Goal: Find contact information: Find contact information

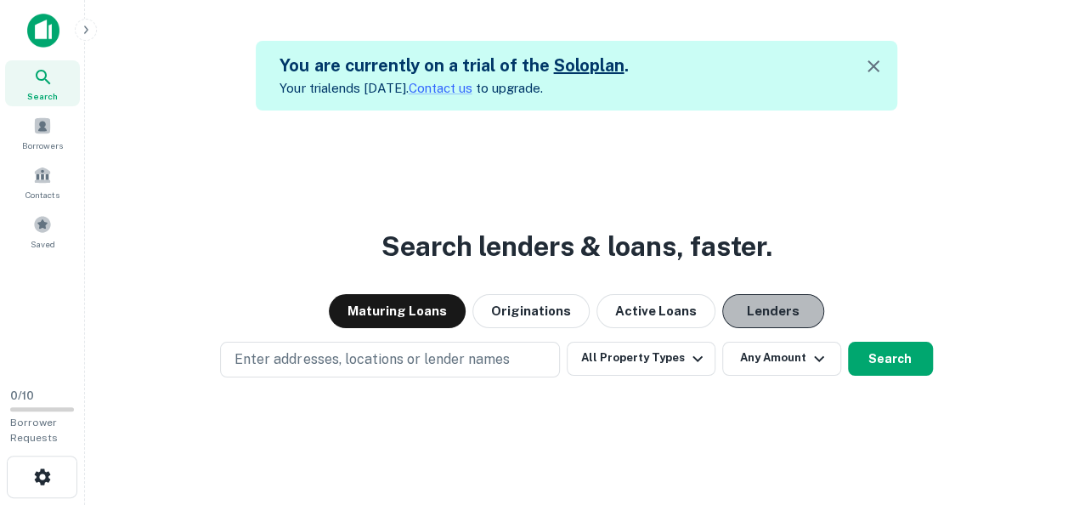
click at [743, 307] on button "Lenders" at bounding box center [773, 311] width 102 height 34
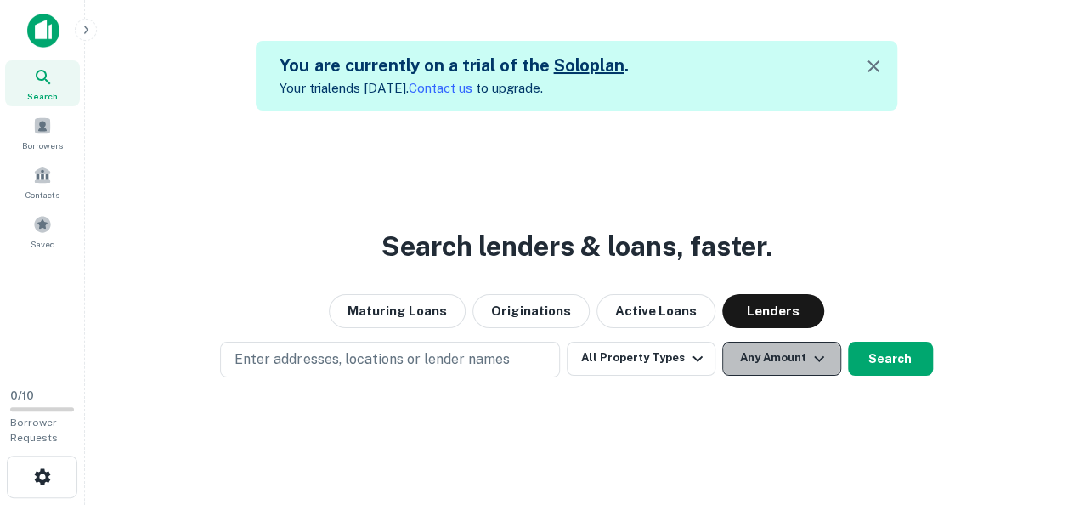
click at [778, 358] on button "Any Amount" at bounding box center [781, 358] width 119 height 34
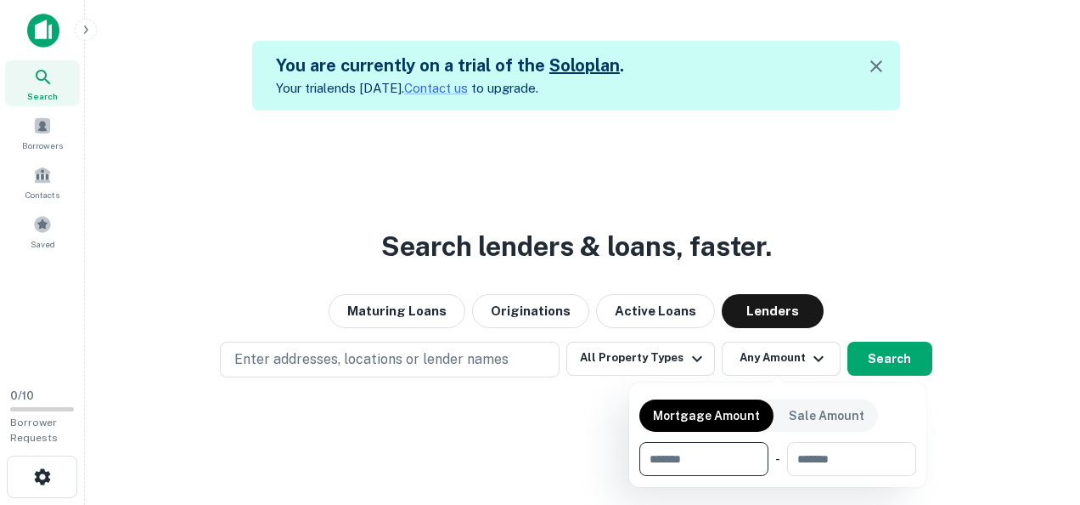
click at [46, 124] on div at bounding box center [540, 252] width 1080 height 505
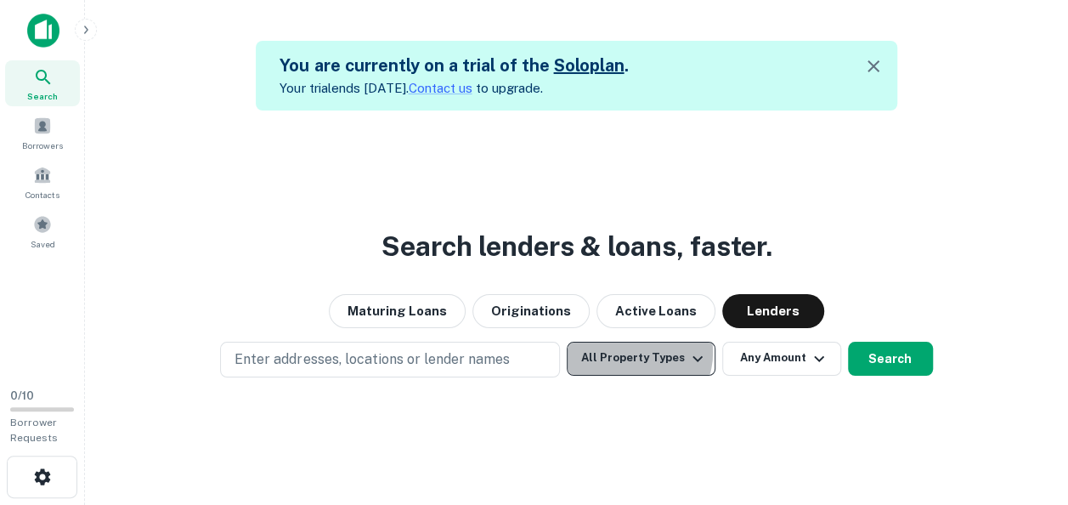
click at [637, 352] on button "All Property Types" at bounding box center [641, 358] width 148 height 34
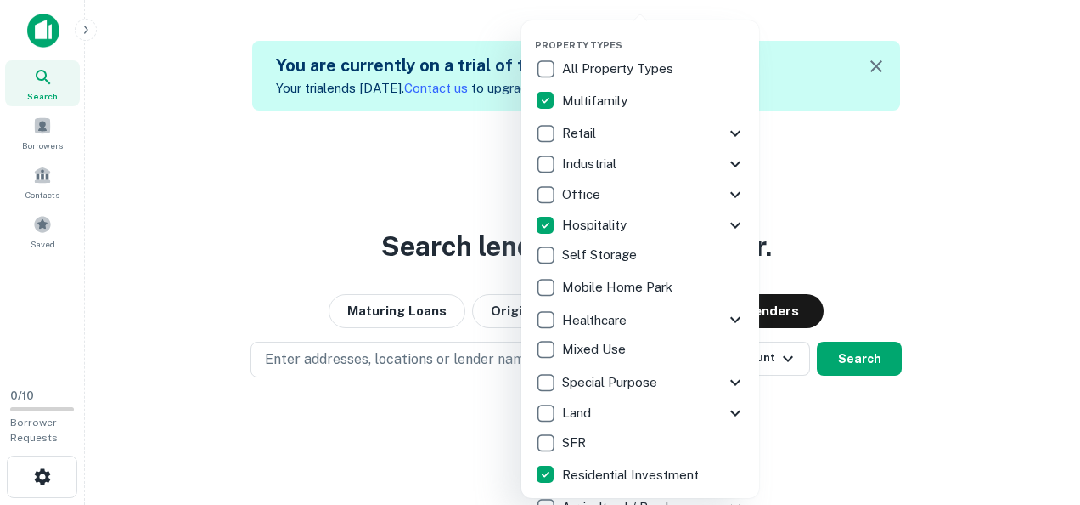
click at [822, 121] on div at bounding box center [540, 252] width 1080 height 505
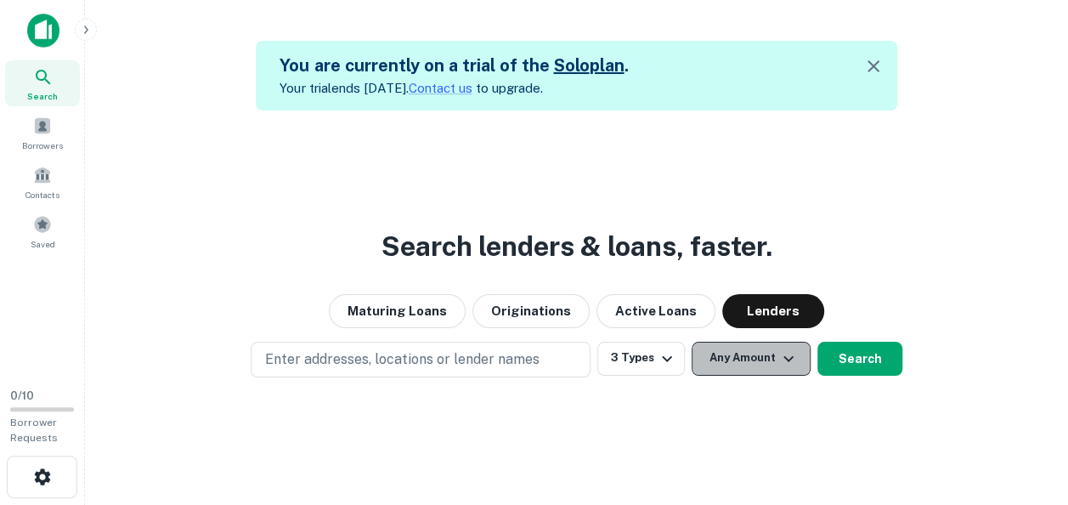
click at [756, 355] on button "Any Amount" at bounding box center [750, 358] width 119 height 34
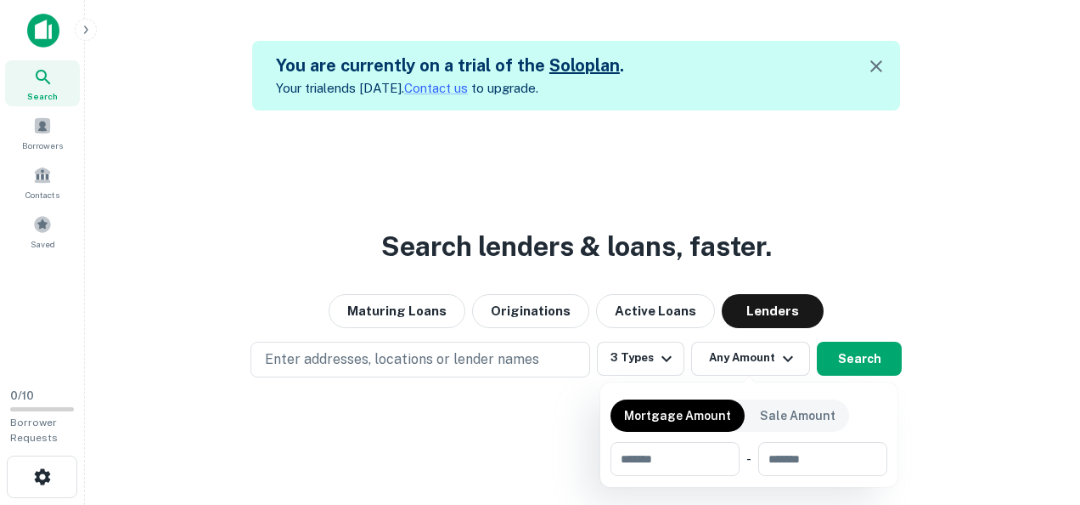
click at [764, 350] on div at bounding box center [540, 252] width 1080 height 505
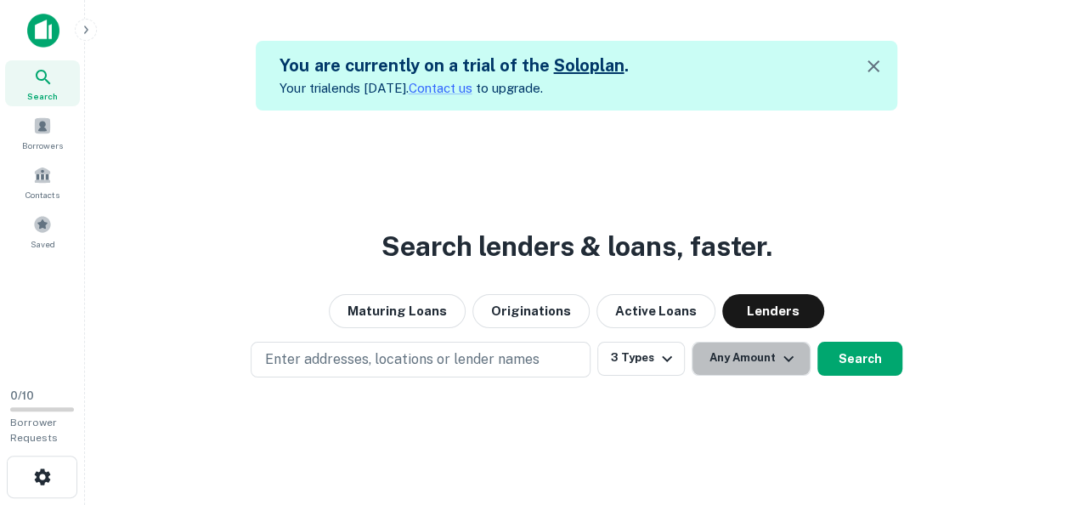
click at [764, 350] on button "Any Amount" at bounding box center [750, 358] width 119 height 34
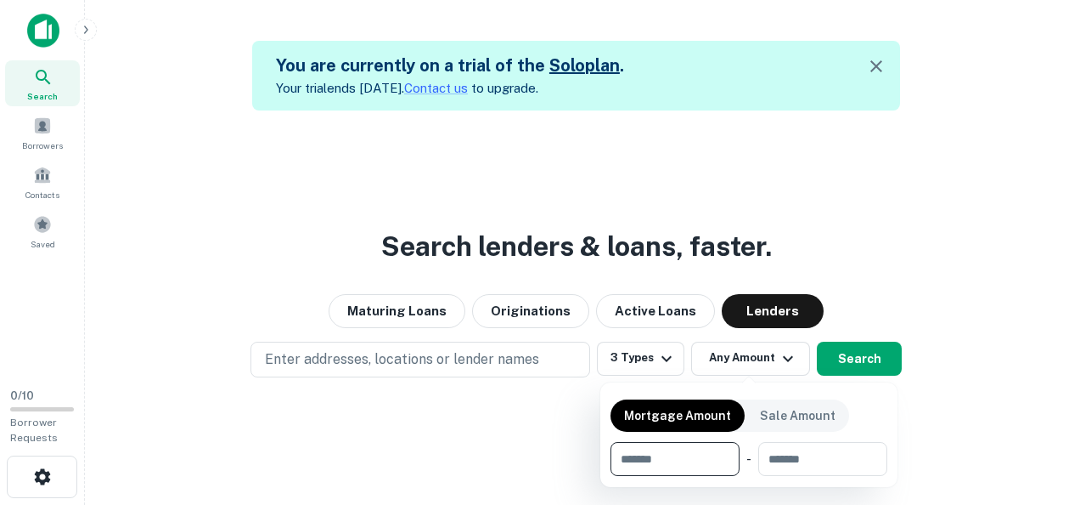
click at [688, 463] on input "number" at bounding box center [669, 459] width 117 height 34
click at [517, 414] on div at bounding box center [540, 252] width 1080 height 505
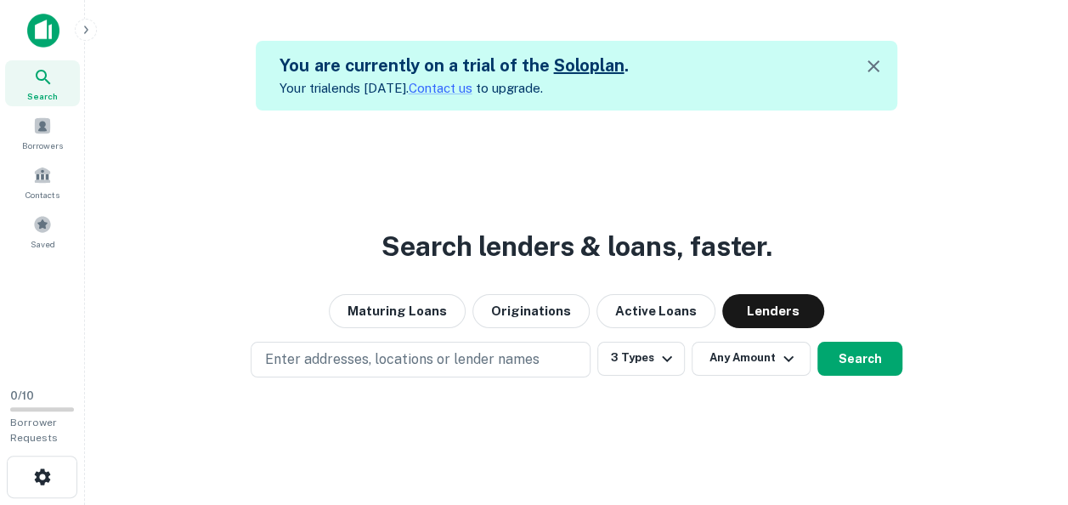
click at [47, 38] on img at bounding box center [43, 31] width 32 height 34
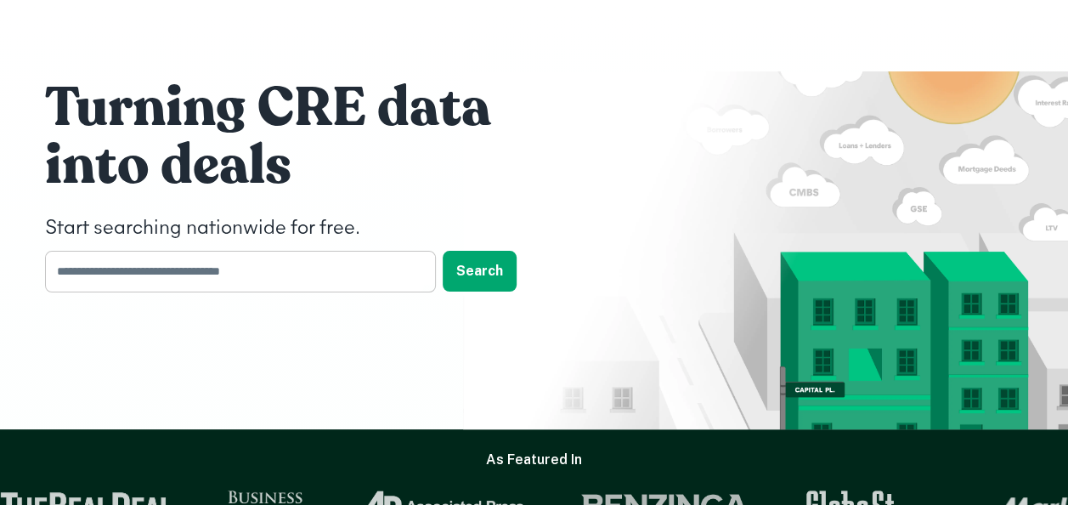
click at [240, 267] on input "text" at bounding box center [234, 272] width 379 height 42
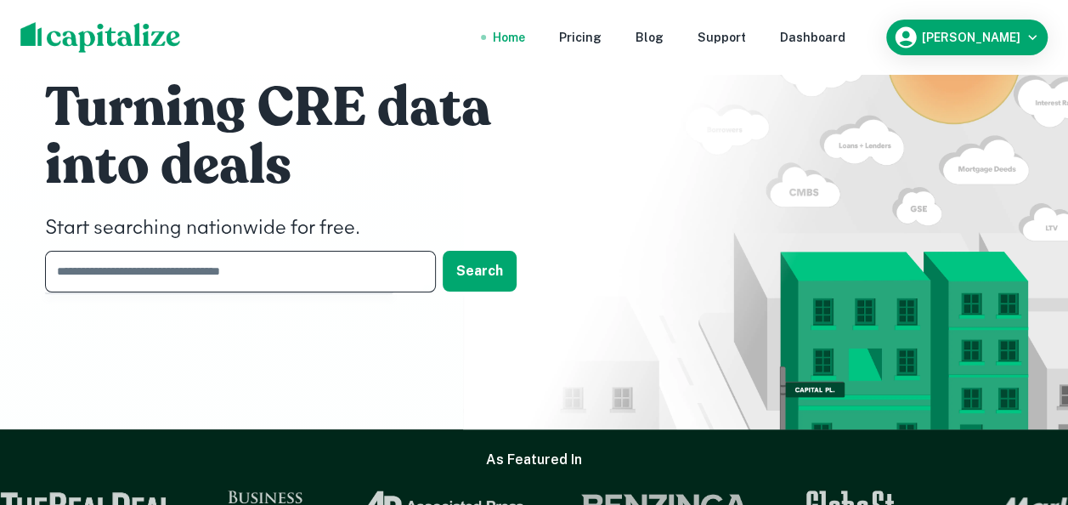
click at [195, 268] on input "text" at bounding box center [234, 272] width 379 height 42
type input "*******"
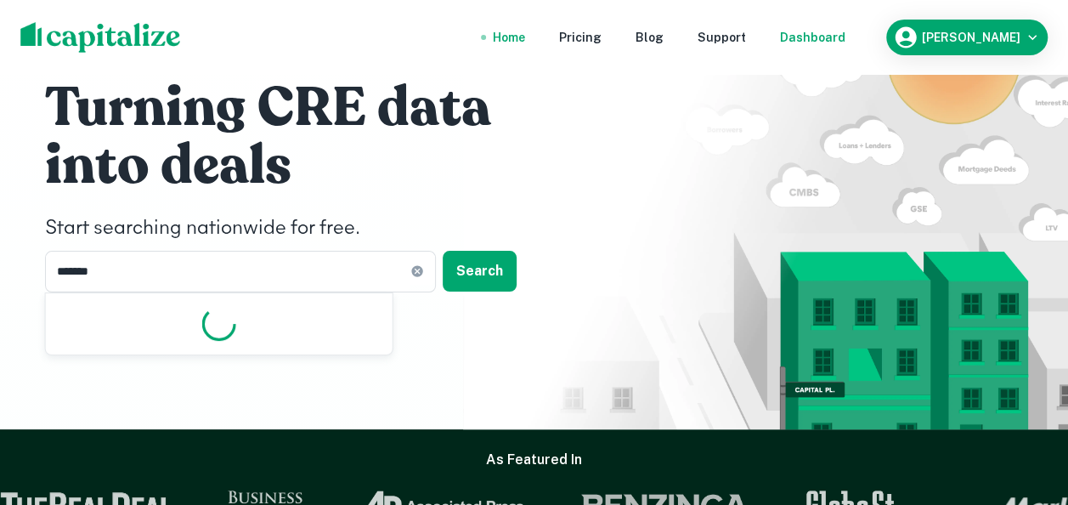
click at [843, 39] on div "Dashboard" at bounding box center [812, 37] width 65 height 19
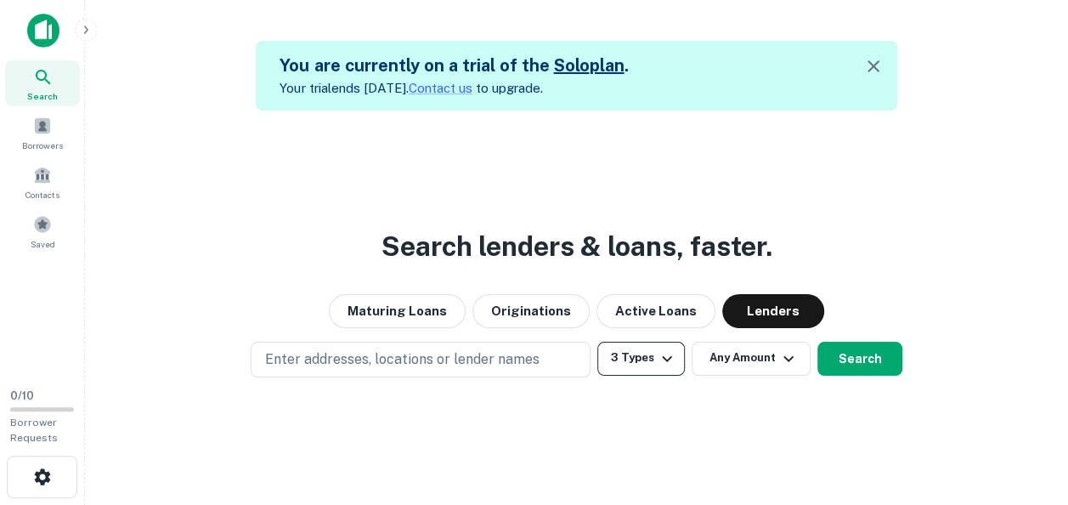
click at [648, 357] on button "3 Types" at bounding box center [640, 358] width 87 height 34
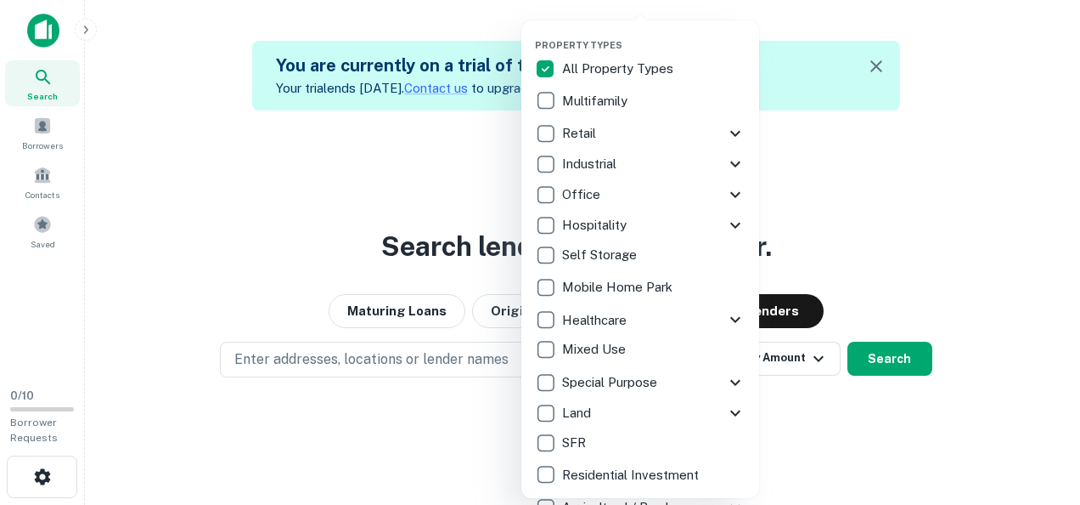
click at [898, 358] on div at bounding box center [540, 252] width 1080 height 505
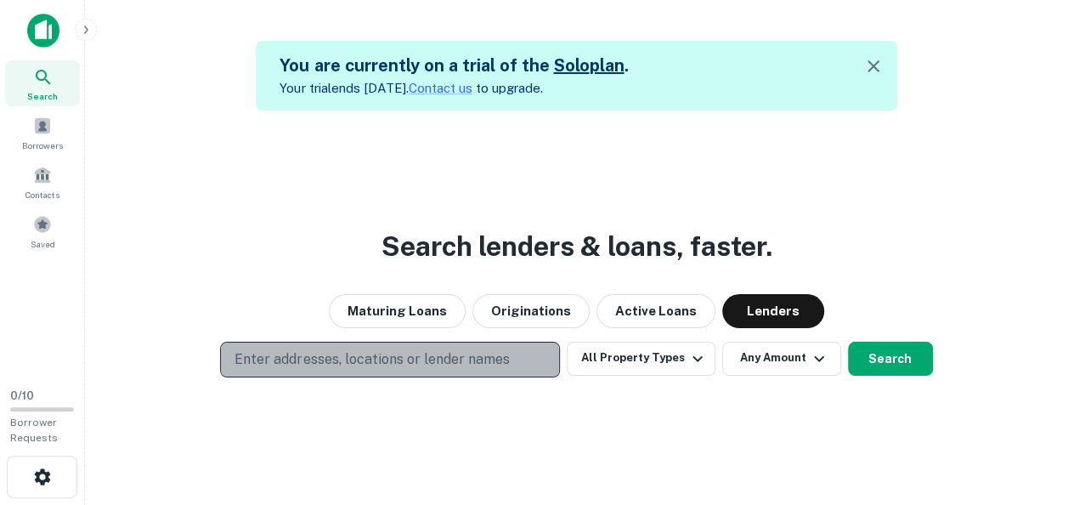
click at [448, 357] on p "Enter addresses, locations or lender names" at bounding box center [371, 359] width 274 height 20
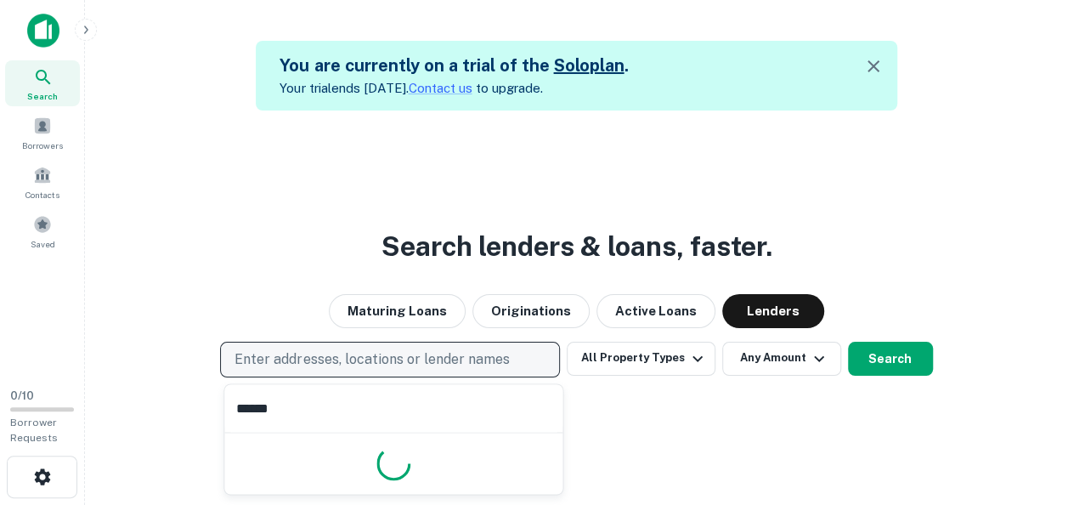
type input "*******"
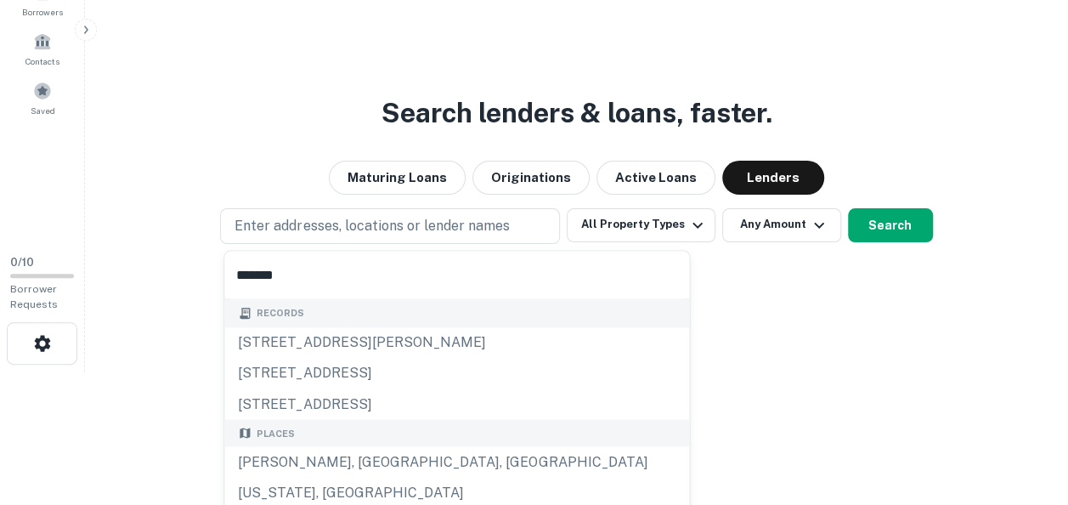
scroll to position [136, 0]
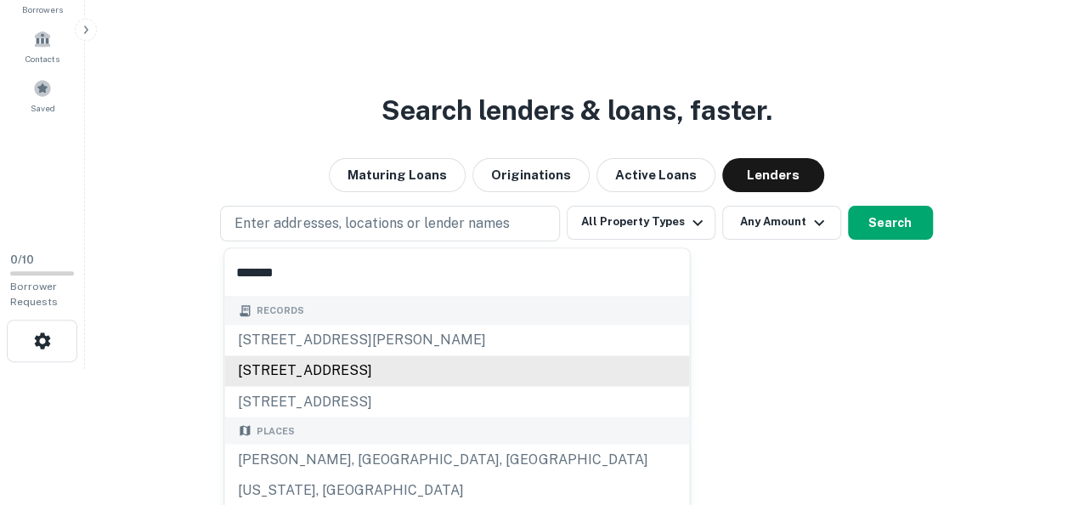
click at [400, 369] on div "6458 floridana ave, melbourne beach, fl, 32951" at bounding box center [456, 370] width 465 height 31
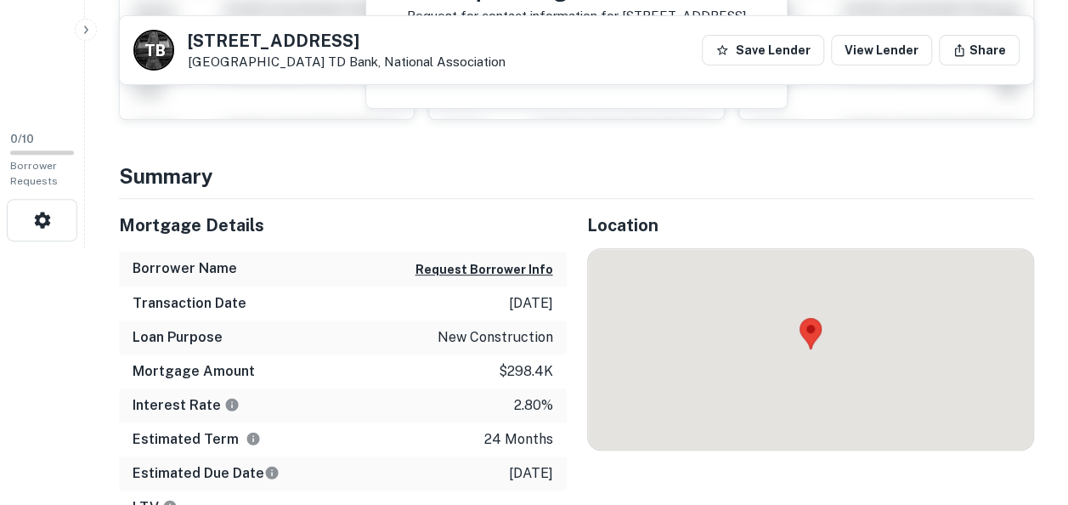
scroll to position [239, 0]
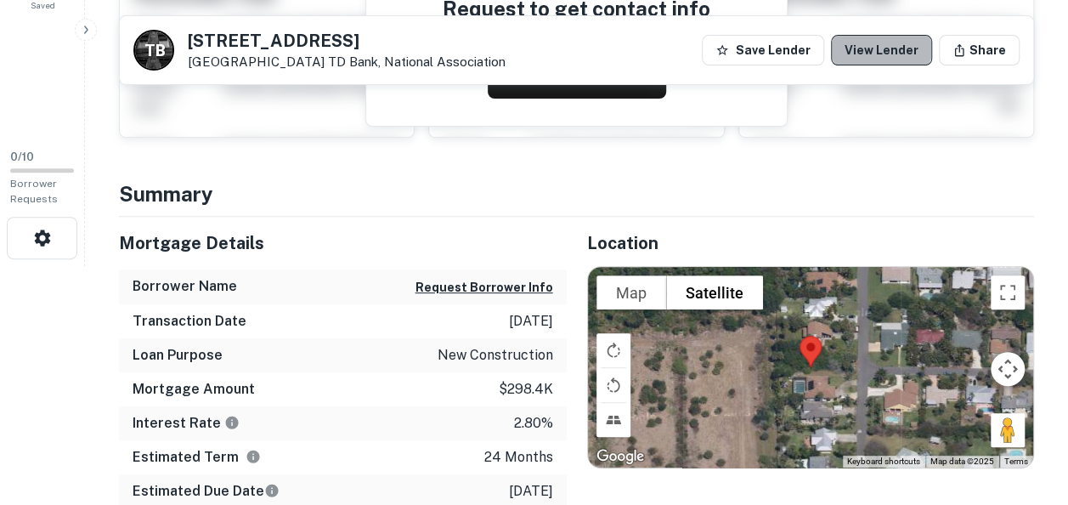
click at [887, 39] on link "View Lender" at bounding box center [881, 50] width 101 height 31
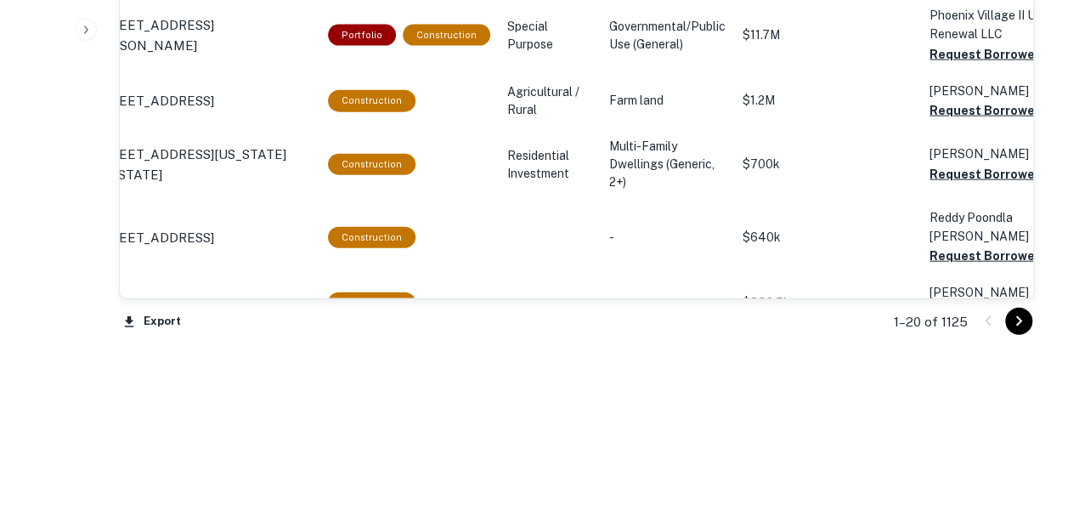
scroll to position [0, 61]
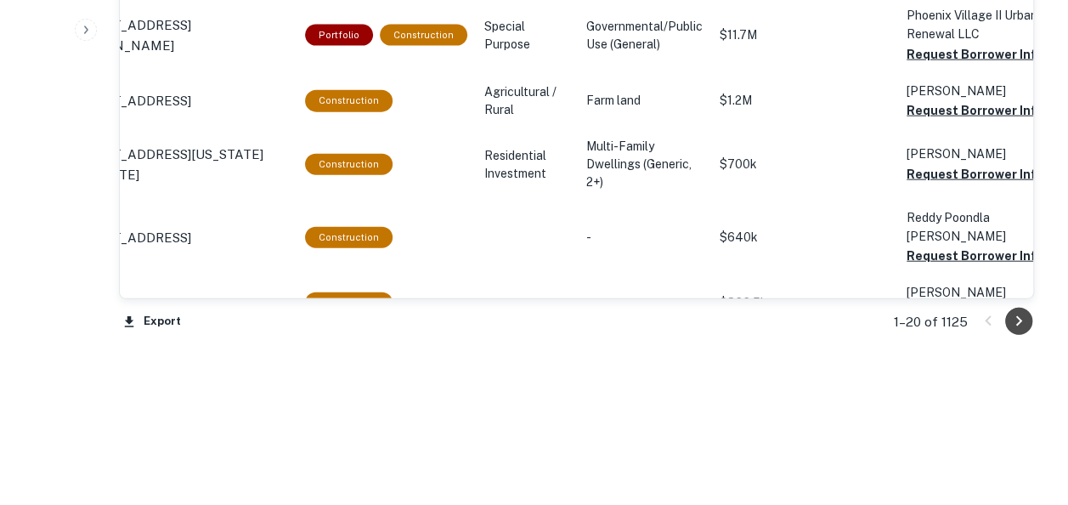
click at [1024, 318] on icon "Go to next page" at bounding box center [1018, 321] width 20 height 20
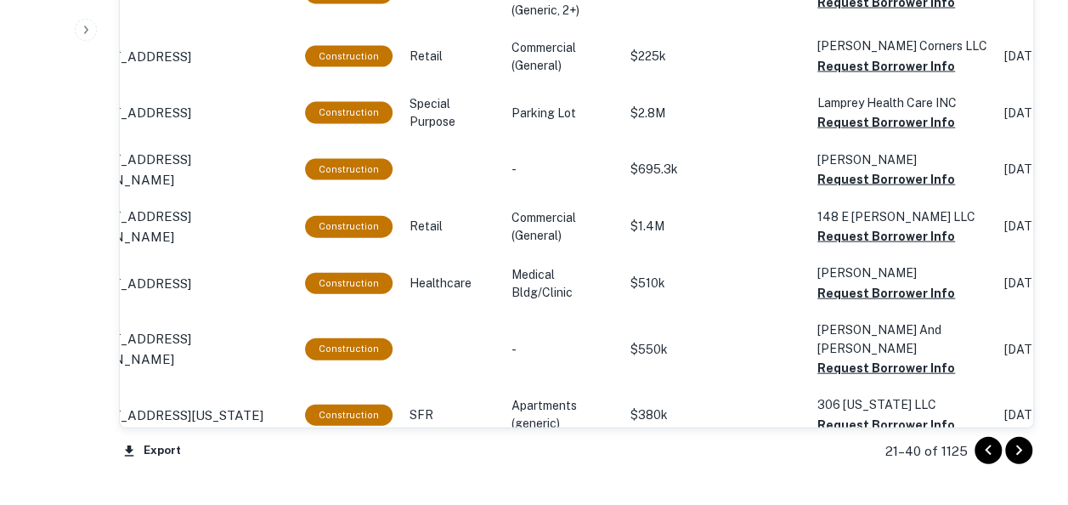
scroll to position [1912, 0]
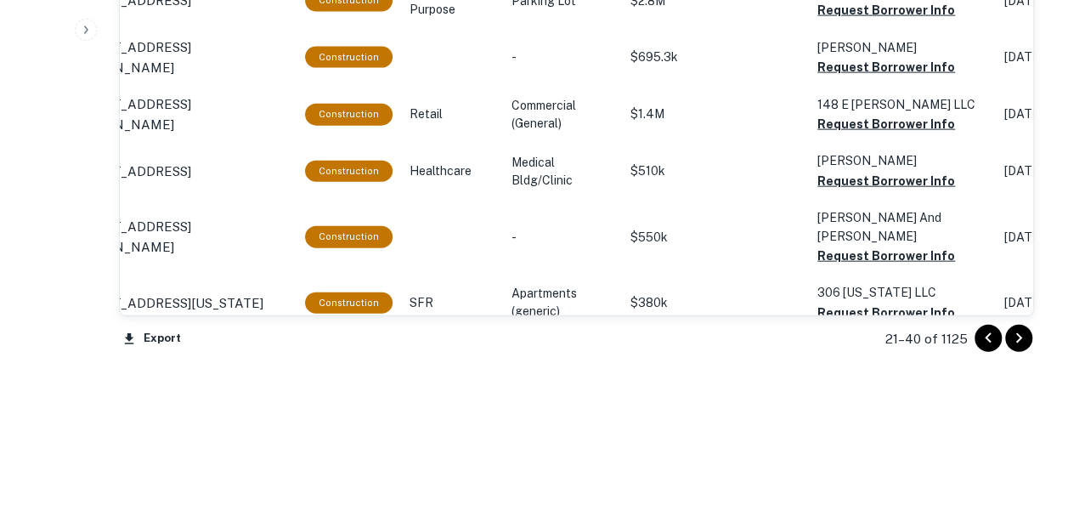
click at [1024, 318] on div "21–40 of 1125" at bounding box center [949, 339] width 169 height 46
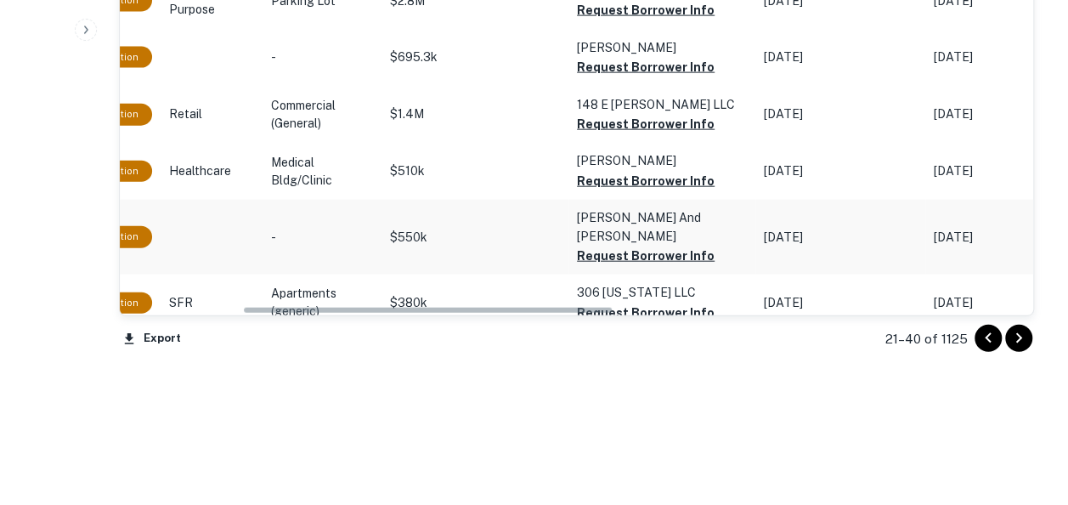
scroll to position [0, 302]
click at [1021, 341] on icon "Go to next page" at bounding box center [1018, 338] width 20 height 20
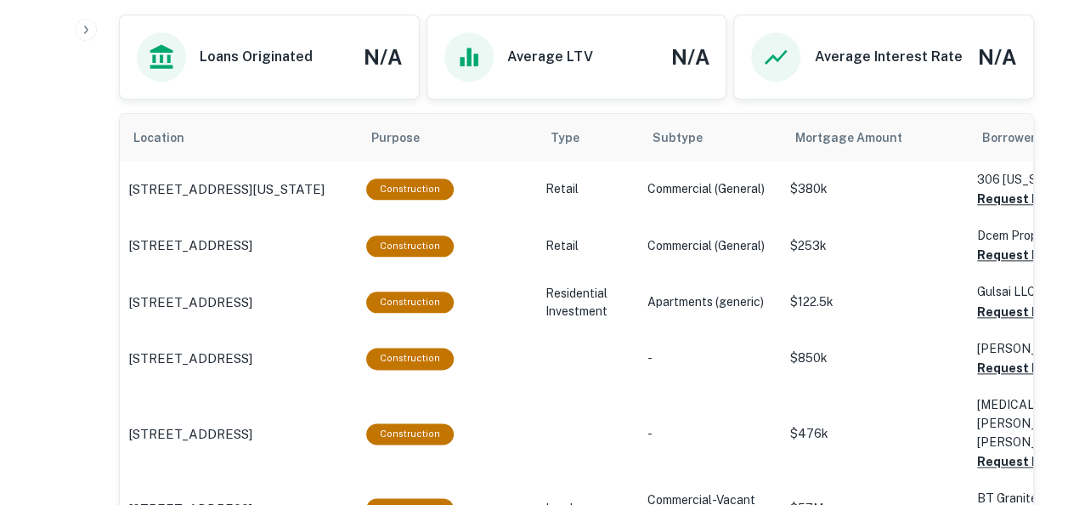
scroll to position [861, 0]
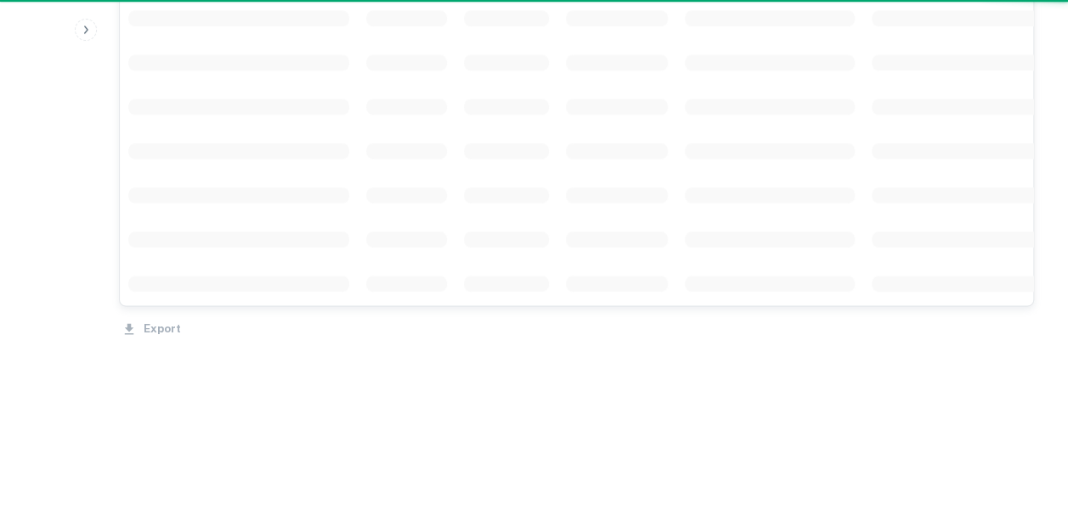
scroll to position [1491, 0]
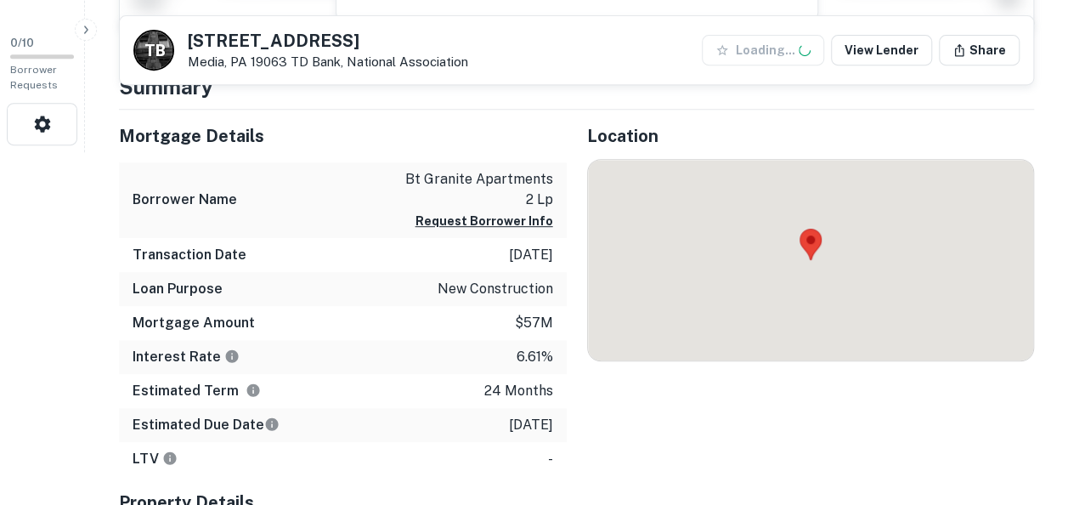
scroll to position [366, 0]
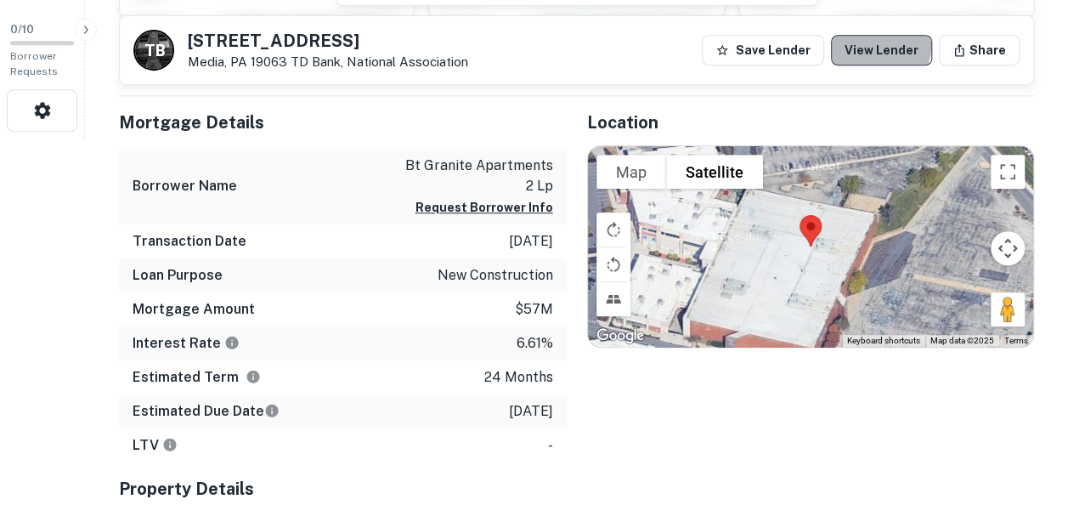
click at [862, 39] on link "View Lender" at bounding box center [881, 50] width 101 height 31
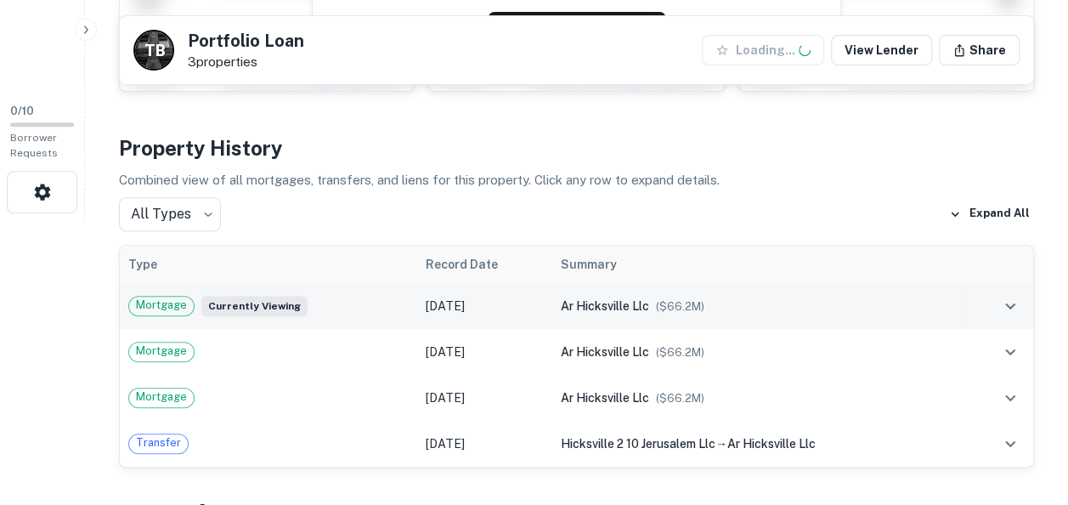
scroll to position [285, 0]
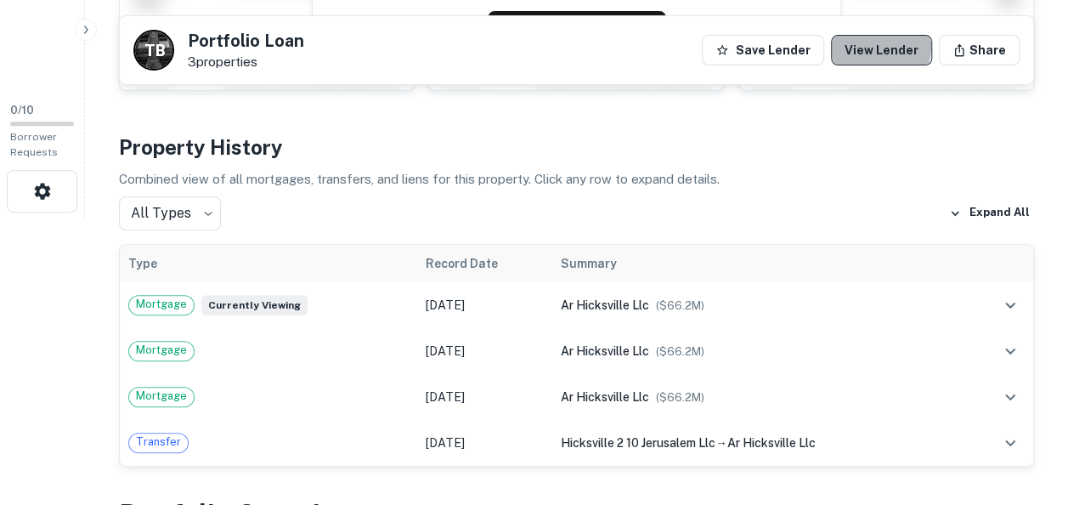
click at [880, 46] on link "View Lender" at bounding box center [881, 50] width 101 height 31
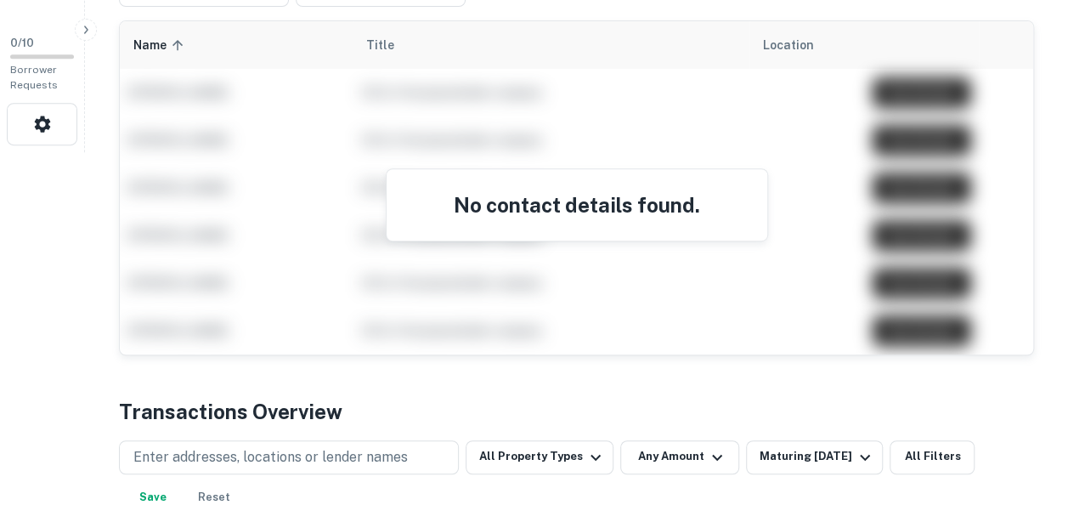
scroll to position [358, 0]
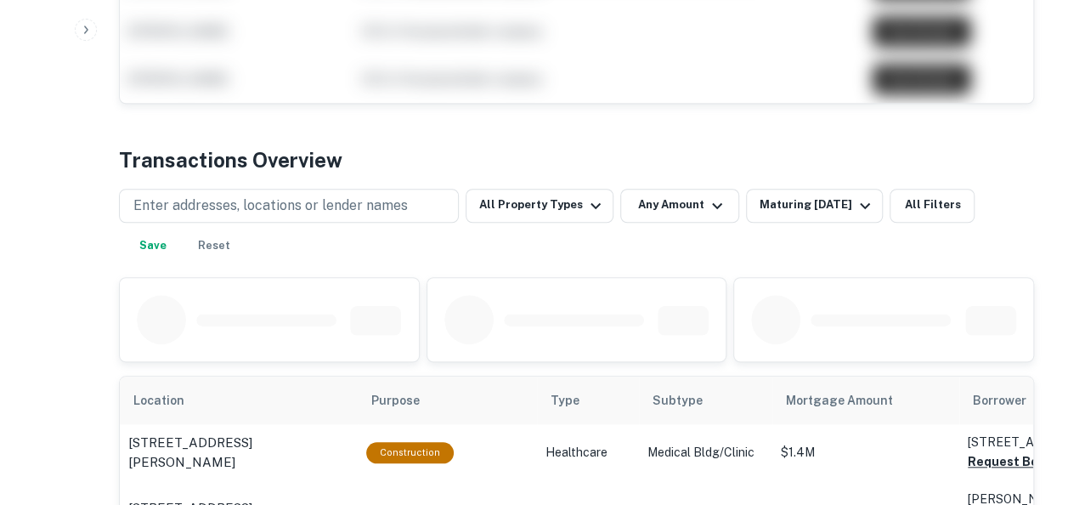
scroll to position [612, 0]
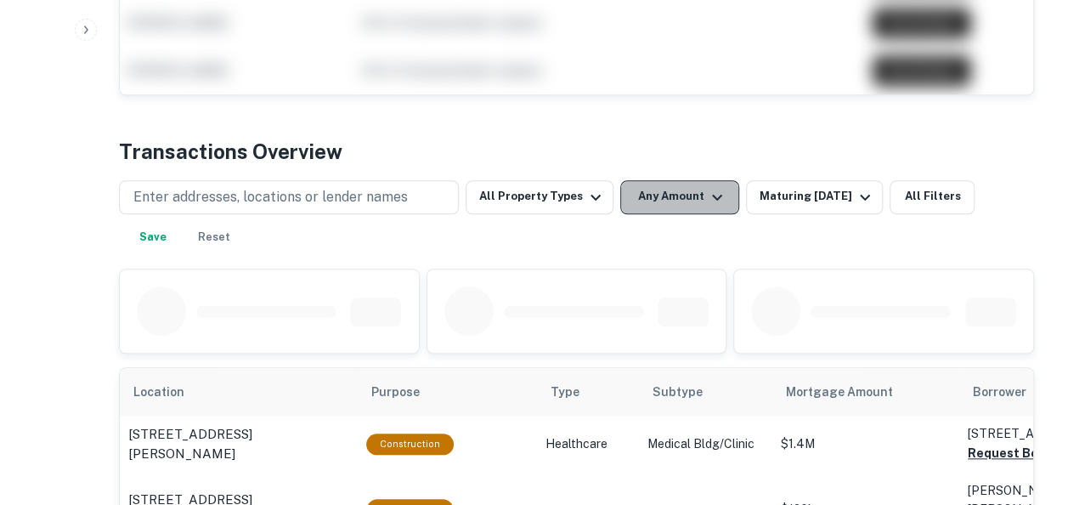
click at [674, 194] on button "Any Amount" at bounding box center [679, 197] width 119 height 34
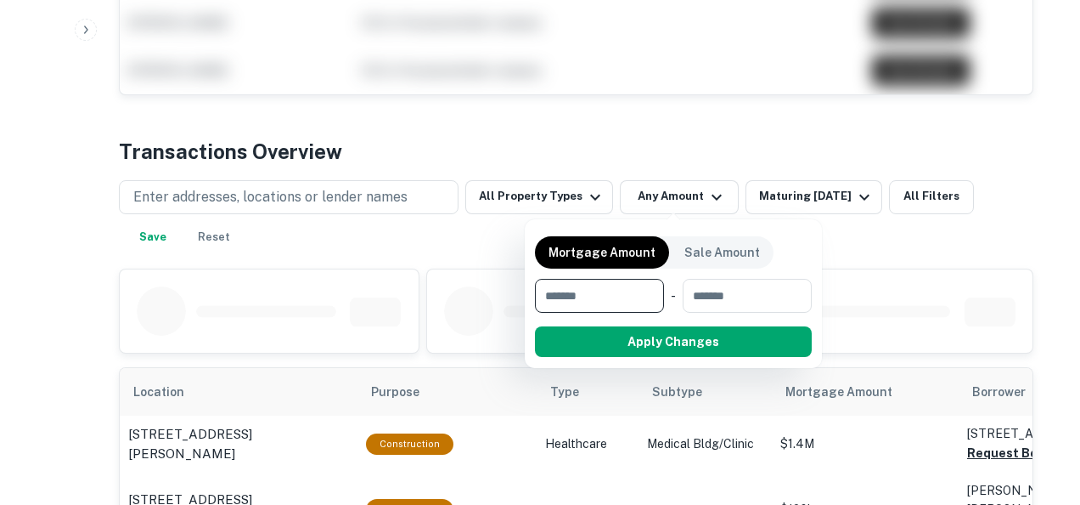
click at [615, 307] on input "number" at bounding box center [593, 296] width 117 height 34
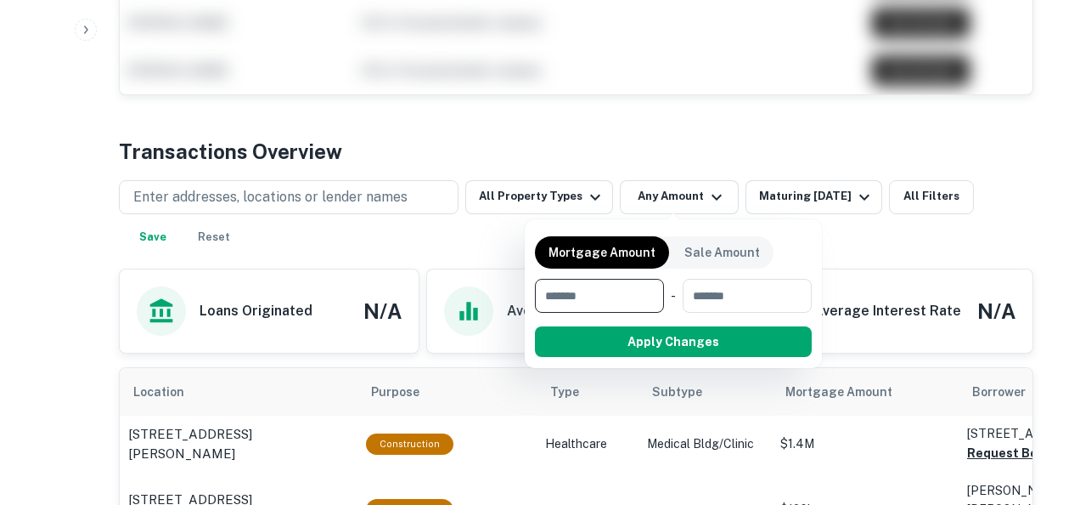
click at [576, 295] on input "number" at bounding box center [593, 296] width 117 height 34
click at [745, 445] on div at bounding box center [540, 252] width 1080 height 505
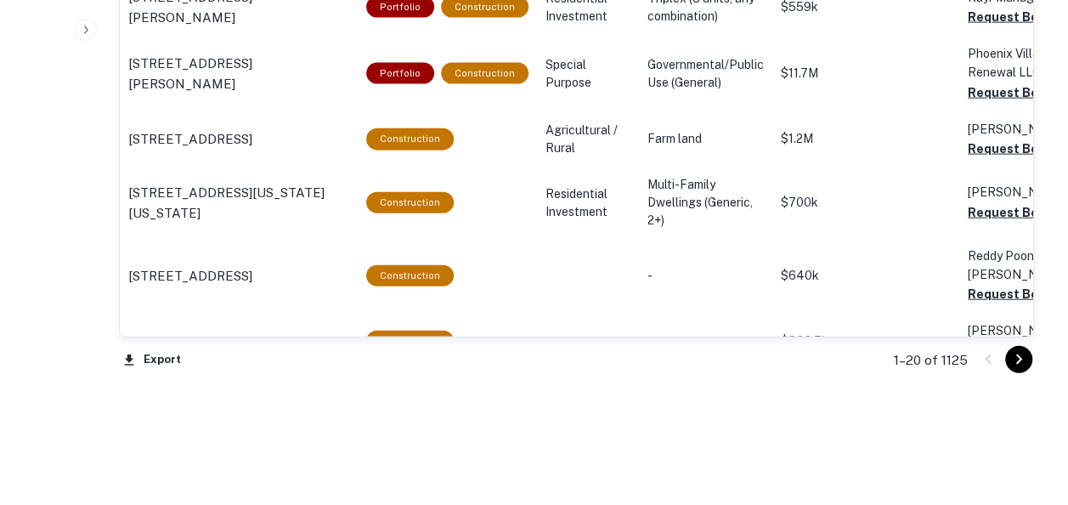
scroll to position [1912, 0]
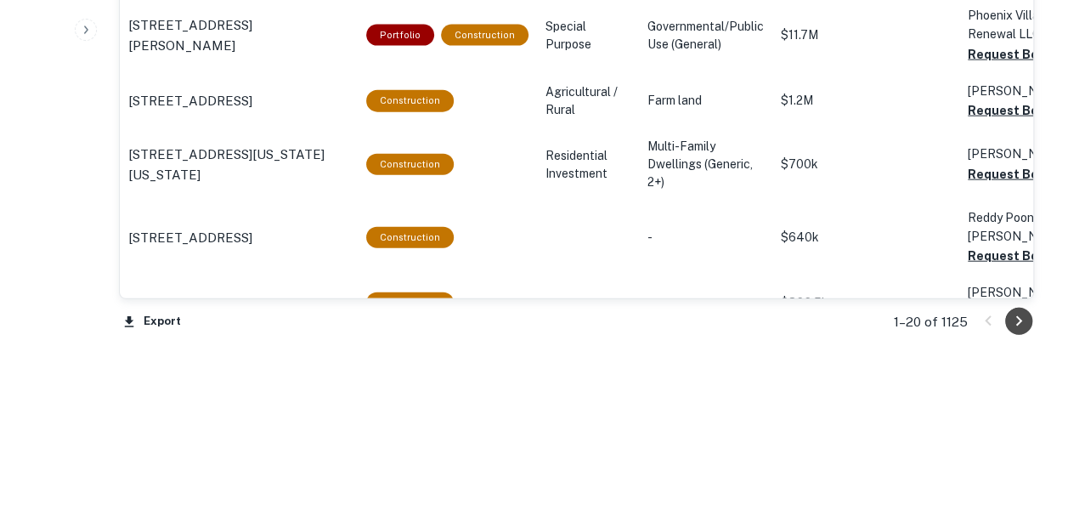
click at [1007, 316] on button "Go to next page" at bounding box center [1018, 320] width 27 height 27
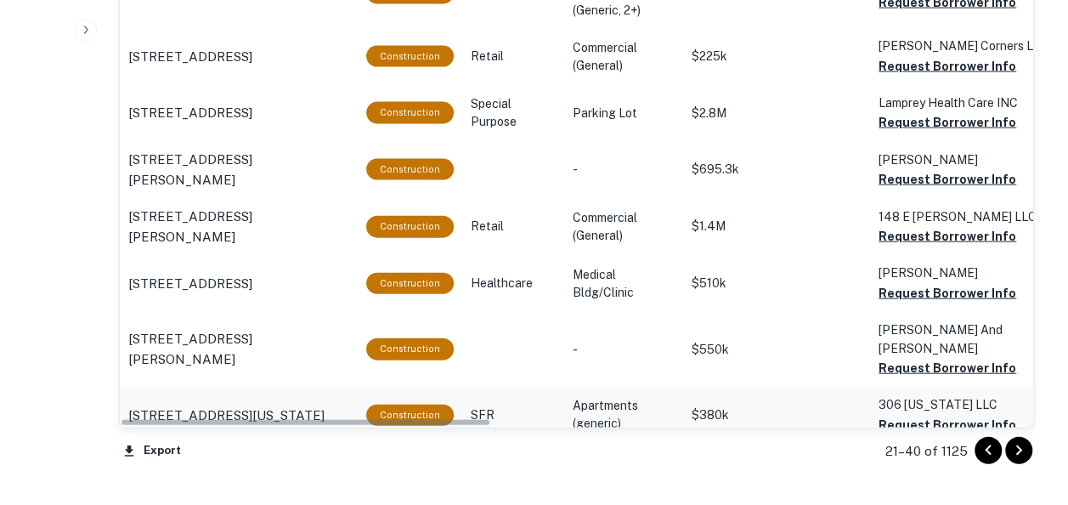
scroll to position [1912, 0]
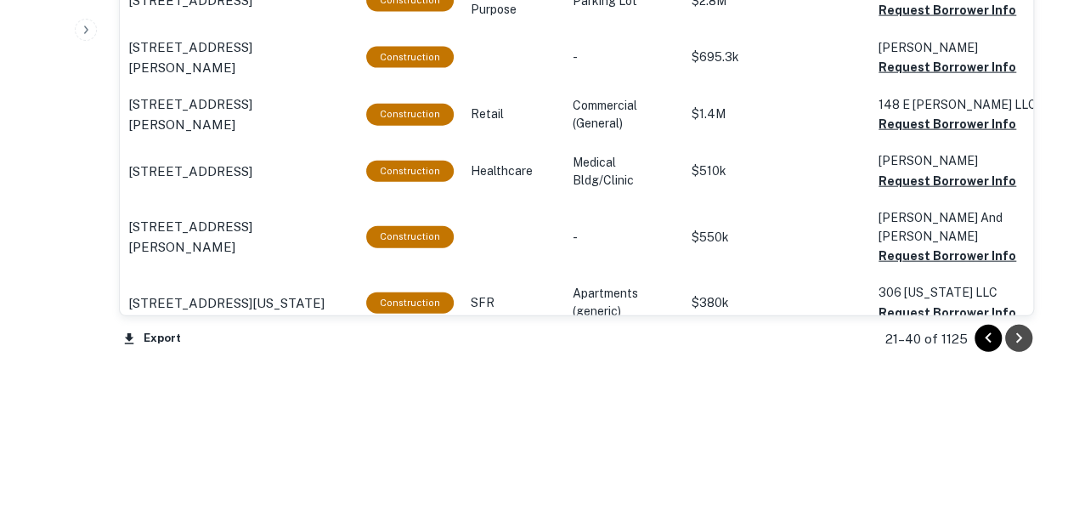
click at [1021, 336] on icon "Go to next page" at bounding box center [1018, 338] width 20 height 20
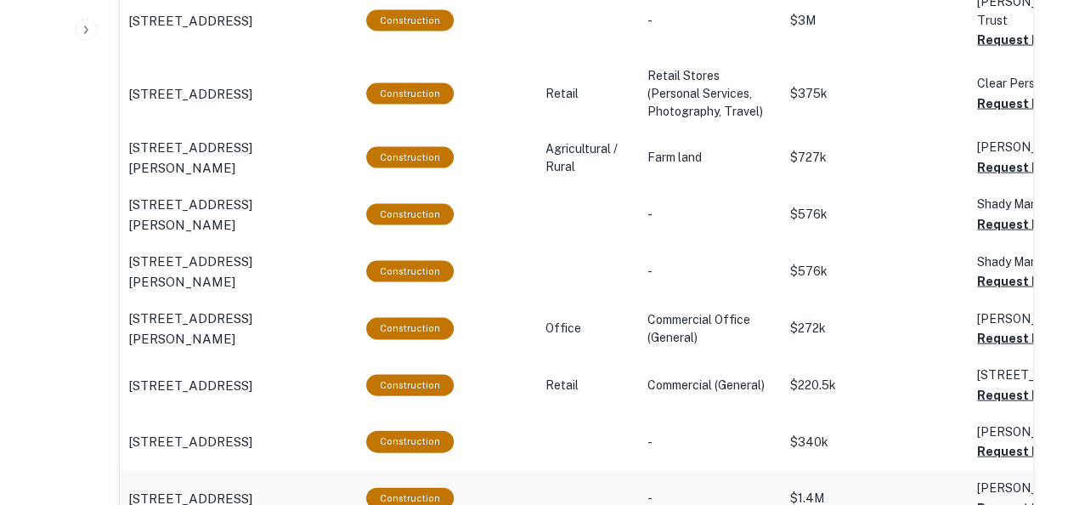
scroll to position [1616, 0]
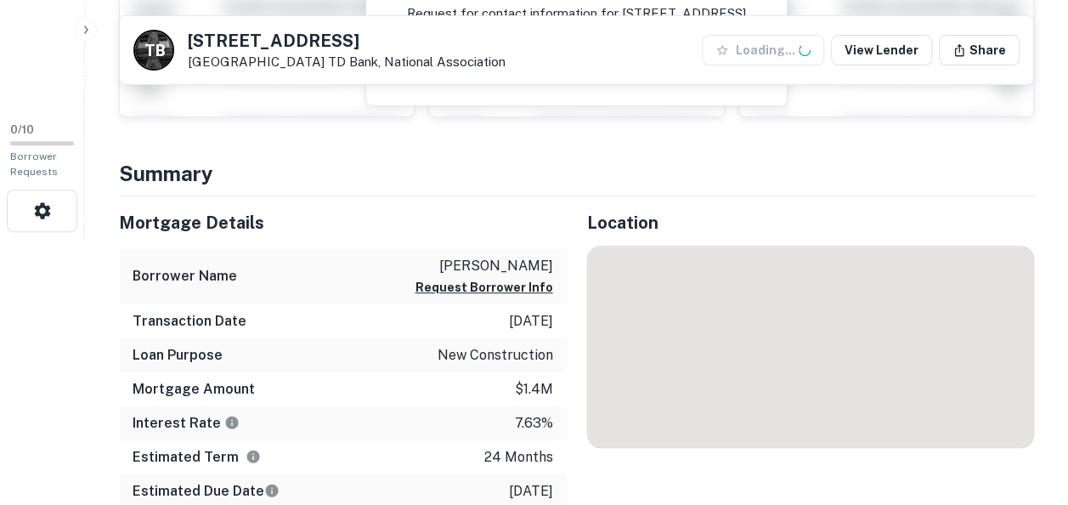
scroll to position [267, 0]
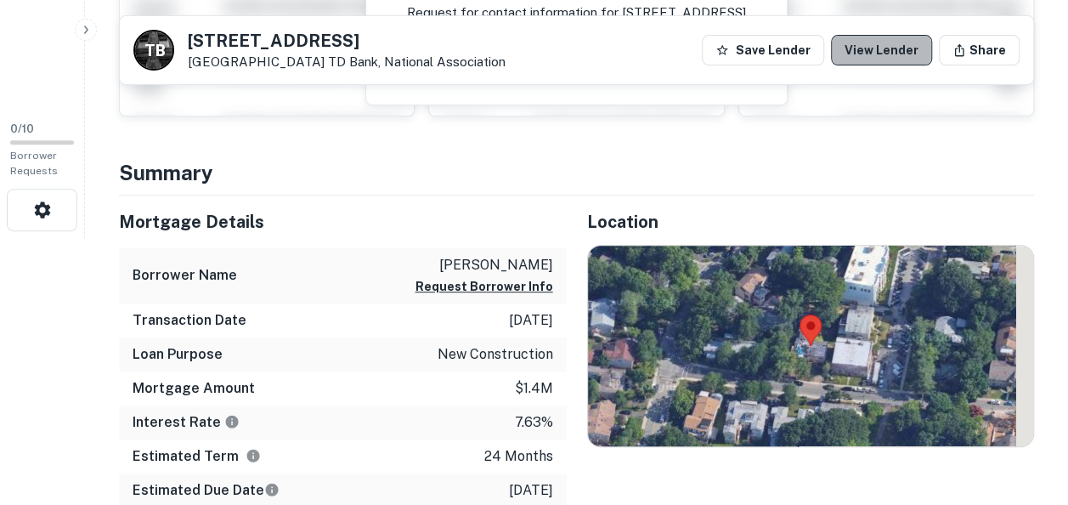
click at [895, 49] on link "View Lender" at bounding box center [881, 50] width 101 height 31
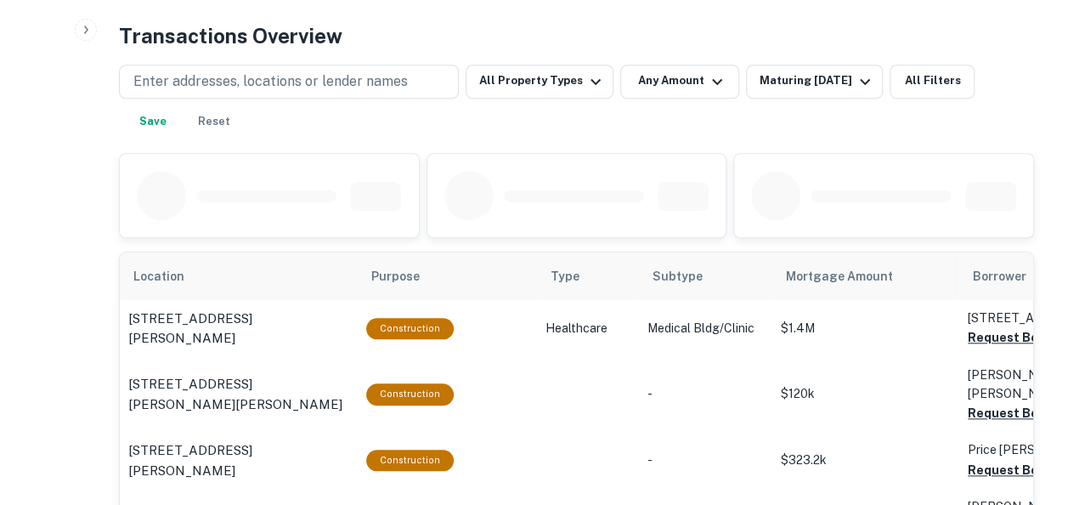
scroll to position [729, 0]
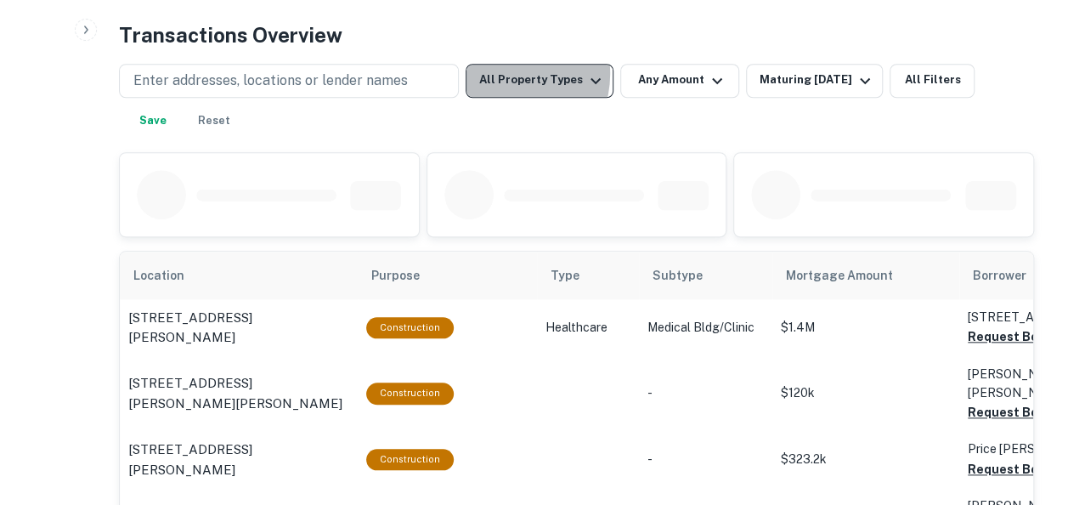
click at [505, 72] on button "All Property Types" at bounding box center [539, 81] width 148 height 34
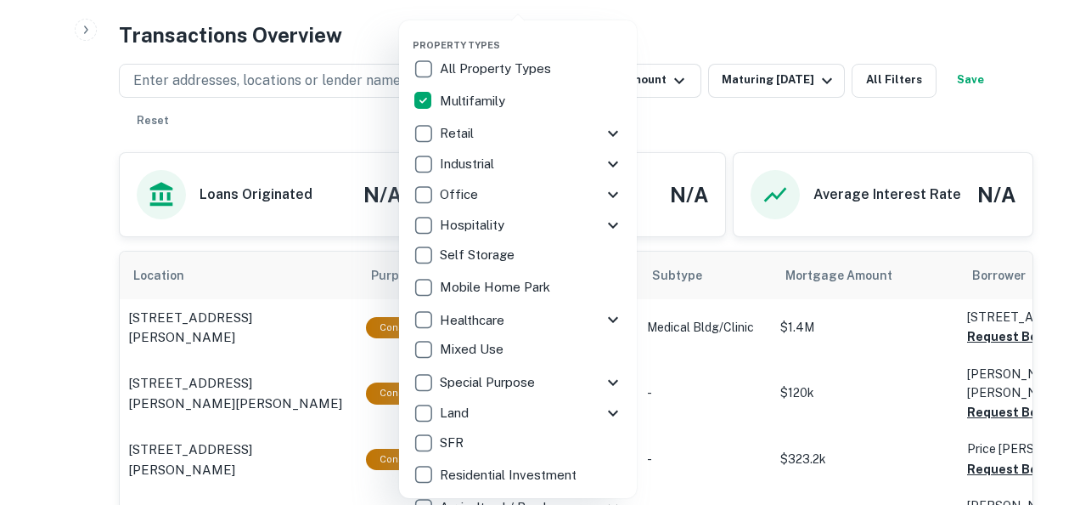
click at [820, 114] on div at bounding box center [540, 252] width 1080 height 505
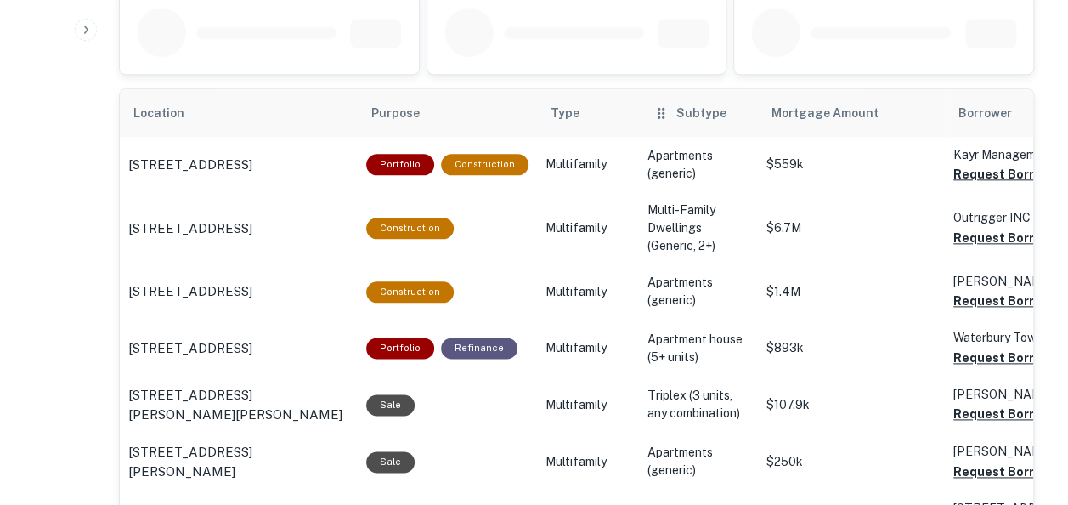
scroll to position [892, 0]
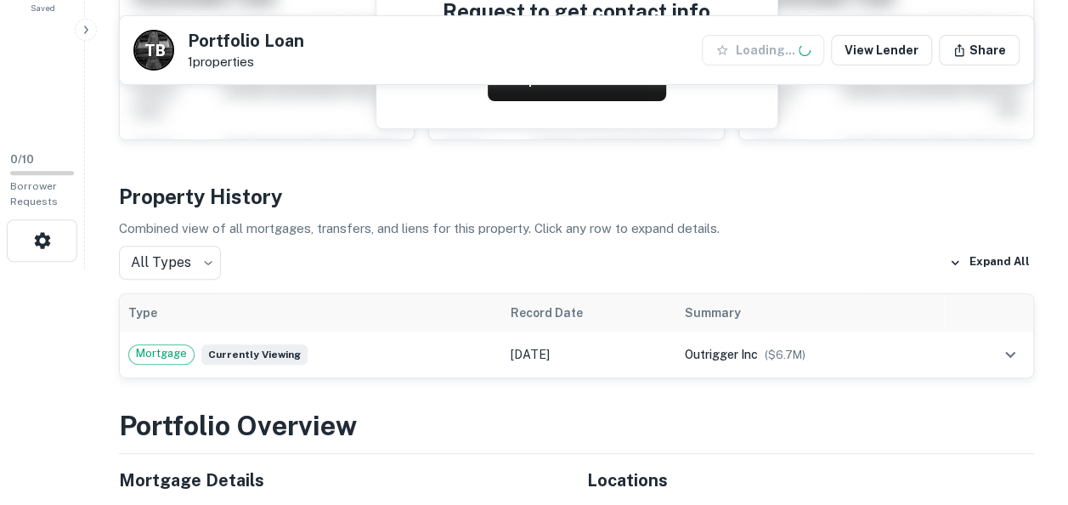
scroll to position [236, 0]
click at [893, 48] on link "View Lender" at bounding box center [881, 50] width 101 height 31
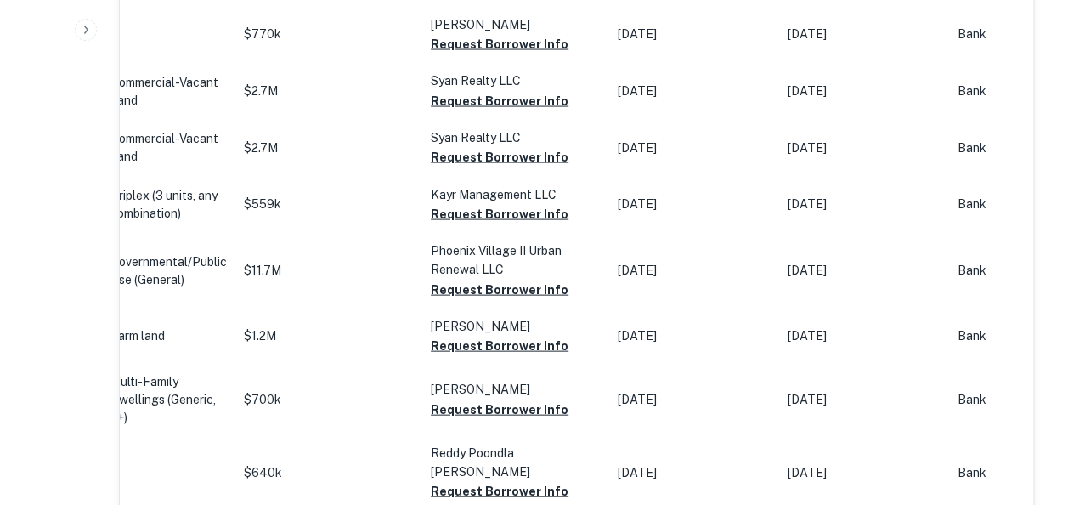
scroll to position [1912, 0]
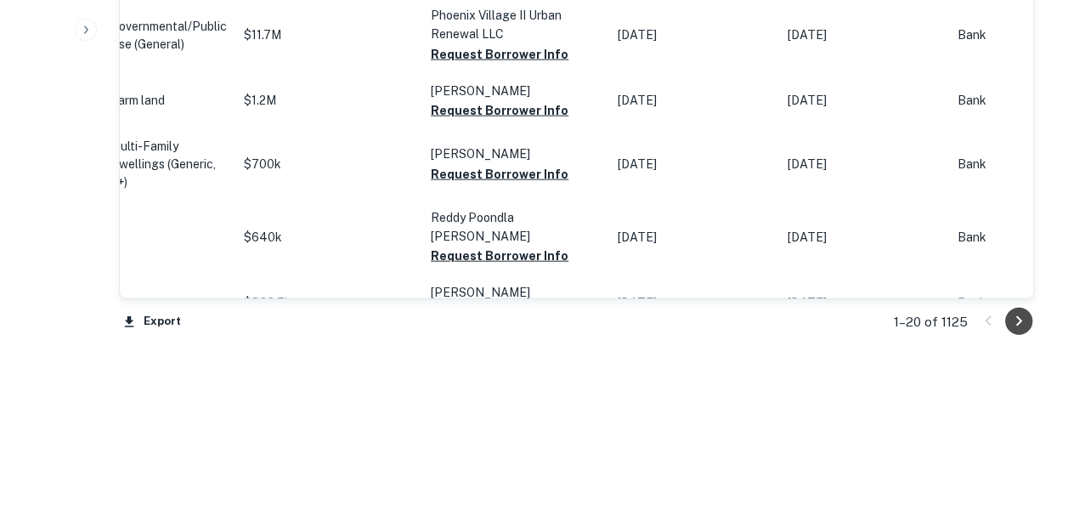
click at [1022, 317] on icon "Go to next page" at bounding box center [1018, 321] width 20 height 20
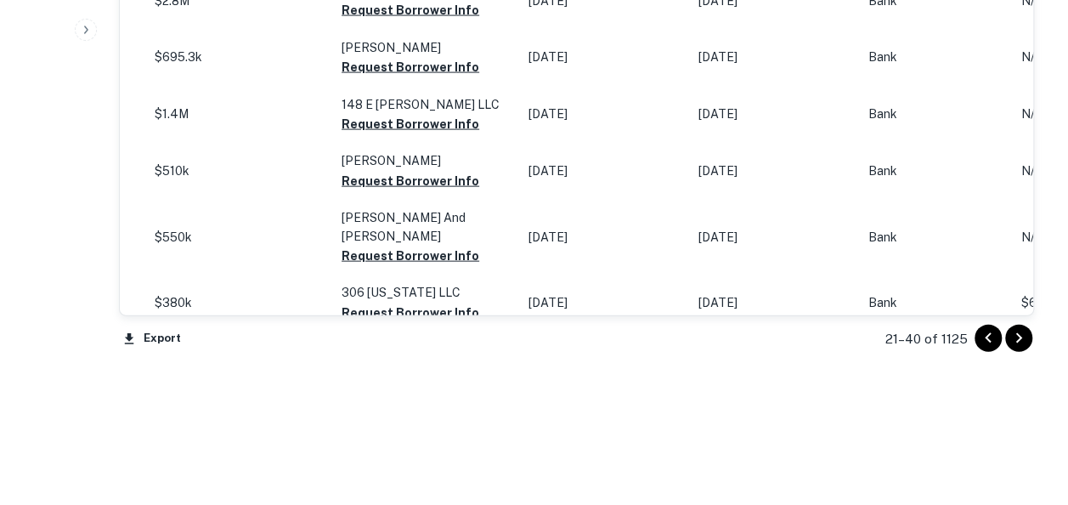
scroll to position [1912, 0]
click at [1023, 324] on button "Go to next page" at bounding box center [1018, 337] width 27 height 27
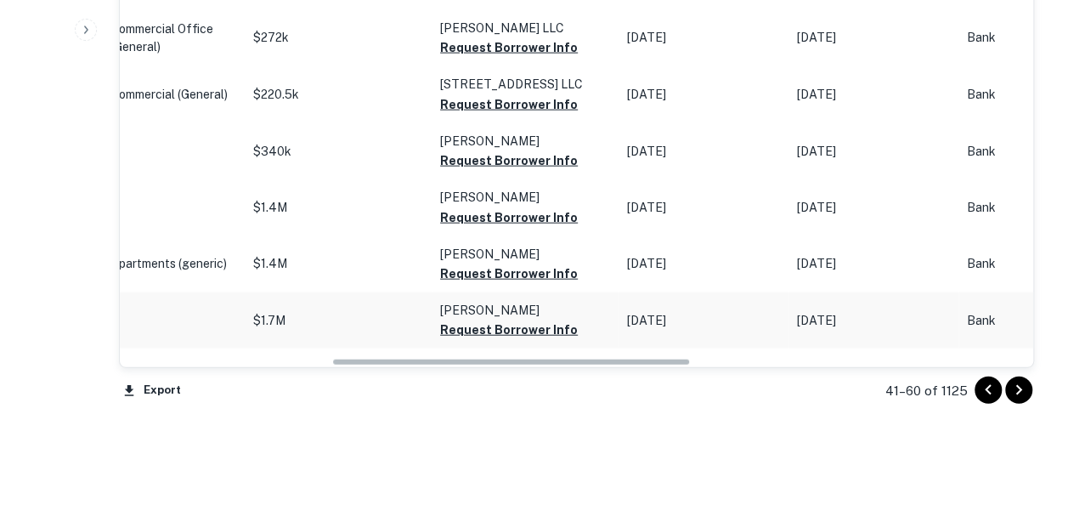
scroll to position [1981, 0]
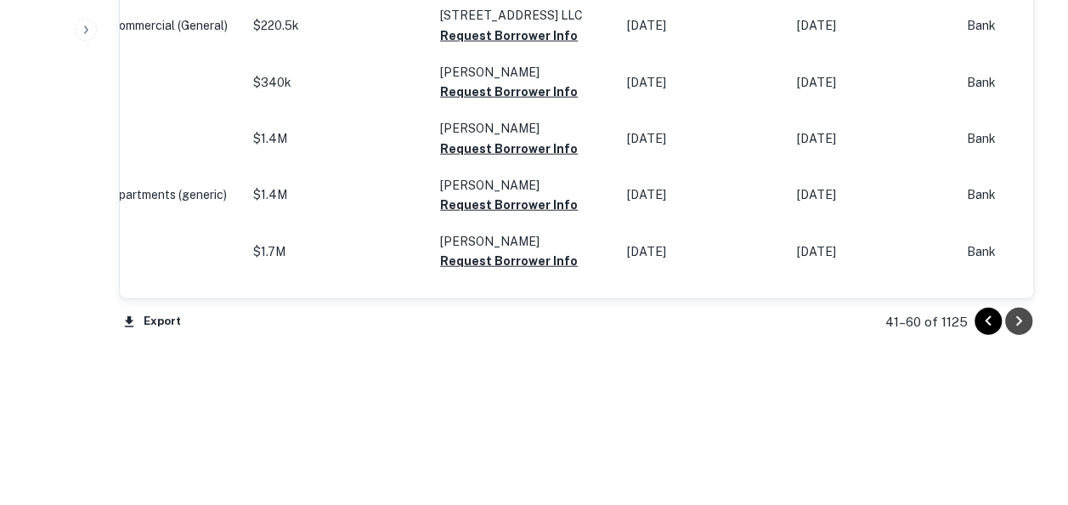
click at [1024, 313] on icon "Go to next page" at bounding box center [1018, 321] width 20 height 20
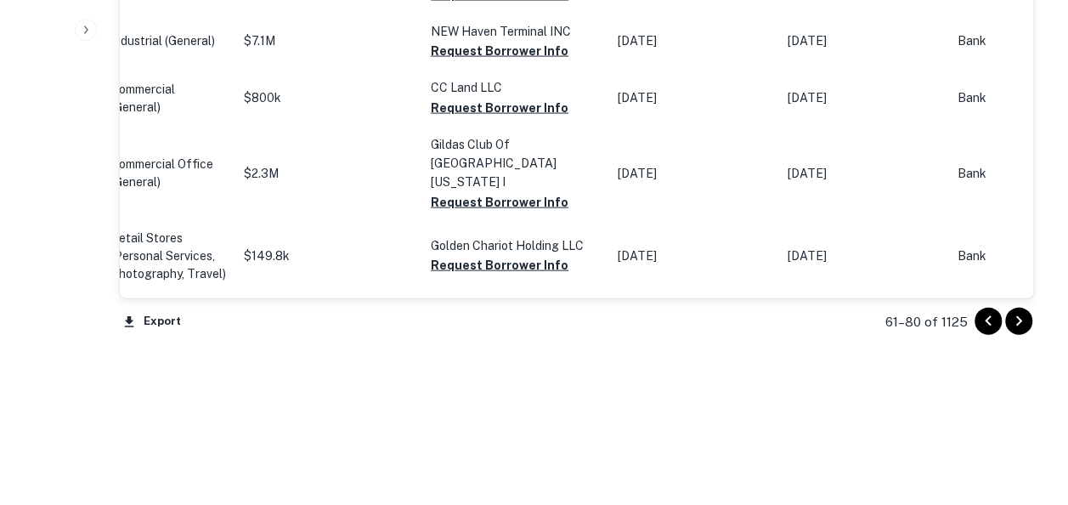
scroll to position [1880, 0]
click at [1024, 313] on icon "Go to next page" at bounding box center [1018, 321] width 20 height 20
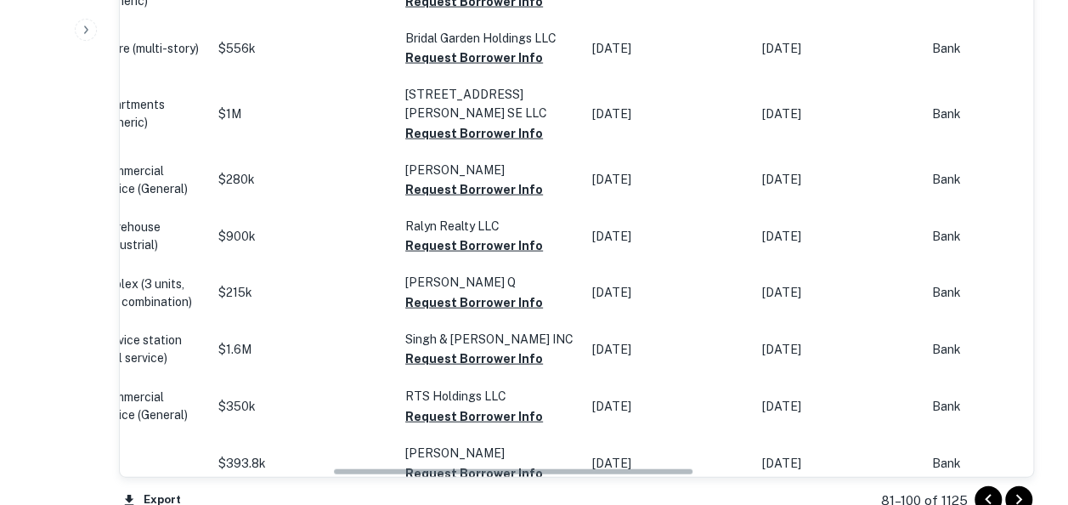
scroll to position [1880, 0]
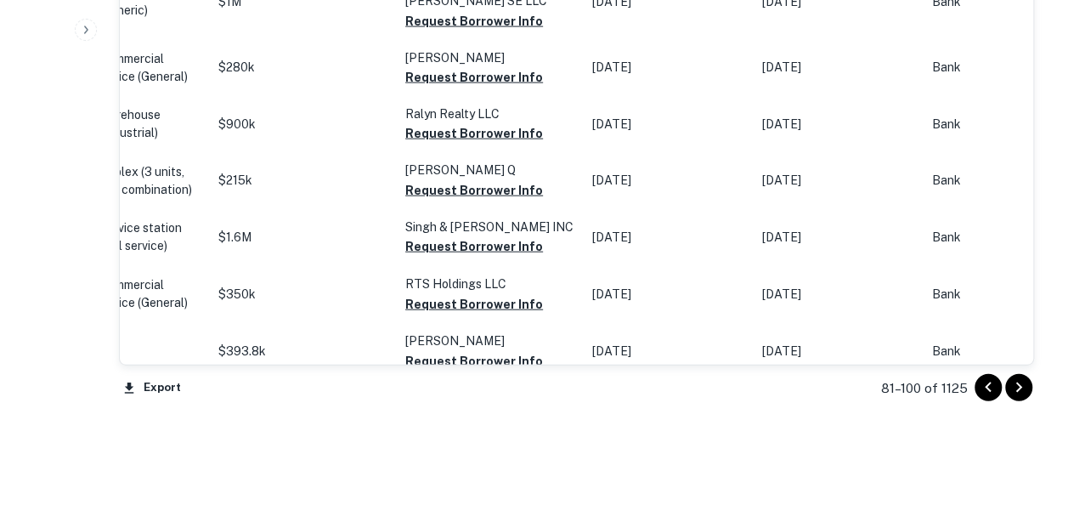
click at [1024, 323] on td "Bank" at bounding box center [999, 351] width 153 height 57
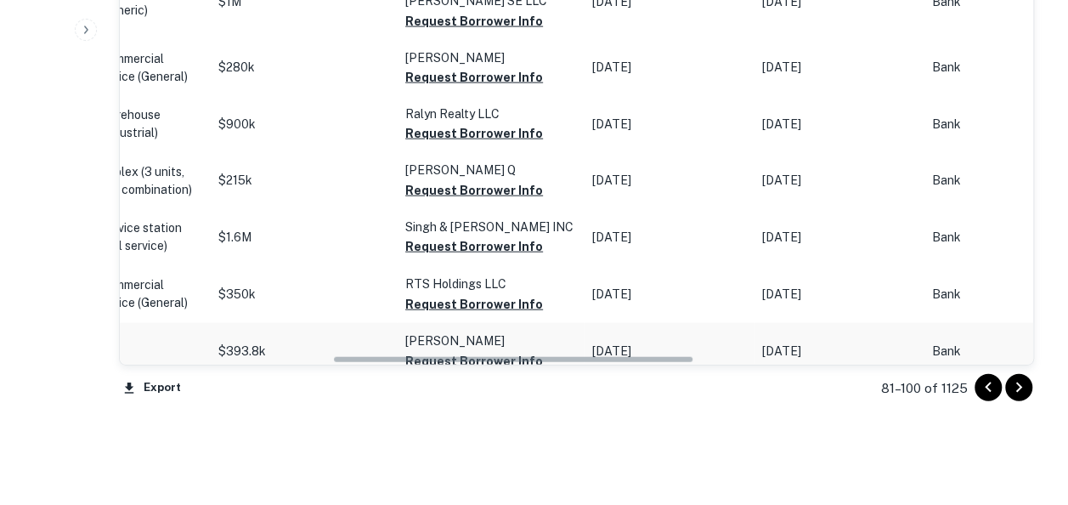
scroll to position [1946, 0]
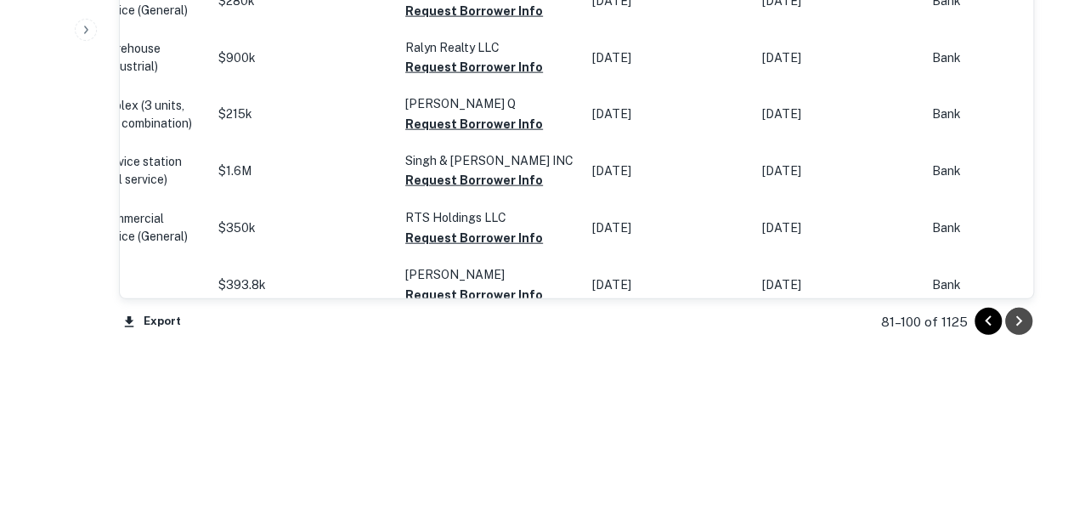
click at [1015, 324] on icon "Go to next page" at bounding box center [1018, 321] width 20 height 20
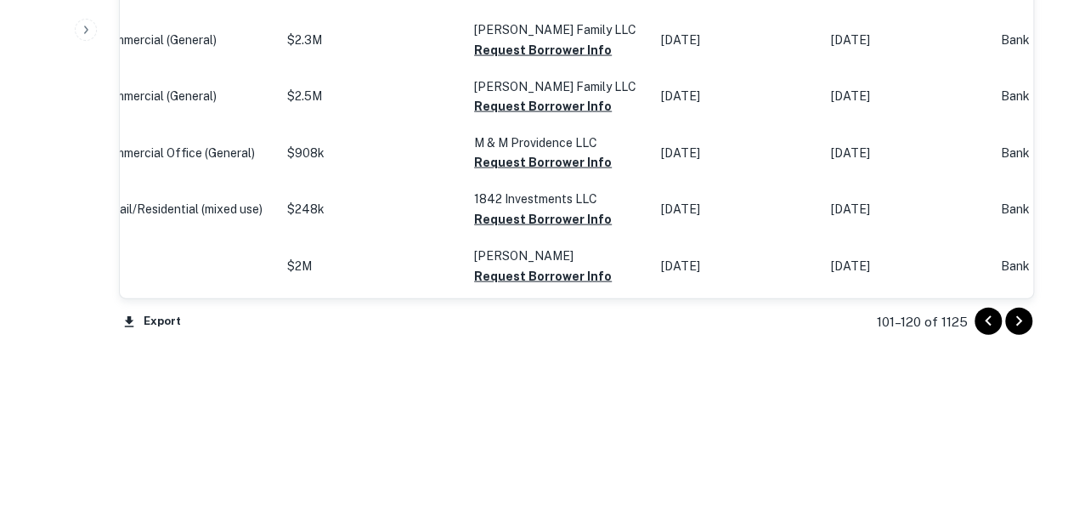
scroll to position [1899, 0]
click at [1015, 324] on icon "Go to next page" at bounding box center [1018, 321] width 20 height 20
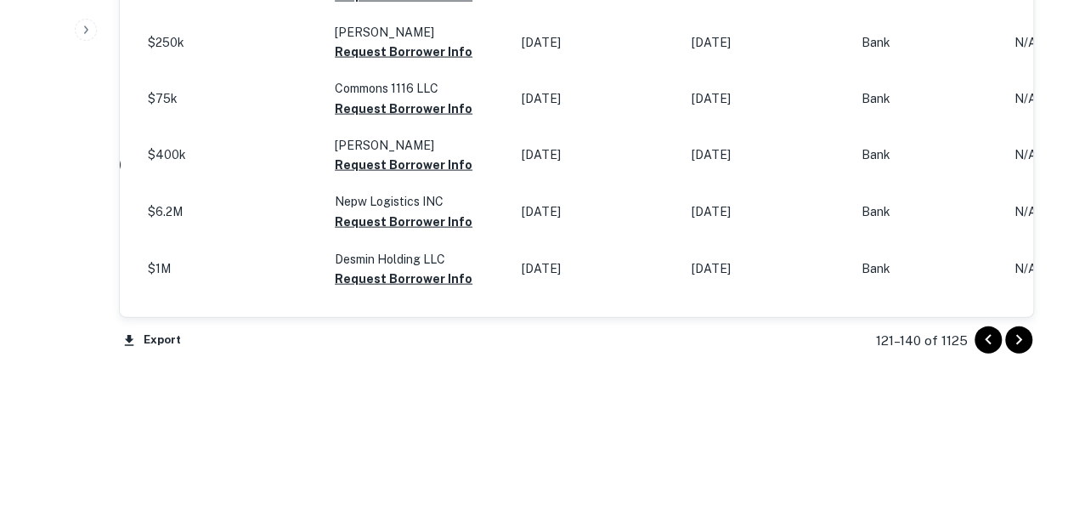
scroll to position [1899, 0]
click at [392, 268] on p "Desmin Holding LLC" at bounding box center [420, 259] width 170 height 19
click at [372, 232] on button "Request Borrower Info" at bounding box center [404, 221] width 138 height 20
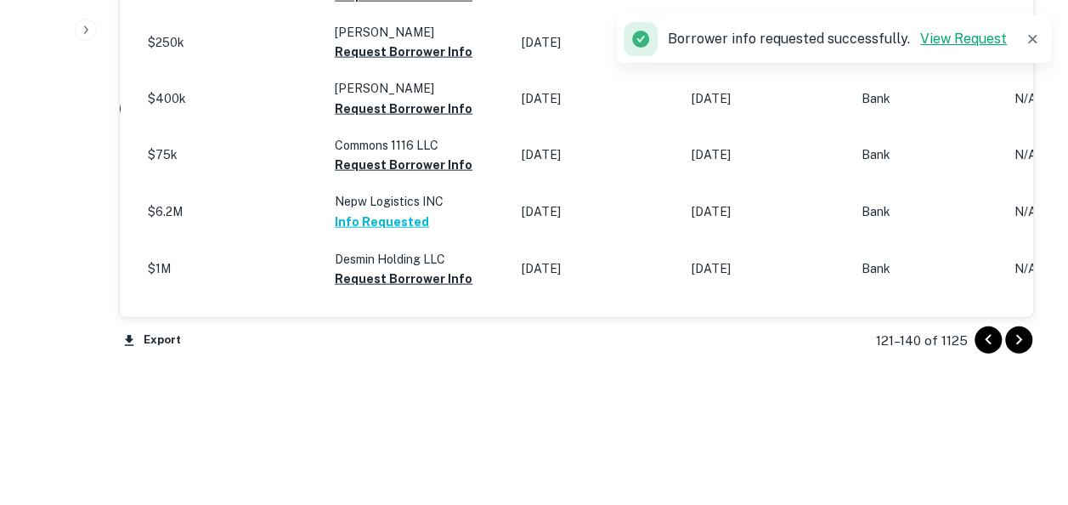
click at [955, 44] on link "View Request" at bounding box center [963, 39] width 87 height 16
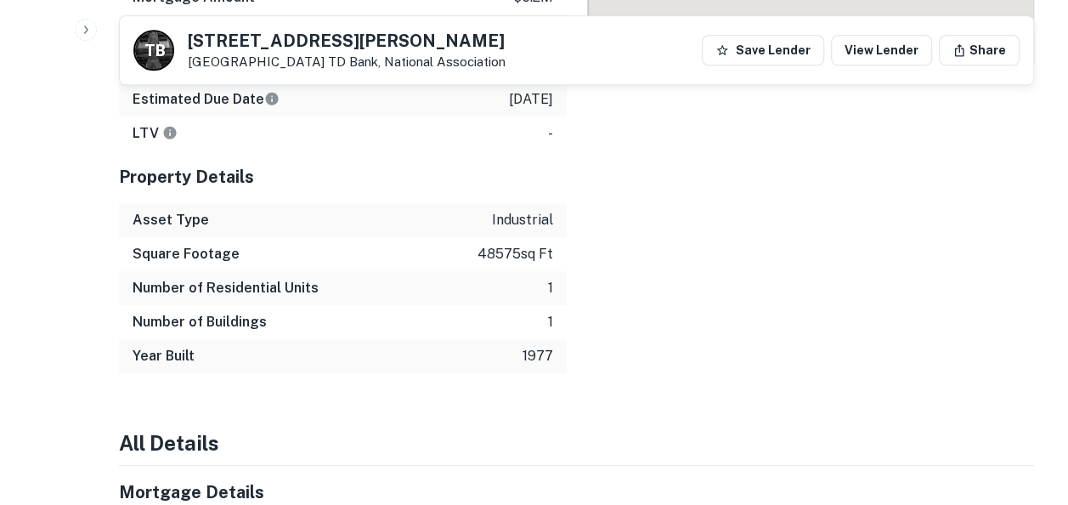
scroll to position [769, 0]
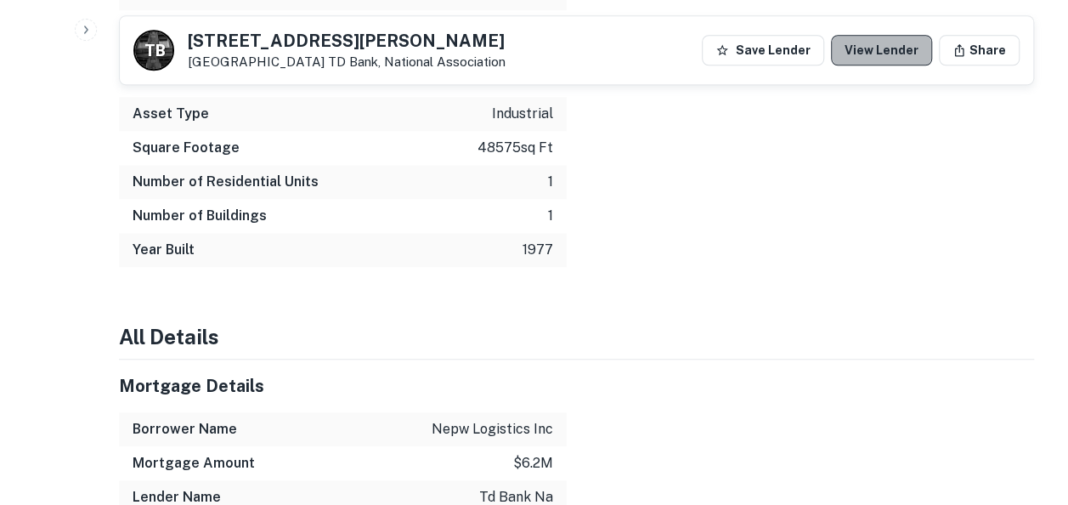
click at [896, 44] on link "View Lender" at bounding box center [881, 50] width 101 height 31
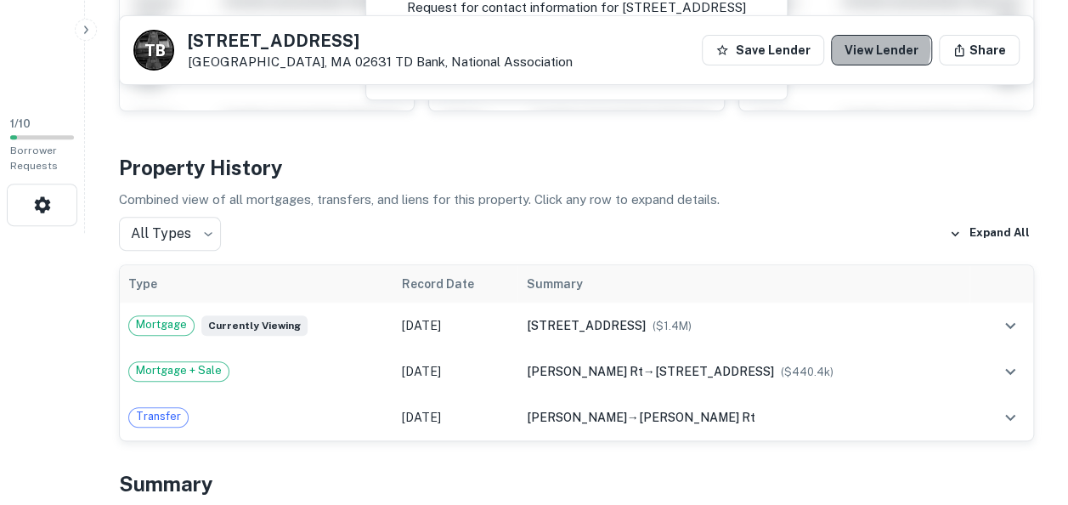
click at [887, 48] on link "View Lender" at bounding box center [881, 50] width 101 height 31
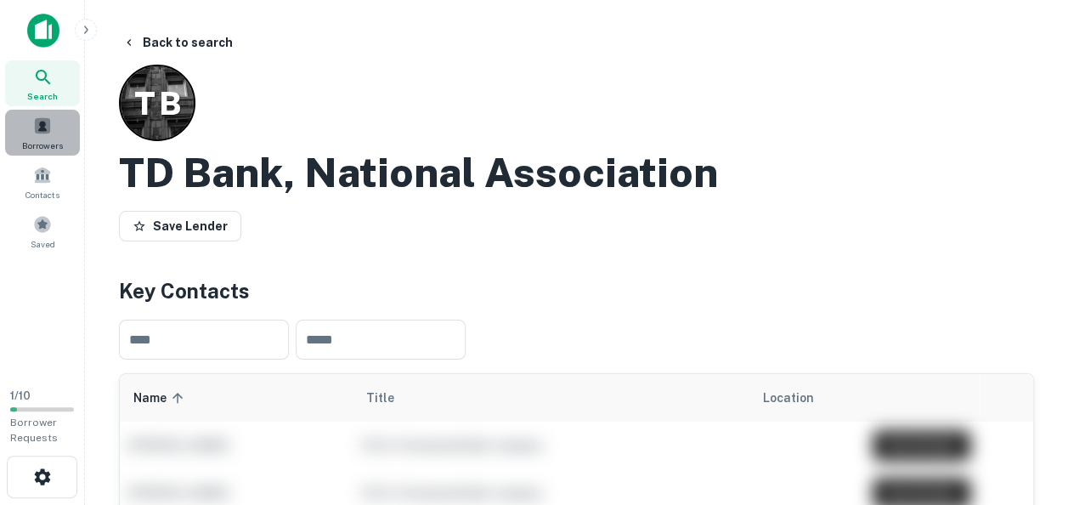
click at [39, 138] on span "Borrowers" at bounding box center [42, 145] width 41 height 14
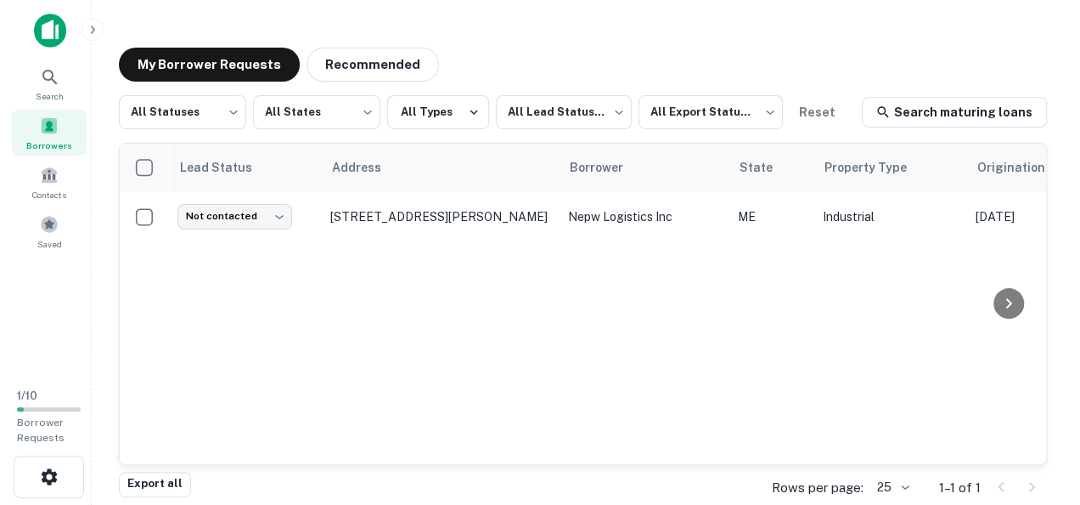
scroll to position [5, 0]
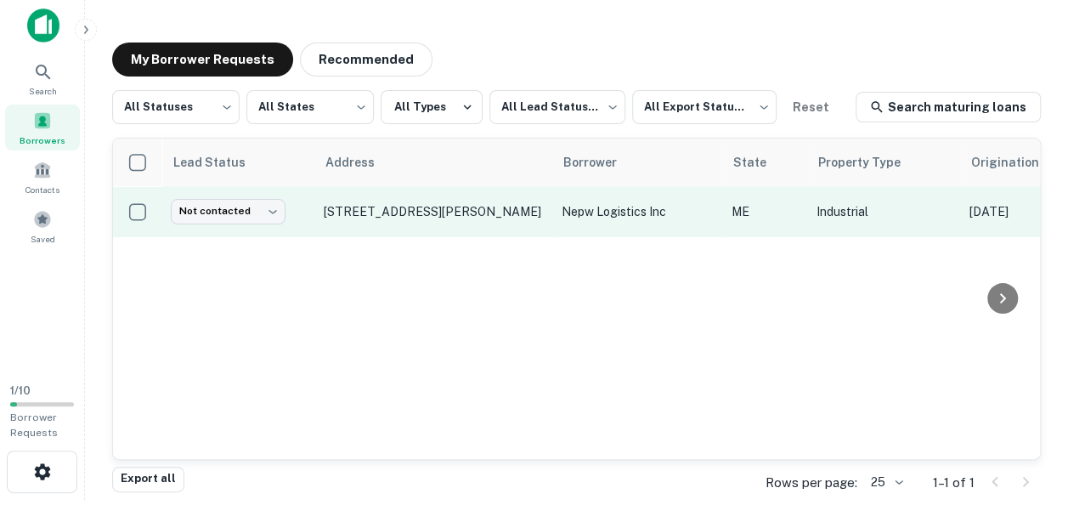
click at [387, 222] on td "[STREET_ADDRESS][PERSON_NAME]" at bounding box center [434, 211] width 238 height 51
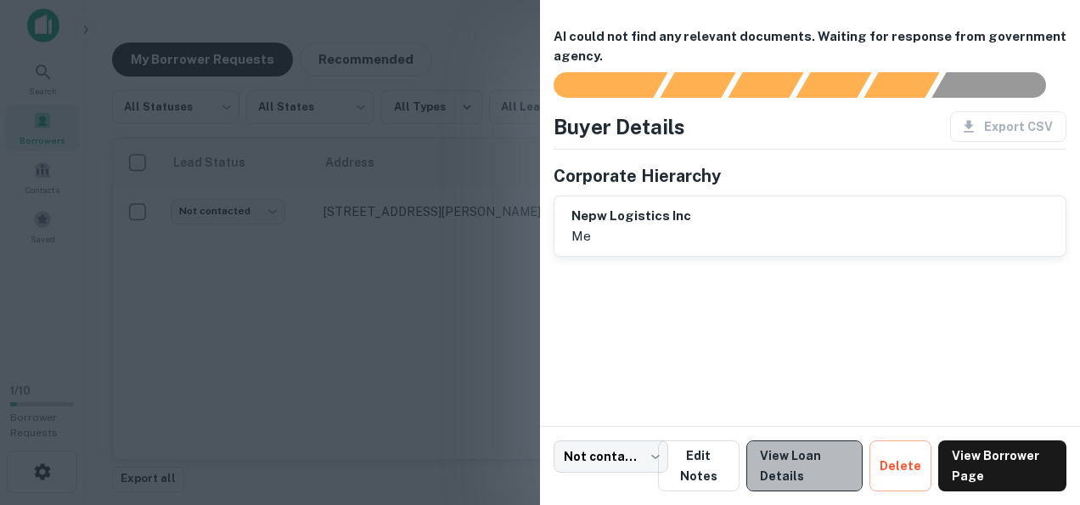
click at [792, 471] on link "View Loan Details" at bounding box center [805, 465] width 116 height 51
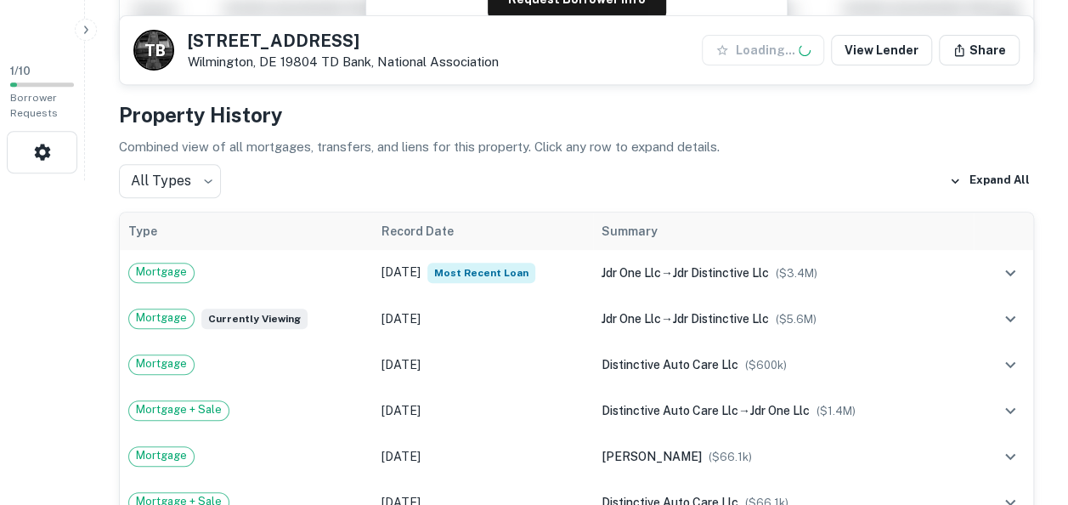
scroll to position [427, 0]
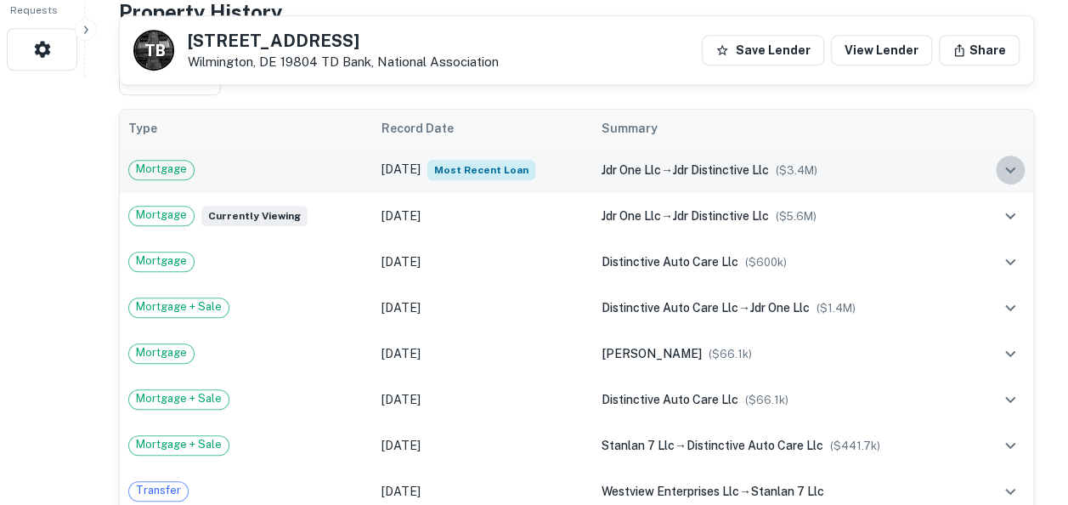
click at [1012, 175] on icon "expand row" at bounding box center [1010, 170] width 20 height 20
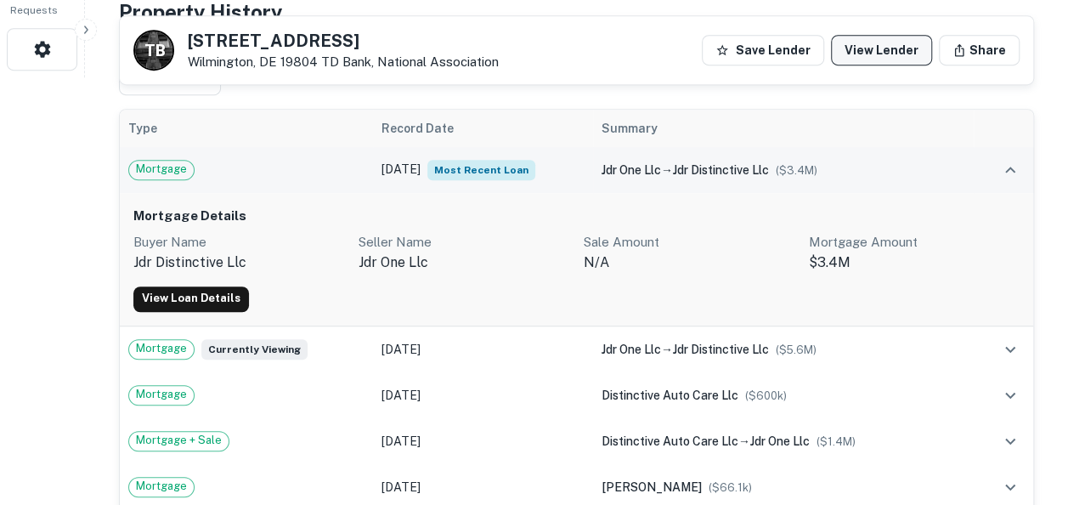
click at [882, 43] on link "View Lender" at bounding box center [881, 50] width 101 height 31
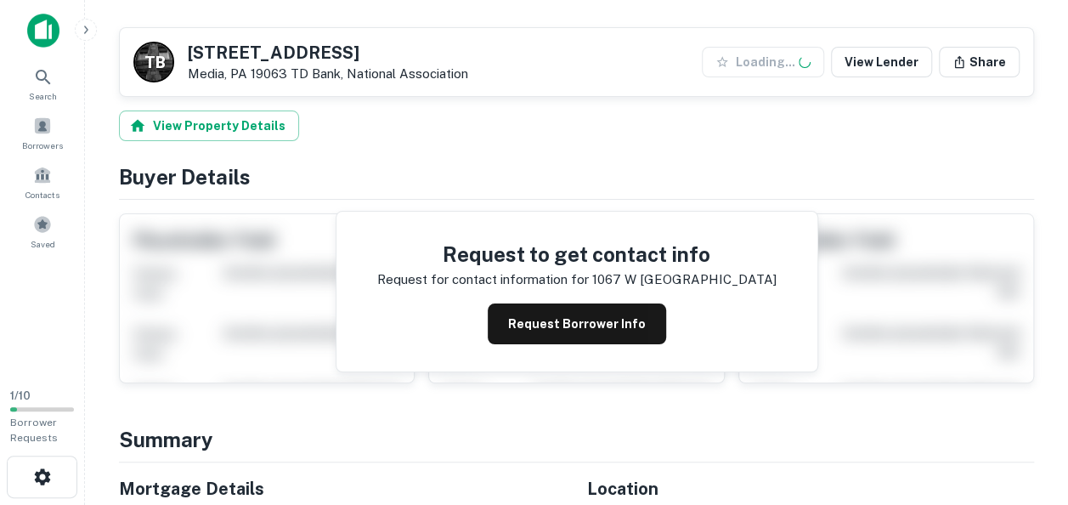
scroll to position [268, 0]
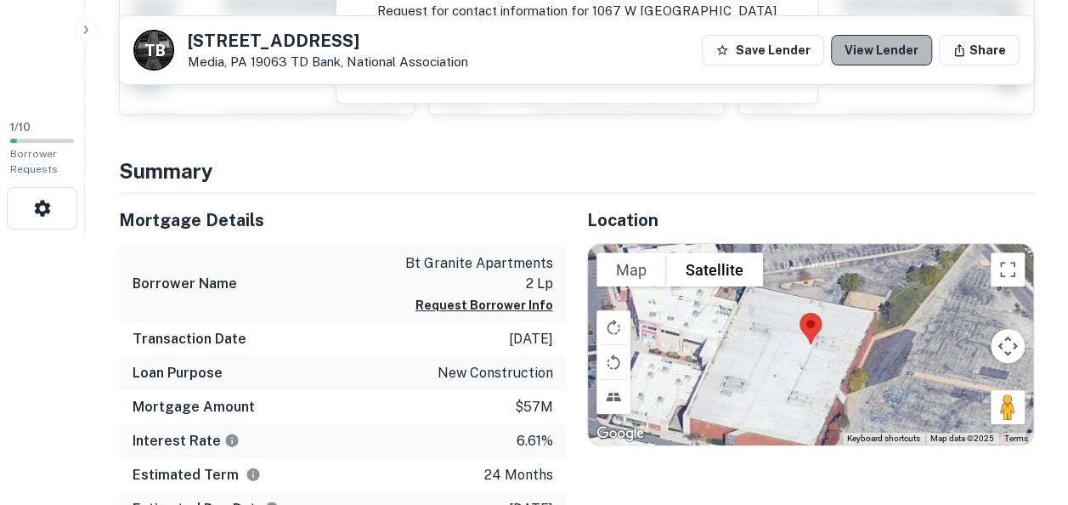
click at [901, 48] on link "View Lender" at bounding box center [881, 50] width 101 height 31
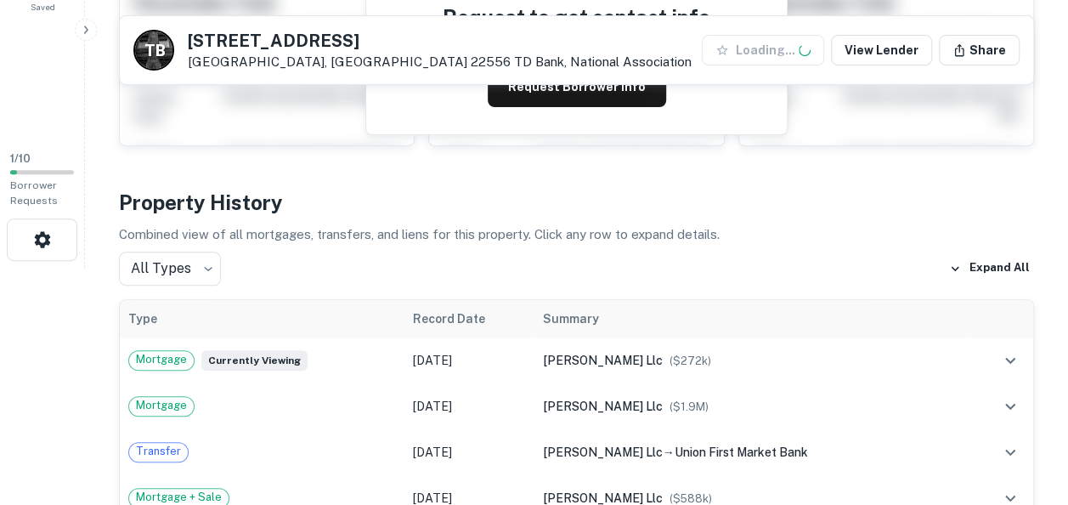
scroll to position [238, 0]
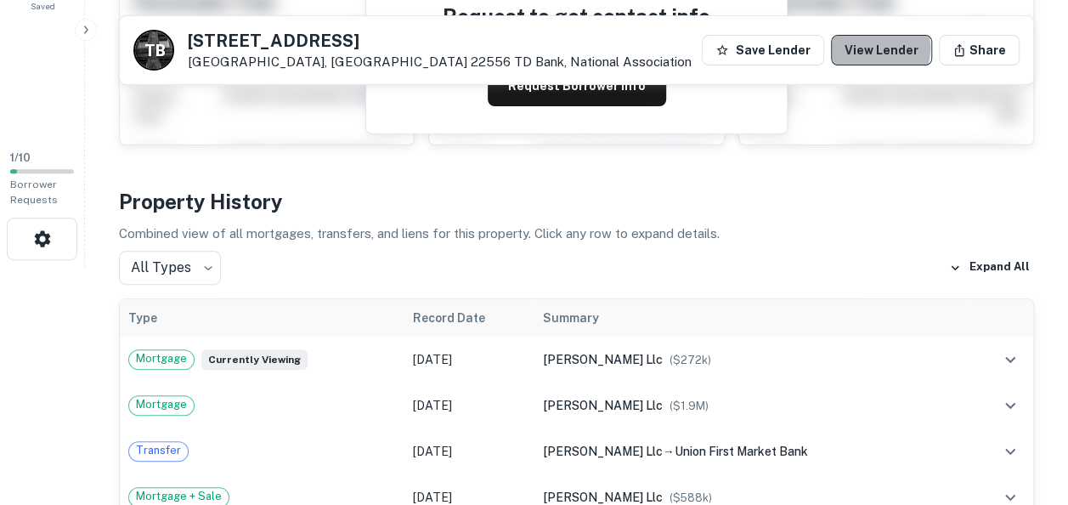
click at [878, 48] on link "View Lender" at bounding box center [881, 50] width 101 height 31
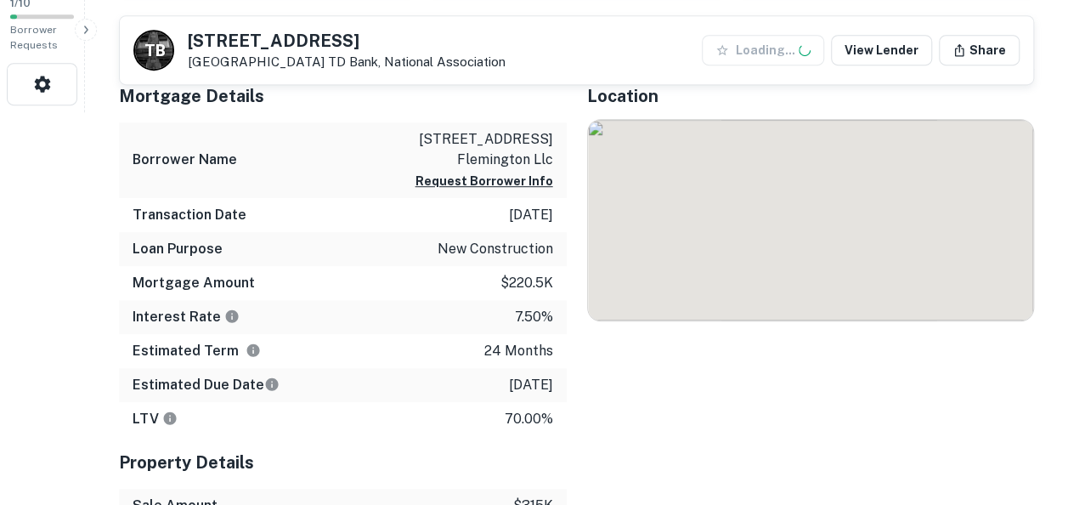
scroll to position [681, 0]
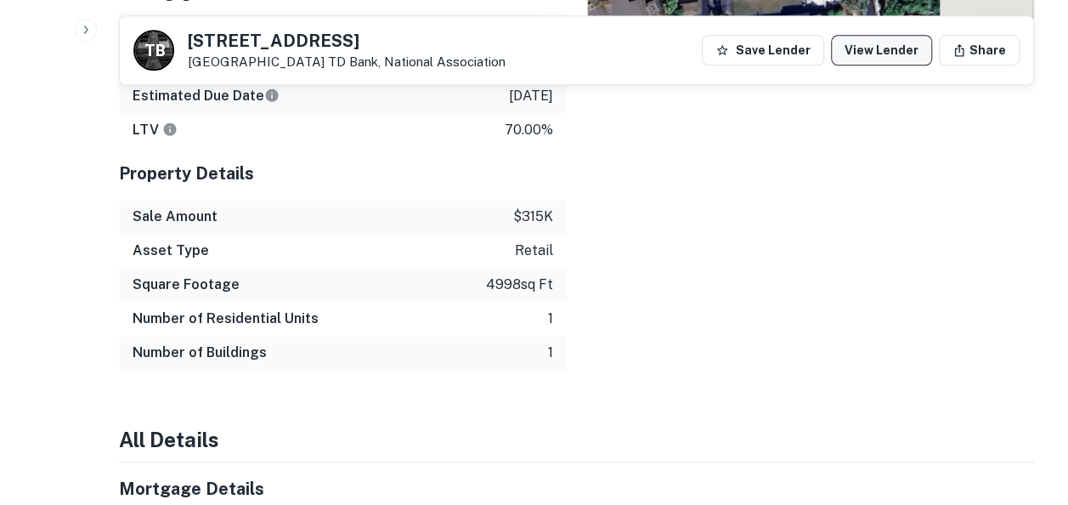
click at [884, 48] on link "View Lender" at bounding box center [881, 50] width 101 height 31
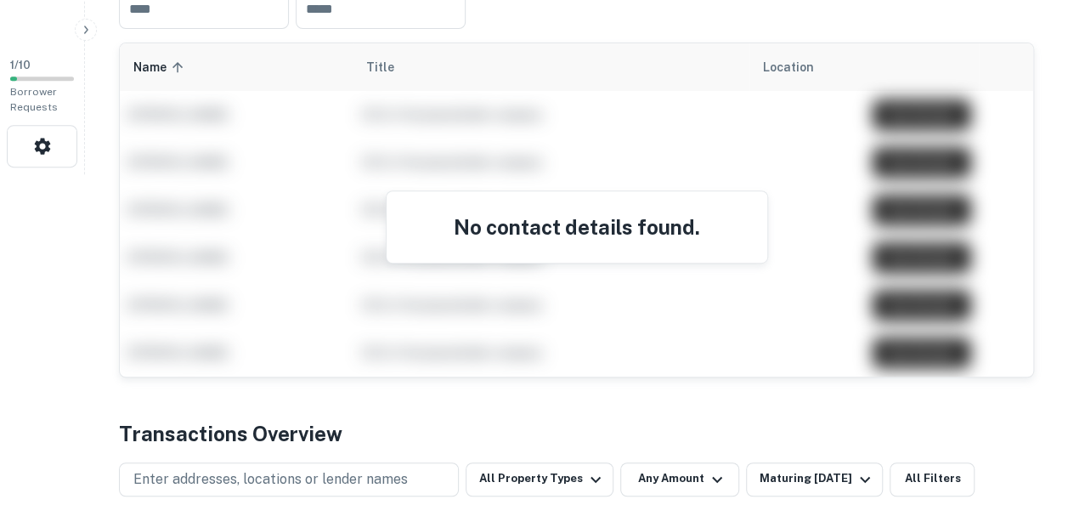
scroll to position [374, 0]
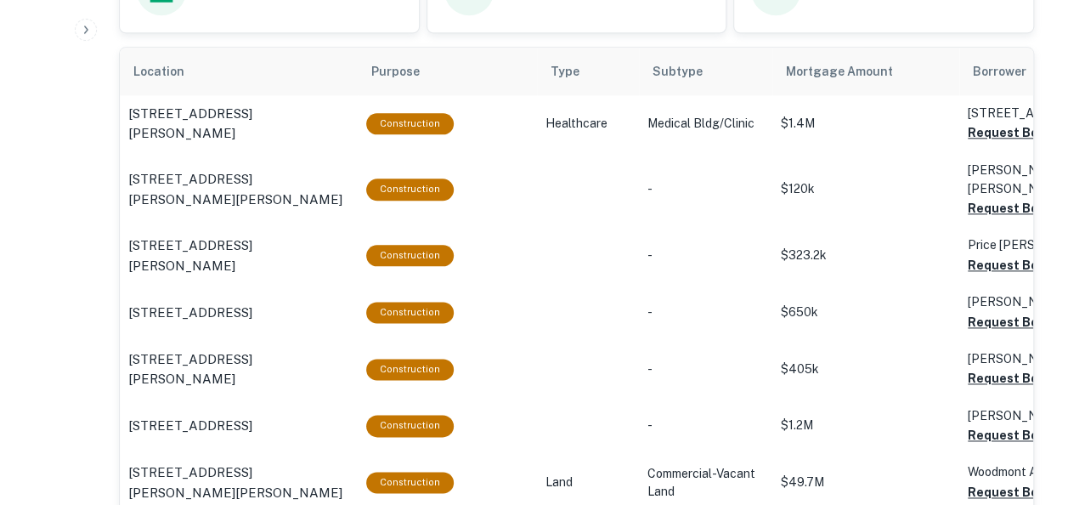
scroll to position [933, 0]
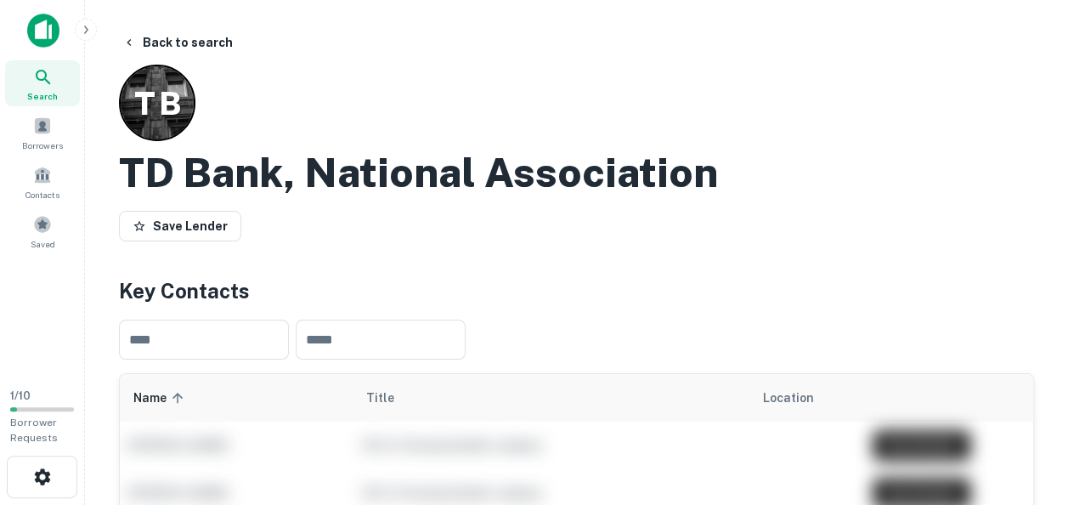
click at [45, 37] on img at bounding box center [43, 31] width 32 height 34
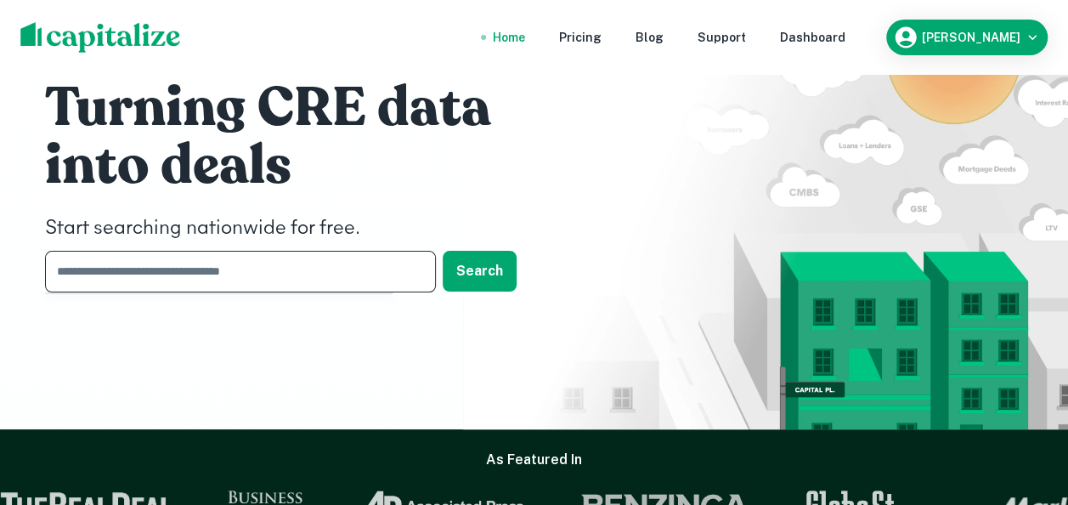
click at [286, 279] on input "text" at bounding box center [234, 272] width 379 height 42
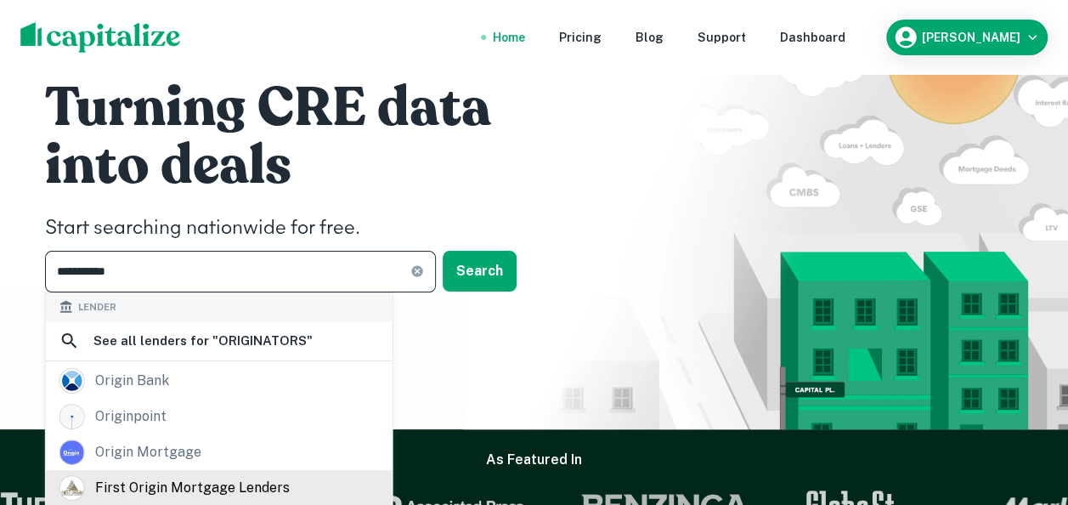
type input "**********"
click at [250, 488] on div "first origin mortgage lenders" at bounding box center [192, 487] width 194 height 25
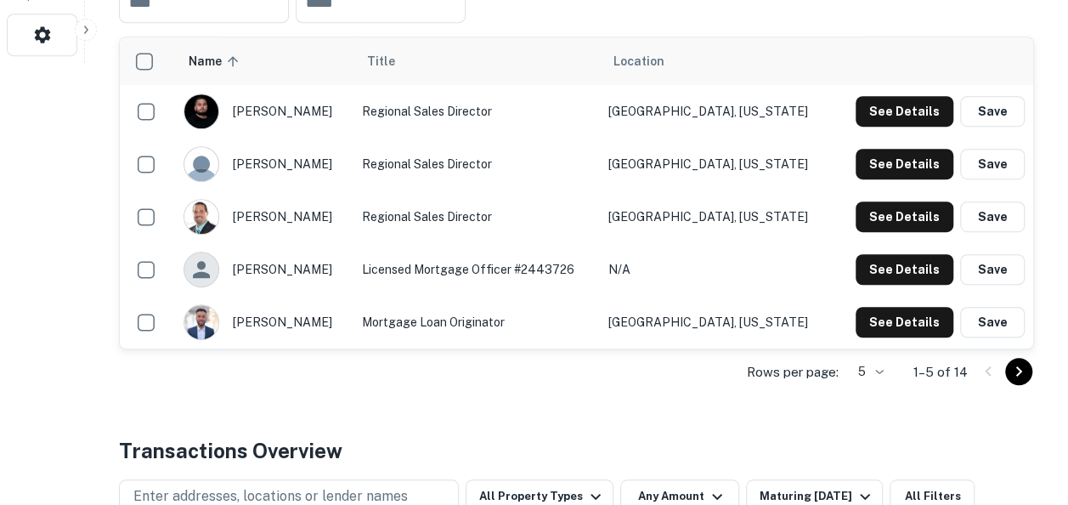
scroll to position [455, 0]
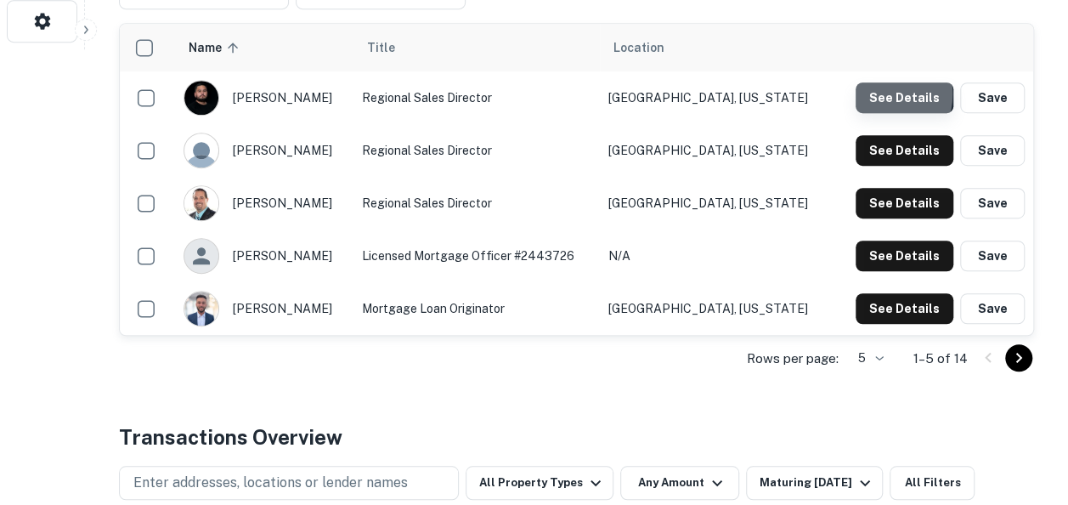
click at [884, 93] on button "See Details" at bounding box center [904, 97] width 98 height 31
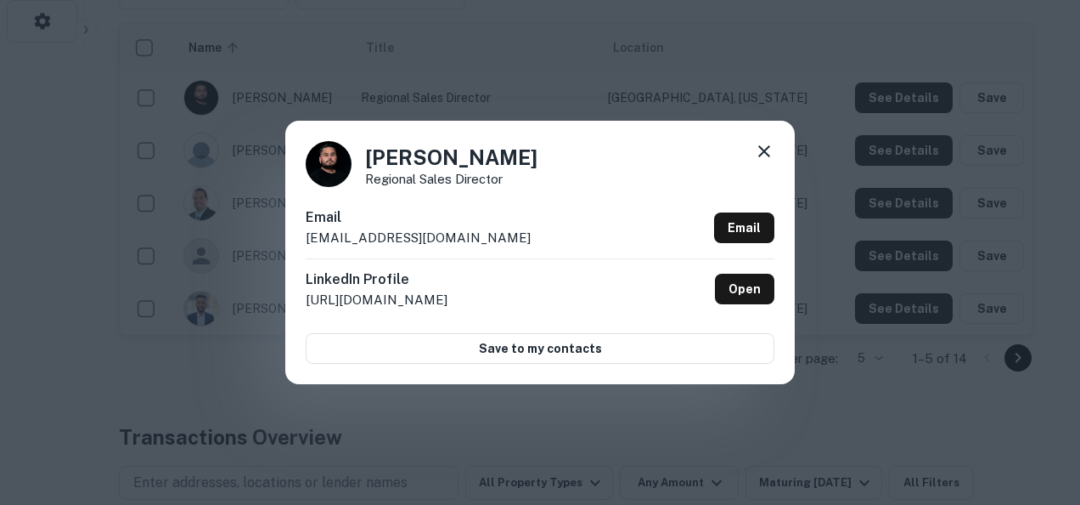
click at [686, 65] on div "Ed Martinez Regional Sales Director Email emartinez@firstorigin.net Email Linke…" at bounding box center [540, 252] width 1080 height 505
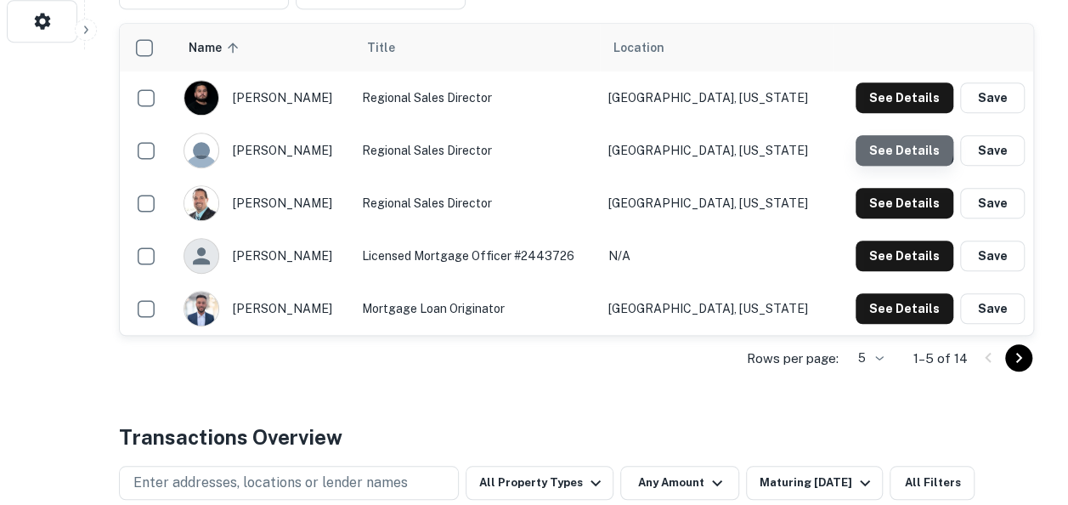
click at [883, 142] on button "See Details" at bounding box center [904, 150] width 98 height 31
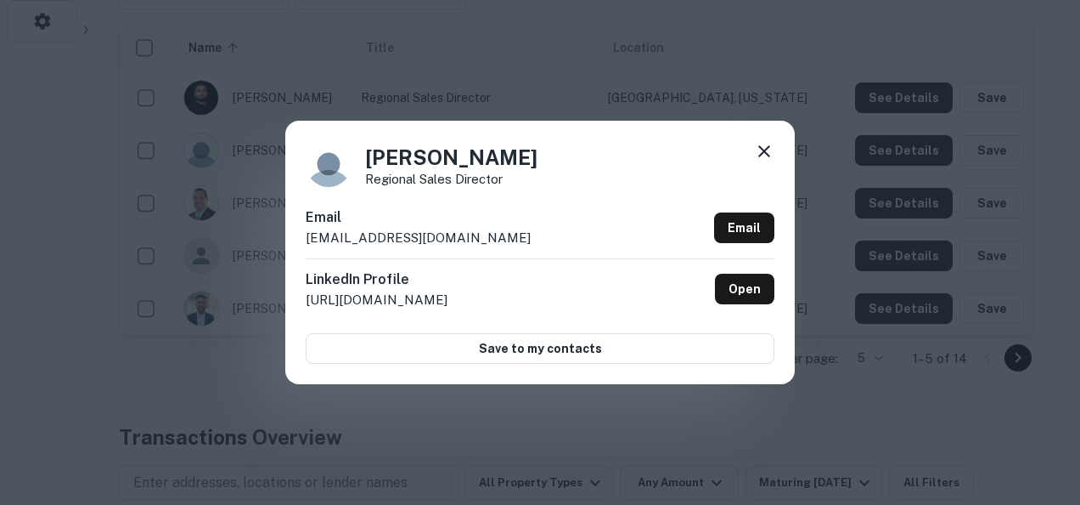
click at [763, 152] on icon at bounding box center [764, 151] width 12 height 12
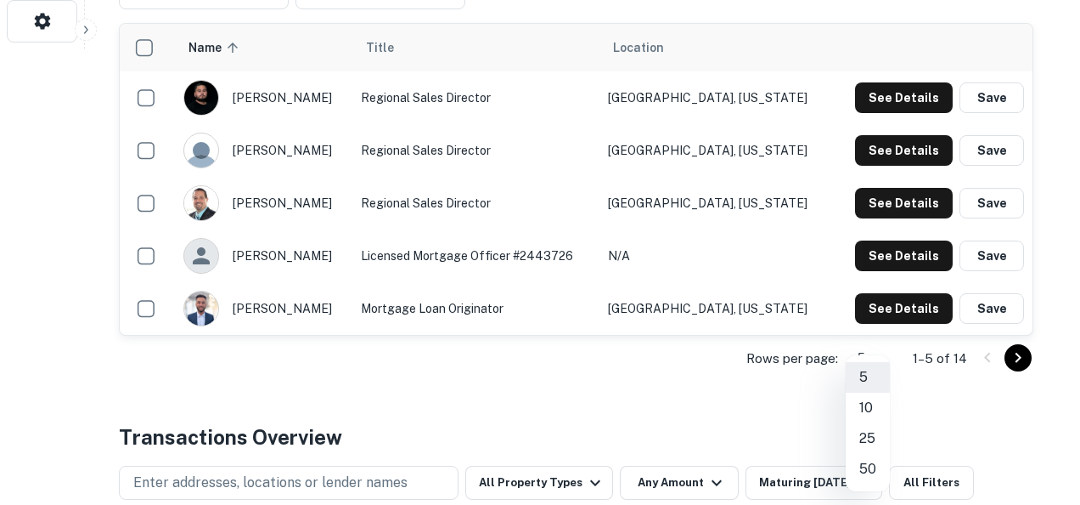
click at [878, 465] on li "50" at bounding box center [868, 469] width 44 height 31
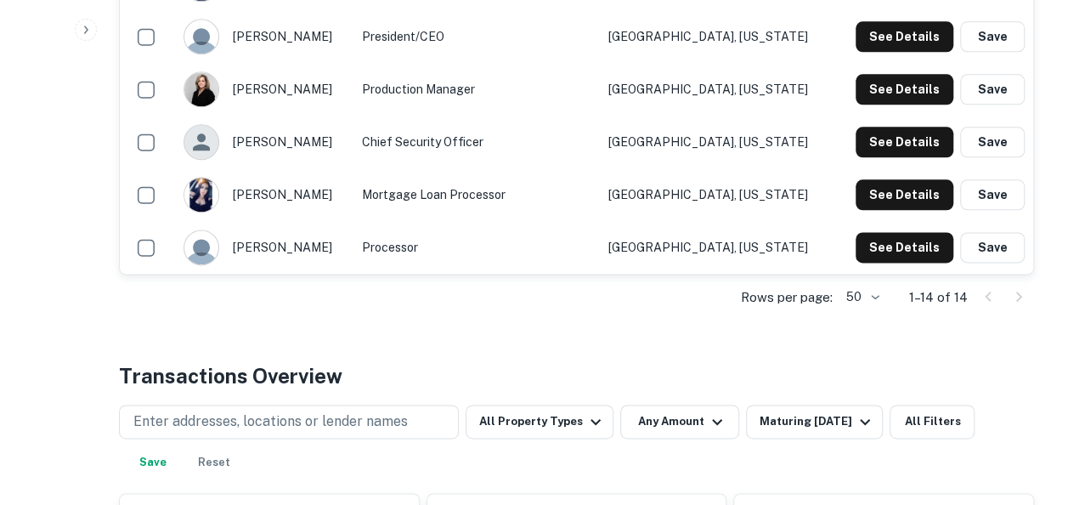
scroll to position [990, 0]
click at [899, 29] on button "See Details" at bounding box center [904, 36] width 98 height 31
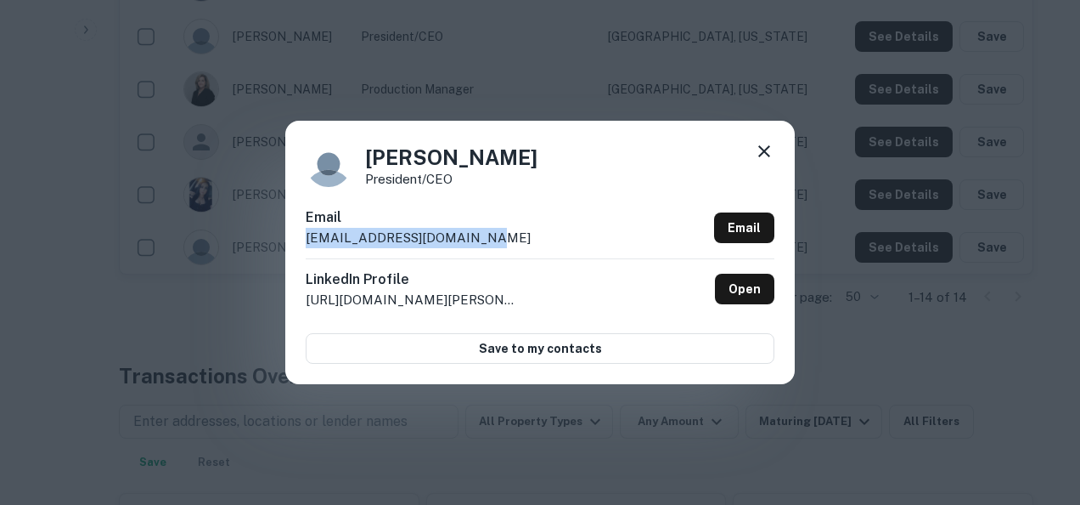
drag, startPoint x: 484, startPoint y: 236, endPoint x: 302, endPoint y: 249, distance: 182.2
click at [302, 249] on div "Ray Palacios President/CEO Email rpalacios@firstorigin.net Email LinkedIn Profi…" at bounding box center [540, 252] width 510 height 263
copy p "rpalacios@firstorigin.net"
click at [719, 23] on div "Ray Palacios President/CEO Email rpalacios@firstorigin.net Email LinkedIn Profi…" at bounding box center [540, 252] width 1080 height 505
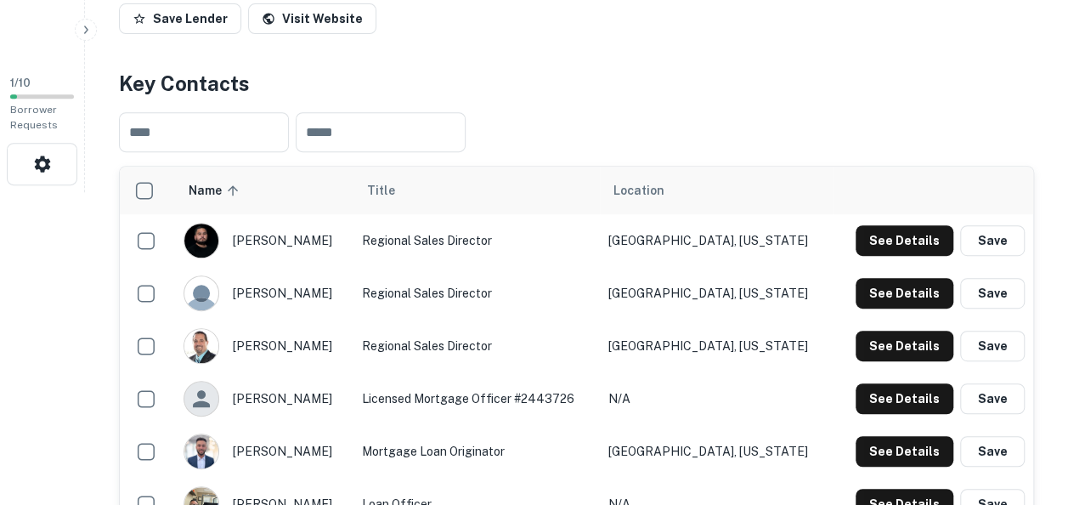
scroll to position [301, 0]
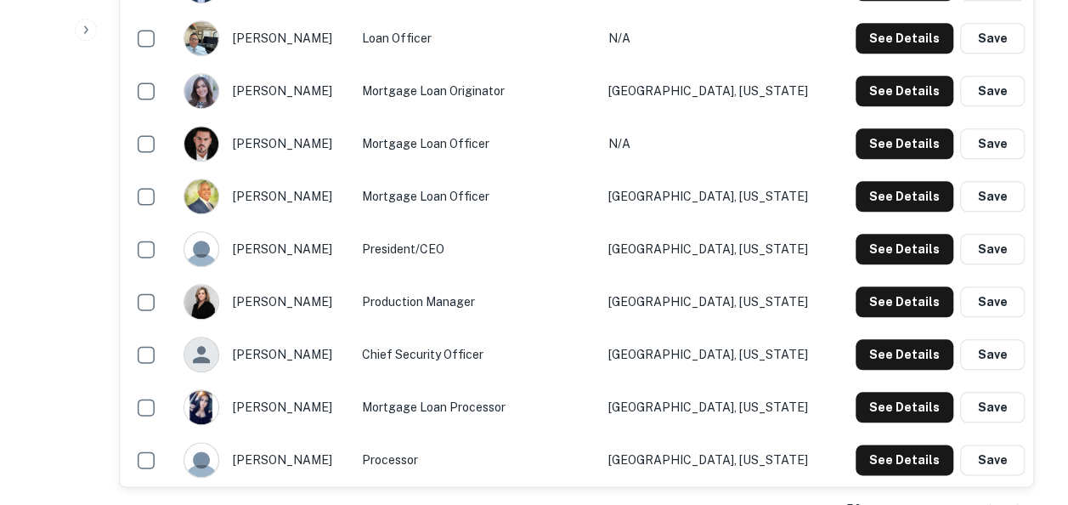
scroll to position [843, 0]
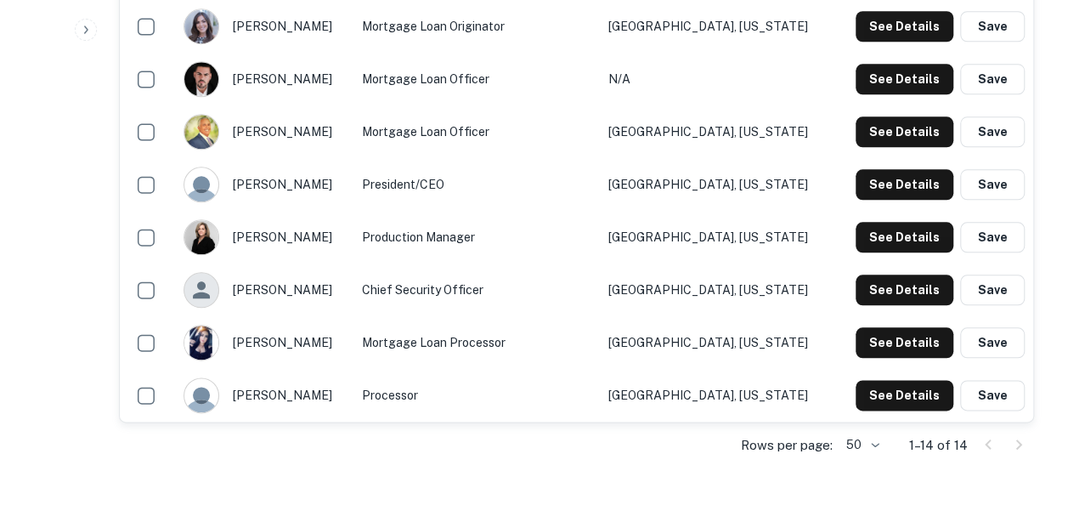
click at [656, 12] on td "Fort Lauderdale, Florida" at bounding box center [716, 26] width 233 height 53
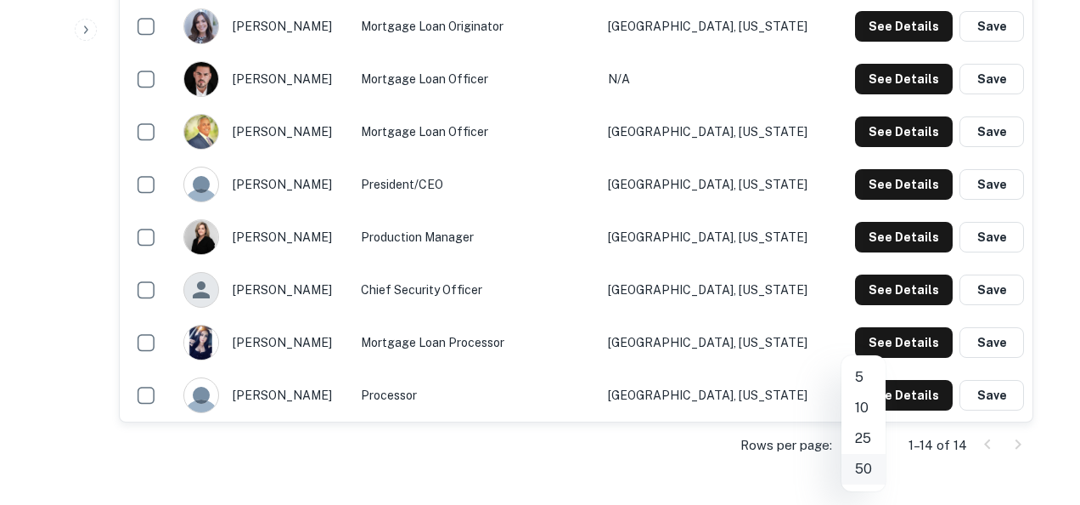
click at [876, 471] on li "50" at bounding box center [864, 469] width 44 height 31
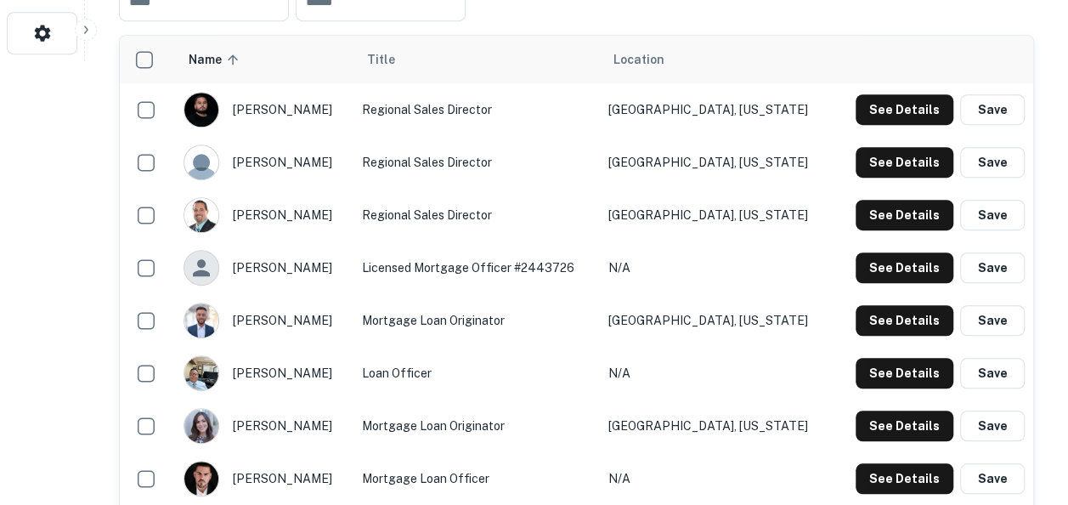
scroll to position [465, 0]
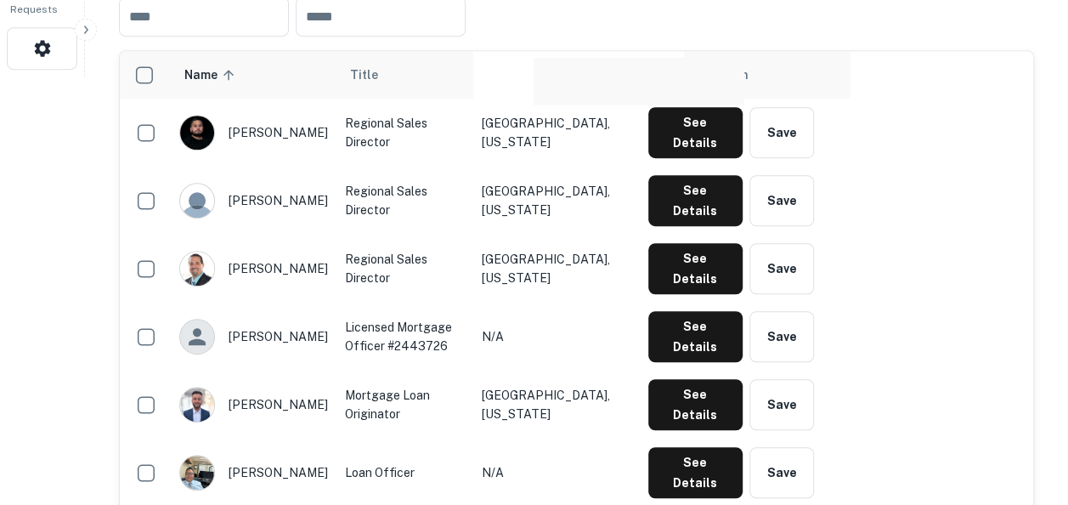
drag, startPoint x: 890, startPoint y: 137, endPoint x: 580, endPoint y: 85, distance: 314.3
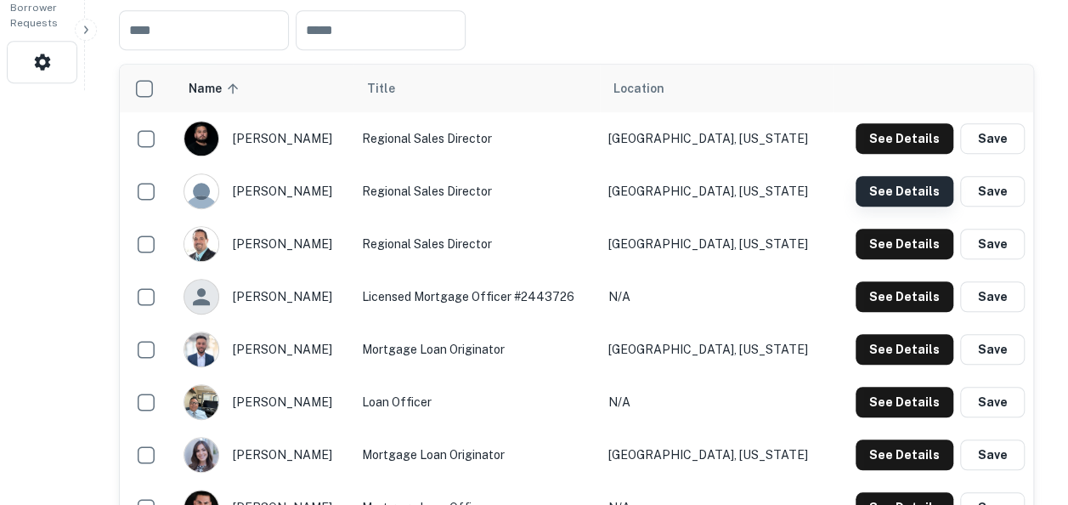
drag, startPoint x: 871, startPoint y: 185, endPoint x: 907, endPoint y: 186, distance: 35.7
click at [907, 186] on button "See Details" at bounding box center [904, 191] width 98 height 31
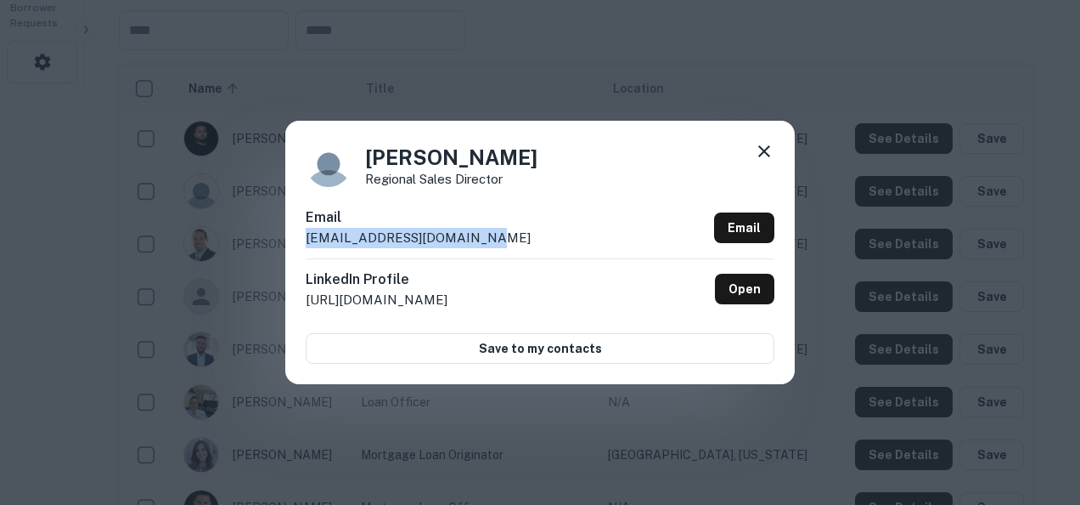
drag, startPoint x: 480, startPoint y: 230, endPoint x: 303, endPoint y: 240, distance: 177.0
click at [303, 240] on div "ED Martinez Regional Sales Director Email emartinez@firstorigin.net Email Linke…" at bounding box center [540, 252] width 510 height 263
copy p "emartinez@firstorigin.net"
click at [764, 147] on icon at bounding box center [764, 151] width 20 height 20
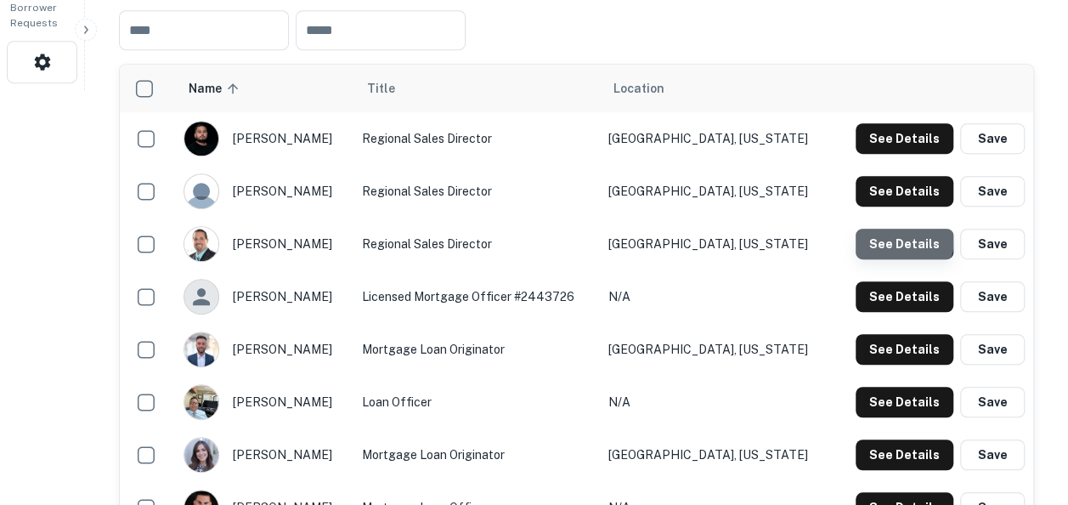
click at [905, 239] on button "See Details" at bounding box center [904, 243] width 98 height 31
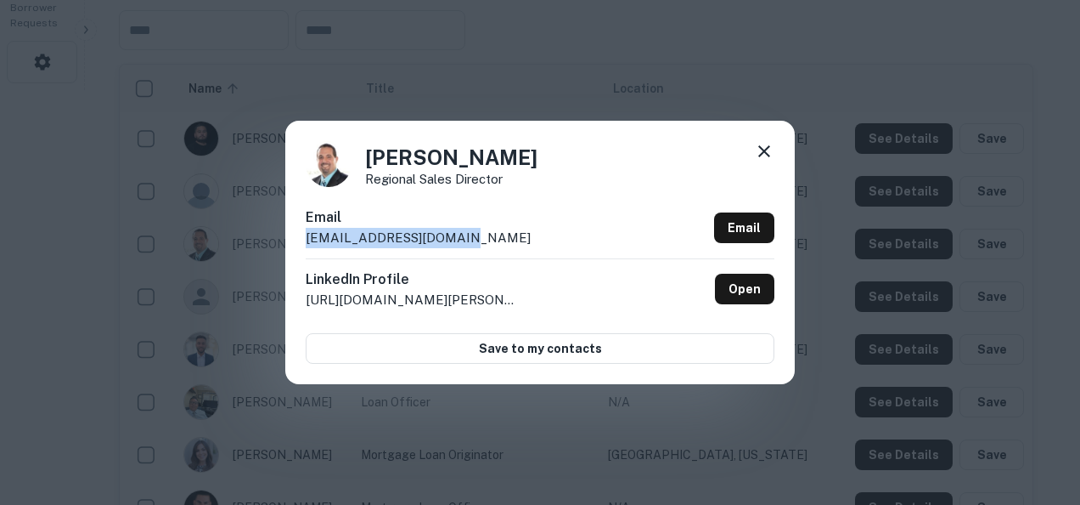
drag, startPoint x: 477, startPoint y: 237, endPoint x: 304, endPoint y: 237, distance: 173.3
click at [304, 237] on div "Manuel Perez Regional Sales Director Email mperez@firstorigin.net Email LinkedI…" at bounding box center [540, 252] width 510 height 263
copy p "mperez@firstorigin.net"
click at [1057, 80] on div "Manuel Perez Regional Sales Director Email mperez@firstorigin.net Email LinkedI…" at bounding box center [540, 252] width 1080 height 505
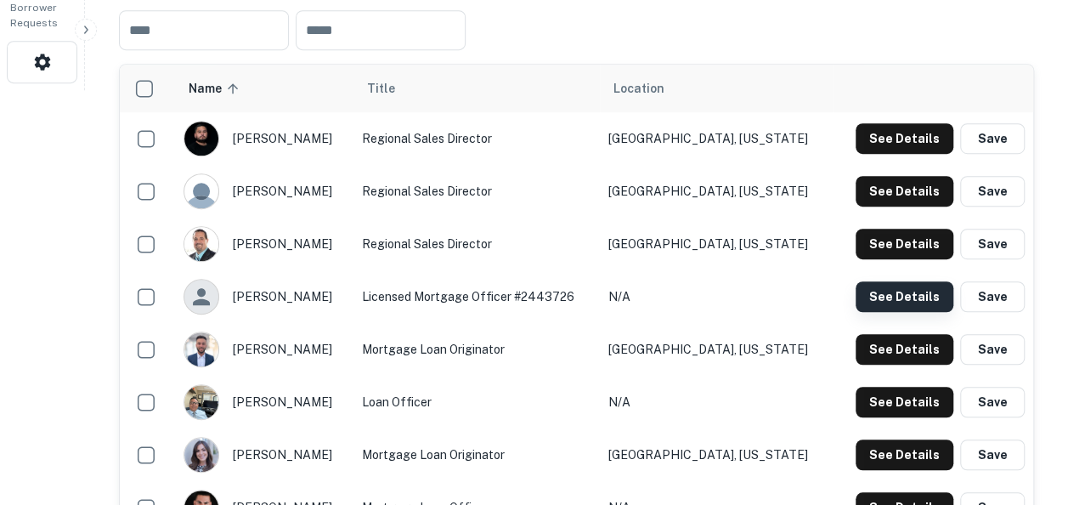
click at [890, 301] on button "See Details" at bounding box center [904, 296] width 98 height 31
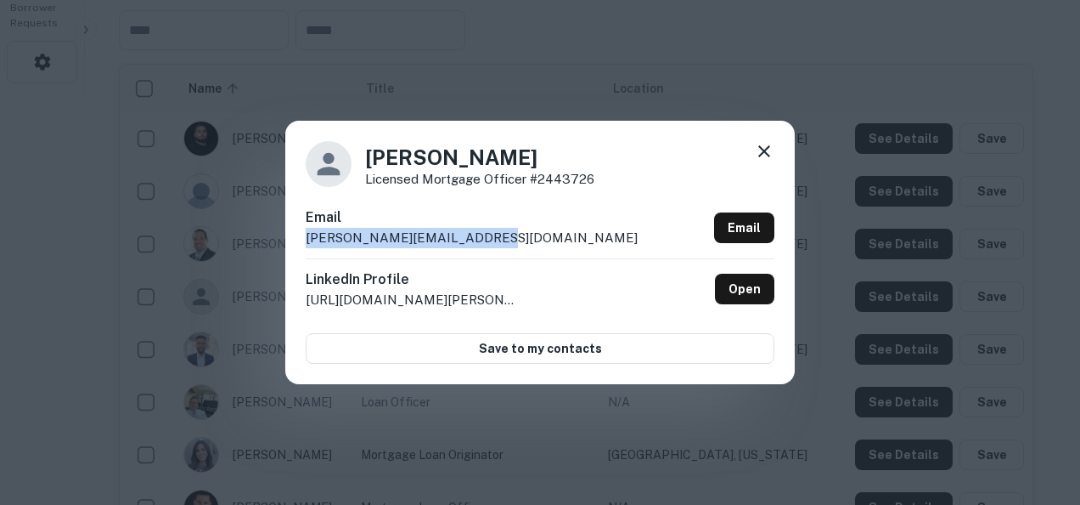
drag, startPoint x: 482, startPoint y: 245, endPoint x: 295, endPoint y: 243, distance: 187.7
click at [295, 243] on div "Alejandro Fernandez Licensed Mortgage Officer #2443726 Email alejandro.f@wellsf…" at bounding box center [540, 252] width 510 height 263
copy p "alejandro.f@wellsfargo.com"
click at [1067, 299] on div "Alejandro Fernandez Licensed Mortgage Officer #2443726 Email alejandro.f@wellsf…" at bounding box center [540, 252] width 1080 height 505
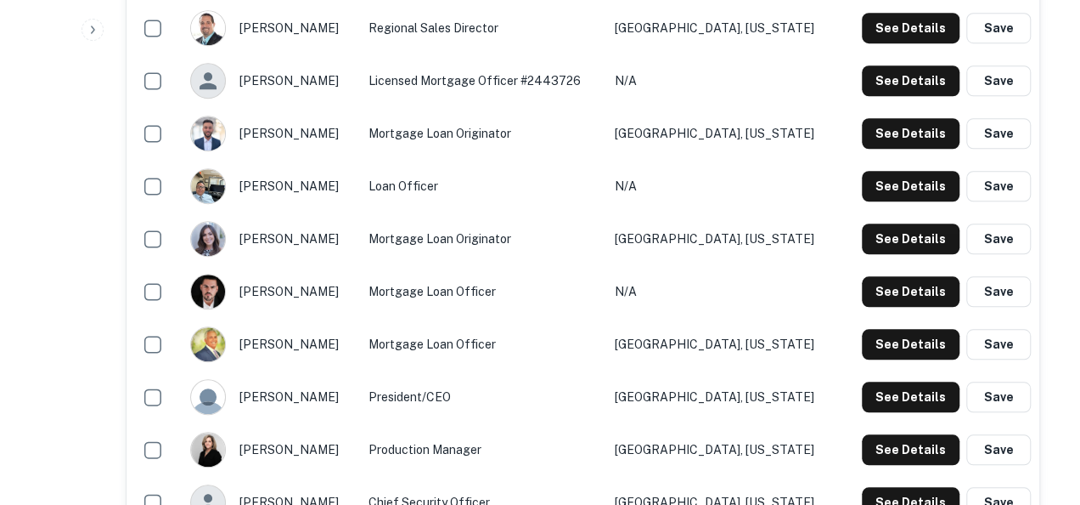
scroll to position [640, 0]
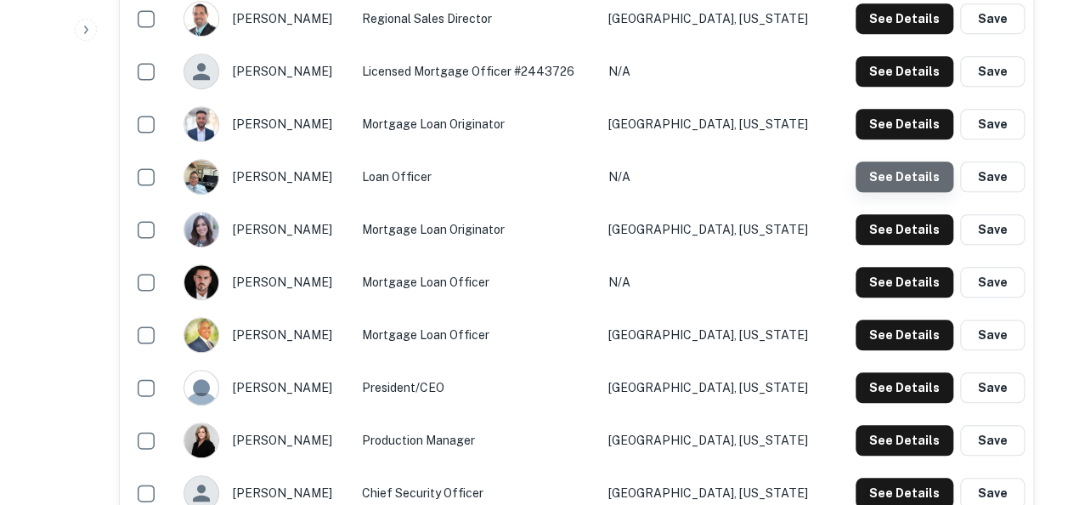
click at [912, 180] on button "See Details" at bounding box center [904, 176] width 98 height 31
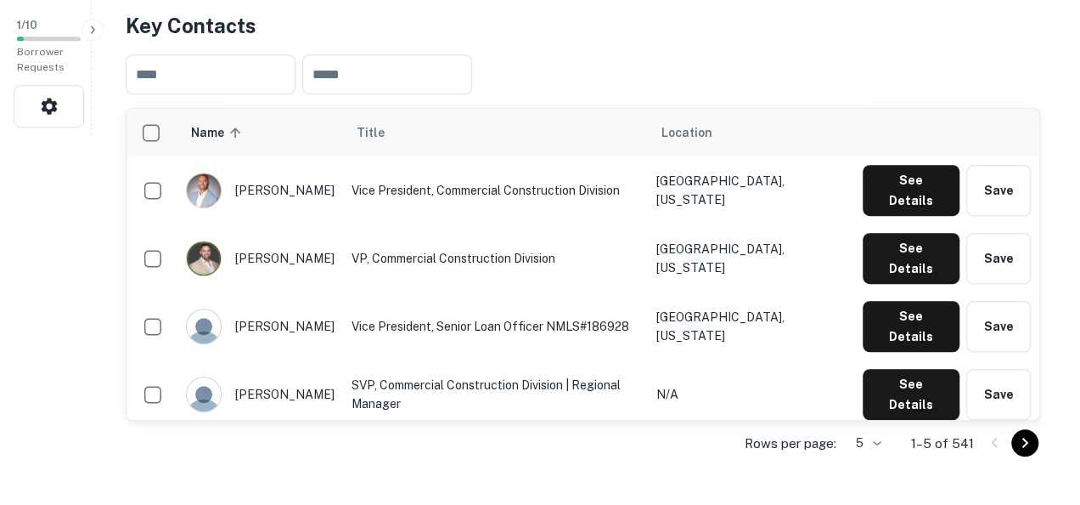
scroll to position [372, 0]
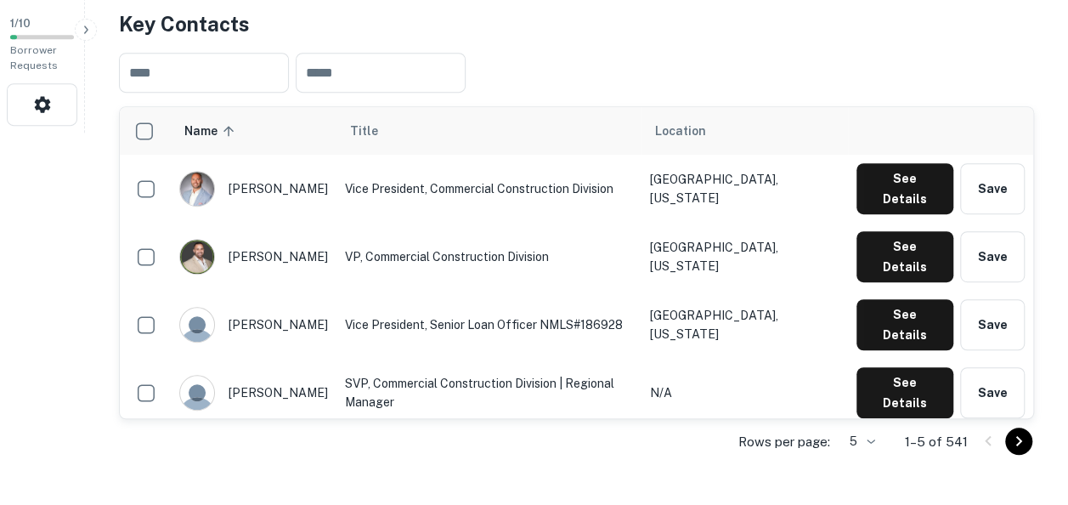
drag, startPoint x: 878, startPoint y: 180, endPoint x: 934, endPoint y: 71, distance: 122.3
click at [934, 71] on div "​ ​" at bounding box center [576, 72] width 915 height 67
click at [892, 182] on button "See Details" at bounding box center [904, 188] width 97 height 51
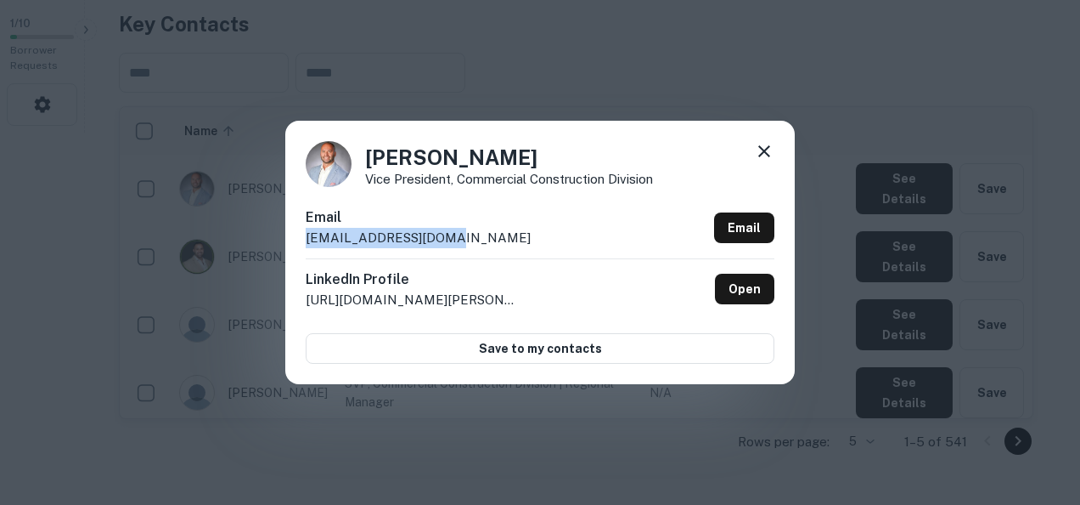
drag, startPoint x: 474, startPoint y: 238, endPoint x: 293, endPoint y: 236, distance: 180.9
click at [293, 236] on div "Brian Biancardi Vice President, Commercial Construction Division Email bbiancar…" at bounding box center [540, 252] width 510 height 263
copy p "bbiancardi@cmgfi.com"
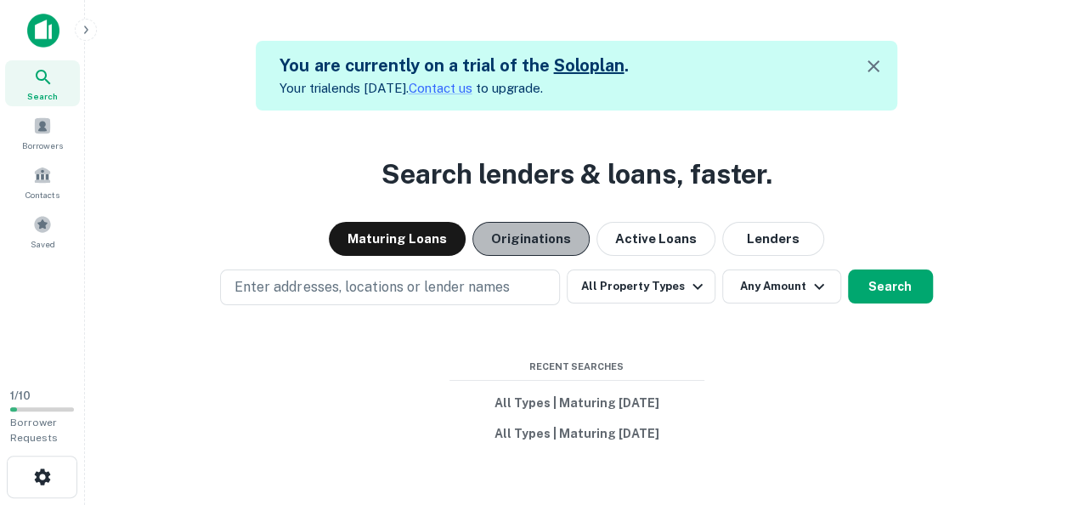
click at [493, 223] on button "Originations" at bounding box center [530, 239] width 117 height 34
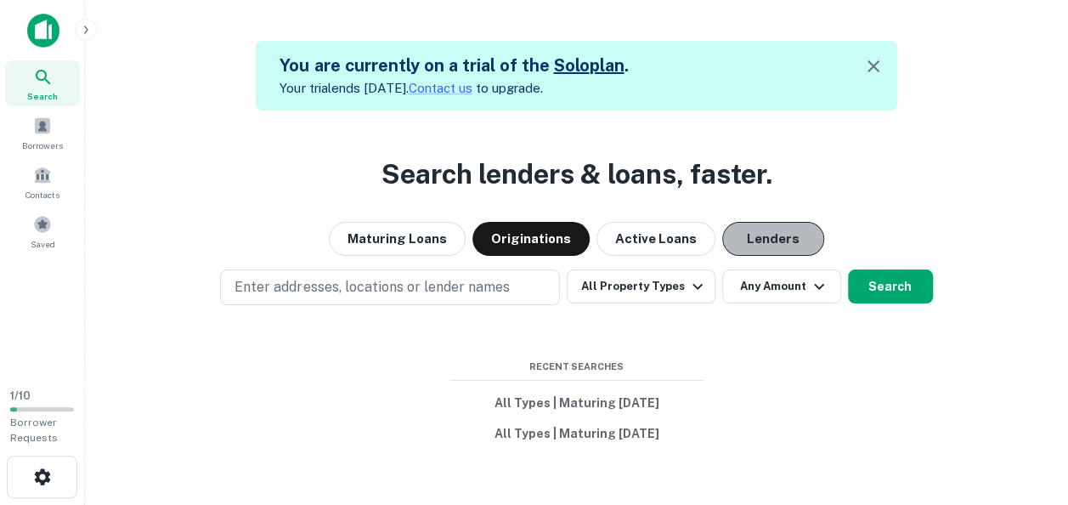
click at [761, 230] on button "Lenders" at bounding box center [773, 239] width 102 height 34
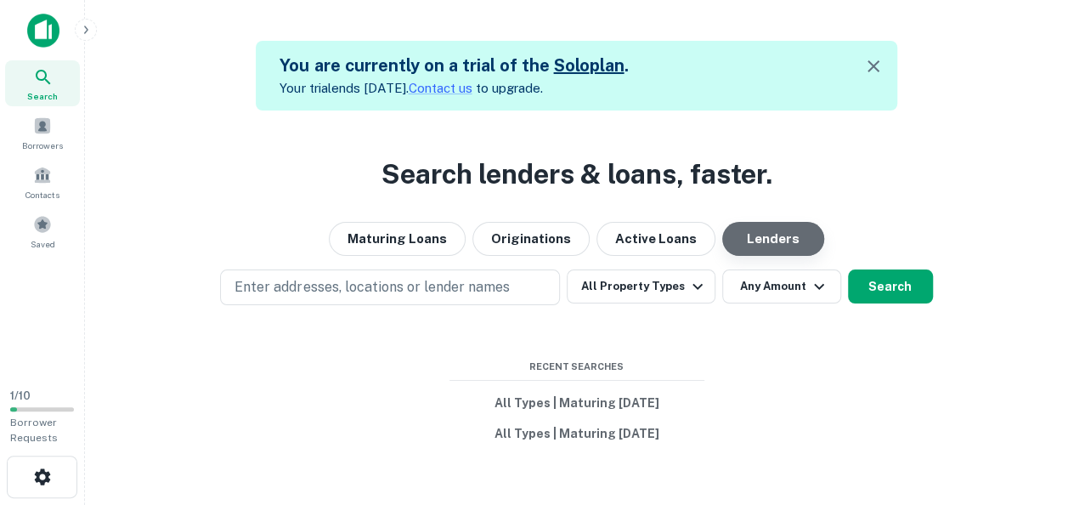
click at [761, 230] on button "Lenders" at bounding box center [773, 239] width 102 height 34
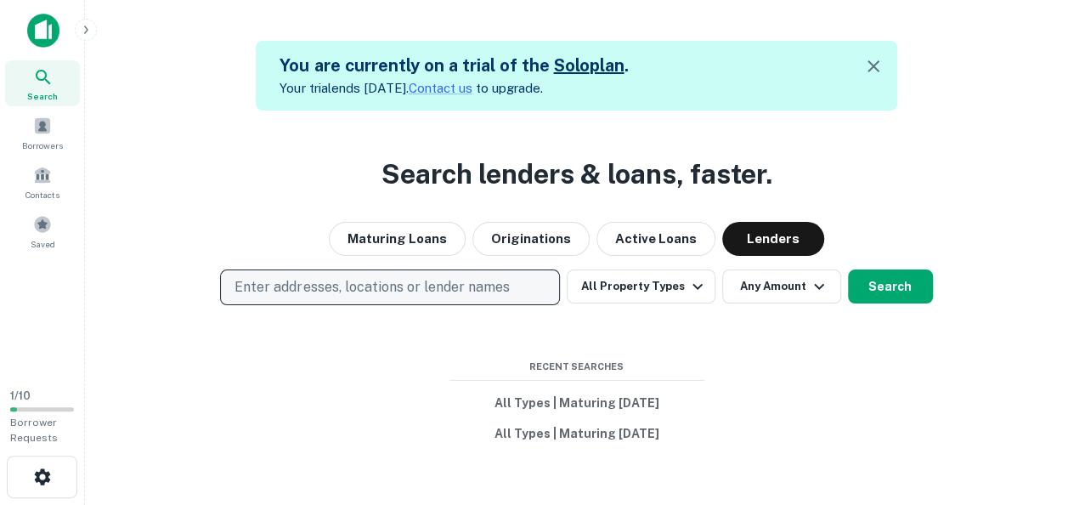
click at [489, 294] on p "Enter addresses, locations or lender names" at bounding box center [371, 287] width 274 height 20
type input "*******"
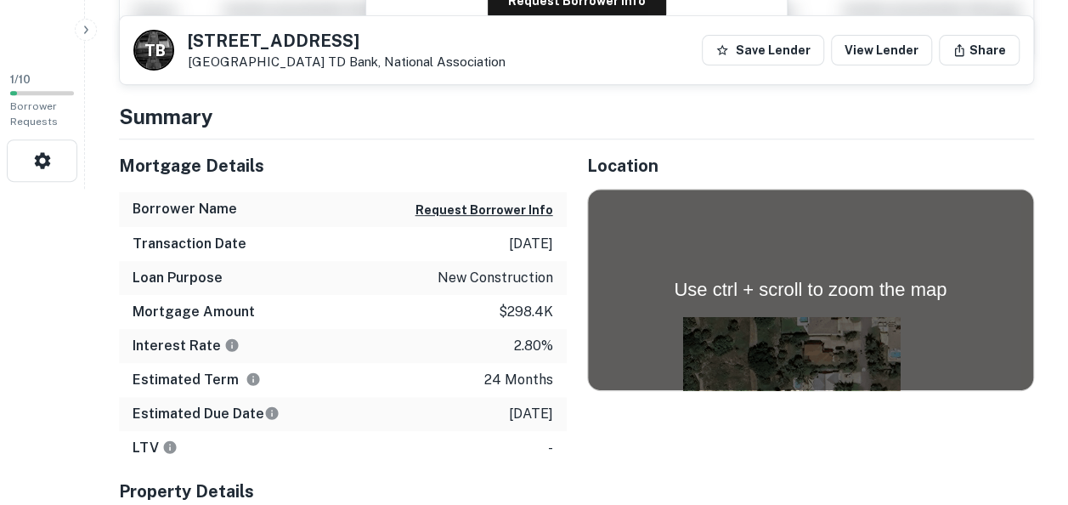
scroll to position [318, 0]
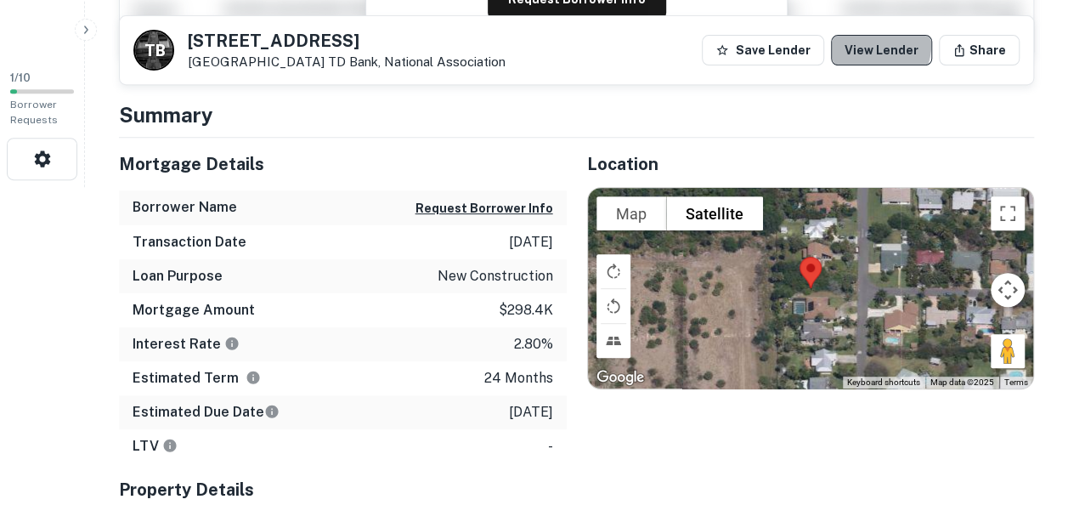
click at [875, 44] on link "View Lender" at bounding box center [881, 50] width 101 height 31
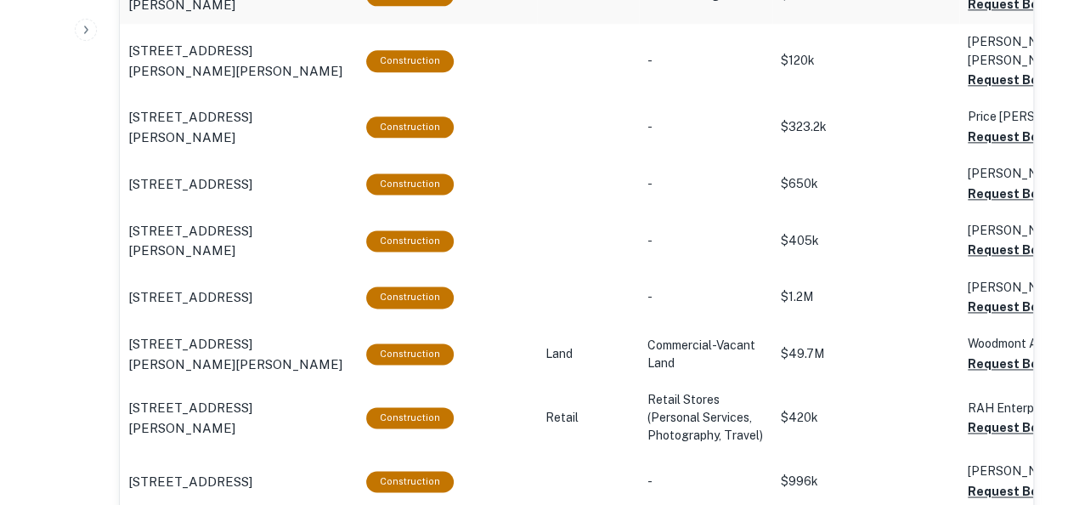
scroll to position [1062, 0]
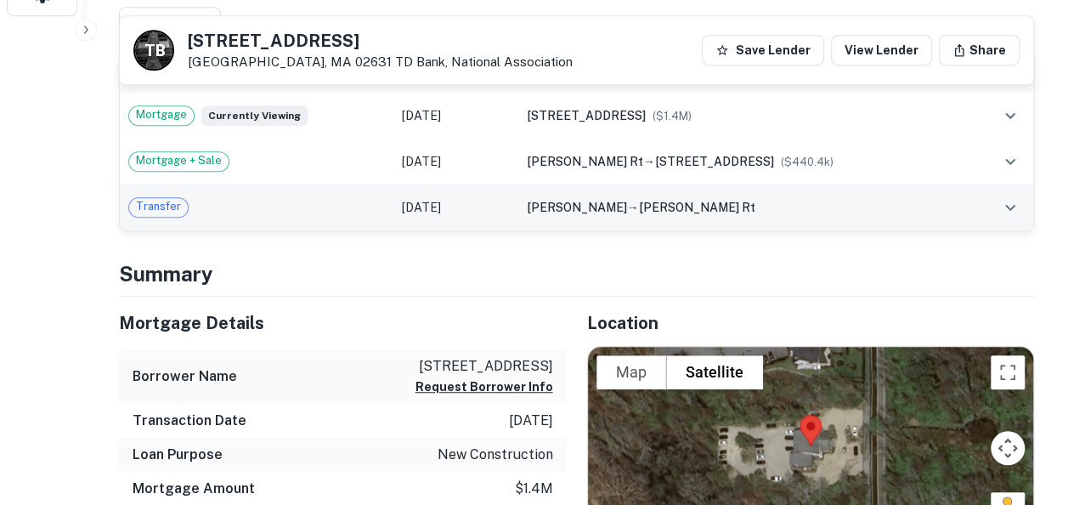
scroll to position [443, 0]
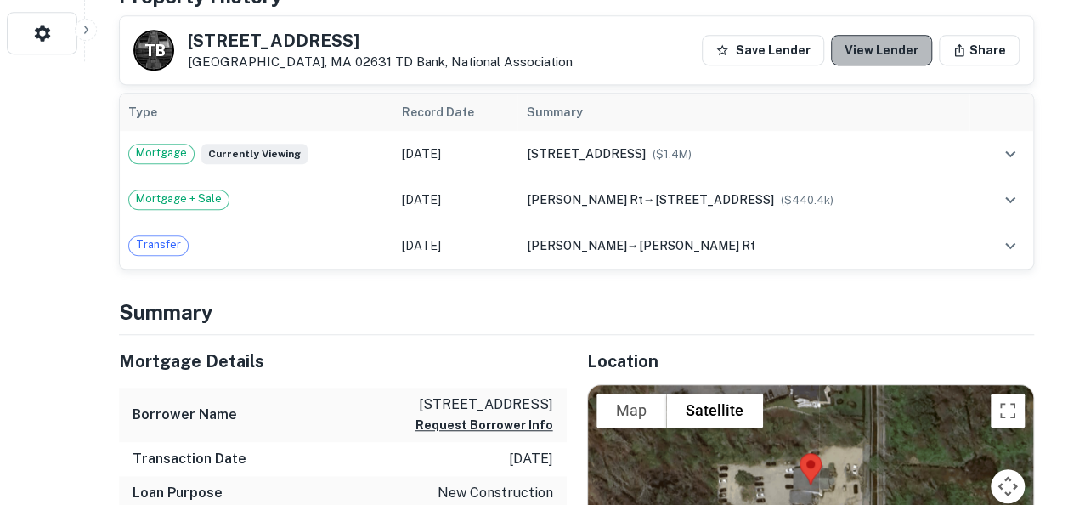
click at [890, 45] on link "View Lender" at bounding box center [881, 50] width 101 height 31
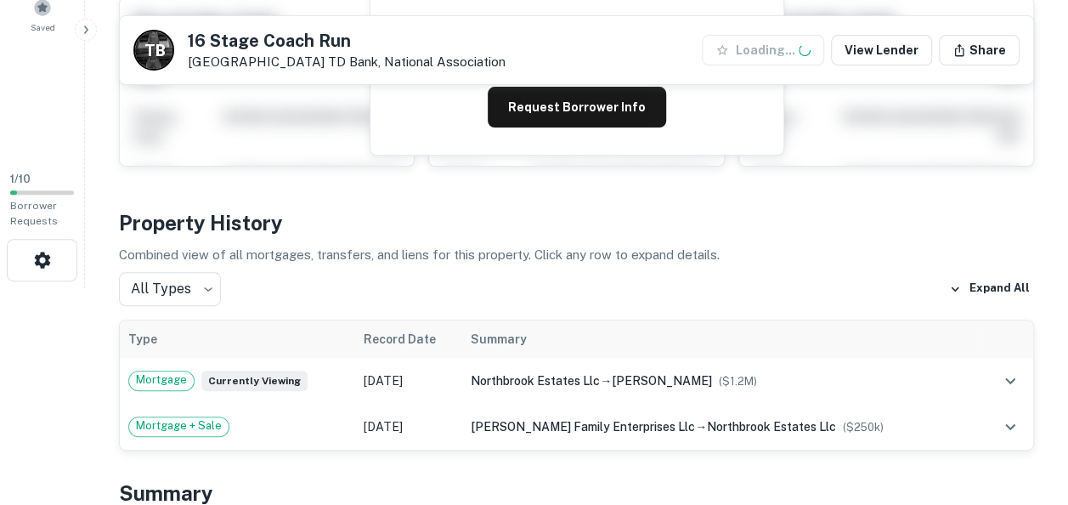
scroll to position [268, 0]
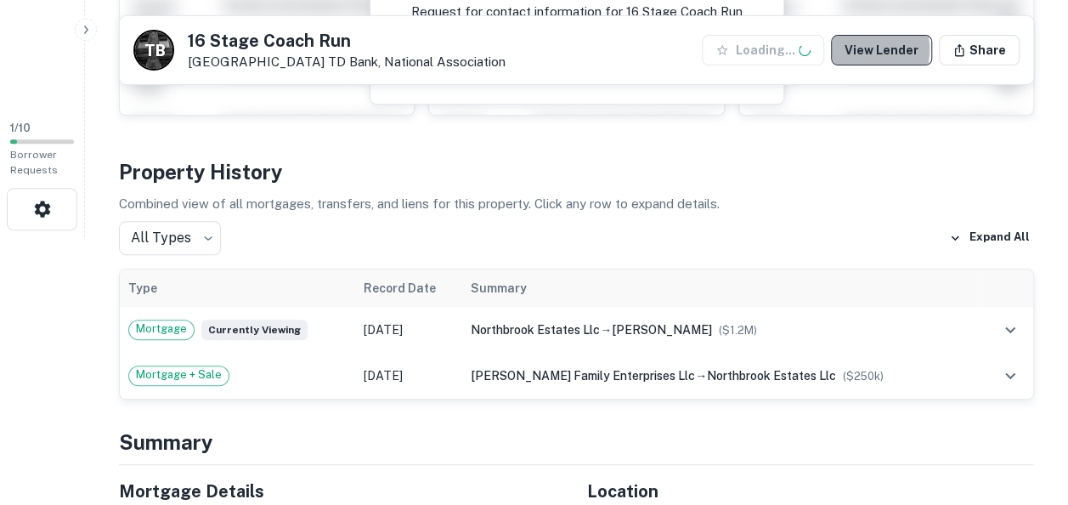
click at [873, 49] on link "View Lender" at bounding box center [881, 50] width 101 height 31
click at [78, 20] on button "button" at bounding box center [86, 30] width 22 height 22
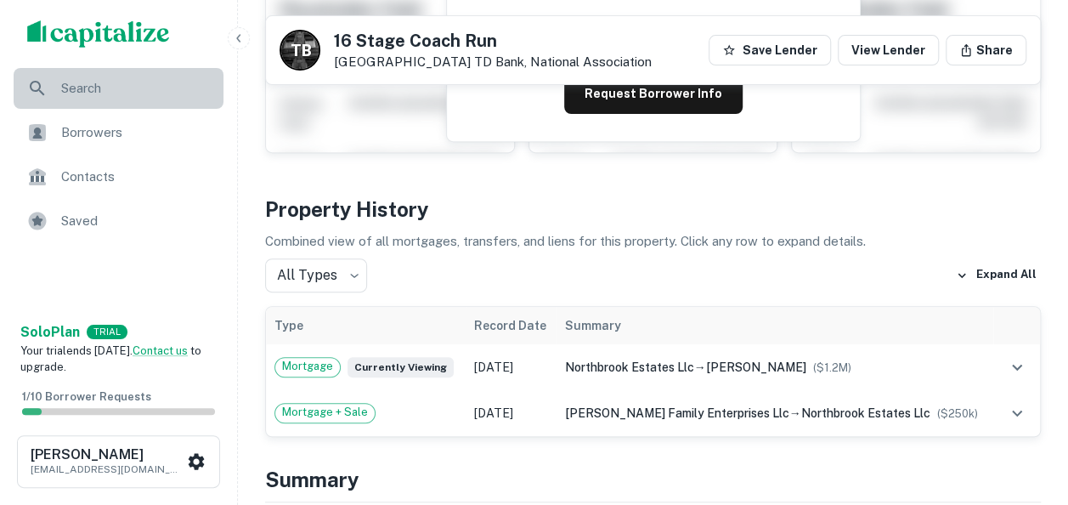
click at [59, 82] on div "Search" at bounding box center [119, 88] width 210 height 41
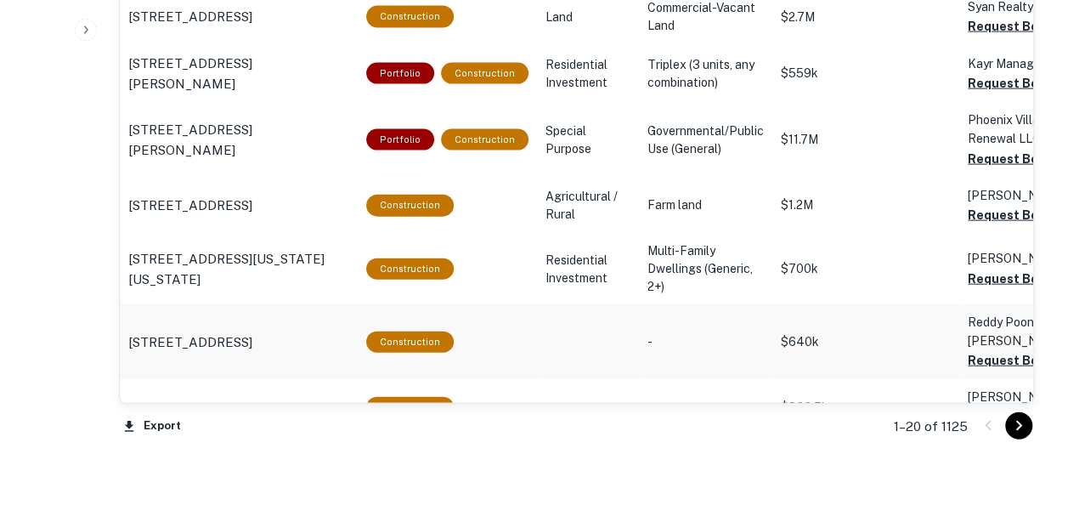
scroll to position [1912, 0]
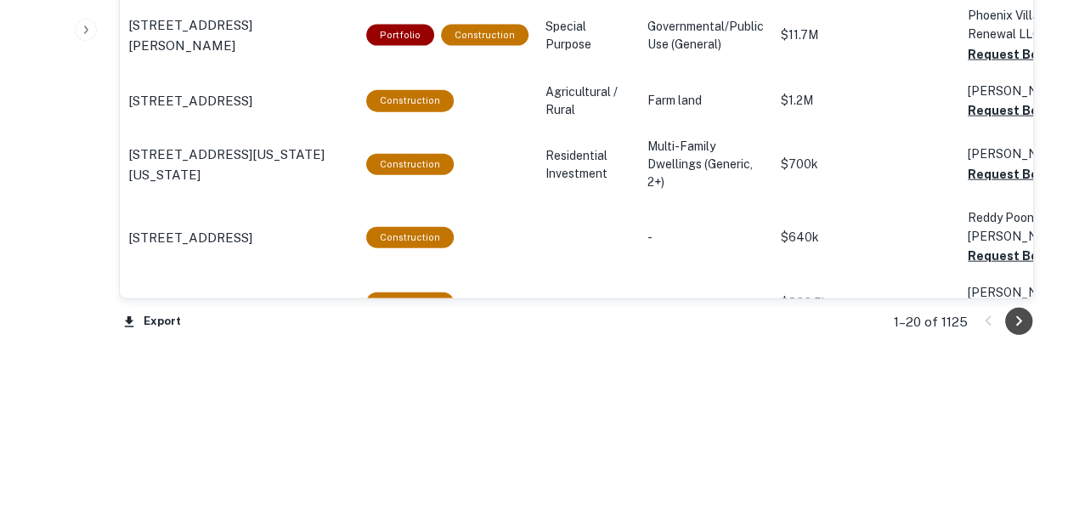
click at [1017, 318] on icon "Go to next page" at bounding box center [1018, 321] width 20 height 20
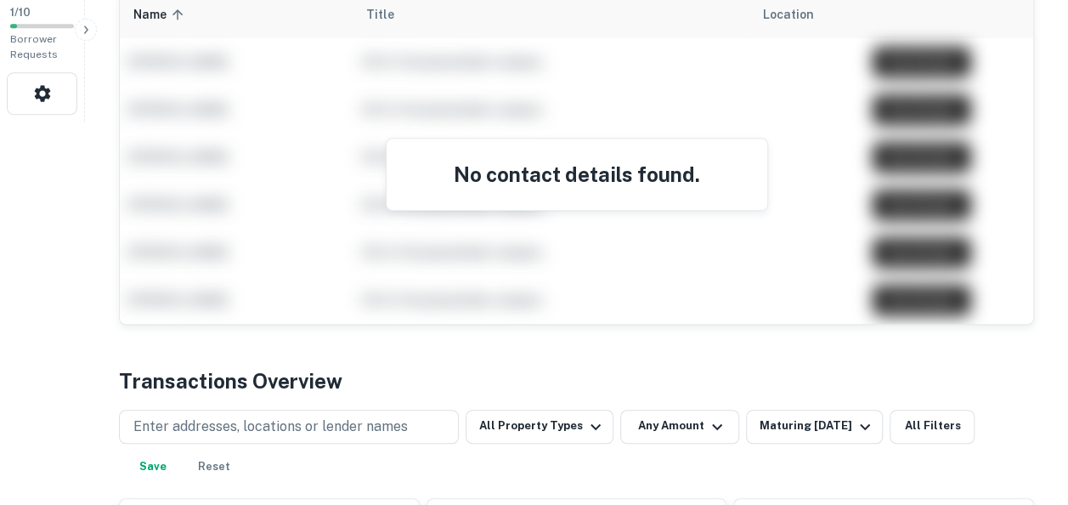
scroll to position [364, 0]
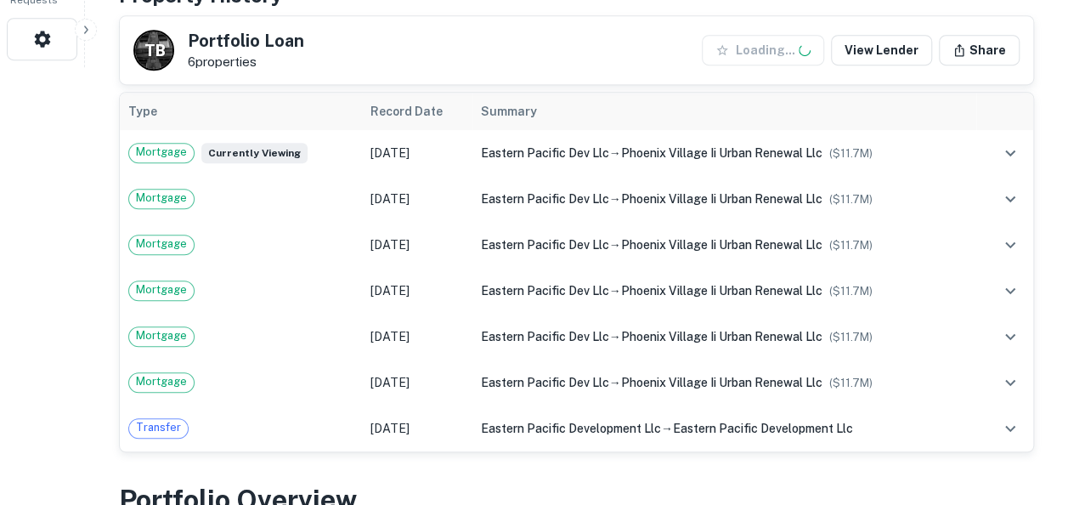
scroll to position [438, 0]
click at [873, 53] on link "View Lender" at bounding box center [881, 50] width 101 height 31
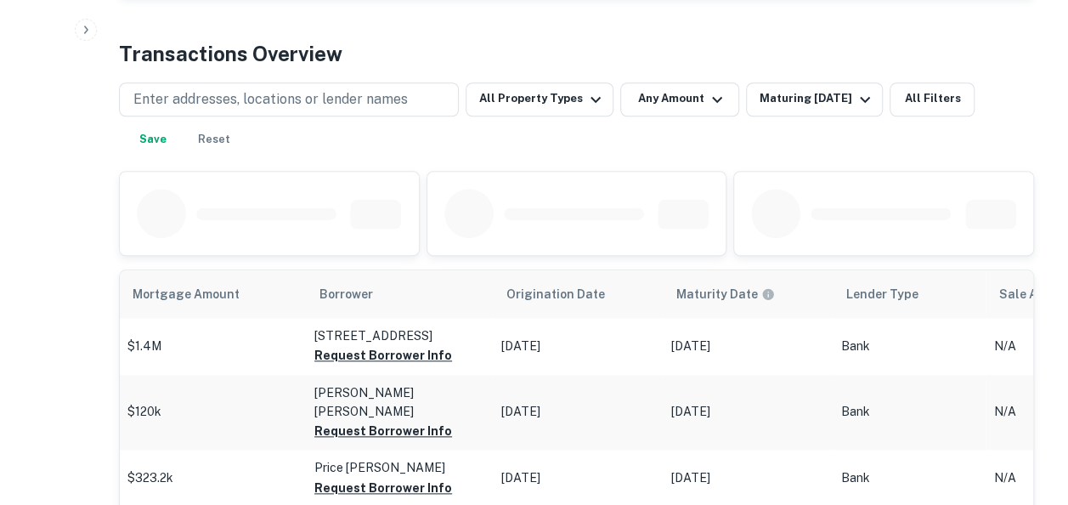
scroll to position [0, 650]
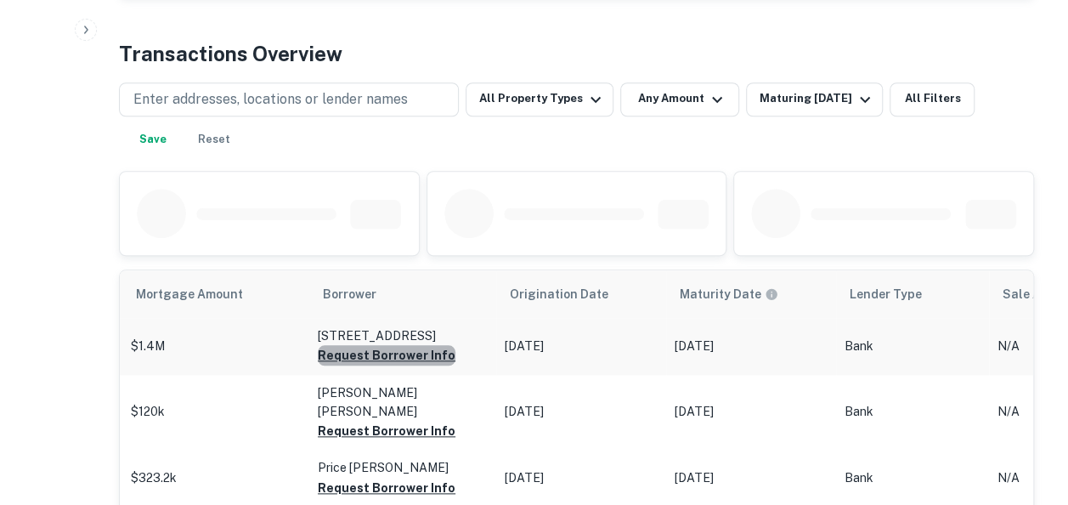
click at [381, 351] on button "Request Borrower Info" at bounding box center [387, 355] width 138 height 20
drag, startPoint x: 375, startPoint y: 406, endPoint x: 301, endPoint y: 216, distance: 204.1
click at [293, 203] on div at bounding box center [237, 213] width 200 height 49
click at [342, 345] on td "56 Underpass Road RT Requesting..." at bounding box center [402, 346] width 187 height 57
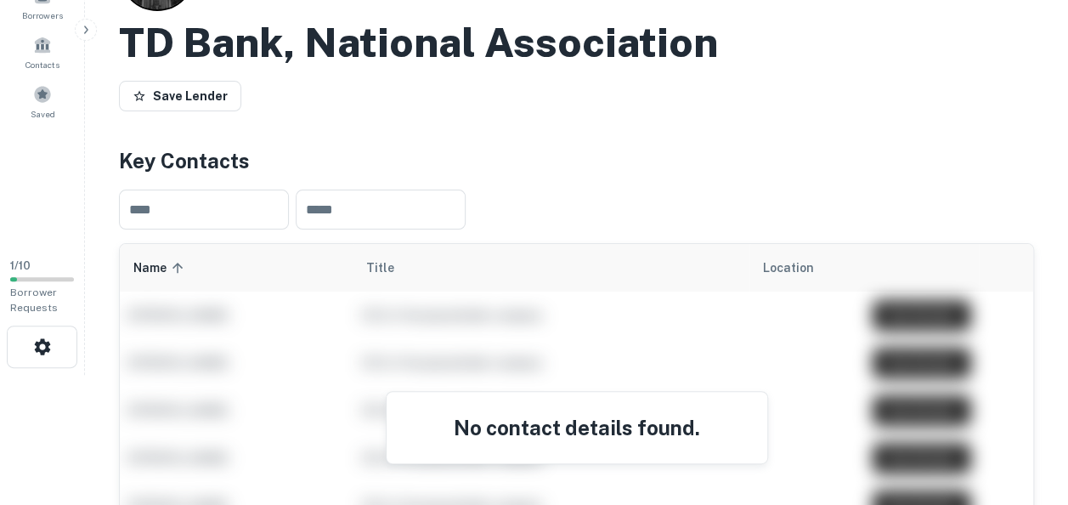
scroll to position [0, 0]
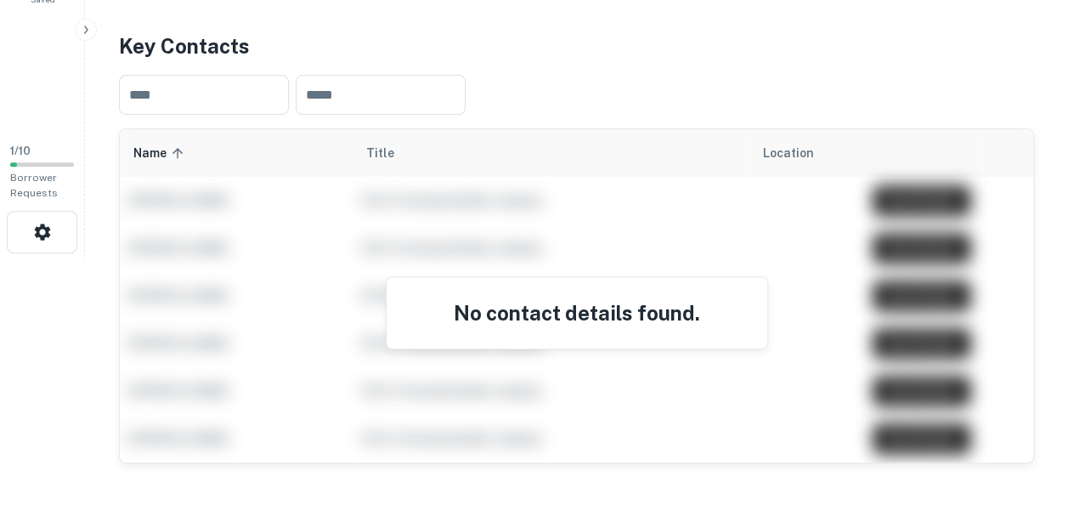
scroll to position [245, 0]
click at [721, 312] on h4 "No contact details found." at bounding box center [577, 312] width 340 height 31
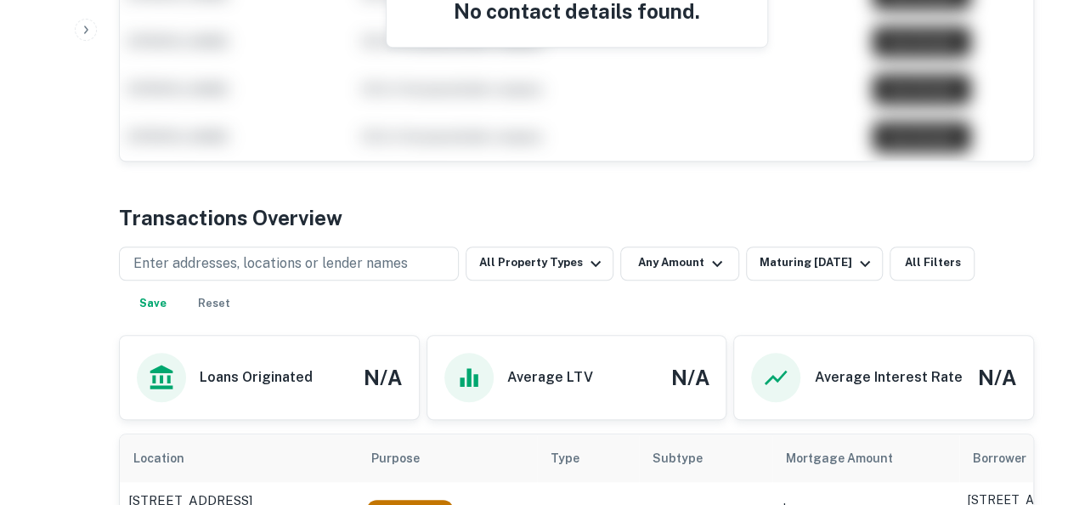
scroll to position [456, 0]
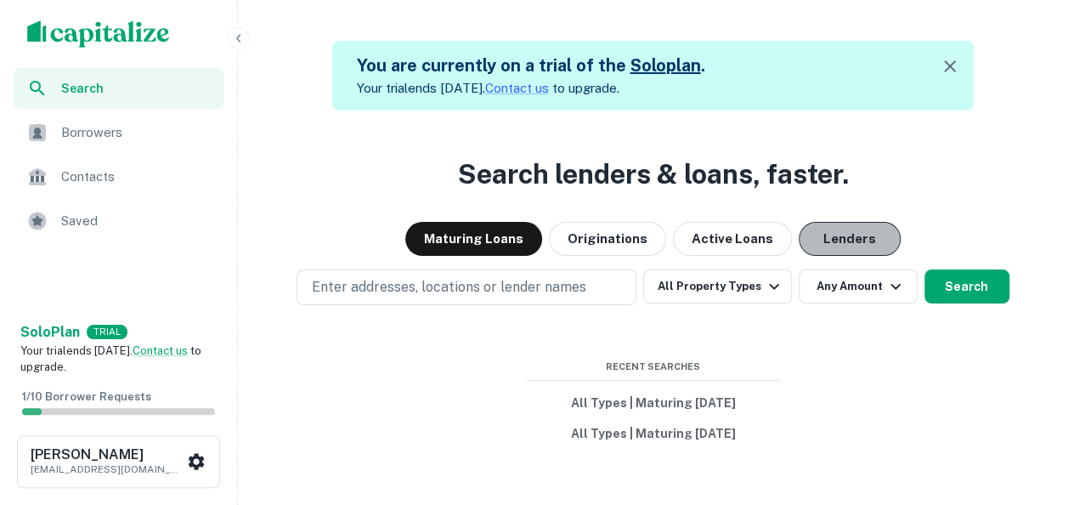
click at [815, 238] on button "Lenders" at bounding box center [849, 239] width 102 height 34
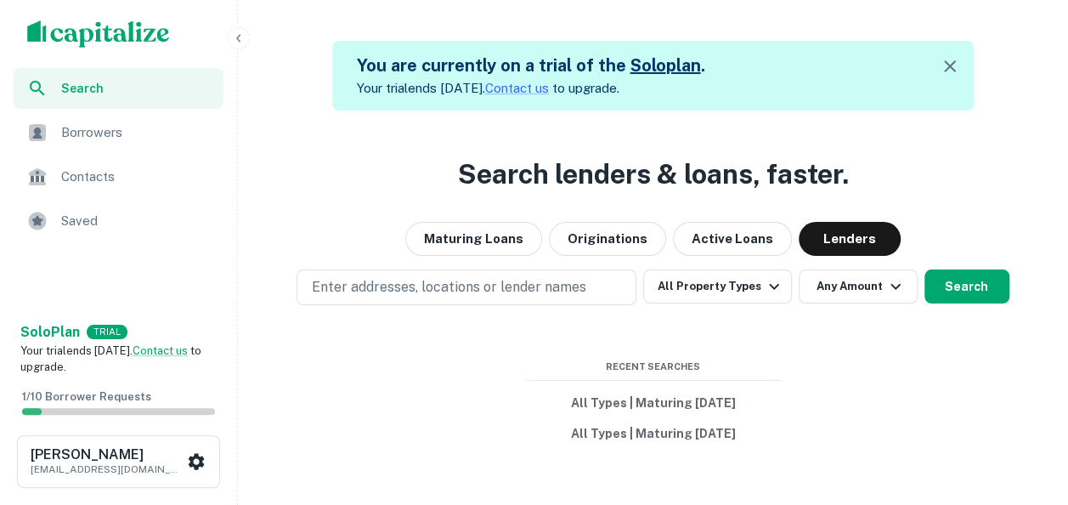
scroll to position [41, 0]
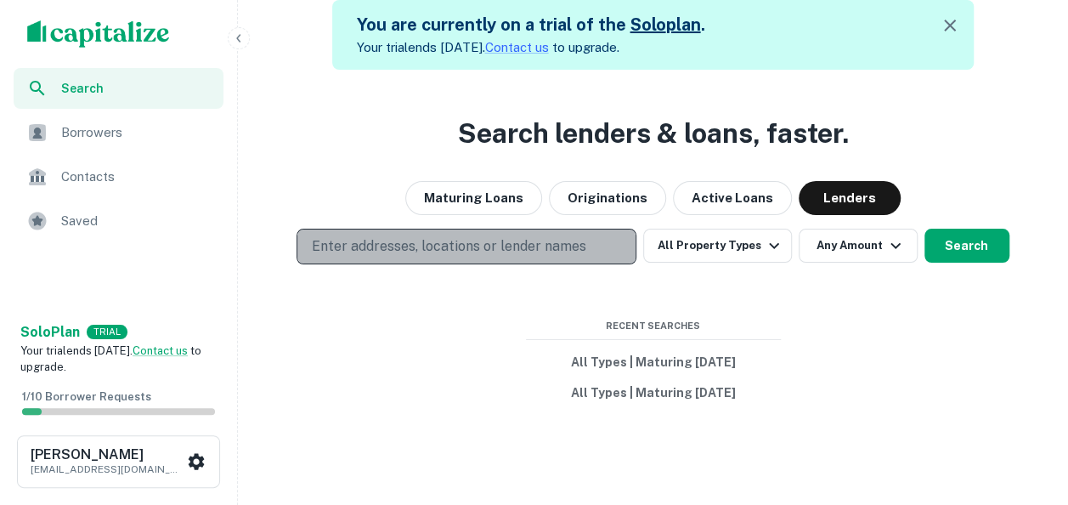
click at [457, 251] on p "Enter addresses, locations or lender names" at bounding box center [448, 246] width 274 height 20
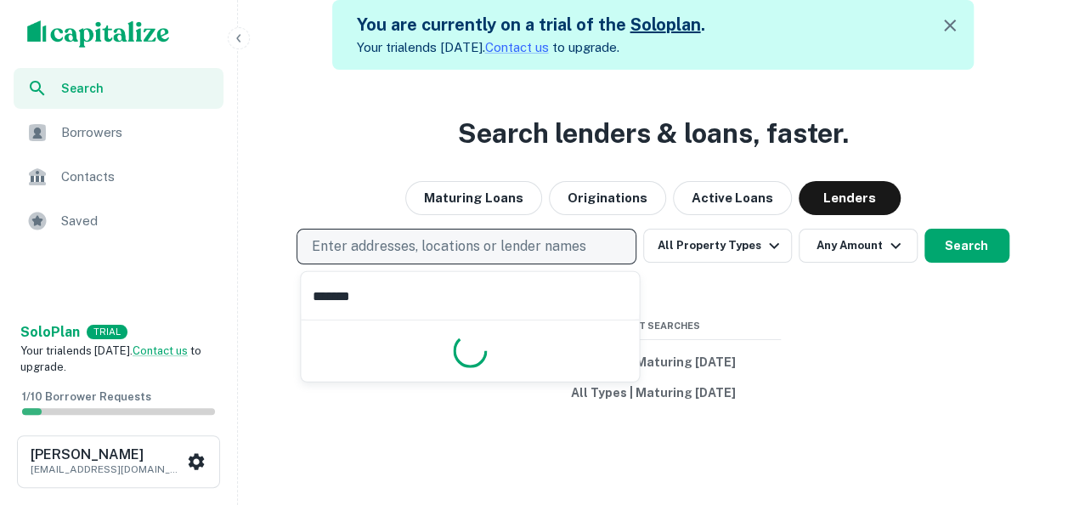
type input "*******"
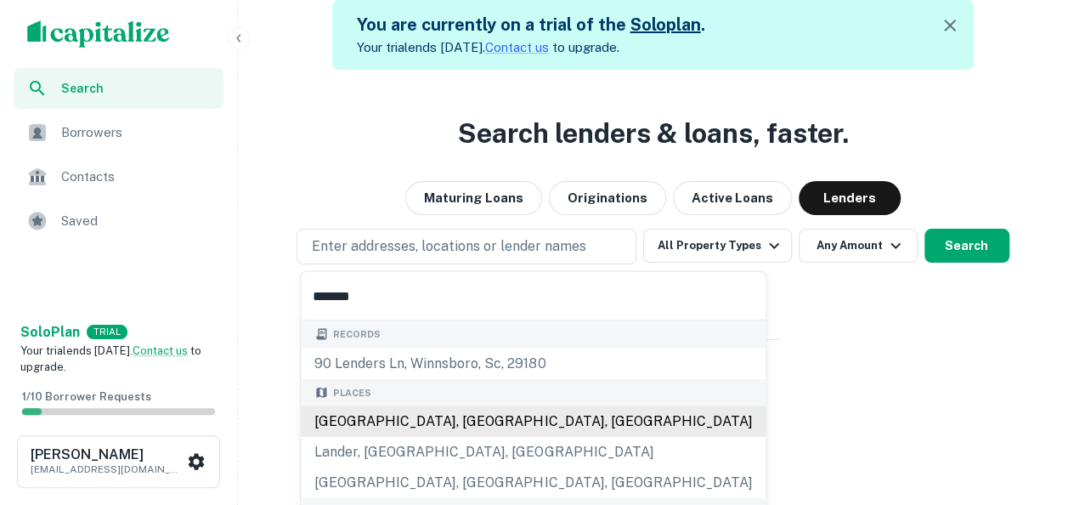
click at [437, 430] on div "Leander, TX, USA" at bounding box center [533, 421] width 465 height 31
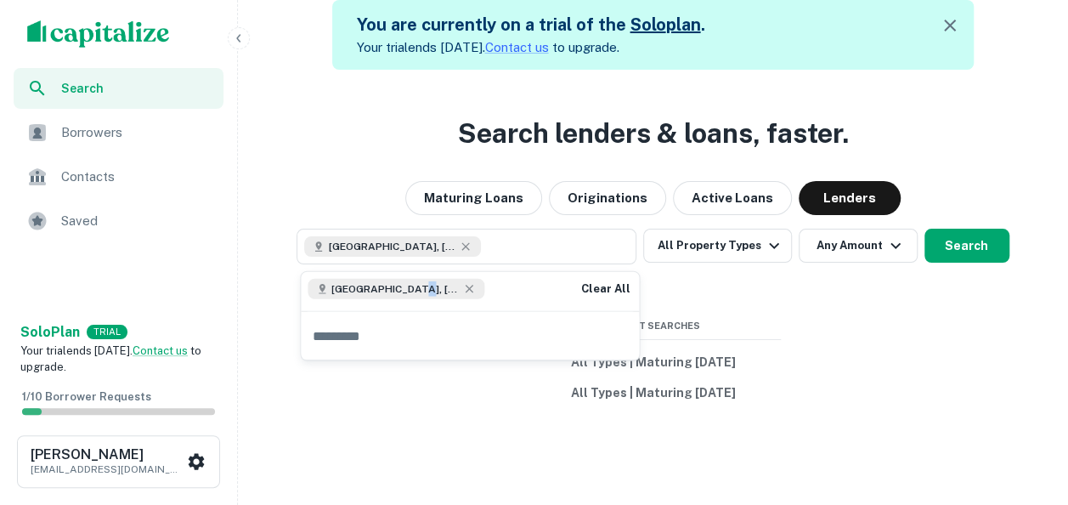
drag, startPoint x: 451, startPoint y: 290, endPoint x: 409, endPoint y: 288, distance: 41.7
click at [409, 288] on div "Leander, TX, USA Clear All" at bounding box center [470, 291] width 338 height 39
copy span "A"
click at [391, 329] on input "text" at bounding box center [470, 336] width 338 height 48
paste input "*"
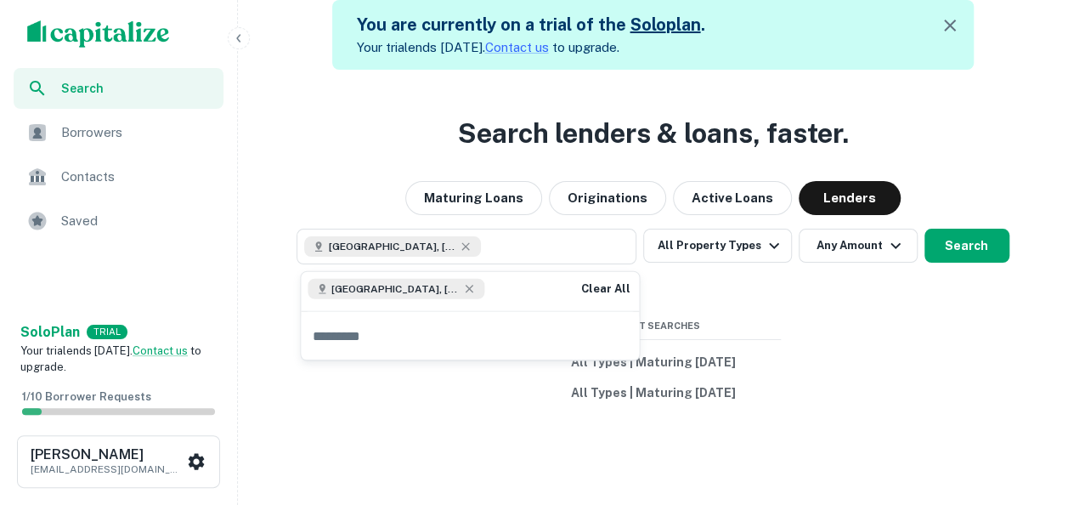
type input "*"
click at [452, 131] on div "Search lenders & loans, faster. Maturing Loans Originations Active Loans Lender…" at bounding box center [653, 322] width 816 height 505
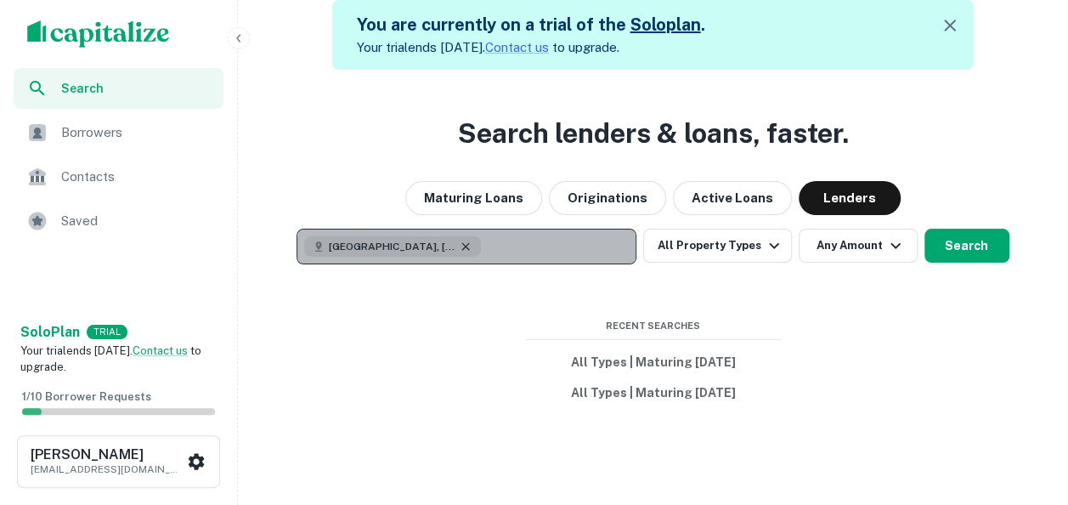
click at [459, 249] on icon "button" at bounding box center [466, 247] width 14 height 14
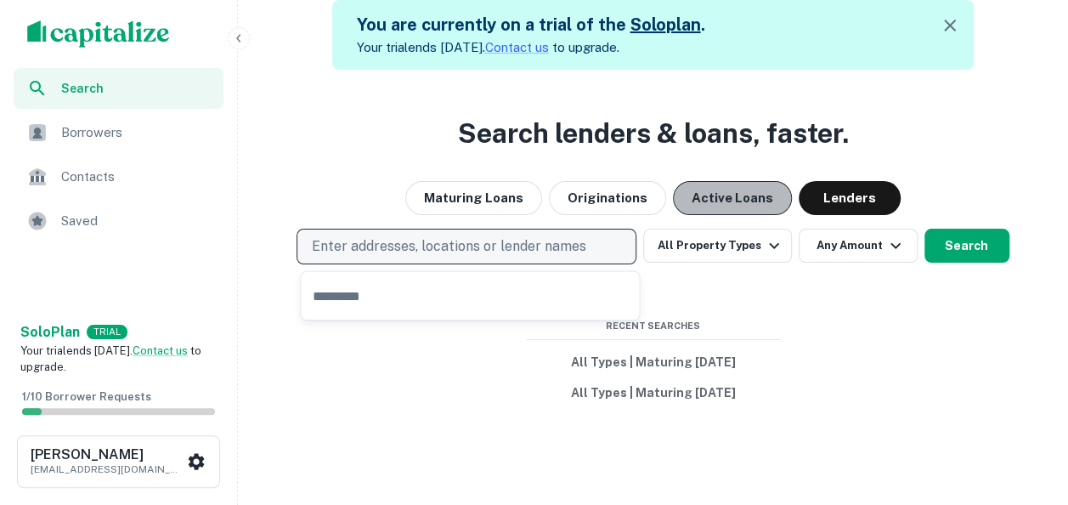
click at [725, 196] on button "Active Loans" at bounding box center [732, 198] width 119 height 34
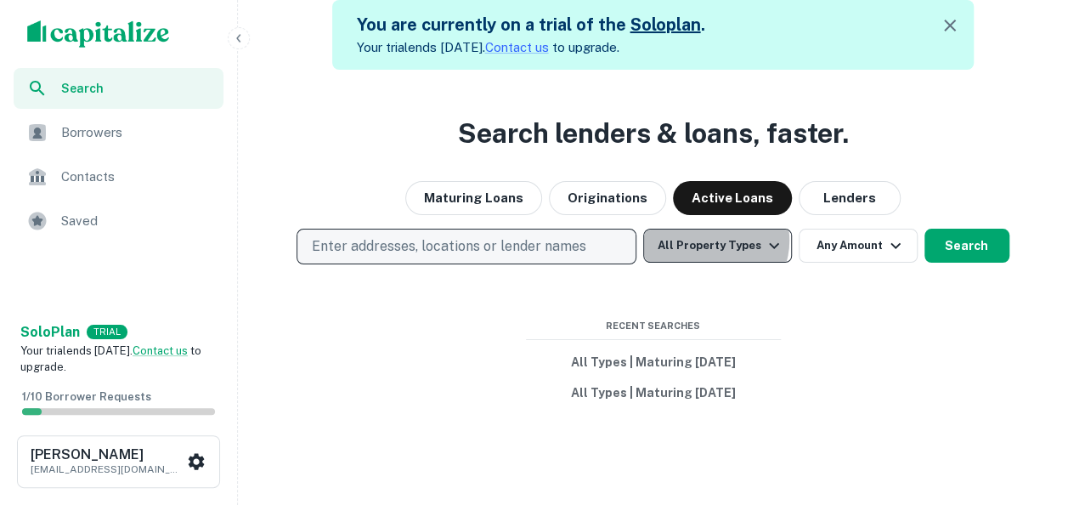
click at [715, 240] on button "All Property Types" at bounding box center [717, 245] width 148 height 34
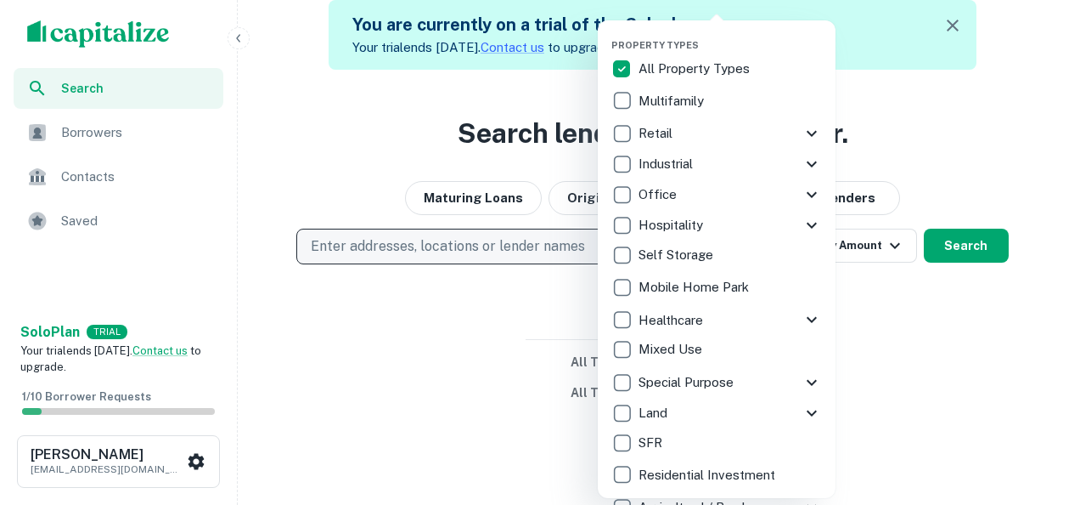
click at [866, 241] on div at bounding box center [540, 252] width 1080 height 505
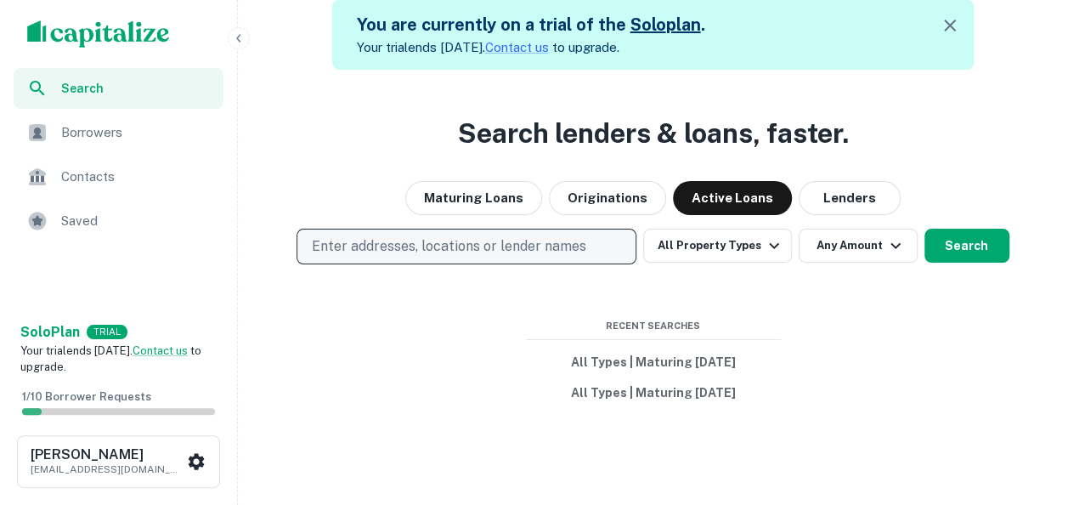
click at [866, 241] on button "Any Amount" at bounding box center [857, 245] width 119 height 34
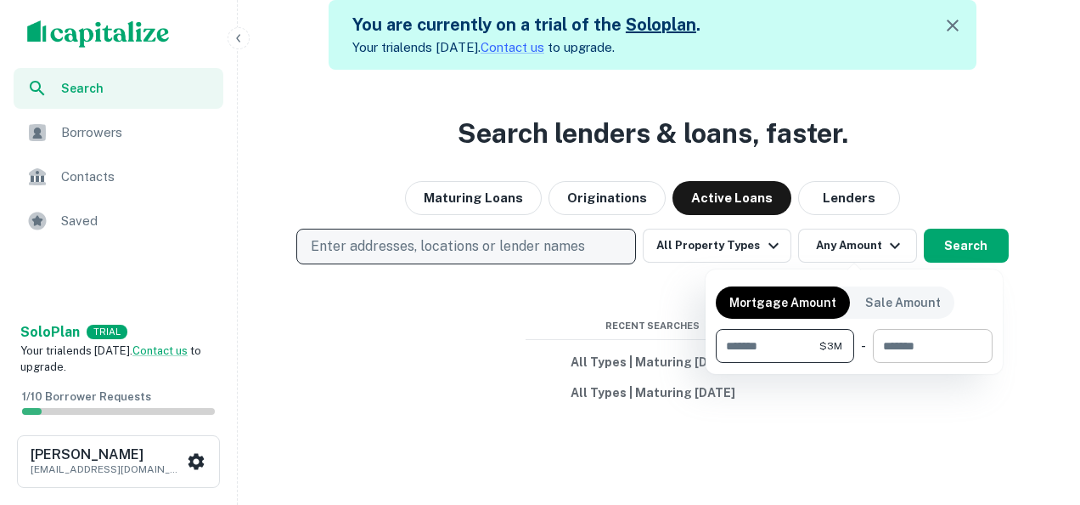
type input "*******"
click at [877, 345] on input "number" at bounding box center [927, 346] width 108 height 34
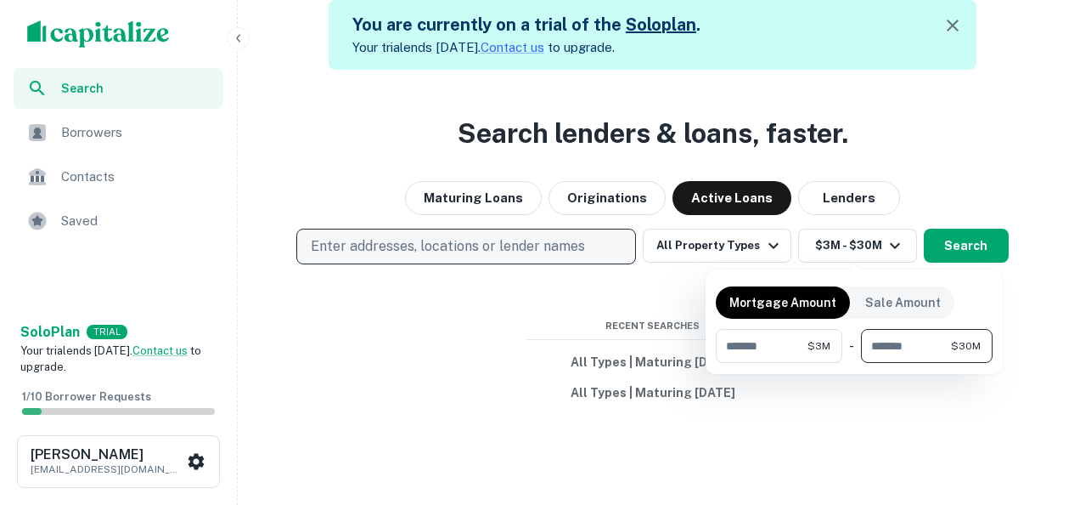
type input "********"
click at [890, 411] on div at bounding box center [540, 252] width 1080 height 505
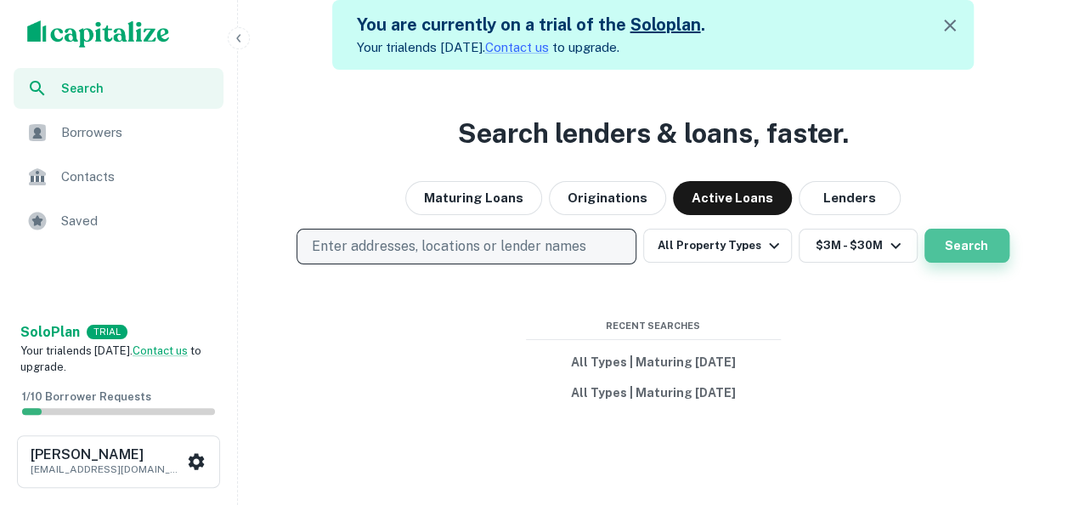
click at [968, 246] on button "Search" at bounding box center [966, 245] width 85 height 34
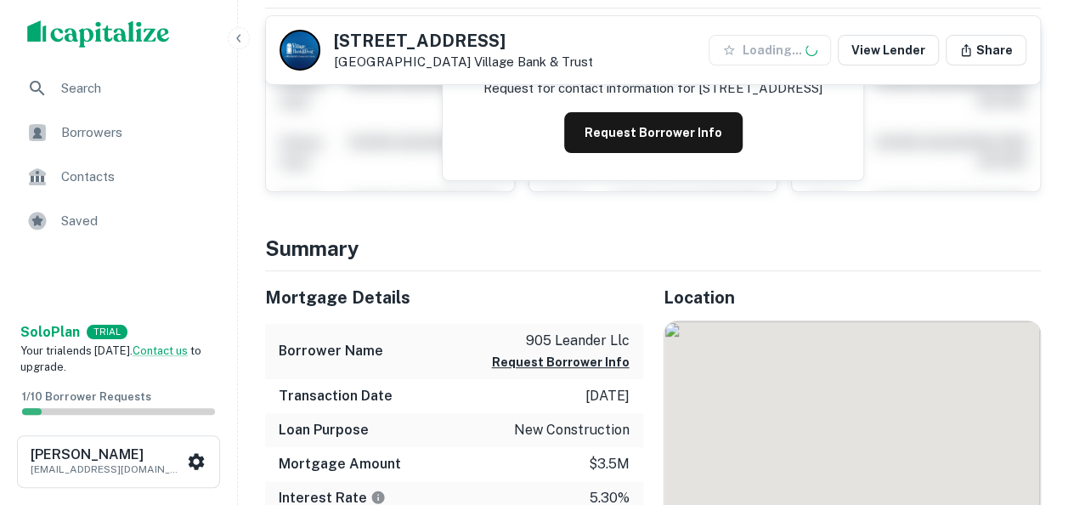
scroll to position [192, 0]
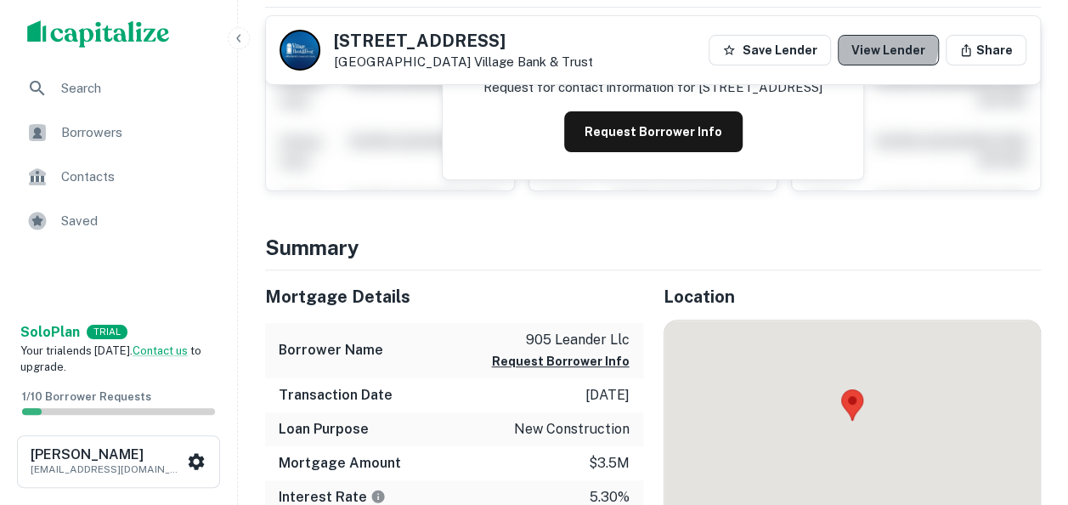
click at [888, 46] on link "View Lender" at bounding box center [887, 50] width 101 height 31
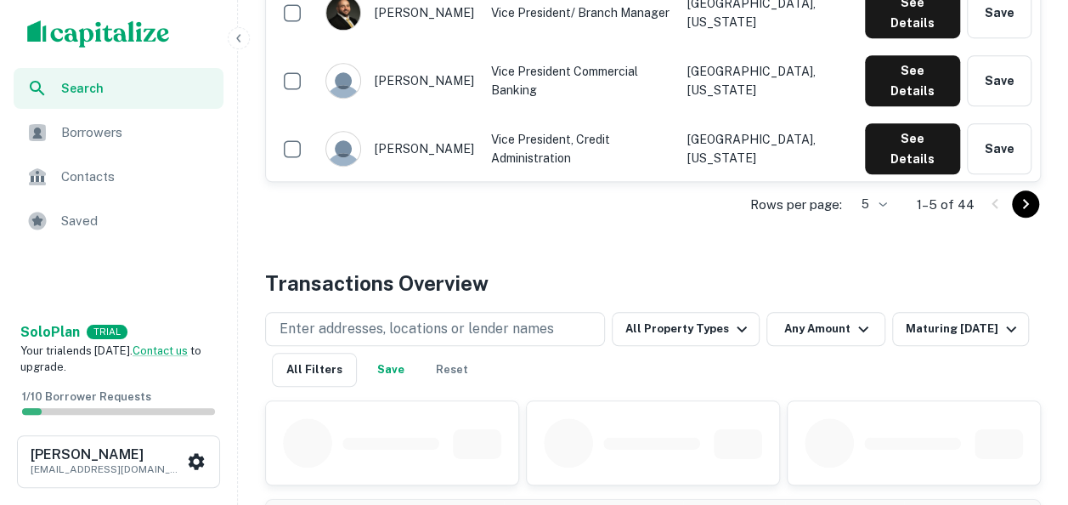
scroll to position [617, 0]
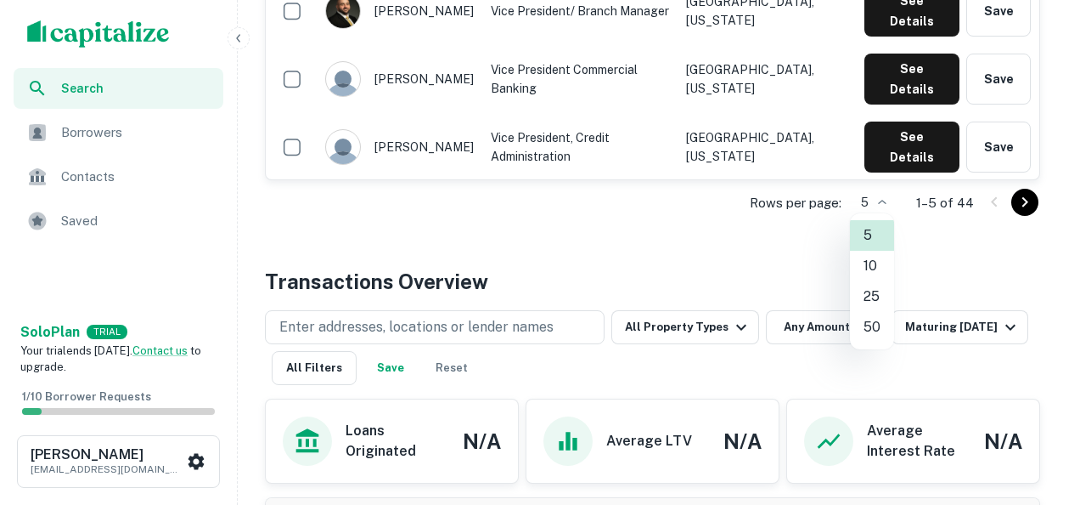
click at [878, 326] on li "50" at bounding box center [872, 327] width 44 height 31
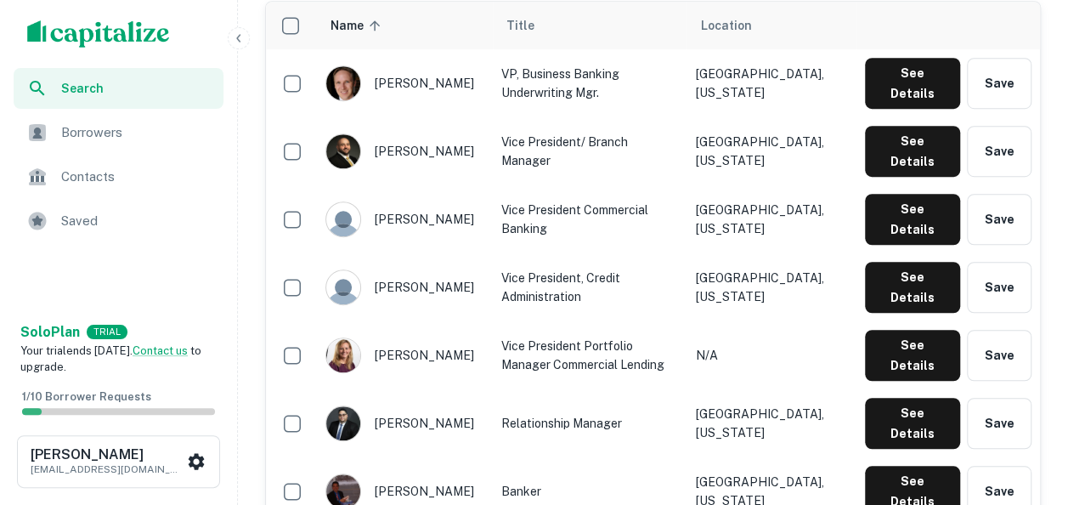
scroll to position [476, 0]
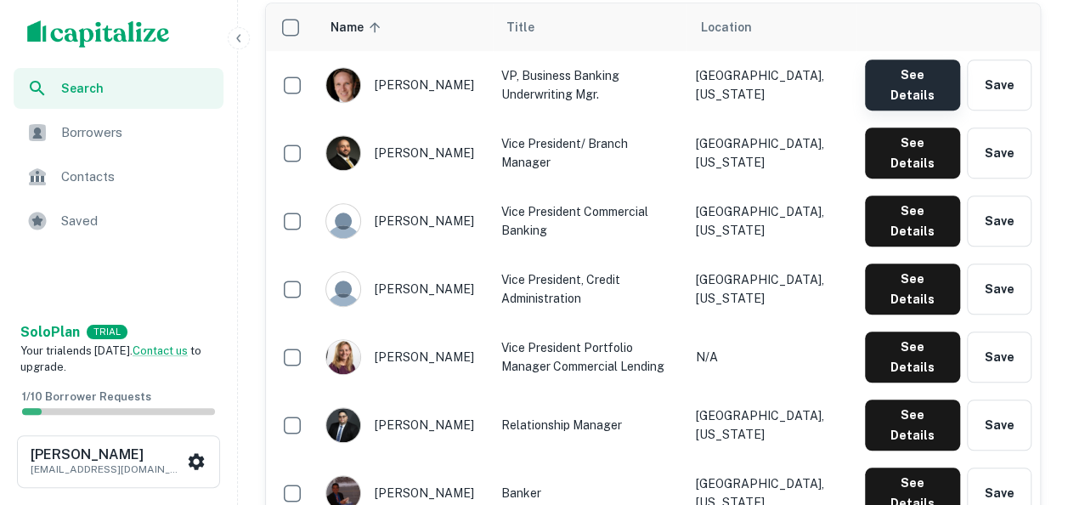
click at [899, 75] on button "See Details" at bounding box center [912, 84] width 95 height 51
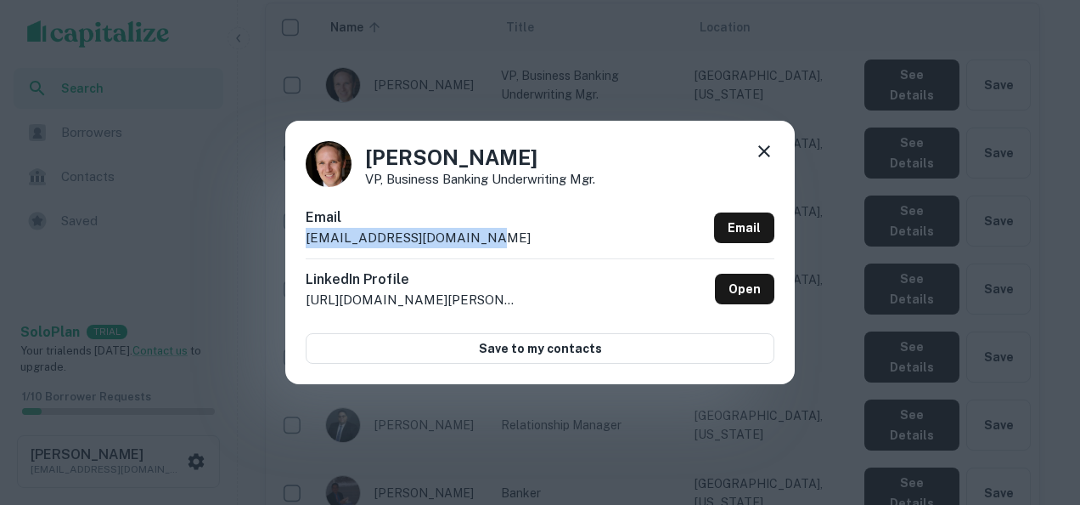
drag, startPoint x: 488, startPoint y: 236, endPoint x: 304, endPoint y: 243, distance: 183.6
click at [304, 243] on div "Chris Henkel VP, Business Banking Underwriting Mgr. Email chenkel@bankatvillage…" at bounding box center [540, 252] width 510 height 263
copy p "chenkel@bankatvillage.com"
click at [1063, 63] on div "Chris Henkel VP, Business Banking Underwriting Mgr. Email chenkel@bankatvillage…" at bounding box center [540, 252] width 1080 height 505
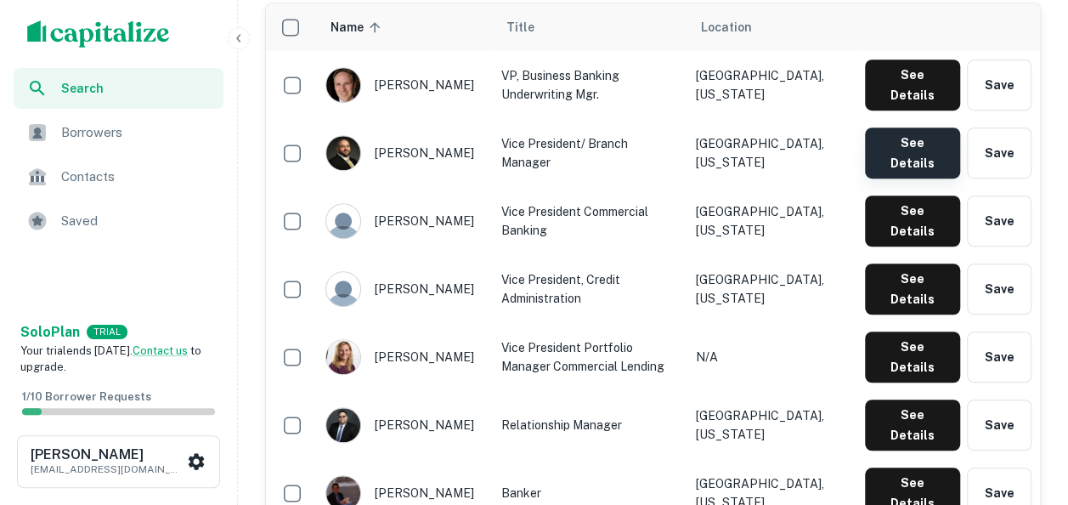
click at [899, 130] on button "See Details" at bounding box center [912, 152] width 95 height 51
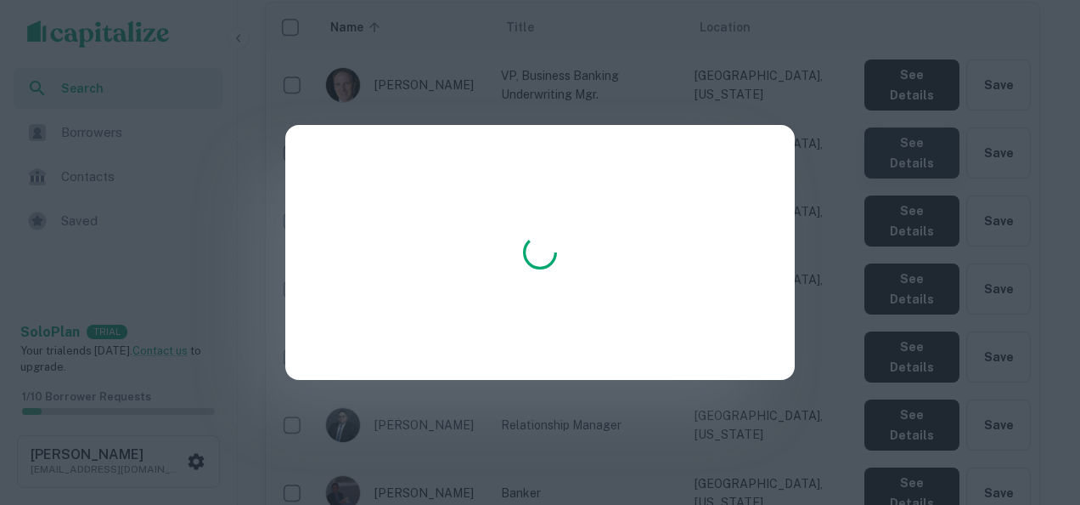
click at [899, 130] on div at bounding box center [540, 252] width 1080 height 505
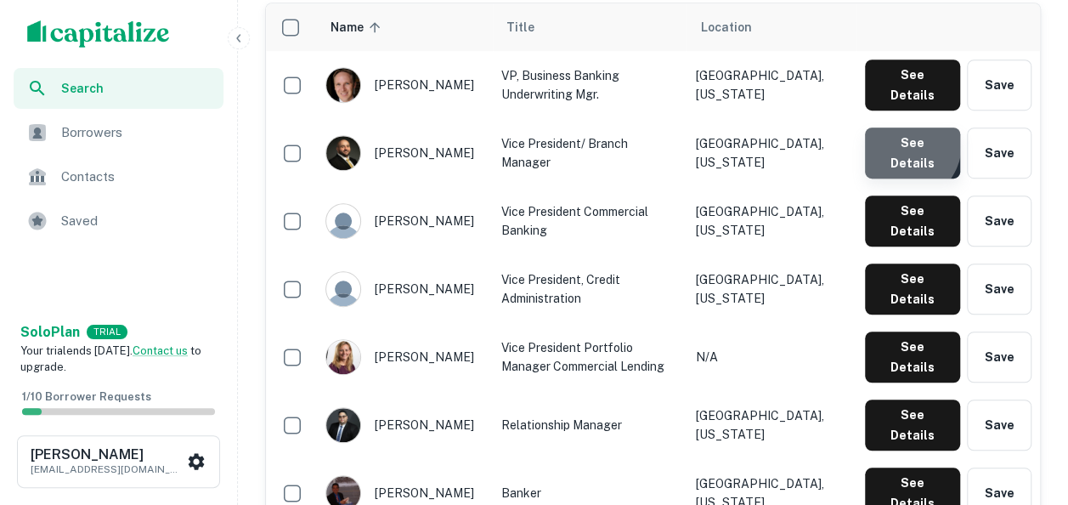
click at [899, 130] on button "See Details" at bounding box center [912, 152] width 95 height 51
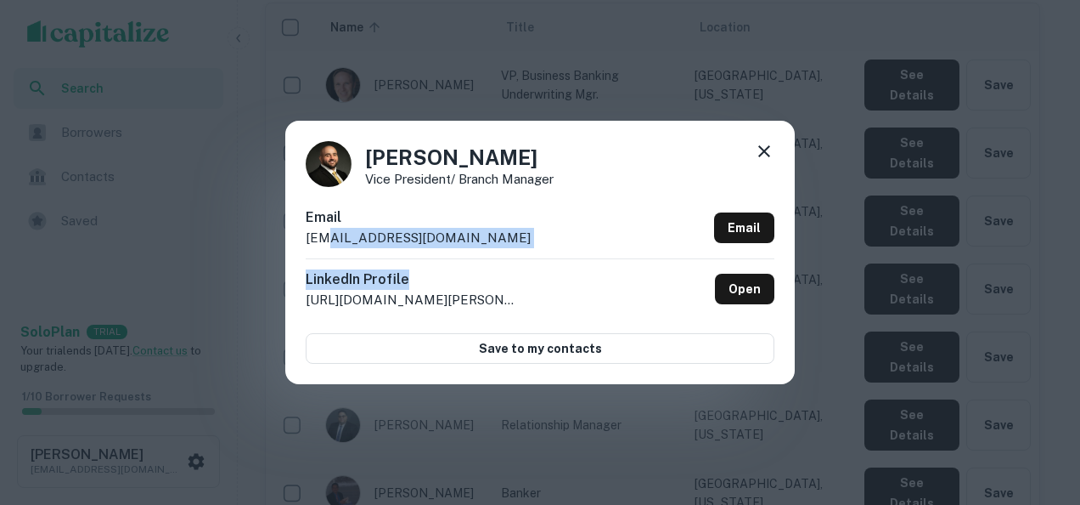
drag, startPoint x: 537, startPoint y: 262, endPoint x: 327, endPoint y: 239, distance: 211.0
click at [327, 239] on div "Email heshoo@bankatvillage.com Email LinkedIn Profile http://www.linkedin.com/i…" at bounding box center [540, 285] width 469 height 156
drag, startPoint x: 327, startPoint y: 239, endPoint x: 471, endPoint y: 231, distance: 144.6
click at [471, 231] on div "Email heshoo@bankatvillage.com Email" at bounding box center [540, 232] width 469 height 51
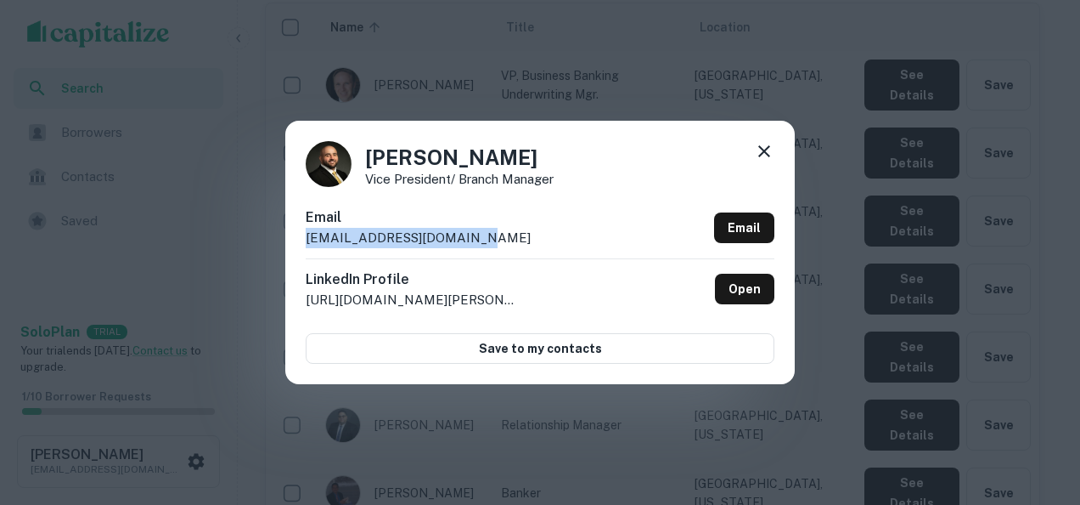
drag, startPoint x: 494, startPoint y: 221, endPoint x: 464, endPoint y: 234, distance: 33.5
click at [464, 234] on div "Email heshoo@bankatvillage.com Email" at bounding box center [540, 232] width 469 height 51
copy div "heshoo@bankatvillage.com"
click at [668, 446] on div "Hormiz Eshoo Vice President/ Branch Manager Email heshoo@bankatvillage.com Emai…" at bounding box center [540, 252] width 1080 height 505
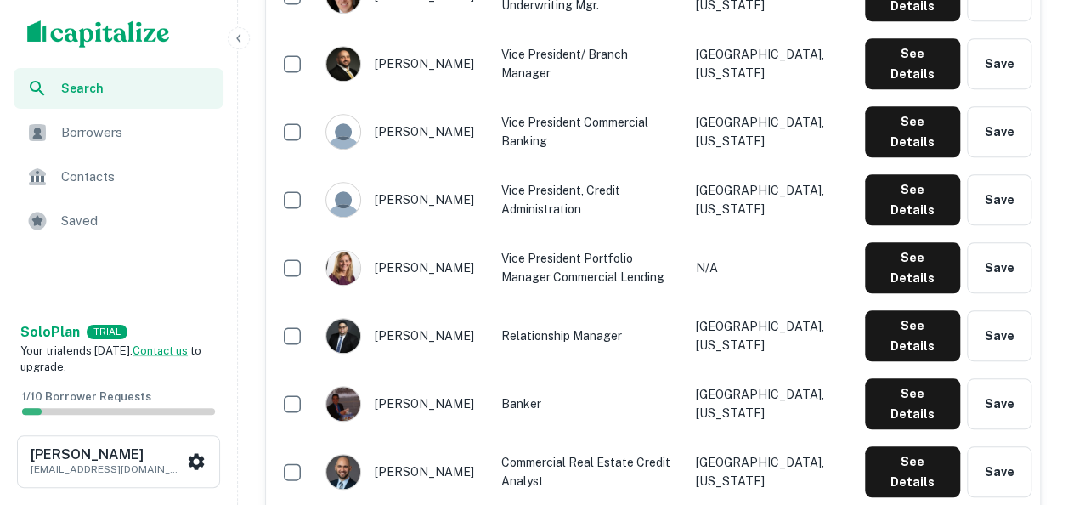
scroll to position [568, 0]
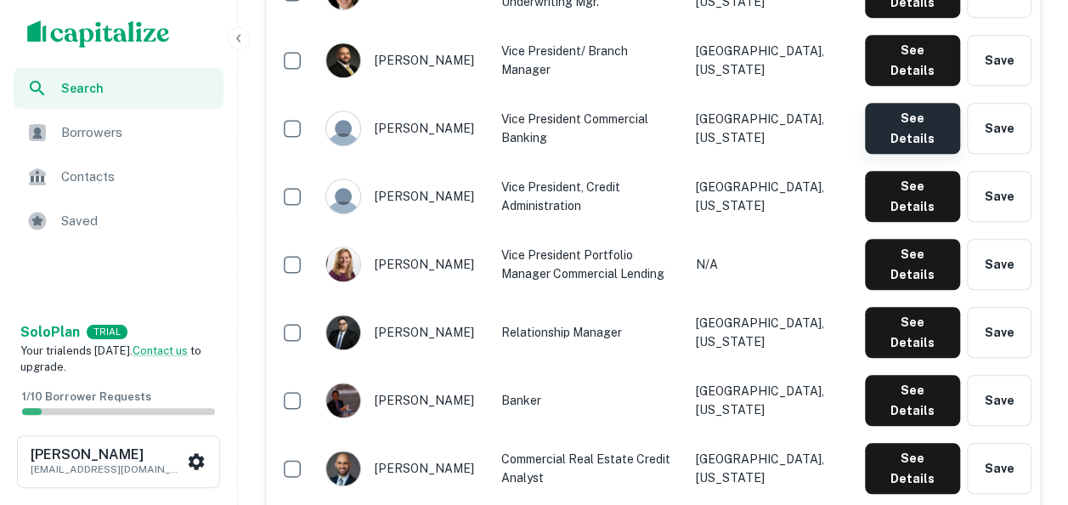
click at [934, 103] on button "See Details" at bounding box center [912, 128] width 95 height 51
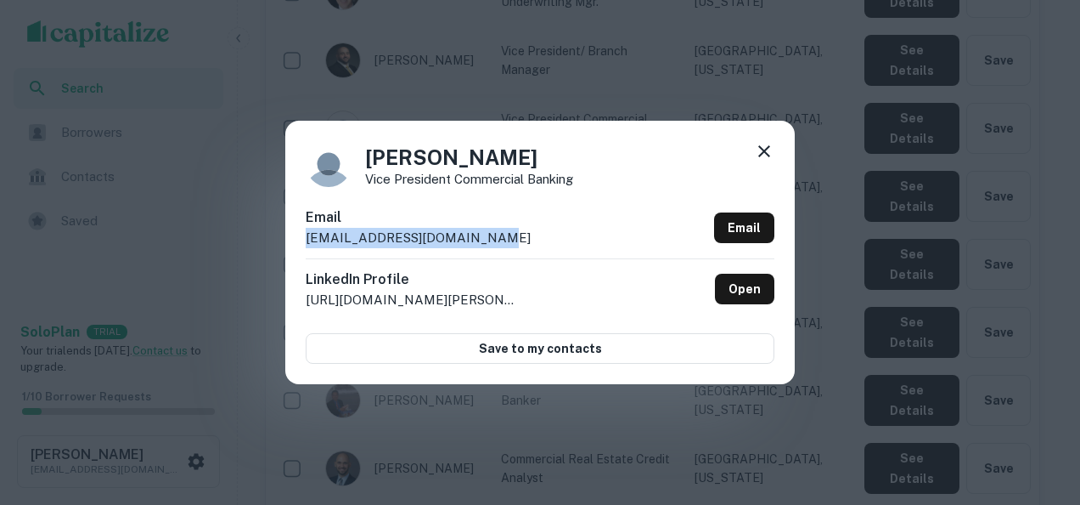
drag, startPoint x: 520, startPoint y: 233, endPoint x: 296, endPoint y: 253, distance: 225.1
click at [296, 253] on div "Regina Schlamp Vice President Commercial Banking Email rschlamp@bankatvillage.c…" at bounding box center [540, 252] width 510 height 263
click at [1067, 364] on div "Regina Schlamp Vice President Commercial Banking Email rschlamp@bankatvillage.c…" at bounding box center [540, 252] width 1080 height 505
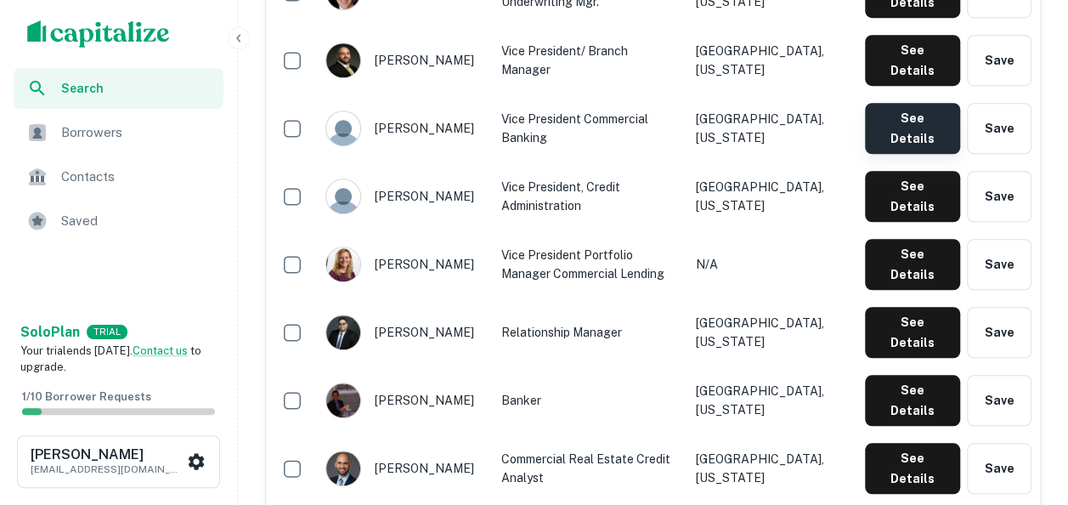
click at [908, 103] on button "See Details" at bounding box center [912, 128] width 95 height 51
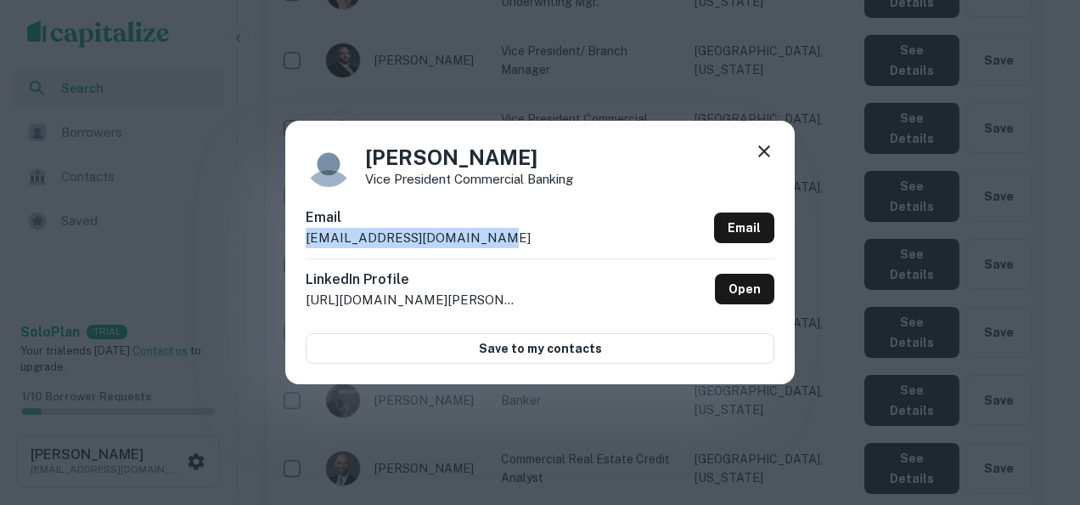
drag, startPoint x: 527, startPoint y: 238, endPoint x: 299, endPoint y: 256, distance: 229.2
click at [299, 256] on div "Regina Schlamp Vice President Commercial Banking Email rschlamp@bankatvillage.c…" at bounding box center [540, 252] width 510 height 263
copy p "rschlamp@bankatvillage.com"
click at [1067, 325] on div "Regina Schlamp Vice President Commercial Banking Email rschlamp@bankatvillage.c…" at bounding box center [540, 252] width 1080 height 505
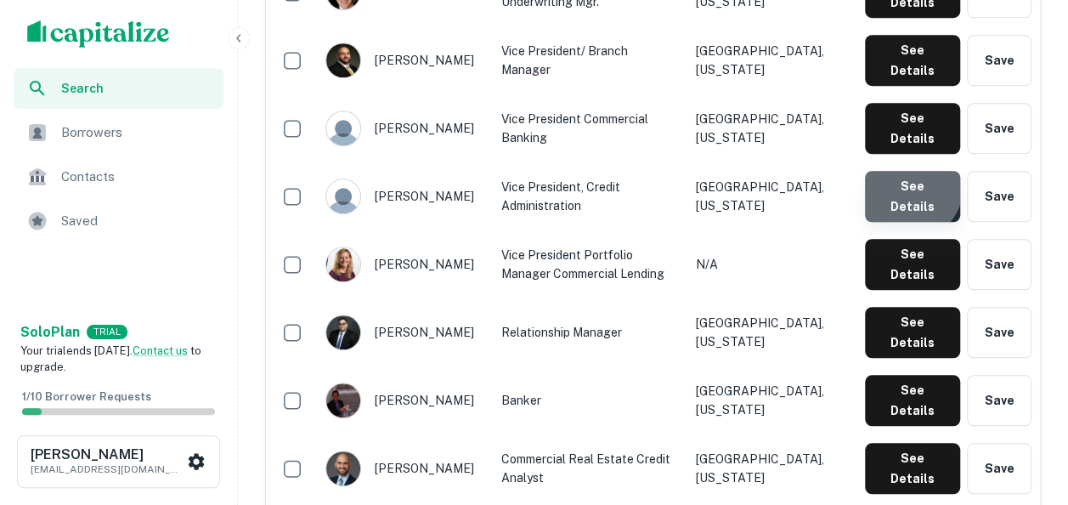
click at [910, 171] on button "See Details" at bounding box center [912, 196] width 95 height 51
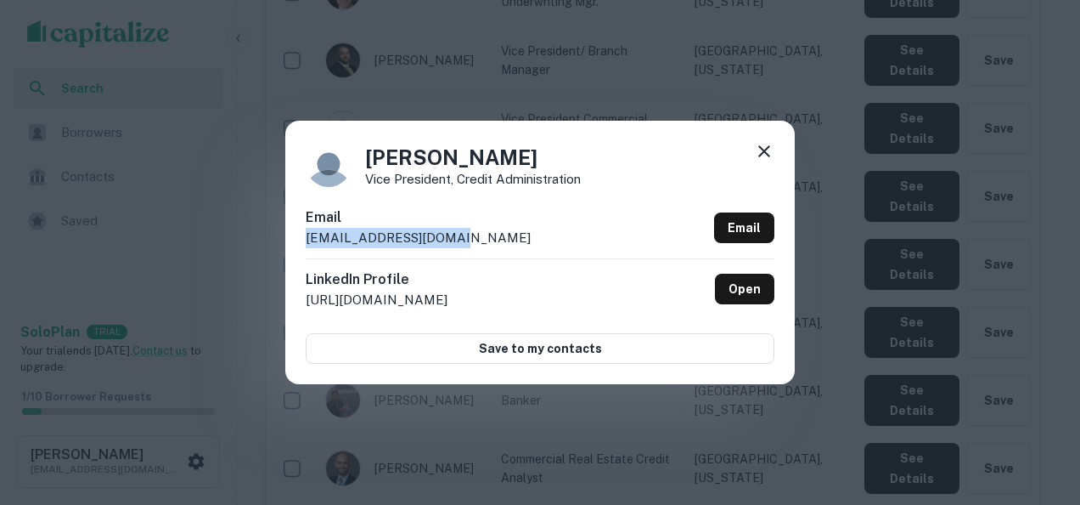
drag, startPoint x: 487, startPoint y: 230, endPoint x: 290, endPoint y: 251, distance: 198.1
click at [290, 251] on div "Robert Edwards Vice President, Credit Administration Email redwards@wintrust.co…" at bounding box center [540, 252] width 510 height 263
copy p "redwards@wintrust.com"
click at [1067, 169] on div "Robert Edwards Vice President, Credit Administration Email redwards@wintrust.co…" at bounding box center [540, 252] width 1080 height 505
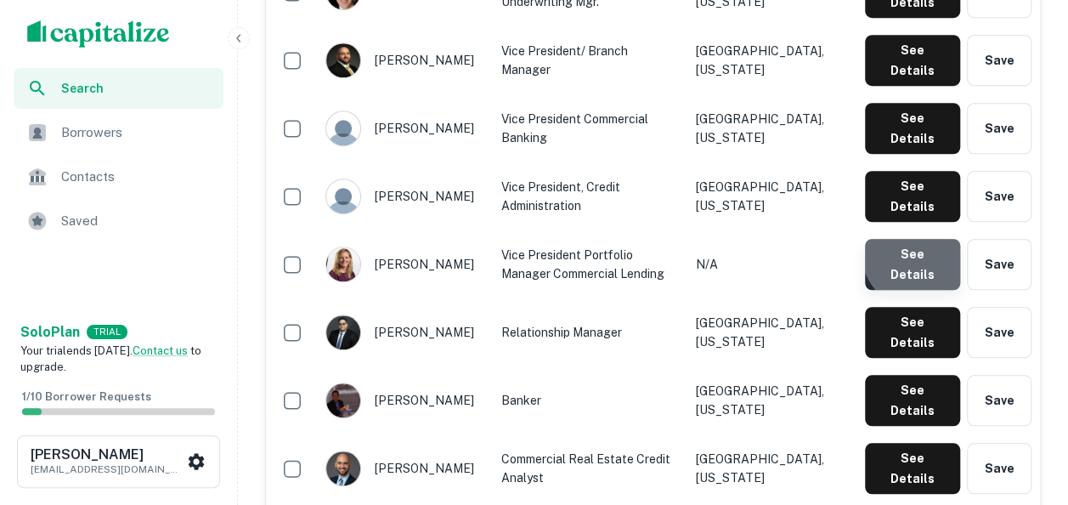
click at [924, 239] on button "See Details" at bounding box center [912, 264] width 95 height 51
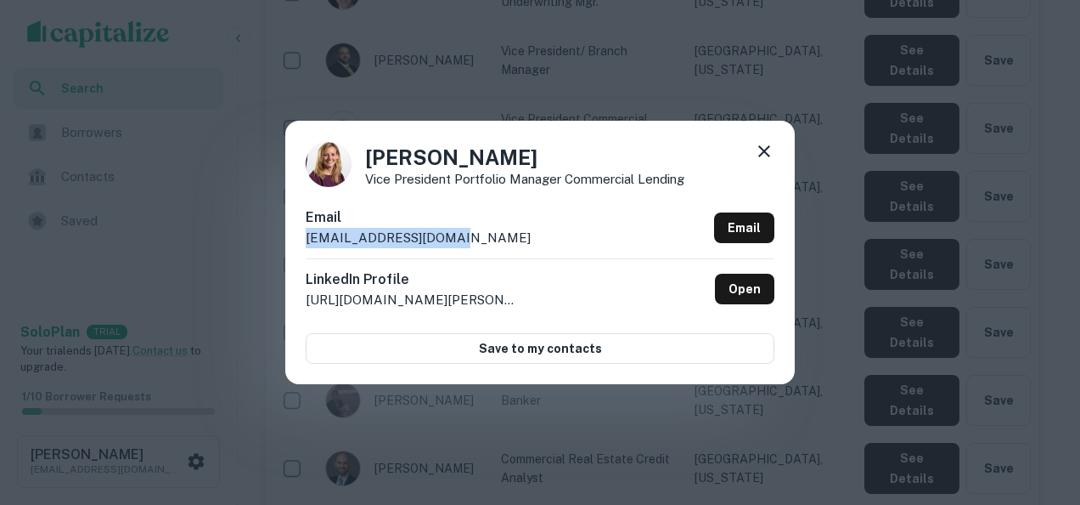
drag, startPoint x: 502, startPoint y: 241, endPoint x: 284, endPoint y: 243, distance: 218.3
click at [284, 243] on div "Stephanie Molster Vice President Portfolio Manager Commercial Lending Email smo…" at bounding box center [540, 252] width 1080 height 505
copy p "smolster@wintrust.com"
click at [1061, 289] on div "Stephanie Molster Vice President Portfolio Manager Commercial Lending Email smo…" at bounding box center [540, 252] width 1080 height 505
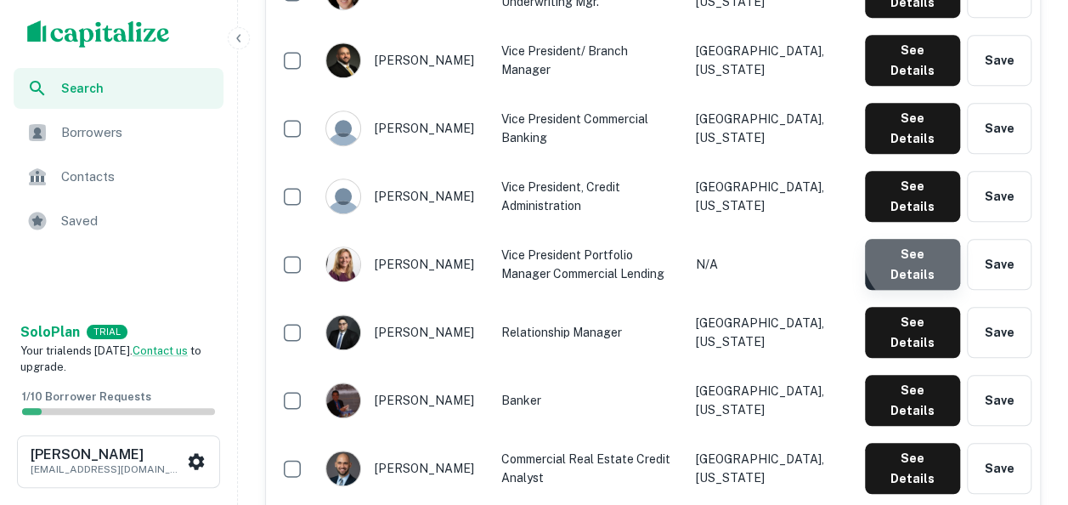
click at [920, 239] on button "See Details" at bounding box center [912, 264] width 95 height 51
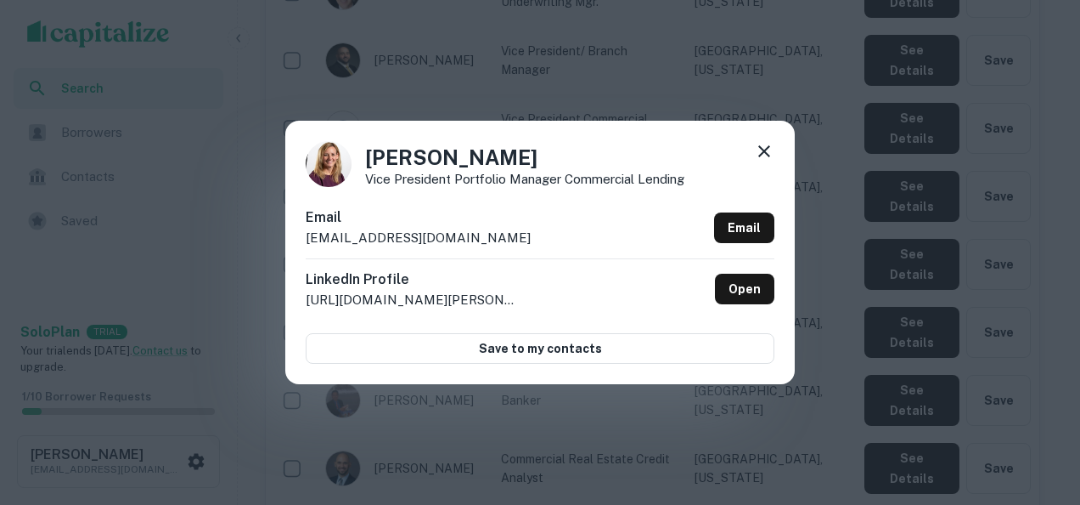
click at [1065, 217] on div "Stephanie Molster Vice President Portfolio Manager Commercial Lending Email smo…" at bounding box center [540, 252] width 1080 height 505
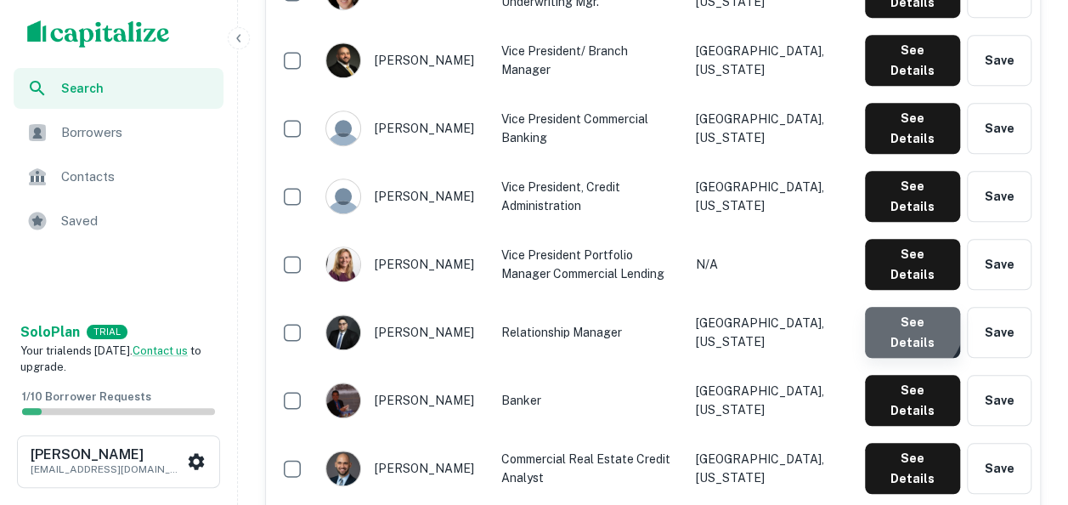
click at [910, 307] on button "See Details" at bounding box center [912, 332] width 95 height 51
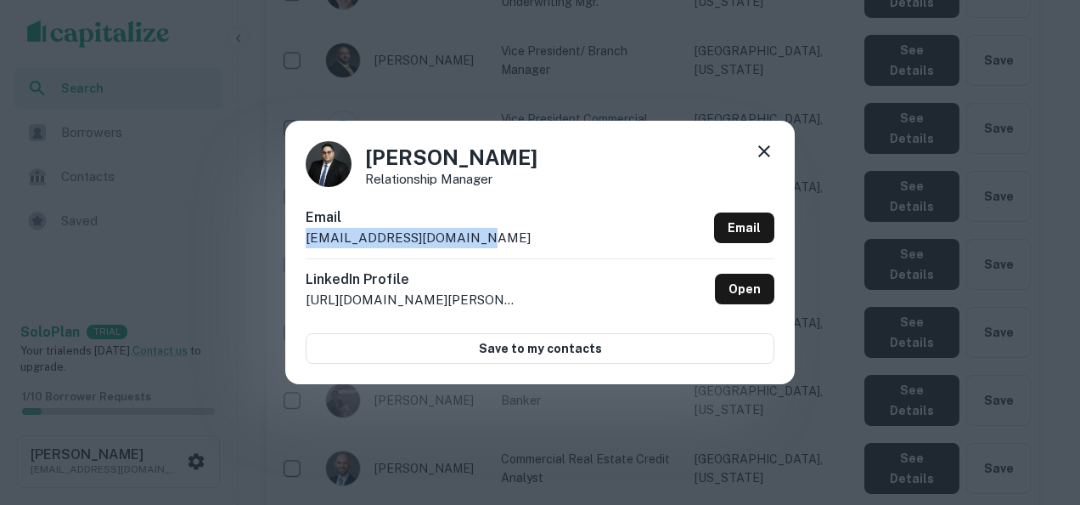
drag, startPoint x: 478, startPoint y: 232, endPoint x: 288, endPoint y: 247, distance: 190.9
click at [288, 247] on div "Damig Ramos Relationship Manager Email dramos@bankatvillage.com Email LinkedIn …" at bounding box center [540, 252] width 510 height 263
copy p "dramos@bankatvillage.com"
click at [1061, 302] on div "Damig Ramos Relationship Manager Email dramos@bankatvillage.com Email LinkedIn …" at bounding box center [540, 252] width 1080 height 505
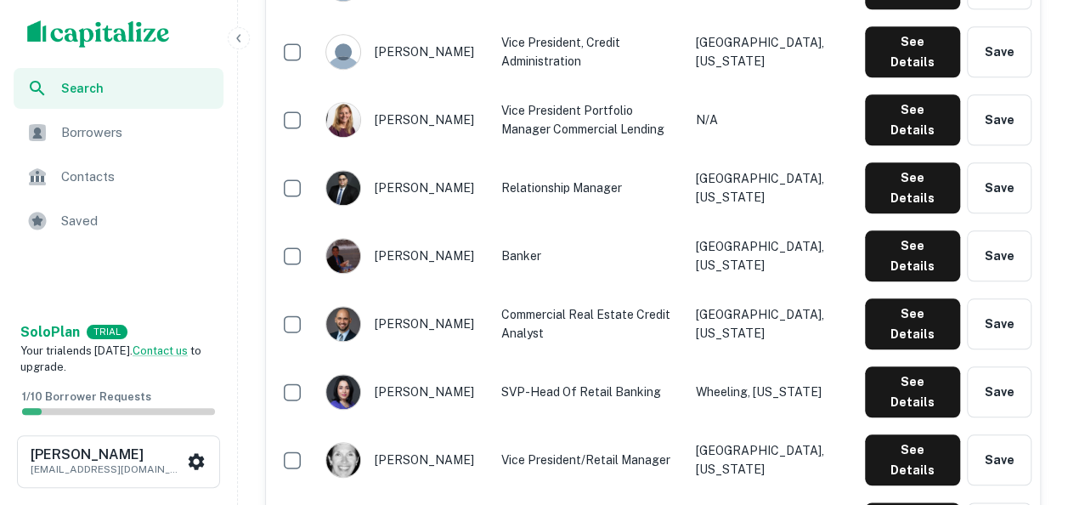
scroll to position [765, 0]
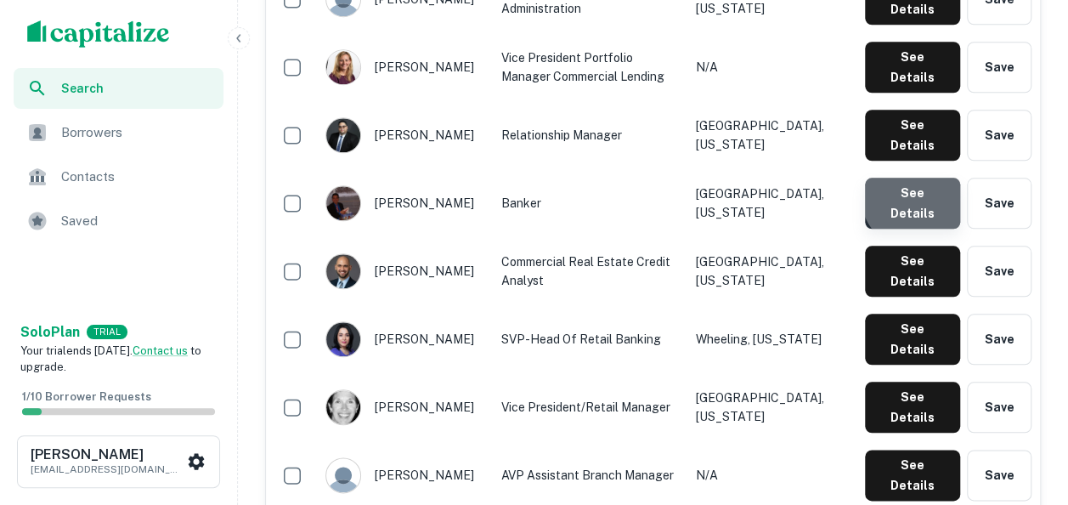
click at [916, 178] on button "See Details" at bounding box center [912, 203] width 95 height 51
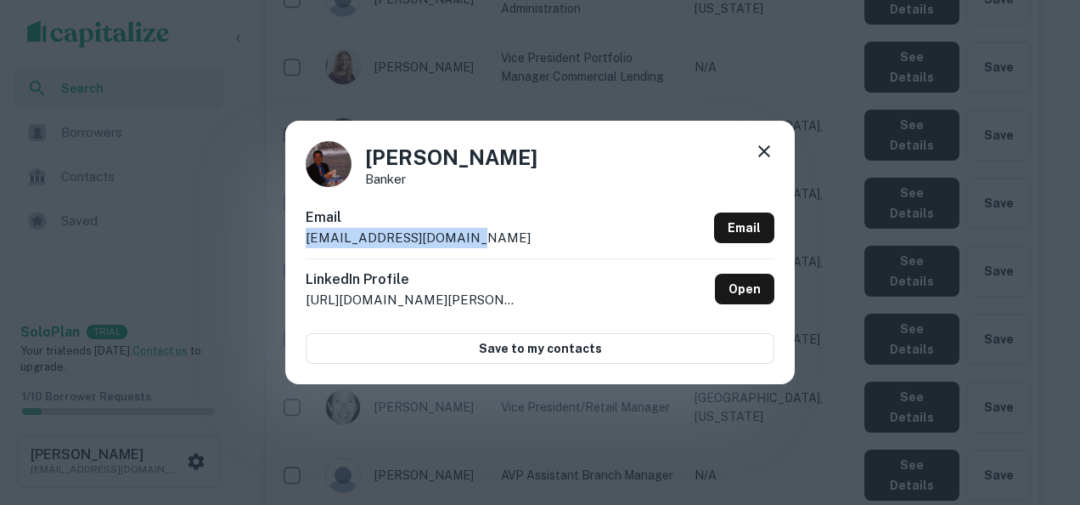
drag, startPoint x: 544, startPoint y: 240, endPoint x: 294, endPoint y: 243, distance: 249.7
click at [294, 243] on div "Gonzalo Jose Banker Email gjose@bankatvillage.com Email LinkedIn Profile http:/…" at bounding box center [540, 252] width 510 height 263
copy p "gjose@bankatvillage.com"
click at [1067, 290] on div "Gonzalo Jose Banker Email gjose@bankatvillage.com Email LinkedIn Profile http:/…" at bounding box center [540, 252] width 1080 height 505
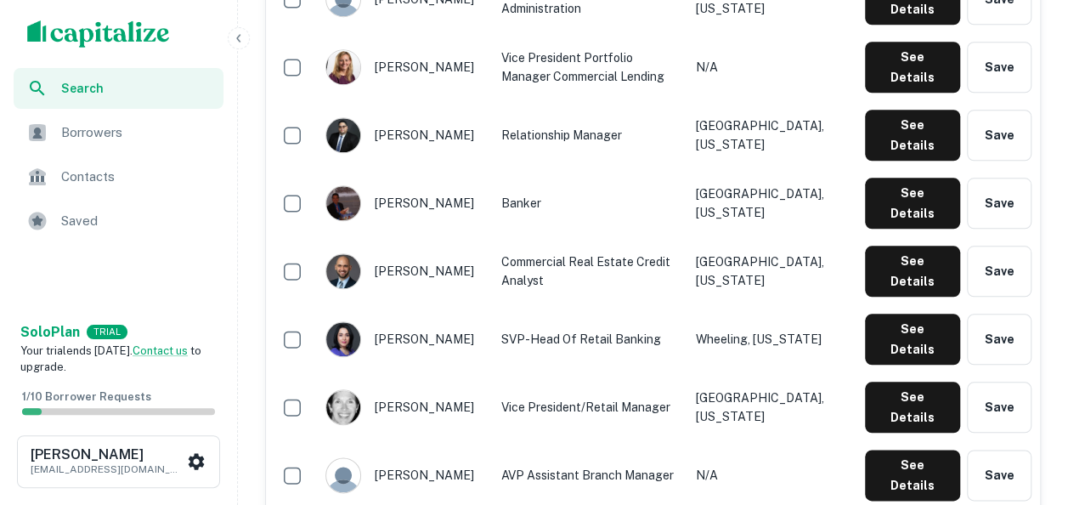
click at [459, 253] on div "jamie nikitas" at bounding box center [404, 271] width 159 height 36
click at [914, 245] on button "See Details" at bounding box center [912, 270] width 95 height 51
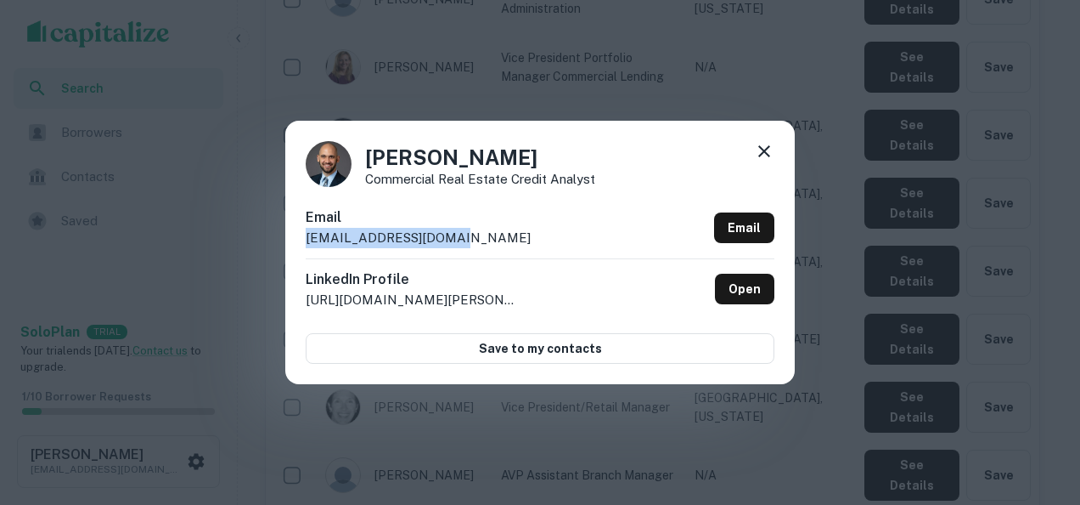
drag, startPoint x: 455, startPoint y: 235, endPoint x: 289, endPoint y: 243, distance: 166.6
click at [289, 243] on div "Jamie Nikitas Commercial Real Estate Credit Analyst Email jnikitas@wintrust.com…" at bounding box center [540, 252] width 510 height 263
copy p "jnikitas@wintrust.com"
click at [1067, 241] on div "Jamie Nikitas Commercial Real Estate Credit Analyst Email jnikitas@wintrust.com…" at bounding box center [540, 252] width 1080 height 505
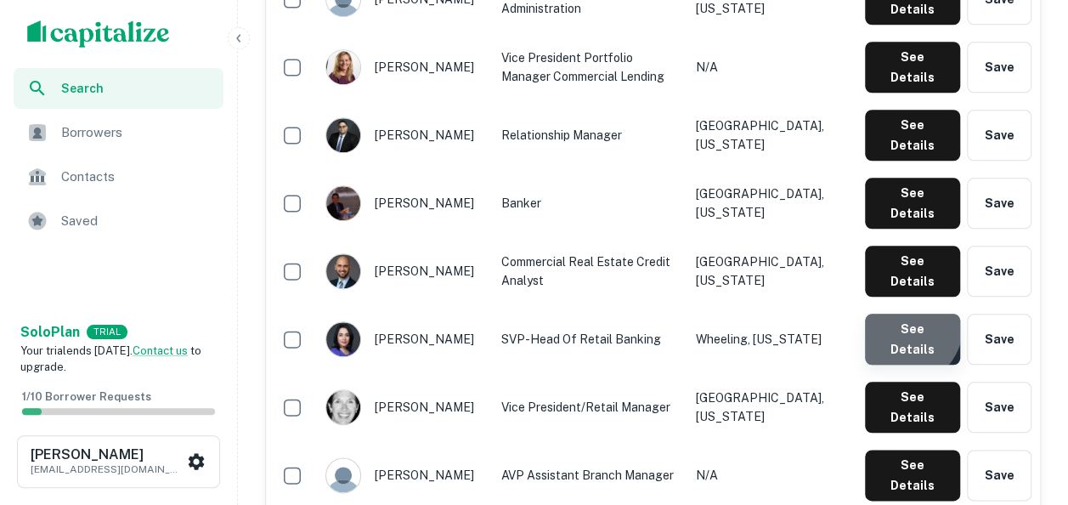
click at [898, 313] on button "See Details" at bounding box center [912, 338] width 95 height 51
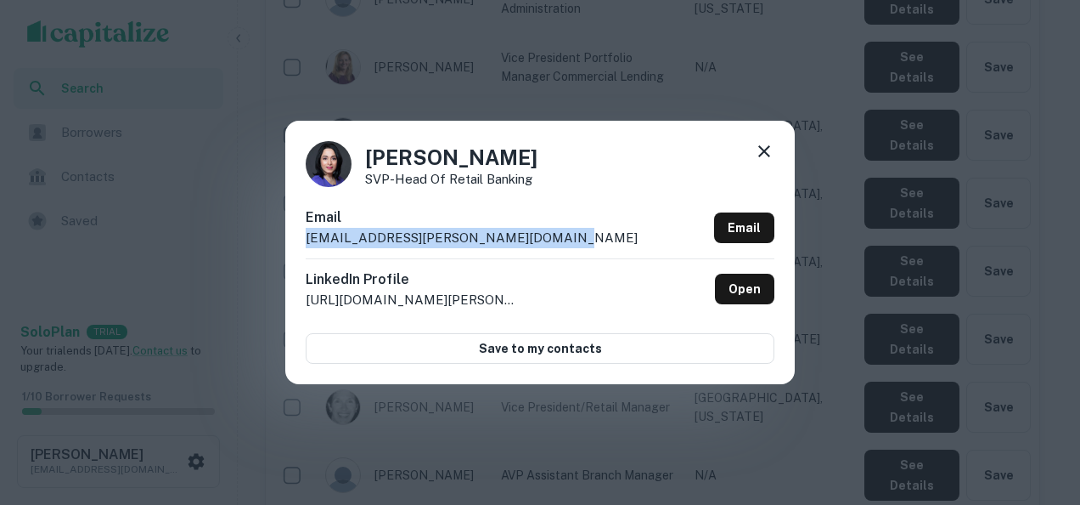
drag, startPoint x: 552, startPoint y: 234, endPoint x: 296, endPoint y: 244, distance: 256.7
click at [296, 244] on div "Carolina Velazquez SVP-Head of Retail Banking Email carolina.velazquez@bankatvi…" at bounding box center [540, 252] width 510 height 263
copy p "carolina.velazquez@bankatvillage.com"
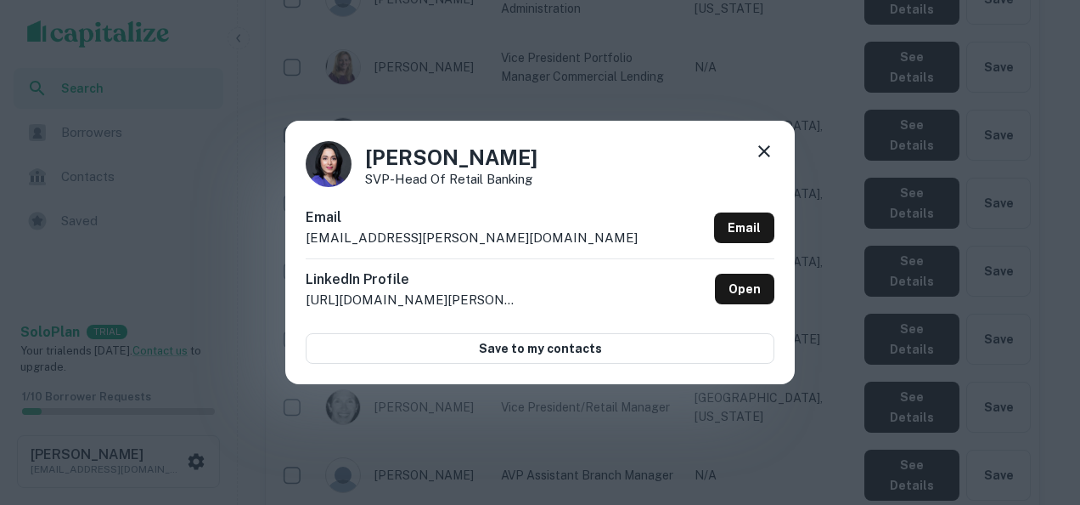
click at [736, 435] on div "Carolina Velazquez SVP-Head of Retail Banking Email carolina.velazquez@bankatvi…" at bounding box center [540, 252] width 1080 height 505
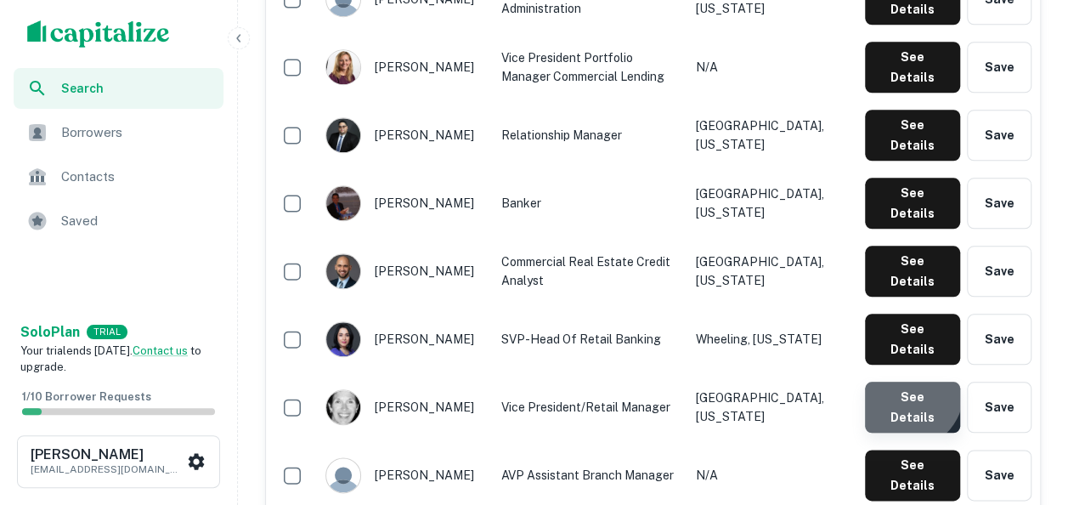
click at [905, 381] on button "See Details" at bounding box center [912, 406] width 95 height 51
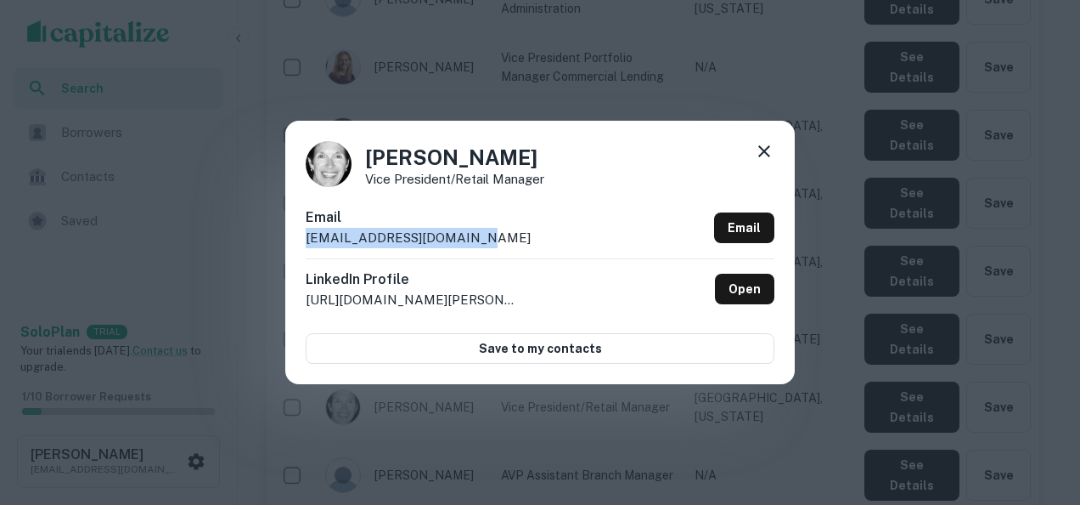
drag, startPoint x: 495, startPoint y: 239, endPoint x: 270, endPoint y: 238, distance: 225.1
click at [270, 238] on div "Donna Myers Vice President/Retail Manager Email dmyers@bankatvillage.com Email …" at bounding box center [540, 252] width 1080 height 505
copy p "dmyers@bankatvillage.com"
click at [1067, 256] on div "Donna Myers Vice President/Retail Manager Email dmyers@bankatvillage.com Email …" at bounding box center [540, 252] width 1080 height 505
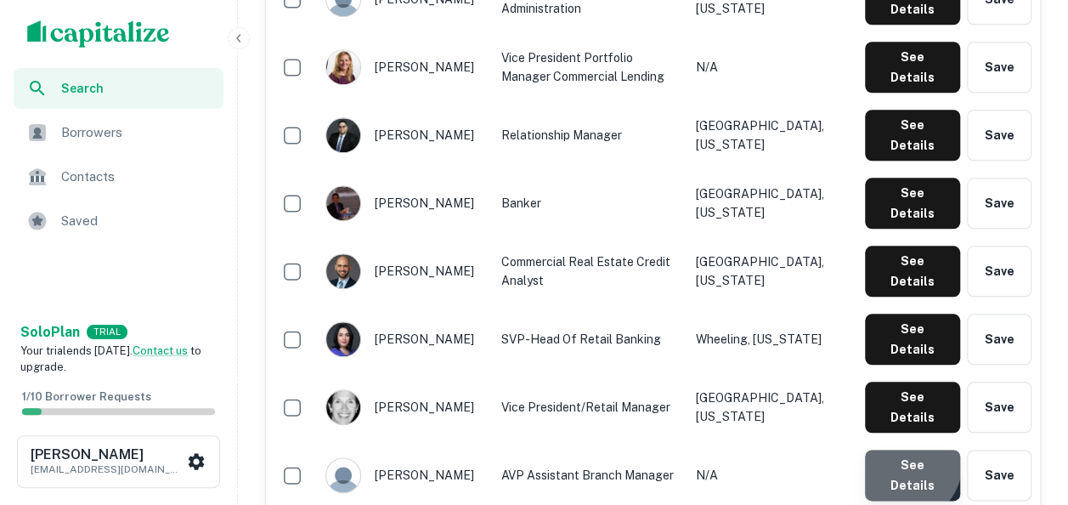
click at [905, 449] on button "See Details" at bounding box center [912, 474] width 95 height 51
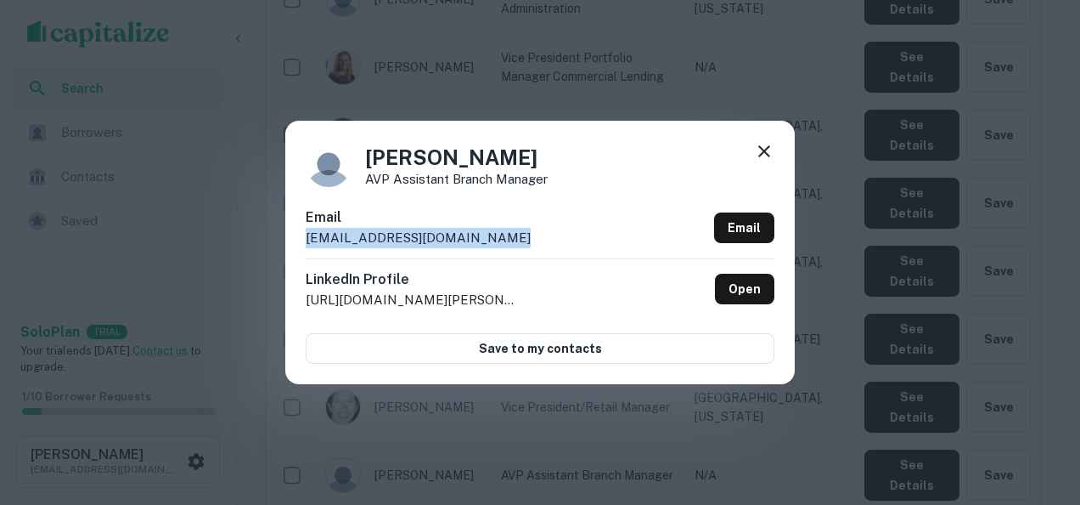
drag, startPoint x: 508, startPoint y: 241, endPoint x: 284, endPoint y: 228, distance: 224.6
click at [284, 228] on div "Maria Hernandez AVP Assistant Branch Manager Email mhernandez@bankatvillage.com…" at bounding box center [540, 252] width 1080 height 505
click at [1065, 212] on div "Maria Hernandez AVP Assistant Branch Manager Email mhernandez@bankatvillage.com…" at bounding box center [540, 252] width 1080 height 505
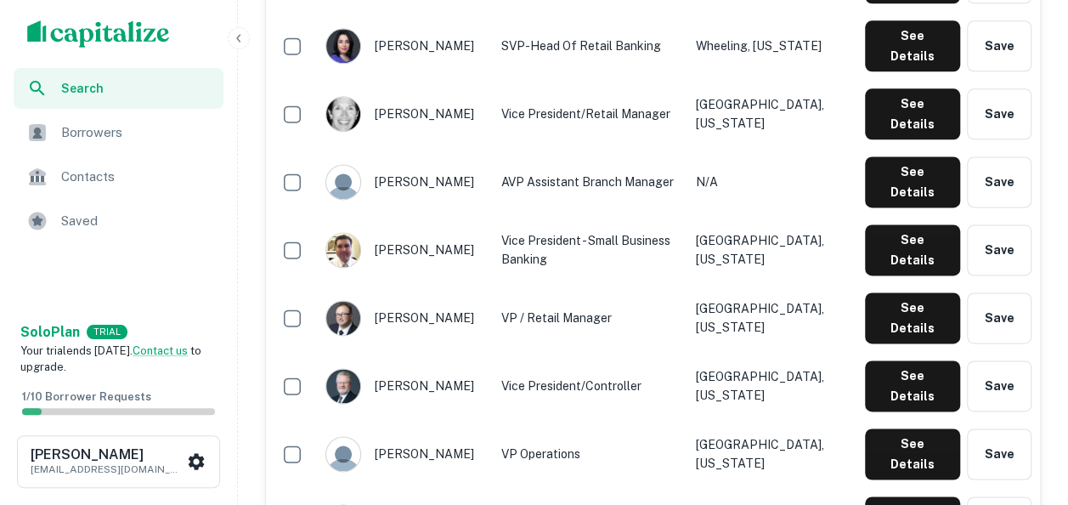
scroll to position [1059, 0]
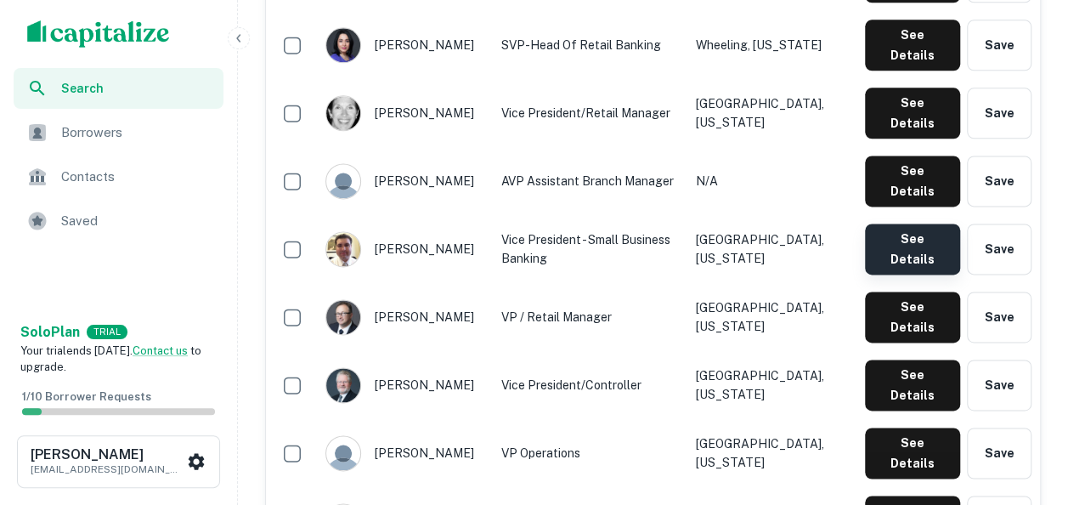
click at [922, 223] on button "See Details" at bounding box center [912, 248] width 95 height 51
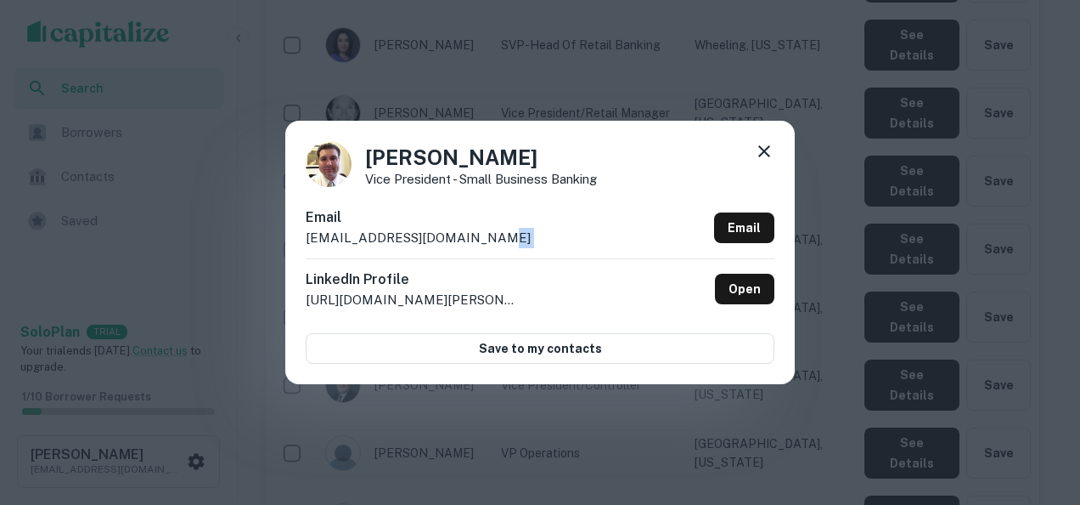
drag, startPoint x: 505, startPoint y: 233, endPoint x: 240, endPoint y: 258, distance: 267.1
click at [240, 258] on div "Marty Gardner Vice President - Small Business Banking Email mgardner@bankatvill…" at bounding box center [540, 252] width 1080 height 505
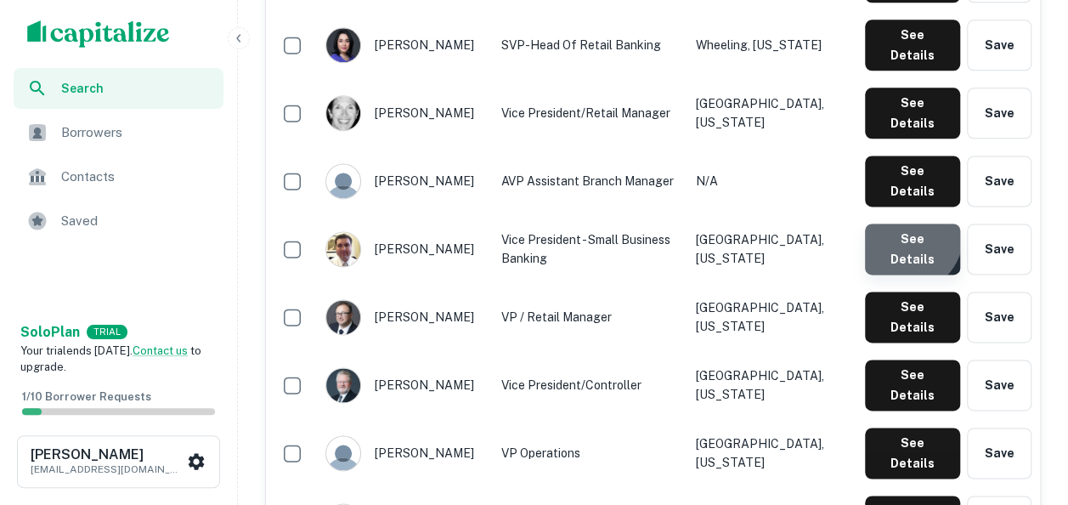
click at [904, 223] on button "See Details" at bounding box center [912, 248] width 95 height 51
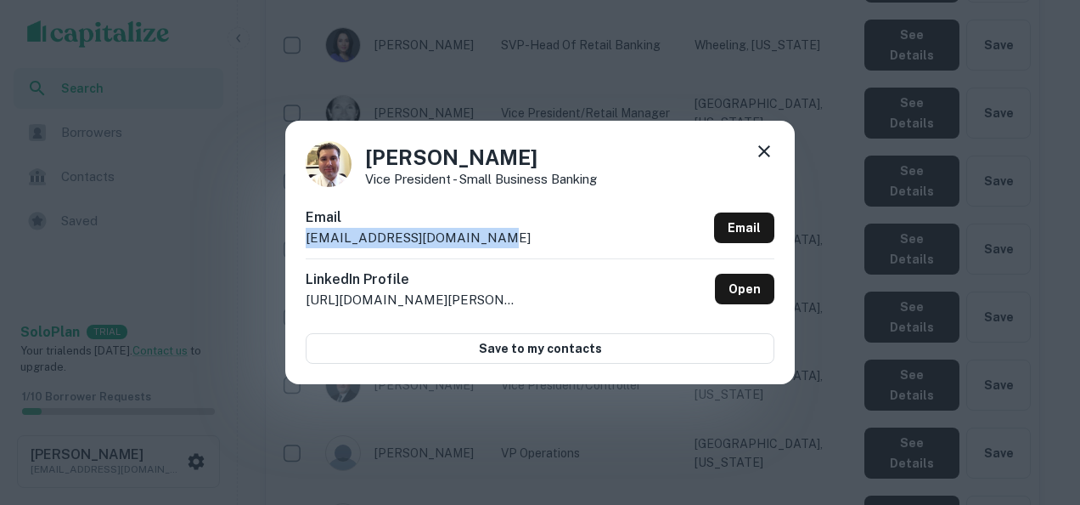
drag, startPoint x: 497, startPoint y: 236, endPoint x: 307, endPoint y: 238, distance: 190.3
click at [307, 238] on div "Email mgardner@bankatvillage.com Email" at bounding box center [540, 232] width 469 height 51
click at [882, 284] on div "Marty Gardner Vice President - Small Business Banking Email mgardner@bankatvill…" at bounding box center [540, 252] width 1080 height 505
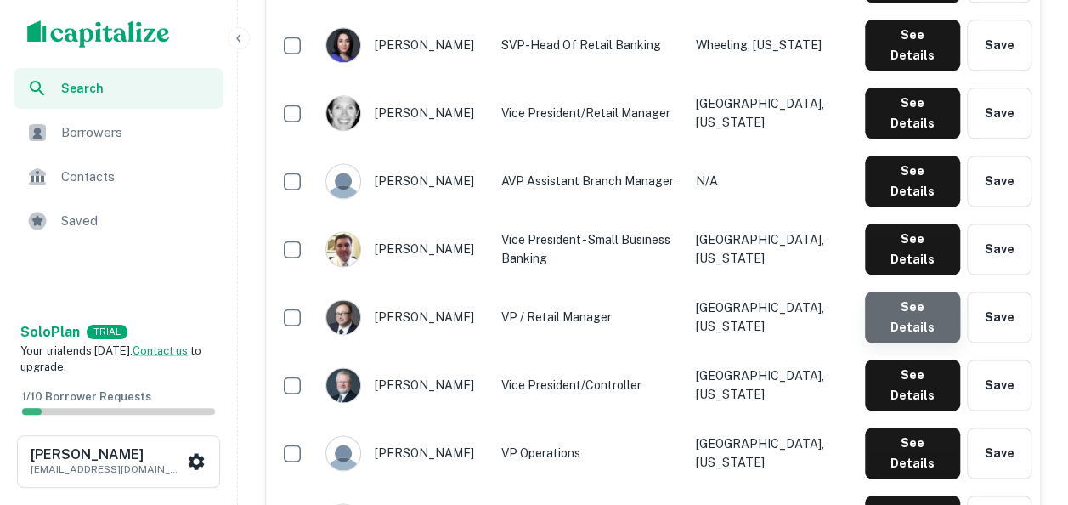
click at [915, 291] on button "See Details" at bounding box center [912, 316] width 95 height 51
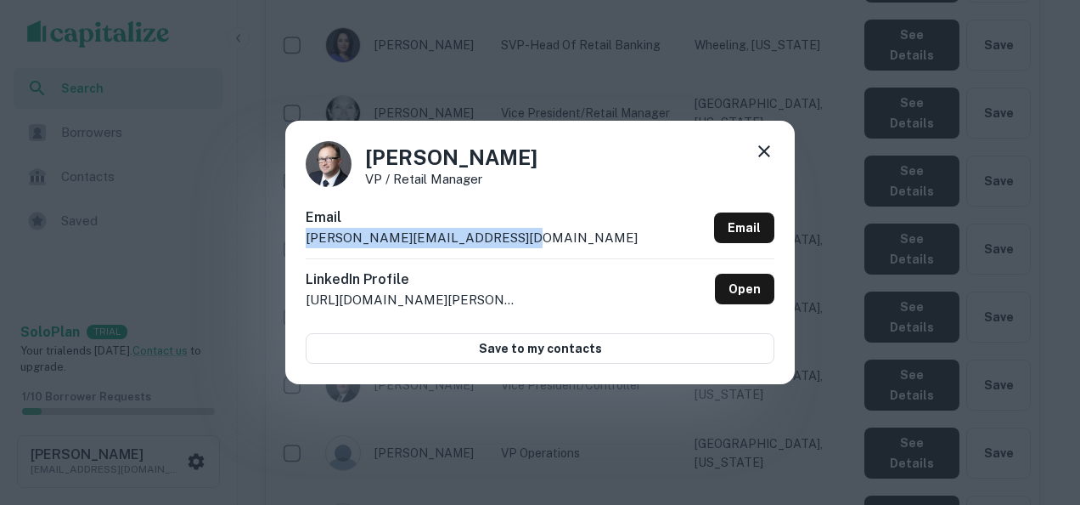
drag, startPoint x: 554, startPoint y: 246, endPoint x: 250, endPoint y: 230, distance: 304.5
click at [250, 230] on div "Rafal Piontkowski VP / Retail Manager Email rpiontkowski@bankatvillage.com Emai…" at bounding box center [540, 252] width 1080 height 505
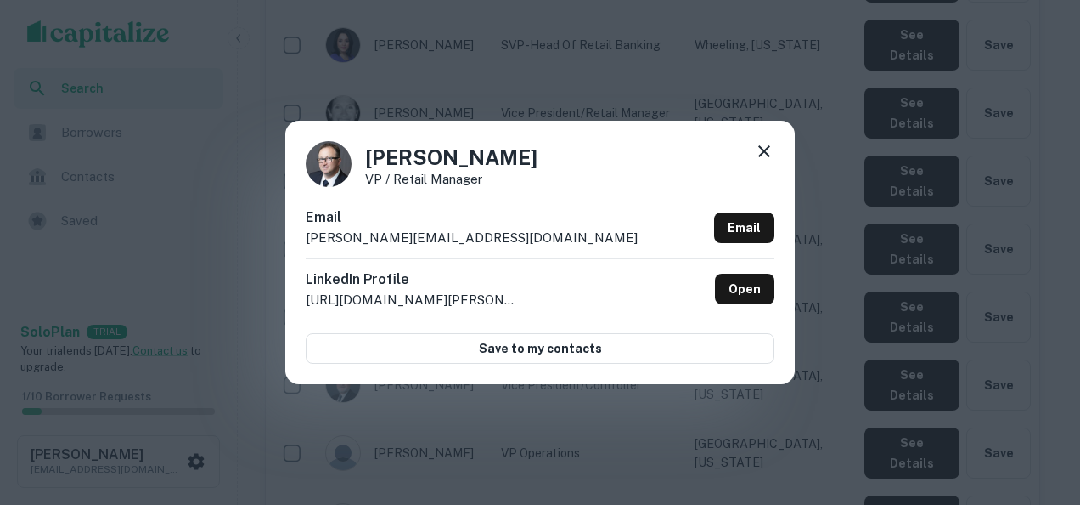
click at [924, 335] on div "Rafal Piontkowski VP / Retail Manager Email rpiontkowski@bankatvillage.com Emai…" at bounding box center [540, 252] width 1080 height 505
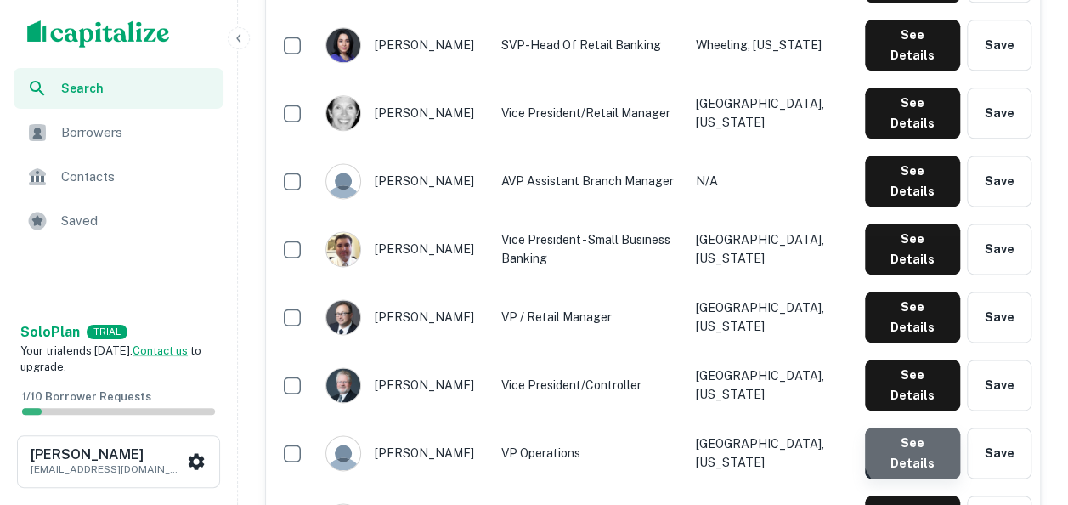
click at [916, 427] on button "See Details" at bounding box center [912, 452] width 95 height 51
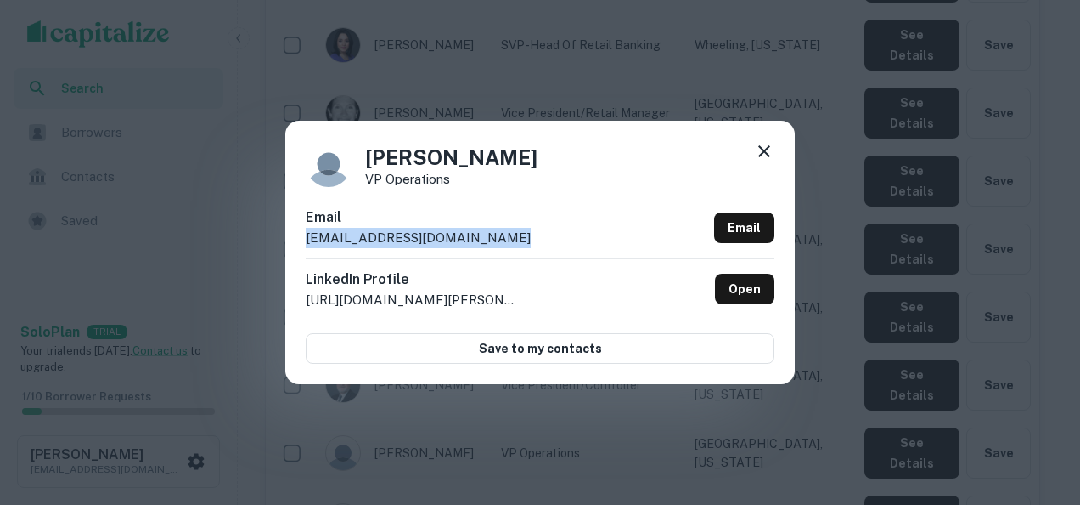
drag, startPoint x: 521, startPoint y: 242, endPoint x: 296, endPoint y: 229, distance: 225.4
click at [296, 229] on div "Susan Puraleski VP Operations Email spuraleski@bankatvillage.com Email LinkedIn…" at bounding box center [540, 252] width 510 height 263
click at [1063, 221] on div "Susan Puraleski VP Operations Email spuraleski@bankatvillage.com Email LinkedIn…" at bounding box center [540, 252] width 1080 height 505
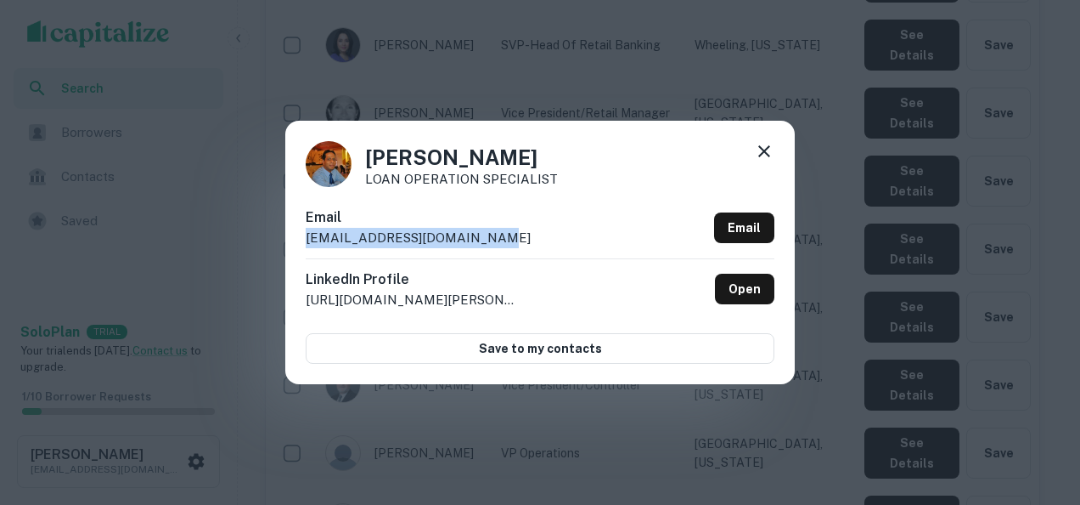
drag, startPoint x: 496, startPoint y: 231, endPoint x: 302, endPoint y: 244, distance: 194.9
click at [302, 244] on div "Ashwin Jayswal LOAN OPERATION SPECIALIST Email ajayswal@bankatvillage.com Email…" at bounding box center [540, 252] width 510 height 263
click at [1067, 245] on div "Ashwin Jayswal LOAN OPERATION SPECIALIST Email ajayswal@bankatvillage.com Email…" at bounding box center [540, 252] width 1080 height 505
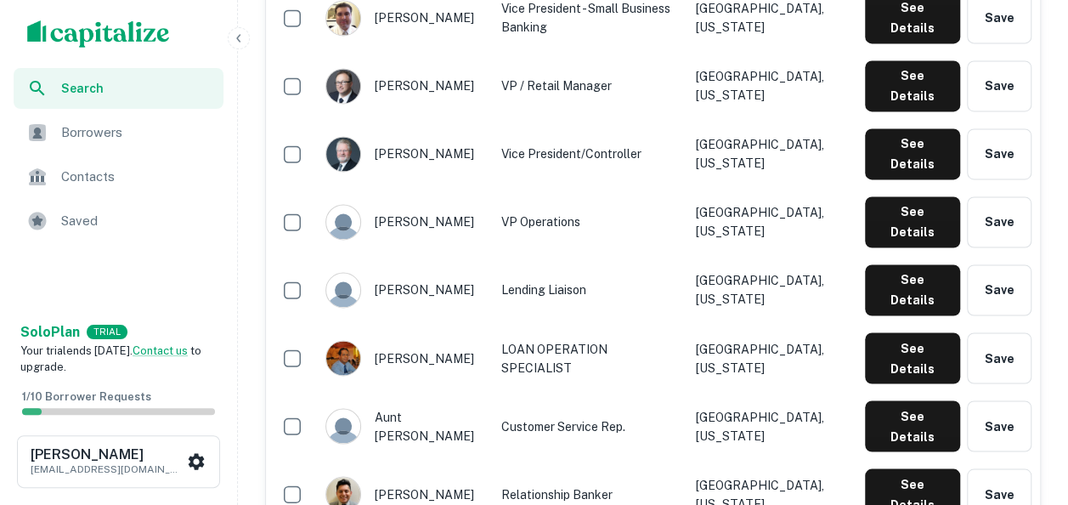
scroll to position [1289, 0]
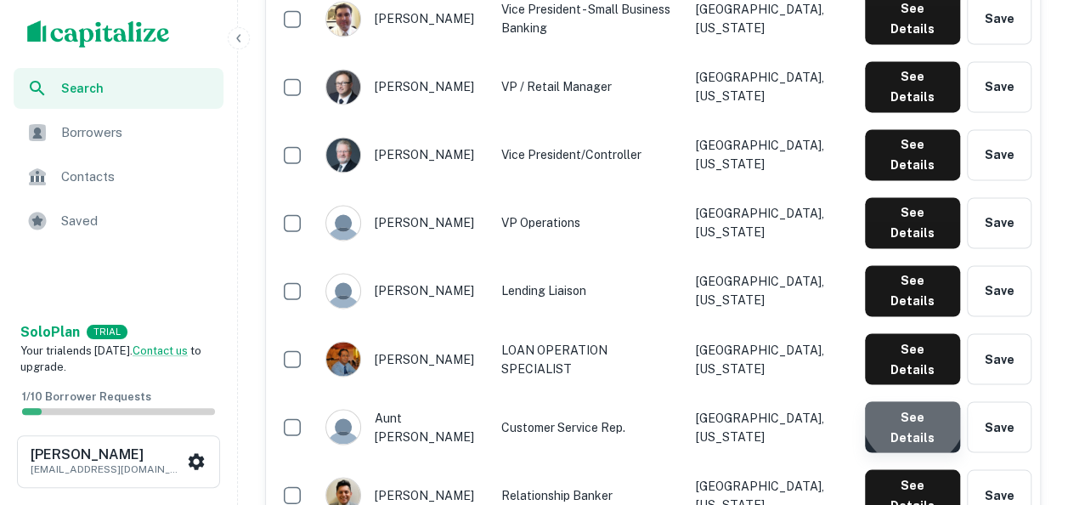
click at [915, 401] on button "See Details" at bounding box center [912, 426] width 95 height 51
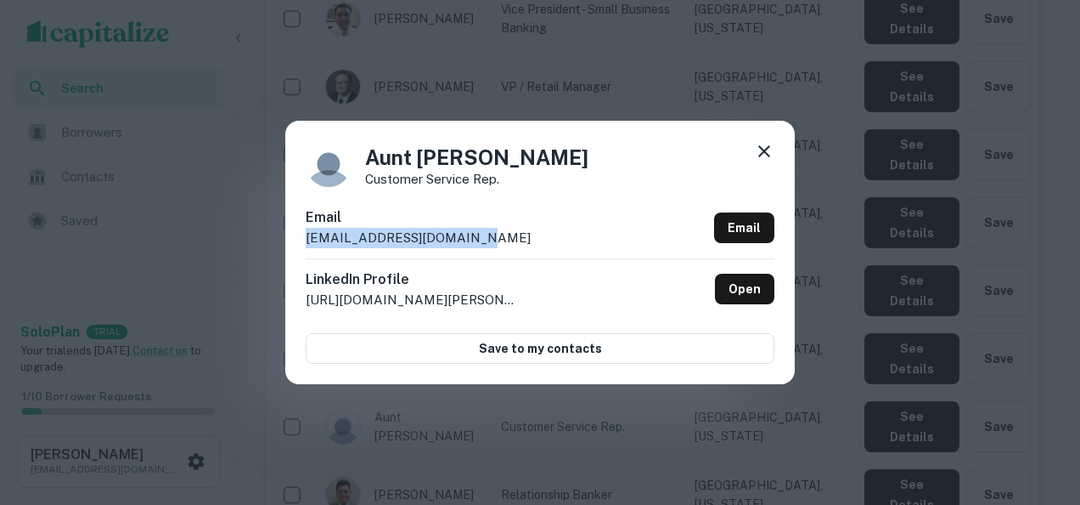
drag, startPoint x: 484, startPoint y: 238, endPoint x: 306, endPoint y: 248, distance: 178.7
click at [306, 248] on div "Email ajayne@bankatvillage.com Email" at bounding box center [540, 232] width 469 height 51
click at [1067, 265] on div "Aunt Jayne Customer Service Rep. Email ajayne@bankatvillage.com Email LinkedIn …" at bounding box center [540, 252] width 1080 height 505
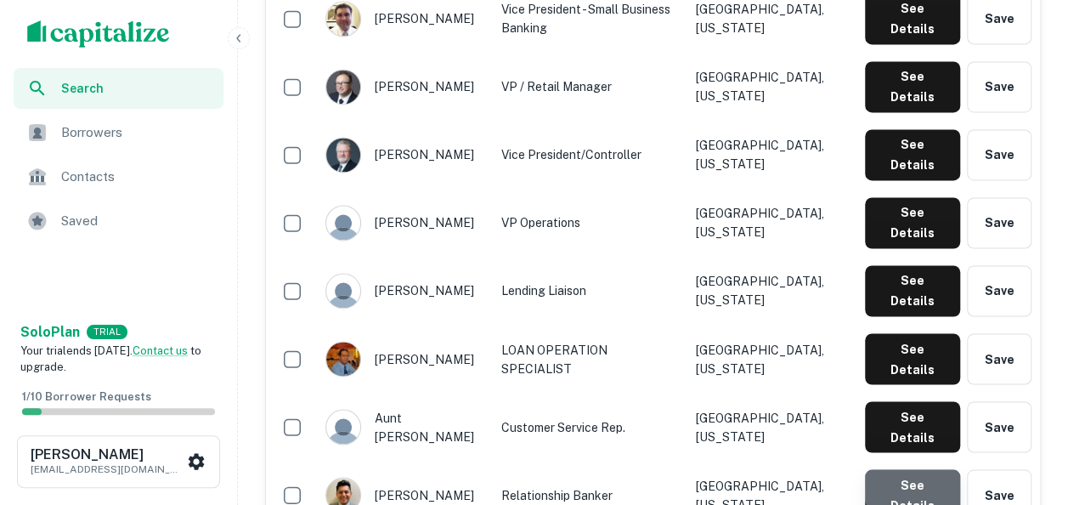
click at [926, 469] on button "See Details" at bounding box center [912, 494] width 95 height 51
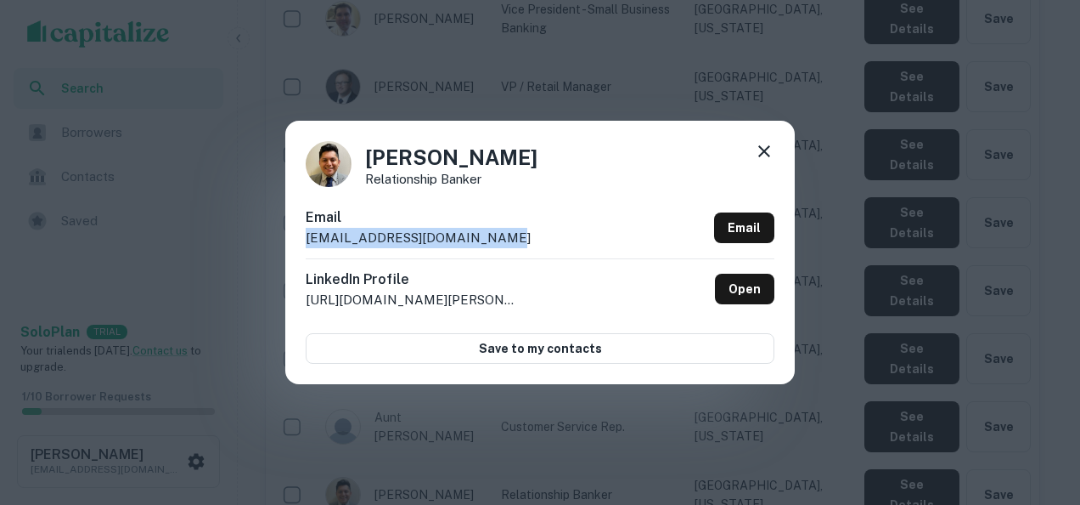
drag, startPoint x: 506, startPoint y: 230, endPoint x: 268, endPoint y: 247, distance: 238.4
click at [268, 247] on div "Bryan Barcenas Relationship Banker Email bbarcenas@bankatvillage.com Email Link…" at bounding box center [540, 252] width 1080 height 505
click at [674, 464] on div "Bryan Barcenas Relationship Banker Email bbarcenas@bankatvillage.com Email Link…" at bounding box center [540, 252] width 1080 height 505
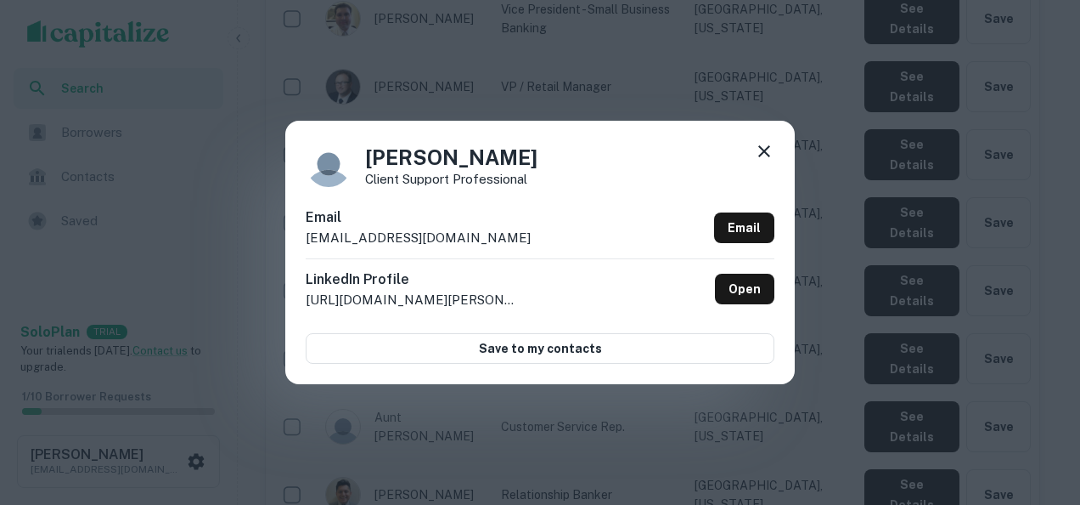
click at [1067, 340] on div "Cindy Tinaglia Client Support Professional Email ctinaglia@bankatvillage.com Em…" at bounding box center [540, 252] width 1080 height 505
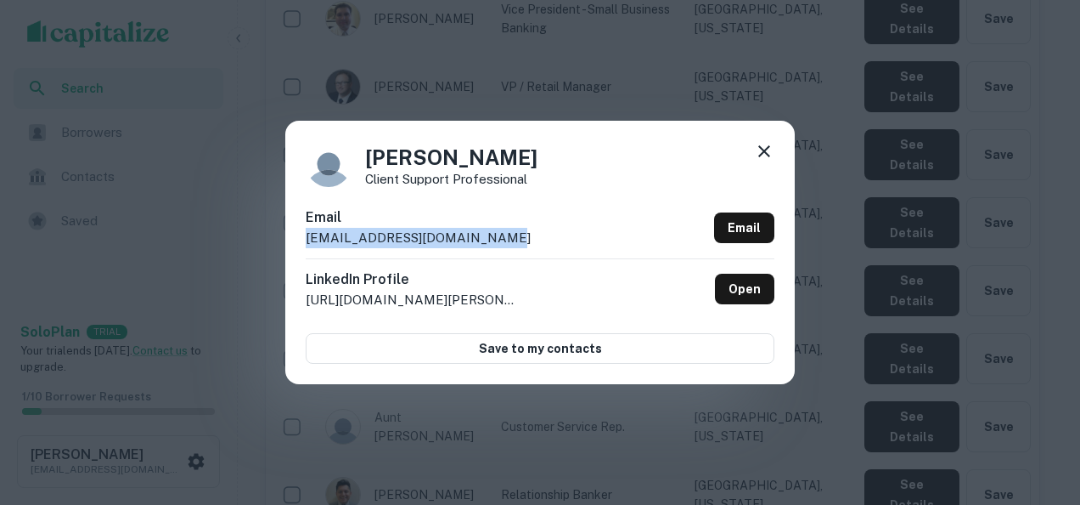
drag, startPoint x: 530, startPoint y: 240, endPoint x: 395, endPoint y: 224, distance: 135.9
click at [395, 224] on div "Email ctinaglia@bankatvillage.com Email" at bounding box center [540, 232] width 469 height 51
click at [860, 294] on div "Cindy Tinaglia Client Support Professional Email ctinaglia@bankatvillage.com Em…" at bounding box center [540, 252] width 1080 height 505
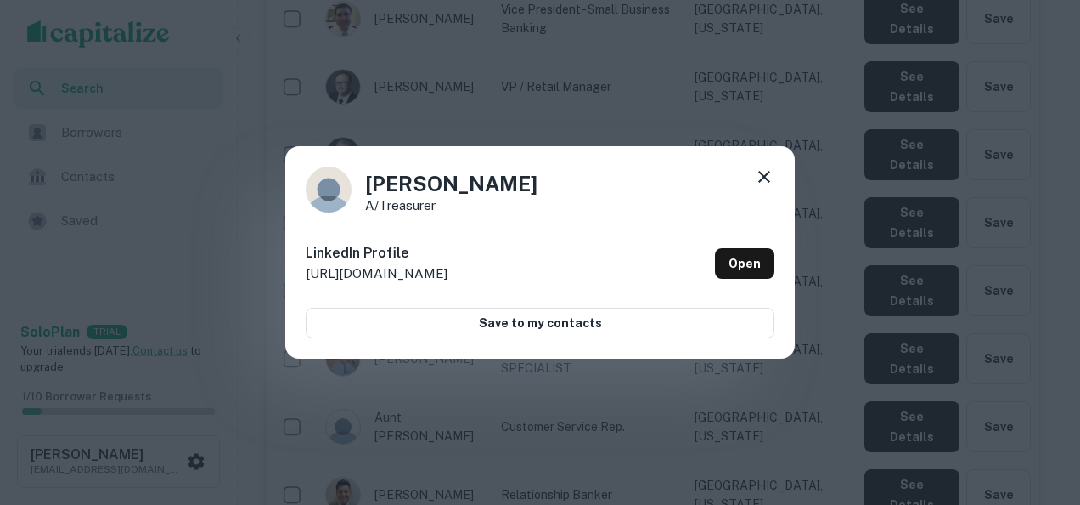
click at [764, 180] on icon at bounding box center [764, 176] width 20 height 20
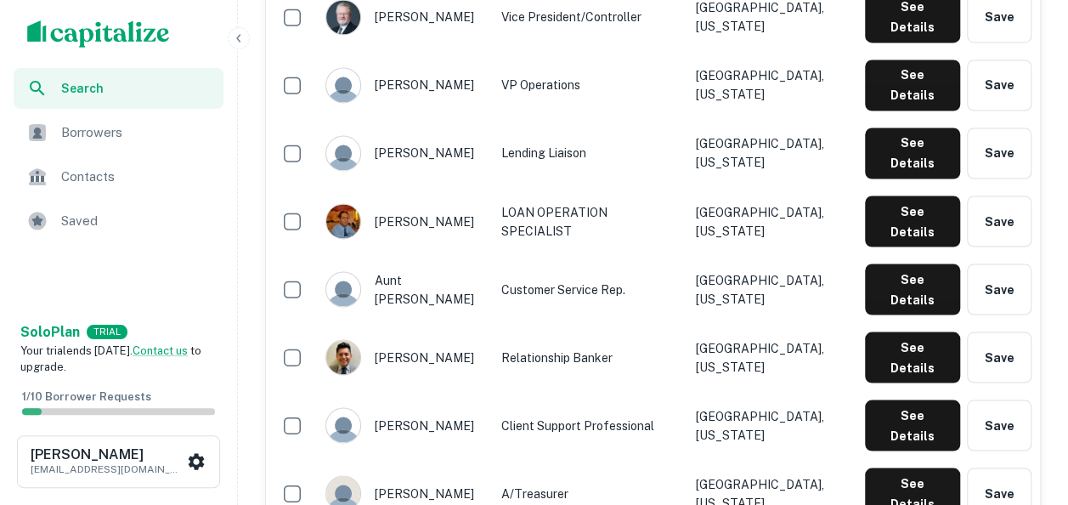
scroll to position [1466, 0]
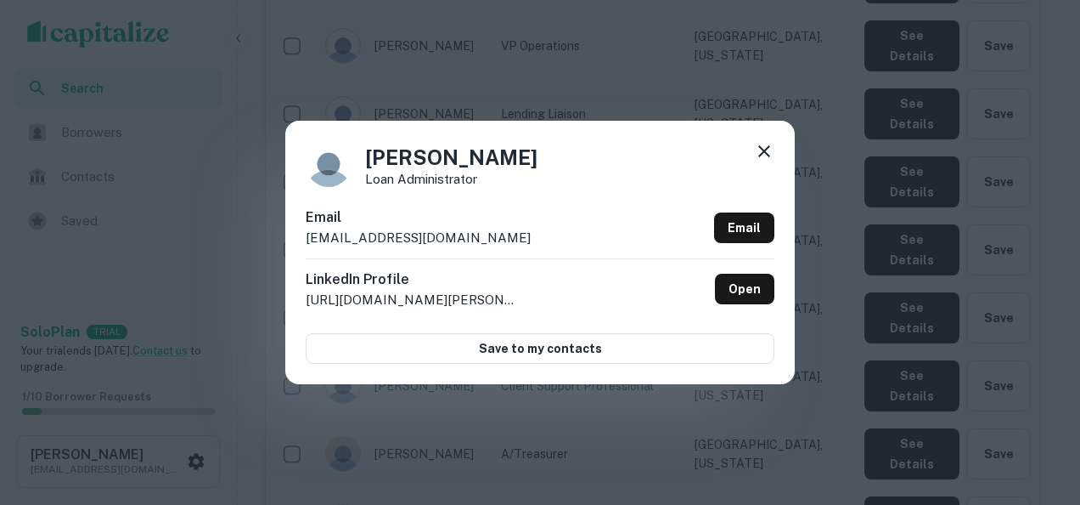
drag, startPoint x: 910, startPoint y: 217, endPoint x: 946, endPoint y: 187, distance: 47.6
click at [946, 187] on div "Deanna Dubs Loan Administrator Email ddubs@bankatvillage.com Email LinkedIn Pro…" at bounding box center [540, 252] width 1080 height 505
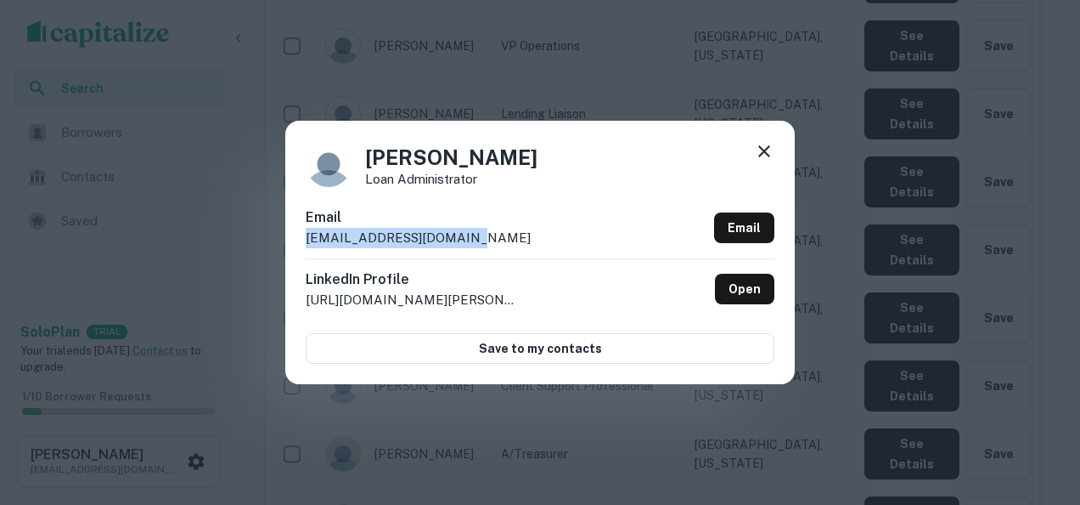
drag, startPoint x: 513, startPoint y: 233, endPoint x: 302, endPoint y: 237, distance: 210.7
click at [302, 237] on div "Deanna Dubs Loan Administrator Email ddubs@bankatvillage.com Email LinkedIn Pro…" at bounding box center [540, 252] width 510 height 263
click at [640, 431] on div "Deanna Dubs Loan Administrator Email ddubs@bankatvillage.com Email LinkedIn Pro…" at bounding box center [540, 252] width 1080 height 505
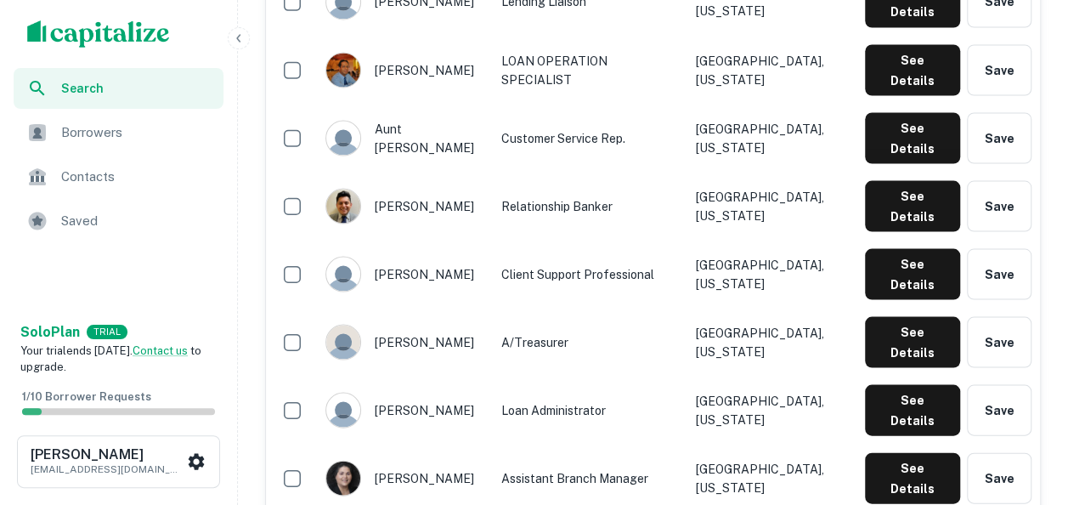
scroll to position [1579, 0]
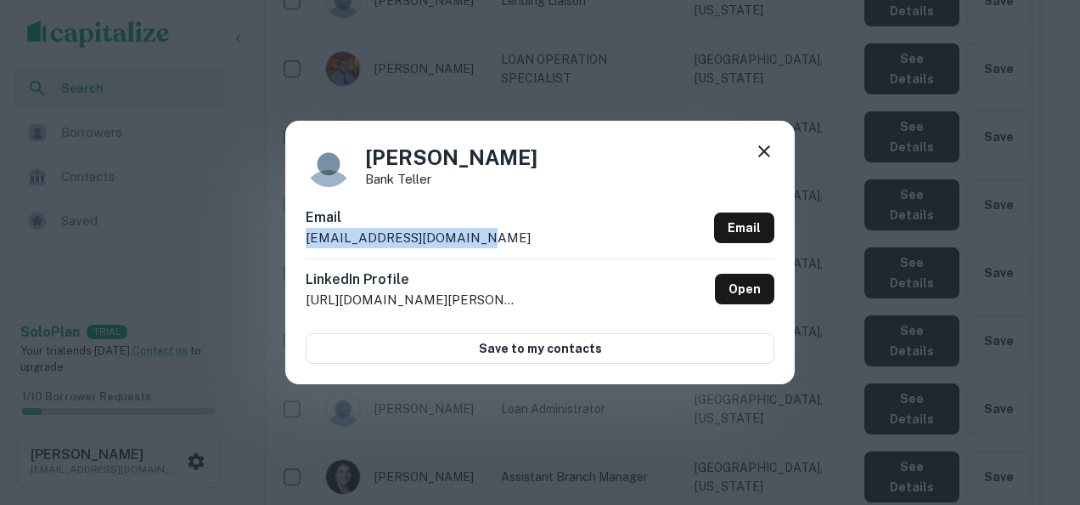
drag, startPoint x: 481, startPoint y: 228, endPoint x: 304, endPoint y: 252, distance: 178.3
click at [304, 252] on div "Donna Riedl Bank Teller Email driedl@bankatvillage.com Email LinkedIn Profile h…" at bounding box center [540, 252] width 510 height 263
click at [1066, 197] on div "Donna Riedl Bank Teller Email driedl@bankatvillage.com Email LinkedIn Profile h…" at bounding box center [540, 252] width 1080 height 505
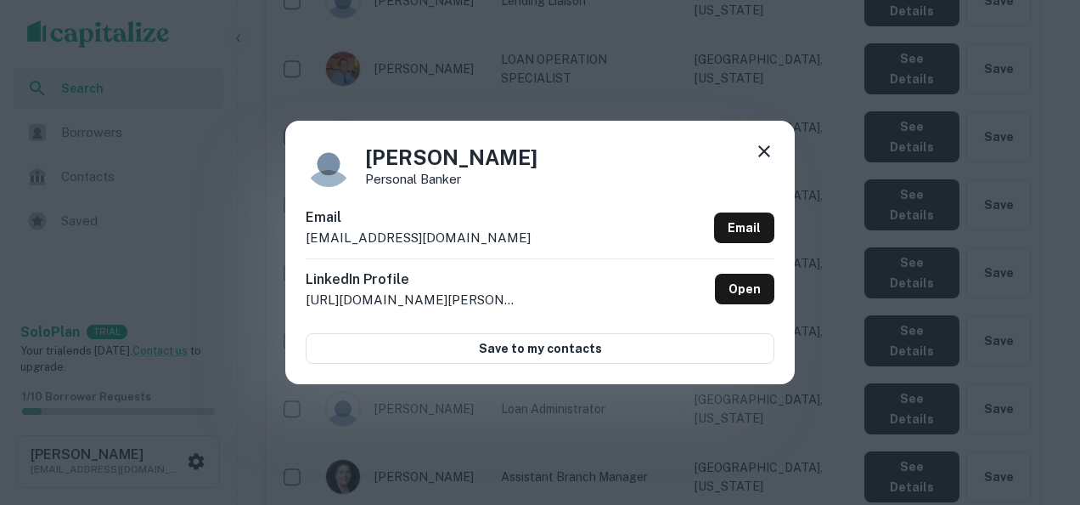
drag, startPoint x: 623, startPoint y: 240, endPoint x: 306, endPoint y: 241, distance: 317.7
click at [306, 241] on div "Email emanuelebarranco@bankatvillage.com Email" at bounding box center [540, 232] width 469 height 51
click at [1062, 336] on div "Emanuele Barranco Personal Banker Email emanuelebarranco@bankatvillage.com Emai…" at bounding box center [540, 252] width 1080 height 505
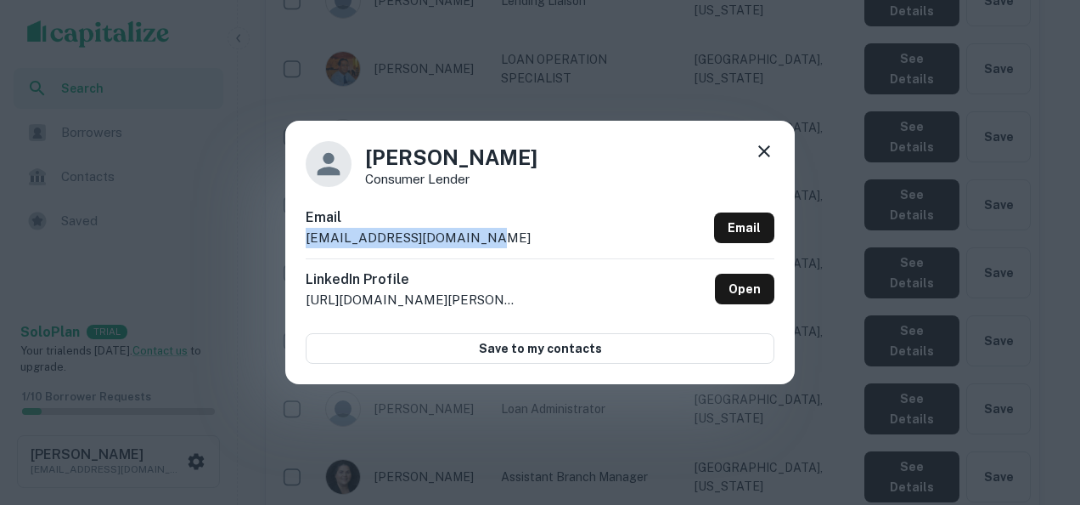
drag, startPoint x: 508, startPoint y: 226, endPoint x: 483, endPoint y: 236, distance: 26.7
click at [483, 236] on div "Email jdrezen@bankatvillage.com Email" at bounding box center [540, 232] width 469 height 51
click at [1067, 165] on div "Jane Drezen Consumer Lender Email jdrezen@bankatvillage.com Email LinkedIn Prof…" at bounding box center [540, 252] width 1080 height 505
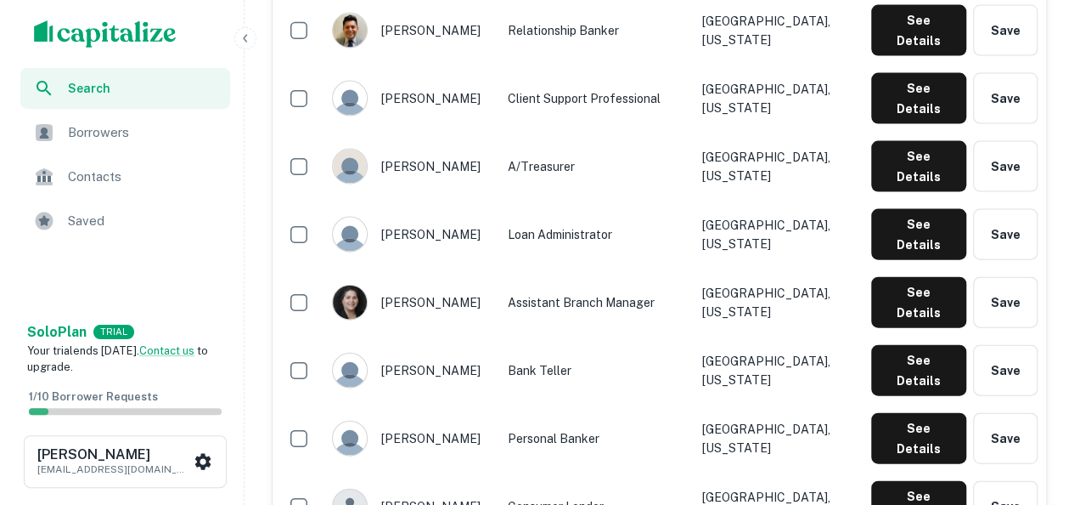
scroll to position [1754, 0]
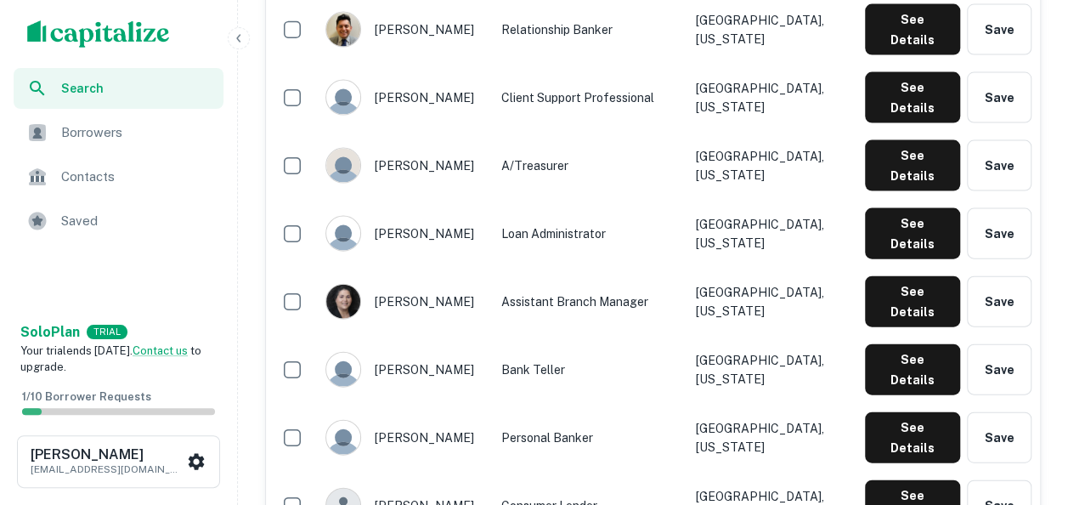
drag, startPoint x: 499, startPoint y: 200, endPoint x: 750, endPoint y: 59, distance: 288.7
click at [750, 335] on td "Arlington Heights, Illinois" at bounding box center [771, 369] width 170 height 68
drag, startPoint x: 902, startPoint y: 199, endPoint x: 746, endPoint y: 64, distance: 206.5
click at [746, 403] on td "Berwyn, Illinois" at bounding box center [771, 437] width 170 height 68
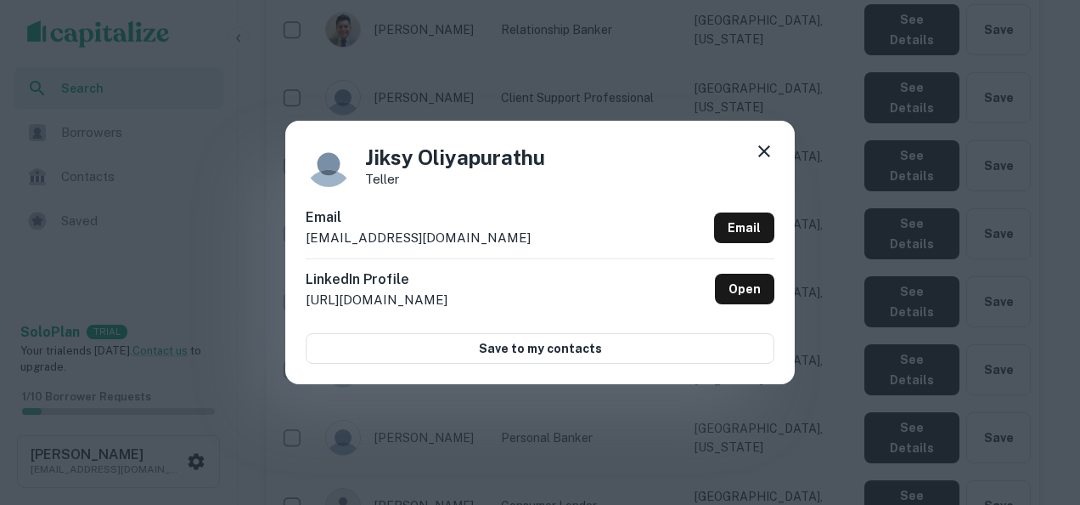
drag, startPoint x: 500, startPoint y: 238, endPoint x: 302, endPoint y: 236, distance: 197.9
click at [302, 236] on div "Jiksy Oliyapurathu Teller Email joliyapurathu@bankatvillage.com Email LinkedIn …" at bounding box center [540, 252] width 510 height 263
click at [1067, 328] on div "Jiksy Oliyapurathu Teller Email joliyapurathu@bankatvillage.com Email LinkedIn …" at bounding box center [540, 252] width 1080 height 505
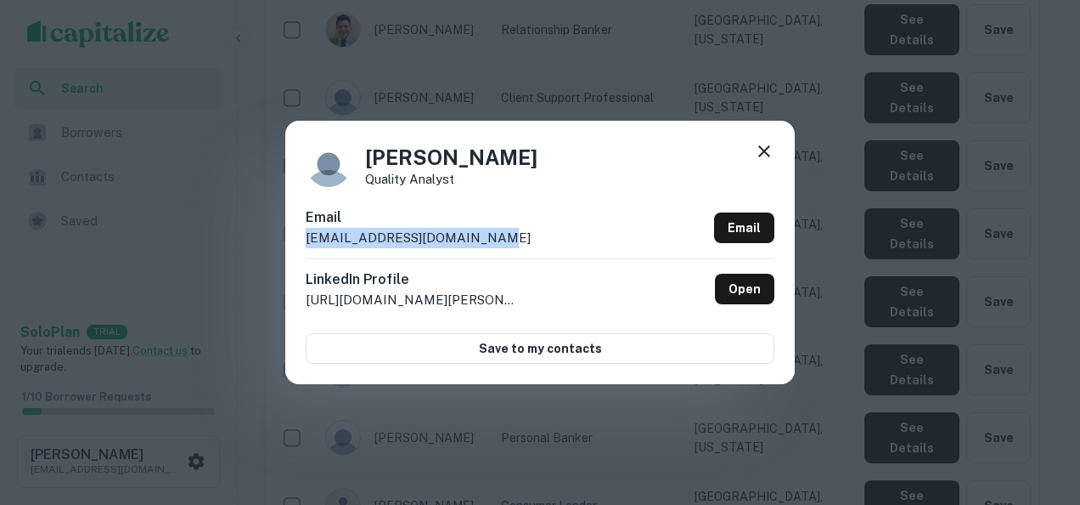
drag, startPoint x: 527, startPoint y: 237, endPoint x: 341, endPoint y: 224, distance: 186.4
click at [341, 224] on div "Email jcachola@bankatvillage.com Email" at bounding box center [540, 232] width 469 height 51
click at [1062, 352] on div "Jose Cachola Quality Analyst Email jcachola@bankatvillage.com Email LinkedIn Pr…" at bounding box center [540, 252] width 1080 height 505
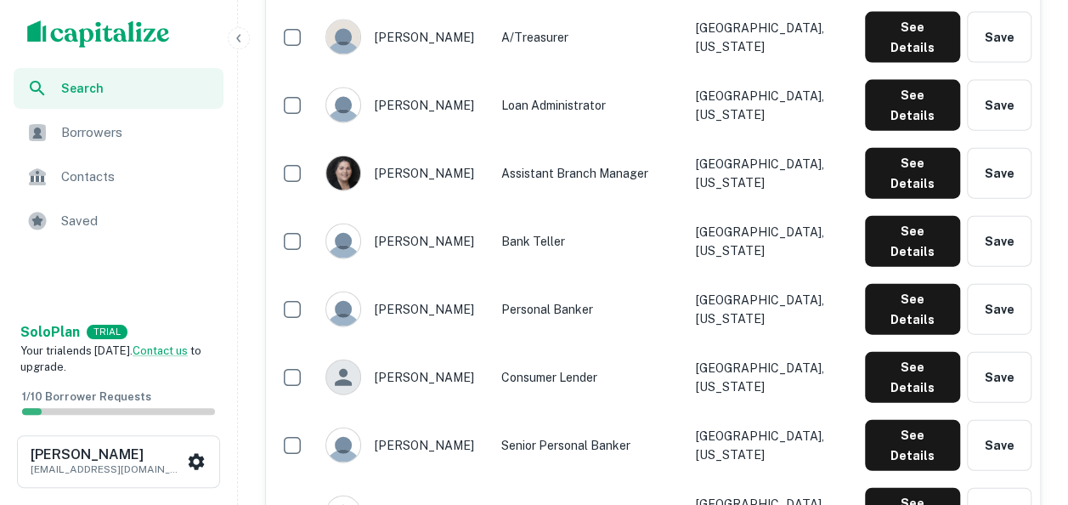
scroll to position [1883, 0]
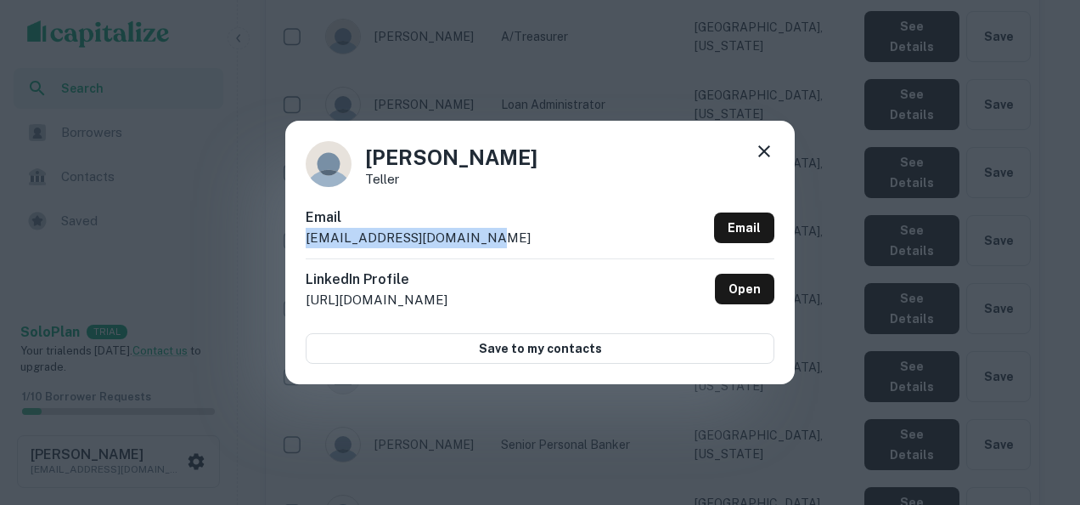
drag, startPoint x: 489, startPoint y: 235, endPoint x: 307, endPoint y: 245, distance: 182.0
click at [307, 245] on div "Email mbartha@bankatvillage.com Email" at bounding box center [540, 232] width 469 height 51
click at [1067, 332] on div "Marjana Bartha Teller Email mbartha@bankatvillage.com Email LinkedIn Profile ht…" at bounding box center [540, 252] width 1080 height 505
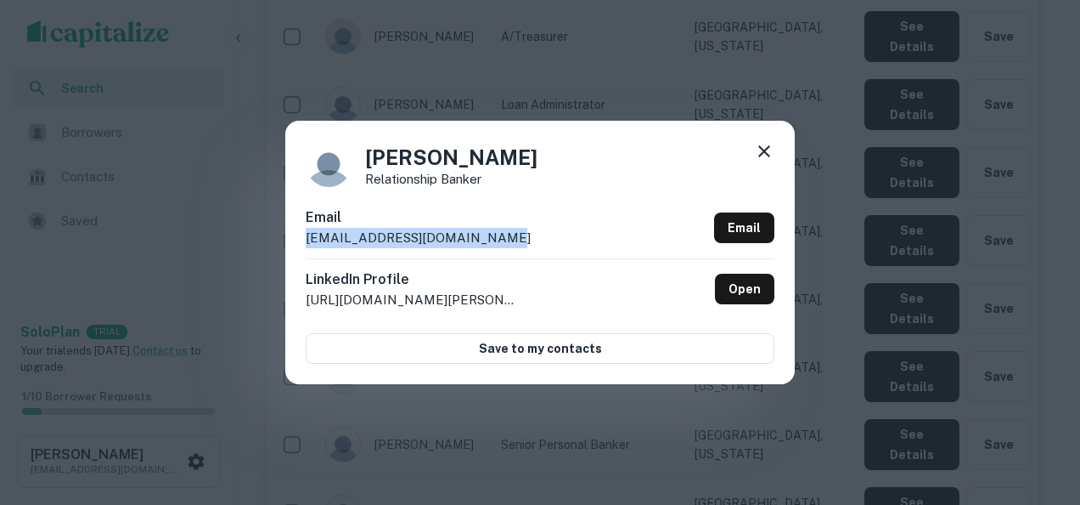
drag, startPoint x: 505, startPoint y: 243, endPoint x: 302, endPoint y: 246, distance: 203.9
click at [302, 246] on div "Nancy Arreguin Relationship Banker Email narreguin@bankatvillage.com Email Link…" at bounding box center [540, 252] width 510 height 263
click at [1063, 160] on div "Nancy Arreguin Relationship Banker Email narreguin@bankatvillage.com Email Link…" at bounding box center [540, 252] width 1080 height 505
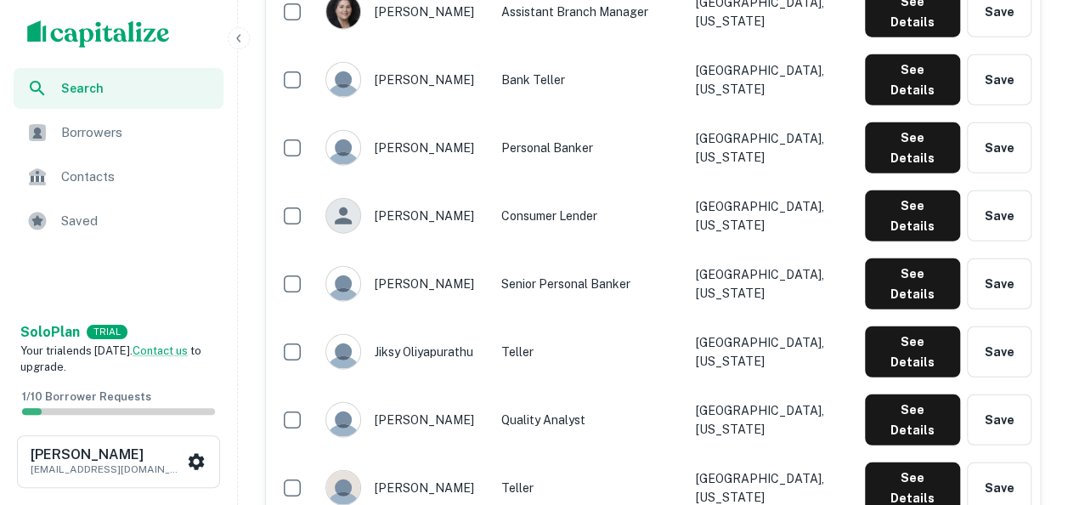
scroll to position [2044, 0]
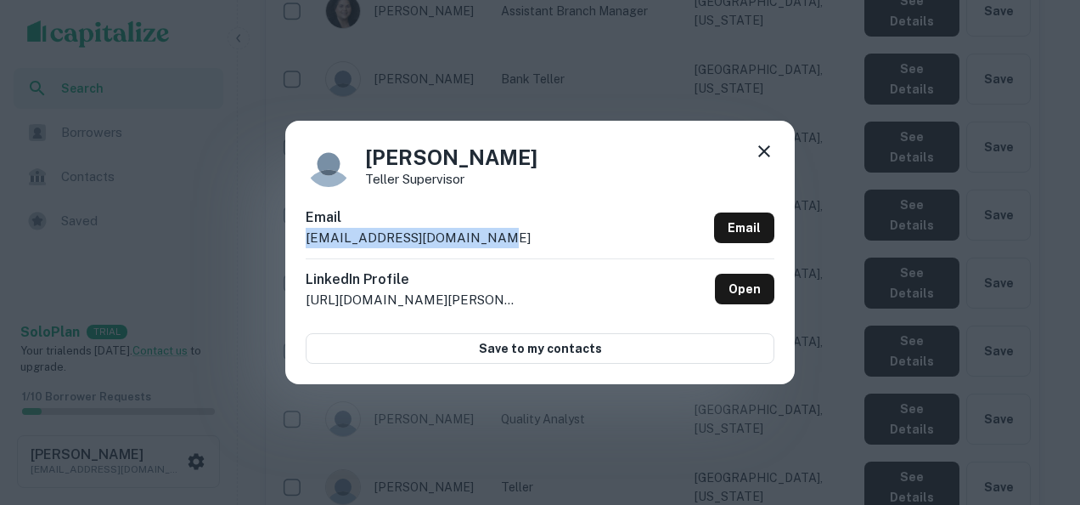
drag, startPoint x: 488, startPoint y: 240, endPoint x: 297, endPoint y: 232, distance: 190.4
click at [297, 232] on div "Ornela Nikolla Teller Supervisor Email onikolla@bankatvillage.com Email LinkedI…" at bounding box center [540, 252] width 510 height 263
click at [852, 216] on div "Ornela Nikolla Teller Supervisor Email onikolla@bankatvillage.com Email LinkedI…" at bounding box center [540, 252] width 1080 height 505
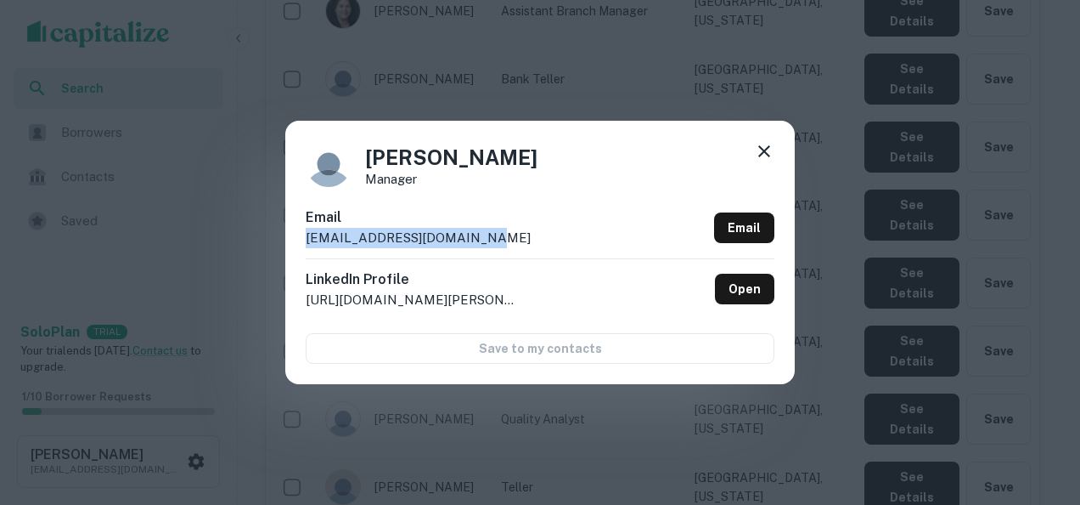
drag, startPoint x: 571, startPoint y: 226, endPoint x: 494, endPoint y: 233, distance: 76.7
click at [494, 233] on div "Email rbowman@bankatvillage.com Email" at bounding box center [540, 232] width 469 height 51
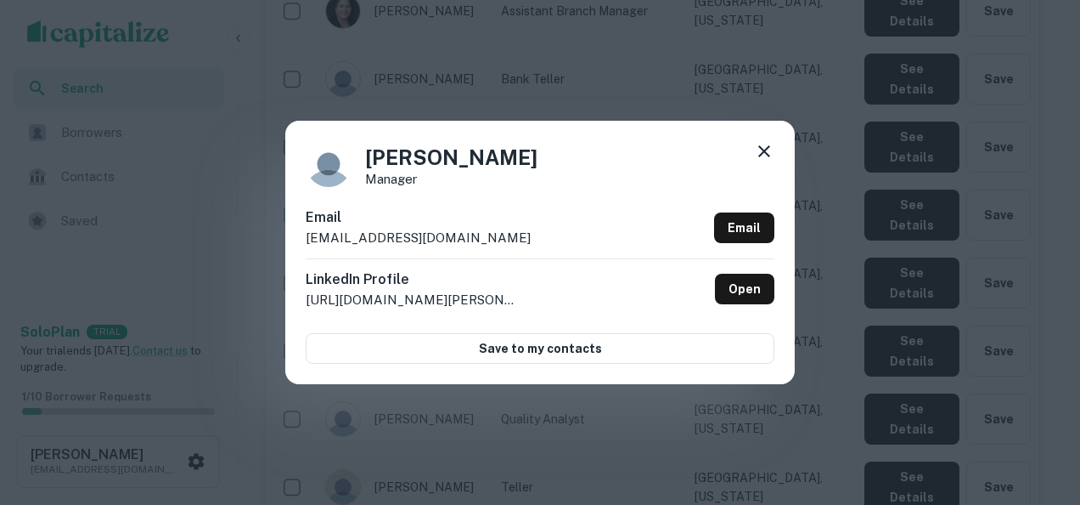
click at [916, 315] on div "Rick Bowman Manager Email rbowman@bankatvillage.com Email LinkedIn Profile http…" at bounding box center [540, 252] width 1080 height 505
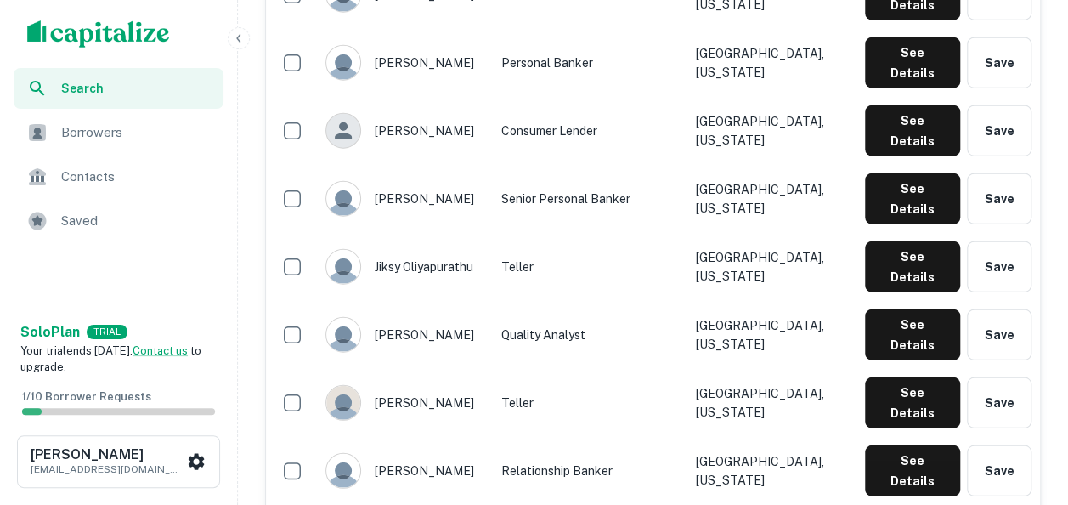
scroll to position [2269, 0]
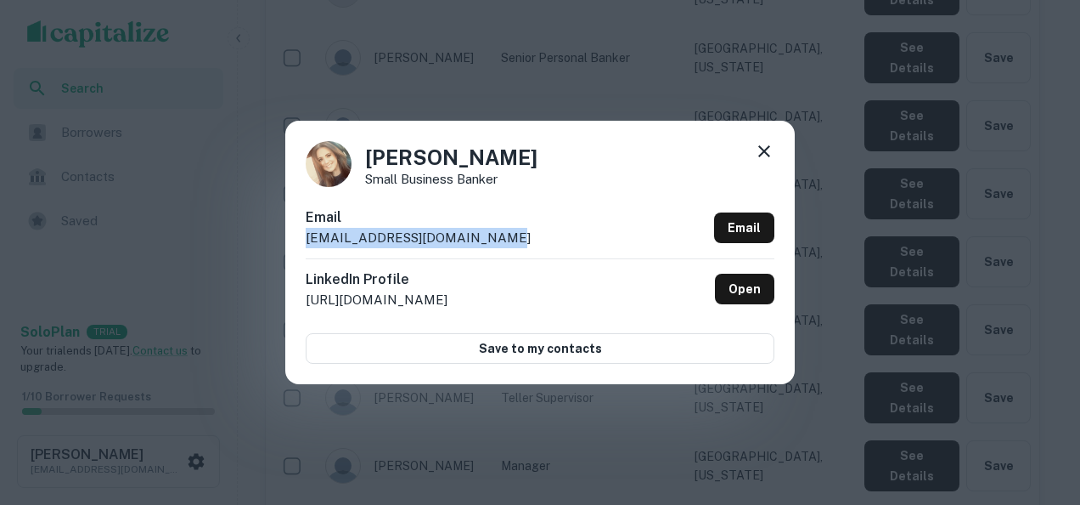
drag, startPoint x: 510, startPoint y: 246, endPoint x: 292, endPoint y: 236, distance: 218.5
click at [292, 236] on div "Tia Bekteshi Small Business Banker Email tbekteshi@bankatvillage.com Email Link…" at bounding box center [540, 252] width 510 height 263
click at [888, 284] on div "Tia Bekteshi Small Business Banker Email tbekteshi@bankatvillage.com Email Link…" at bounding box center [540, 252] width 1080 height 505
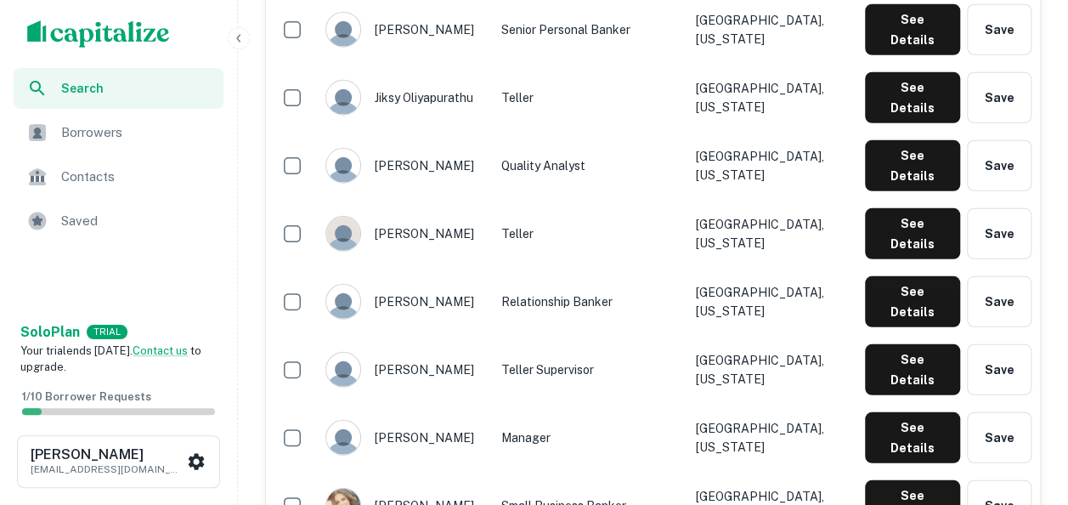
scroll to position [2308, 0]
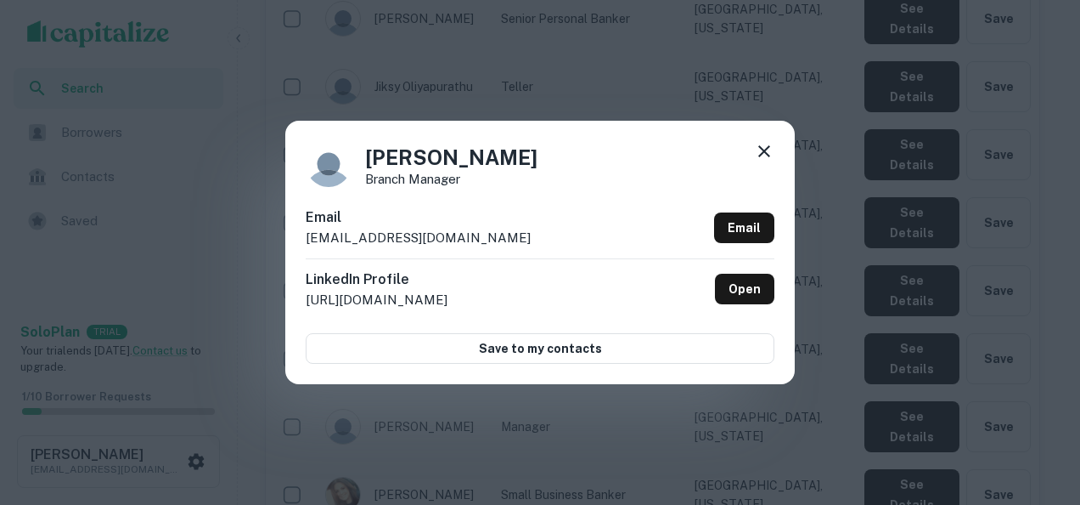
click at [491, 226] on div "Email vvakher@bankatvillage.com Email" at bounding box center [540, 232] width 469 height 51
drag, startPoint x: 474, startPoint y: 235, endPoint x: 307, endPoint y: 243, distance: 166.6
click at [307, 243] on div "Email vvakher@bankatvillage.com Email" at bounding box center [540, 232] width 469 height 51
click at [866, 339] on div "Vladislav Vakher Branch Manager Email vvakher@bankatvillage.com Email LinkedIn …" at bounding box center [540, 252] width 1080 height 505
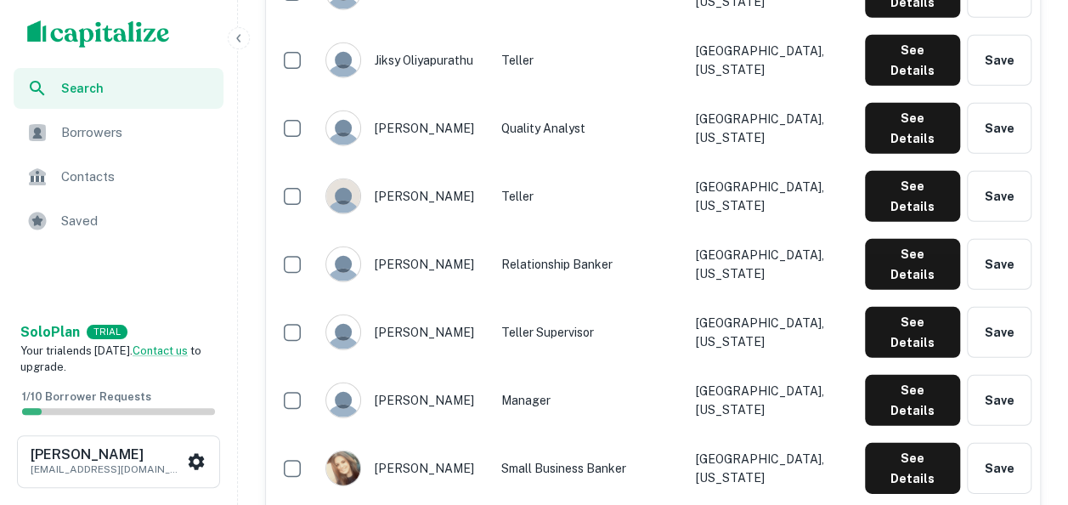
scroll to position [2336, 0]
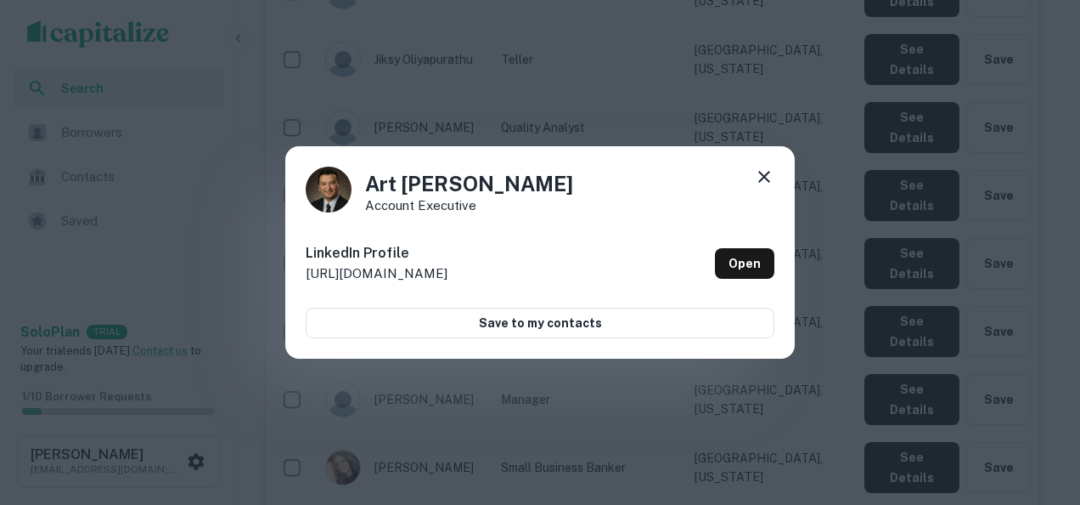
click at [758, 172] on icon at bounding box center [764, 176] width 20 height 20
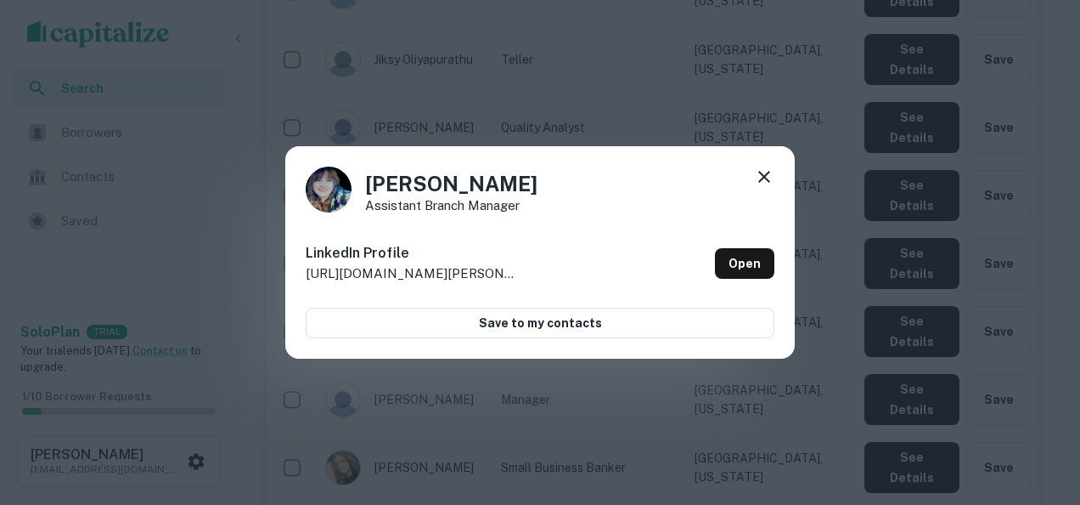
click at [763, 172] on icon at bounding box center [764, 176] width 20 height 20
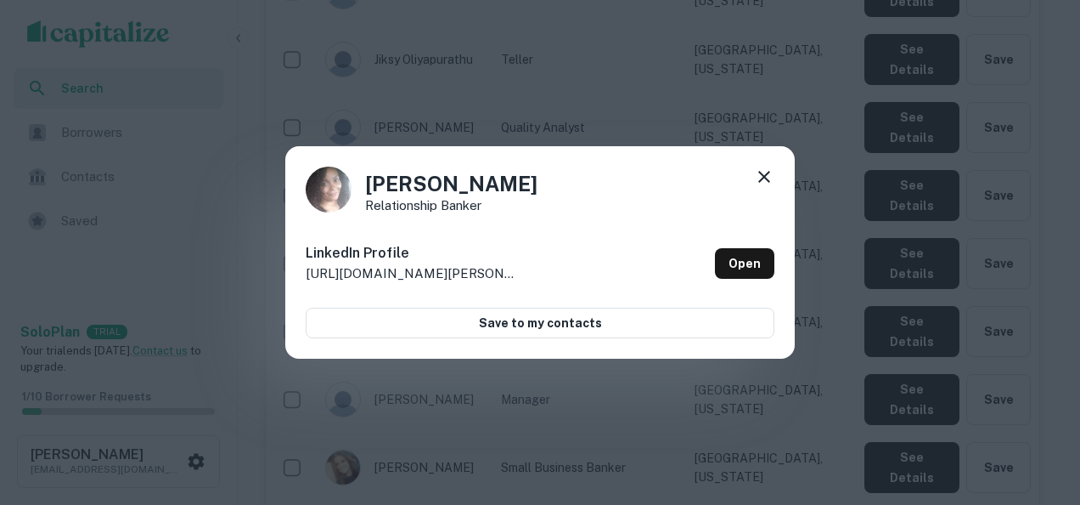
click at [769, 175] on icon at bounding box center [764, 176] width 20 height 20
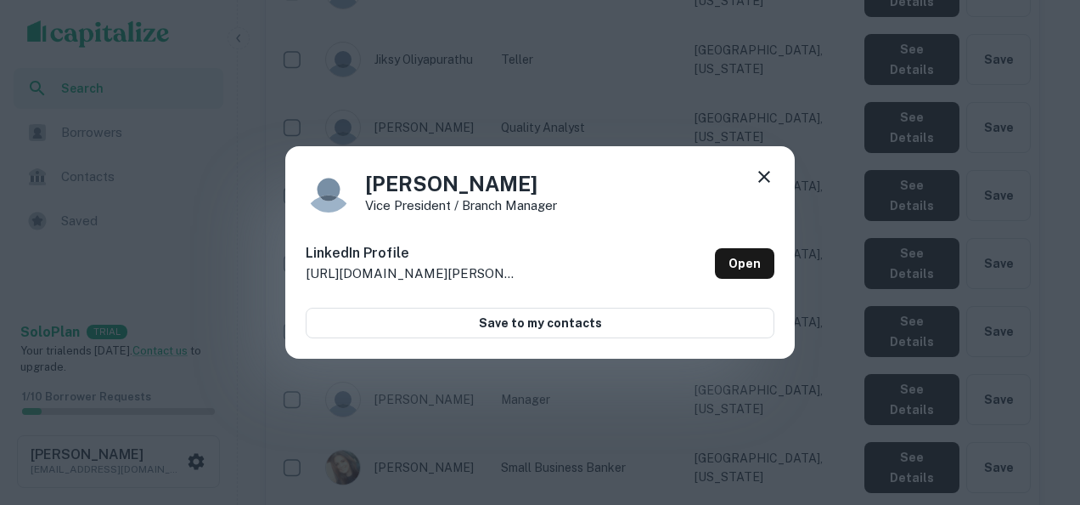
click at [758, 182] on icon at bounding box center [764, 176] width 20 height 20
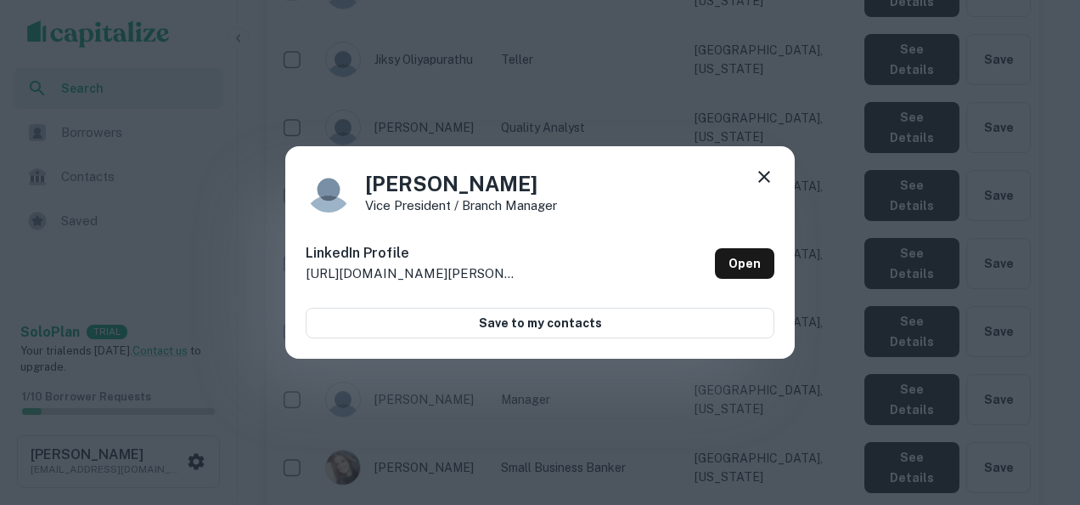
click at [764, 168] on icon at bounding box center [764, 176] width 20 height 20
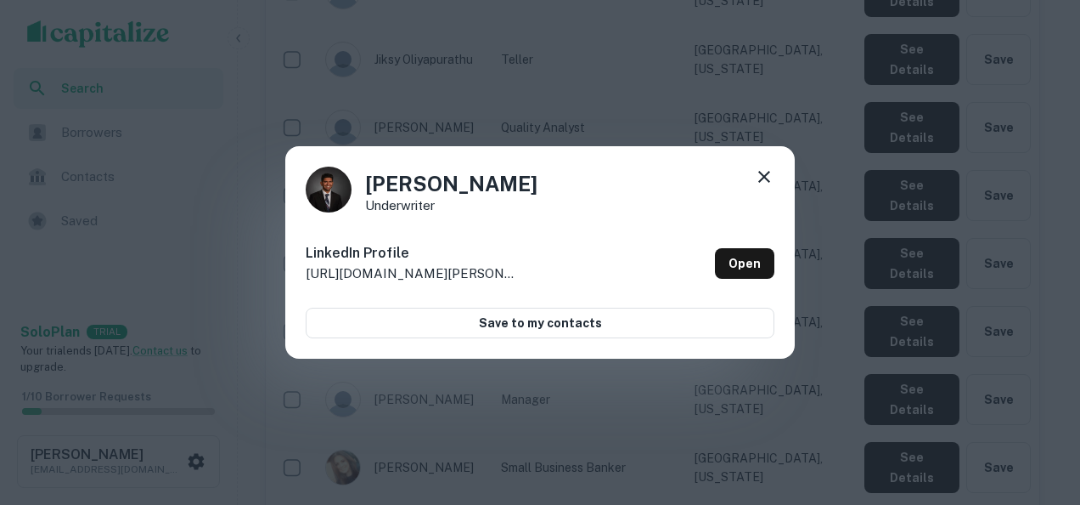
click at [761, 172] on icon at bounding box center [764, 176] width 20 height 20
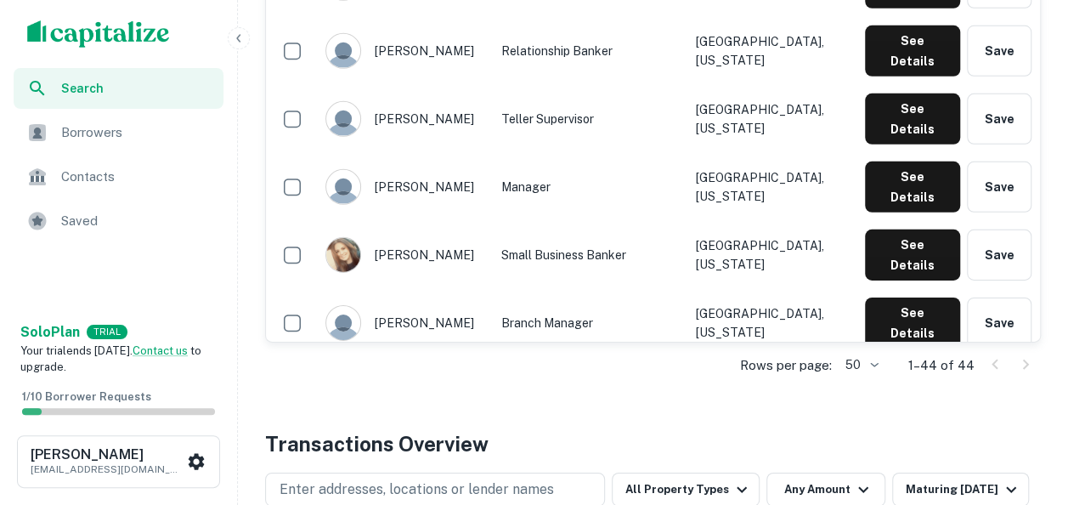
scroll to position [2553, 0]
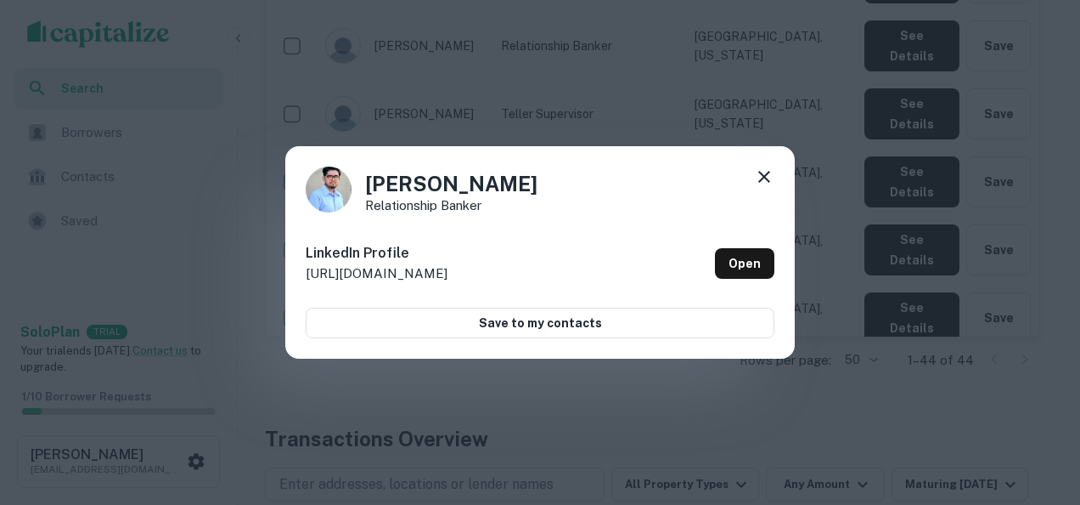
drag, startPoint x: 766, startPoint y: 174, endPoint x: 756, endPoint y: 177, distance: 10.5
click at [756, 177] on icon at bounding box center [764, 176] width 20 height 20
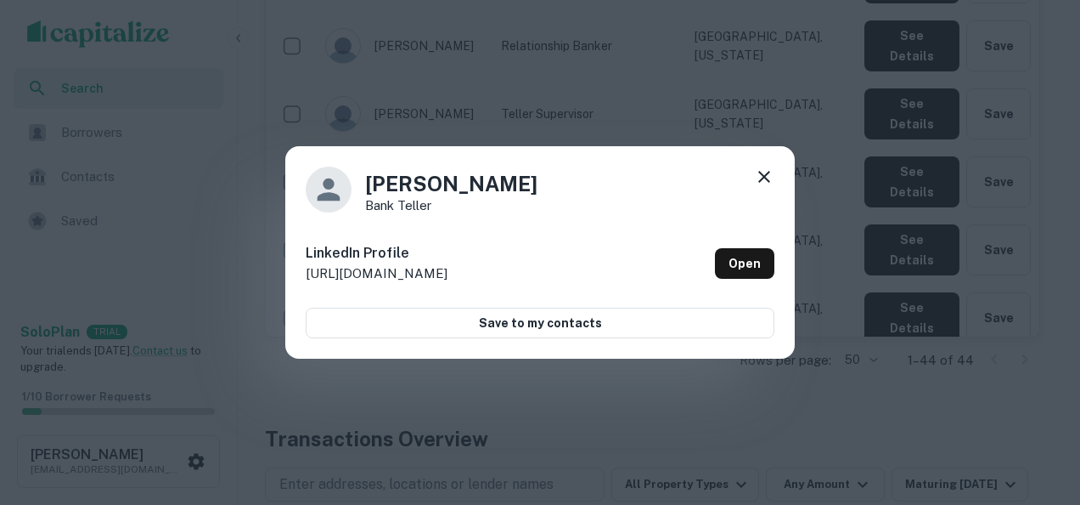
click at [764, 174] on icon at bounding box center [764, 176] width 20 height 20
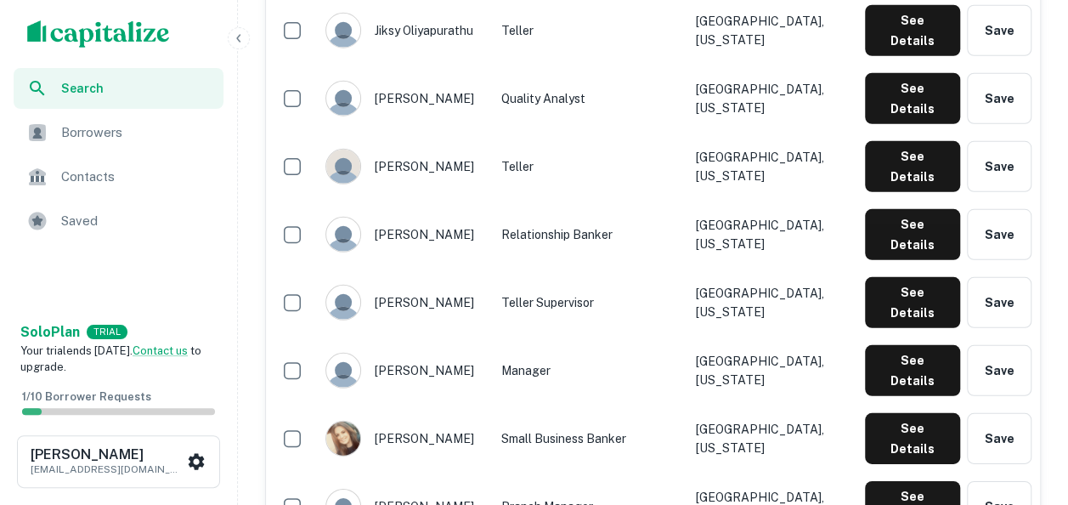
scroll to position [2364, 0]
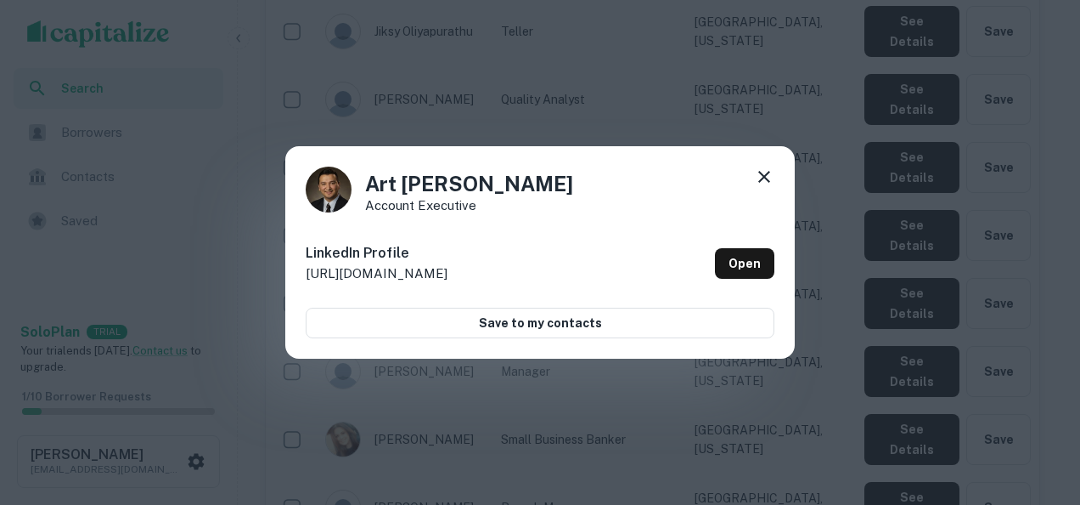
click at [763, 170] on icon at bounding box center [764, 176] width 20 height 20
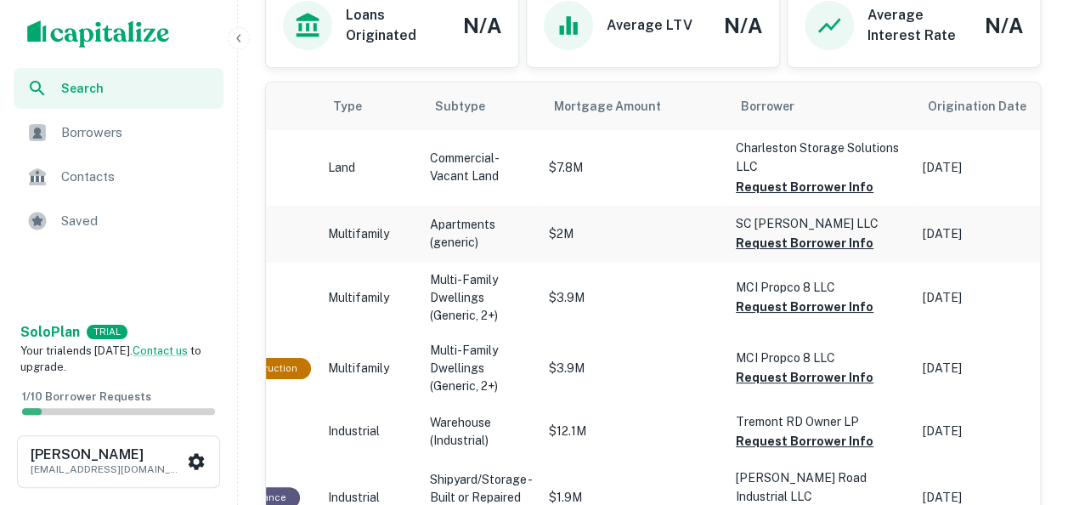
scroll to position [0, 370]
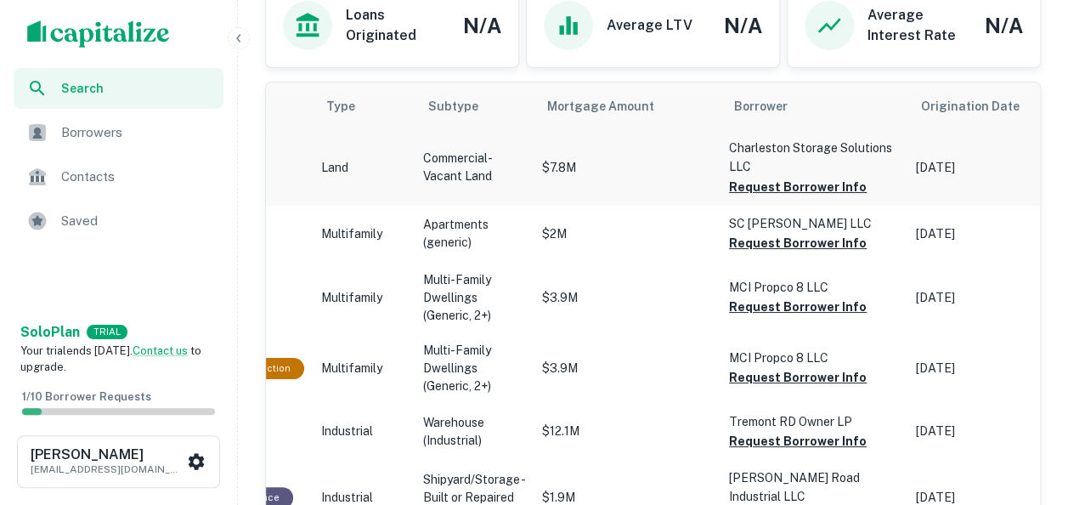
drag, startPoint x: 764, startPoint y: 157, endPoint x: 736, endPoint y: 149, distance: 29.9
click at [736, 149] on p "Charleston Storage Solutions LLC" at bounding box center [814, 156] width 170 height 37
drag, startPoint x: 736, startPoint y: 149, endPoint x: 674, endPoint y: 148, distance: 61.2
click at [674, 148] on td "$7.8M" at bounding box center [626, 167] width 187 height 75
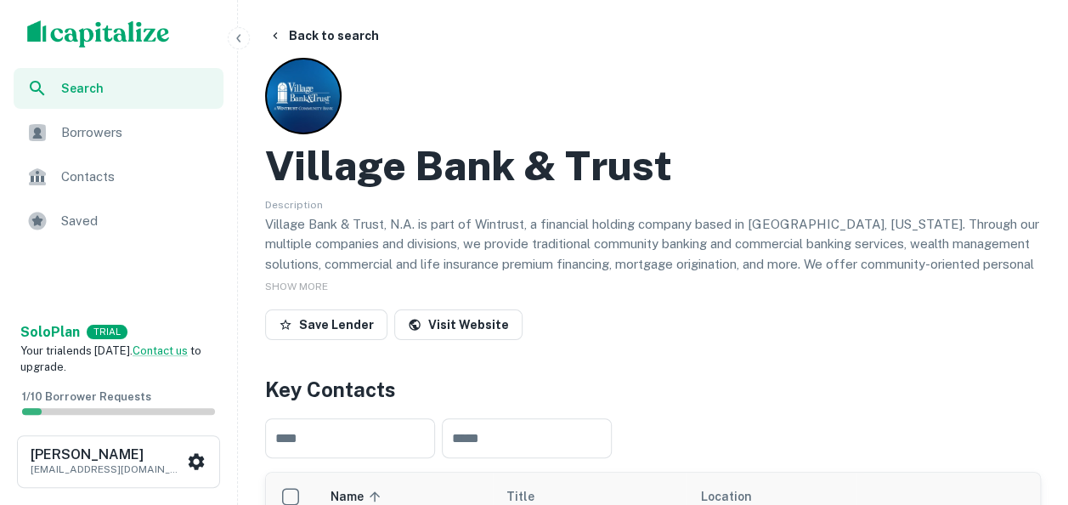
scroll to position [0, 0]
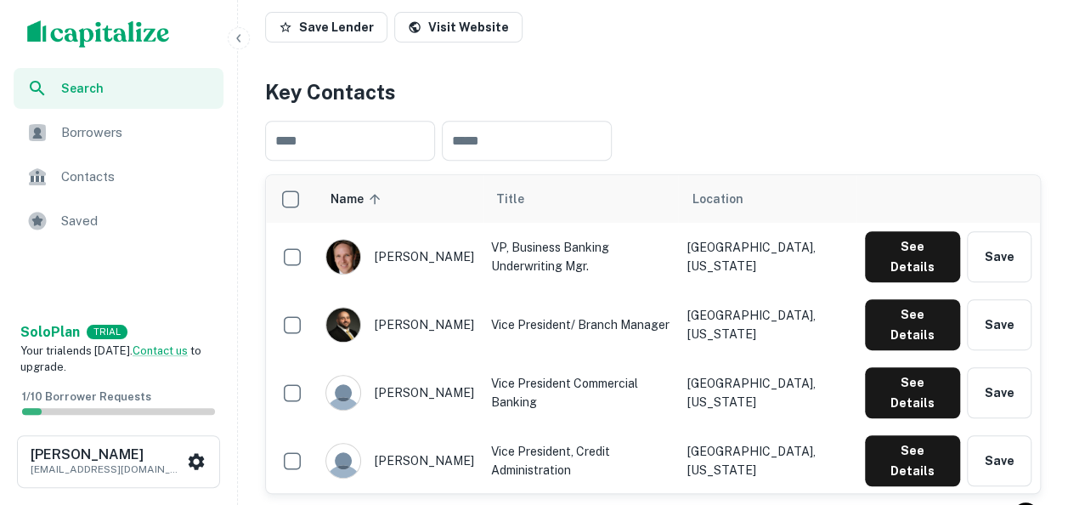
scroll to position [308, 0]
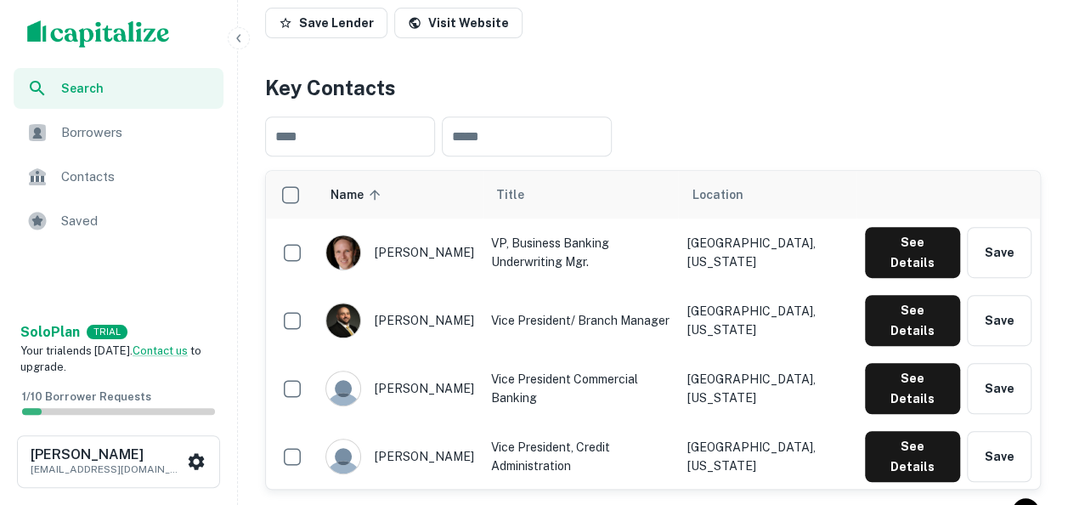
click at [765, 286] on td "[GEOGRAPHIC_DATA], [US_STATE]" at bounding box center [767, 320] width 178 height 68
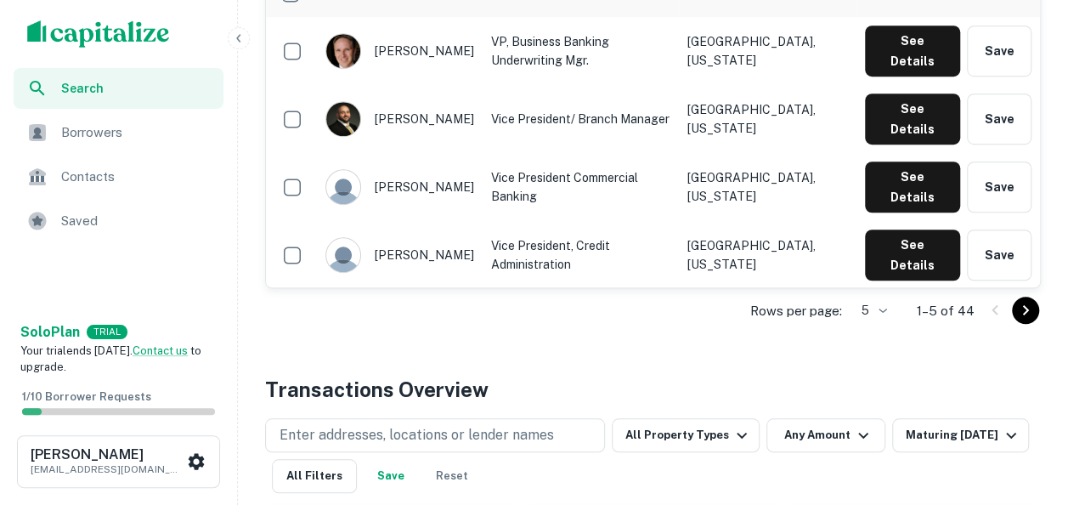
scroll to position [0, 0]
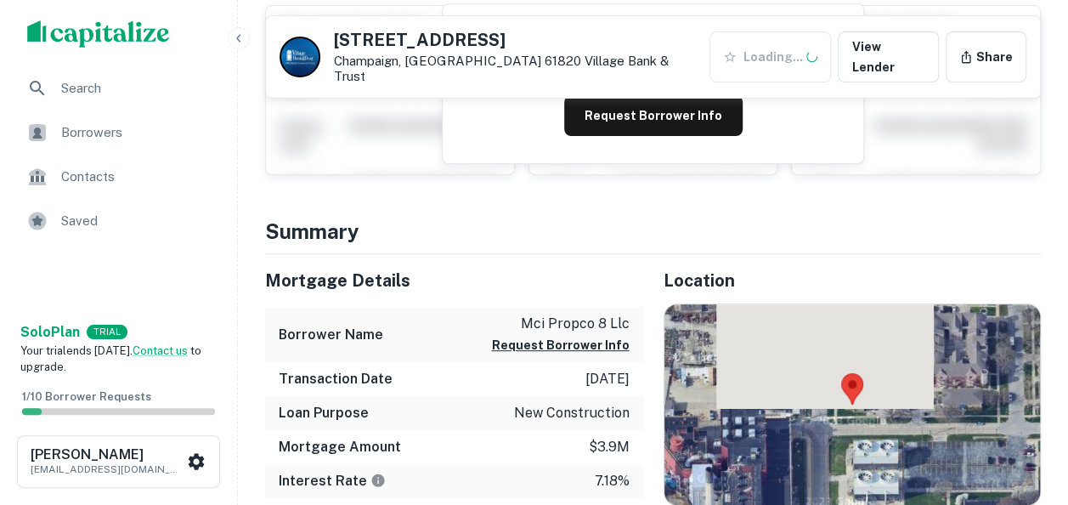
scroll to position [234, 0]
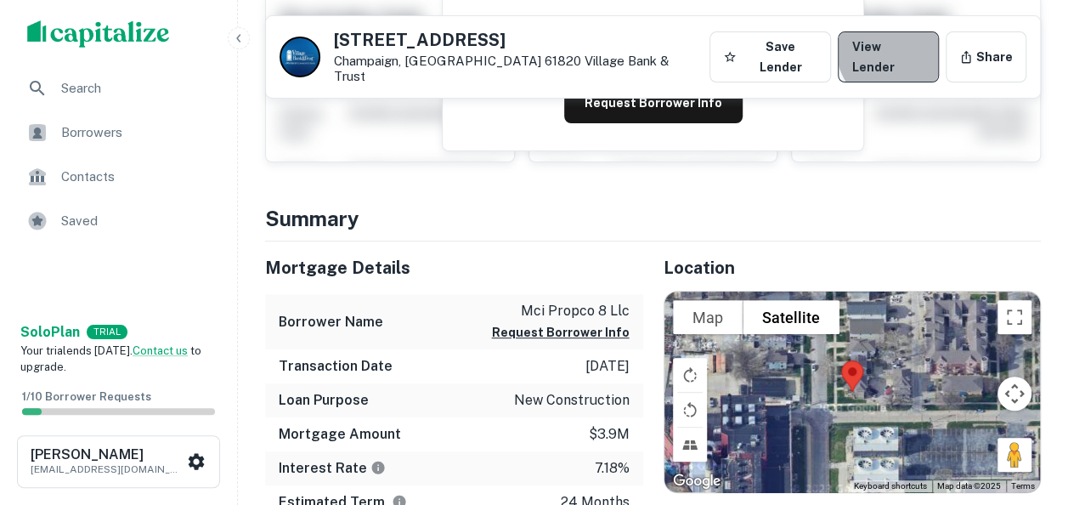
click at [907, 51] on link "View Lender" at bounding box center [887, 56] width 101 height 51
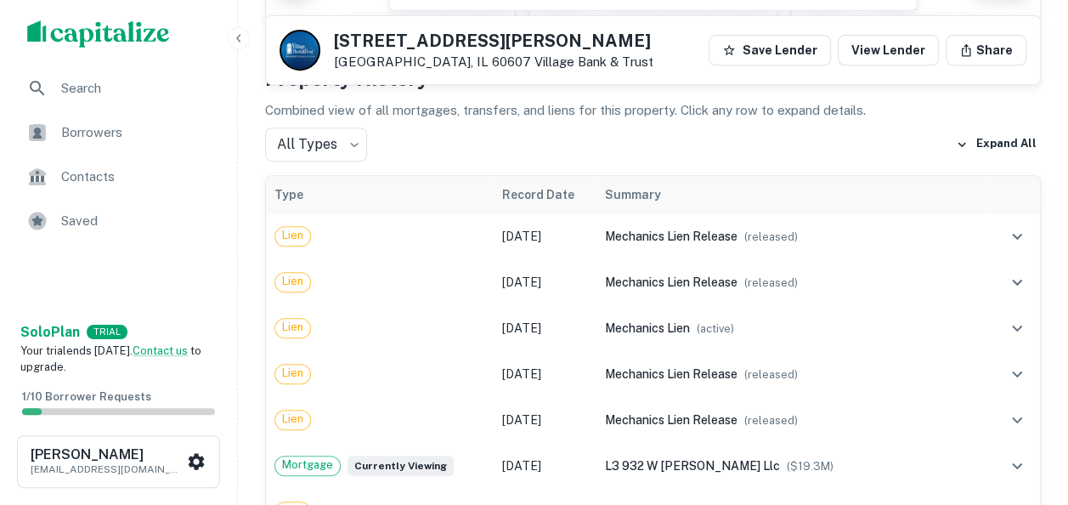
scroll to position [365, 0]
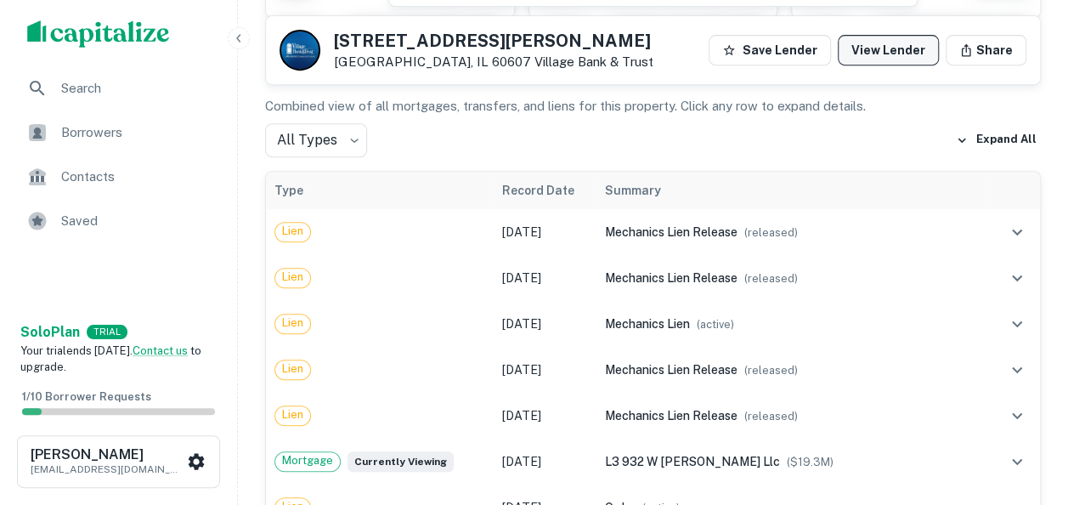
drag, startPoint x: 571, startPoint y: 284, endPoint x: 892, endPoint y: 48, distance: 398.0
click at [892, 48] on link "View Lender" at bounding box center [887, 50] width 101 height 31
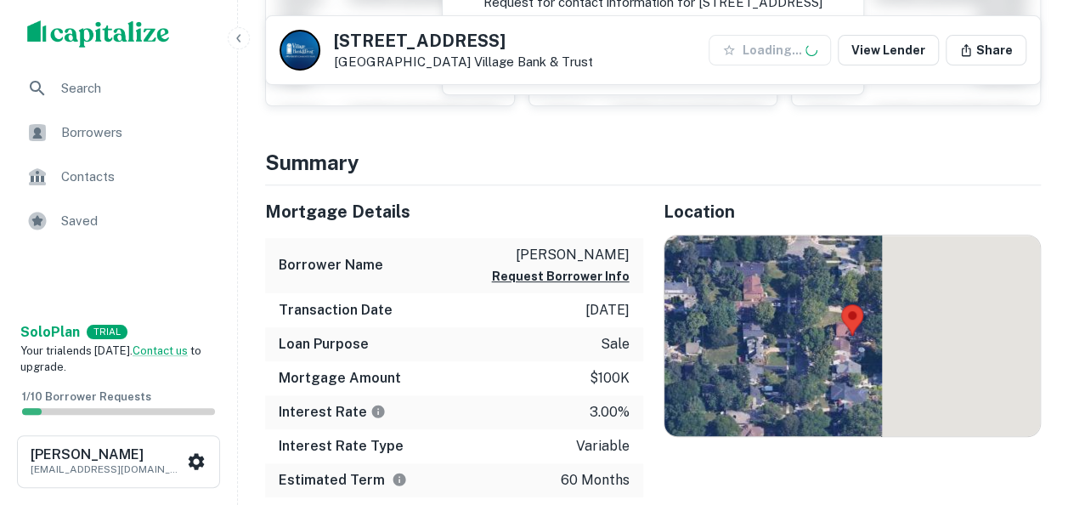
scroll to position [291, 0]
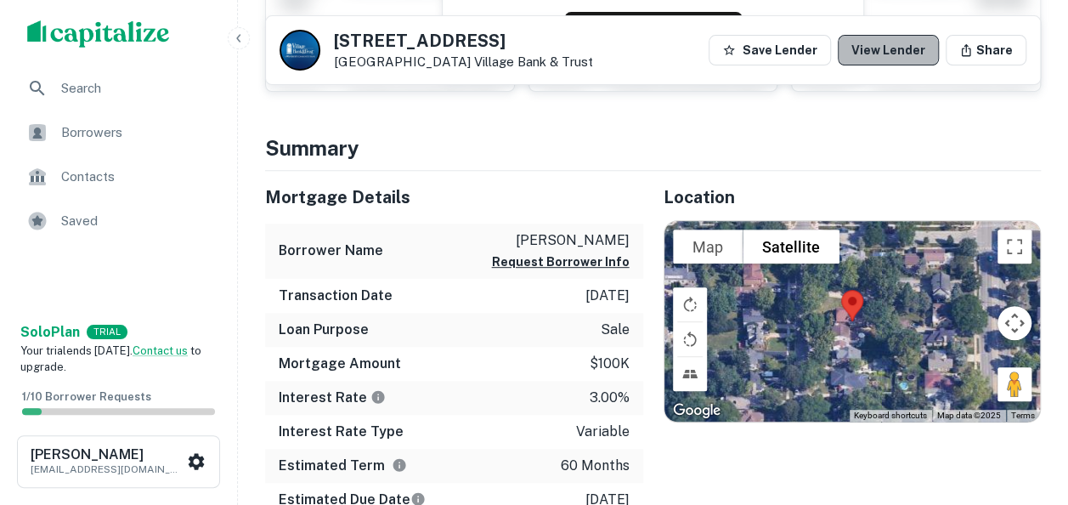
click at [894, 44] on link "View Lender" at bounding box center [887, 50] width 101 height 31
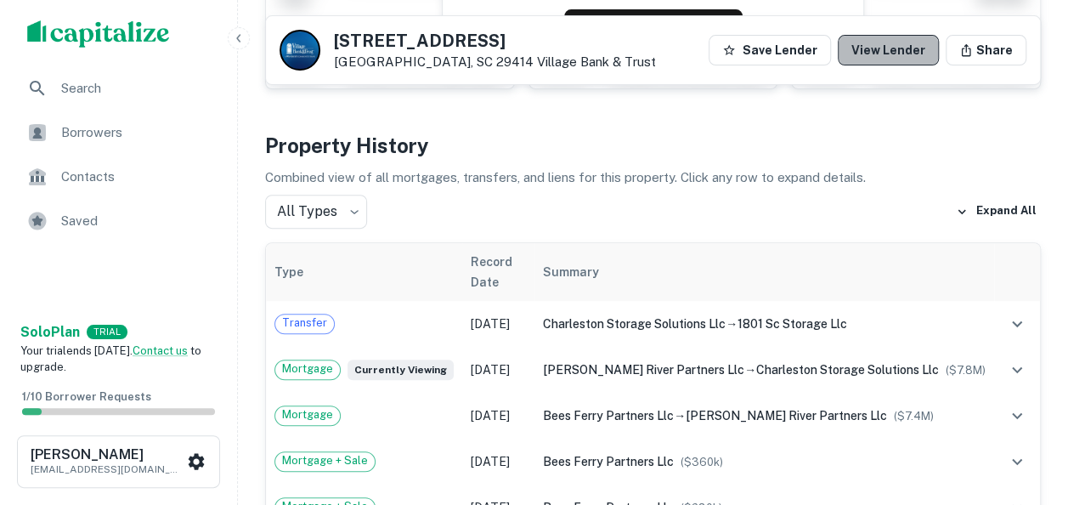
drag, startPoint x: 0, startPoint y: 0, endPoint x: 901, endPoint y: 45, distance: 902.3
click at [901, 45] on link "View Lender" at bounding box center [887, 50] width 101 height 31
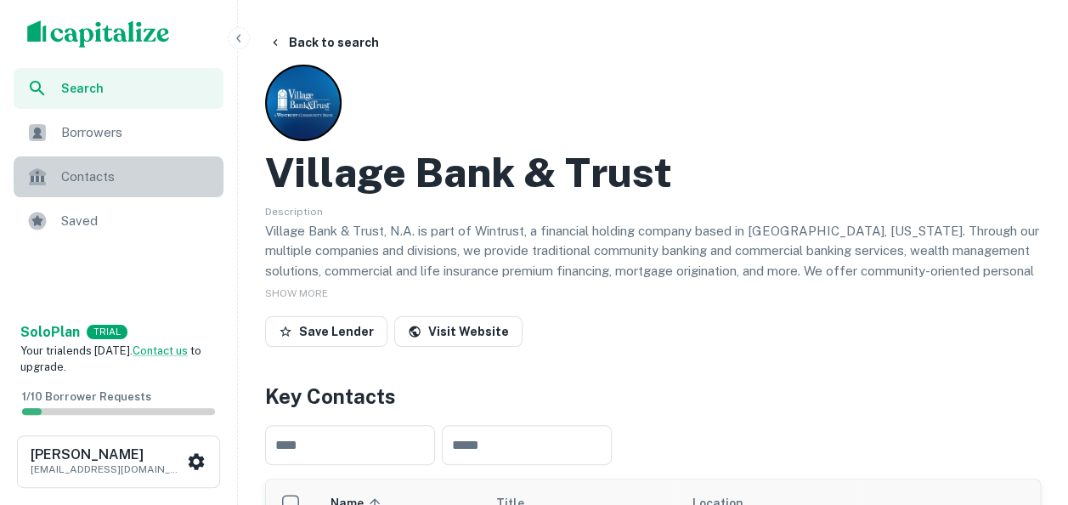
click at [80, 175] on span "Contacts" at bounding box center [137, 176] width 152 height 20
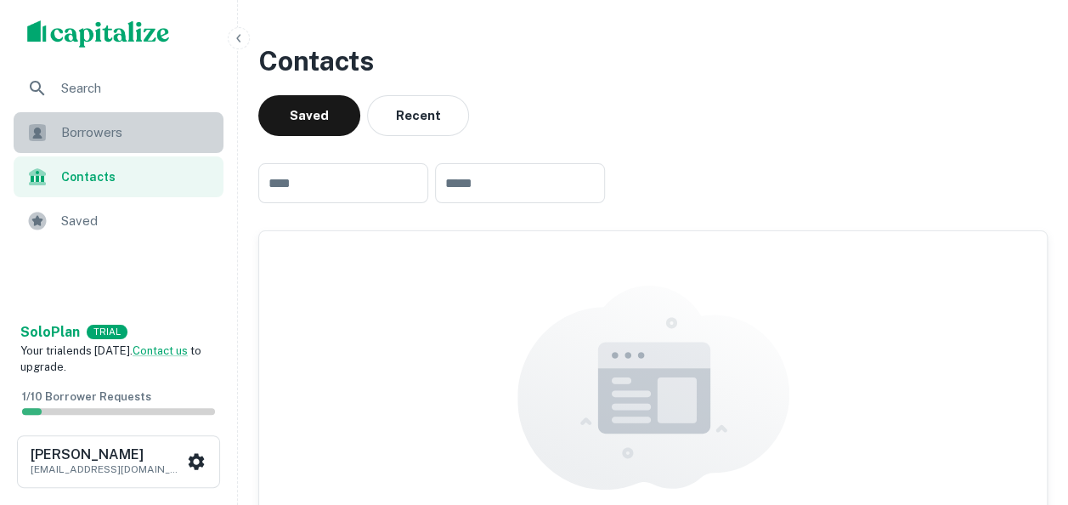
click at [101, 143] on div "Borrowers" at bounding box center [119, 132] width 210 height 41
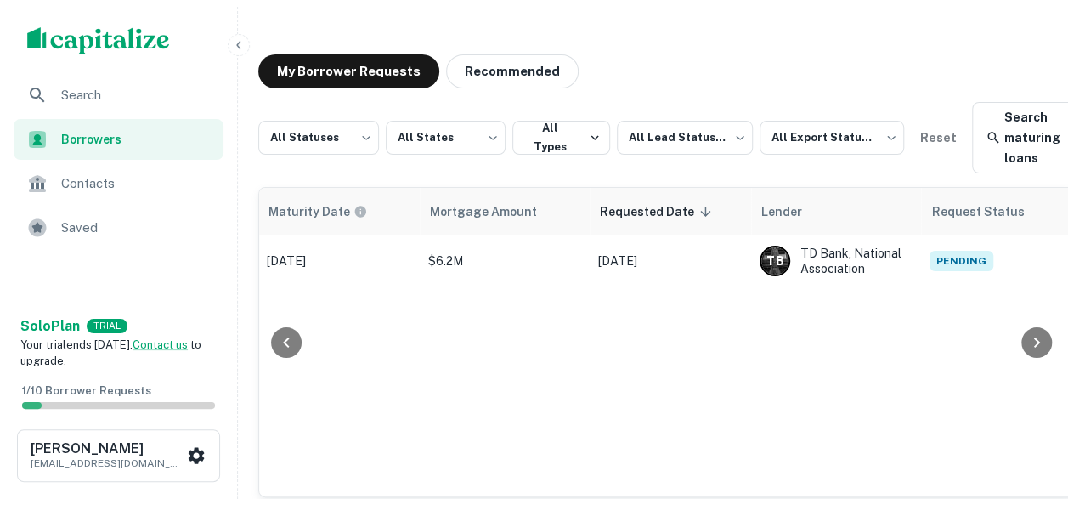
scroll to position [0, 1011]
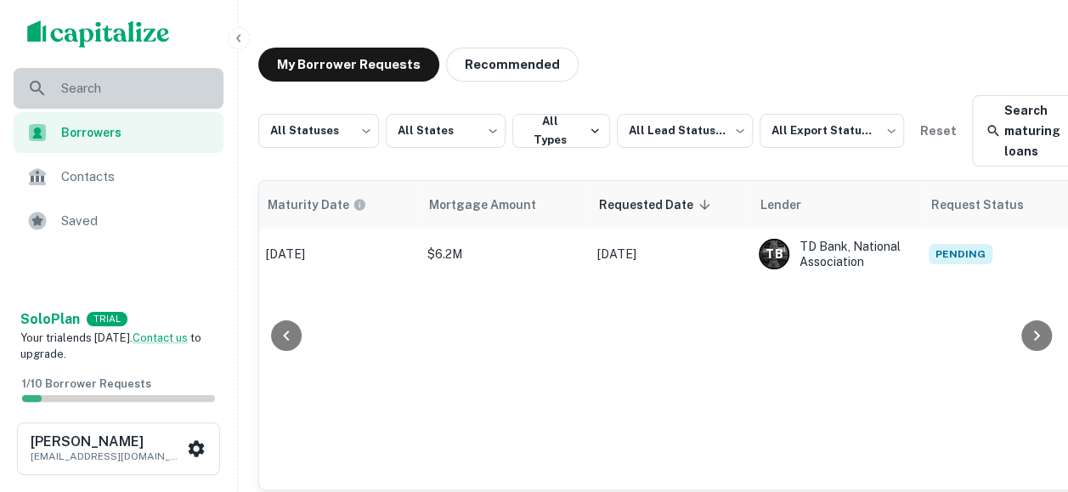
drag, startPoint x: 800, startPoint y: 255, endPoint x: 112, endPoint y: 88, distance: 707.8
click at [112, 88] on span "Search" at bounding box center [137, 88] width 152 height 20
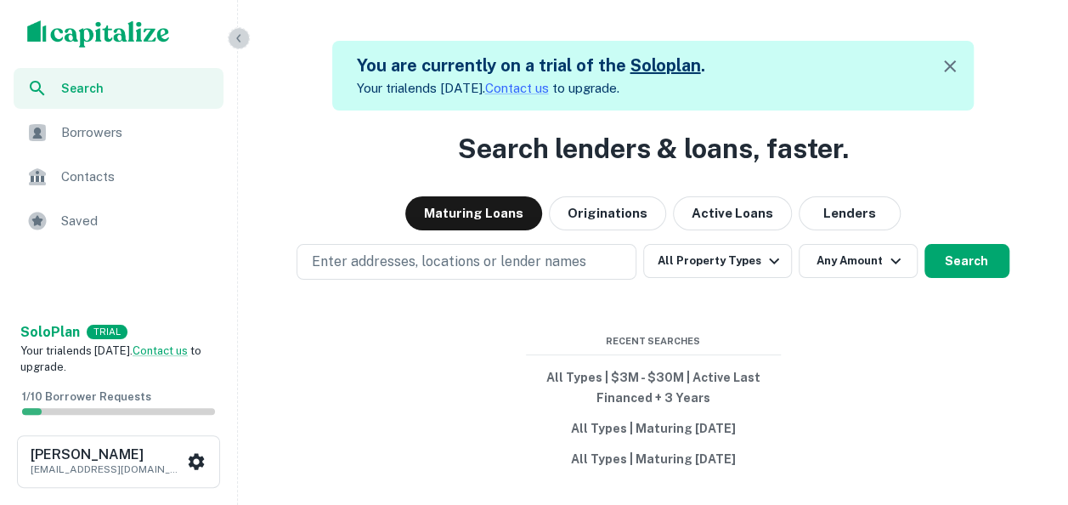
click at [241, 35] on icon "button" at bounding box center [239, 38] width 14 height 14
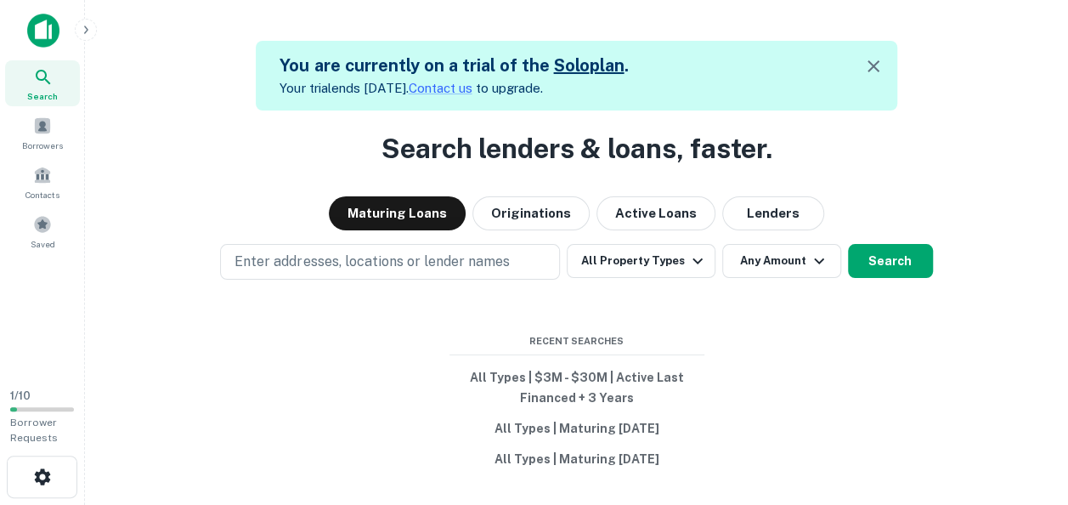
click at [241, 35] on div "You are currently on a trial of the Solo plan . Your trial ends in 7 days. Cont…" at bounding box center [576, 279] width 955 height 505
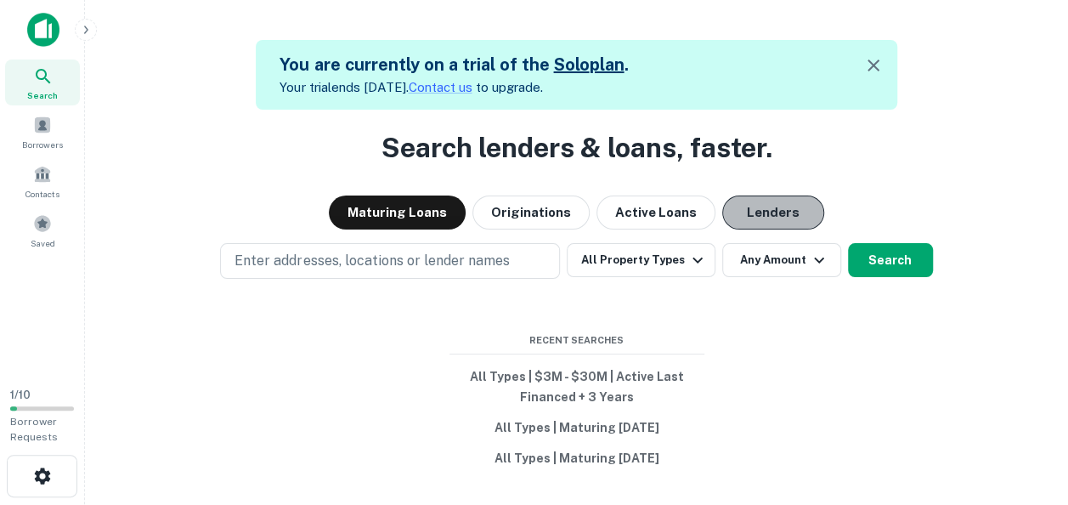
click at [758, 214] on button "Lenders" at bounding box center [773, 212] width 102 height 34
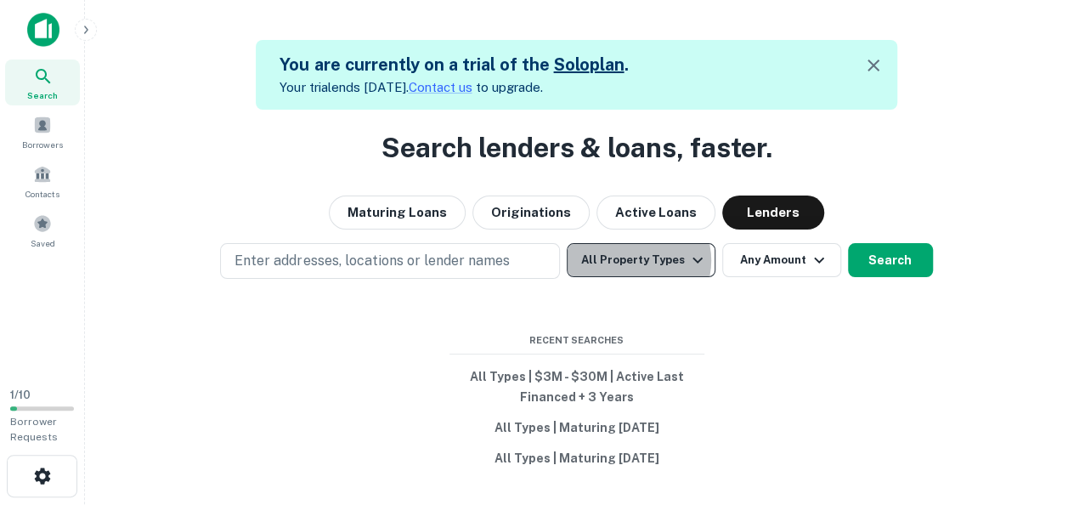
click at [638, 260] on button "All Property Types" at bounding box center [641, 260] width 148 height 34
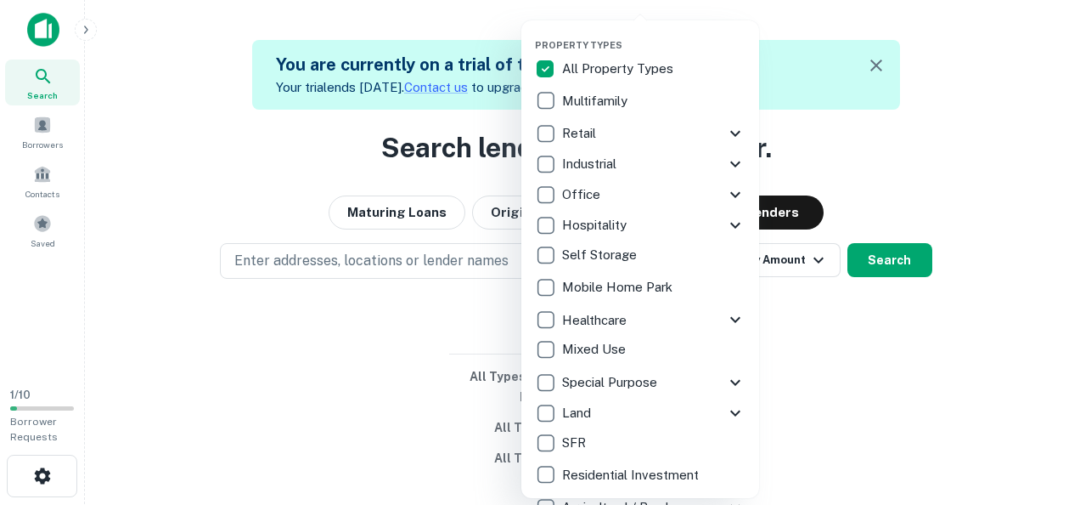
click at [785, 290] on div at bounding box center [540, 252] width 1080 height 505
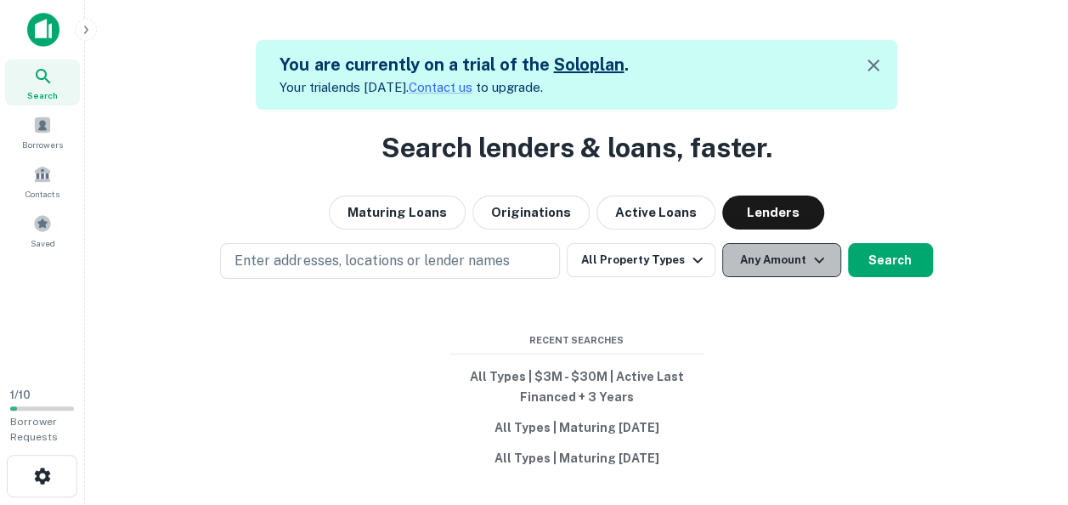
click at [771, 267] on button "Any Amount" at bounding box center [781, 260] width 119 height 34
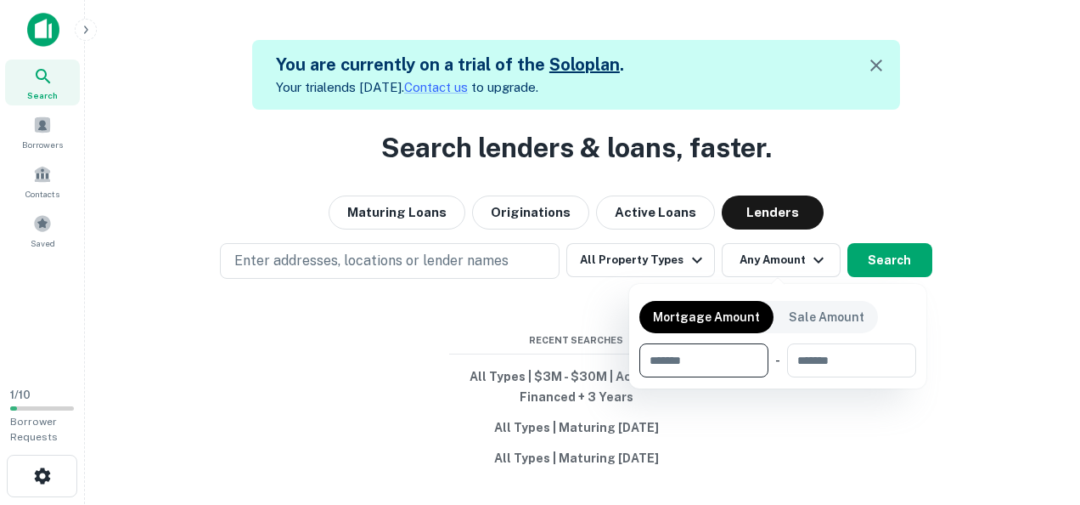
click at [683, 364] on input "number" at bounding box center [698, 360] width 117 height 34
click at [653, 357] on input "number" at bounding box center [698, 360] width 117 height 34
type input "*******"
click at [848, 352] on input "number" at bounding box center [851, 360] width 108 height 34
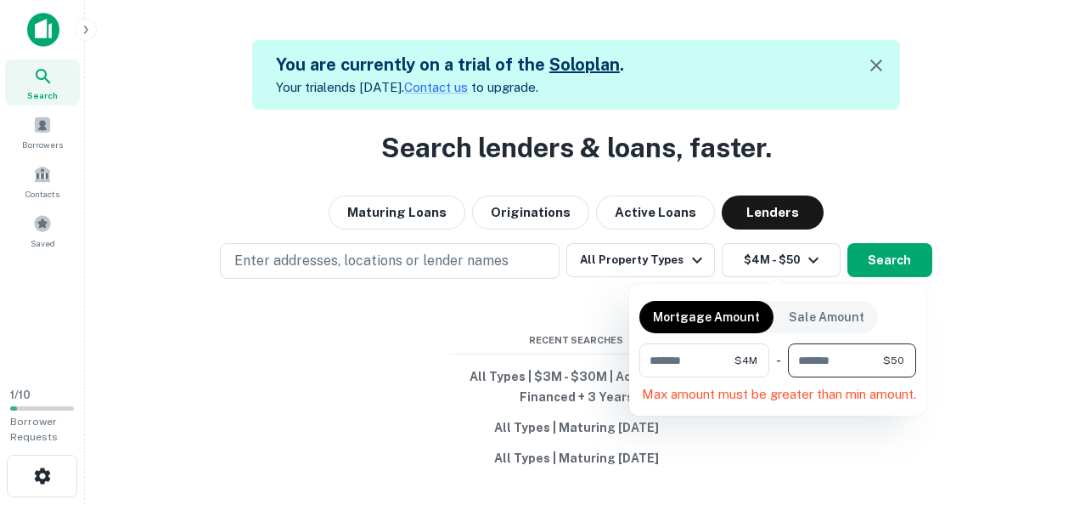
click at [848, 352] on input "**" at bounding box center [835, 360] width 95 height 34
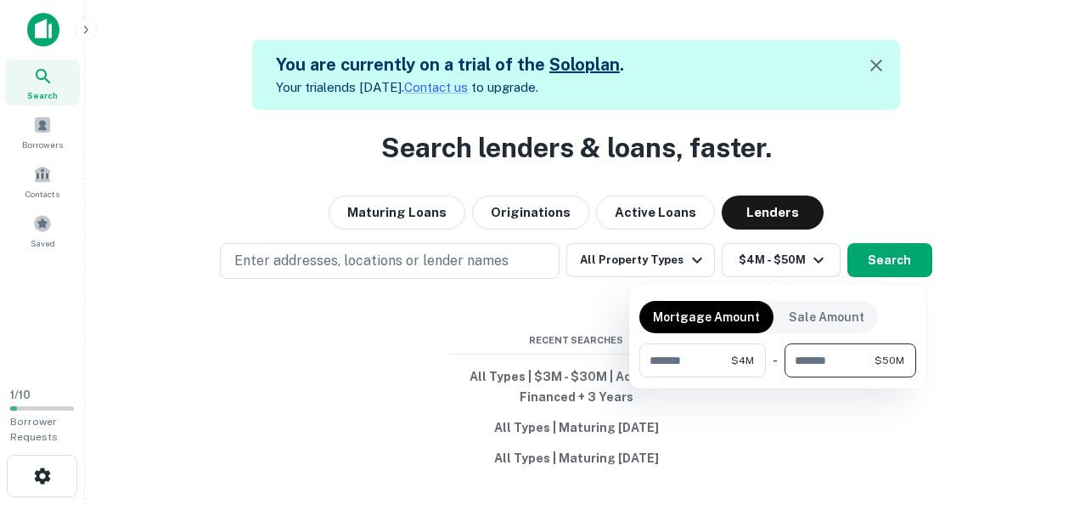
type input "********"
click at [884, 267] on div at bounding box center [540, 252] width 1080 height 505
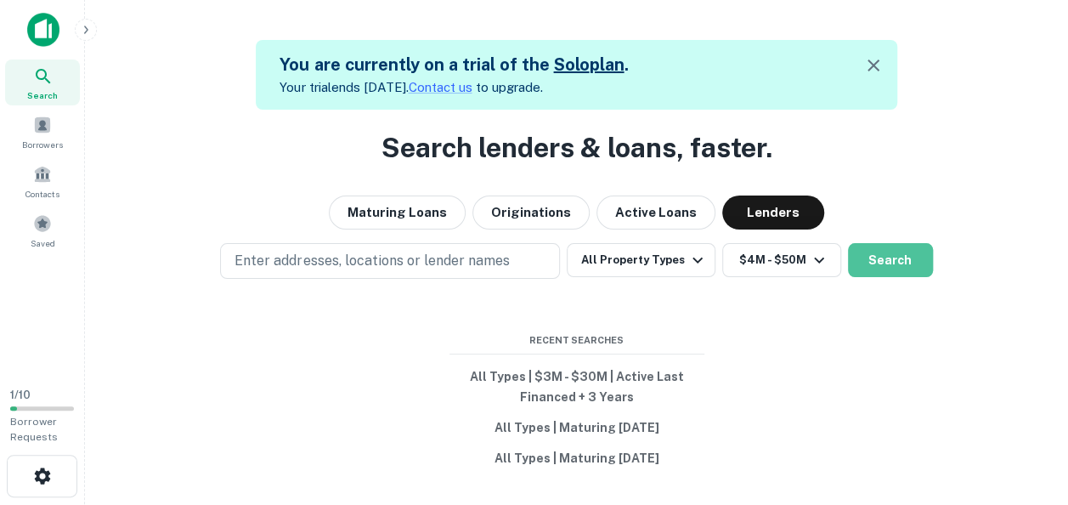
click at [884, 267] on button "Search" at bounding box center [890, 260] width 85 height 34
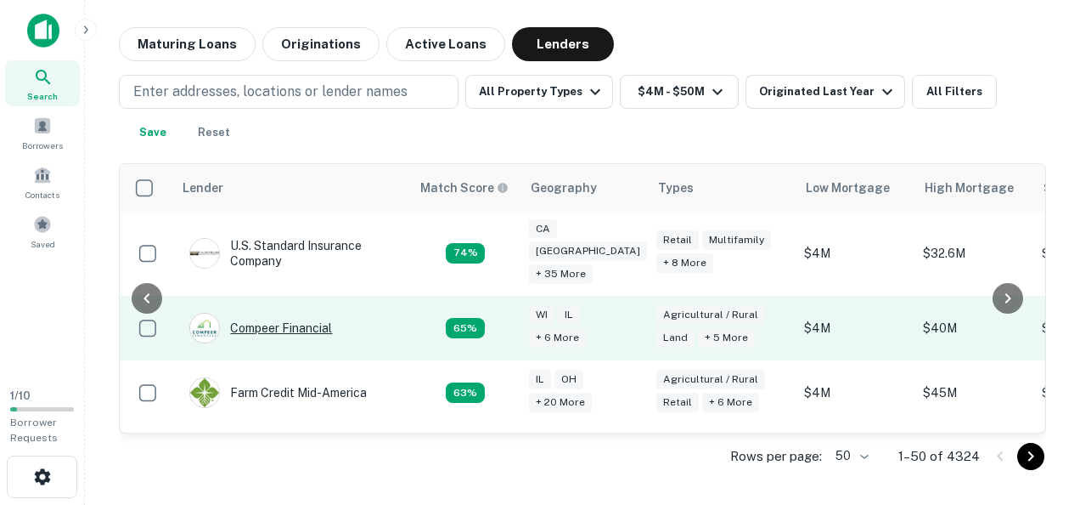
scroll to position [709, 88]
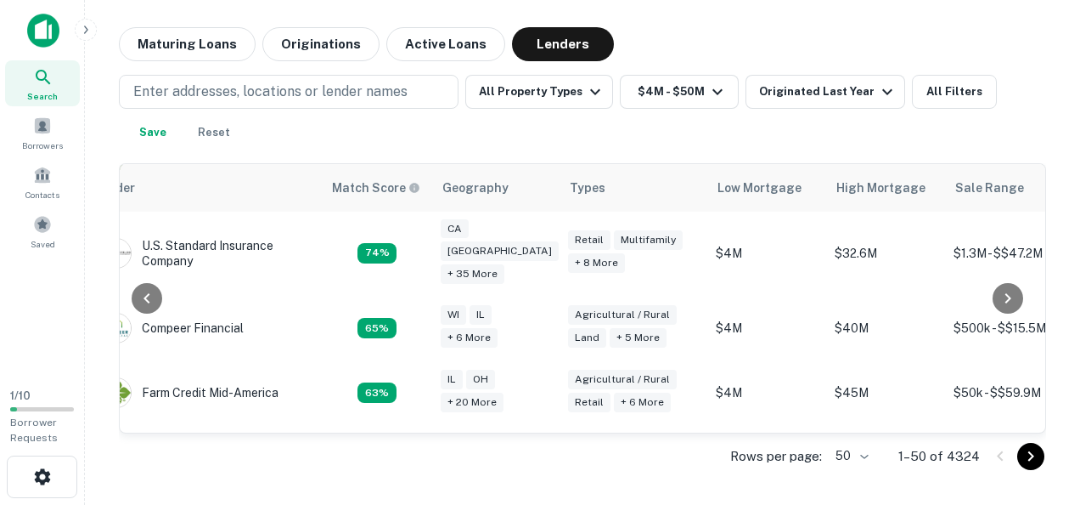
drag, startPoint x: 293, startPoint y: 299, endPoint x: 873, endPoint y: 483, distance: 608.7
click at [873, 483] on main "Maturing Loans Originations Active Loans Lenders Enter addresses, locations or …" at bounding box center [582, 252] width 995 height 505
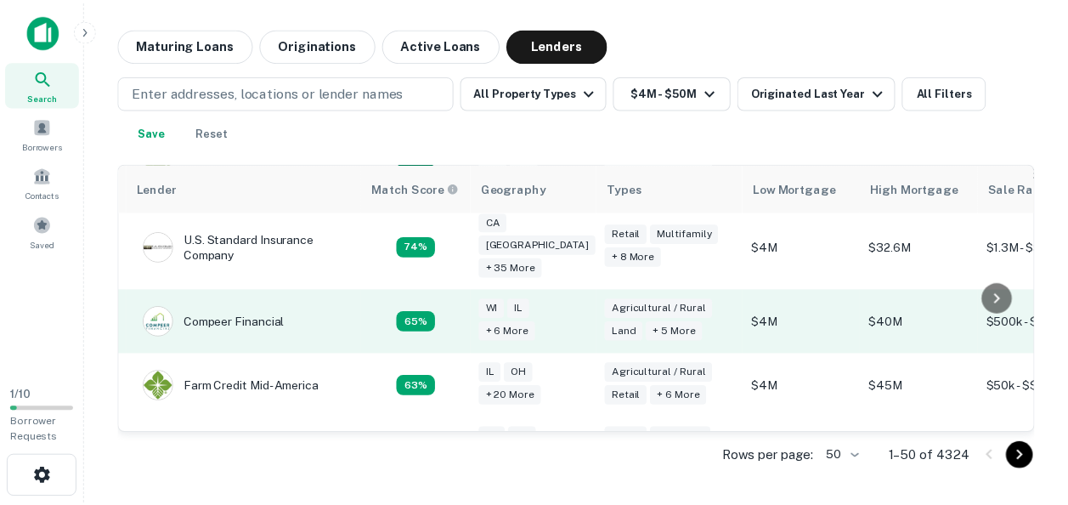
scroll to position [716, 44]
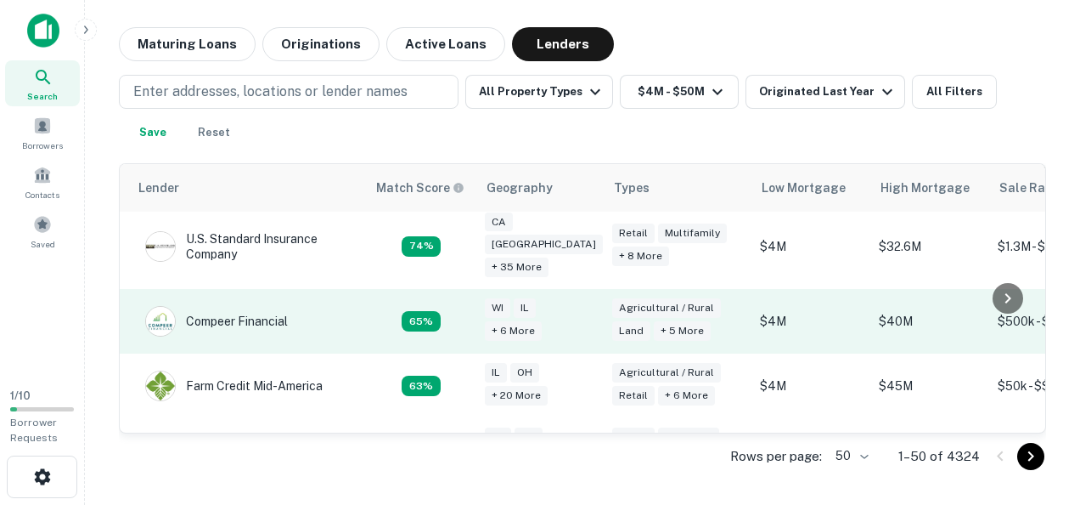
drag, startPoint x: 209, startPoint y: 299, endPoint x: 651, endPoint y: 275, distance: 442.3
drag, startPoint x: 651, startPoint y: 275, endPoint x: 288, endPoint y: 282, distance: 362.7
click at [288, 306] on div "Compeer Financial" at bounding box center [216, 321] width 143 height 31
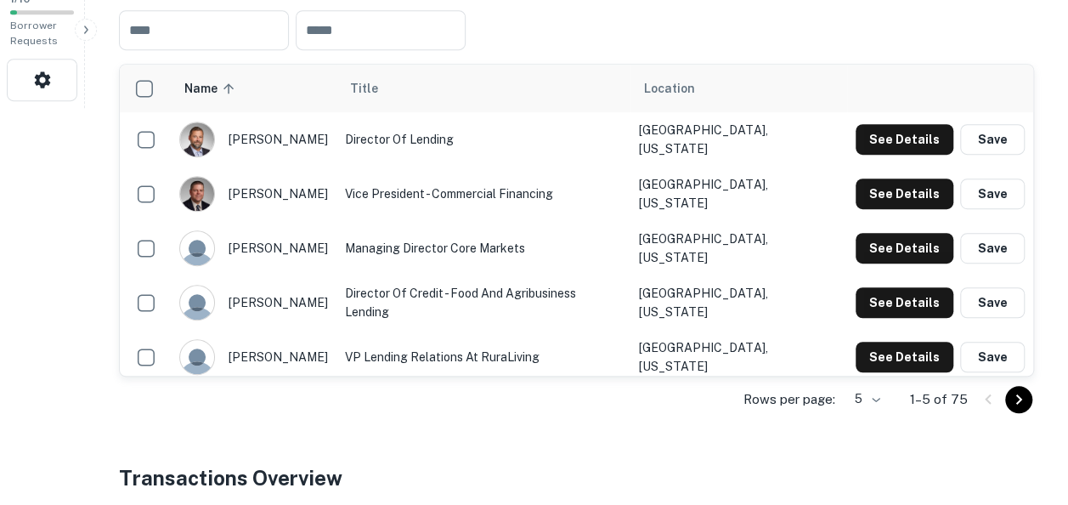
scroll to position [398, 0]
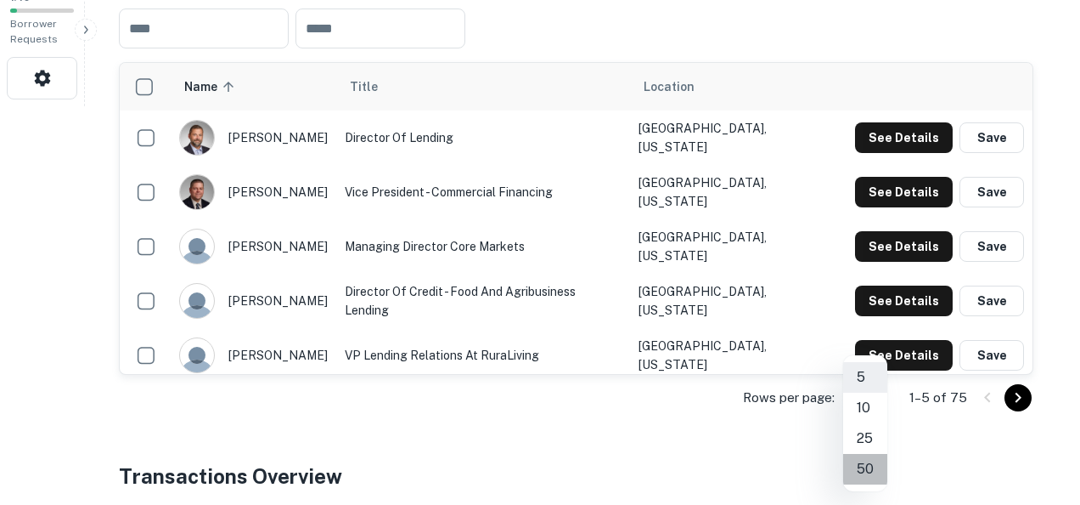
click at [865, 462] on li "50" at bounding box center [865, 469] width 44 height 31
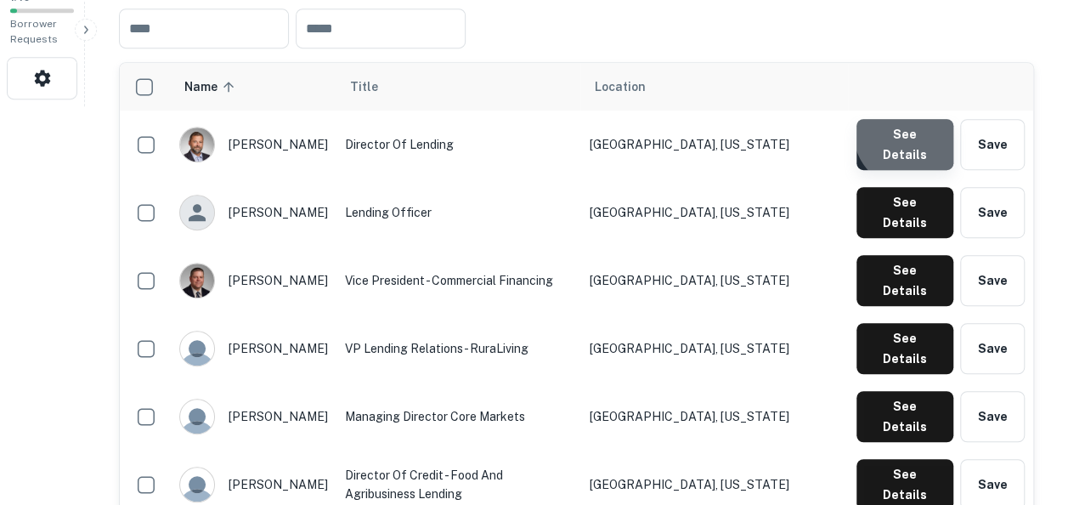
click at [914, 132] on button "See Details" at bounding box center [904, 144] width 97 height 51
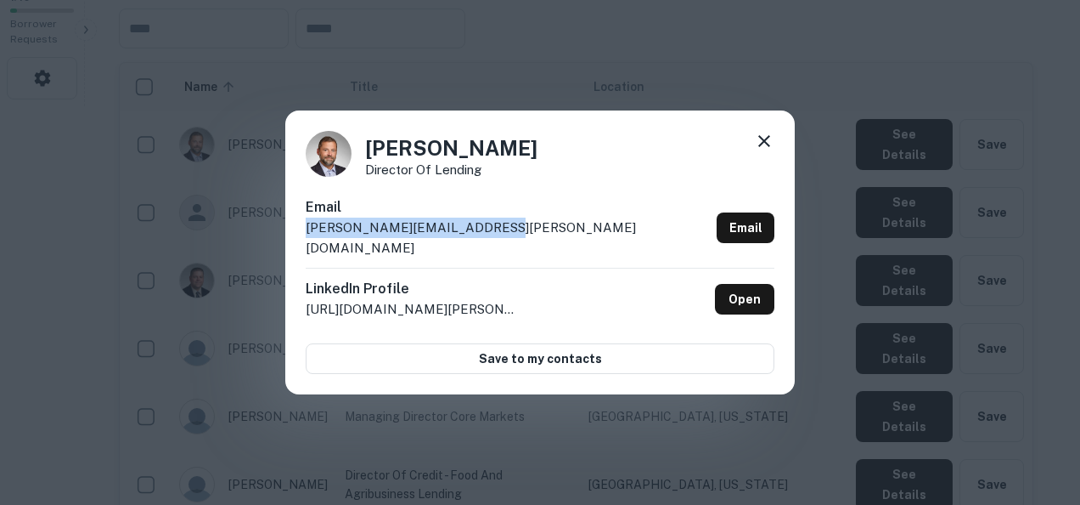
drag, startPoint x: 514, startPoint y: 241, endPoint x: 302, endPoint y: 251, distance: 211.7
click at [302, 251] on div "Chad McGlothlen Director of Lending Email chad.mcglothlen@compeer.com Email Lin…" at bounding box center [540, 252] width 510 height 284
copy p "chad.mcglothlen@compeer.com"
click at [775, 409] on div "Chad McGlothlen Director of Lending Email chad.mcglothlen@compeer.com Email Lin…" at bounding box center [540, 252] width 1080 height 505
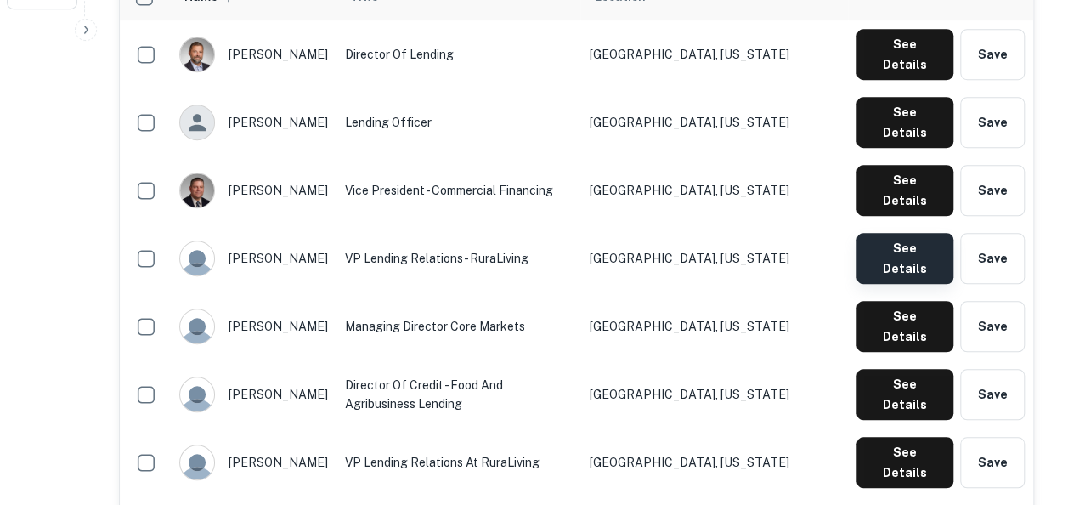
scroll to position [499, 0]
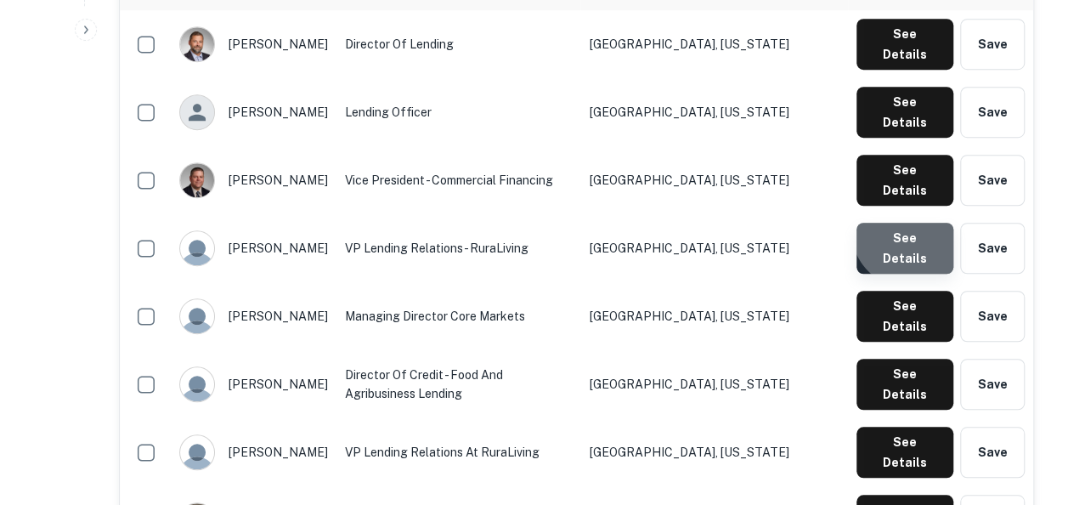
click at [914, 223] on button "See Details" at bounding box center [904, 248] width 97 height 51
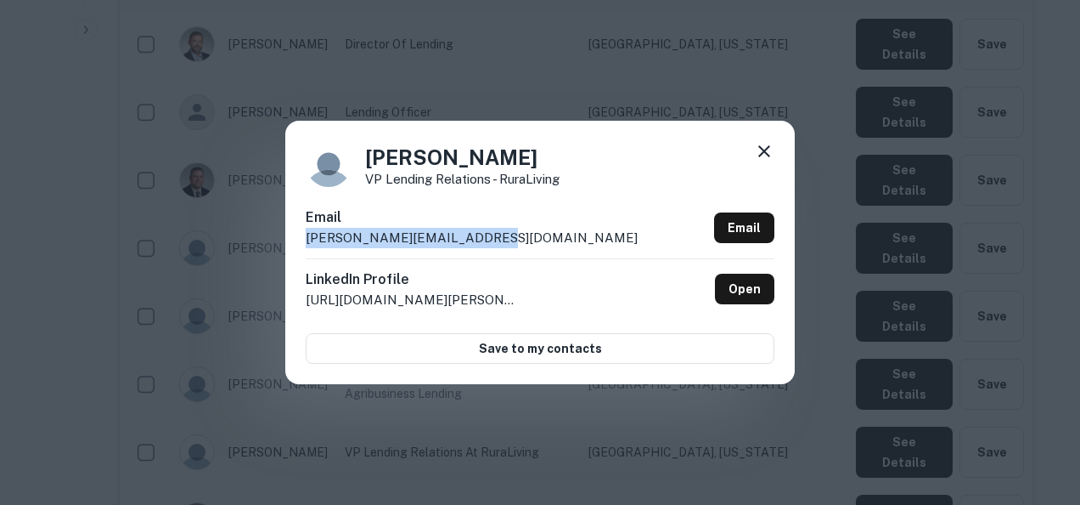
drag, startPoint x: 495, startPoint y: 240, endPoint x: 299, endPoint y: 246, distance: 196.3
click at [299, 246] on div "Hannah Stenzel VP Lending Relations - RuraLiving Email hannah.stenzel@compeer.c…" at bounding box center [540, 252] width 510 height 263
copy p "hannah.stenzel@compeer.com"
click at [854, 379] on div "Hannah Stenzel VP Lending Relations - RuraLiving Email hannah.stenzel@compeer.c…" at bounding box center [540, 252] width 1080 height 505
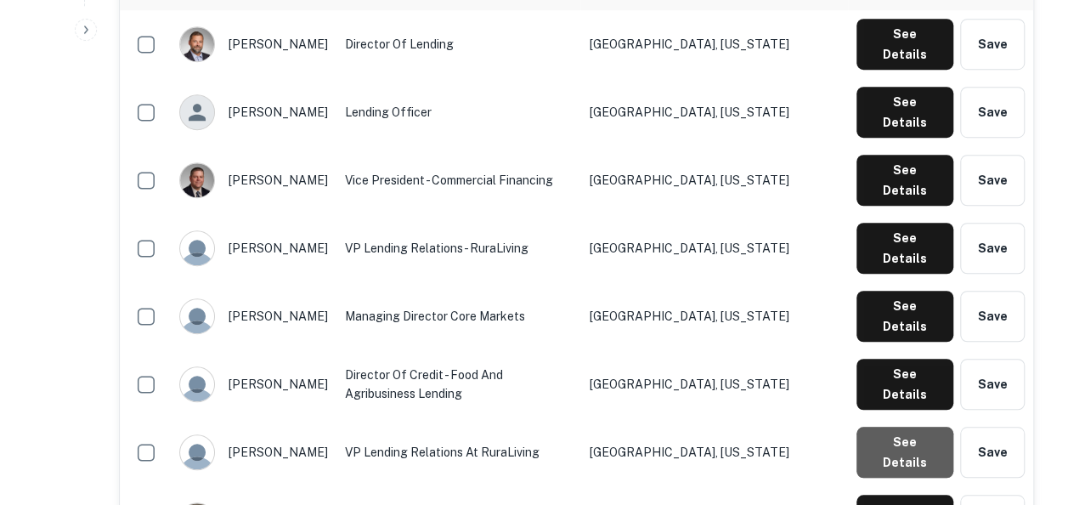
click at [882, 426] on button "See Details" at bounding box center [904, 451] width 97 height 51
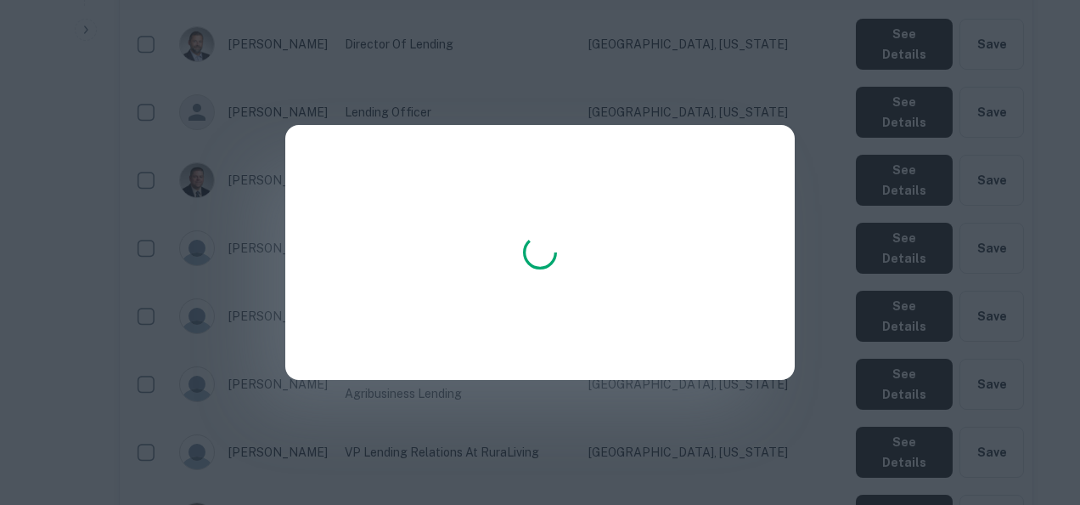
click at [899, 224] on div at bounding box center [540, 252] width 1080 height 505
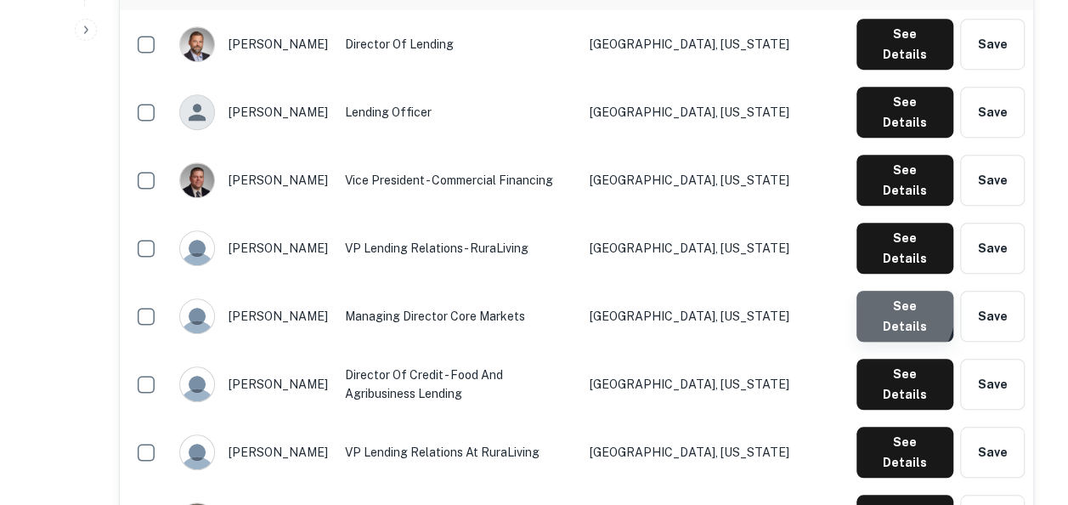
click at [892, 290] on button "See Details" at bounding box center [904, 315] width 97 height 51
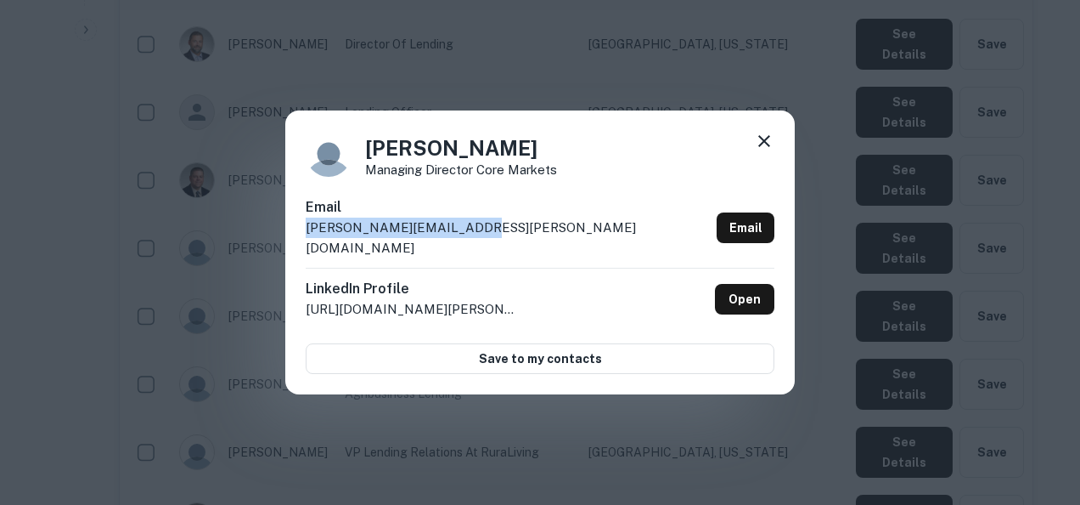
drag, startPoint x: 572, startPoint y: 241, endPoint x: 296, endPoint y: 253, distance: 276.3
click at [296, 253] on div "Joe Springer Managing Director Core Markets Email joe.springer@compeer.com Emai…" at bounding box center [540, 252] width 510 height 284
copy p "joe.springer@compeer.com"
click at [919, 109] on div "Joe Springer Managing Director Core Markets Email joe.springer@compeer.com Emai…" at bounding box center [540, 252] width 1080 height 505
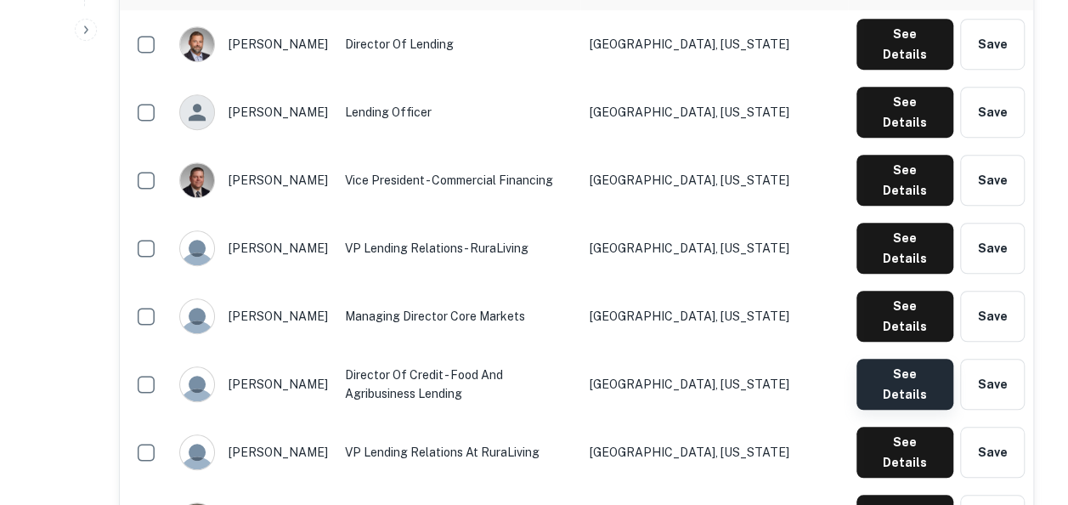
click at [899, 358] on button "See Details" at bounding box center [904, 383] width 97 height 51
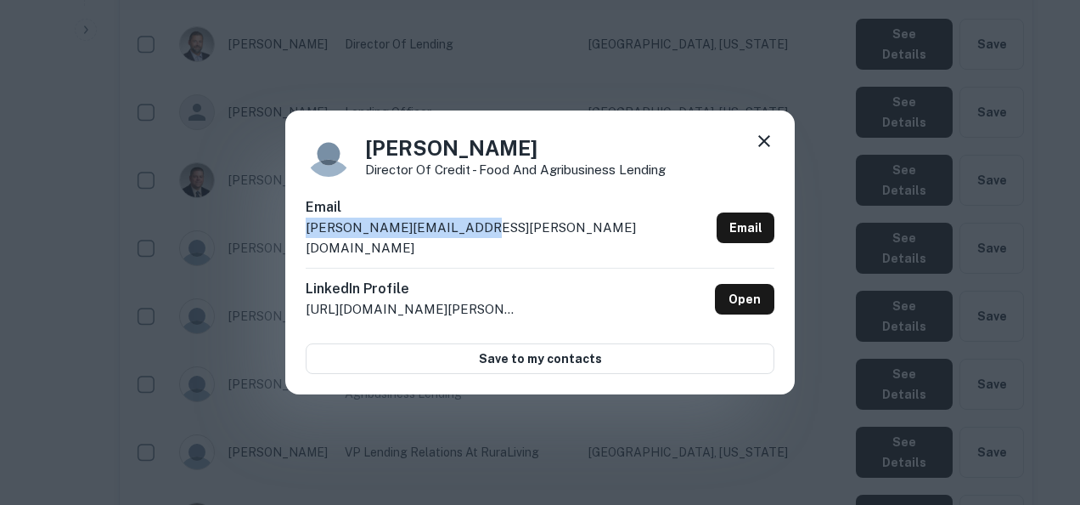
drag, startPoint x: 487, startPoint y: 241, endPoint x: 301, endPoint y: 241, distance: 186.0
click at [301, 241] on div "Kevin Buente Director Of Credit - Food and Agribusiness Lending Email kevin.bue…" at bounding box center [540, 252] width 510 height 284
copy p "kevin.buente@compeer.com"
click at [525, 438] on div "Kevin Buente Director Of Credit - Food and Agribusiness Lending Email kevin.bue…" at bounding box center [540, 252] width 1080 height 505
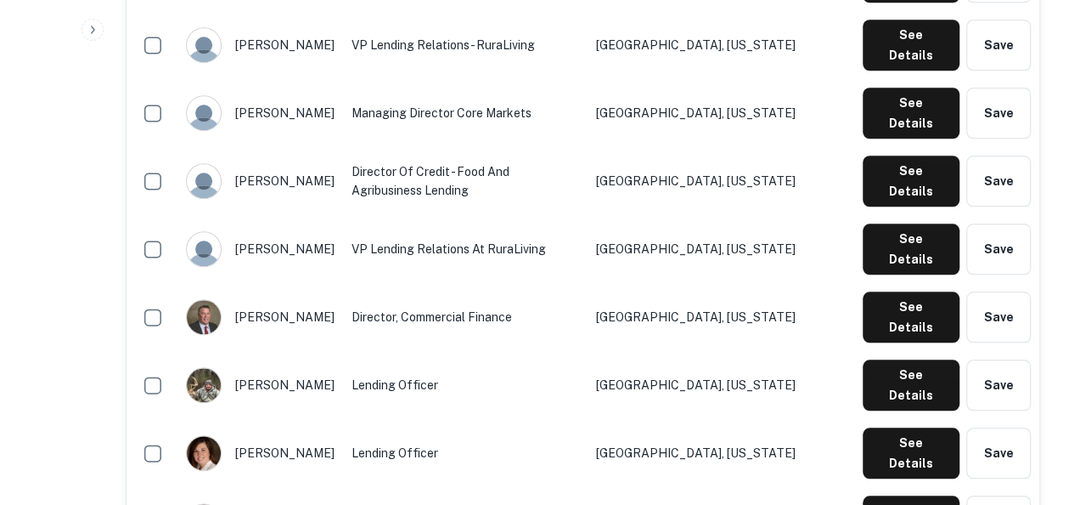
scroll to position [724, 0]
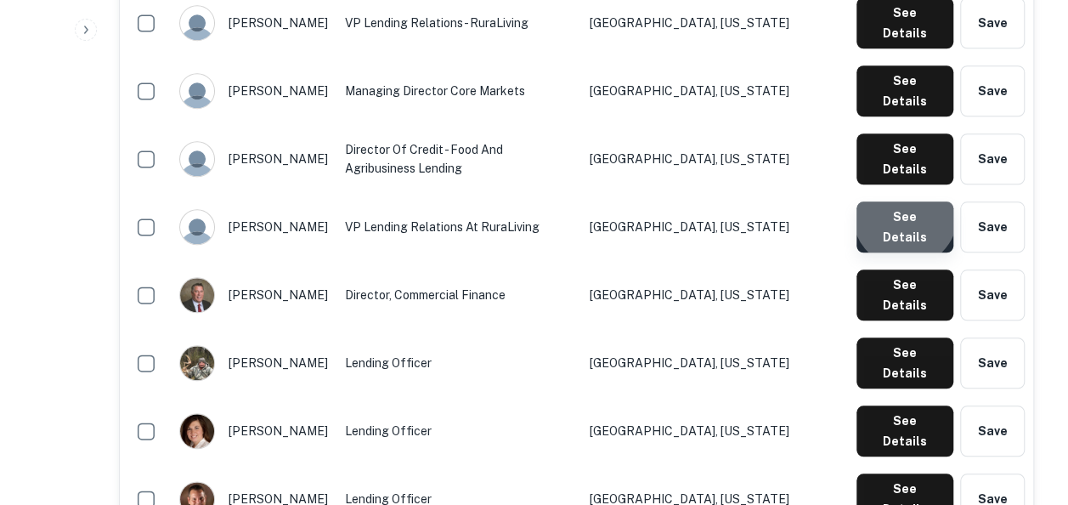
click at [908, 201] on button "See Details" at bounding box center [904, 226] width 97 height 51
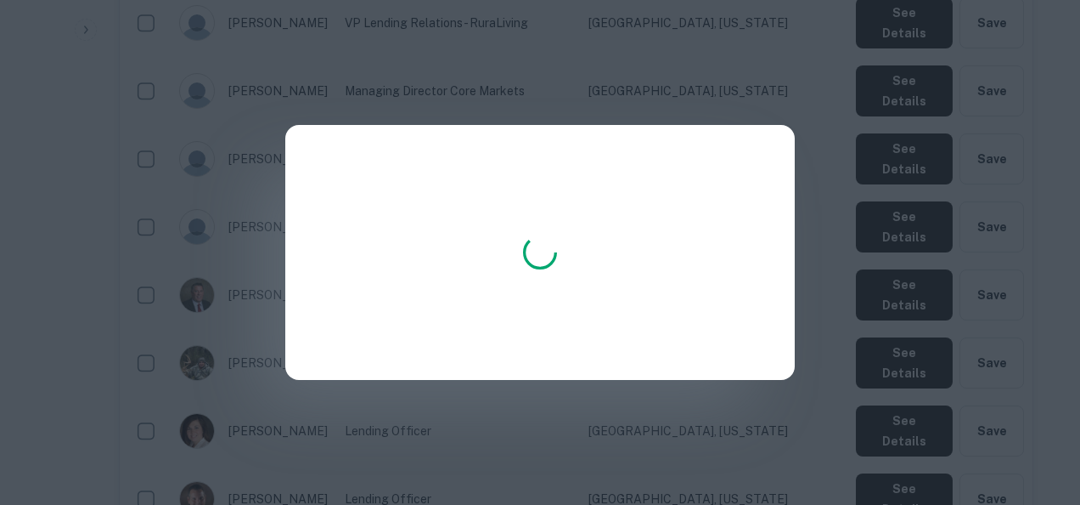
click at [550, 237] on div at bounding box center [540, 252] width 510 height 255
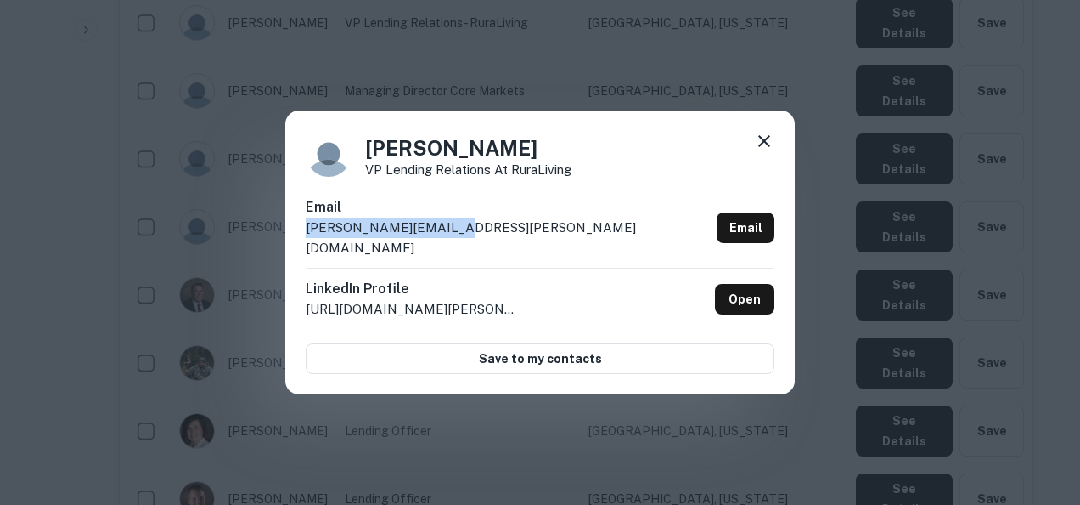
drag, startPoint x: 462, startPoint y: 237, endPoint x: 301, endPoint y: 245, distance: 161.6
click at [301, 245] on div "Ryan Renz VP Lending Relations at RuraLiving Email ryan.renz@compeer.com Email …" at bounding box center [540, 252] width 510 height 284
copy p "ryan.renz@compeer.com"
click at [1067, 290] on div "Ryan Renz VP Lending Relations at RuraLiving Email ryan.renz@compeer.com Email …" at bounding box center [540, 252] width 1080 height 505
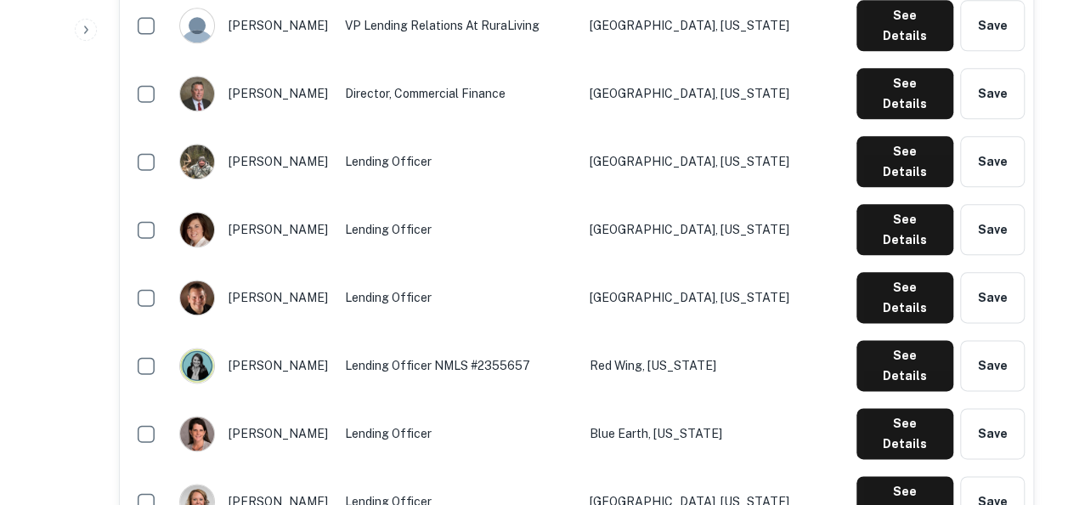
scroll to position [947, 0]
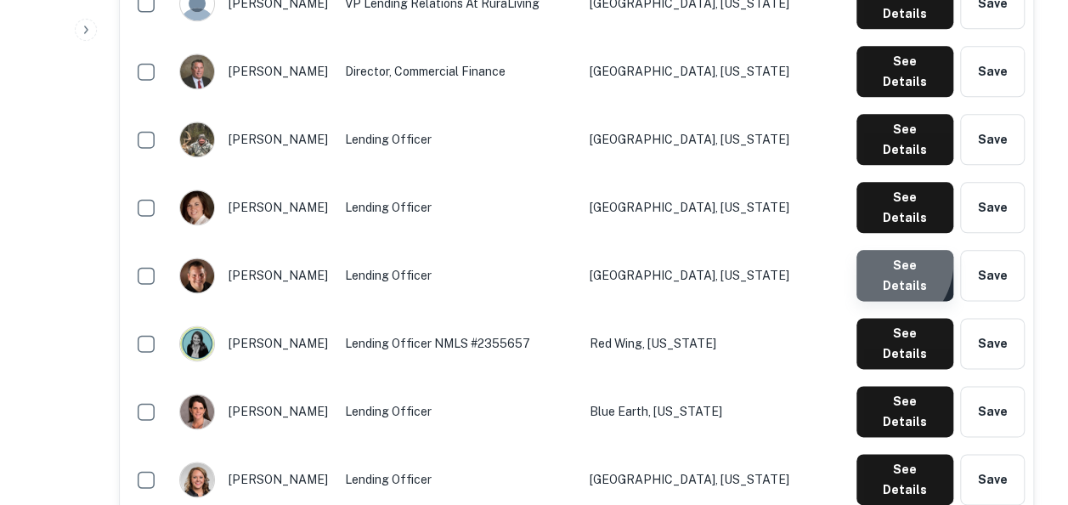
click at [883, 250] on button "See Details" at bounding box center [904, 275] width 97 height 51
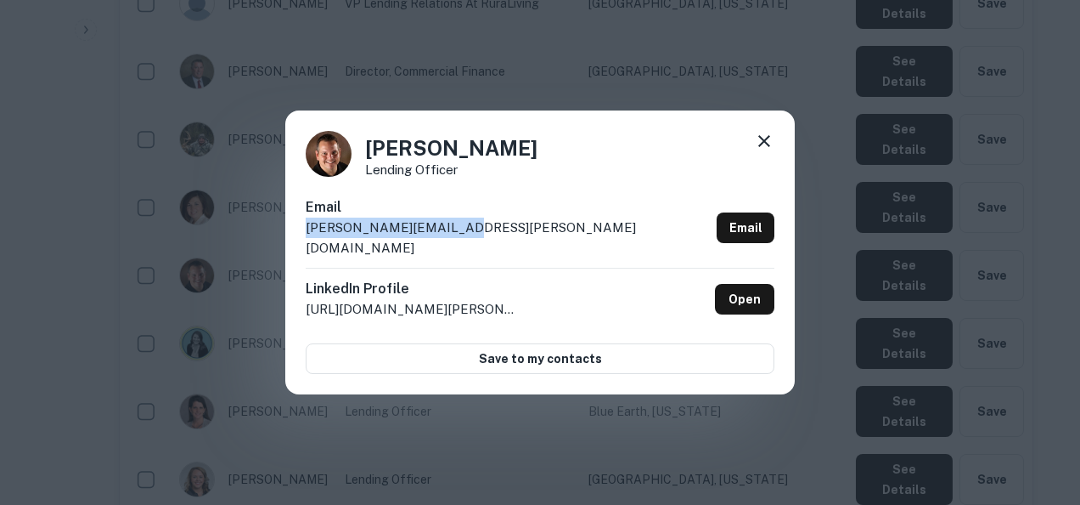
drag, startPoint x: 486, startPoint y: 248, endPoint x: 295, endPoint y: 250, distance: 191.1
click at [295, 250] on div "Chad Young Lending Officer Email chad.young@compeer.com Email LinkedIn Profile …" at bounding box center [540, 252] width 510 height 284
copy p "chad.young@compeer.com"
click at [712, 459] on div "Chad Young Lending Officer Email chad.young@compeer.com Email LinkedIn Profile …" at bounding box center [540, 252] width 1080 height 505
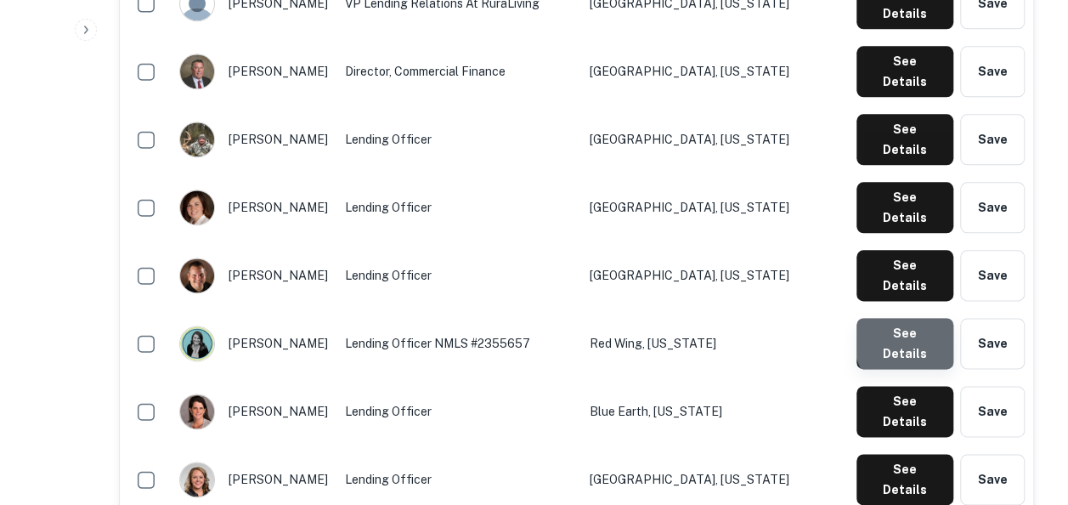
click at [927, 318] on button "See Details" at bounding box center [904, 343] width 97 height 51
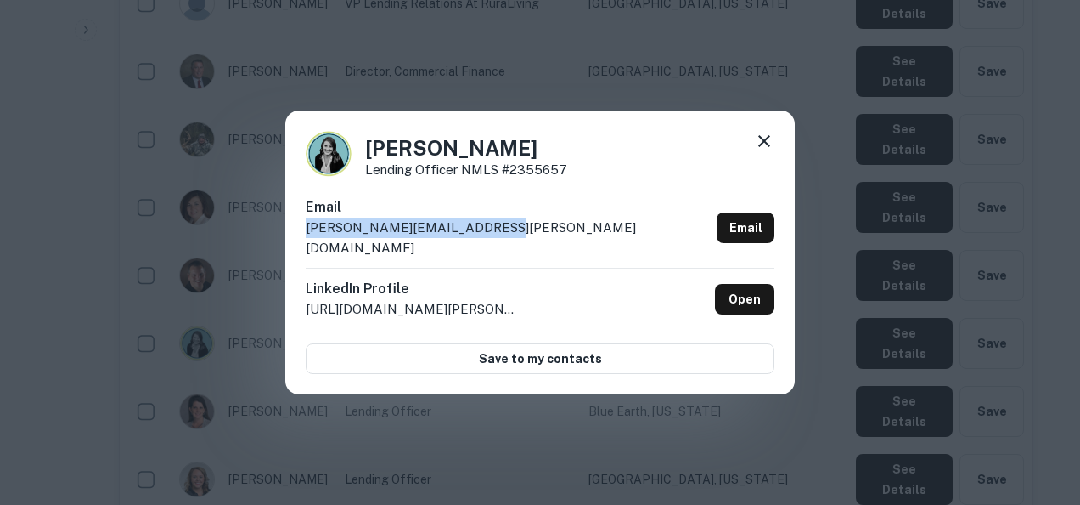
drag, startPoint x: 530, startPoint y: 246, endPoint x: 298, endPoint y: 246, distance: 231.9
click at [298, 246] on div "Danielle Bowers Lending Officer NMLS #2355657 Email danielle.bowers@compeer.com…" at bounding box center [540, 252] width 510 height 284
copy p "danielle.bowers@compeer.com"
click at [1063, 254] on div "Danielle Bowers Lending Officer NMLS #2355657 Email danielle.bowers@compeer.com…" at bounding box center [540, 252] width 1080 height 505
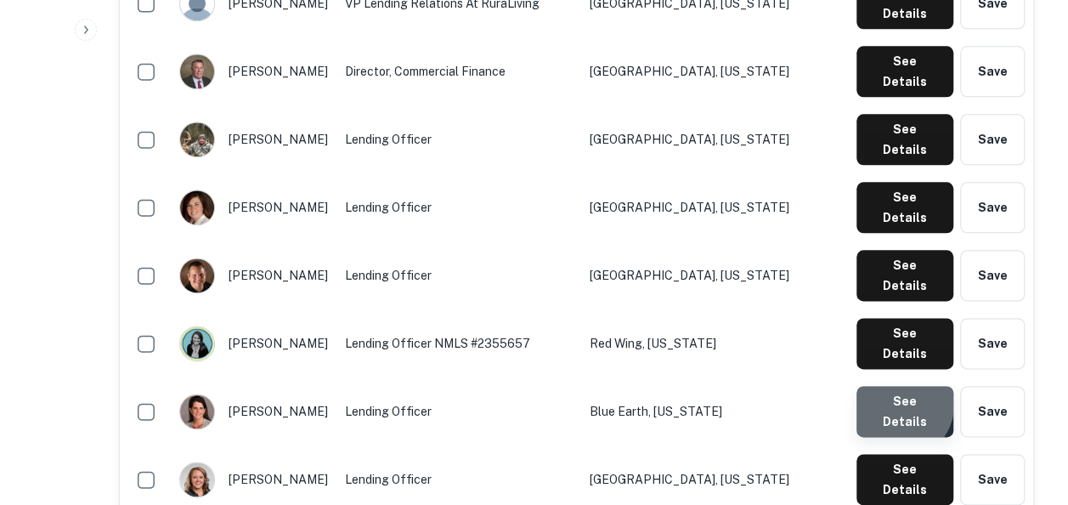
click at [897, 386] on button "See Details" at bounding box center [904, 411] width 97 height 51
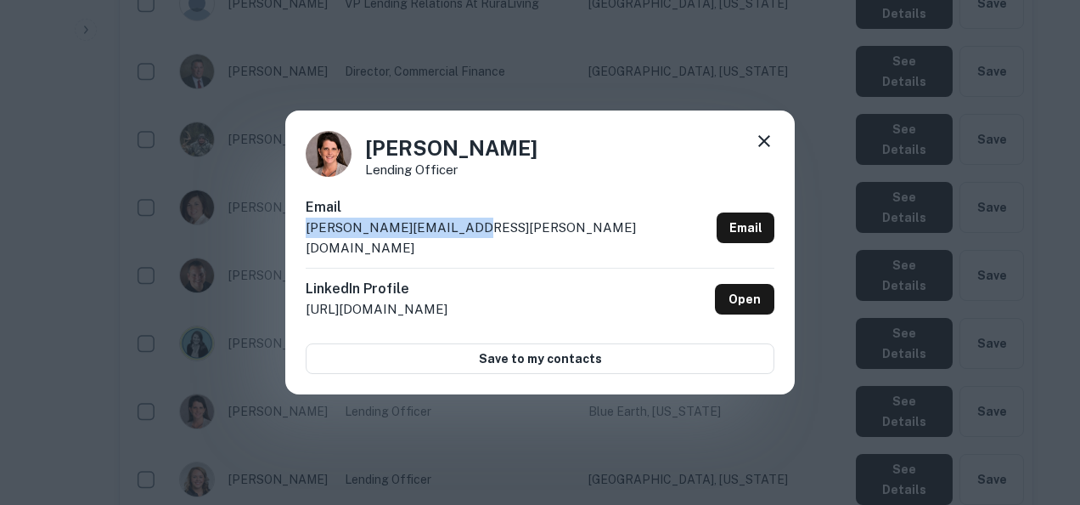
drag, startPoint x: 527, startPoint y: 230, endPoint x: 299, endPoint y: 246, distance: 228.2
click at [299, 246] on div "Jean Dikken Lending Officer Email jean.dikken@compeer.com Email LinkedIn Profil…" at bounding box center [540, 252] width 510 height 284
copy p "jean.dikken@compeer.com"
click at [955, 296] on div "Jean Dikken Lending Officer Email jean.dikken@compeer.com Email LinkedIn Profil…" at bounding box center [540, 252] width 1080 height 505
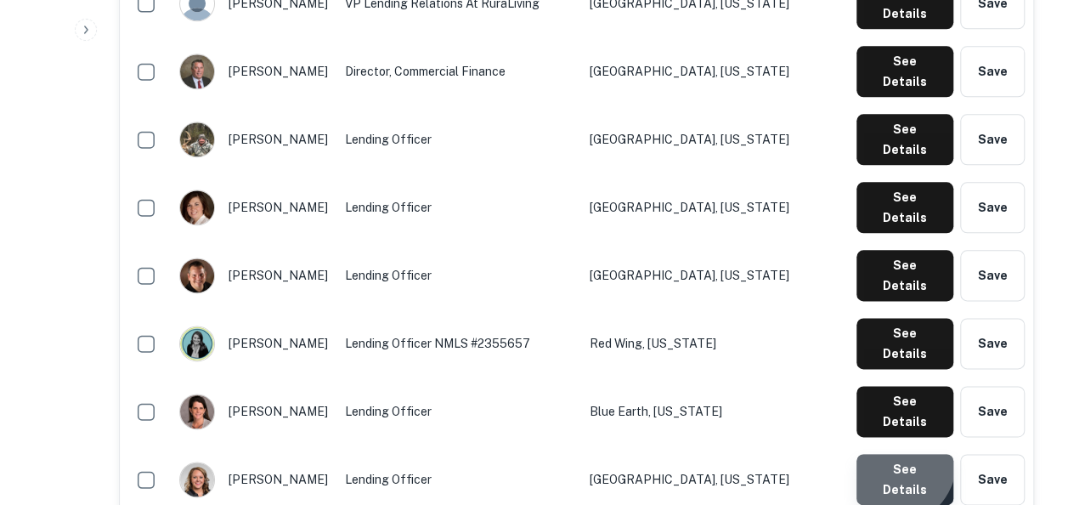
click at [890, 454] on button "See Details" at bounding box center [904, 479] width 97 height 51
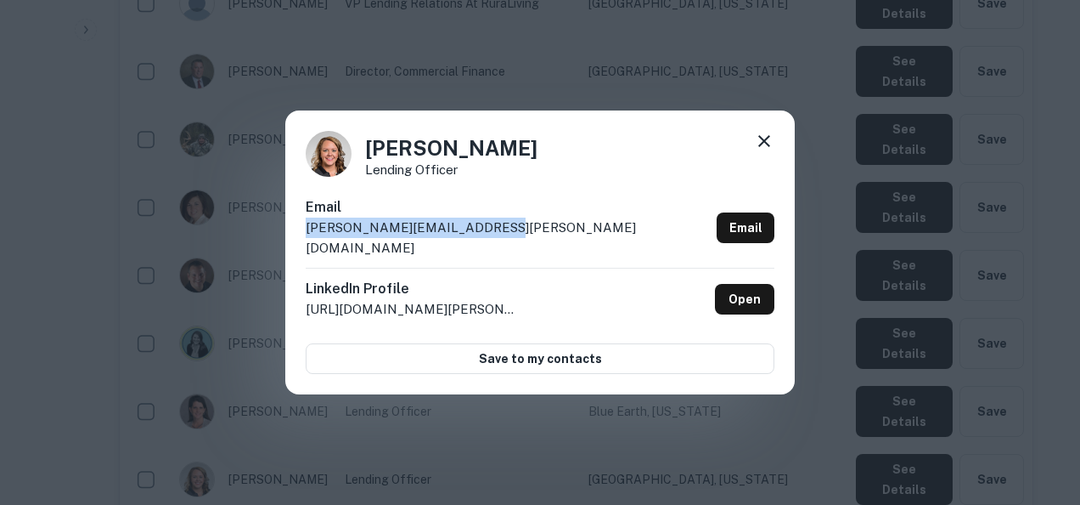
drag, startPoint x: 499, startPoint y: 240, endPoint x: 300, endPoint y: 245, distance: 199.7
click at [300, 245] on div "Jennifer Layton Lending Officer Email jennifer.layton@compeer.com Email LinkedI…" at bounding box center [540, 252] width 510 height 284
copy p "jennifer.layton@compeer.com"
click at [1067, 268] on div "Jennifer Layton Lending Officer Email jennifer.layton@compeer.com Email LinkedI…" at bounding box center [540, 252] width 1080 height 505
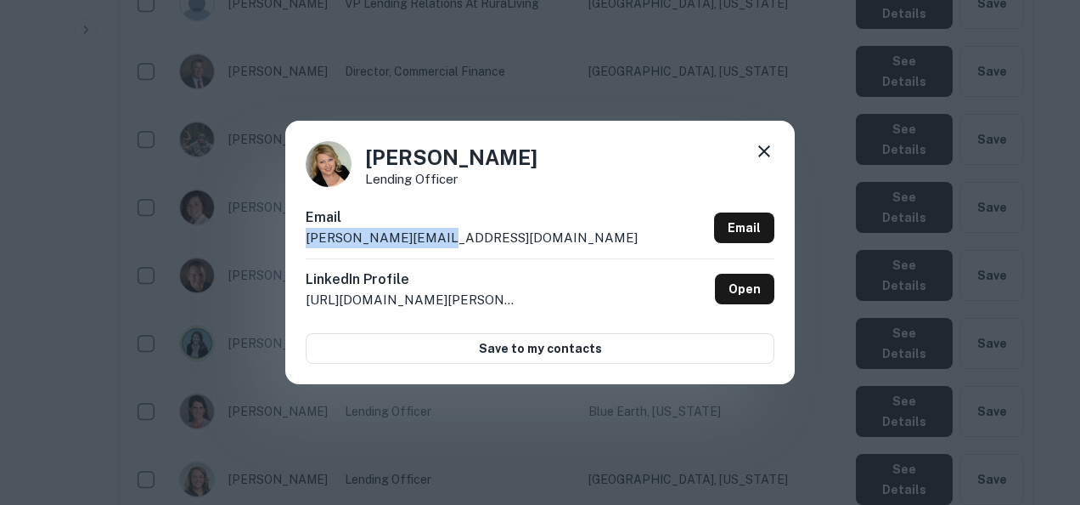
drag, startPoint x: 462, startPoint y: 234, endPoint x: 304, endPoint y: 243, distance: 158.2
click at [304, 243] on div "Jessica Held Lending Officer Email milatz@uwalumni.com Email LinkedIn Profile h…" at bounding box center [540, 252] width 510 height 263
copy p "milatz@uwalumni.com"
click at [1064, 73] on div "Jessica Held Lending Officer Email milatz@uwalumni.com Email LinkedIn Profile h…" at bounding box center [540, 252] width 1080 height 505
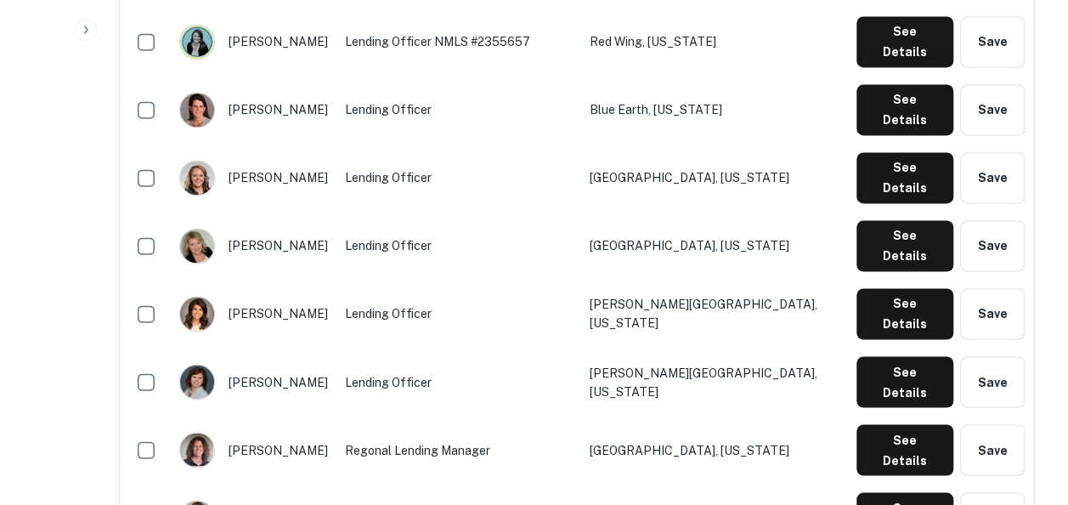
scroll to position [1249, 0]
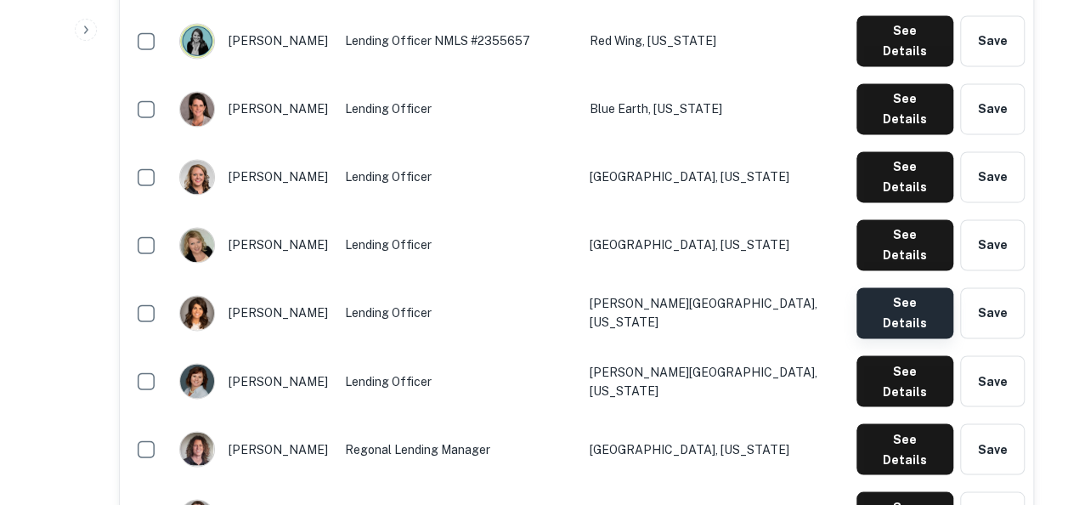
click at [888, 287] on button "See Details" at bounding box center [904, 312] width 97 height 51
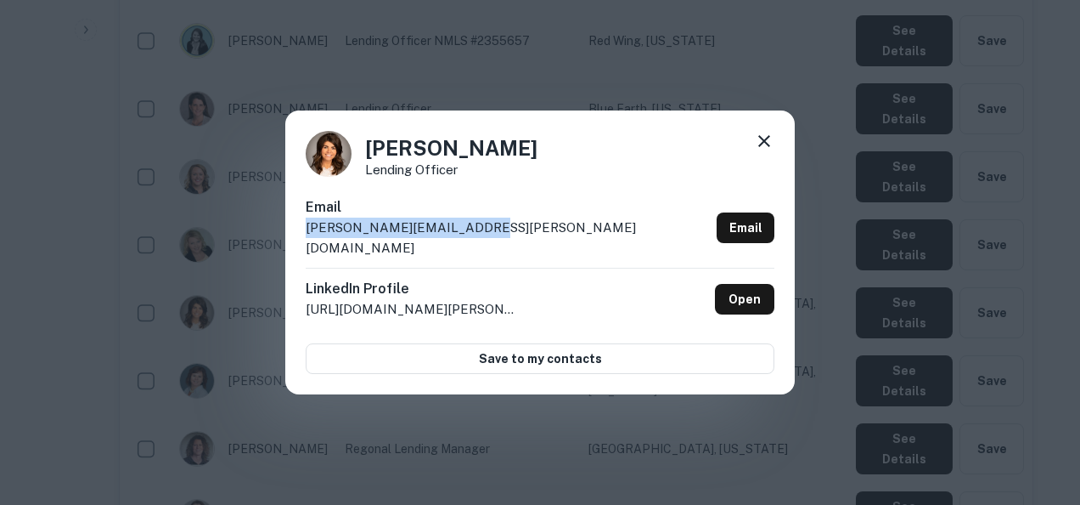
drag, startPoint x: 512, startPoint y: 240, endPoint x: 302, endPoint y: 249, distance: 210.0
click at [302, 249] on div "Jodie Garceau Lending Officer Email jodie.garceau@compeer.com Email LinkedIn Pr…" at bounding box center [540, 252] width 510 height 284
click at [756, 416] on div "Jodie Garceau Lending Officer Email jodie.garceau@compeer.com Email LinkedIn Pr…" at bounding box center [540, 252] width 1080 height 505
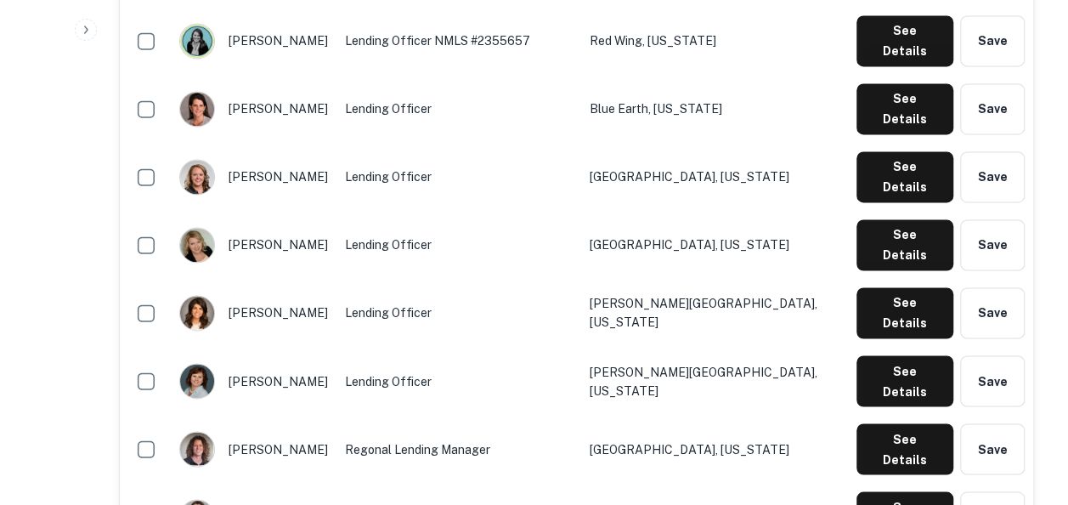
click at [909, 355] on button "See Details" at bounding box center [904, 380] width 97 height 51
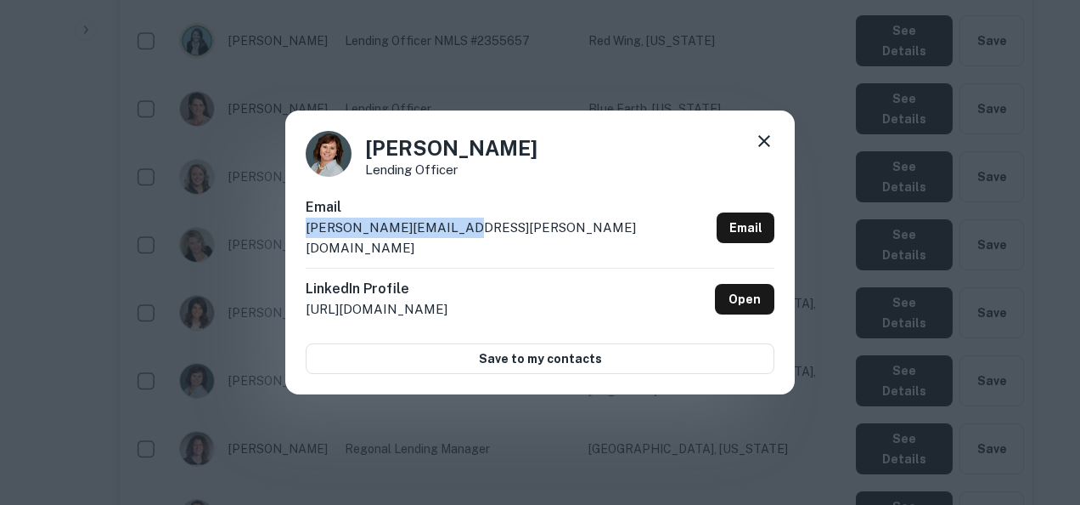
drag, startPoint x: 498, startPoint y: 237, endPoint x: 304, endPoint y: 246, distance: 193.9
click at [304, 246] on div "Jodi Keehr Lending Officer Email jodi.keehr@compeer.com Email LinkedIn Profile …" at bounding box center [540, 252] width 510 height 284
click at [845, 358] on div "Jodi Keehr Lending Officer Email jodi.keehr@compeer.com Email LinkedIn Profile …" at bounding box center [540, 252] width 1080 height 505
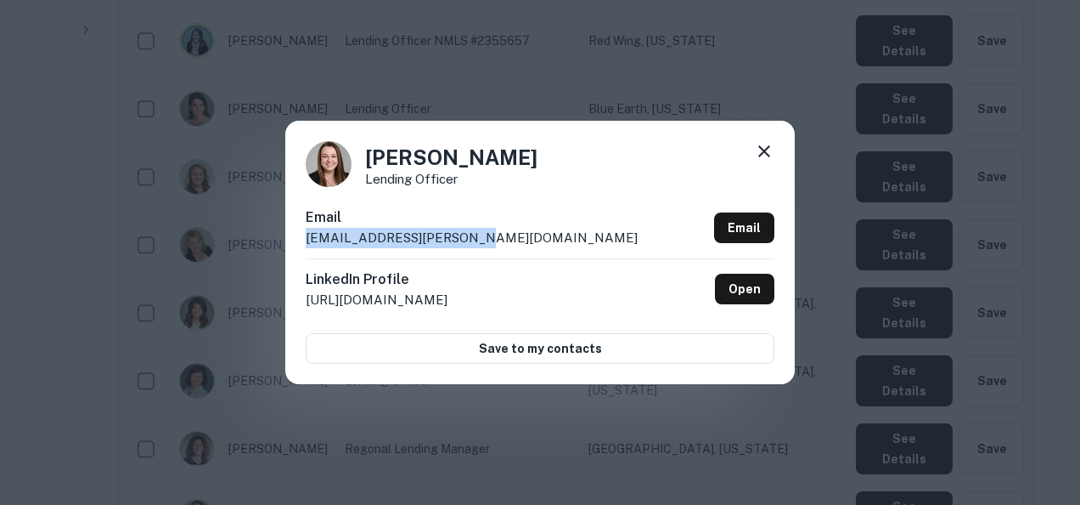
drag, startPoint x: 505, startPoint y: 245, endPoint x: 273, endPoint y: 250, distance: 231.9
click at [273, 250] on div "Kayla Goebel Lending Officer Email kayla.goebel@compeer.com Email LinkedIn Prof…" at bounding box center [540, 252] width 1080 height 505
click at [837, 328] on div "Kayla Goebel Lending Officer Email kayla.goebel@compeer.com Email LinkedIn Prof…" at bounding box center [540, 252] width 1080 height 505
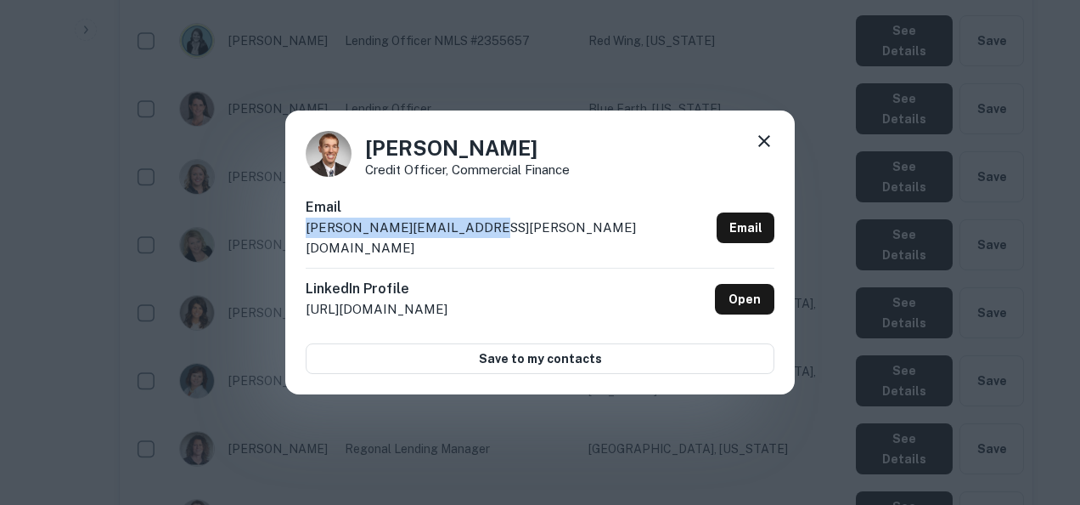
drag, startPoint x: 589, startPoint y: 233, endPoint x: 295, endPoint y: 241, distance: 294.8
click at [295, 241] on div "Kurt McKenzie Credit Officer, Commercial Finance Email kurt.mckenzie@compeer.co…" at bounding box center [540, 252] width 510 height 284
click at [852, 343] on div "Kurt McKenzie Credit Officer, Commercial Finance Email kurt.mckenzie@compeer.co…" at bounding box center [540, 252] width 1080 height 505
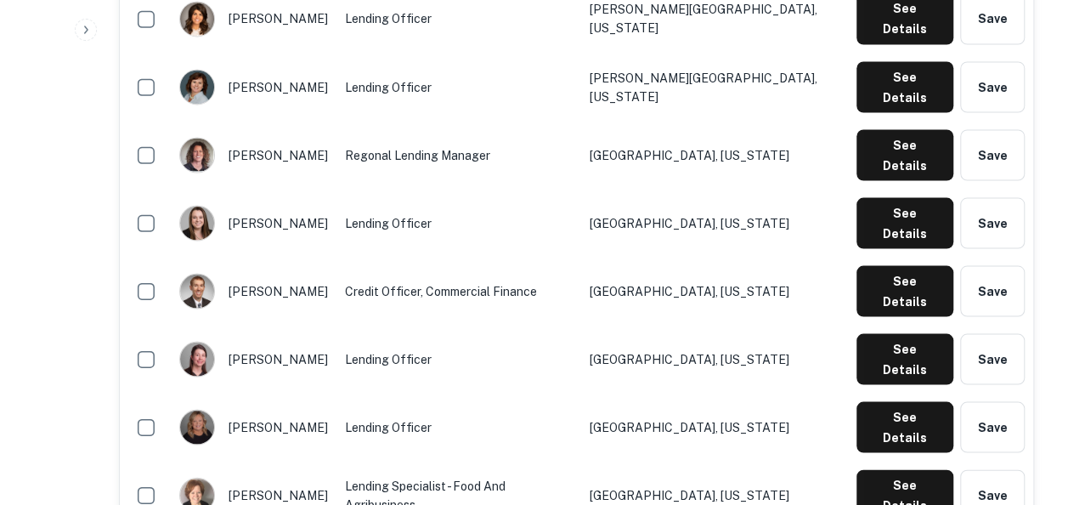
scroll to position [1521, 0]
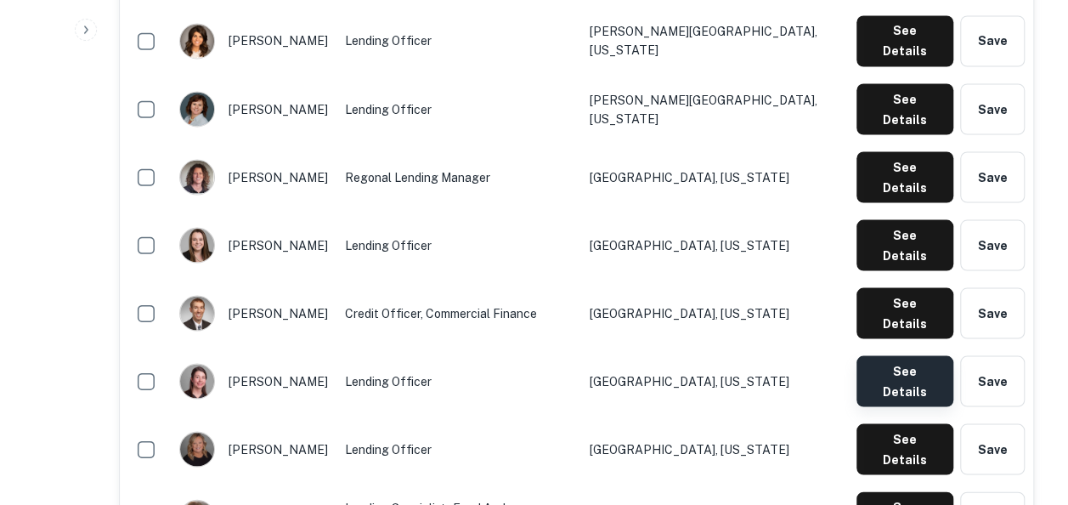
click at [890, 355] on button "See Details" at bounding box center [904, 380] width 97 height 51
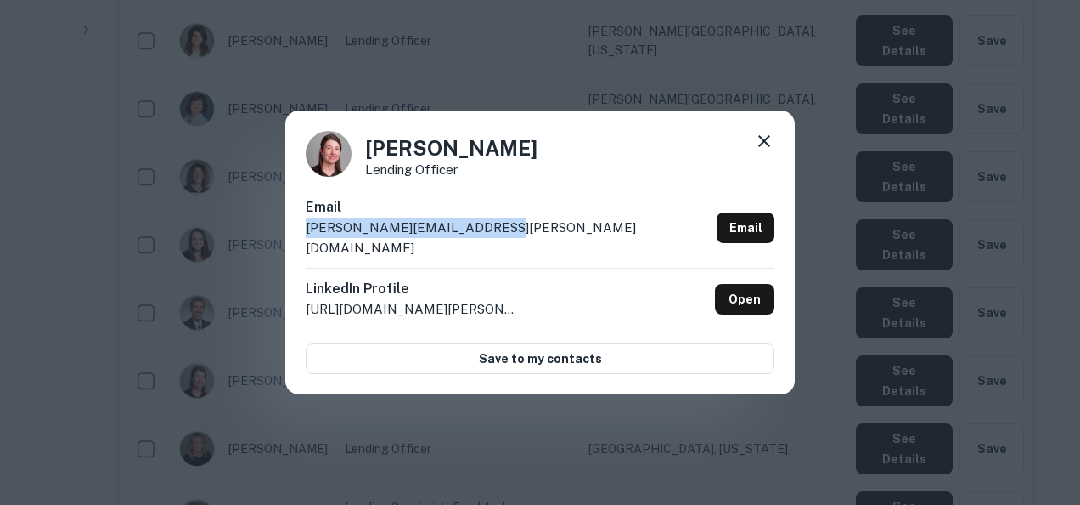
drag, startPoint x: 518, startPoint y: 231, endPoint x: 305, endPoint y: 245, distance: 213.6
click at [305, 245] on div "Leigh Rodebaugh Lending Officer Email leigh.rodebaugh@compeer.com Email LinkedI…" at bounding box center [540, 252] width 510 height 284
click at [1065, 344] on div "Leigh Rodebaugh Lending Officer Email leigh.rodebaugh@compeer.com Email LinkedI…" at bounding box center [540, 252] width 1080 height 505
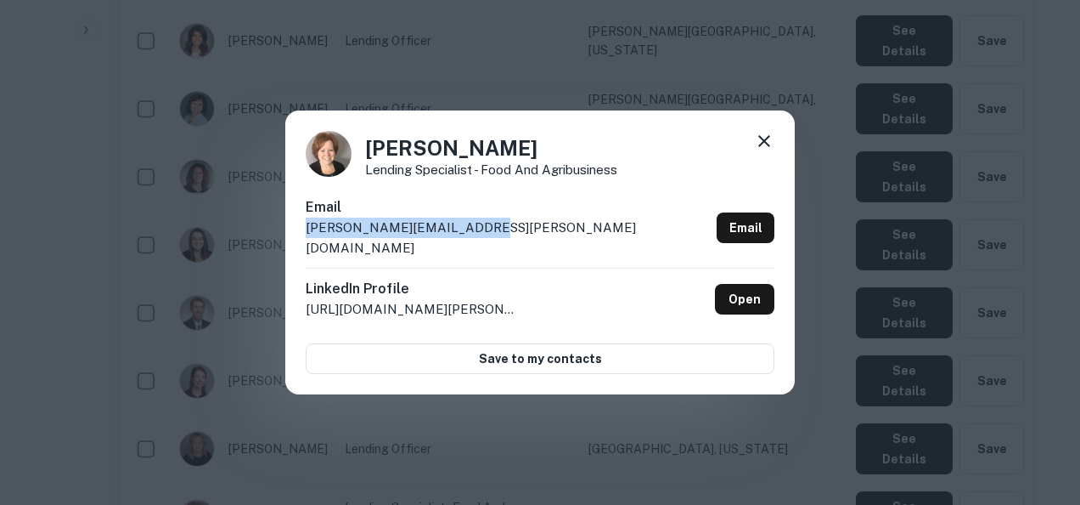
drag, startPoint x: 511, startPoint y: 240, endPoint x: 291, endPoint y: 241, distance: 220.0
click at [291, 241] on div "Lisa Johnsrud Lending Specialist - Food and Agribusiness Email lisa.johnsrud@co…" at bounding box center [540, 252] width 510 height 284
click at [922, 343] on div "Lisa Johnsrud Lending Specialist - Food and Agribusiness Email lisa.johnsrud@co…" at bounding box center [540, 252] width 1080 height 505
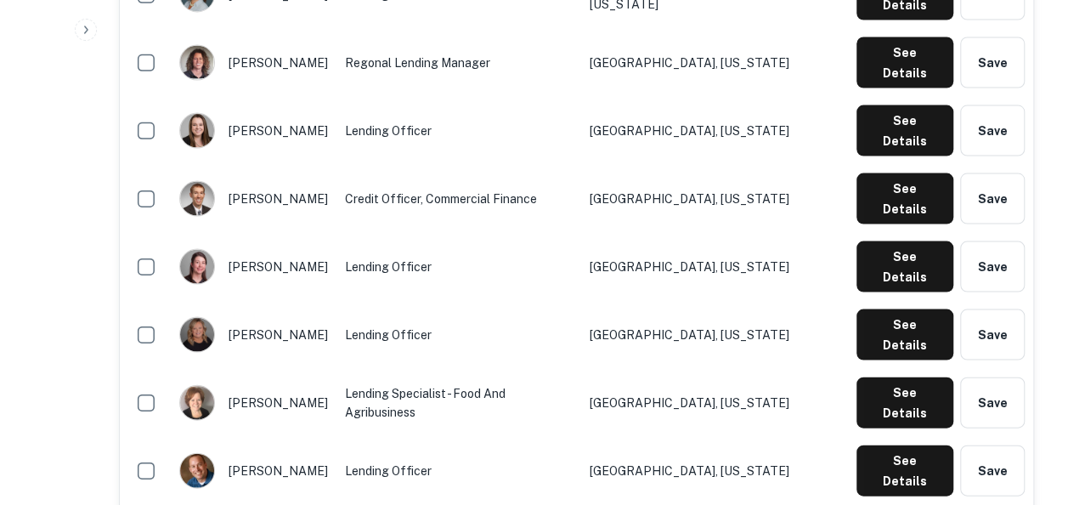
scroll to position [1649, 0]
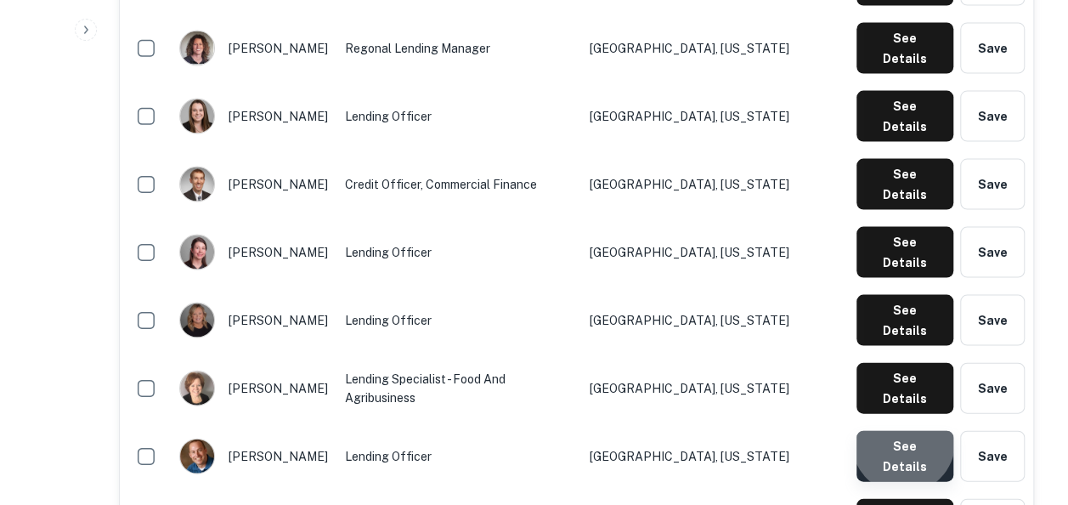
click at [906, 431] on button "See Details" at bounding box center [904, 456] width 97 height 51
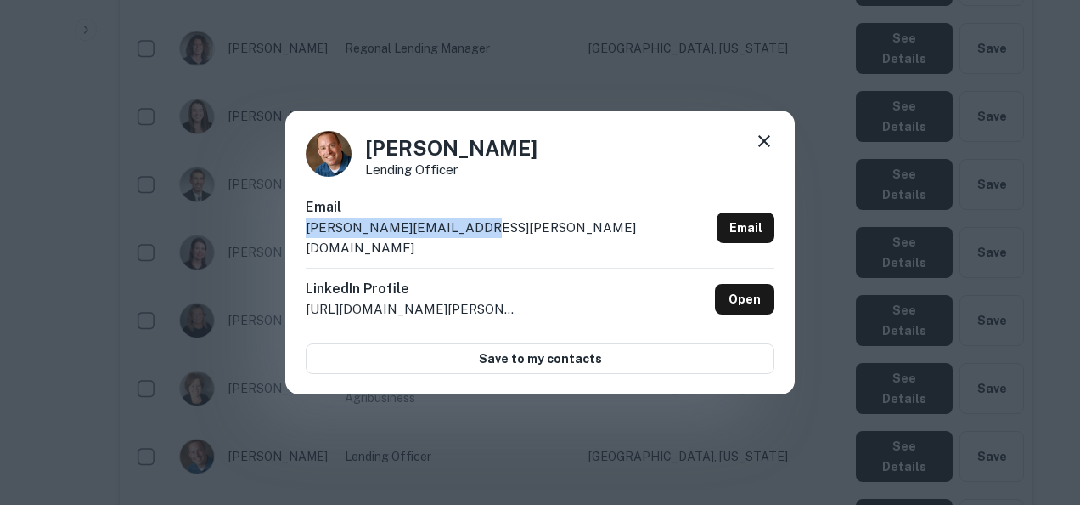
drag, startPoint x: 491, startPoint y: 240, endPoint x: 285, endPoint y: 252, distance: 206.7
click at [285, 252] on div "Matt Russell Lending Officer Email matt.russell@compeer.com Email LinkedIn Prof…" at bounding box center [540, 252] width 1080 height 505
click at [766, 151] on icon at bounding box center [764, 141] width 20 height 20
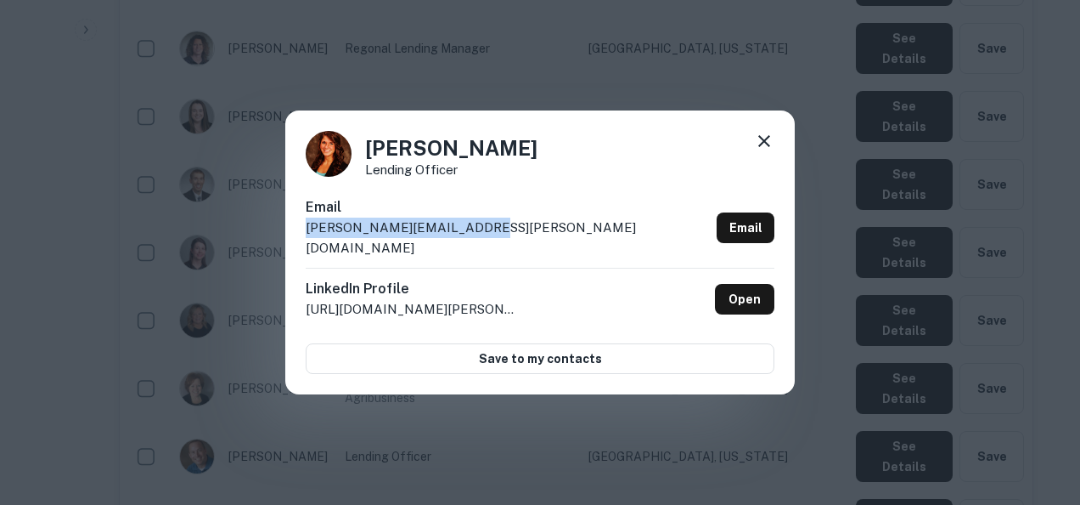
drag, startPoint x: 480, startPoint y: 236, endPoint x: 300, endPoint y: 234, distance: 180.1
click at [300, 234] on div "Nicole Polich Lending Officer Email nicole.polich@compeer.com Email LinkedIn Pr…" at bounding box center [540, 252] width 510 height 284
click at [824, 365] on div "Nicole Polich Lending Officer Email nicole.polich@compeer.com Email LinkedIn Pr…" at bounding box center [540, 252] width 1080 height 505
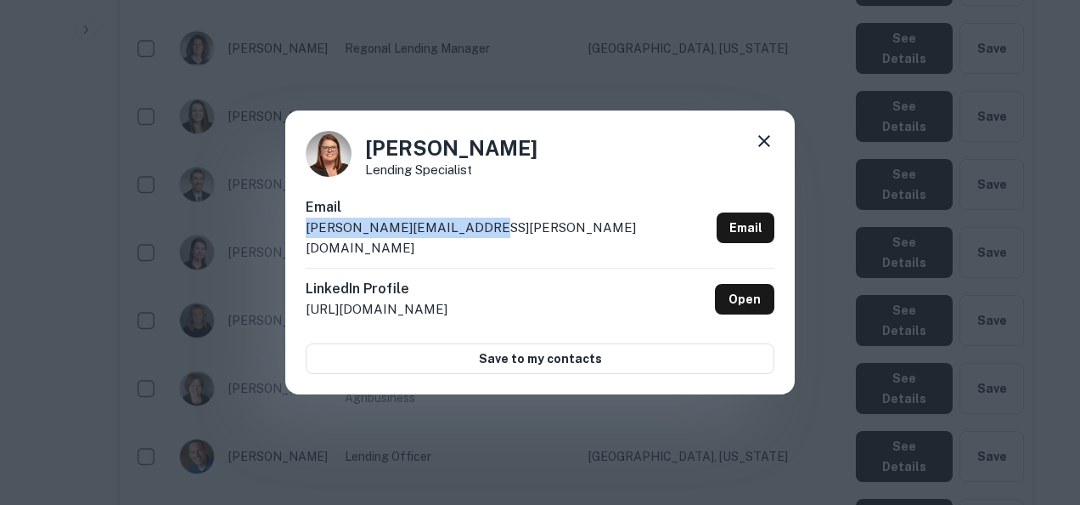
drag, startPoint x: 518, startPoint y: 234, endPoint x: 299, endPoint y: 235, distance: 219.1
click at [299, 235] on div "Sarah Hoerner Lending Specialist Email sarah.hoerner@compeer.com Email LinkedIn…" at bounding box center [540, 252] width 510 height 284
click at [907, 341] on div "Sarah Hoerner Lending Specialist Email sarah.hoerner@compeer.com Email LinkedIn…" at bounding box center [540, 252] width 1080 height 505
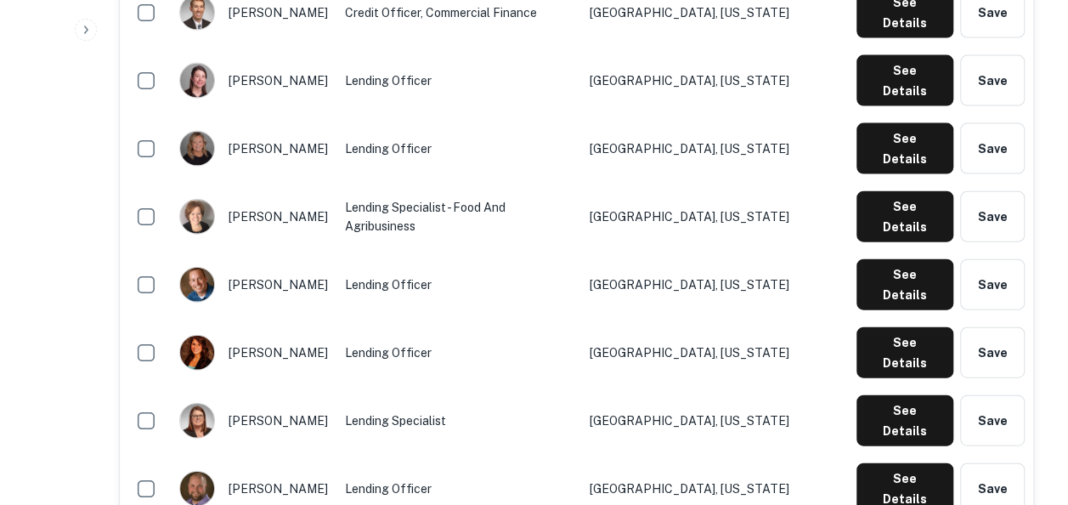
scroll to position [1838, 0]
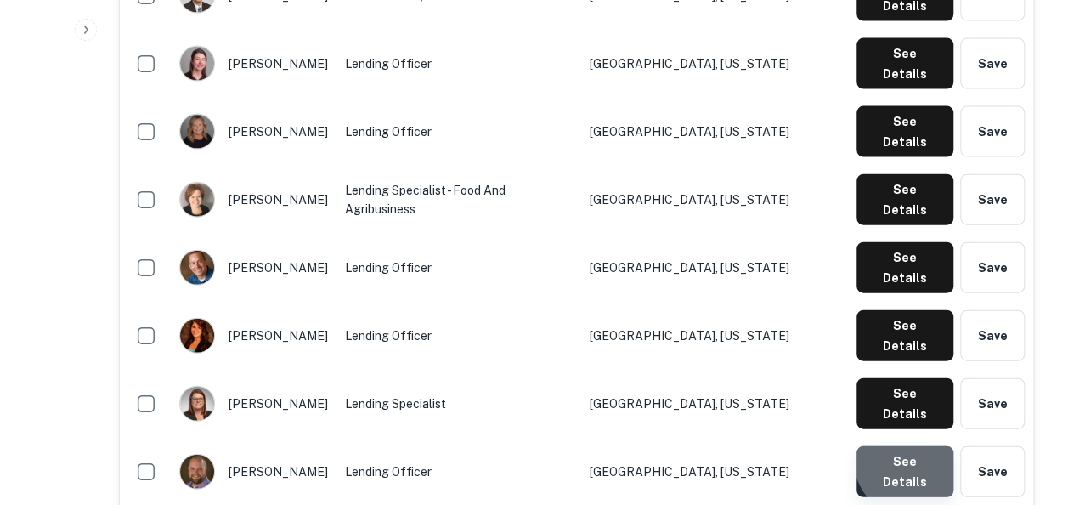
click at [919, 446] on button "See Details" at bounding box center [904, 471] width 97 height 51
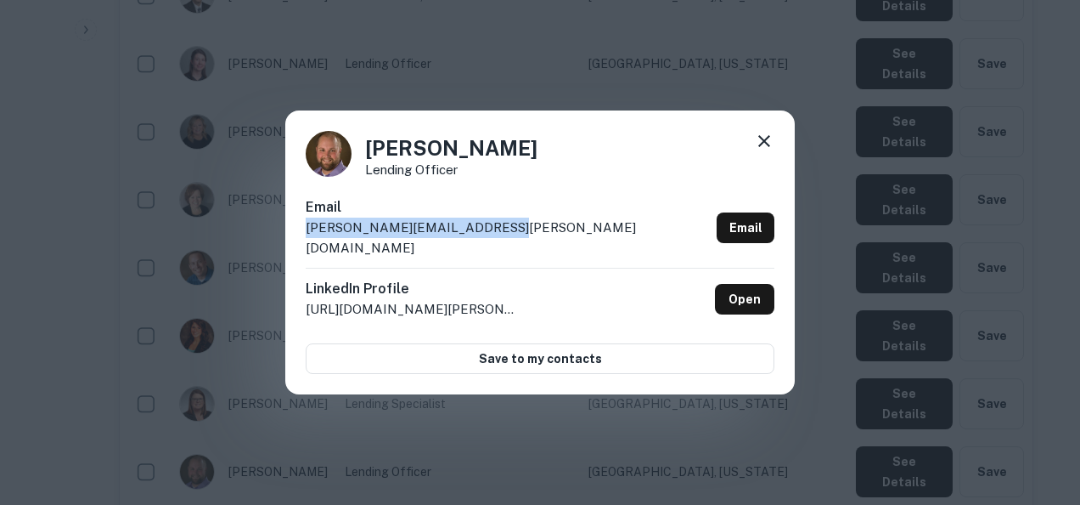
drag, startPoint x: 525, startPoint y: 239, endPoint x: 304, endPoint y: 254, distance: 221.4
click at [304, 254] on div "Scott Gundermann Lending Officer Email scott.gundermann@compeer.com Email Linke…" at bounding box center [540, 252] width 510 height 284
click at [954, 307] on div "Scott Gundermann Lending Officer Email scott.gundermann@compeer.com Email Linke…" at bounding box center [540, 252] width 1080 height 505
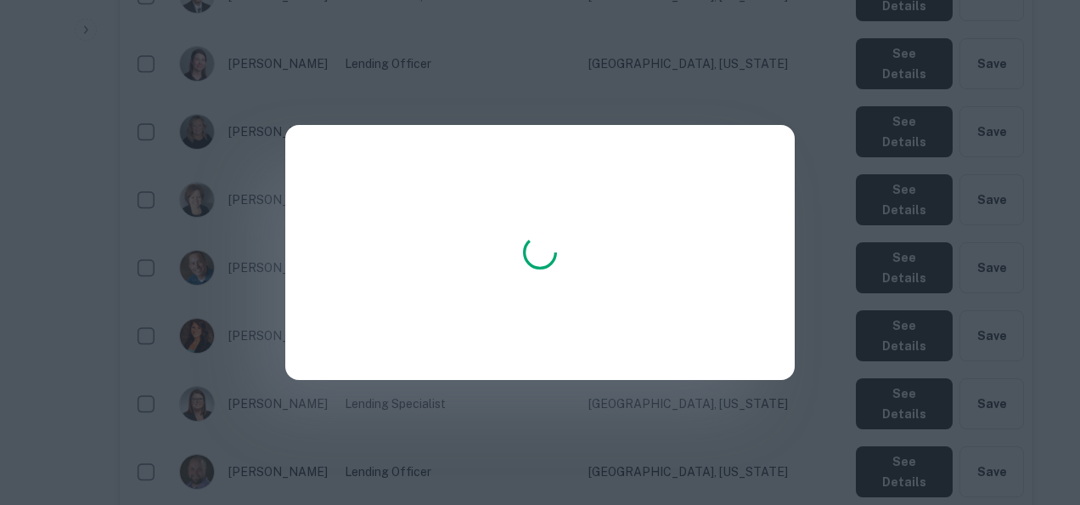
drag, startPoint x: 933, startPoint y: 110, endPoint x: 553, endPoint y: 177, distance: 385.4
click at [553, 177] on div at bounding box center [540, 252] width 1080 height 505
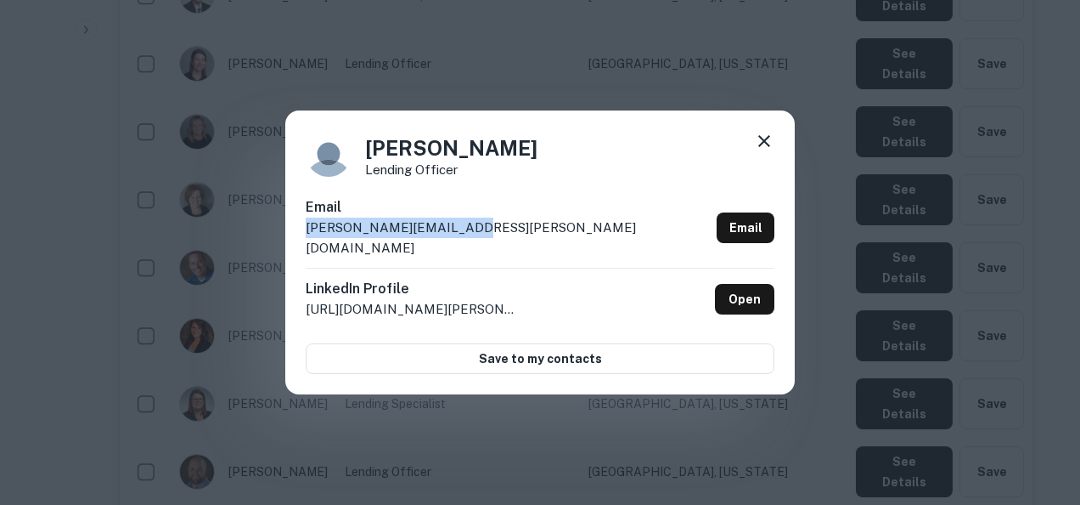
drag, startPoint x: 507, startPoint y: 225, endPoint x: 467, endPoint y: 240, distance: 42.7
click at [467, 240] on div "Email taylor.golz@compeer.com Email" at bounding box center [540, 232] width 469 height 70
click at [920, 275] on div "Taylor Golz Lending Officer Email taylor.golz@compeer.com Email LinkedIn Profil…" at bounding box center [540, 252] width 1080 height 505
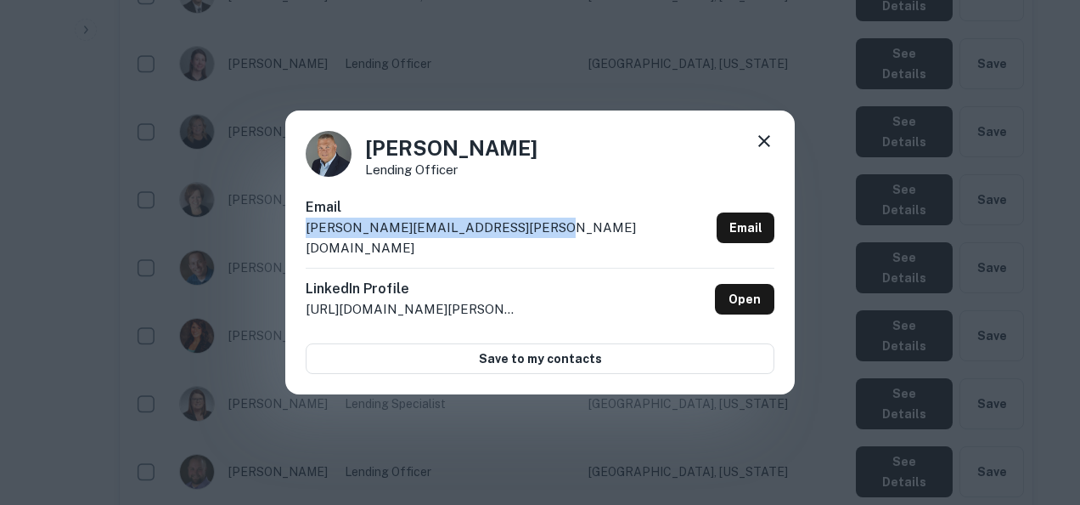
drag, startPoint x: 532, startPoint y: 236, endPoint x: 273, endPoint y: 251, distance: 258.6
click at [273, 251] on div "Tim Martin Lending Officer Email tim.martin@badgerlandfinancial.com Email Linke…" at bounding box center [540, 252] width 1080 height 505
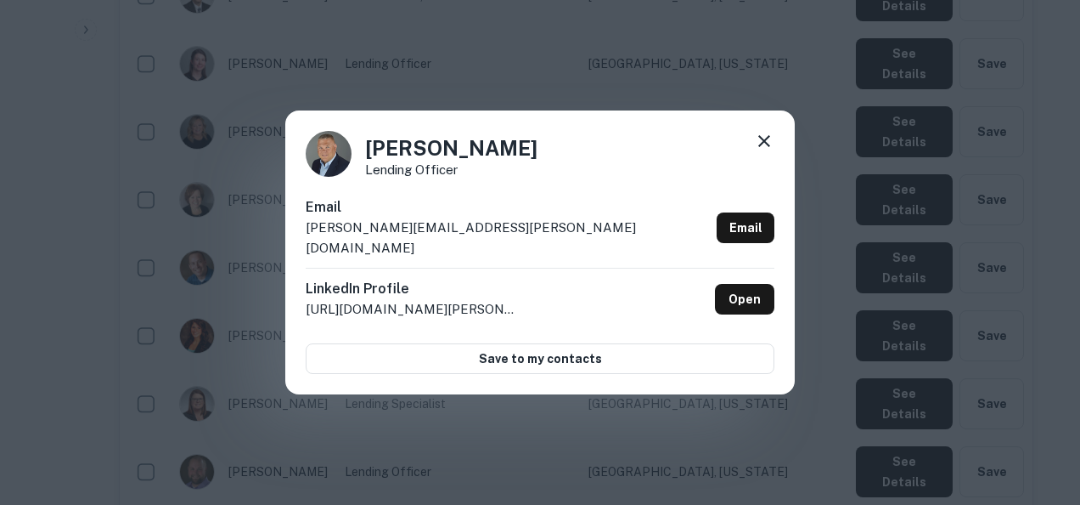
click at [1063, 245] on div "Tim Martin Lending Officer Email tim.martin@badgerlandfinancial.com Email Linke…" at bounding box center [540, 252] width 1080 height 505
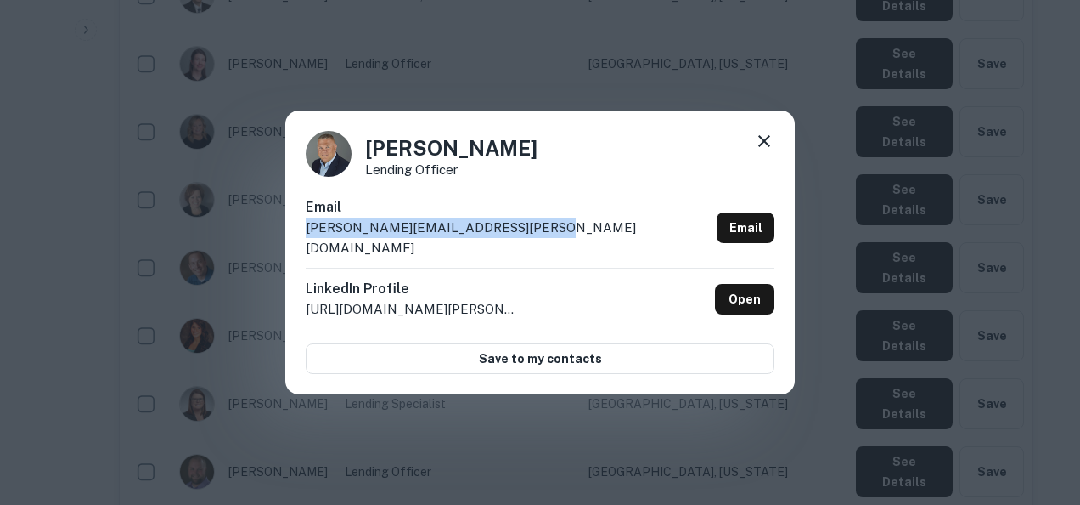
drag, startPoint x: 574, startPoint y: 238, endPoint x: 380, endPoint y: 217, distance: 195.7
click at [380, 217] on div "Email tim.martin@badgerlandfinancial.com Email" at bounding box center [540, 232] width 469 height 70
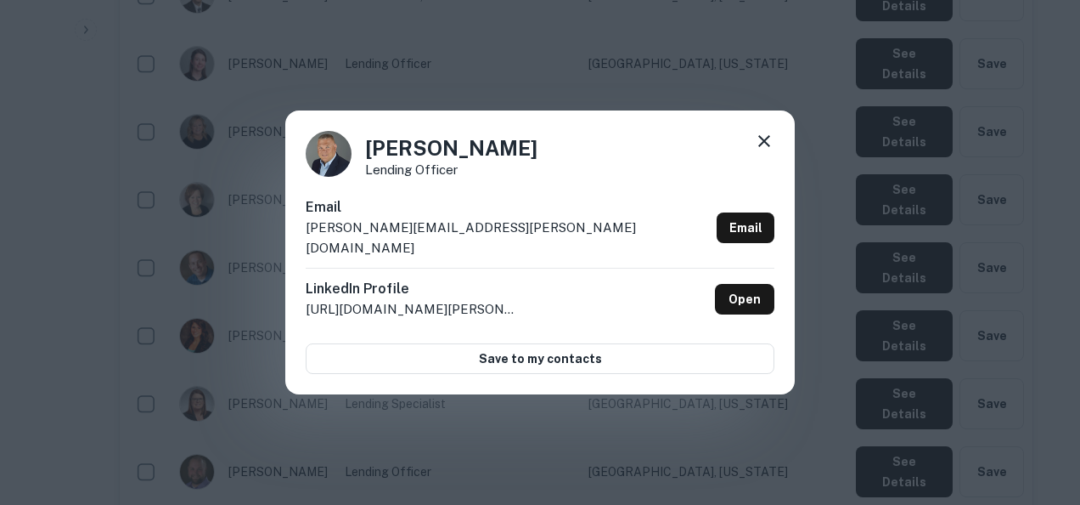
click at [786, 434] on div "Tim Martin Lending Officer Email tim.martin@badgerlandfinancial.com Email Linke…" at bounding box center [540, 252] width 1080 height 505
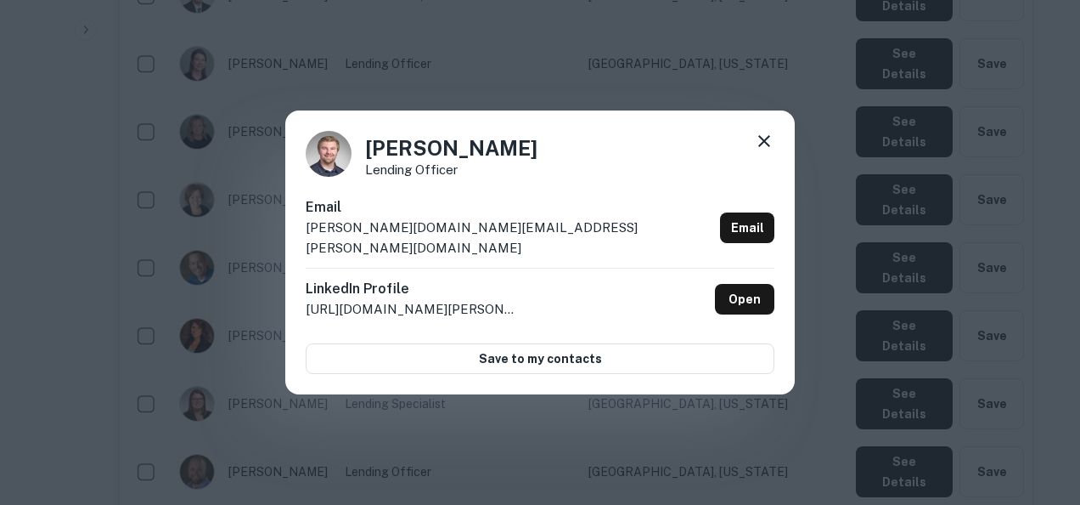
click at [501, 234] on div "Email tyler.schmidt@compeer.com Email" at bounding box center [540, 232] width 469 height 70
drag, startPoint x: 501, startPoint y: 234, endPoint x: 300, endPoint y: 251, distance: 202.0
click at [300, 251] on div "Tyler Schmidt Lending Officer Email tyler.schmidt@compeer.com Email LinkedIn Pr…" at bounding box center [540, 252] width 510 height 284
click at [686, 442] on div "Tyler Schmidt Lending Officer Email tyler.schmidt@compeer.com Email LinkedIn Pr…" at bounding box center [540, 252] width 1080 height 505
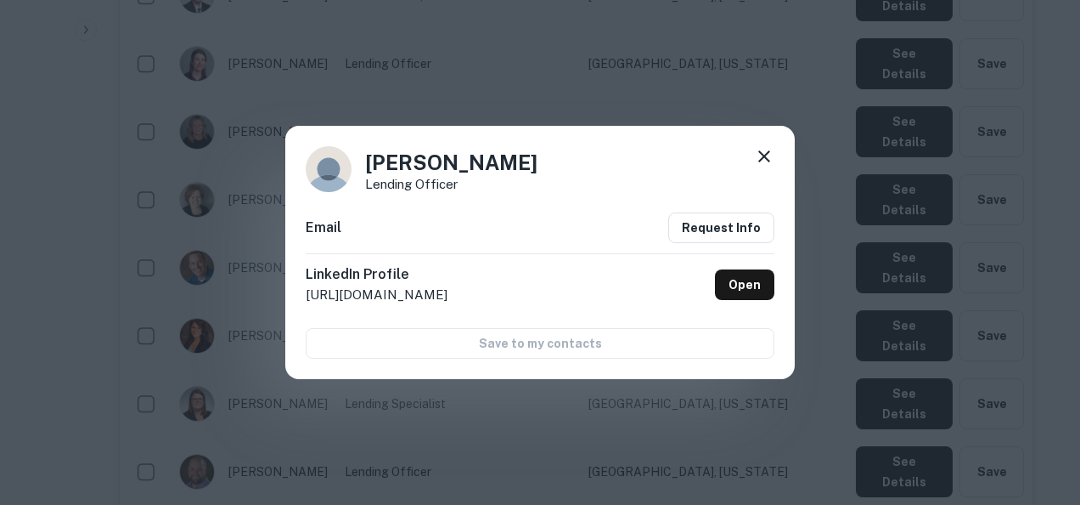
click at [762, 166] on icon at bounding box center [764, 156] width 20 height 20
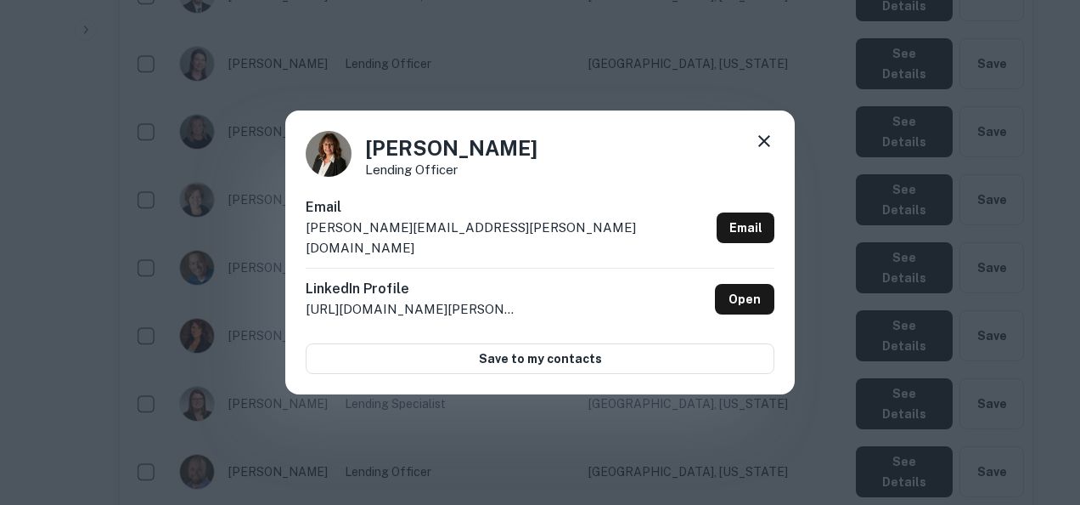
click at [518, 233] on div "Email wendy.kohrt@compeer.com Email" at bounding box center [540, 232] width 469 height 70
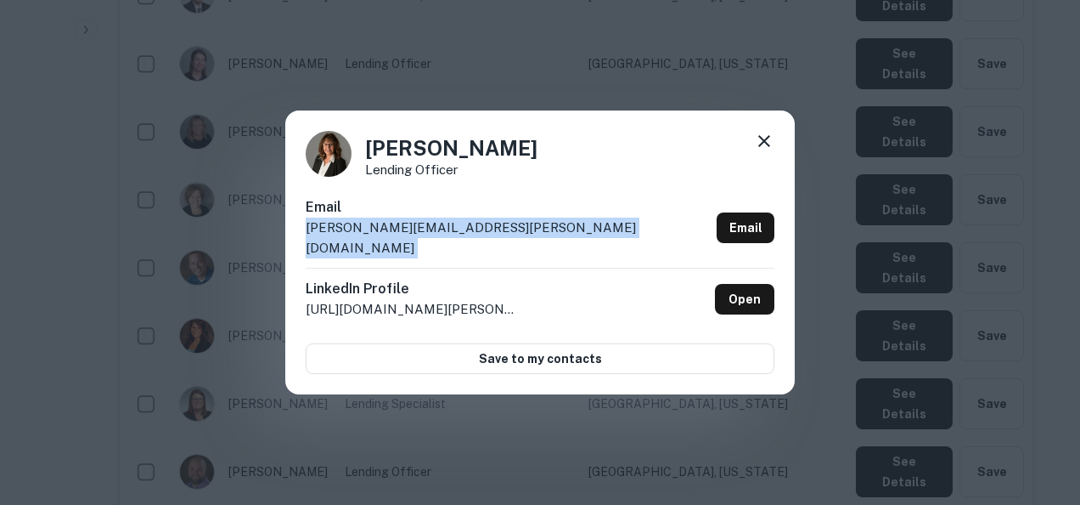
drag, startPoint x: 518, startPoint y: 233, endPoint x: 300, endPoint y: 243, distance: 218.5
click at [300, 243] on div "Wendy Kohrt Lending Officer Email wendy.kohrt@compeer.com Email LinkedIn Profil…" at bounding box center [540, 252] width 510 height 284
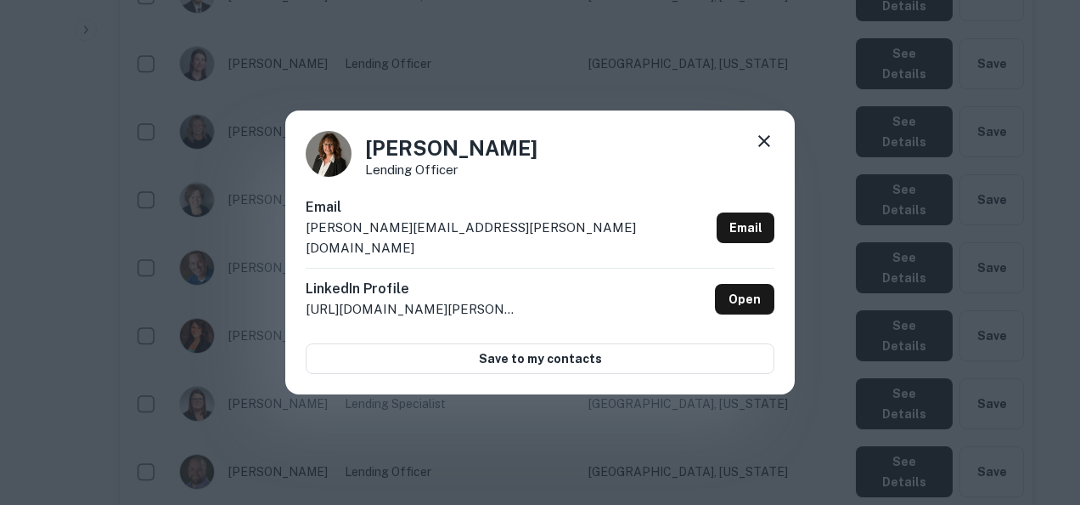
click at [888, 353] on div "Wendy Kohrt Lending Officer Email wendy.kohrt@compeer.com Email LinkedIn Profil…" at bounding box center [540, 252] width 1080 height 505
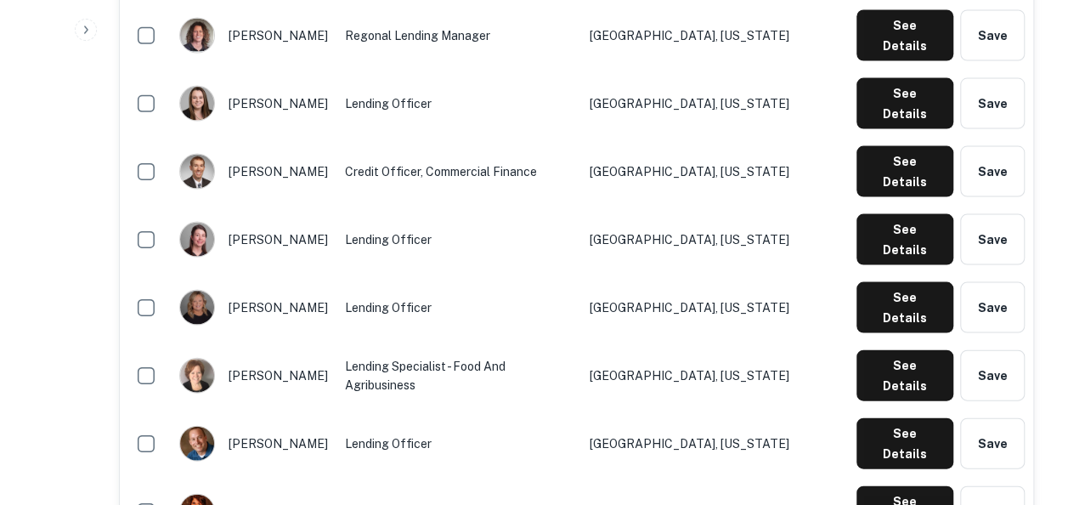
scroll to position [1721, 0]
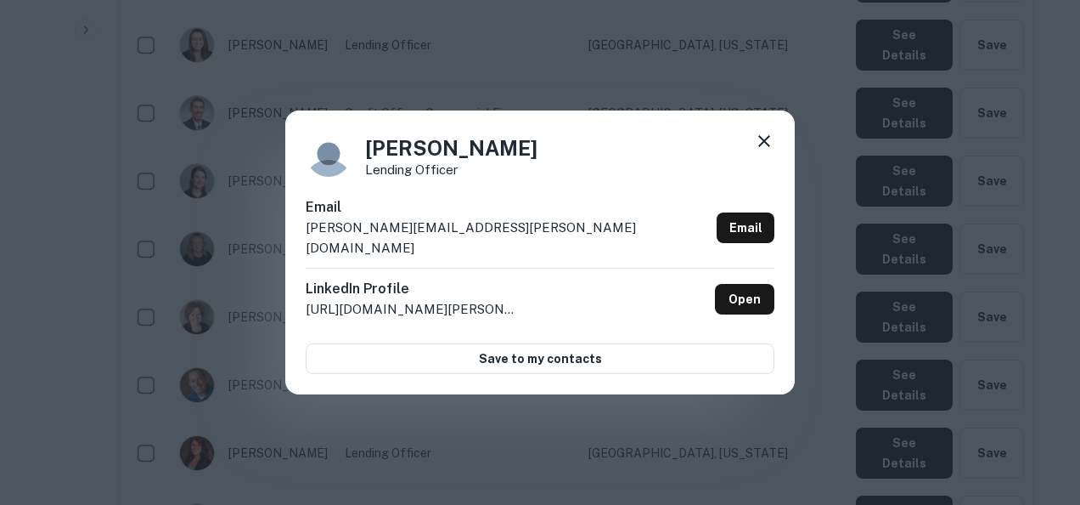
click at [370, 239] on p "taylor.golz@compeer.com" at bounding box center [508, 237] width 404 height 40
drag, startPoint x: 464, startPoint y: 231, endPoint x: 291, endPoint y: 249, distance: 173.3
click at [291, 249] on div "Taylor Golz Lending Officer Email taylor.golz@compeer.com Email LinkedIn Profil…" at bounding box center [540, 252] width 510 height 284
click at [773, 452] on div "Taylor Golz Lending Officer Email taylor.golz@compeer.com Email LinkedIn Profil…" at bounding box center [540, 252] width 1080 height 505
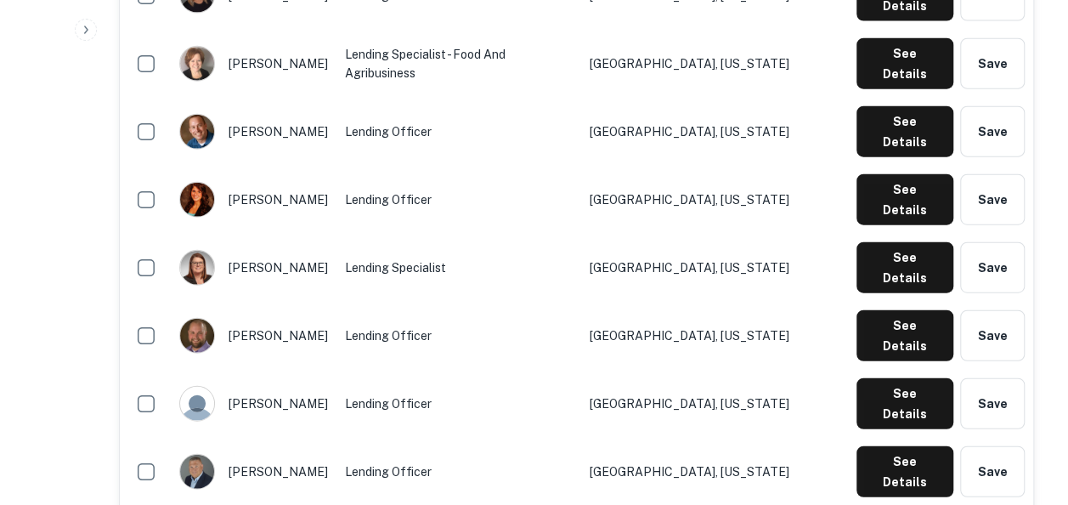
scroll to position [1979, 0]
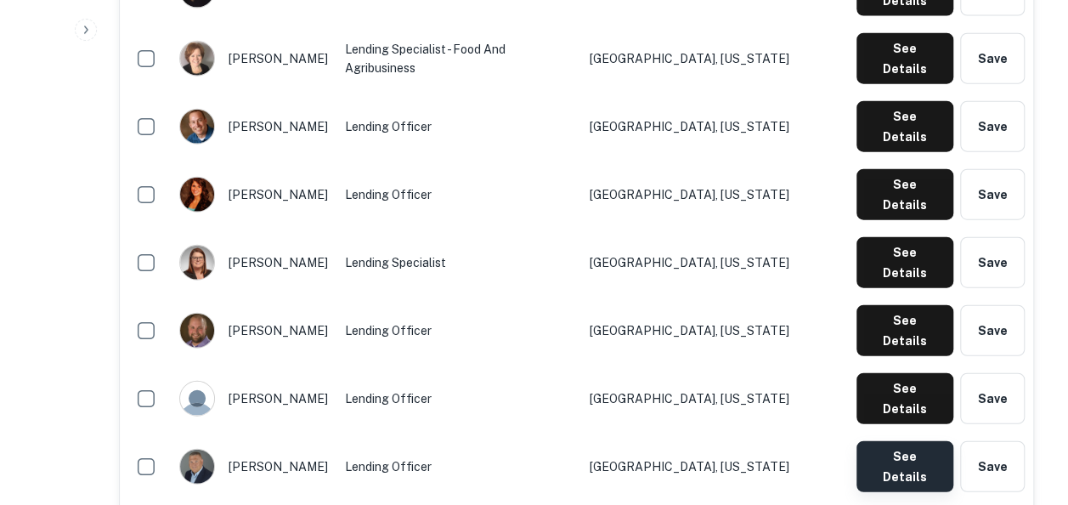
click at [920, 441] on button "See Details" at bounding box center [904, 466] width 97 height 51
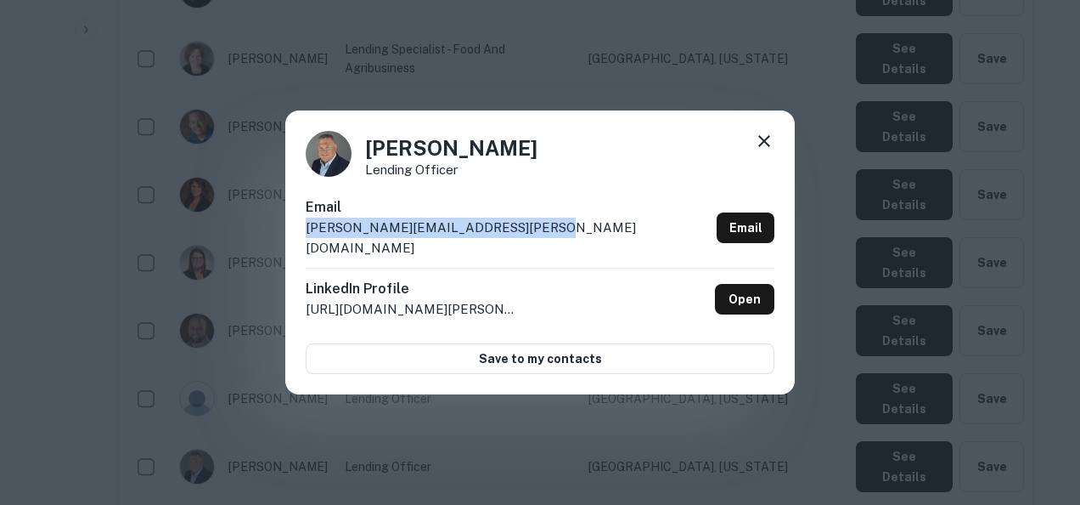
drag, startPoint x: 537, startPoint y: 243, endPoint x: 298, endPoint y: 234, distance: 238.8
click at [298, 234] on div "Tim Martin Lending Officer Email tim.martin@badgerlandfinancial.com Email Linke…" at bounding box center [540, 252] width 510 height 284
click at [481, 233] on p "tim.martin@badgerlandfinancial.com" at bounding box center [508, 237] width 404 height 40
drag, startPoint x: 540, startPoint y: 245, endPoint x: 302, endPoint y: 241, distance: 237.8
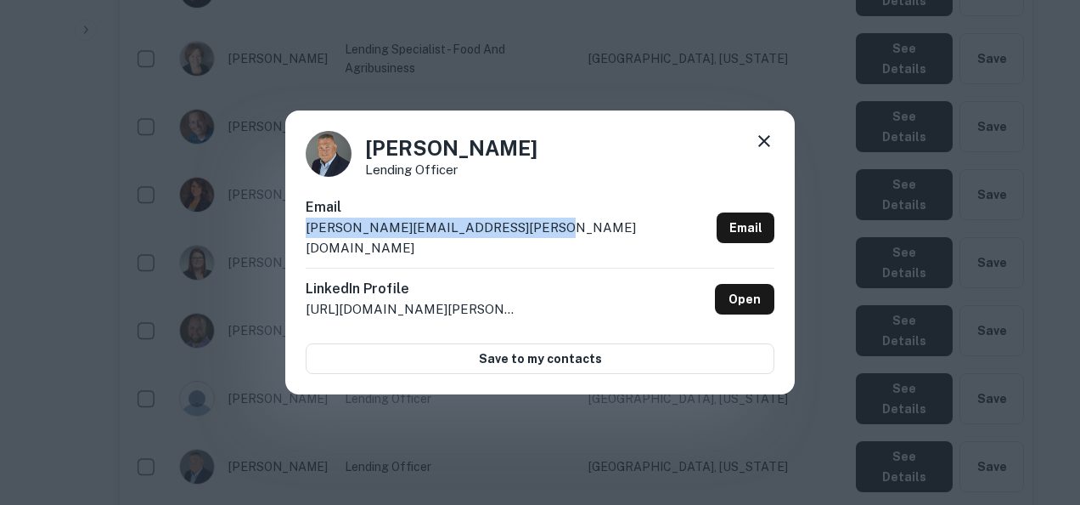
click at [302, 241] on div "Tim Martin Lending Officer Email tim.martin@badgerlandfinancial.com Email Linke…" at bounding box center [540, 252] width 510 height 284
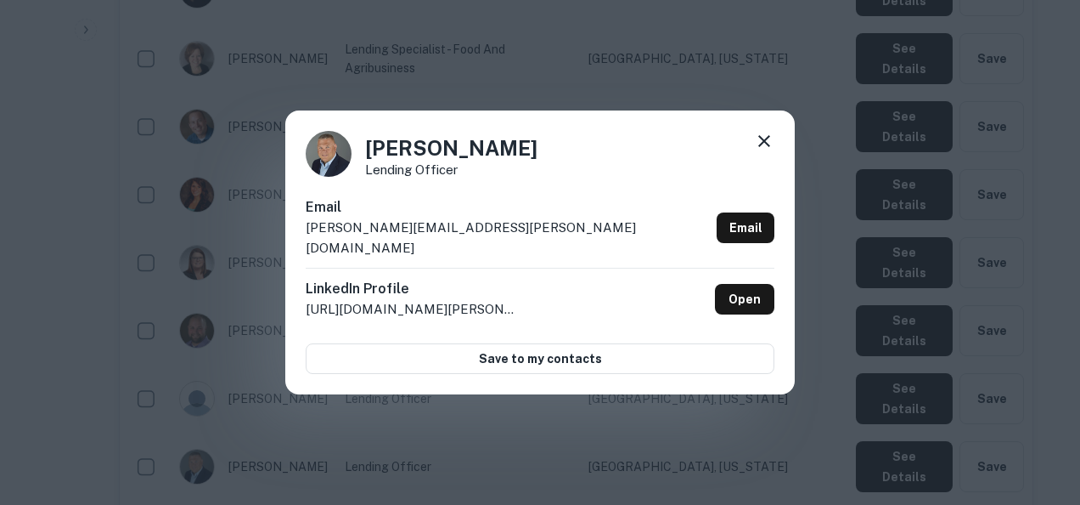
click at [302, 241] on div "Tim Martin Lending Officer Email tim.martin@badgerlandfinancial.com Email Linke…" at bounding box center [540, 252] width 510 height 284
click at [593, 177] on div "Tim Martin Lending Officer" at bounding box center [540, 154] width 469 height 46
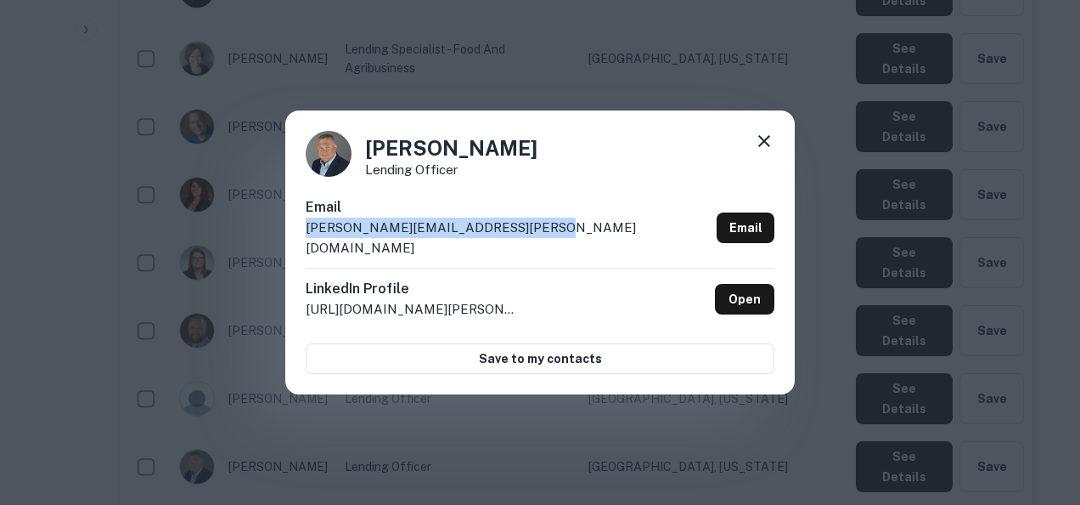
drag, startPoint x: 538, startPoint y: 228, endPoint x: 302, endPoint y: 243, distance: 236.6
click at [302, 243] on div "Tim Martin Lending Officer Email tim.martin@badgerlandfinancial.com Email Linke…" at bounding box center [540, 252] width 510 height 284
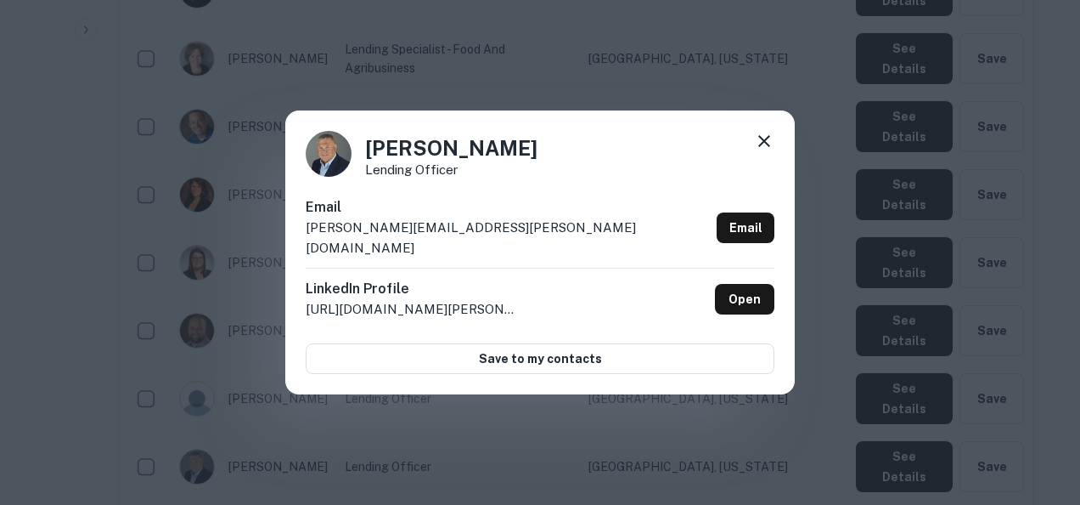
click at [953, 378] on div "Tim Martin Lending Officer Email tim.martin@badgerlandfinancial.com Email Linke…" at bounding box center [540, 252] width 1080 height 505
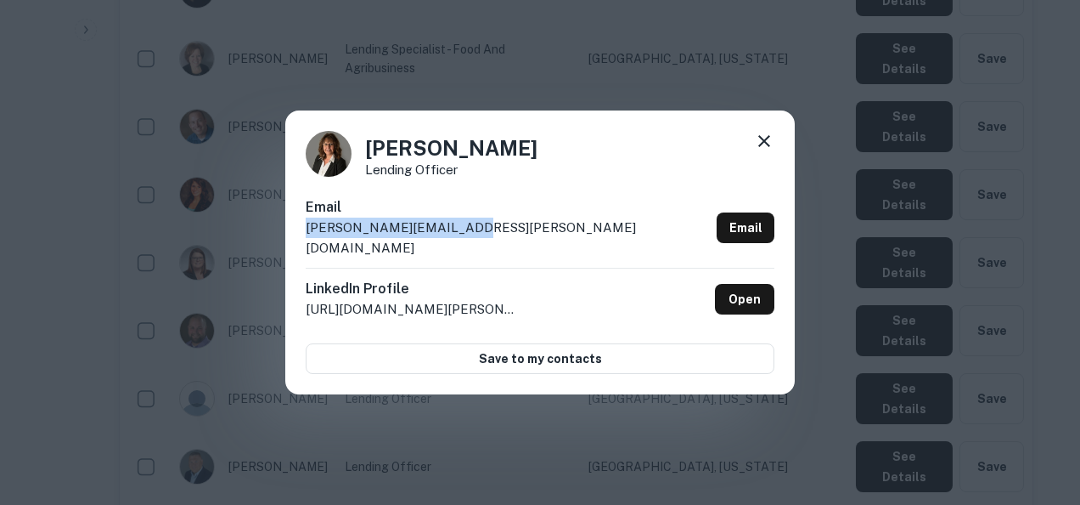
drag, startPoint x: 475, startPoint y: 236, endPoint x: 297, endPoint y: 236, distance: 177.5
click at [297, 236] on div "Wendy Kohrt Lending Officer Email wendy.kohrt@compeer.com Email LinkedIn Profil…" at bounding box center [540, 252] width 510 height 284
click at [756, 229] on link "Email" at bounding box center [746, 227] width 58 height 31
click at [447, 410] on div "Wendy Kohrt Lending Officer Email wendy.kohrt@compeer.com Email LinkedIn Profil…" at bounding box center [540, 252] width 1080 height 505
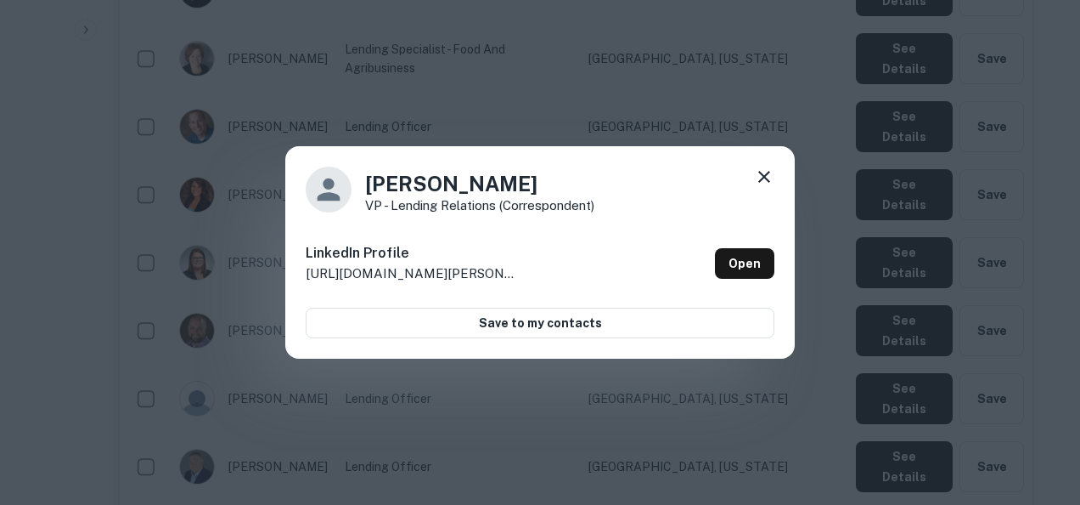
click at [763, 173] on icon at bounding box center [764, 176] width 20 height 20
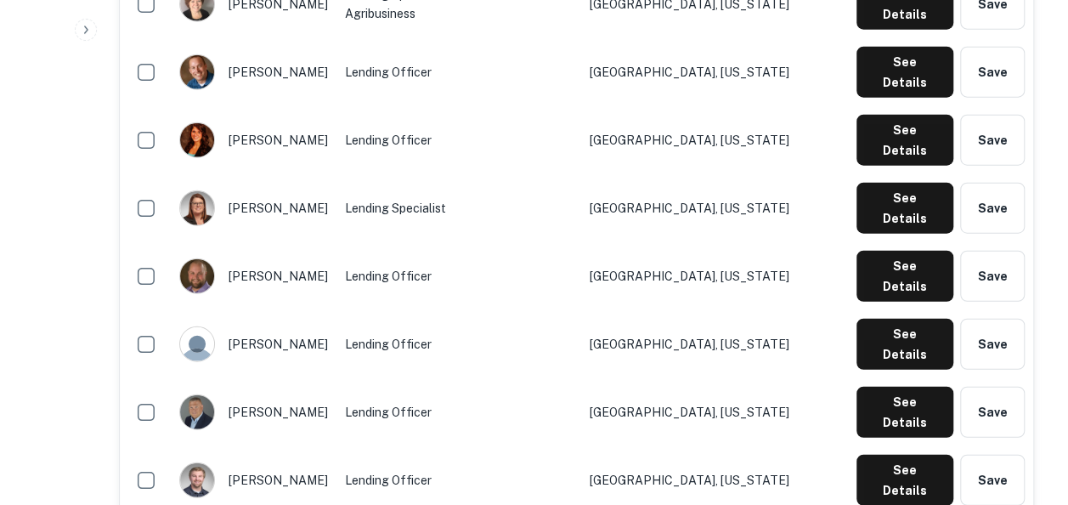
scroll to position [2033, 0]
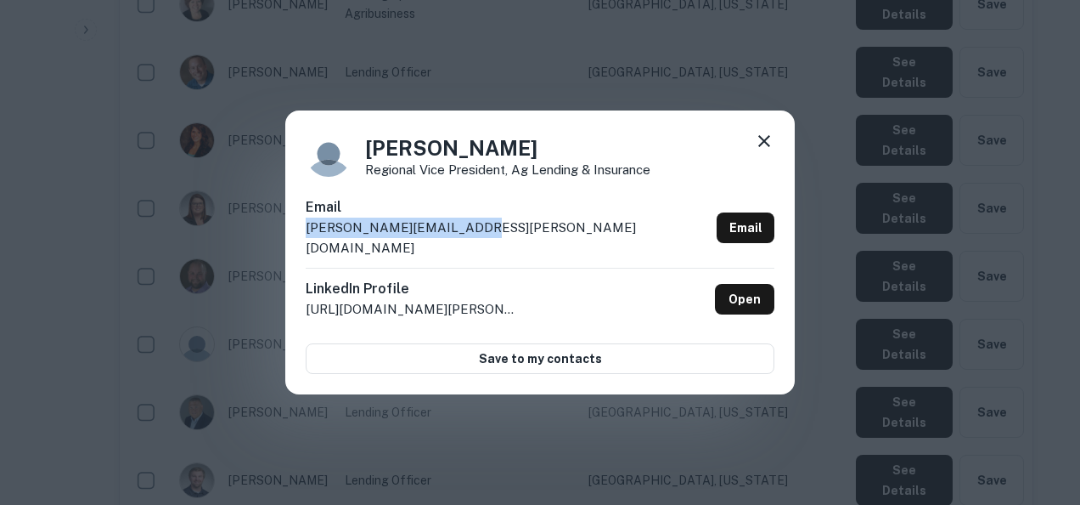
drag, startPoint x: 489, startPoint y: 240, endPoint x: 307, endPoint y: 236, distance: 181.8
click at [307, 236] on div "Email aaron.tigert@compeer.com Email" at bounding box center [540, 232] width 469 height 70
click at [675, 375] on div "Aaron Tigert Regional Vice President, Ag Lending & Insurance Email aaron.tigert…" at bounding box center [540, 252] width 510 height 284
click at [652, 389] on div "Aaron Tigert Regional Vice President, Ag Lending & Insurance Email aaron.tigert…" at bounding box center [540, 252] width 1080 height 505
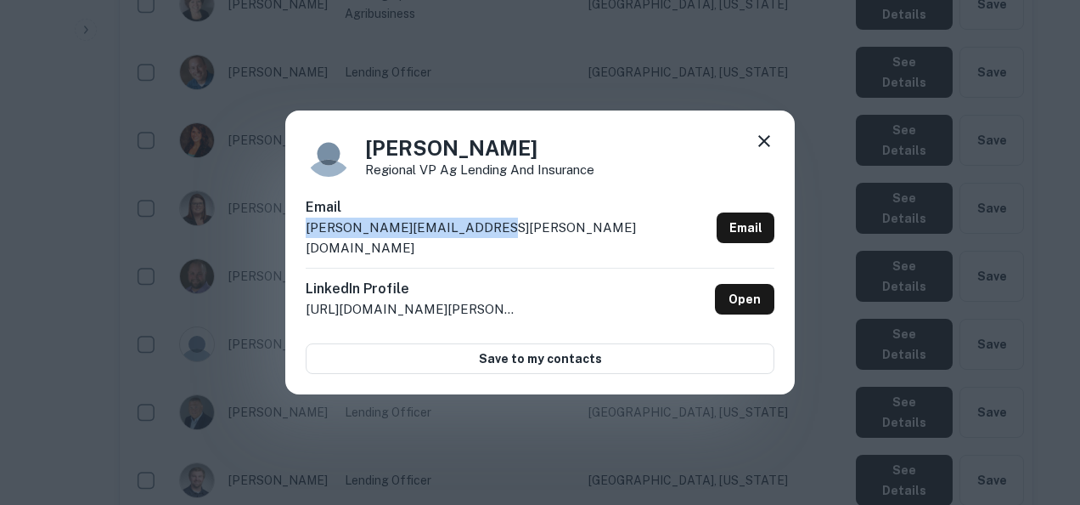
drag, startPoint x: 496, startPoint y: 240, endPoint x: 280, endPoint y: 228, distance: 216.1
click at [280, 228] on div "Chris Fitzloff Regional VP Ag Lending and Insurance Email chris.fitzloff@compee…" at bounding box center [540, 252] width 1080 height 505
click at [471, 235] on div "Email chris.fitzloff@compeer.com Email" at bounding box center [540, 232] width 469 height 70
drag, startPoint x: 471, startPoint y: 235, endPoint x: 299, endPoint y: 246, distance: 172.8
click at [299, 246] on div "Chris Fitzloff Regional VP Ag Lending and Insurance Email chris.fitzloff@compee…" at bounding box center [540, 252] width 510 height 284
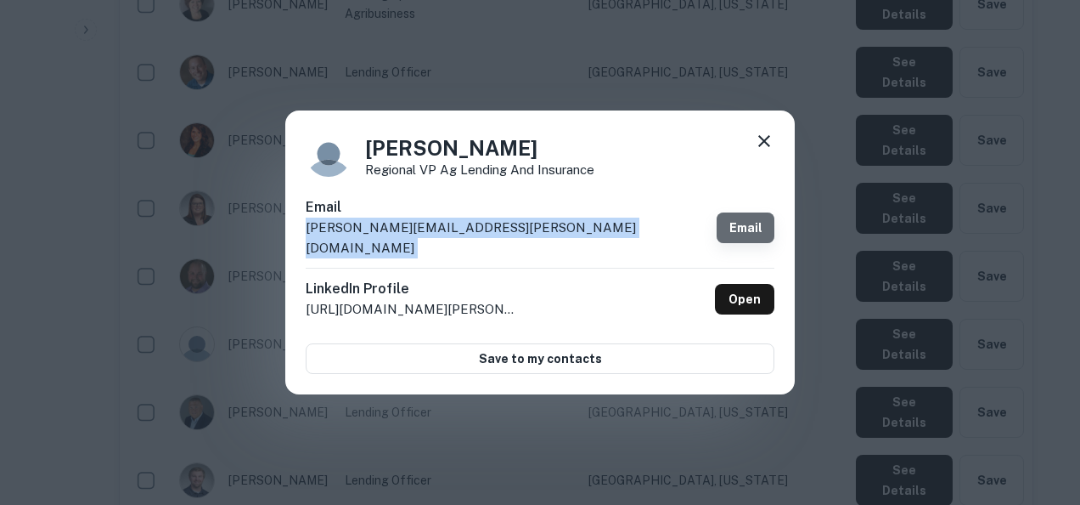
click at [767, 214] on link "Email" at bounding box center [746, 227] width 58 height 31
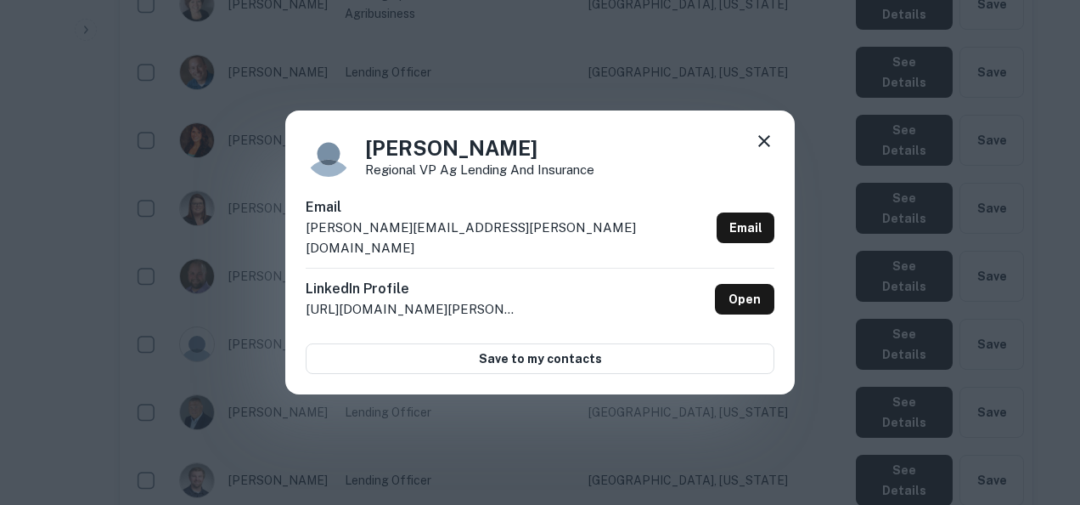
click at [476, 404] on div "Chris Fitzloff Regional VP Ag Lending and Insurance Email chris.fitzloff@compee…" at bounding box center [540, 252] width 1080 height 505
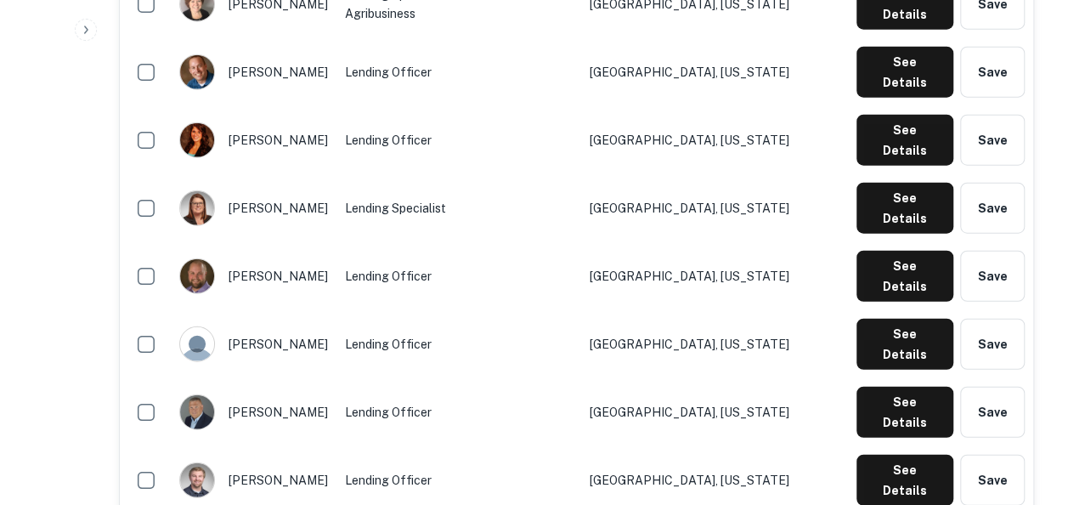
scroll to position [2195, 0]
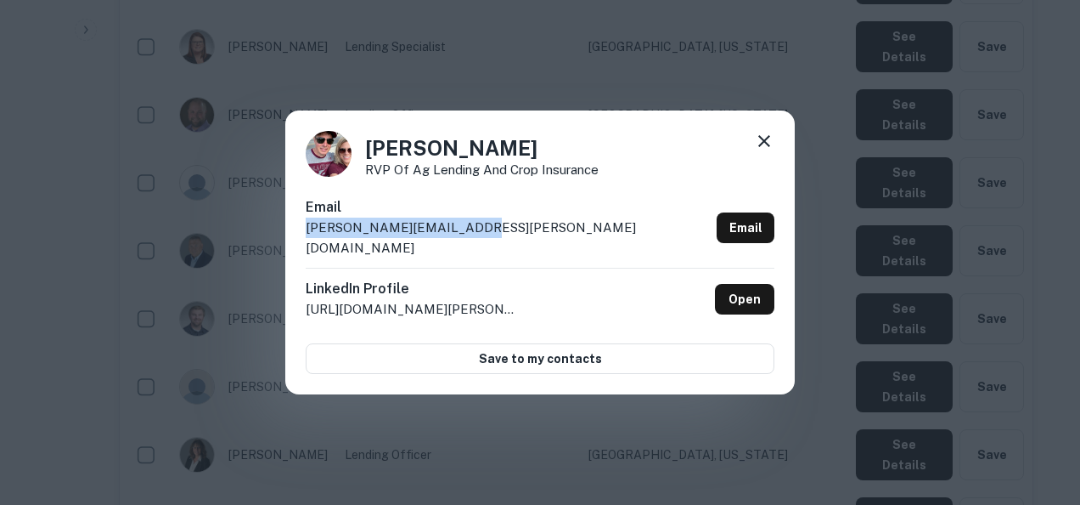
drag, startPoint x: 479, startPoint y: 240, endPoint x: 304, endPoint y: 243, distance: 175.0
click at [304, 243] on div "Crary Daniel RVP of Ag Lending and Crop Insurance Email daniel.crary@compeer.co…" at bounding box center [540, 252] width 510 height 284
click at [448, 428] on div "Crary Daniel RVP of Ag Lending and Crop Insurance Email daniel.crary@compeer.co…" at bounding box center [540, 252] width 1080 height 505
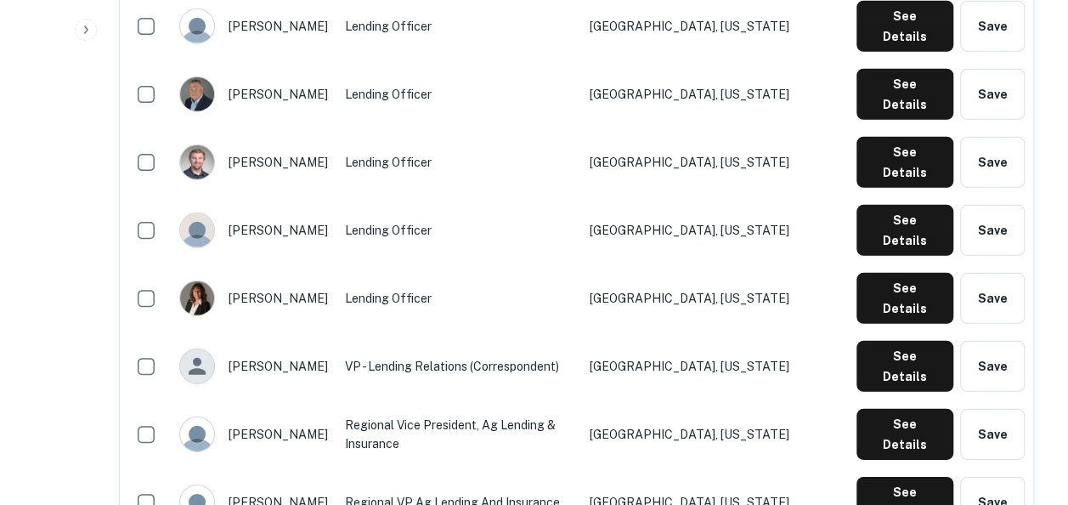
scroll to position [2366, 0]
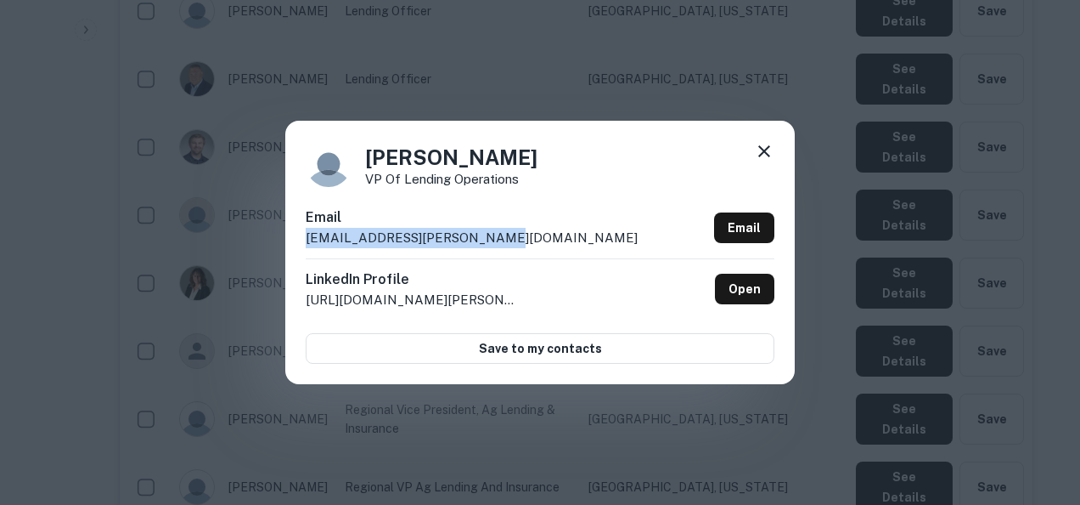
drag, startPoint x: 541, startPoint y: 235, endPoint x: 297, endPoint y: 253, distance: 244.4
click at [297, 253] on div "Dallas Schultze VP of Lending Operations Email dallas.schultze@compeer.com Emai…" at bounding box center [540, 252] width 510 height 263
click at [557, 408] on div "Dallas Schultze VP of Lending Operations Email dallas.schultze@compeer.com Emai…" at bounding box center [540, 252] width 1080 height 505
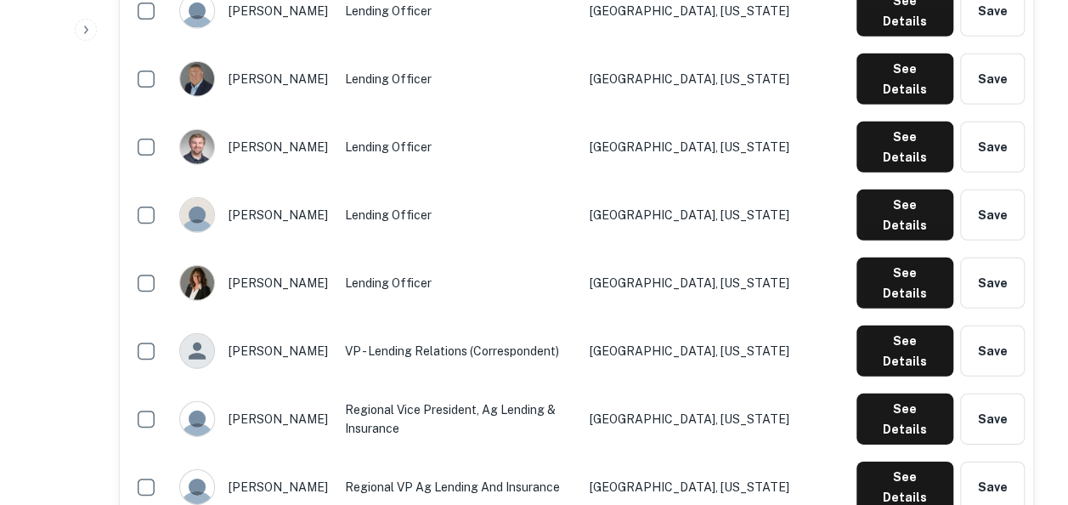
scroll to position [2417, 0]
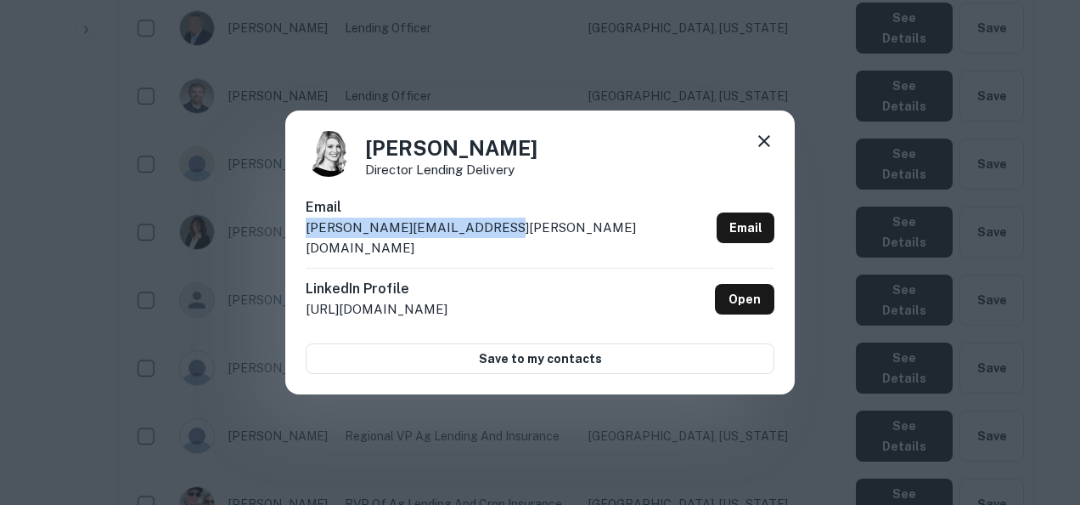
drag, startPoint x: 503, startPoint y: 229, endPoint x: 300, endPoint y: 236, distance: 203.1
click at [300, 236] on div "Kirstin Merseth Director Lending Delivery Email kirstin.merseth@compeer.com Ema…" at bounding box center [540, 252] width 510 height 284
click at [688, 448] on div "Kirstin Merseth Director Lending Delivery Email kirstin.merseth@compeer.com Ema…" at bounding box center [540, 252] width 1080 height 505
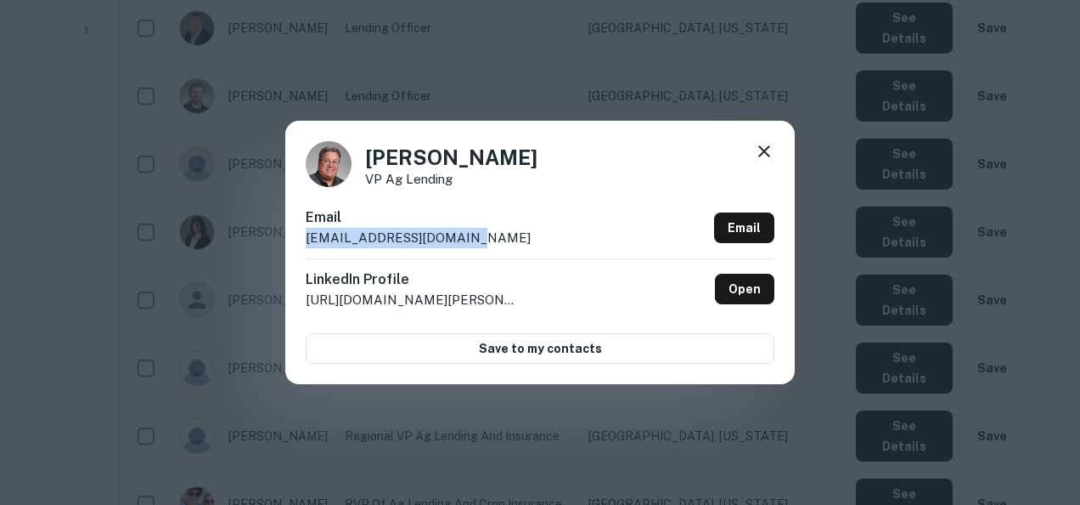
drag, startPoint x: 482, startPoint y: 238, endPoint x: 304, endPoint y: 247, distance: 178.6
click at [304, 247] on div "Kurtis Zuck VP Ag Lending Email kzuck@1stfarmcredit.com Email LinkedIn Profile …" at bounding box center [540, 252] width 510 height 263
click at [768, 144] on icon at bounding box center [764, 151] width 20 height 20
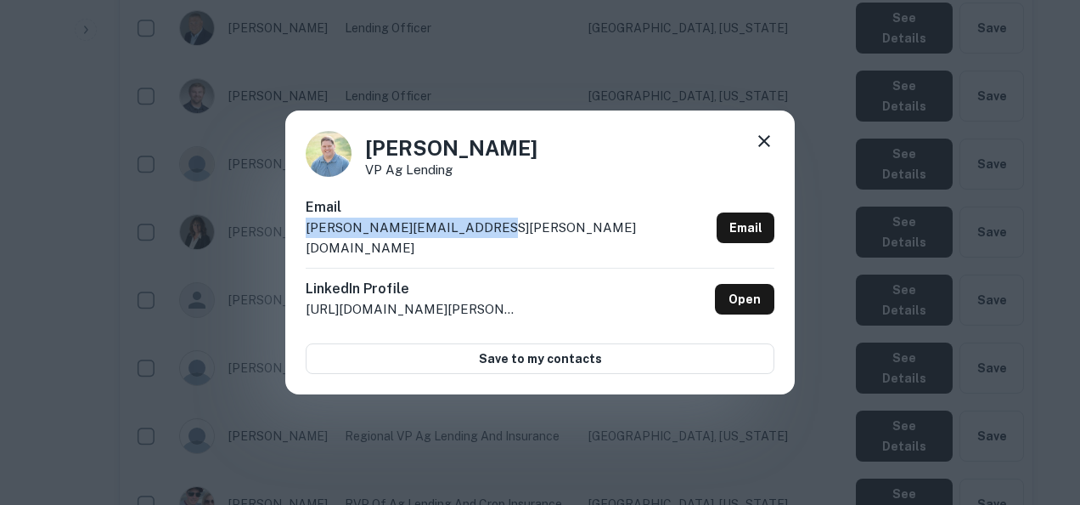
drag, startPoint x: 511, startPoint y: 234, endPoint x: 290, endPoint y: 251, distance: 221.4
click at [290, 251] on div "Mike Patterson VP Ag Lending Email mike.patterson@compeer.com Email LinkedIn Pr…" at bounding box center [540, 252] width 510 height 284
click at [583, 444] on div "Mike Patterson VP Ag Lending Email mike.patterson@compeer.com Email LinkedIn Pr…" at bounding box center [540, 252] width 1080 height 505
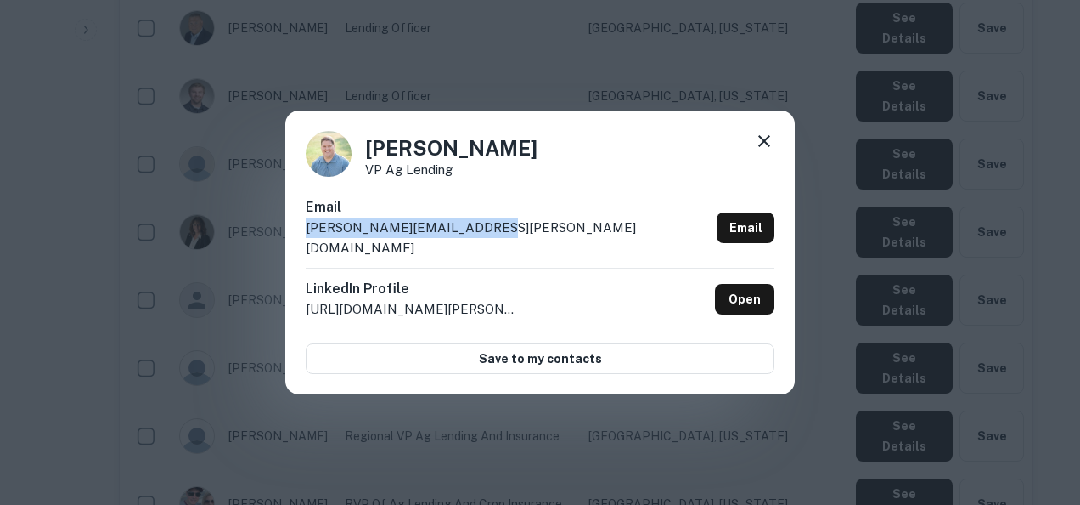
drag, startPoint x: 508, startPoint y: 243, endPoint x: 307, endPoint y: 250, distance: 200.6
click at [307, 250] on div "Email mike.patterson@compeer.com Email" at bounding box center [540, 232] width 469 height 70
click at [612, 437] on div "Mike Patterson VP Ag Lending Email mike.patterson@compeer.com Email LinkedIn Pr…" at bounding box center [540, 252] width 1080 height 505
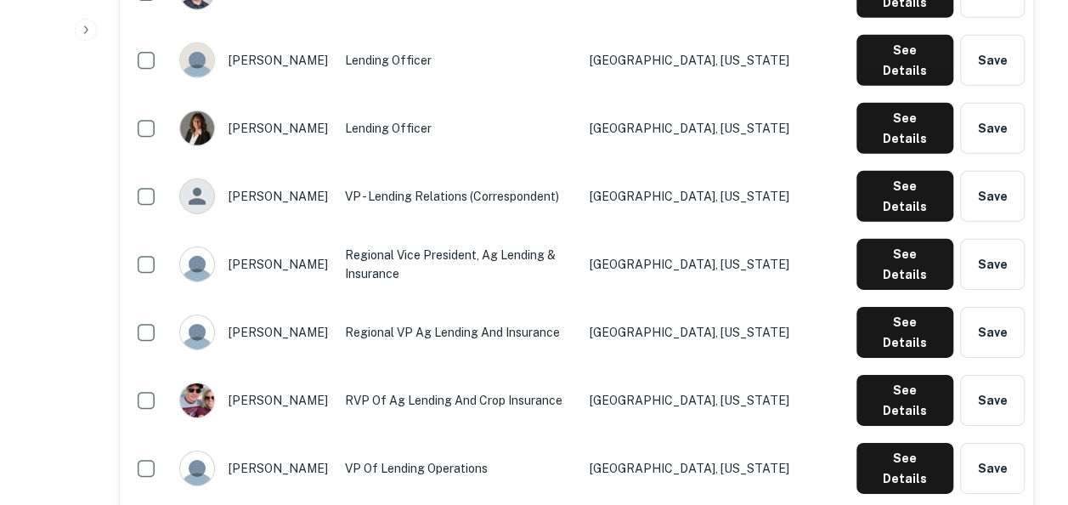
scroll to position [2524, 0]
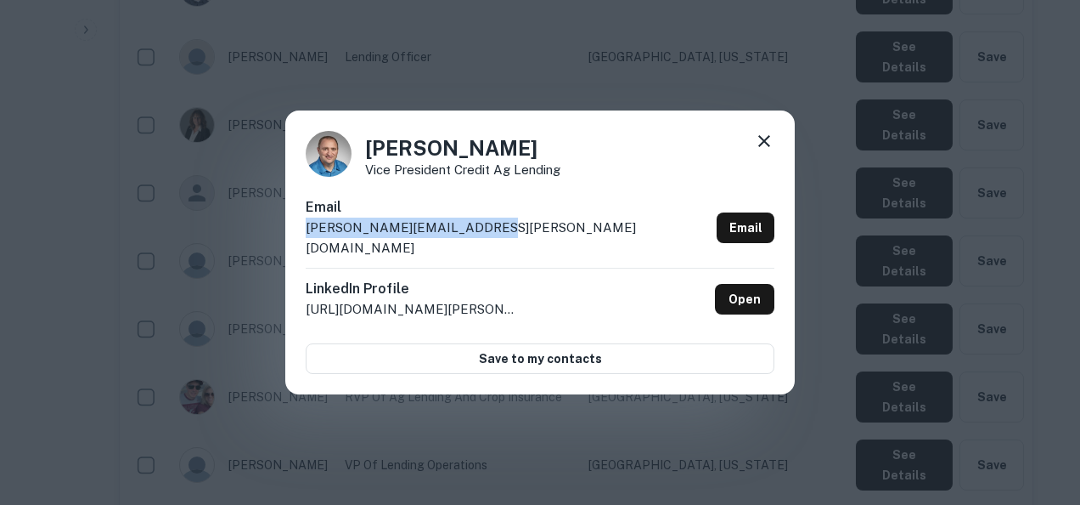
drag, startPoint x: 516, startPoint y: 236, endPoint x: 290, endPoint y: 240, distance: 225.9
click at [290, 240] on div "Nathan Kromann Vice President Credit Ag Lending Email nathan.kromann@compeer.co…" at bounding box center [540, 252] width 510 height 284
click at [735, 456] on div "Nathan Kromann Vice President Credit Ag Lending Email nathan.kromann@compeer.co…" at bounding box center [540, 252] width 1080 height 505
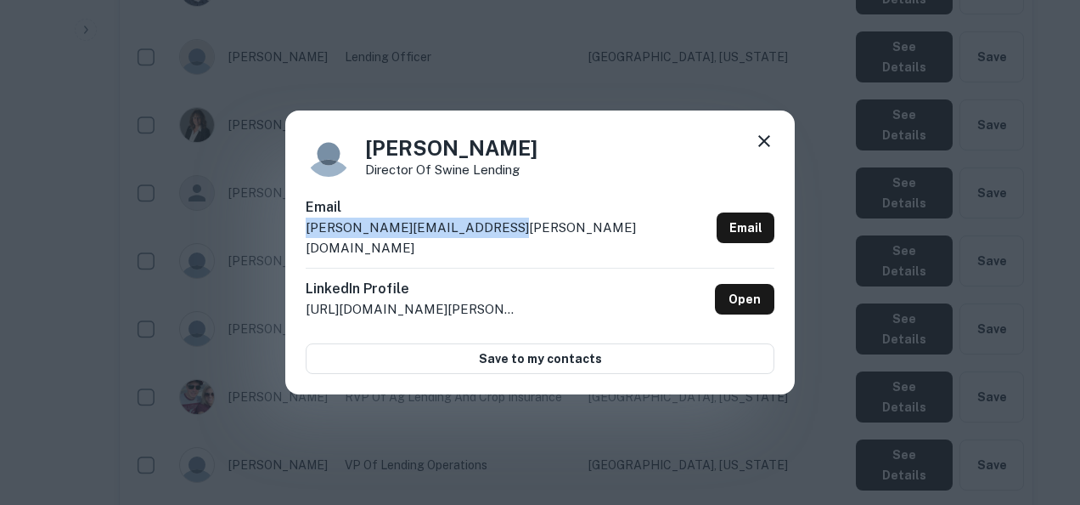
click at [538, 233] on div "Email steve.malakowsky@compeer.com Email" at bounding box center [540, 232] width 469 height 70
click at [1051, 364] on div "Steve Malakowsky Director of Swine Lending Email steve.malakowsky@compeer.com E…" at bounding box center [540, 252] width 1080 height 505
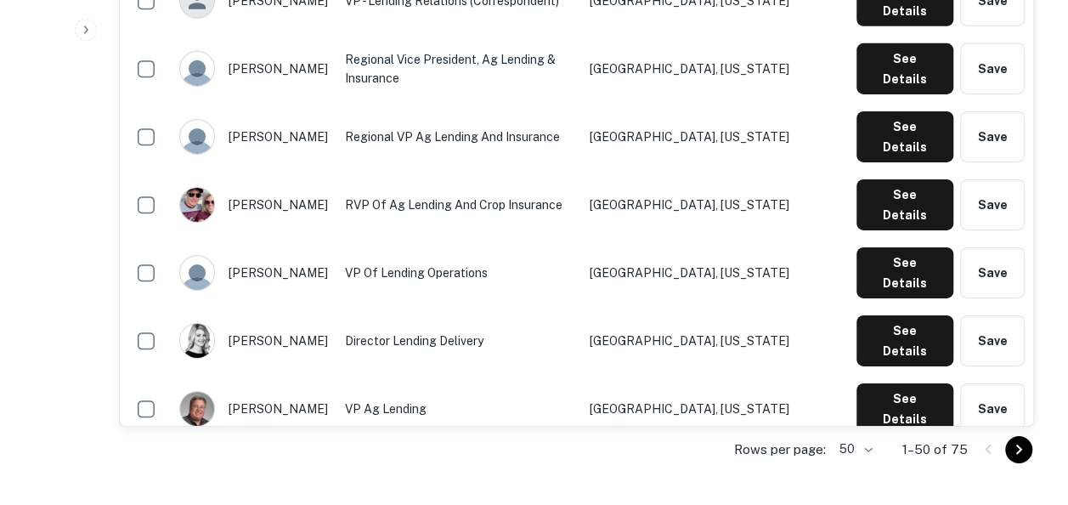
scroll to position [2716, 0]
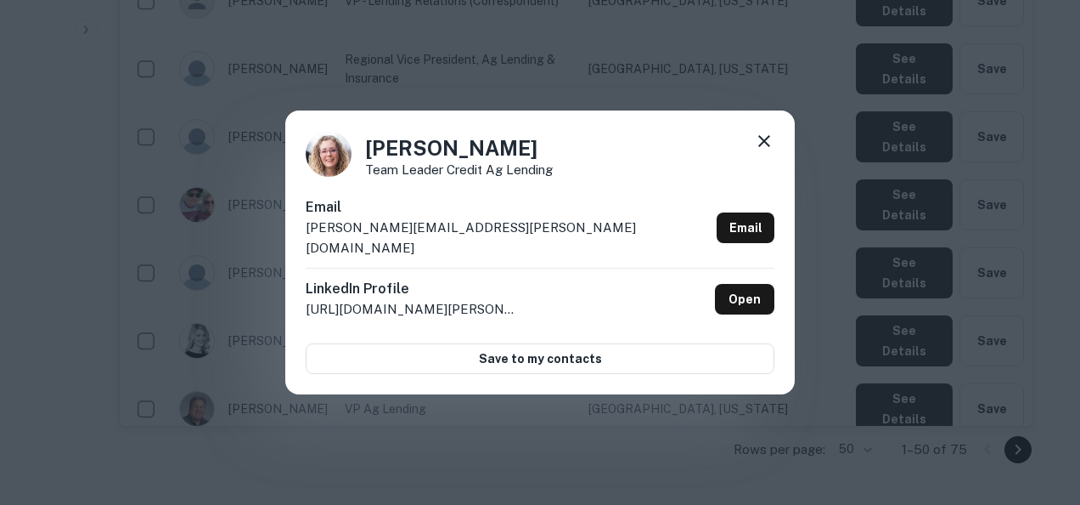
click at [494, 225] on div "Email alissa.fosdick@compeer.com Email" at bounding box center [540, 232] width 469 height 70
drag, startPoint x: 492, startPoint y: 240, endPoint x: 372, endPoint y: 223, distance: 121.0
click at [372, 223] on div "Email alissa.fosdick@compeer.com Email" at bounding box center [540, 232] width 469 height 70
click at [655, 448] on div "Alissa Fosdick Team Leader Credit Ag Lending Email alissa.fosdick@compeer.com E…" at bounding box center [540, 252] width 1080 height 505
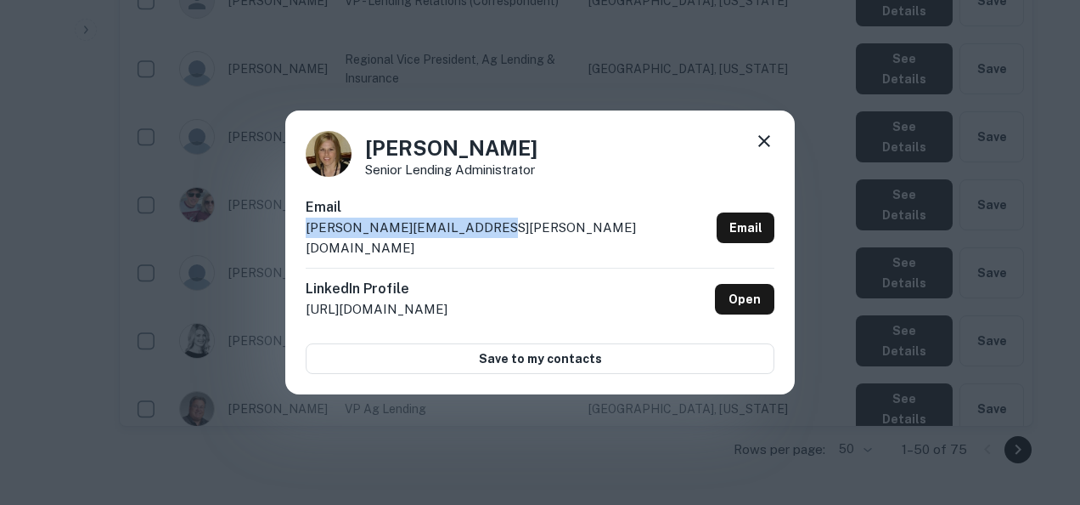
drag, startPoint x: 505, startPoint y: 232, endPoint x: 302, endPoint y: 233, distance: 202.1
click at [302, 233] on div "Amy Henkemeyer Senior Lending Administrator Email amy.henkemeyer@compeer.com Em…" at bounding box center [540, 252] width 510 height 284
click at [798, 448] on div "Amy Henkemeyer Senior Lending Administrator Email amy.henkemeyer@compeer.com Em…" at bounding box center [540, 252] width 1080 height 505
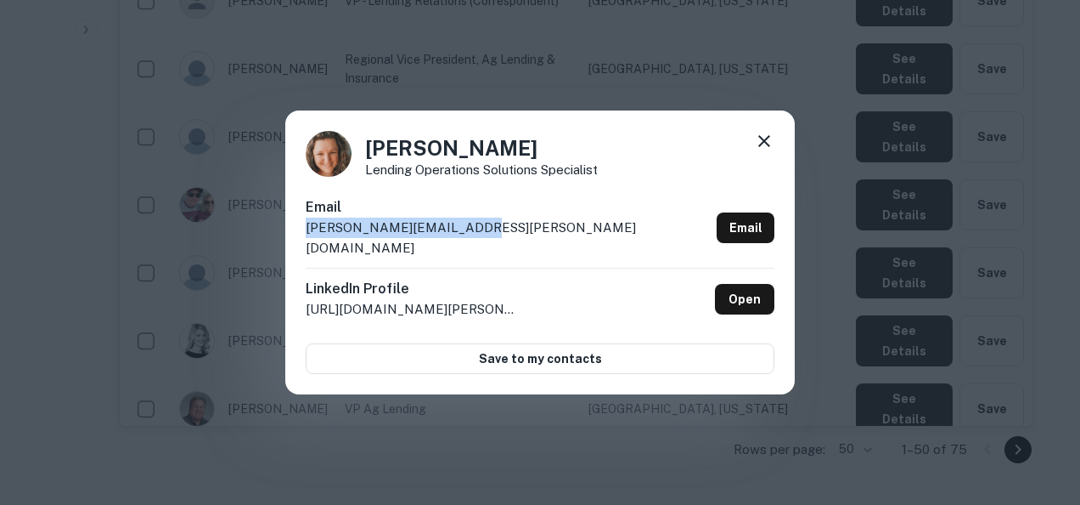
drag, startPoint x: 492, startPoint y: 240, endPoint x: 288, endPoint y: 240, distance: 203.8
click at [288, 240] on div "Ashley Legel Lending Operations Solutions Specialist Email ashley.legel@compeer…" at bounding box center [540, 252] width 510 height 284
click at [533, 235] on div "Email ashley.legel@compeer.com Email" at bounding box center [540, 232] width 469 height 70
drag, startPoint x: 533, startPoint y: 235, endPoint x: 303, endPoint y: 242, distance: 229.4
click at [303, 242] on div "Ashley Legel Lending Operations Solutions Specialist Email ashley.legel@compeer…" at bounding box center [540, 252] width 510 height 284
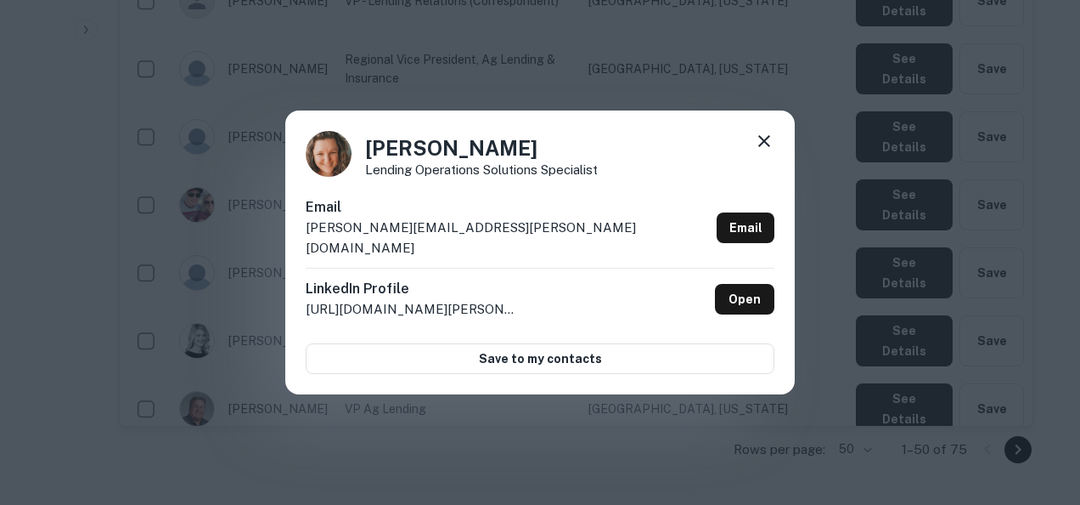
click at [622, 418] on div "Ashley Legel Lending Operations Solutions Specialist Email ashley.legel@compeer…" at bounding box center [540, 252] width 1080 height 505
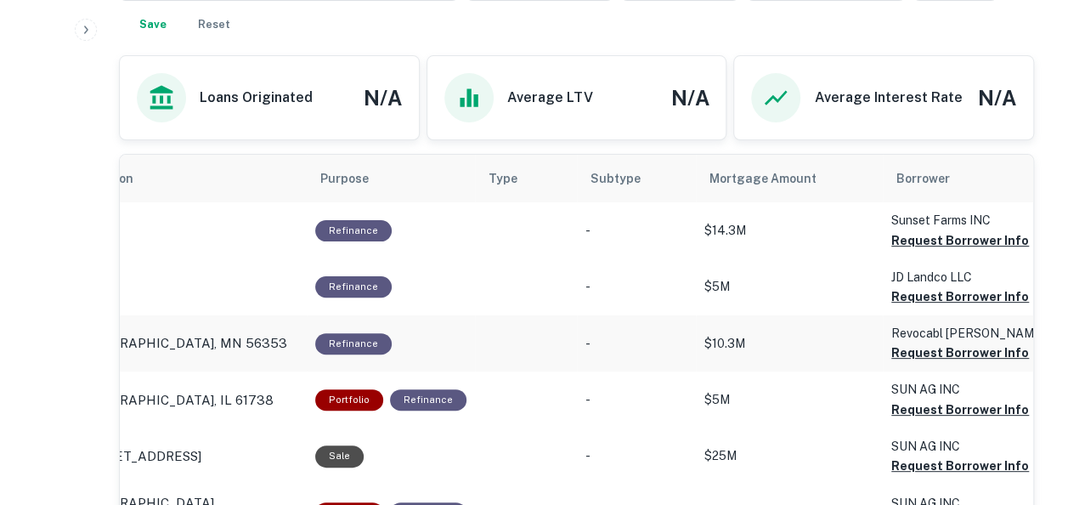
scroll to position [0, 0]
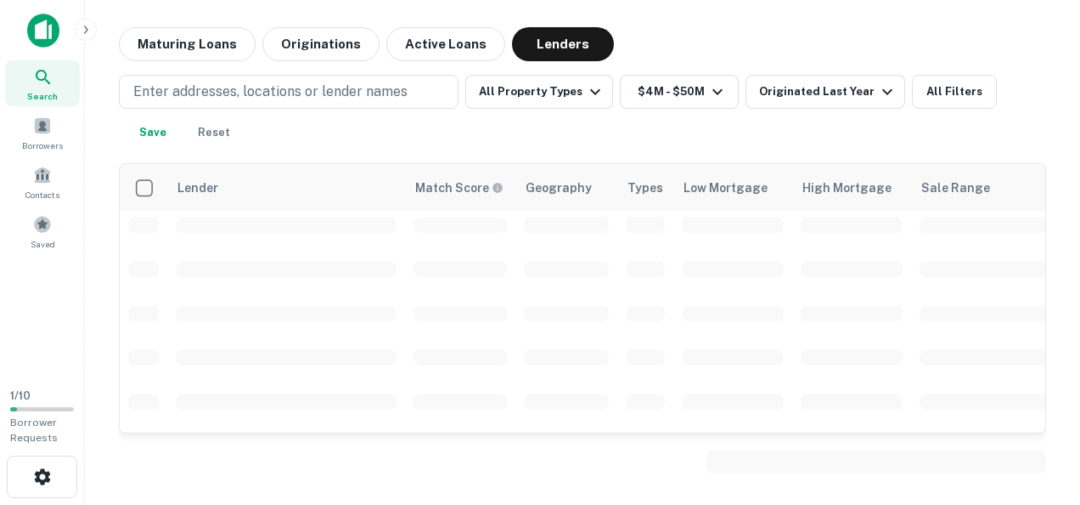
scroll to position [716, 49]
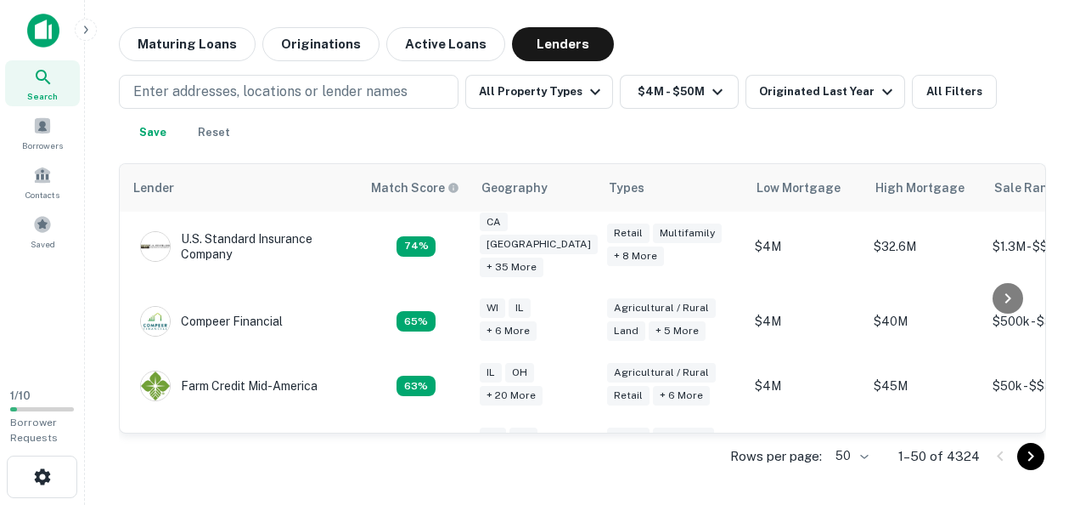
click at [352, 109] on div "Enter addresses, locations or lender names All Property Types $4M - $50M Origin…" at bounding box center [582, 112] width 927 height 75
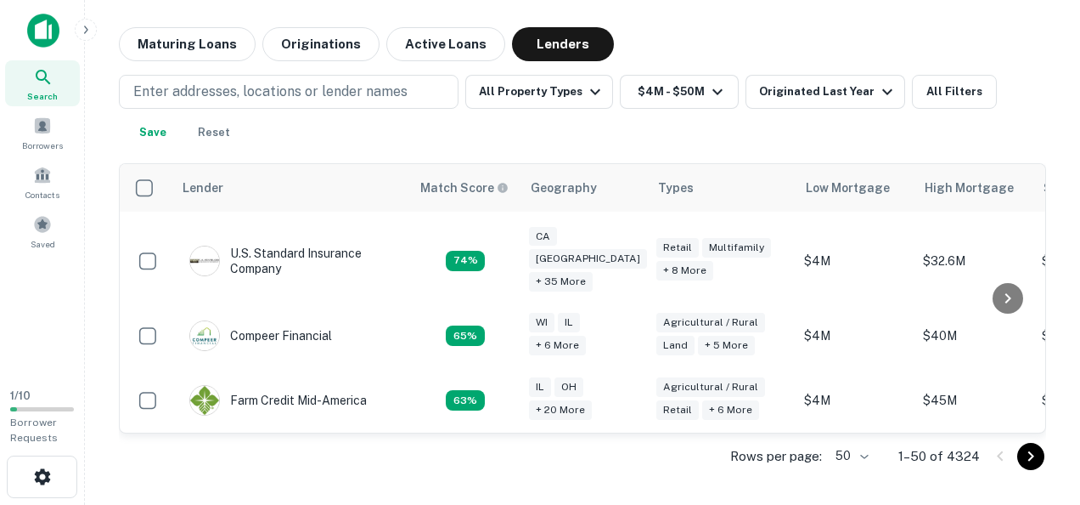
scroll to position [702, 0]
click at [690, 135] on div "Enter addresses, locations or lender names All Property Types $4M - $50M Origin…" at bounding box center [582, 112] width 927 height 75
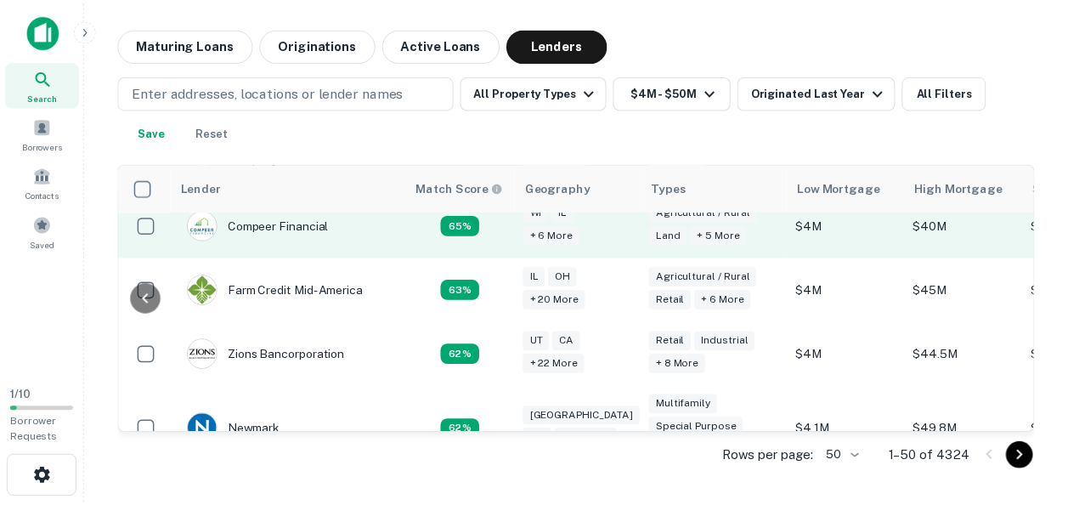
scroll to position [812, 238]
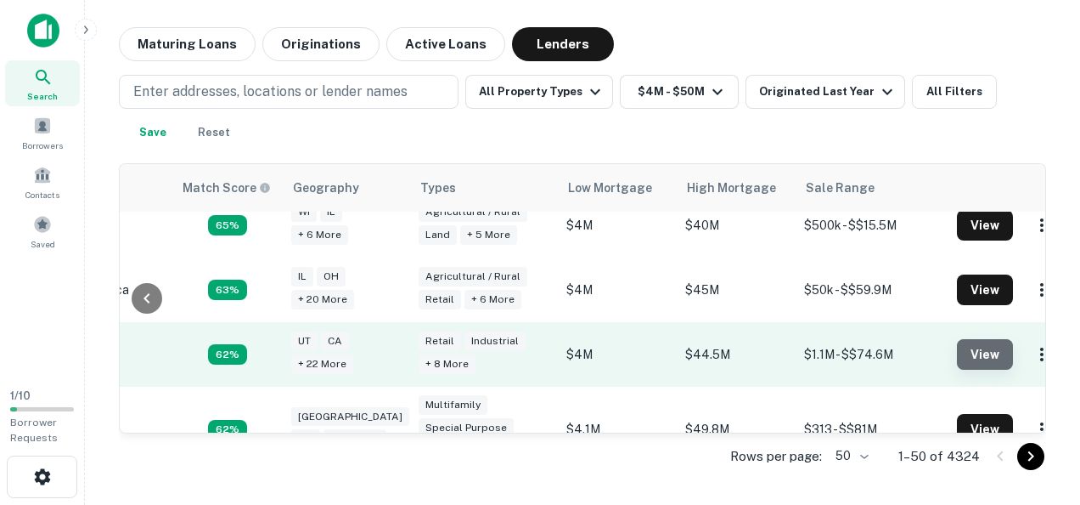
click at [966, 339] on button "View" at bounding box center [985, 354] width 56 height 31
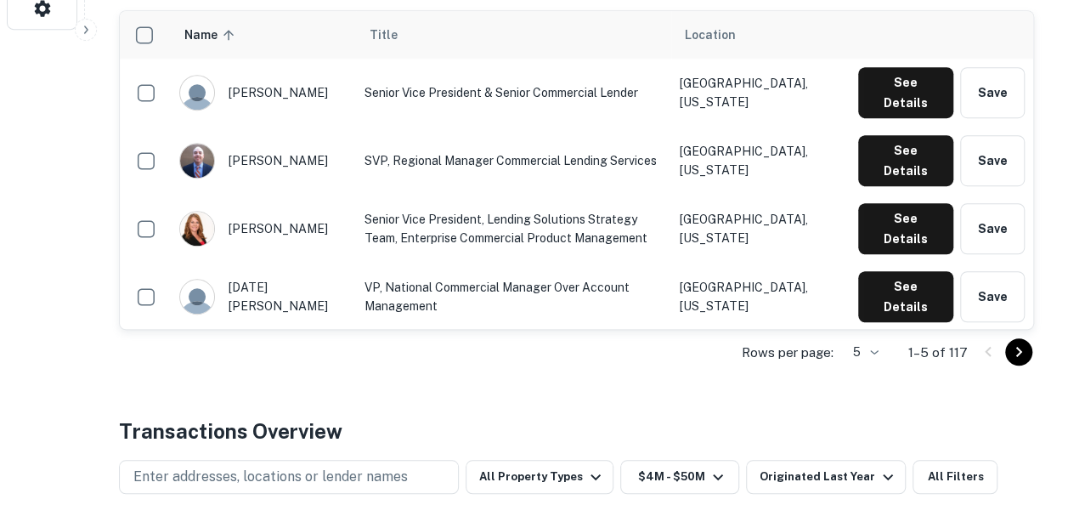
scroll to position [457, 0]
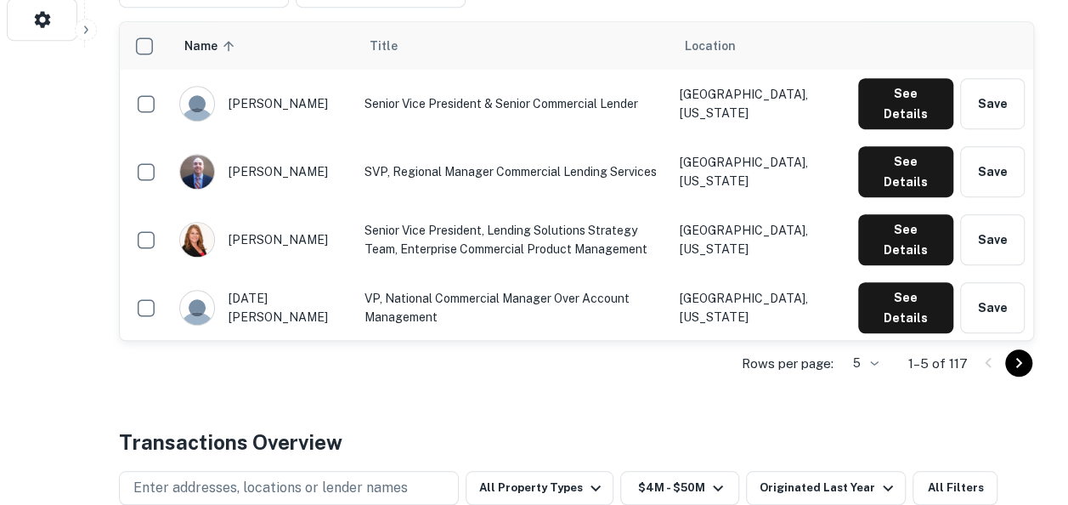
drag, startPoint x: 877, startPoint y: 361, endPoint x: 618, endPoint y: 341, distance: 259.0
click at [618, 341] on div "Rows per page: 5 * 1–5 of 117" at bounding box center [576, 364] width 915 height 46
click at [904, 103] on button "See Details" at bounding box center [905, 103] width 95 height 51
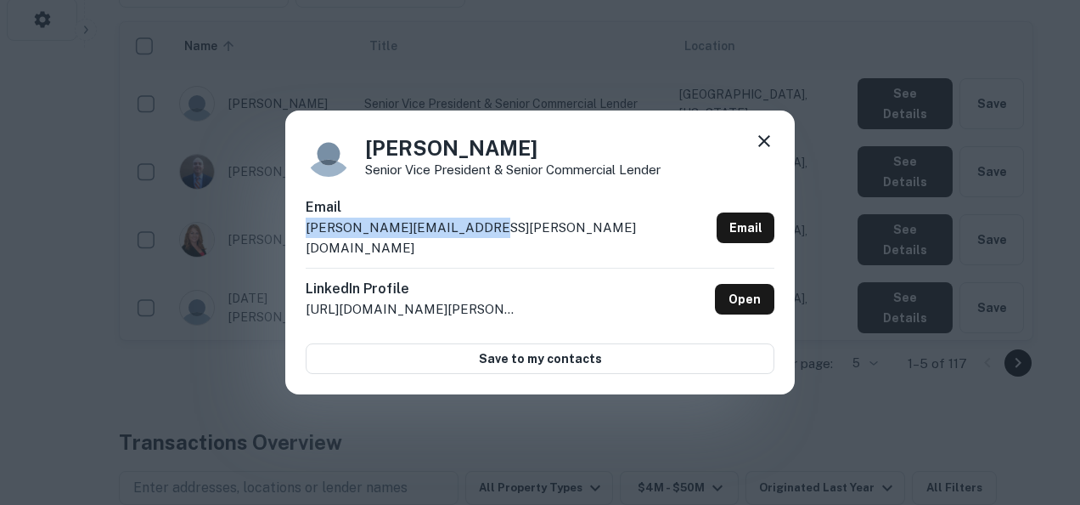
drag, startPoint x: 499, startPoint y: 240, endPoint x: 296, endPoint y: 250, distance: 203.2
click at [296, 250] on div "David Craig Senior Vice President & Senior Commercial Lender Email david.craig@…" at bounding box center [540, 252] width 510 height 284
click at [831, 334] on div "David Craig Senior Vice President & Senior Commercial Lender Email david.craig@…" at bounding box center [540, 252] width 1080 height 505
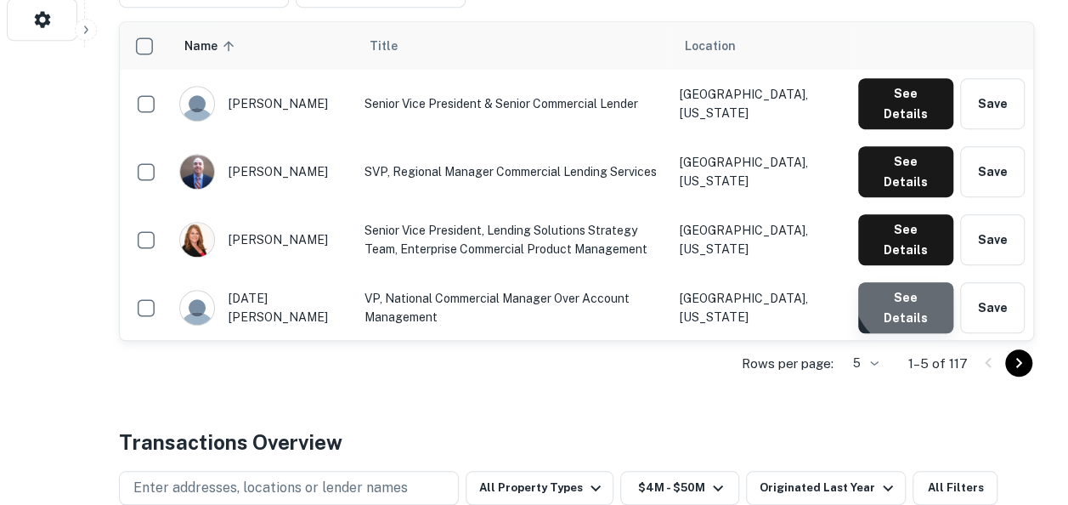
click at [913, 282] on button "See Details" at bounding box center [905, 307] width 95 height 51
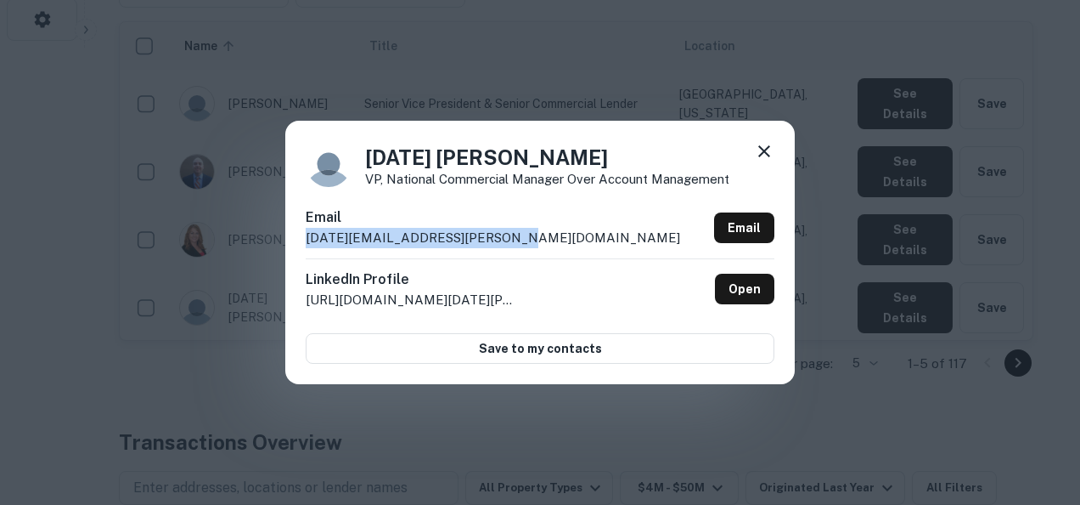
drag, startPoint x: 532, startPoint y: 236, endPoint x: 282, endPoint y: 237, distance: 249.7
click at [282, 237] on div "Sunday Nowell VP, National Commercial Manager over Account Management Email sun…" at bounding box center [540, 252] width 1080 height 505
click at [922, 319] on div "Sunday Nowell VP, National Commercial Manager over Account Management Email sun…" at bounding box center [540, 252] width 1080 height 505
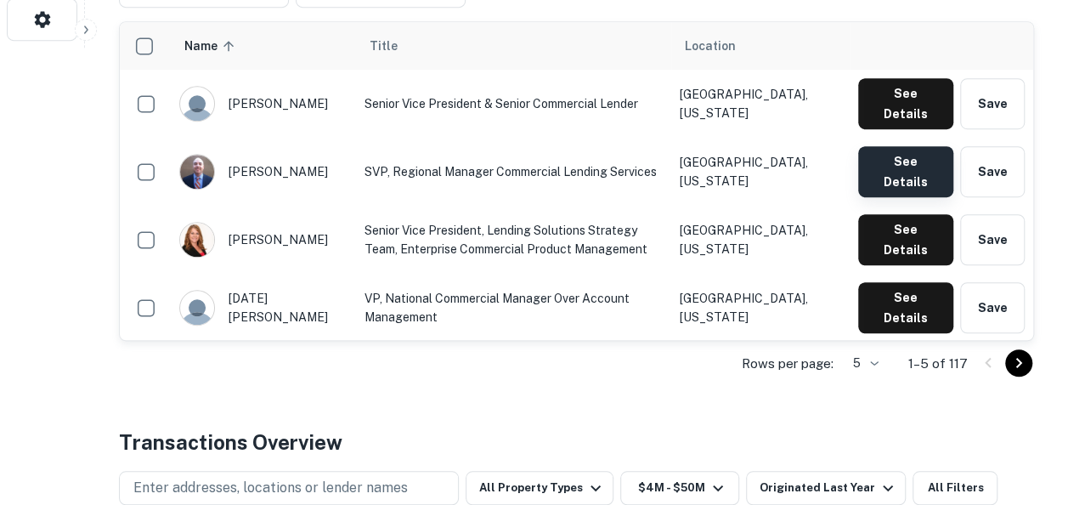
click at [934, 146] on button "See Details" at bounding box center [905, 171] width 95 height 51
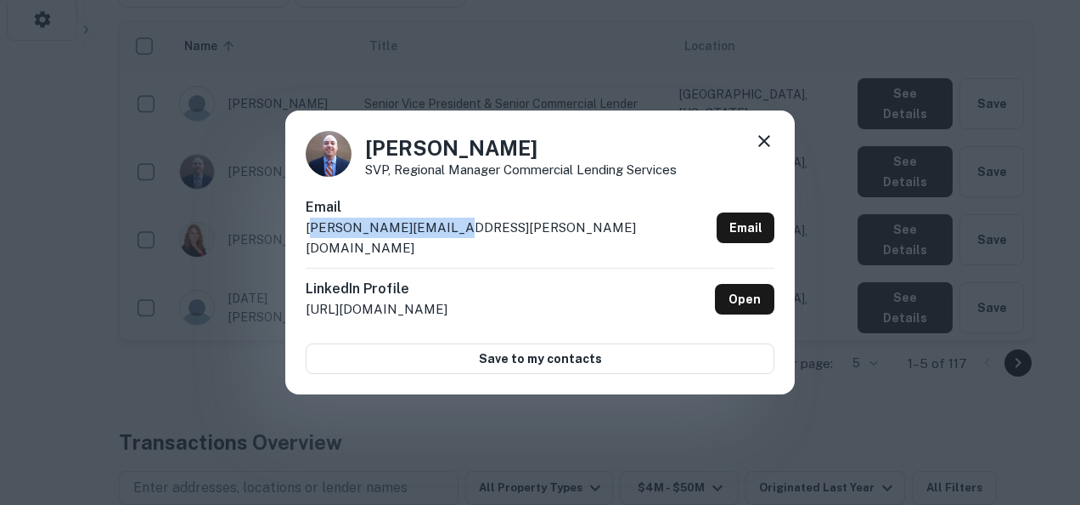
drag, startPoint x: 460, startPoint y: 253, endPoint x: 310, endPoint y: 235, distance: 151.4
click at [310, 235] on div "Email gary.miller@calbt.com Email" at bounding box center [540, 232] width 469 height 70
click at [652, 302] on div "LinkedIn Profile http://www.linkedin.com/in/garysmillerbanker Open" at bounding box center [540, 299] width 469 height 62
drag, startPoint x: 471, startPoint y: 231, endPoint x: 304, endPoint y: 244, distance: 167.8
click at [304, 244] on div "Gary Miller SVP, Regional Manager Commercial Lending Services Email gary.miller…" at bounding box center [540, 252] width 510 height 284
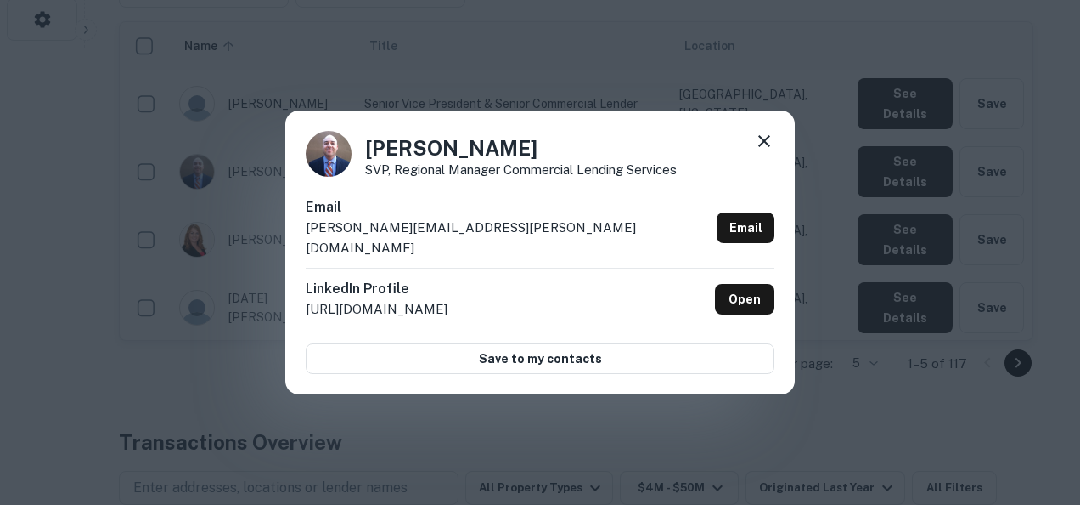
click at [892, 364] on div "Gary Miller SVP, Regional Manager Commercial Lending Services Email gary.miller…" at bounding box center [540, 252] width 1080 height 505
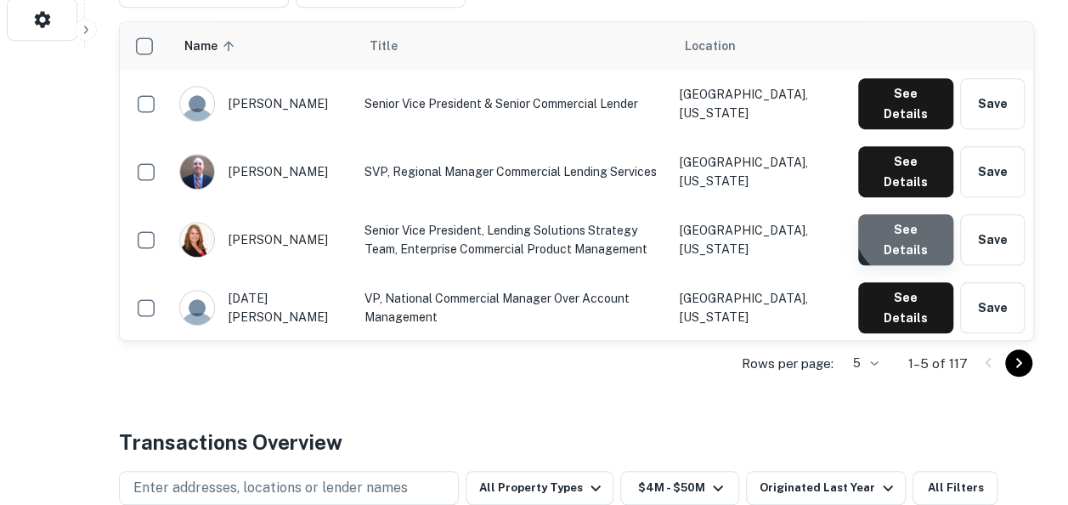
click at [916, 214] on button "See Details" at bounding box center [905, 239] width 95 height 51
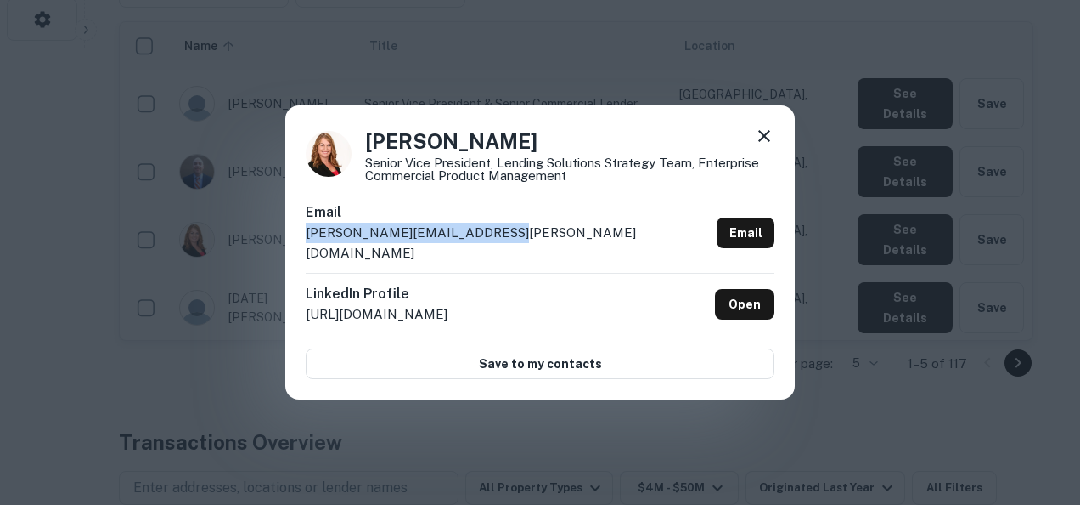
drag, startPoint x: 508, startPoint y: 231, endPoint x: 496, endPoint y: 245, distance: 18.7
click at [496, 245] on div "Email sherri.oddo@zionsbancorp.com Email" at bounding box center [540, 237] width 469 height 70
click at [736, 423] on div "Sherri Oddo Senior Vice President, Lending Solutions Strategy Team, Enterprise …" at bounding box center [540, 252] width 1080 height 505
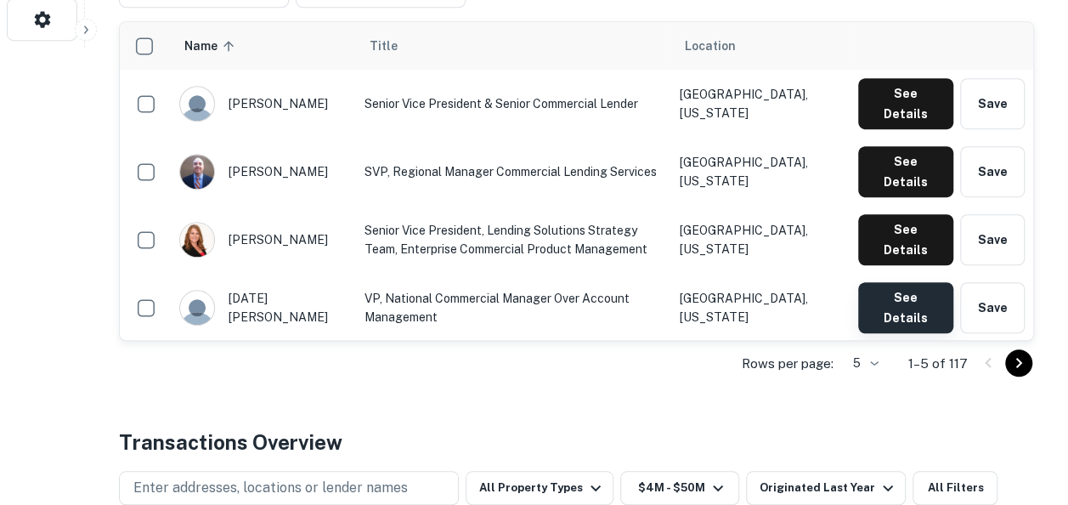
click at [882, 282] on button "See Details" at bounding box center [905, 307] width 95 height 51
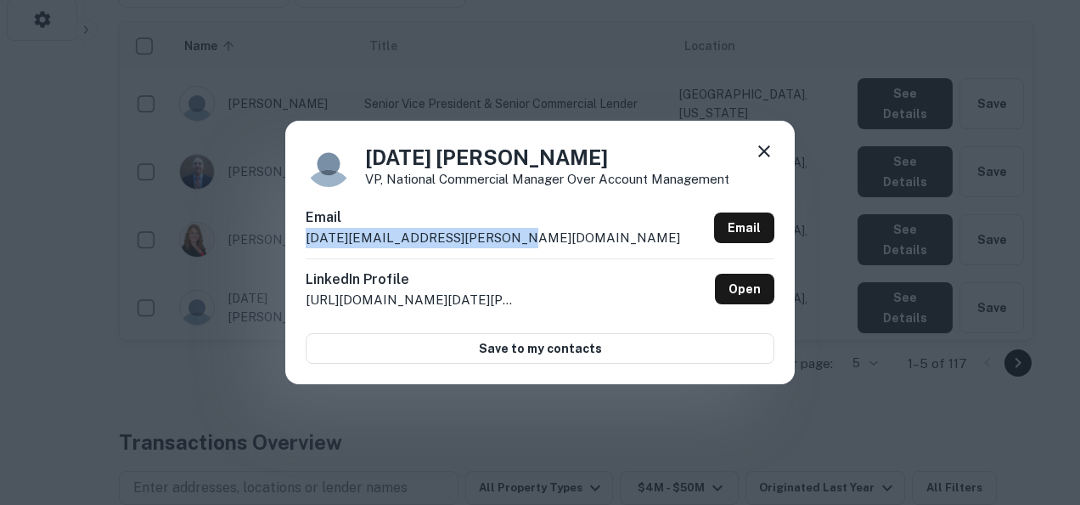
drag, startPoint x: 555, startPoint y: 238, endPoint x: 302, endPoint y: 244, distance: 254.0
click at [302, 244] on div "Sunday Nowell VP, National Commercial Manager over Account Management Email sun…" at bounding box center [540, 252] width 510 height 263
click at [841, 406] on div "Sunday Nowell VP, National Commercial Manager over Account Management Email sun…" at bounding box center [540, 252] width 1080 height 505
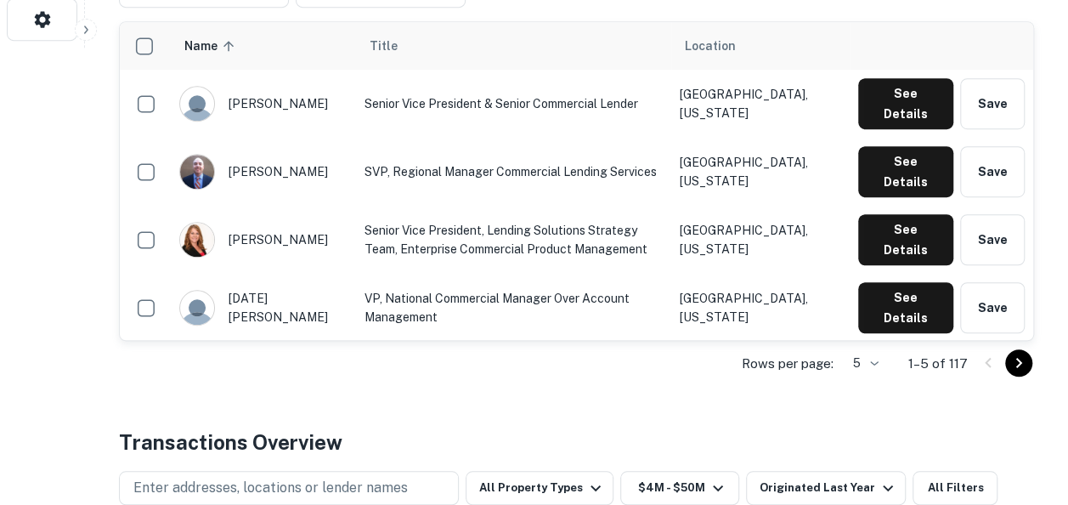
click at [922, 350] on button "See Details" at bounding box center [905, 375] width 95 height 51
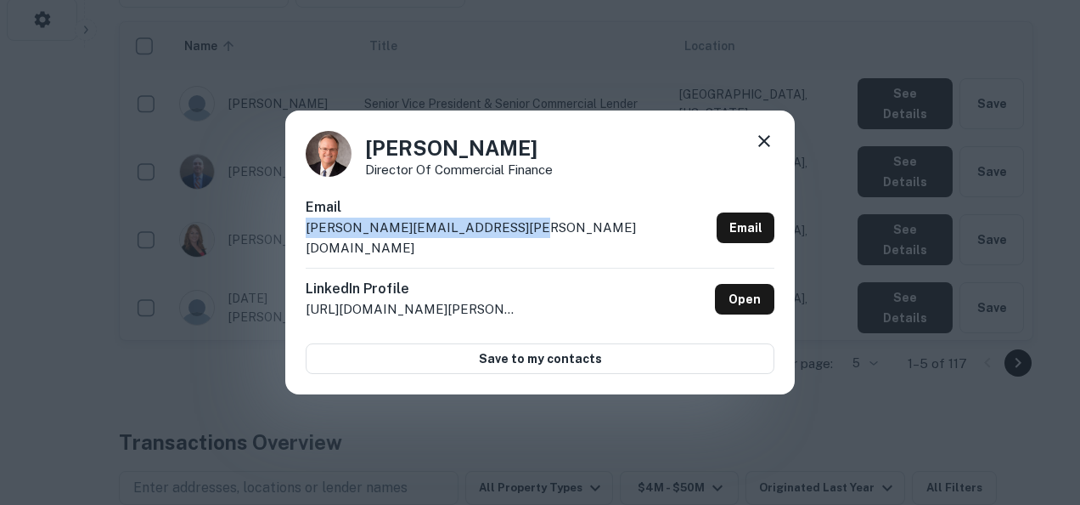
drag, startPoint x: 552, startPoint y: 242, endPoint x: 302, endPoint y: 242, distance: 249.7
click at [302, 242] on div "Todd Eggertsen Director of Commercial Finance Email todd.eggertsen@zionsbancorp…" at bounding box center [540, 252] width 510 height 284
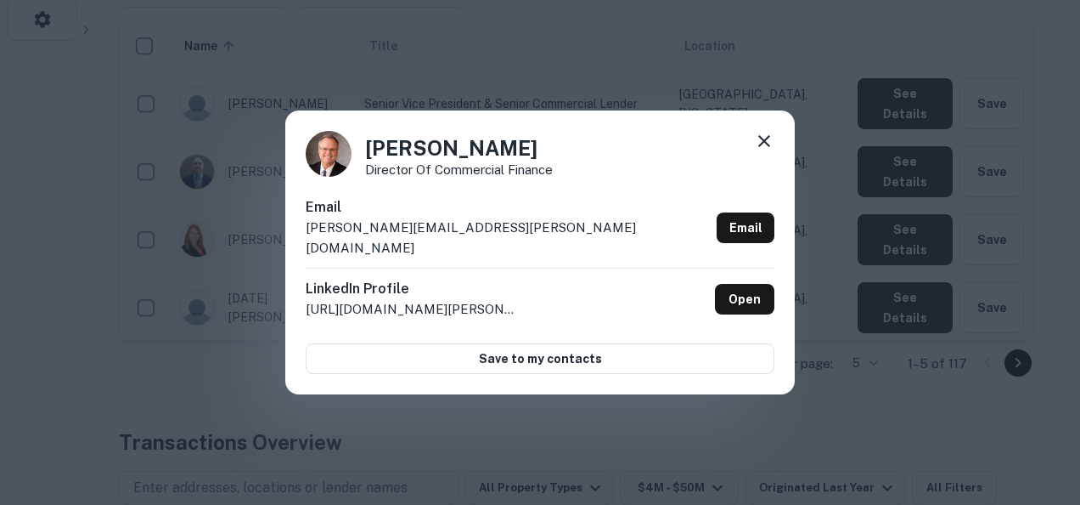
click at [773, 426] on div "Todd Eggertsen Director of Commercial Finance Email todd.eggertsen@zionsbancorp…" at bounding box center [540, 252] width 1080 height 505
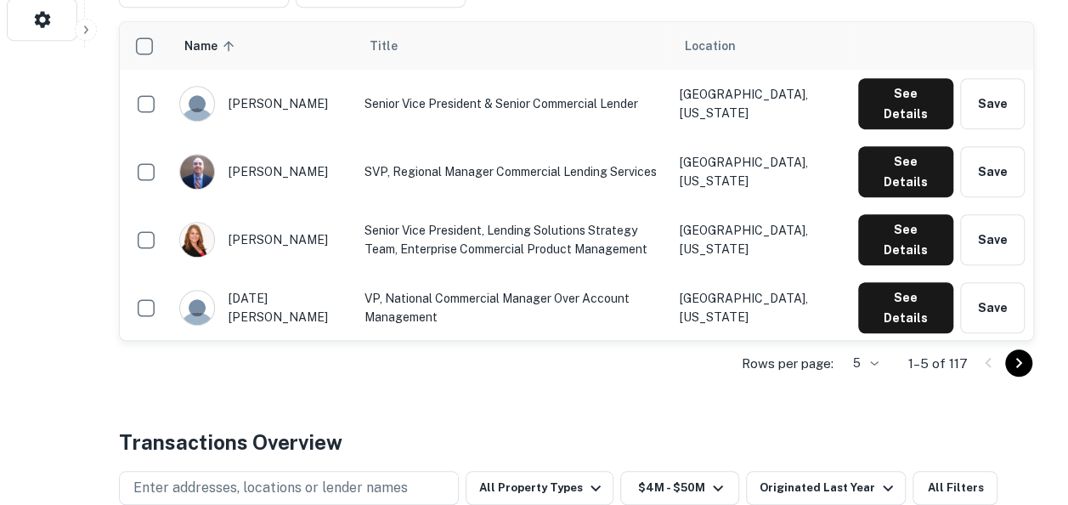
click at [897, 350] on button "See Details" at bounding box center [905, 375] width 95 height 51
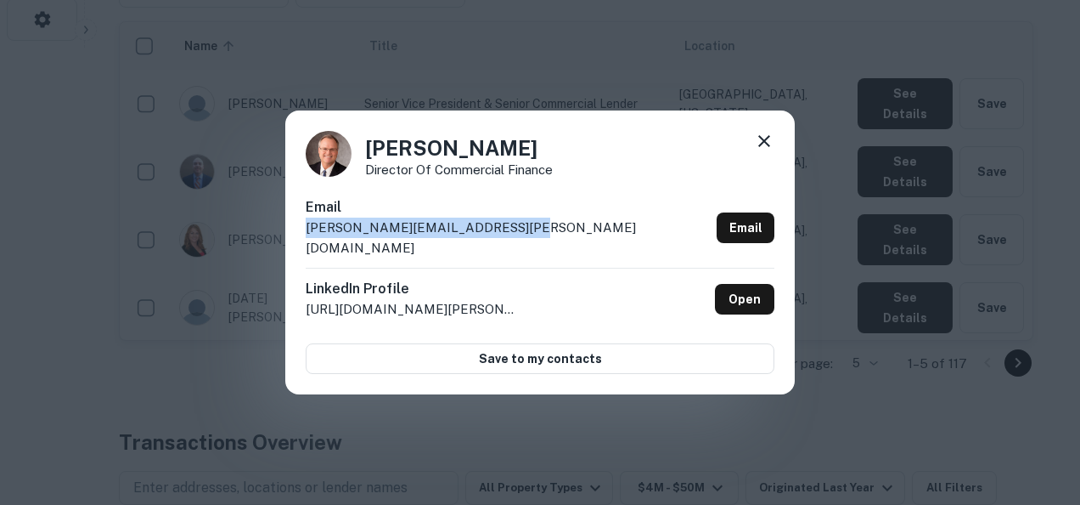
drag, startPoint x: 581, startPoint y: 244, endPoint x: 289, endPoint y: 249, distance: 292.2
click at [289, 249] on div "Todd Eggertsen Director of Commercial Finance Email todd.eggertsen@zionsbancorp…" at bounding box center [540, 252] width 510 height 284
click at [739, 457] on div "Todd Eggertsen Director of Commercial Finance Email todd.eggertsen@zionsbancorp…" at bounding box center [540, 252] width 1080 height 505
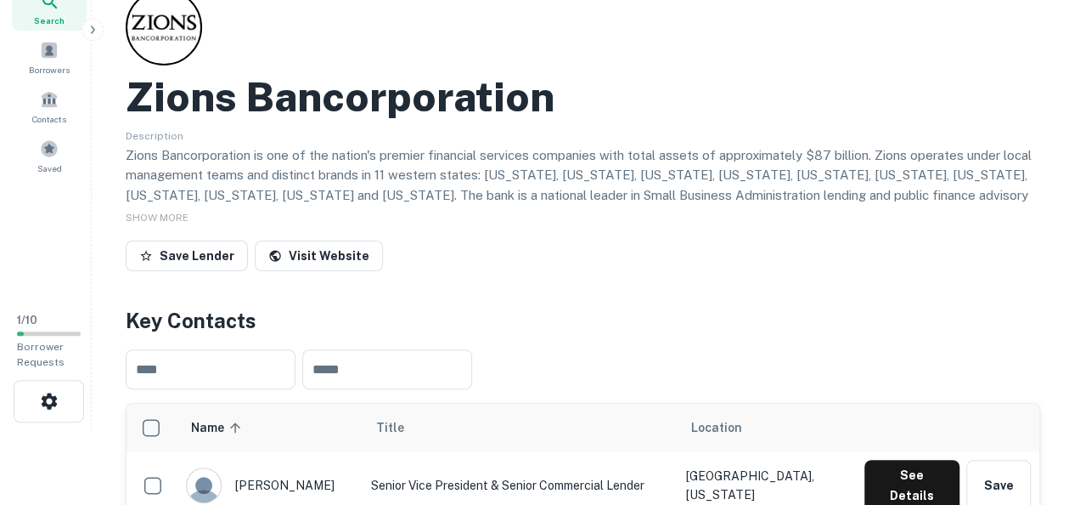
scroll to position [0, 0]
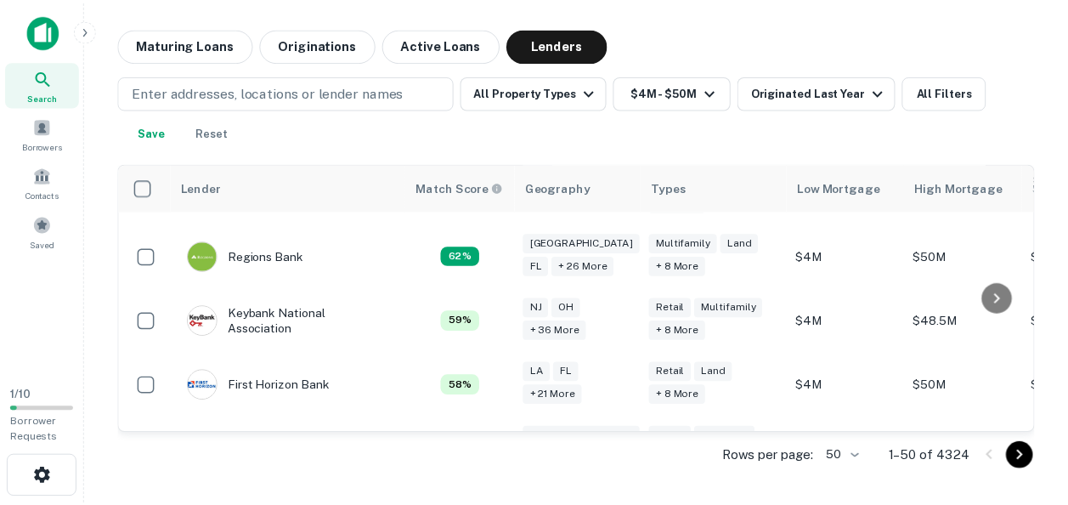
scroll to position [1063, 0]
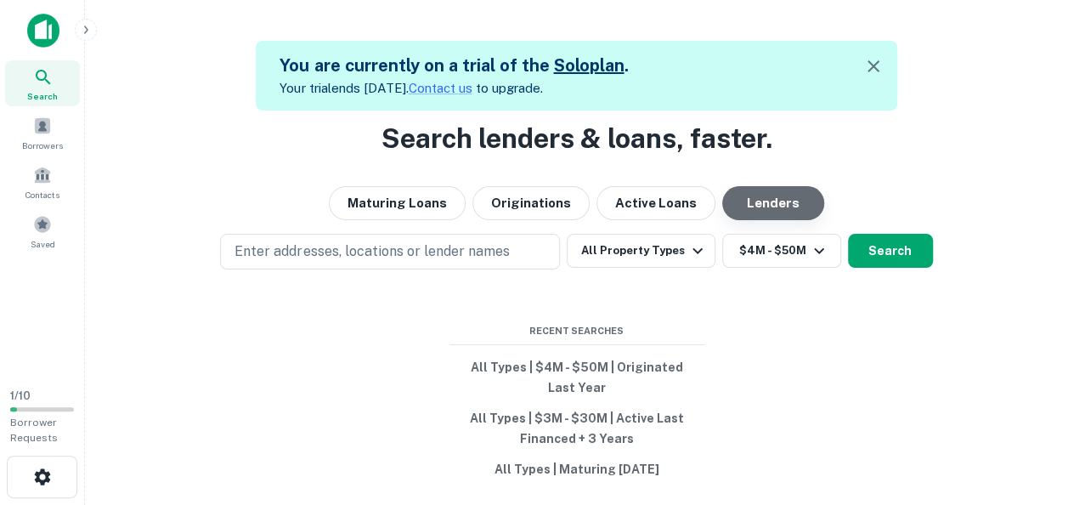
click at [782, 199] on button "Lenders" at bounding box center [773, 203] width 102 height 34
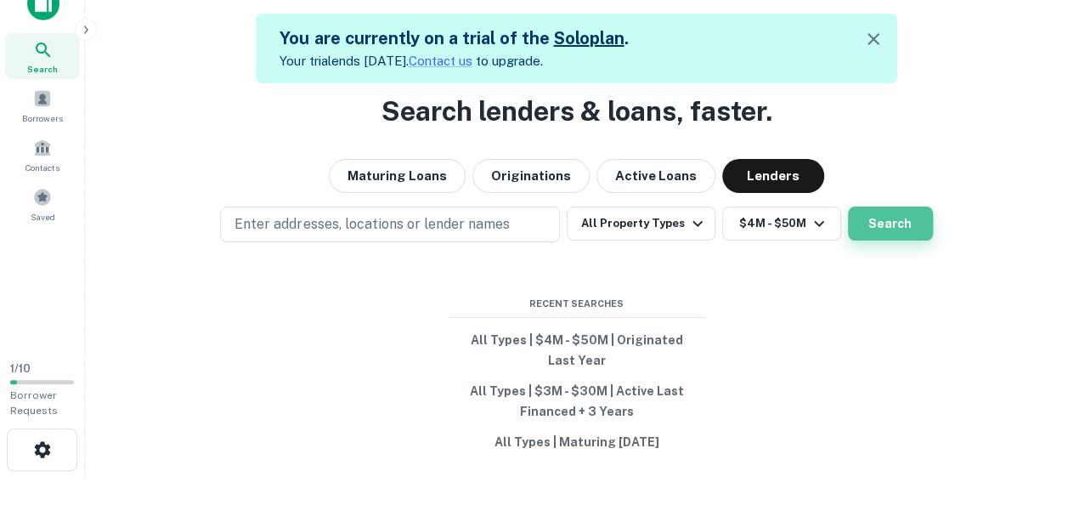
click at [891, 226] on button "Search" at bounding box center [890, 223] width 85 height 34
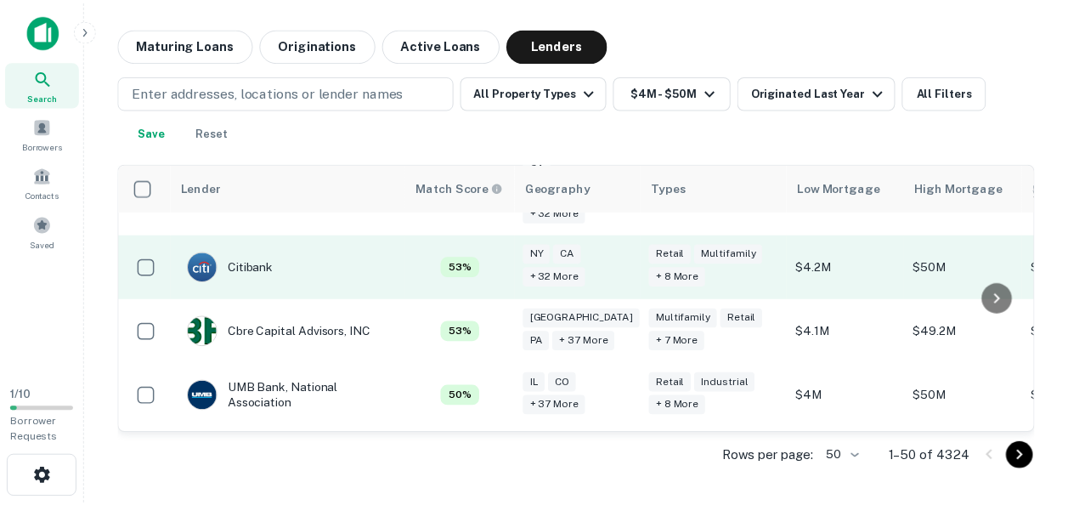
scroll to position [1395, 0]
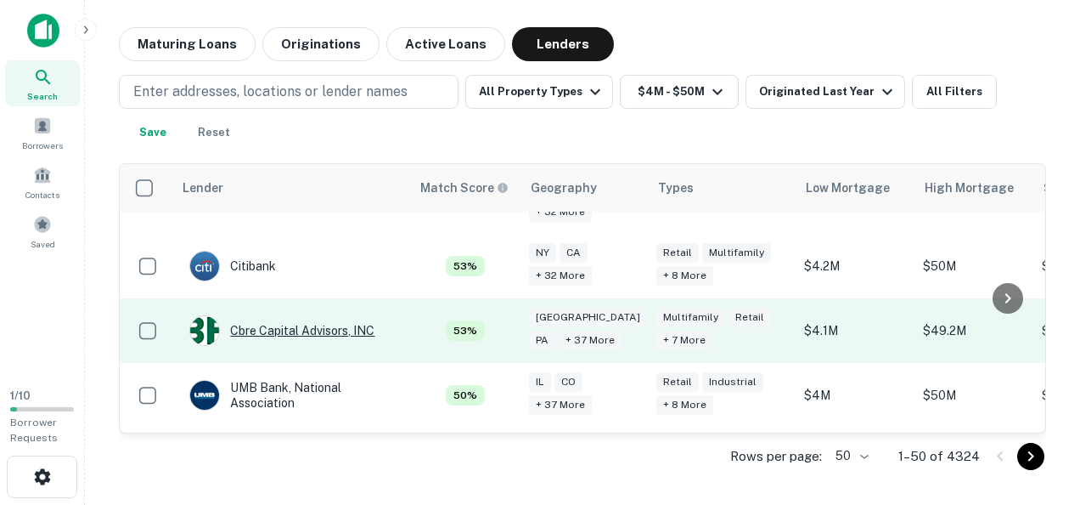
drag, startPoint x: 314, startPoint y: 275, endPoint x: 239, endPoint y: 270, distance: 75.8
click at [239, 315] on div "Cbre Capital Advisors, INC" at bounding box center [281, 330] width 185 height 31
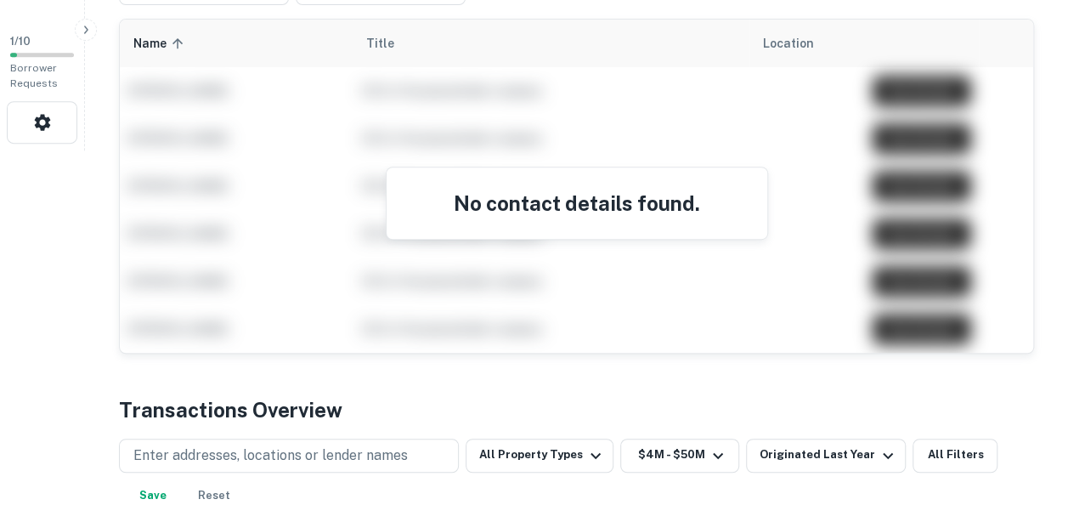
scroll to position [352, 0]
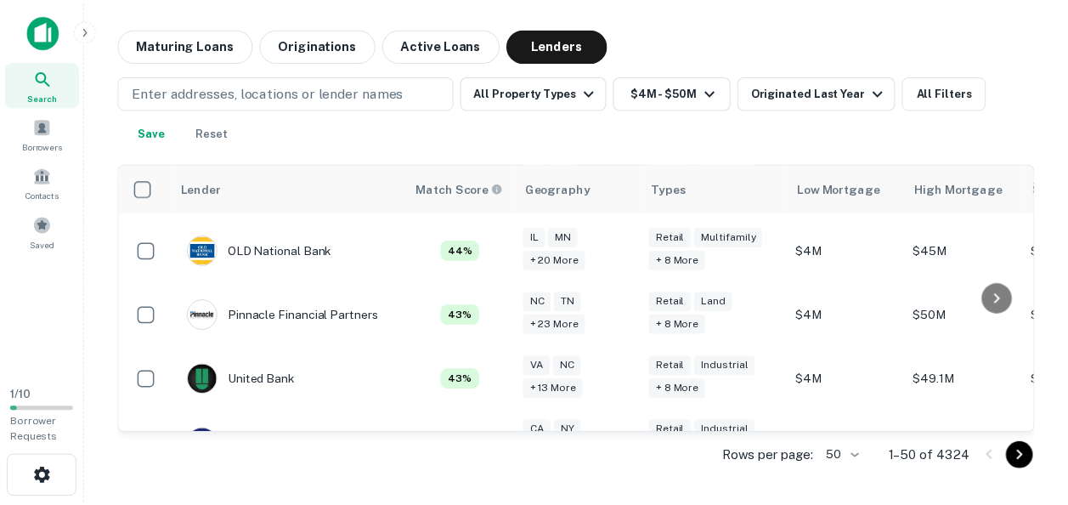
scroll to position [2293, 0]
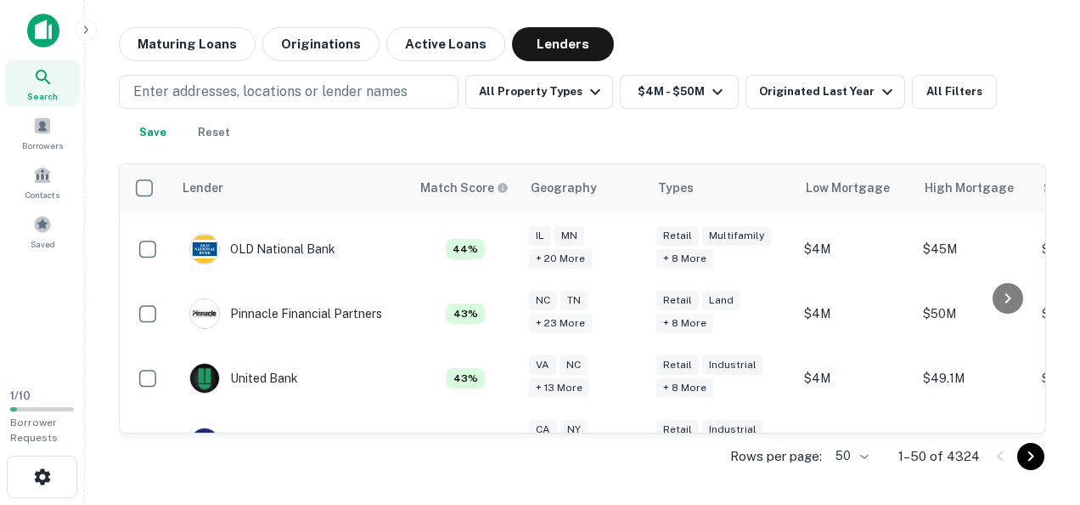
click at [290, 298] on div "Pinnacle Financial Partners" at bounding box center [285, 313] width 193 height 31
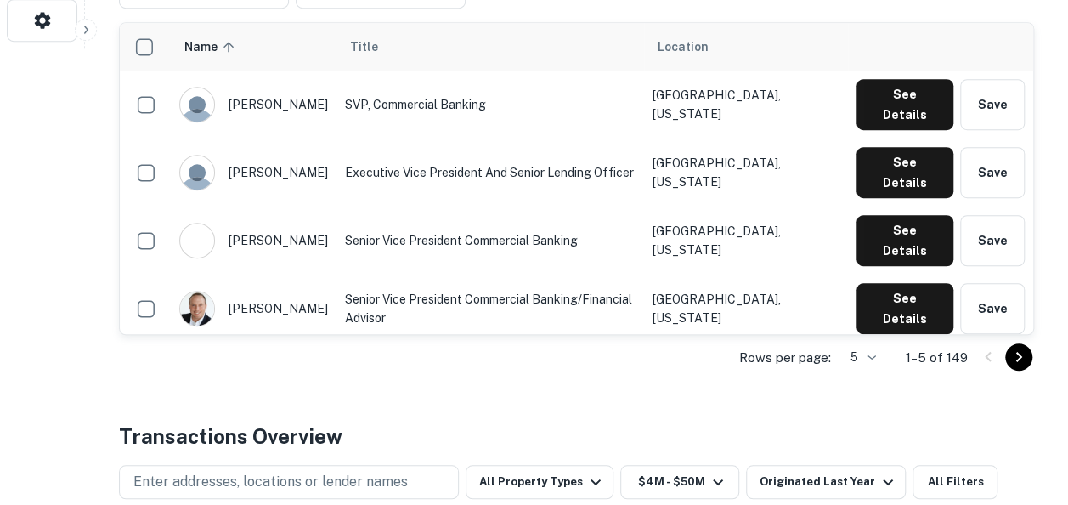
scroll to position [462, 0]
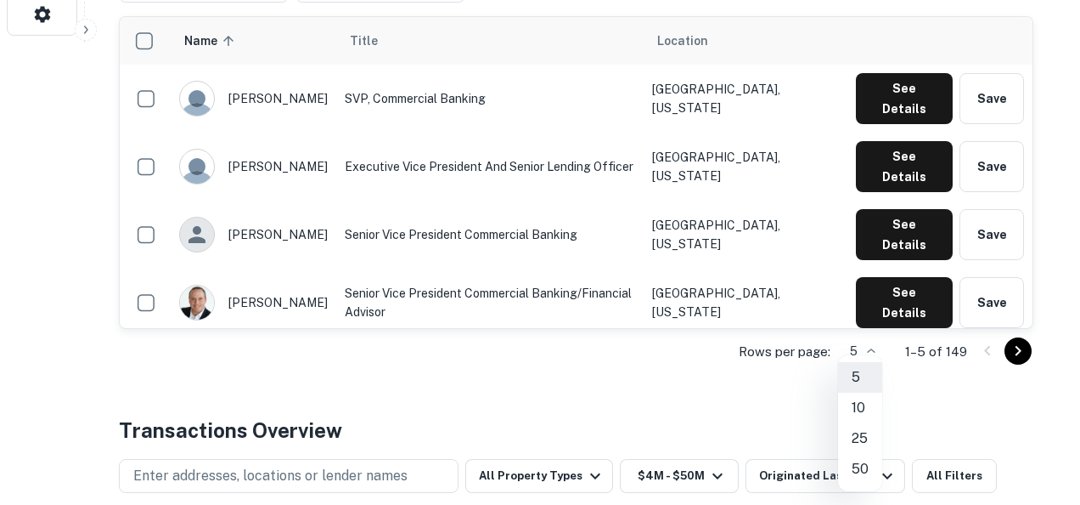
click at [865, 461] on li "50" at bounding box center [860, 469] width 44 height 31
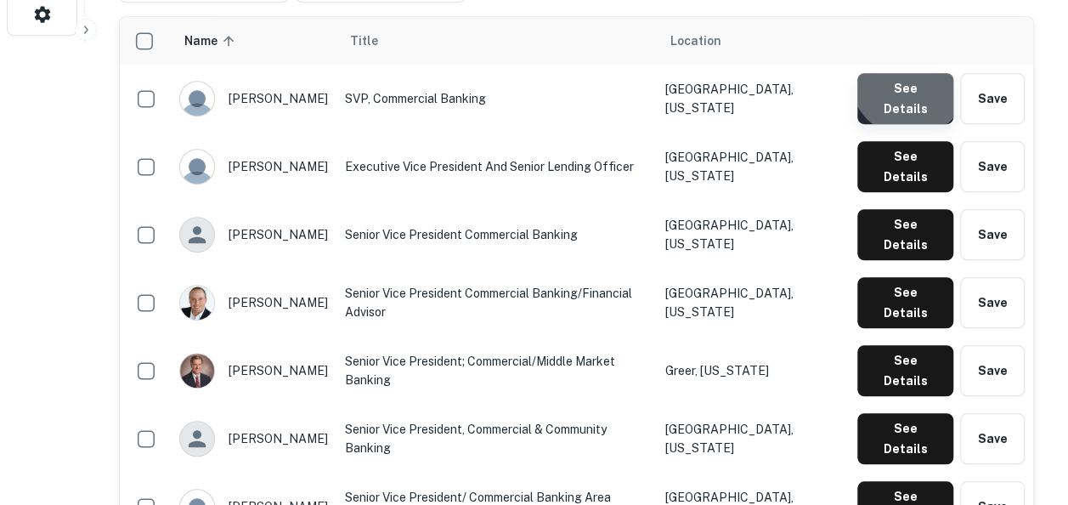
click at [912, 79] on button "See Details" at bounding box center [905, 98] width 96 height 51
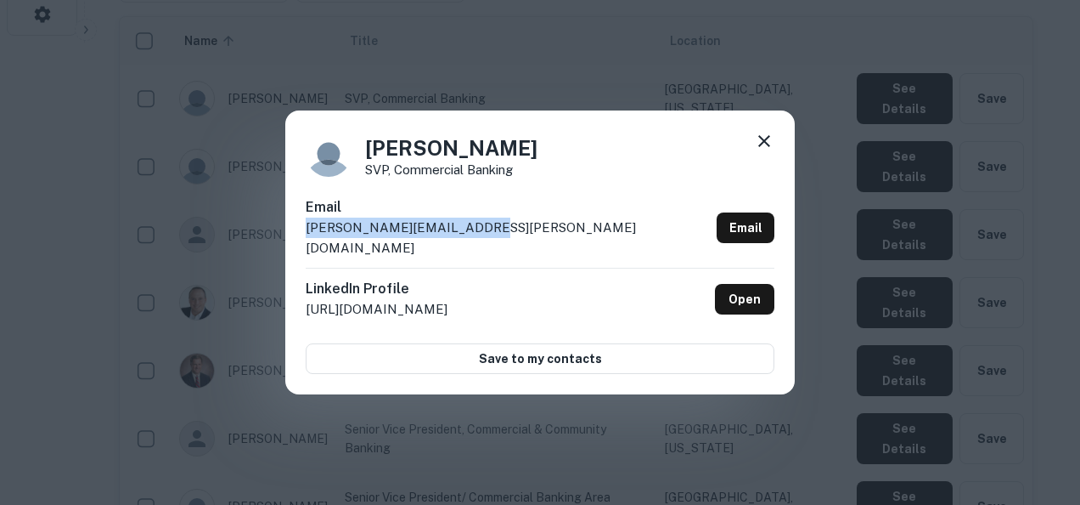
drag, startPoint x: 510, startPoint y: 236, endPoint x: 296, endPoint y: 241, distance: 214.9
click at [296, 241] on div "Andrew Thorndyke SVP, Commercial Banking Email andrew.thorndyke@pnfp.com Email …" at bounding box center [540, 252] width 510 height 284
click at [764, 443] on div "Andrew Thorndyke SVP, Commercial Banking Email andrew.thorndyke@pnfp.com Email …" at bounding box center [540, 252] width 1080 height 505
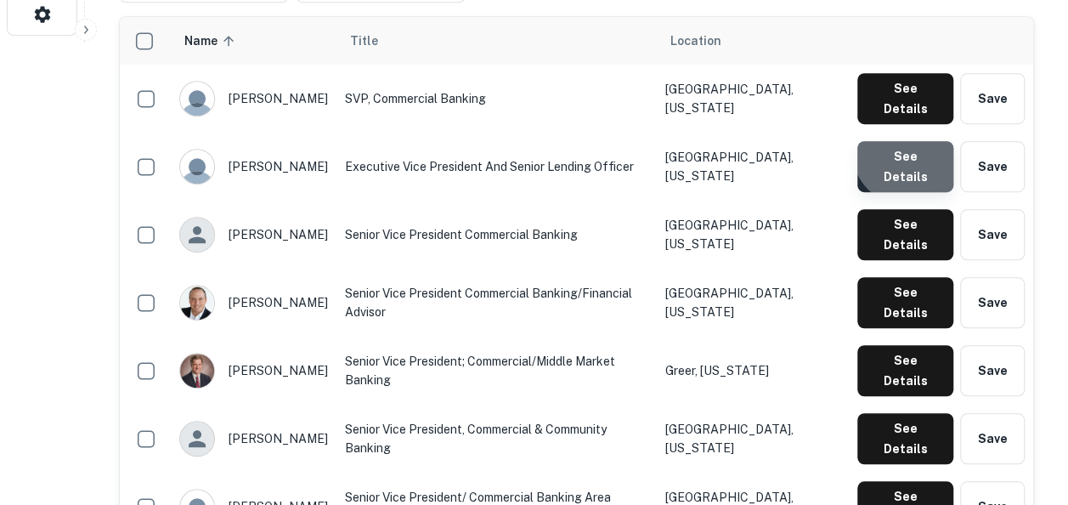
click at [915, 141] on button "See Details" at bounding box center [905, 166] width 96 height 51
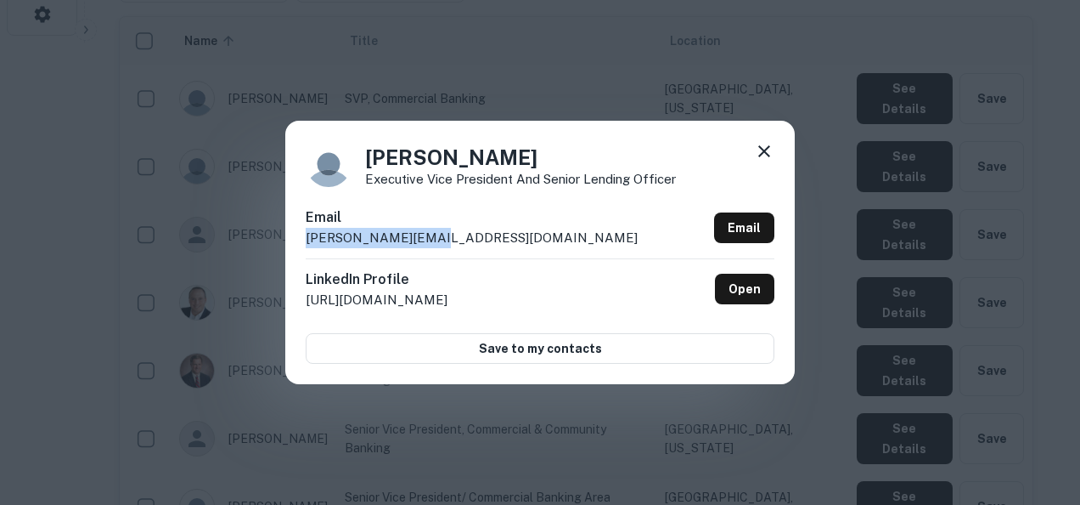
drag, startPoint x: 493, startPoint y: 245, endPoint x: 307, endPoint y: 248, distance: 186.0
click at [307, 248] on div "Email andy.beam@pnfp.com Email" at bounding box center [540, 232] width 469 height 51
click at [890, 418] on div "Andy Beam Executive Vice President and Senior Lending Officer Email andy.beam@p…" at bounding box center [540, 252] width 1080 height 505
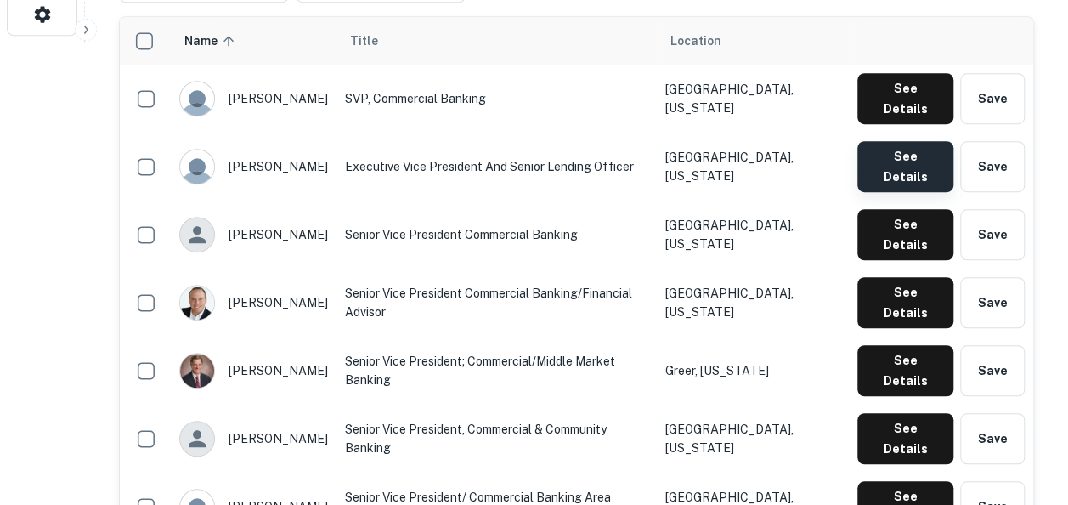
click at [916, 141] on button "See Details" at bounding box center [905, 166] width 96 height 51
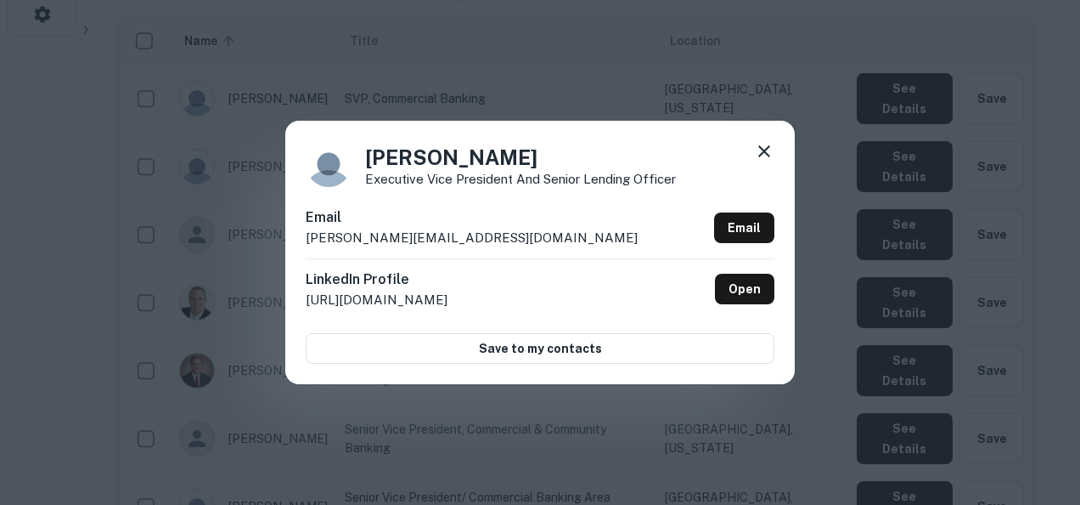
click at [743, 461] on div "Andy Beam Executive Vice President and Senior Lending Officer Email andy.beam@p…" at bounding box center [540, 252] width 1080 height 505
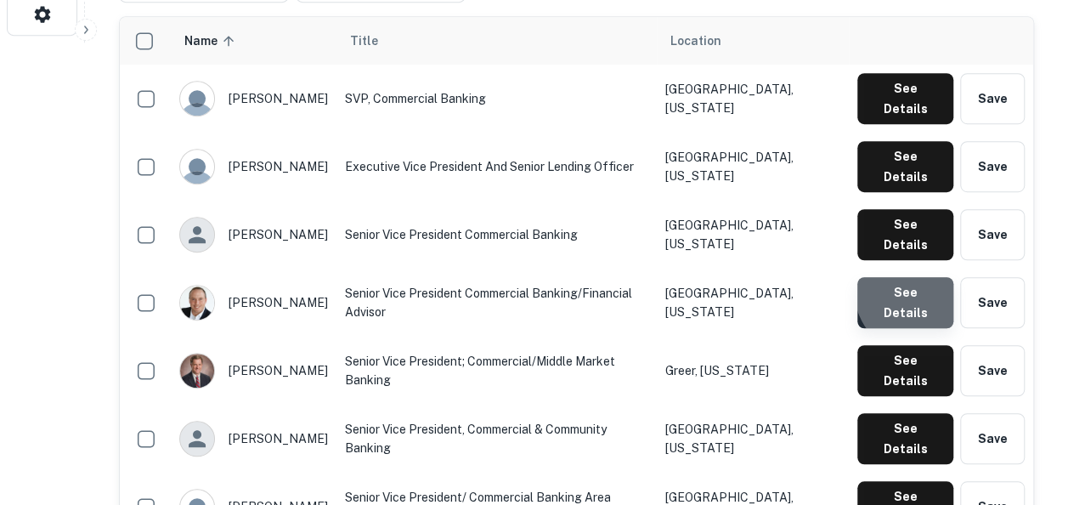
click at [922, 277] on button "See Details" at bounding box center [905, 302] width 96 height 51
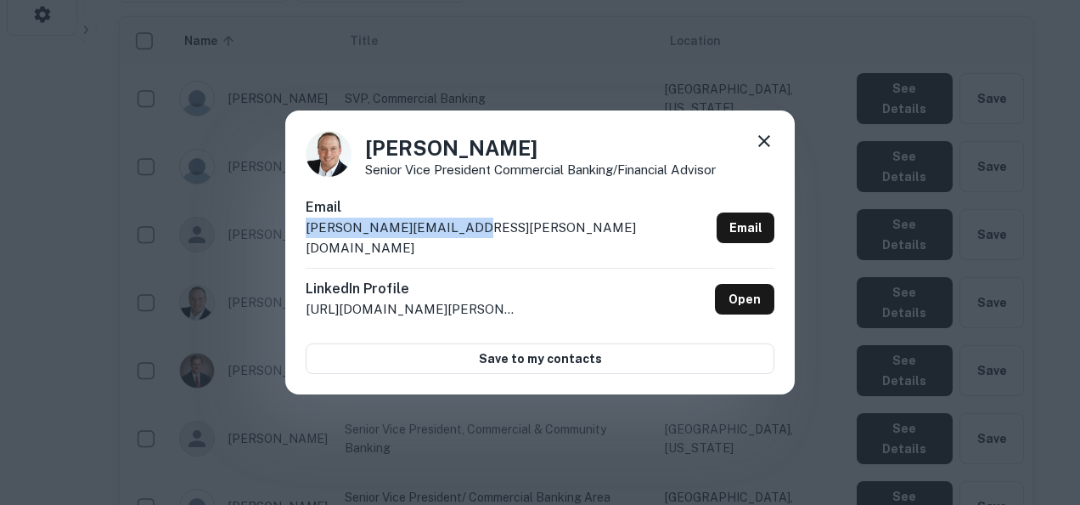
drag, startPoint x: 479, startPoint y: 235, endPoint x: 302, endPoint y: 235, distance: 177.5
click at [302, 235] on div "Benjamin Leach Senior Vice President Commercial Banking/Financial Advisor Email…" at bounding box center [540, 252] width 510 height 284
click at [894, 368] on div "Benjamin Leach Senior Vice President Commercial Banking/Financial Advisor Email…" at bounding box center [540, 252] width 1080 height 505
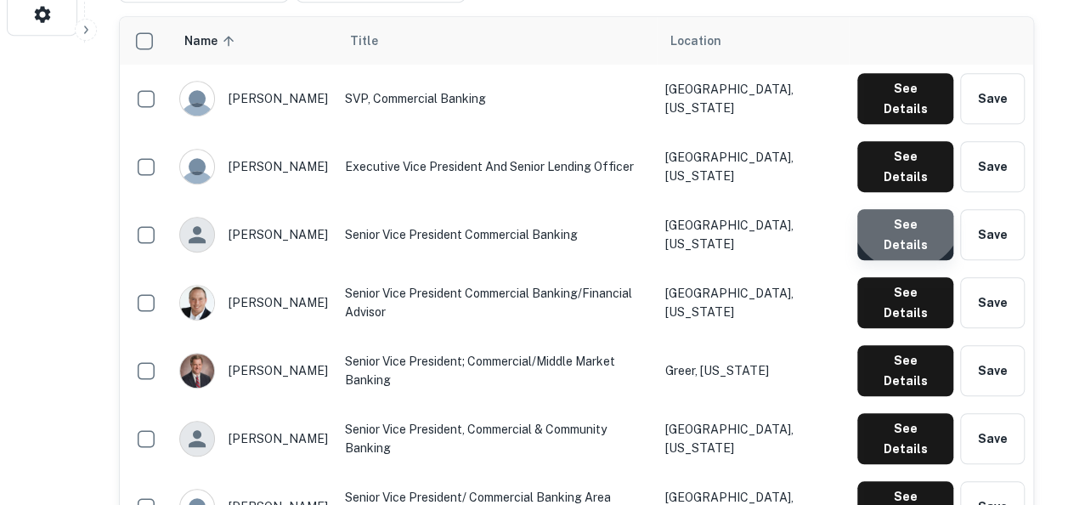
click at [909, 209] on button "See Details" at bounding box center [905, 234] width 96 height 51
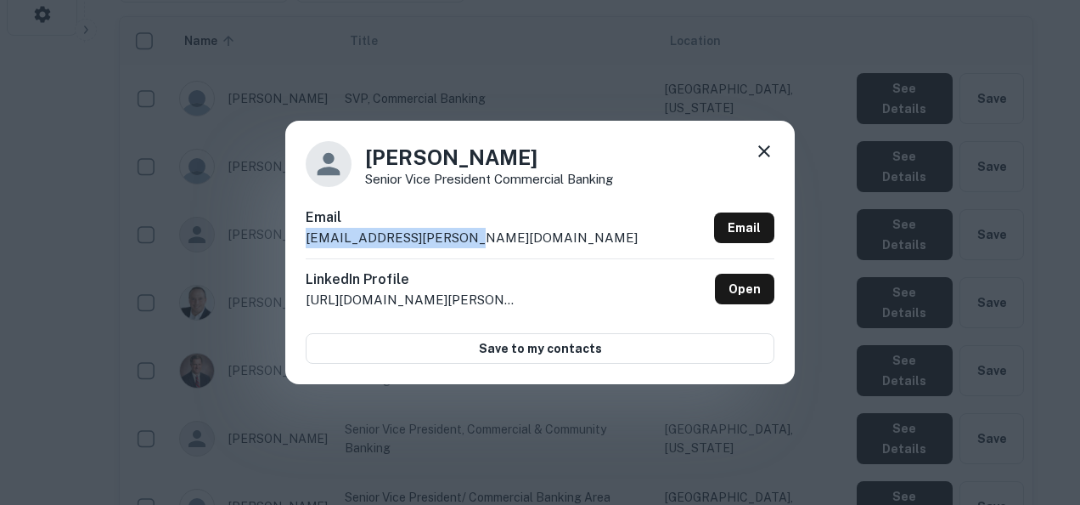
drag, startPoint x: 481, startPoint y: 244, endPoint x: 301, endPoint y: 245, distance: 180.1
click at [301, 245] on div "Austin Baggett Senior Vice President Commercial Banking Email austin.baggett@pn…" at bounding box center [540, 252] width 510 height 263
click at [764, 149] on icon at bounding box center [764, 151] width 12 height 12
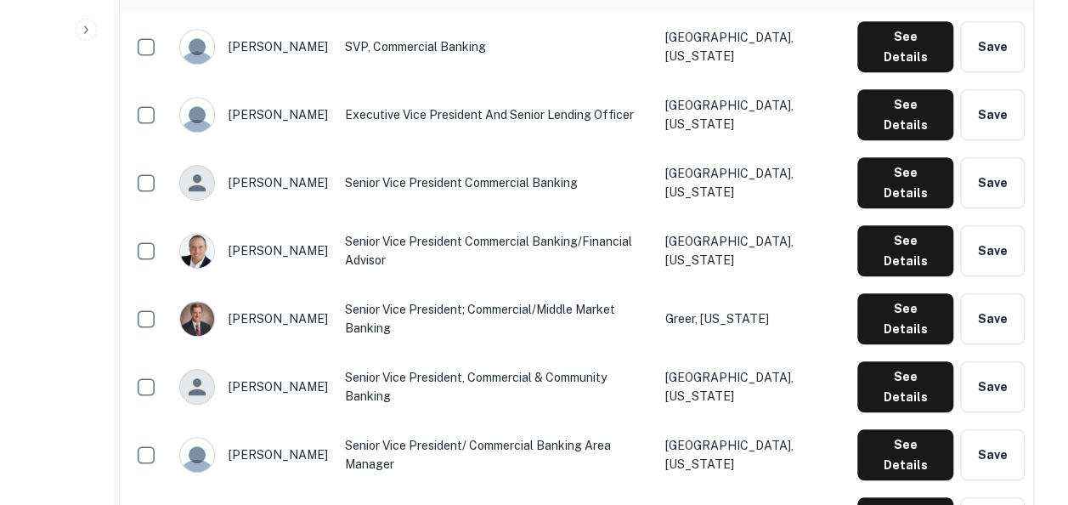
scroll to position [515, 0]
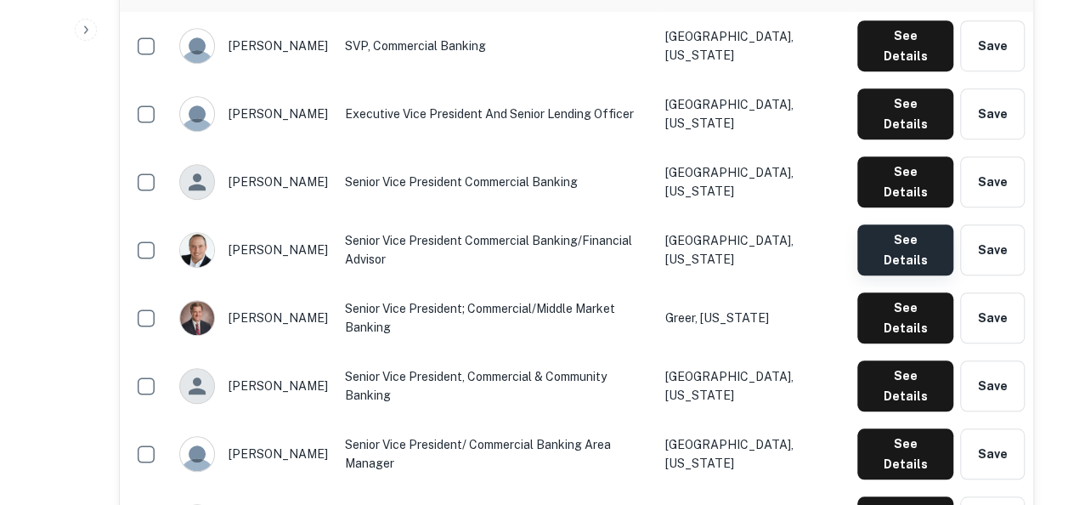
click at [899, 224] on button "See Details" at bounding box center [905, 249] width 96 height 51
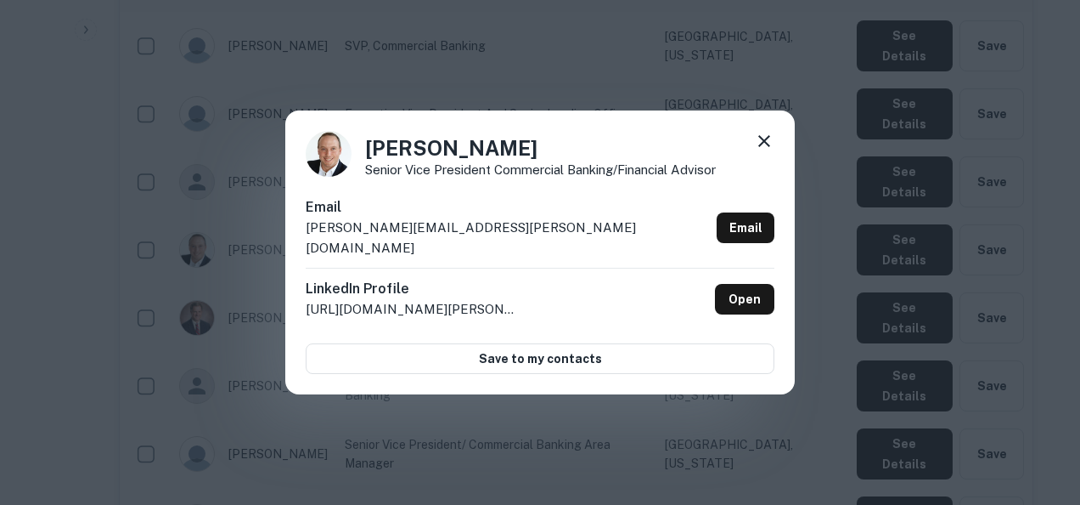
click at [762, 146] on icon at bounding box center [764, 141] width 20 height 20
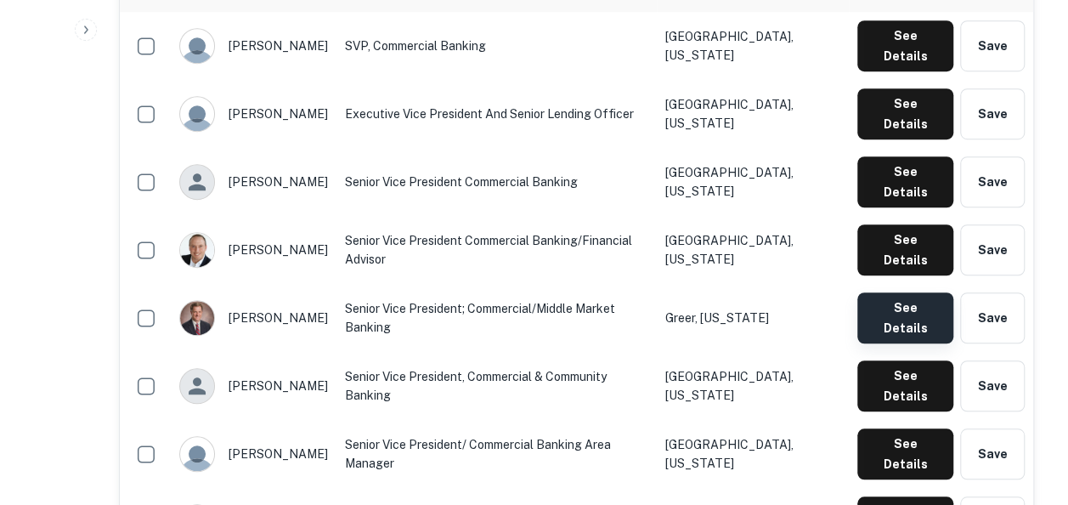
click at [910, 292] on button "See Details" at bounding box center [905, 317] width 96 height 51
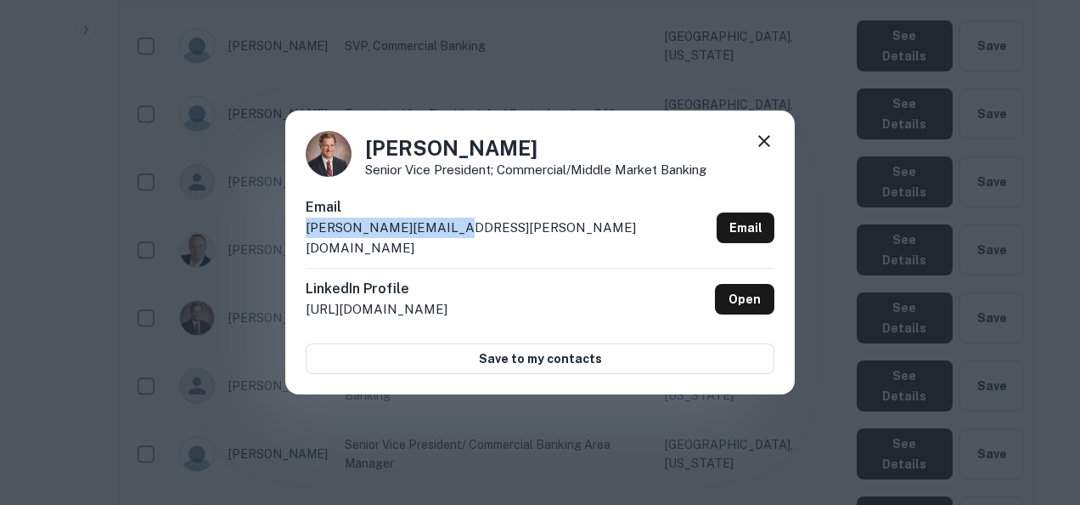
drag, startPoint x: 506, startPoint y: 239, endPoint x: 304, endPoint y: 233, distance: 202.2
click at [304, 233] on div "Brad Medcalf Senior Vice President; Commercial/Middle Market Banking Email brad…" at bounding box center [540, 252] width 510 height 284
click at [855, 409] on div "Brad Medcalf Senior Vice President; Commercial/Middle Market Banking Email brad…" at bounding box center [540, 252] width 1080 height 505
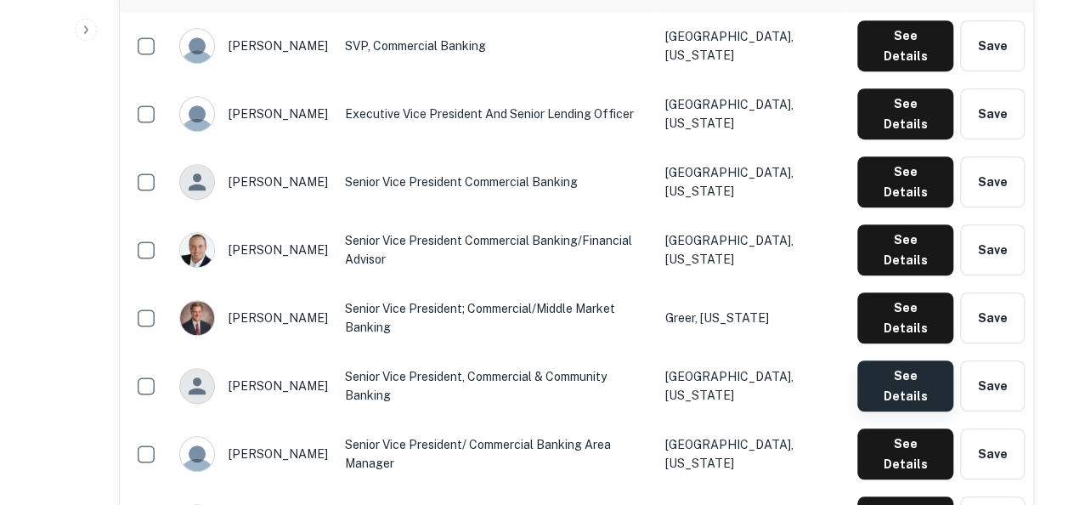
click at [895, 360] on button "See Details" at bounding box center [905, 385] width 96 height 51
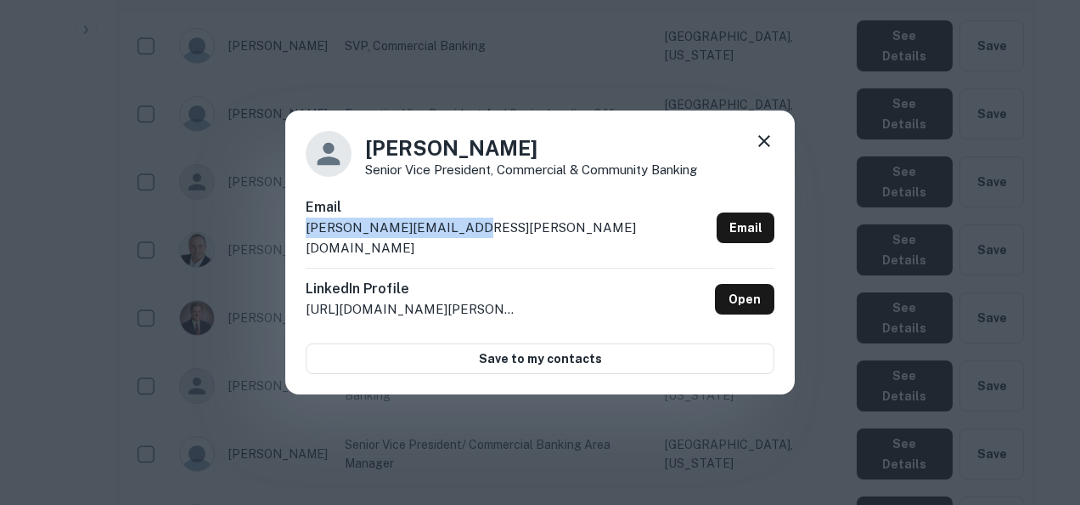
drag, startPoint x: 475, startPoint y: 233, endPoint x: 296, endPoint y: 236, distance: 179.2
click at [296, 236] on div "Charlie Glover Senior Vice President, Commercial & Community Banking Email char…" at bounding box center [540, 252] width 510 height 284
click at [839, 182] on div "Charlie Glover Senior Vice President, Commercial & Community Banking Email char…" at bounding box center [540, 252] width 1080 height 505
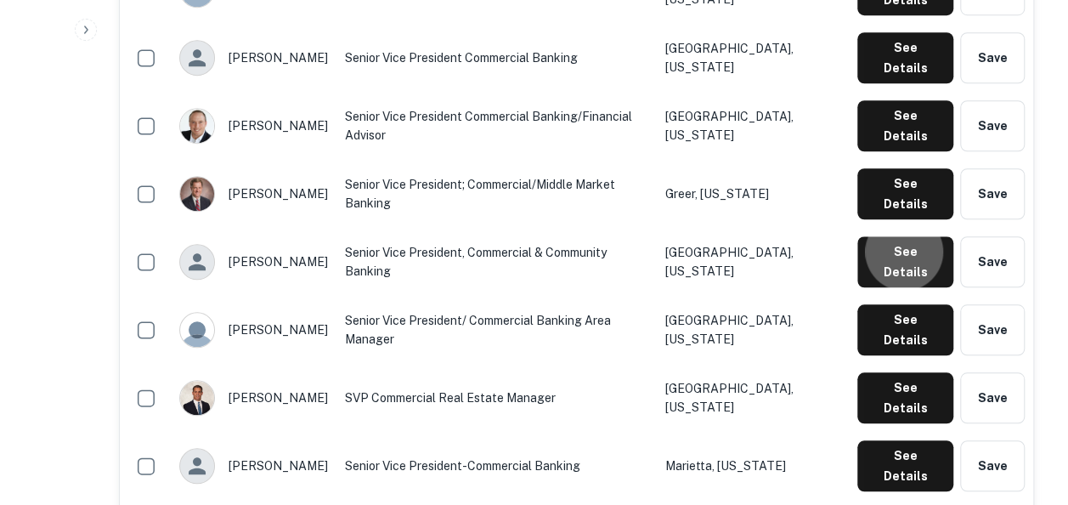
scroll to position [640, 0]
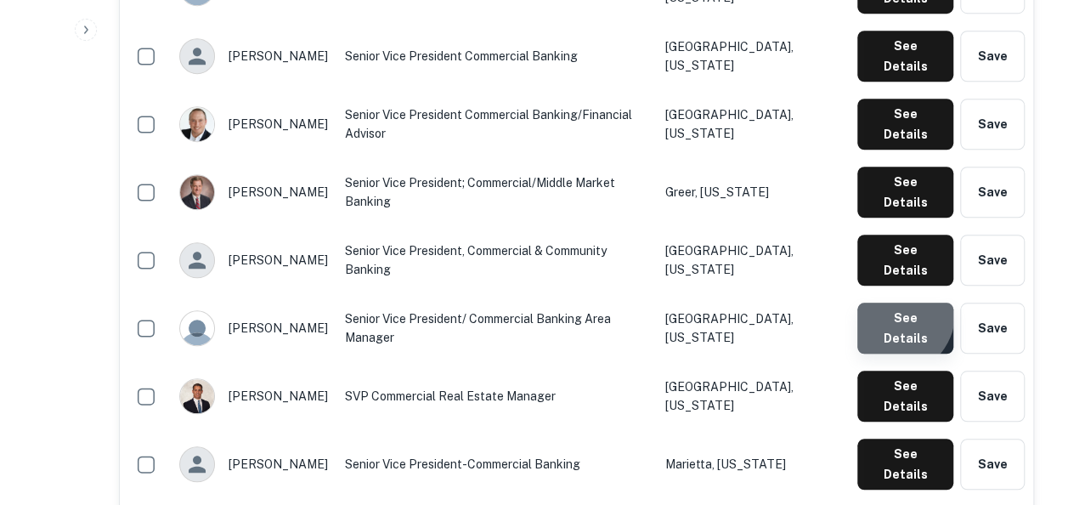
click at [893, 302] on button "See Details" at bounding box center [905, 327] width 96 height 51
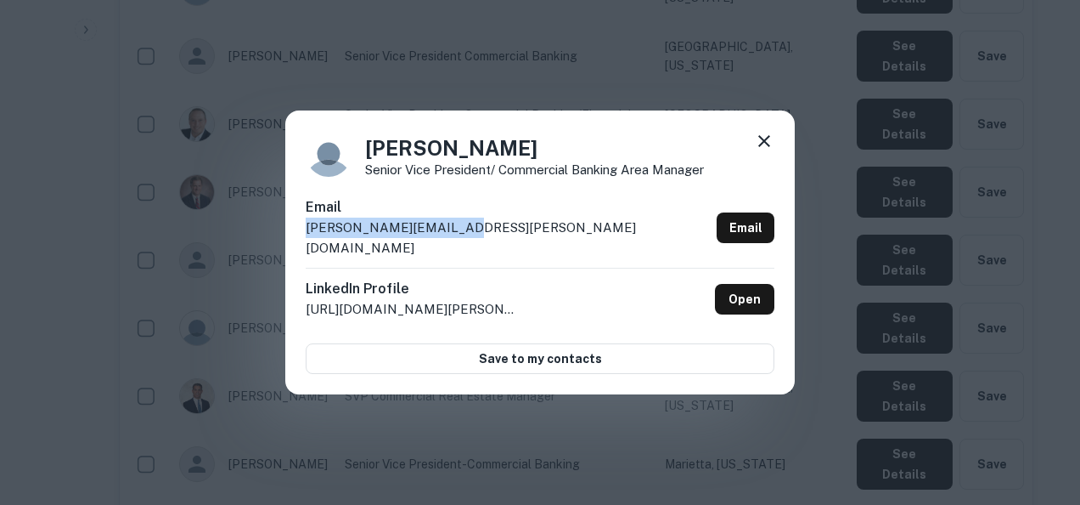
drag, startPoint x: 478, startPoint y: 238, endPoint x: 306, endPoint y: 240, distance: 172.4
click at [306, 240] on div "Email chris.bledsoe@pnfp.com Email" at bounding box center [540, 232] width 469 height 70
click at [914, 297] on div "Chris Bledsoe Senior Vice President/ Commercial Banking Area Manager Email chri…" at bounding box center [540, 252] width 1080 height 505
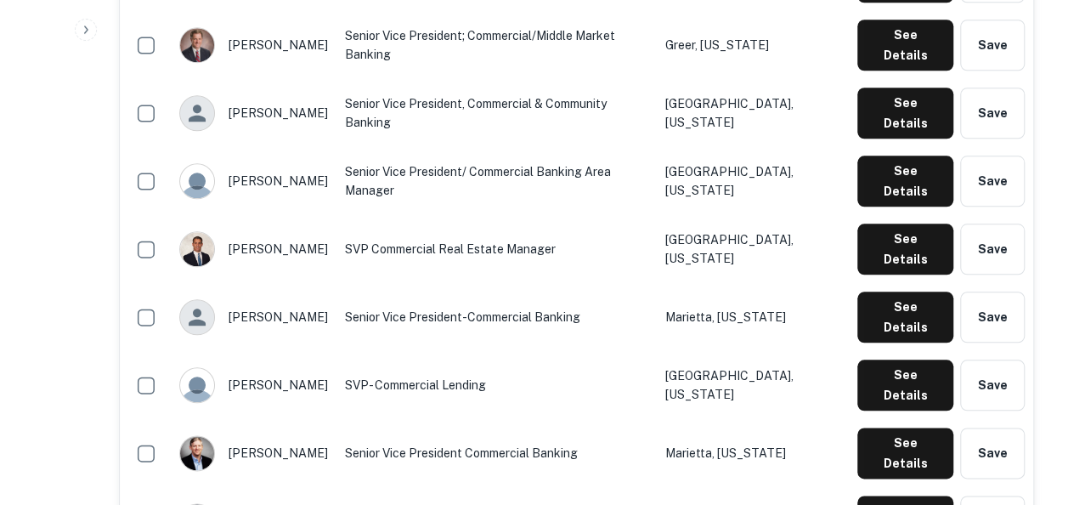
scroll to position [788, 0]
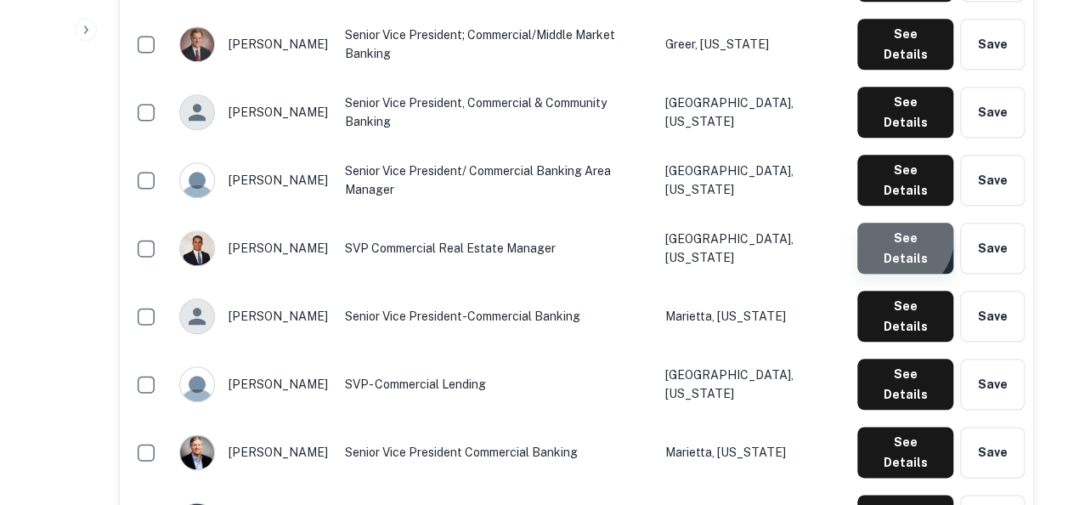
click at [894, 223] on button "See Details" at bounding box center [905, 248] width 96 height 51
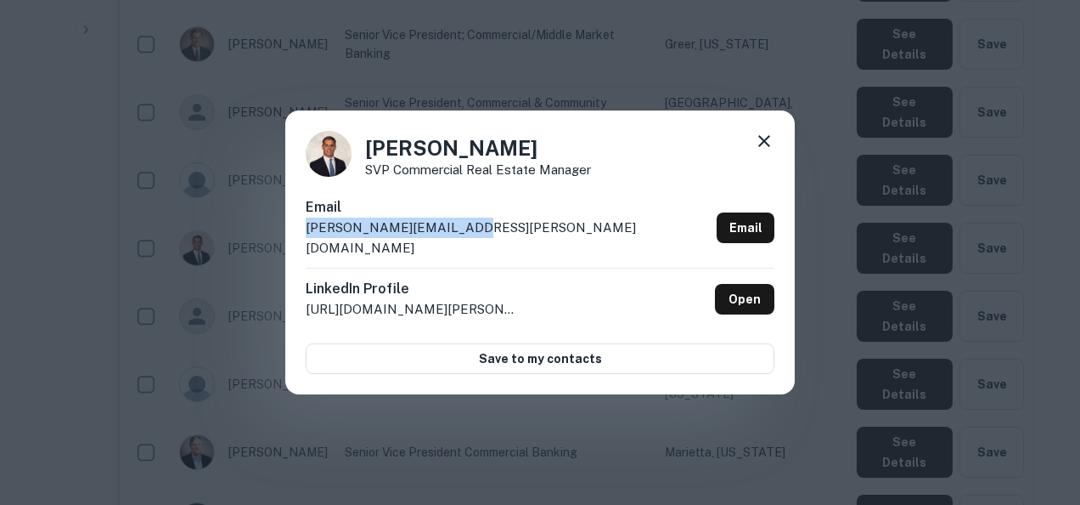
drag, startPoint x: 486, startPoint y: 230, endPoint x: 307, endPoint y: 243, distance: 178.8
click at [307, 243] on div "Email chris.cordisco@pnfp.com Email" at bounding box center [540, 232] width 469 height 70
click at [795, 416] on div "Chris Cordisco SVP Commercial Real Estate Manager Email chris.cordisco@pnfp.com…" at bounding box center [540, 252] width 1080 height 505
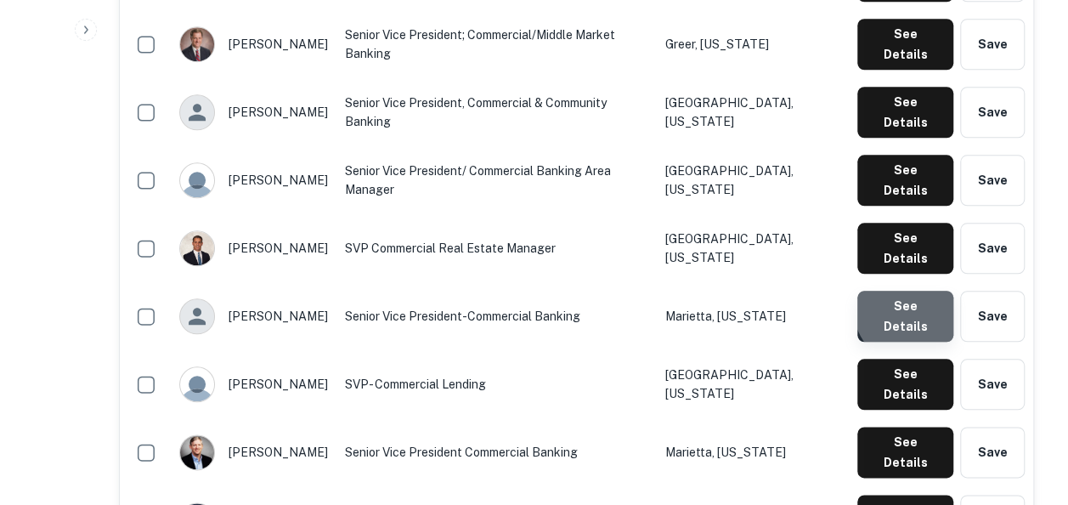
click at [915, 290] on button "See Details" at bounding box center [905, 315] width 96 height 51
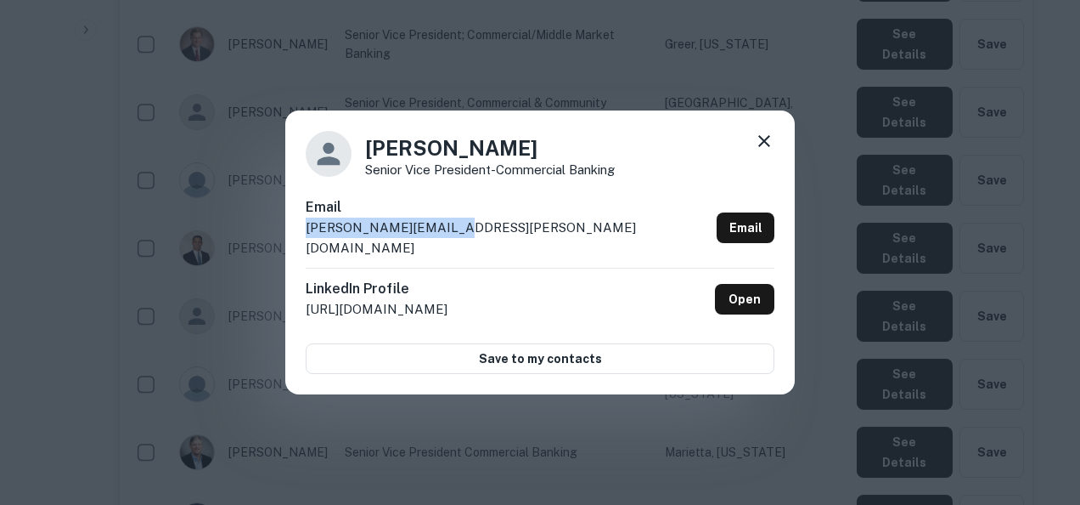
drag, startPoint x: 560, startPoint y: 228, endPoint x: 451, endPoint y: 233, distance: 108.8
click at [451, 233] on div "Email chris.gruehn@pnfp.com Email" at bounding box center [540, 232] width 469 height 70
click at [803, 355] on div "Chris Gruehn Senior Vice President-Commercial Banking Email chris.gruehn@pnfp.c…" at bounding box center [540, 252] width 1080 height 505
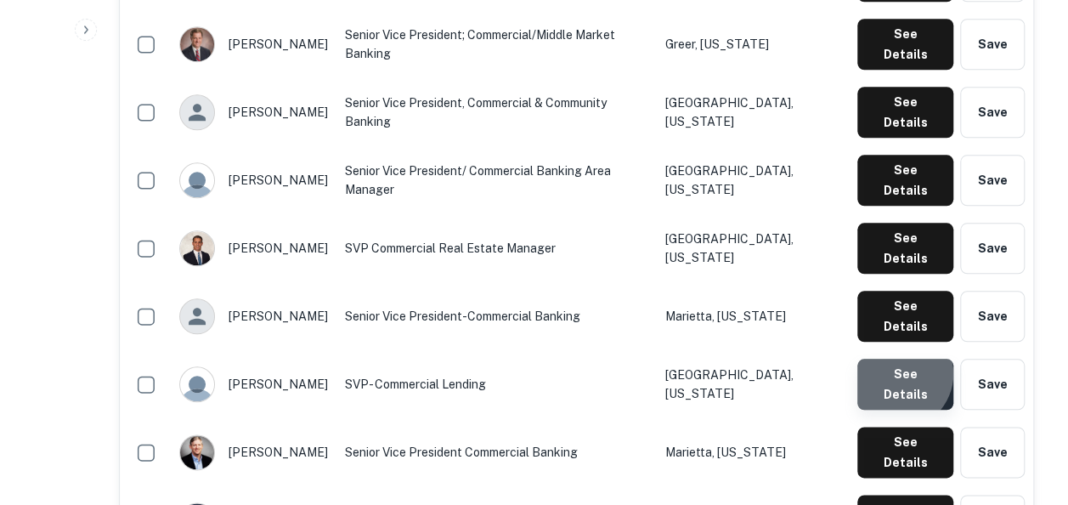
click at [899, 358] on button "See Details" at bounding box center [905, 383] width 96 height 51
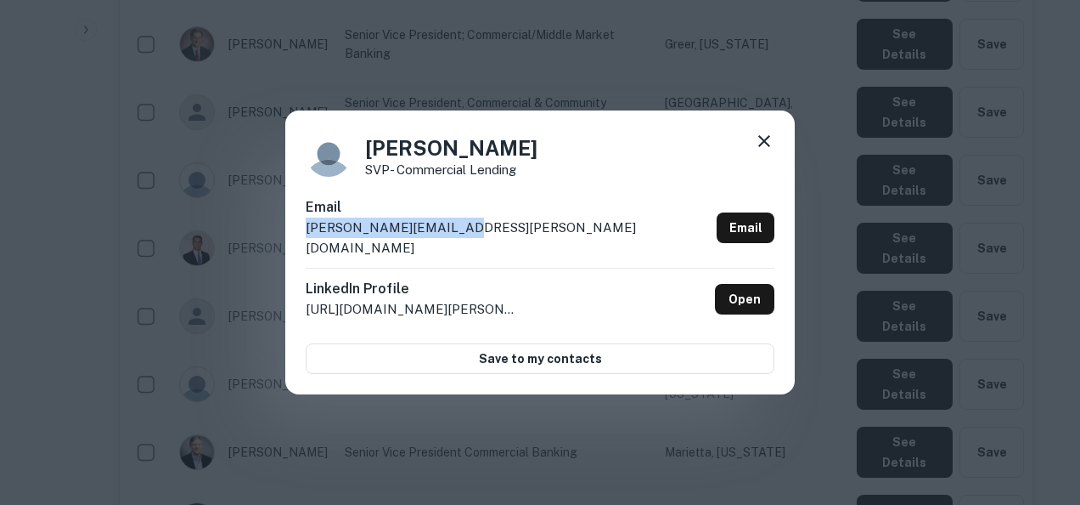
drag, startPoint x: 460, startPoint y: 233, endPoint x: 284, endPoint y: 242, distance: 176.9
click at [284, 242] on div "Chuck Lassing SVP- Commercial Lending Email chuck.lassing@pnfp.com Email Linked…" at bounding box center [540, 252] width 1080 height 505
click at [573, 414] on div "Chuck Lassing SVP- Commercial Lending Email chuck.lassing@pnfp.com Email Linked…" at bounding box center [540, 252] width 1080 height 505
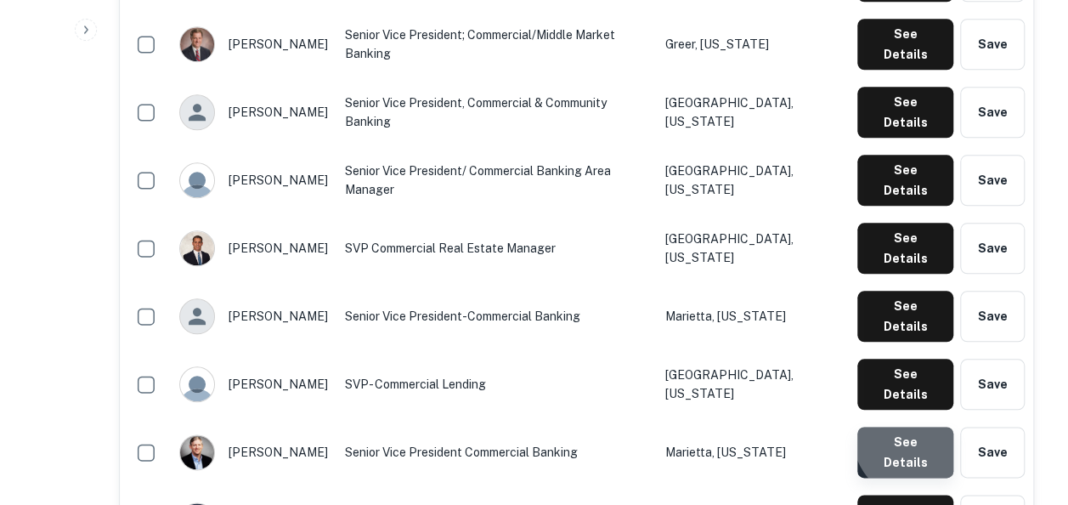
click at [921, 426] on button "See Details" at bounding box center [905, 451] width 96 height 51
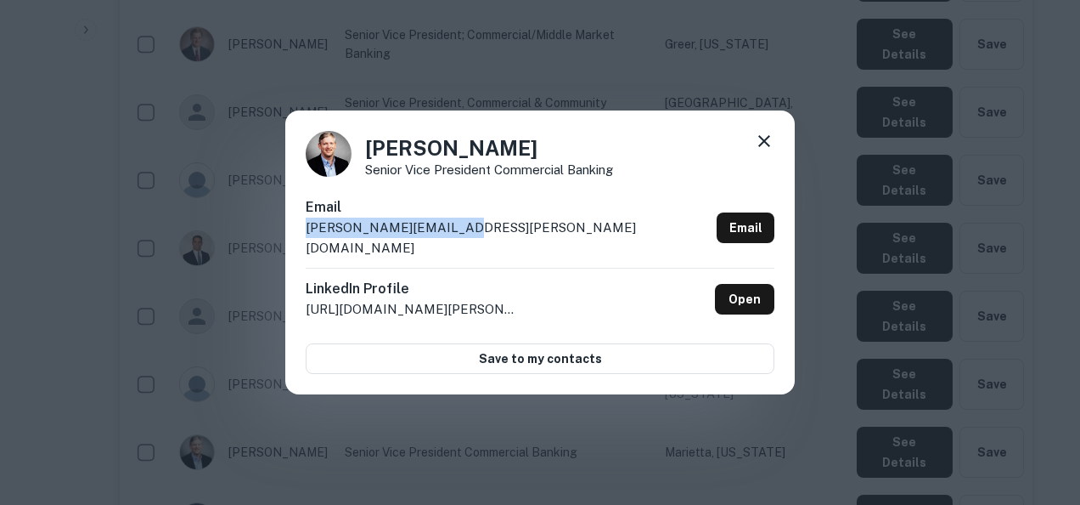
drag, startPoint x: 469, startPoint y: 242, endPoint x: 296, endPoint y: 241, distance: 173.3
click at [296, 241] on div "Daniel Coogle Senior Vice President Commercial Banking Email daniel.coogle@pnfp…" at bounding box center [540, 252] width 510 height 284
click at [786, 414] on div "Daniel Coogle Senior Vice President Commercial Banking Email daniel.coogle@pnfp…" at bounding box center [540, 252] width 1080 height 505
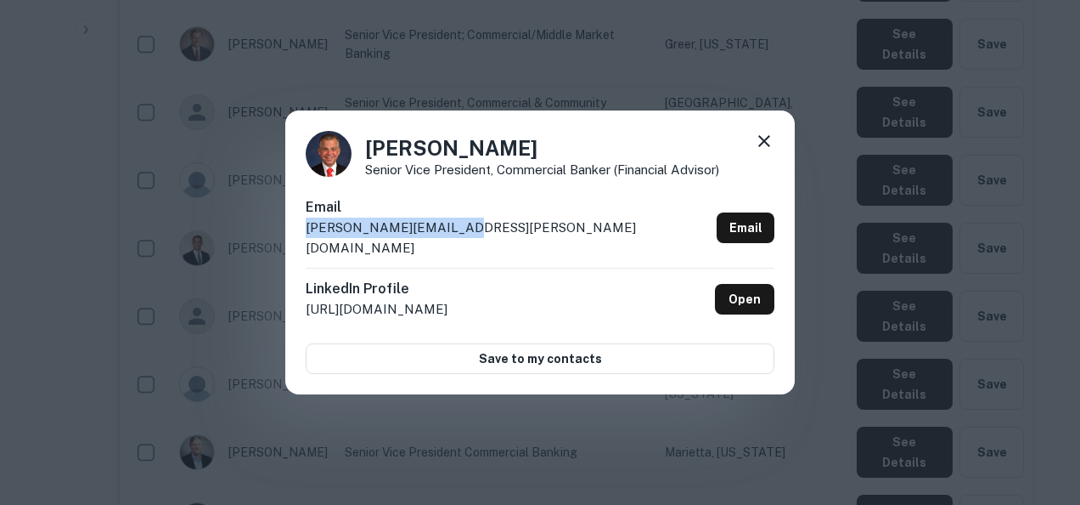
drag, startPoint x: 478, startPoint y: 240, endPoint x: 304, endPoint y: 241, distance: 174.1
click at [304, 241] on div "David Forrest Senior Vice President, Commercial Banker (Financial Advisor) Emai…" at bounding box center [540, 252] width 510 height 284
click at [718, 442] on div "David Forrest Senior Vice President, Commercial Banker (Financial Advisor) Emai…" at bounding box center [540, 252] width 1080 height 505
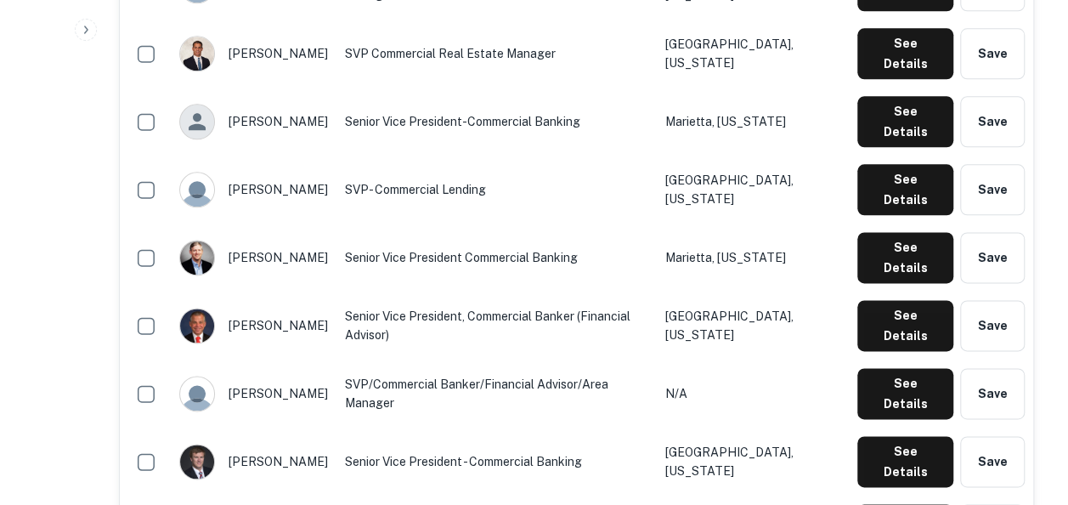
scroll to position [1044, 0]
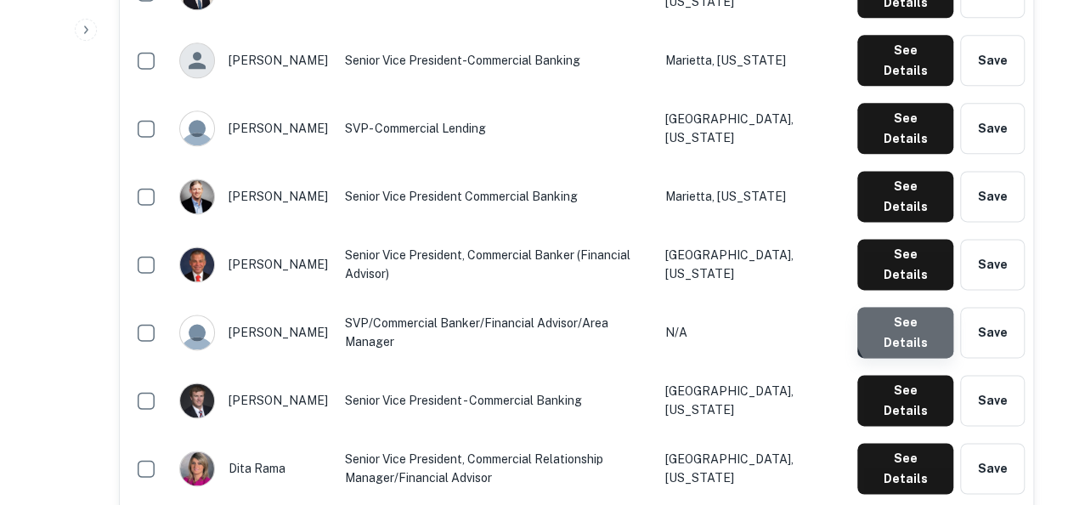
click at [917, 307] on button "See Details" at bounding box center [905, 332] width 96 height 51
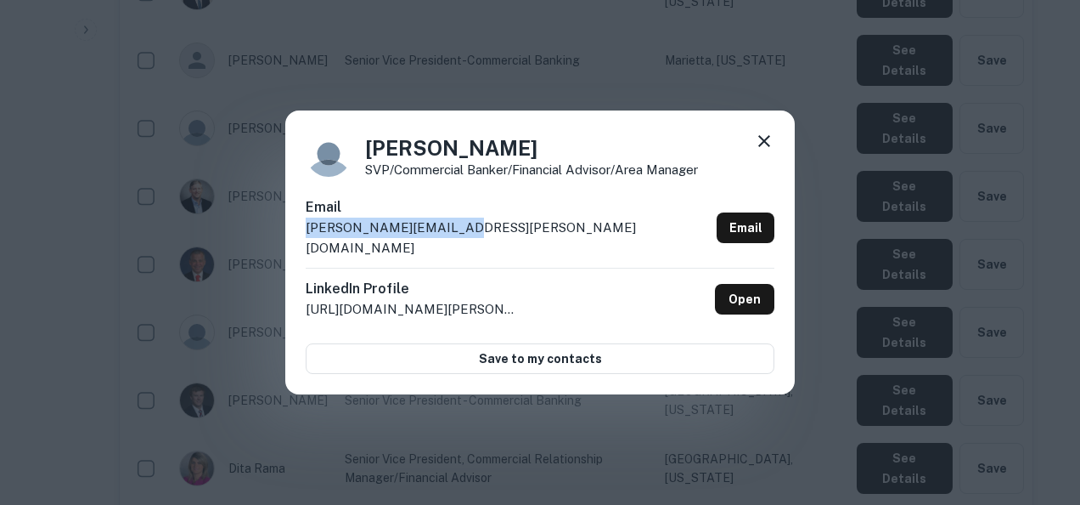
drag, startPoint x: 467, startPoint y: 233, endPoint x: 302, endPoint y: 244, distance: 165.1
click at [302, 244] on div "Debbie Clarke SVP/Commercial Banker/Financial Advisor/Area Manager Email debbie…" at bounding box center [540, 252] width 510 height 284
click at [863, 447] on div "Debbie Clarke SVP/Commercial Banker/Financial Advisor/Area Manager Email debbie…" at bounding box center [540, 252] width 1080 height 505
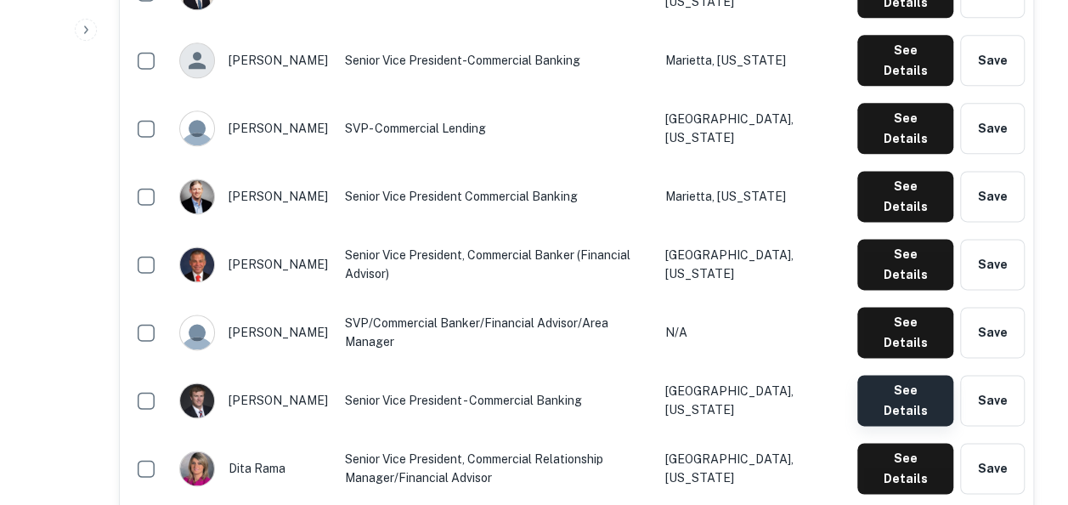
click at [910, 375] on button "See Details" at bounding box center [905, 400] width 96 height 51
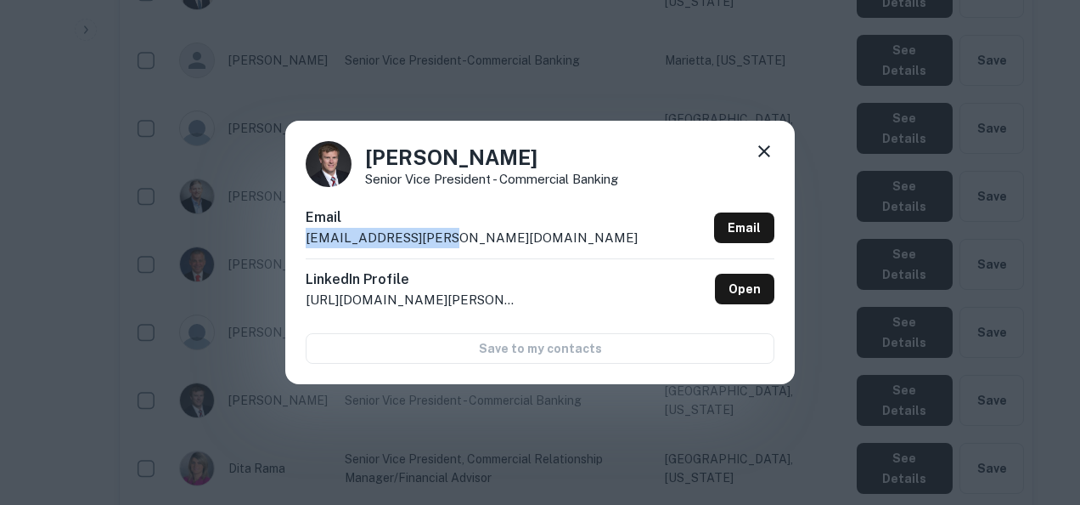
drag, startPoint x: 474, startPoint y: 246, endPoint x: 299, endPoint y: 240, distance: 175.1
click at [299, 240] on div "Devin Patro Senior Vice President - Commercial Banking Email devin.patro@pnfp.c…" at bounding box center [540, 252] width 510 height 263
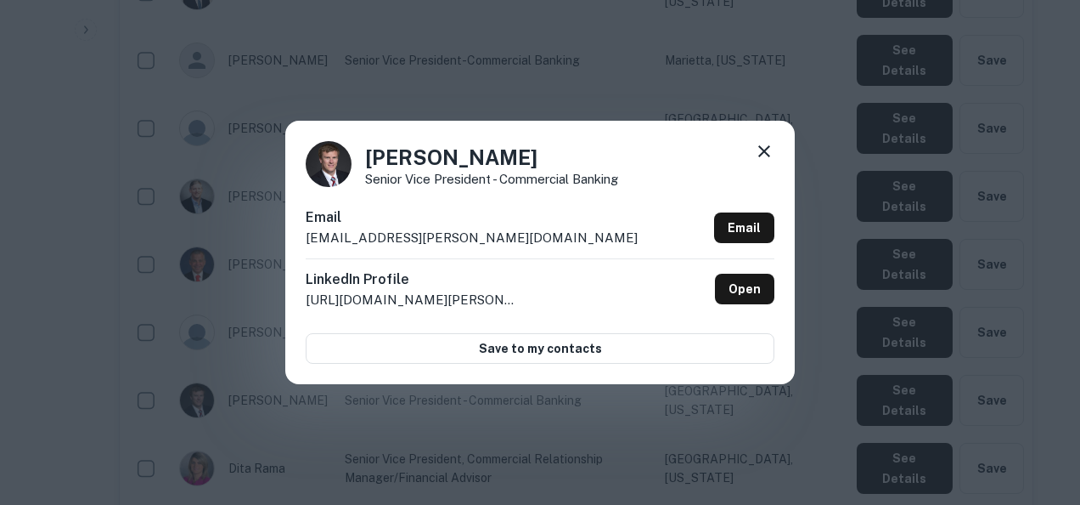
click at [892, 379] on div "Devin Patro Senior Vice President - Commercial Banking Email devin.patro@pnfp.c…" at bounding box center [540, 252] width 1080 height 505
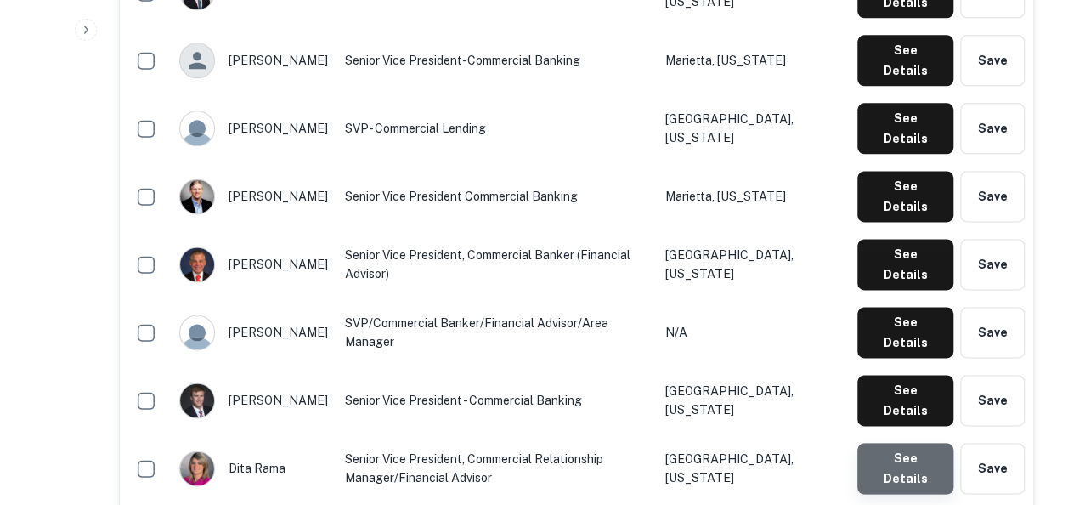
click at [907, 443] on button "See Details" at bounding box center [905, 468] width 96 height 51
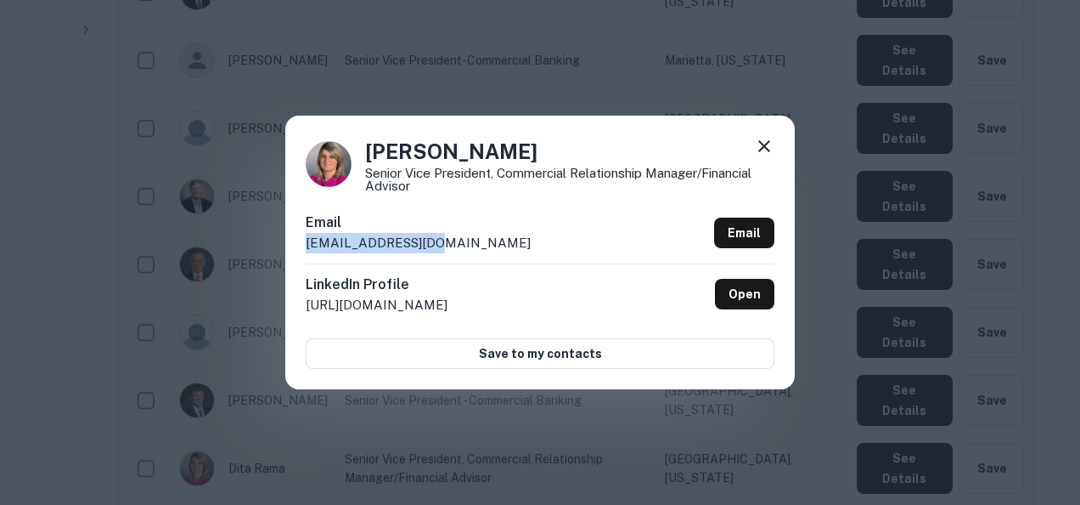
drag, startPoint x: 448, startPoint y: 235, endPoint x: 294, endPoint y: 242, distance: 154.7
click at [294, 242] on div "Dita Rama Senior Vice President, Commercial Relationship Manager/Financial Advi…" at bounding box center [540, 252] width 510 height 273
click at [695, 449] on div "Dita Rama Senior Vice President, Commercial Relationship Manager/Financial Advi…" at bounding box center [540, 252] width 1080 height 505
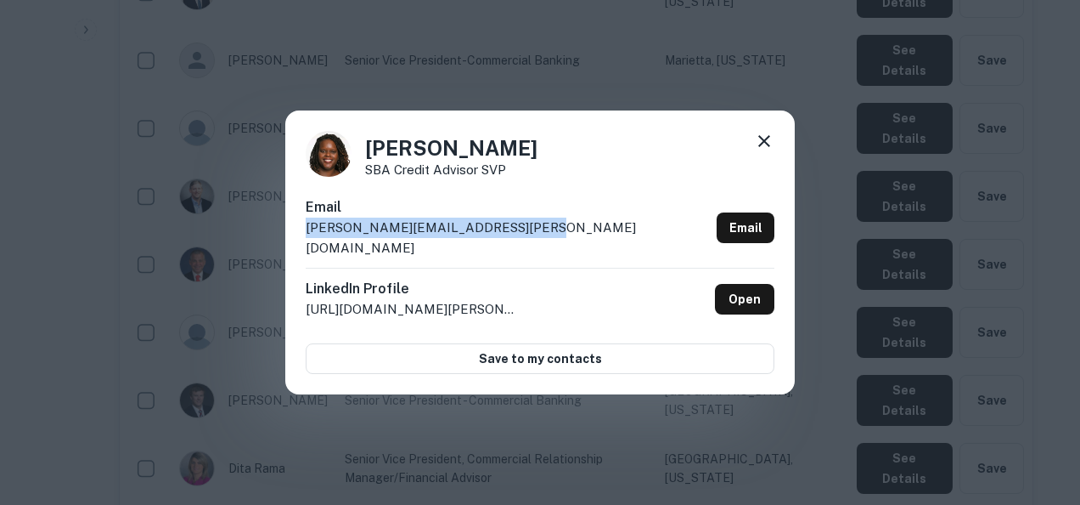
drag, startPoint x: 621, startPoint y: 229, endPoint x: 306, endPoint y: 243, distance: 315.4
click at [306, 243] on div "Email frankie.mcdonald-andrews@pnfp.com Email" at bounding box center [540, 232] width 469 height 70
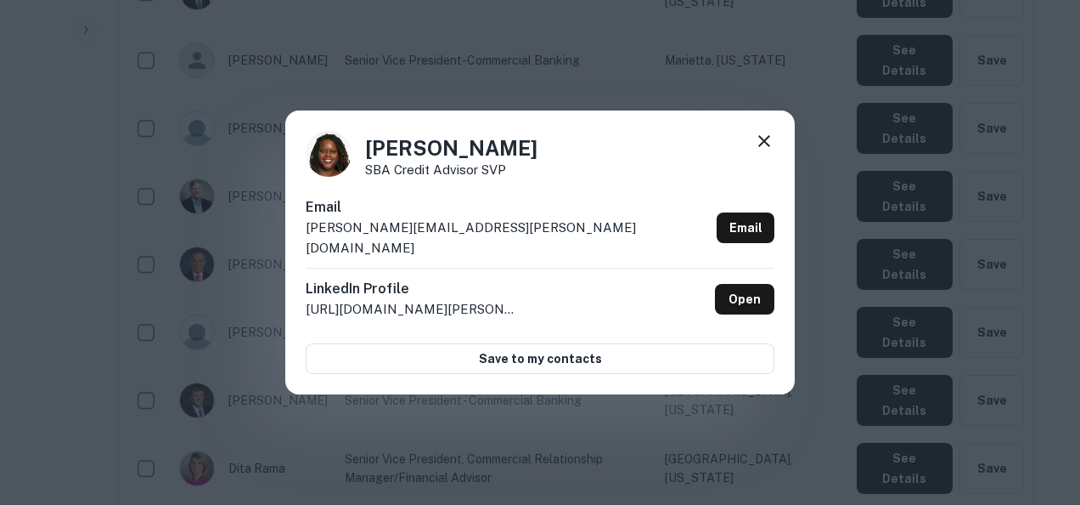
click at [780, 451] on div "Frankie McDonald-Andrews SBA Credit Advisor SVP Email frankie.mcdonald-andrews@…" at bounding box center [540, 252] width 1080 height 505
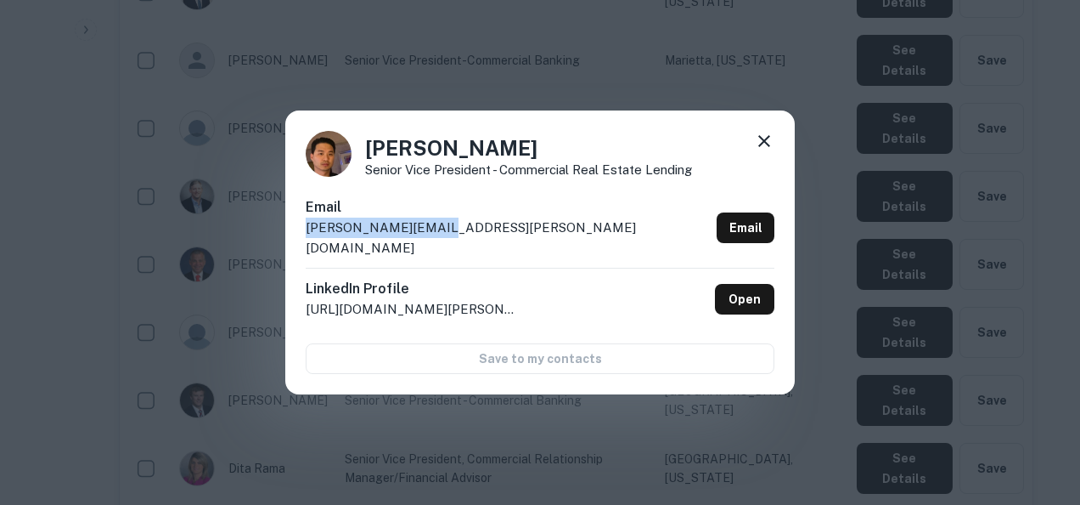
drag, startPoint x: 466, startPoint y: 223, endPoint x: 433, endPoint y: 234, distance: 35.2
click at [433, 234] on div "Email johnny.lee@pnfp.com Email" at bounding box center [540, 232] width 469 height 70
click at [768, 151] on icon at bounding box center [764, 141] width 20 height 20
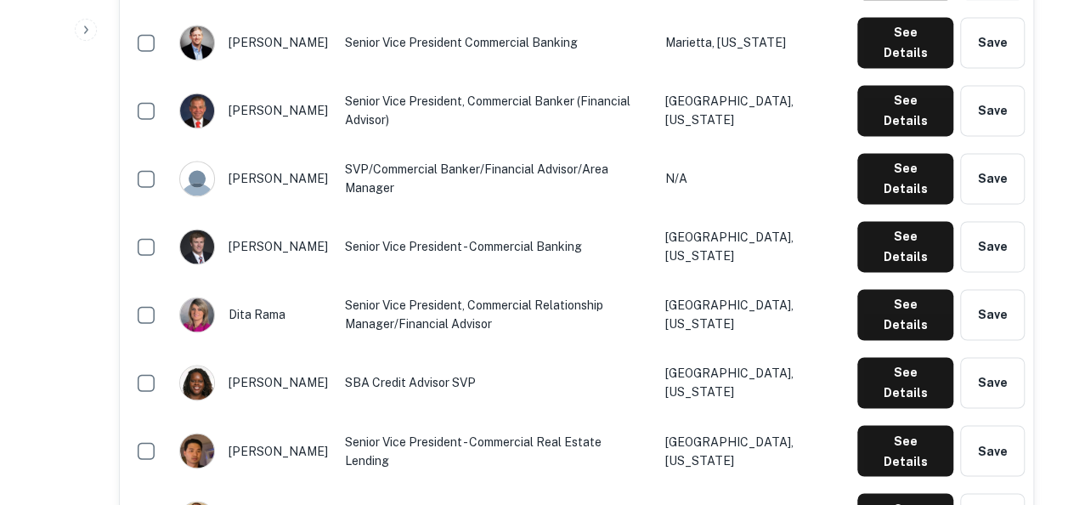
scroll to position [1198, 0]
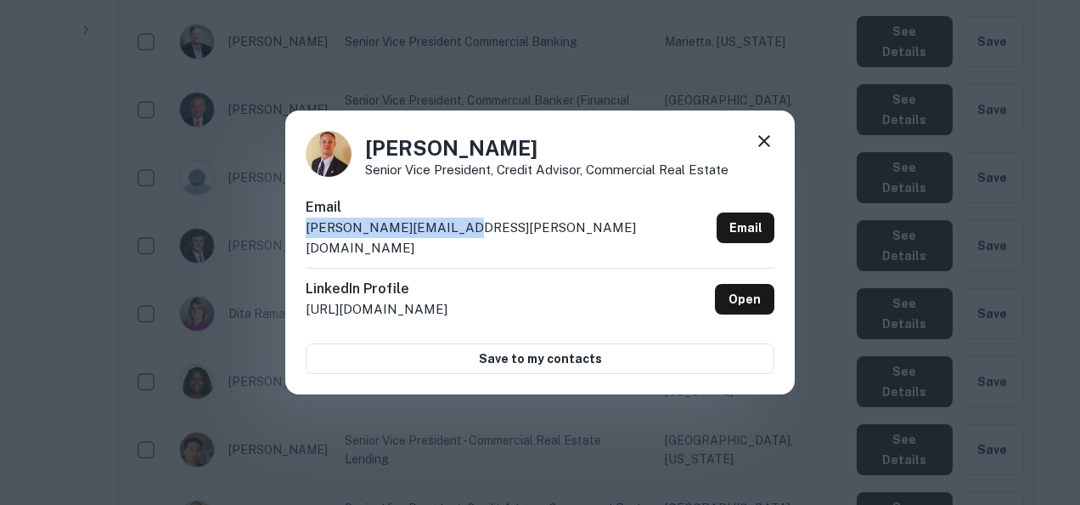
drag, startPoint x: 550, startPoint y: 250, endPoint x: 294, endPoint y: 245, distance: 256.5
click at [294, 245] on div "Justin Gordon Senior Vice President, Credit Advisor, Commercial Real Estate Ema…" at bounding box center [540, 252] width 510 height 284
click at [736, 435] on div "Justin Gordon Senior Vice President, Credit Advisor, Commercial Real Estate Ema…" at bounding box center [540, 252] width 1080 height 505
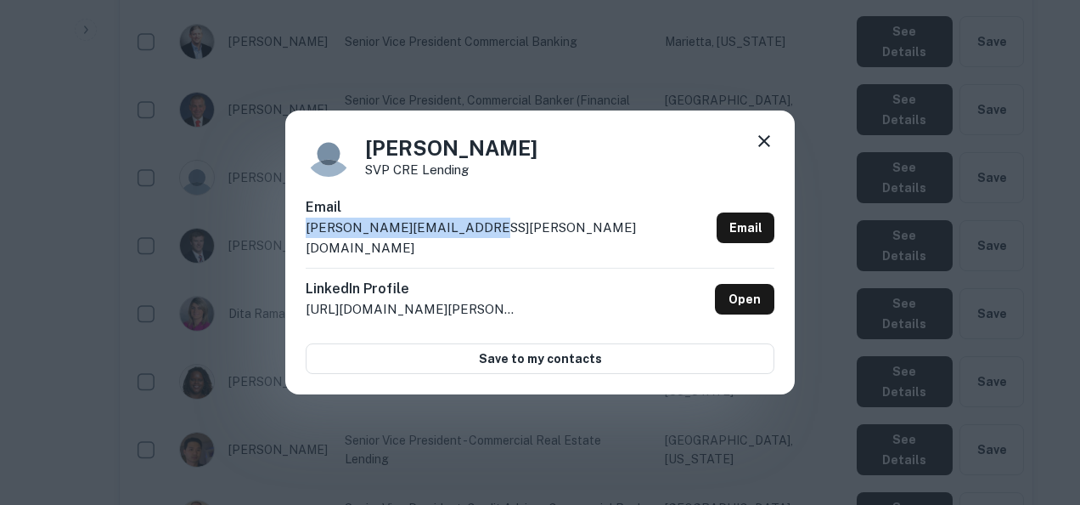
drag, startPoint x: 515, startPoint y: 228, endPoint x: 296, endPoint y: 243, distance: 218.8
click at [296, 243] on div "Katherine Graham SVP CRE Lending Email katherine.graham@pnfp.com Email LinkedIn…" at bounding box center [540, 252] width 510 height 284
click at [571, 433] on div "Katherine Graham SVP CRE Lending Email katherine.graham@pnfp.com Email LinkedIn…" at bounding box center [540, 252] width 1080 height 505
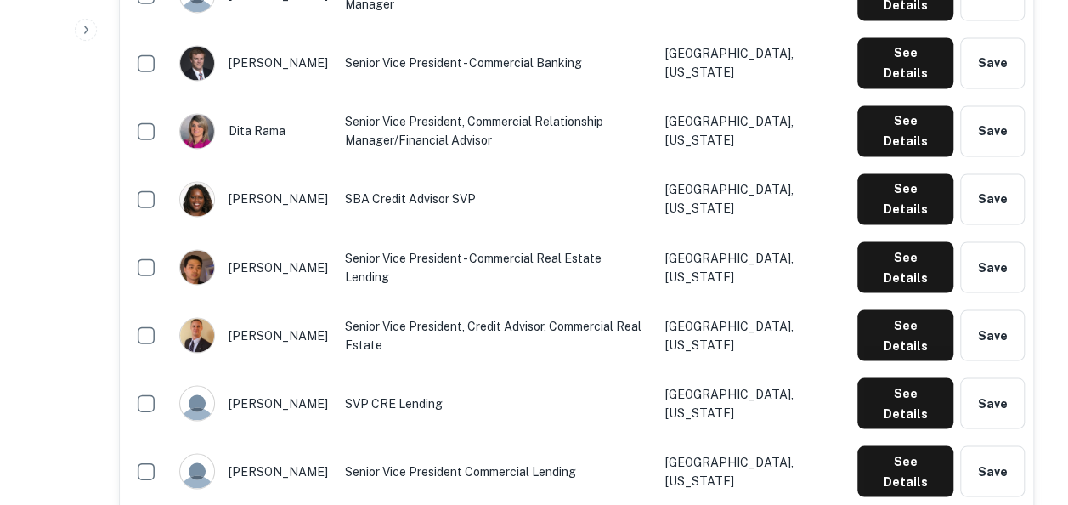
scroll to position [1382, 0]
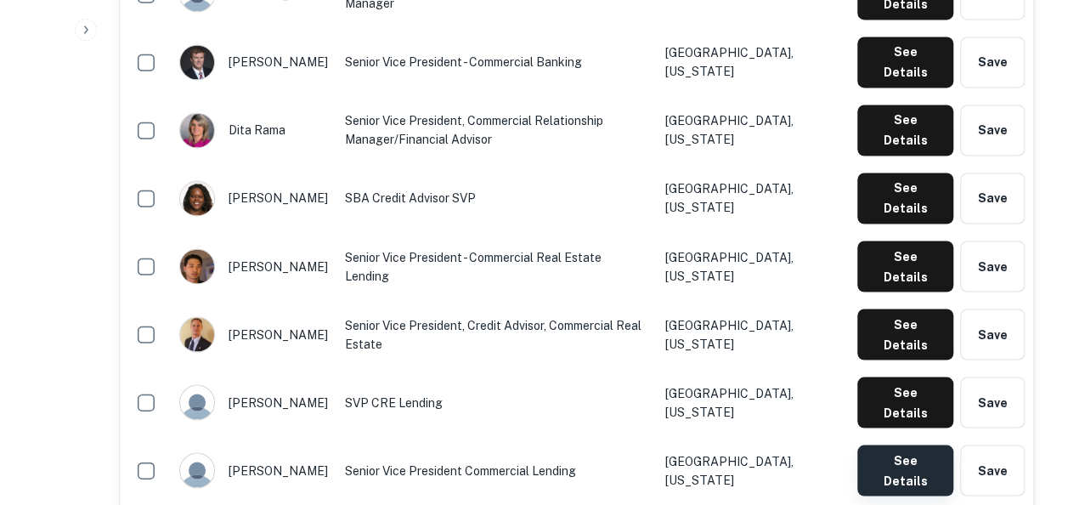
click at [922, 444] on button "See Details" at bounding box center [905, 469] width 96 height 51
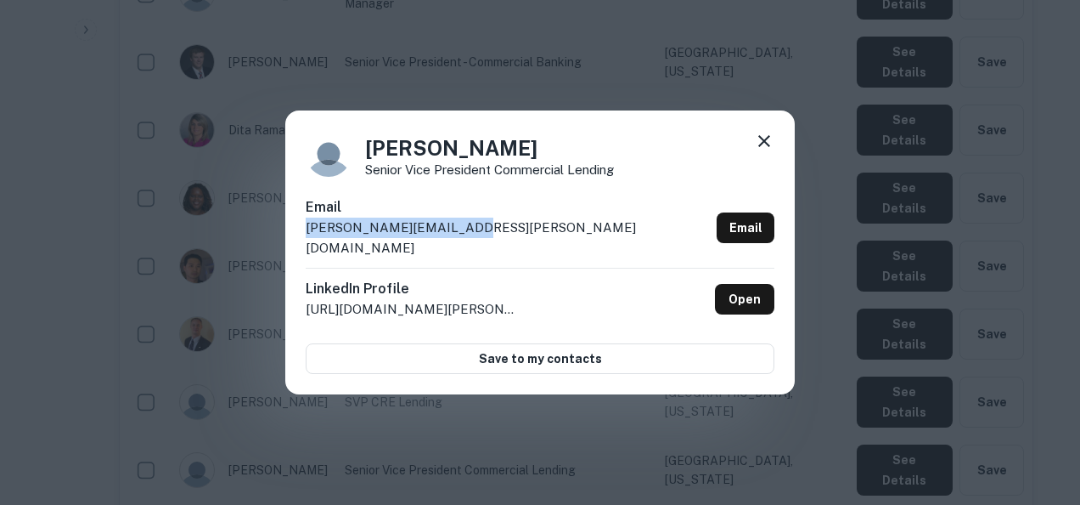
drag, startPoint x: 477, startPoint y: 233, endPoint x: 304, endPoint y: 245, distance: 173.7
click at [304, 245] on div "Keith Stansell Senior Vice President Commercial Lending Email keith.stansell@pn…" at bounding box center [540, 252] width 510 height 284
click at [589, 438] on div "Keith Stansell Senior Vice President Commercial Lending Email keith.stansell@pn…" at bounding box center [540, 252] width 1080 height 505
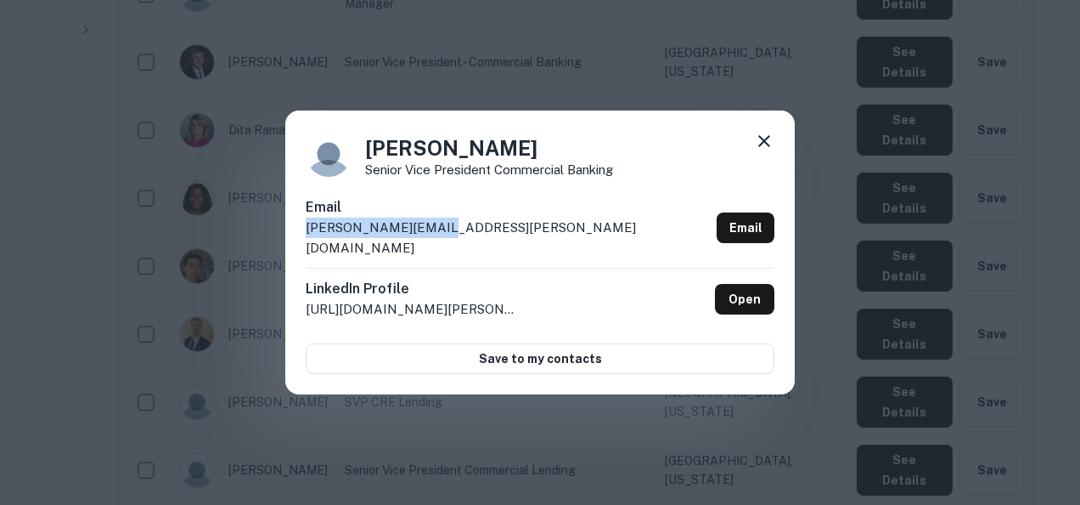
drag, startPoint x: 452, startPoint y: 240, endPoint x: 287, endPoint y: 250, distance: 165.1
click at [287, 250] on div "Kevin Pote Senior Vice President Commercial Banking Email kevin.pote@pnfp.com E…" at bounding box center [540, 252] width 510 height 284
click at [412, 394] on div "Kevin Pote Senior Vice President Commercial Banking Email kevin.pote@pnfp.com E…" at bounding box center [540, 252] width 1080 height 505
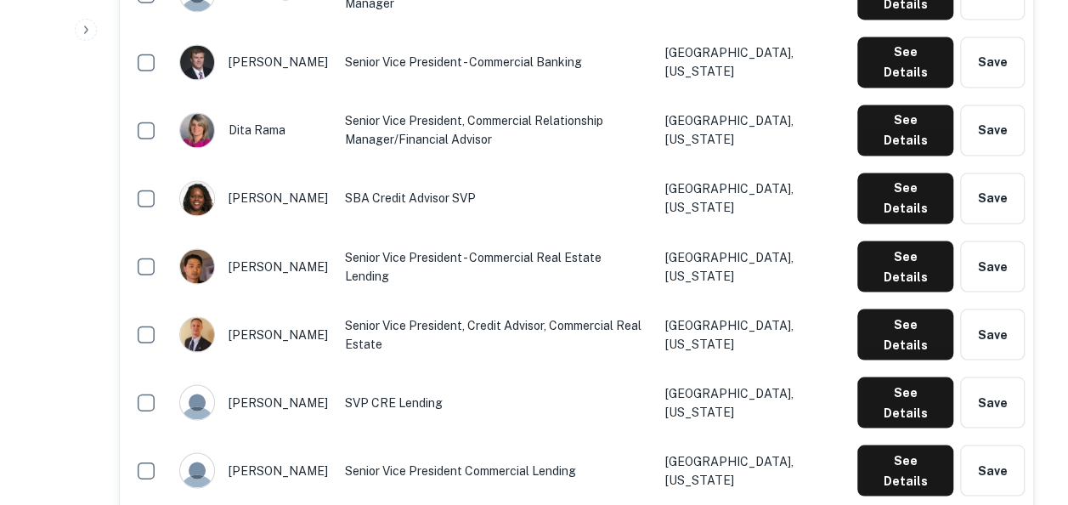
scroll to position [1533, 0]
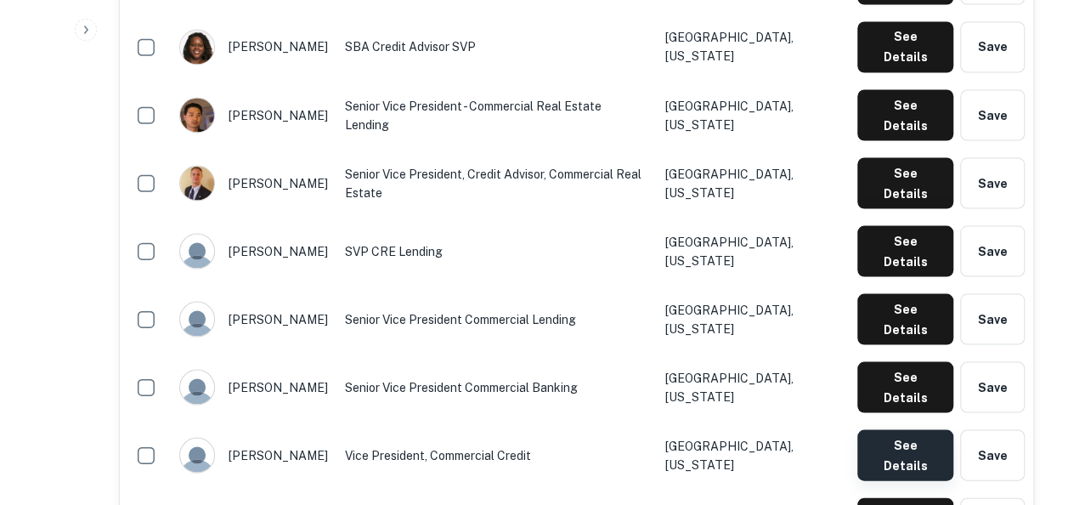
click at [913, 429] on button "See Details" at bounding box center [905, 454] width 96 height 51
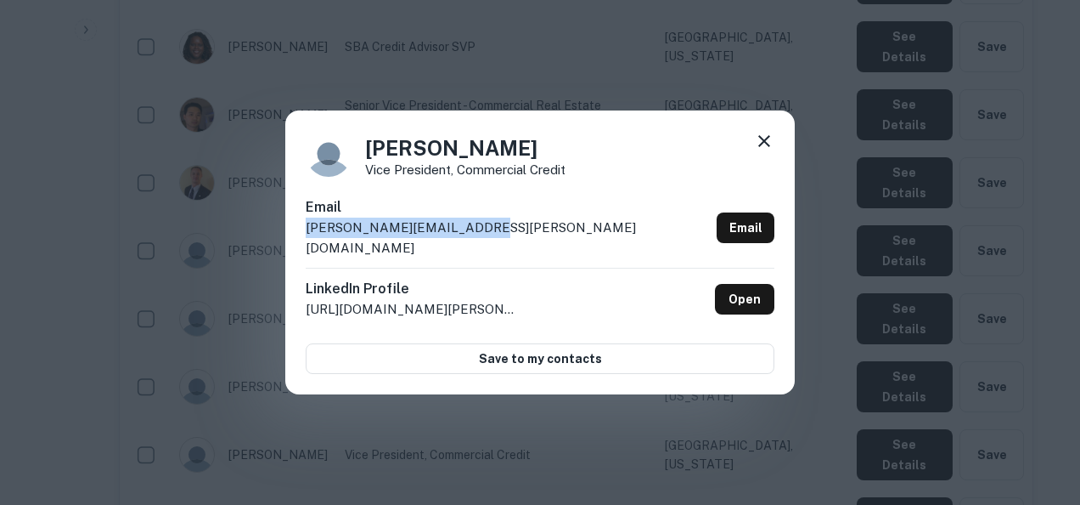
drag, startPoint x: 500, startPoint y: 243, endPoint x: 303, endPoint y: 245, distance: 197.1
click at [303, 245] on div "Kevin Richardson Vice President, Commercial Credit Email kevin.richardson@pnfp.…" at bounding box center [540, 252] width 510 height 284
click at [767, 147] on icon at bounding box center [764, 141] width 12 height 12
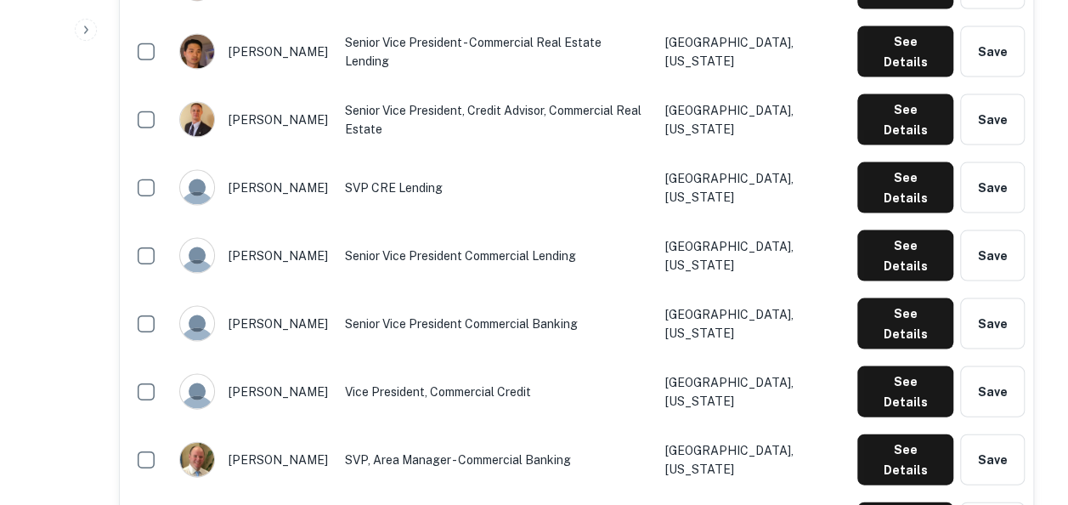
scroll to position [1598, 0]
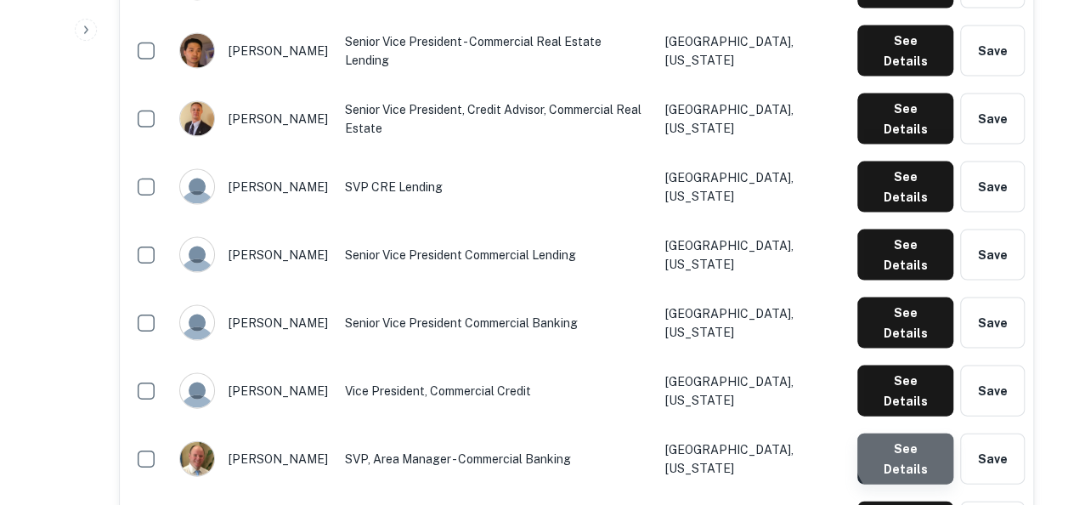
click at [917, 432] on button "See Details" at bounding box center [905, 457] width 96 height 51
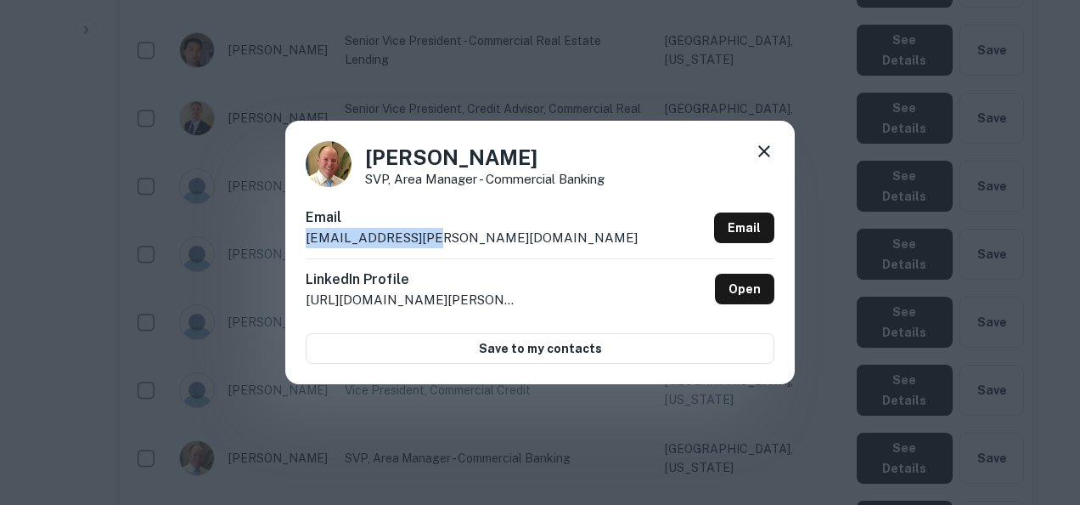
drag, startPoint x: 465, startPoint y: 233, endPoint x: 296, endPoint y: 243, distance: 169.3
click at [296, 243] on div "Mark Crum SVP, Area Manager - Commercial Banking Email mark.crum@pnfp.com Email…" at bounding box center [540, 252] width 510 height 263
click at [985, 445] on div "Mark Crum SVP, Area Manager - Commercial Banking Email mark.crum@pnfp.com Email…" at bounding box center [540, 252] width 1080 height 505
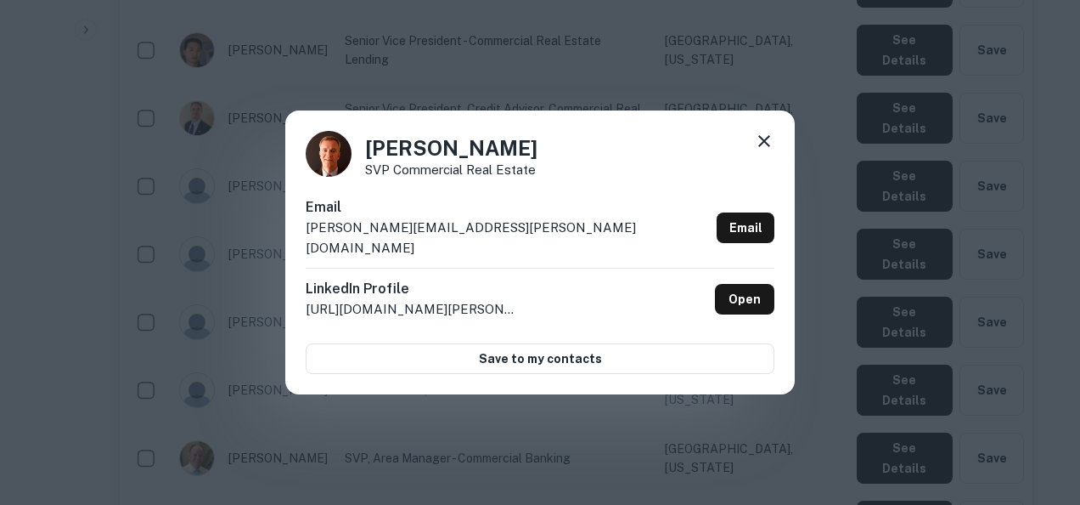
click at [467, 245] on div "Email paul.meyers@pnfp.com Email" at bounding box center [540, 232] width 469 height 70
drag, startPoint x: 454, startPoint y: 240, endPoint x: 282, endPoint y: 243, distance: 172.4
click at [282, 243] on div "Paul Meyers SVP Commercial Real Estate Email paul.meyers@pnfp.com Email LinkedI…" at bounding box center [540, 252] width 1080 height 505
click at [980, 97] on div "Paul Meyers SVP Commercial Real Estate Email paul.meyers@pnfp.com Email LinkedI…" at bounding box center [540, 252] width 1080 height 505
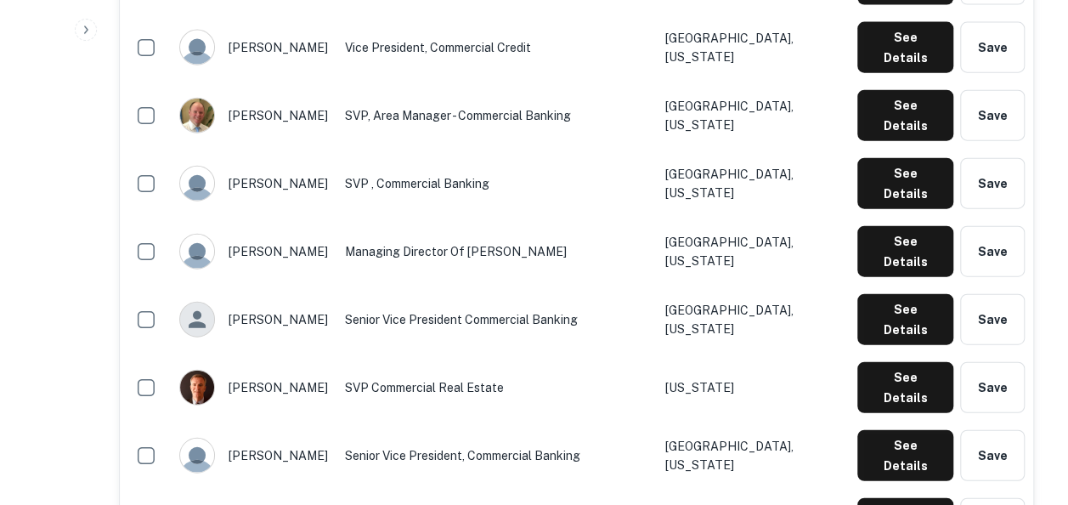
scroll to position [1941, 0]
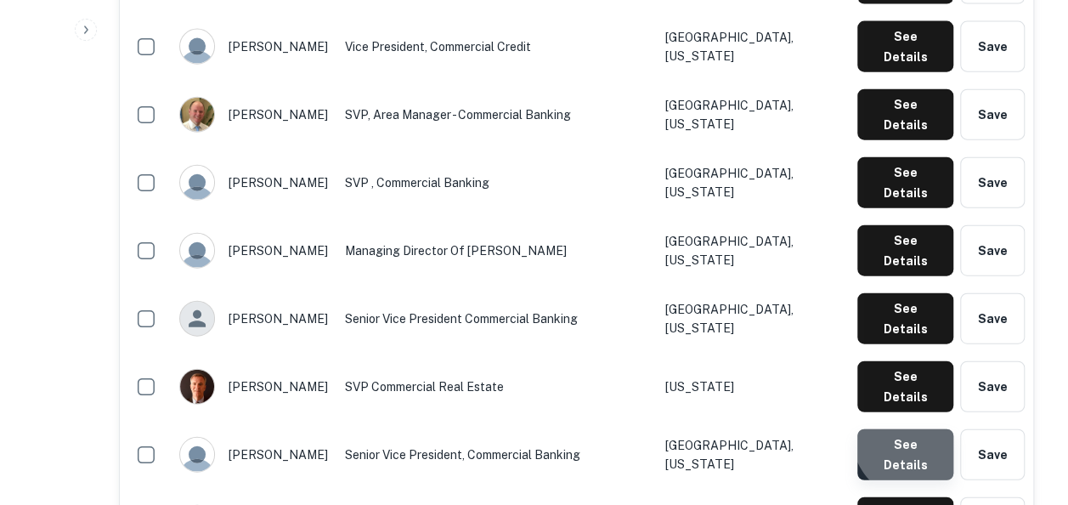
click at [919, 429] on button "See Details" at bounding box center [905, 454] width 96 height 51
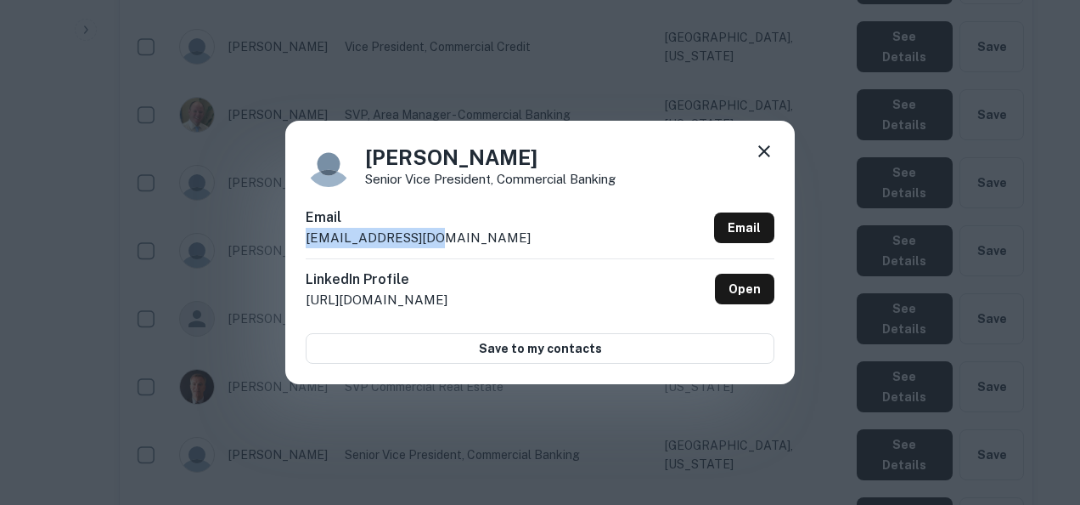
drag, startPoint x: 450, startPoint y: 222, endPoint x: 430, endPoint y: 246, distance: 32.0
click at [430, 246] on div "Email phil.gray@pnfp.com Email" at bounding box center [540, 232] width 469 height 51
click at [718, 72] on div "Phil Gray Senior Vice President, Commercial Banking Email phil.gray@pnfp.com Em…" at bounding box center [540, 252] width 1080 height 505
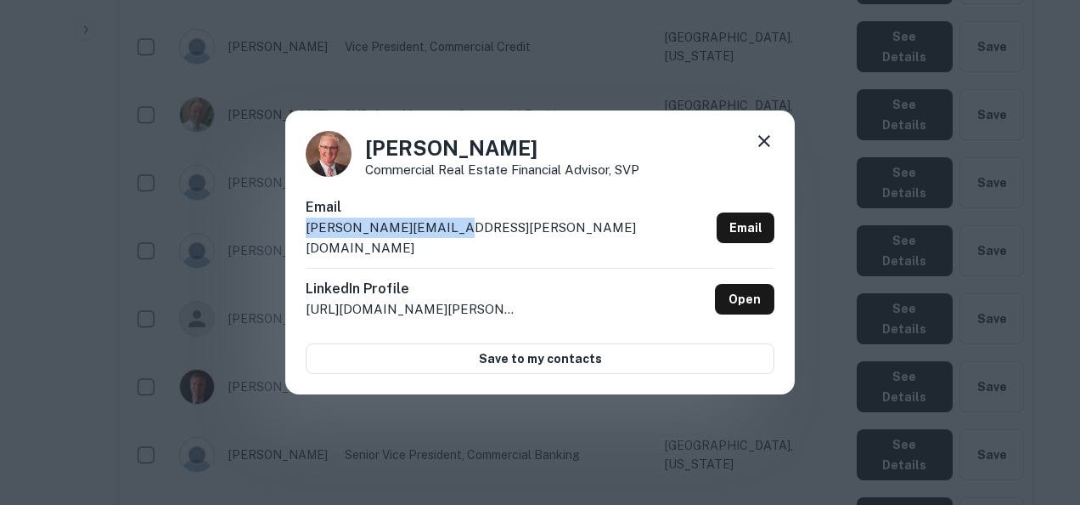
drag, startPoint x: 465, startPoint y: 231, endPoint x: 281, endPoint y: 246, distance: 184.1
click at [281, 246] on div "Rick Gabriel Commercial Real Estate Financial Advisor, SVP Email rick.gabriel@p…" at bounding box center [540, 252] width 1080 height 505
click at [578, 467] on div "Rick Gabriel Commercial Real Estate Financial Advisor, SVP Email rick.gabriel@p…" at bounding box center [540, 252] width 1080 height 505
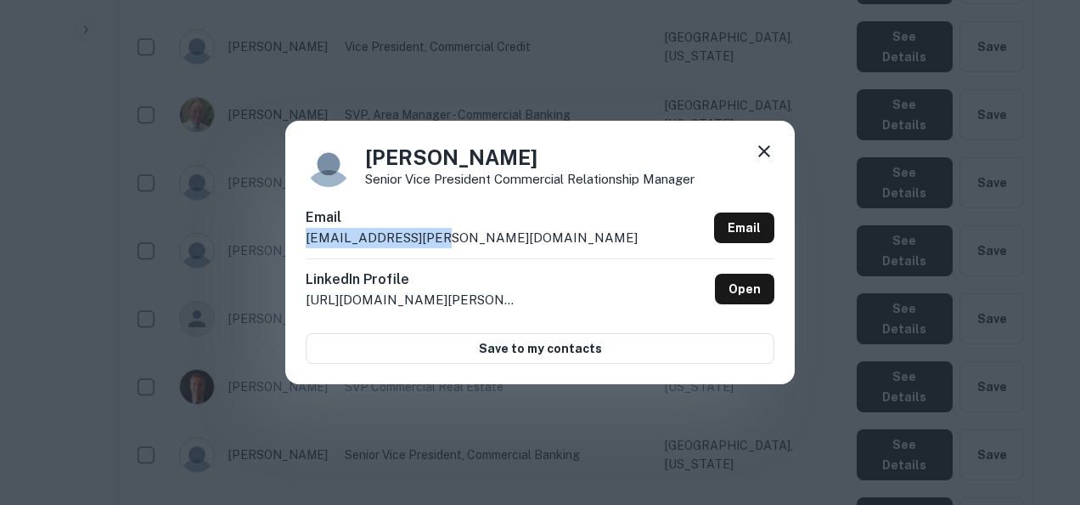
drag, startPoint x: 464, startPoint y: 235, endPoint x: 299, endPoint y: 255, distance: 165.9
click at [299, 255] on div "Rob Mangus Senior Vice President Commercial Relationship Manager Email rob.mang…" at bounding box center [540, 252] width 510 height 263
click at [793, 413] on div "Rob Mangus Senior Vice President Commercial Relationship Manager Email rob.mang…" at bounding box center [540, 252] width 1080 height 505
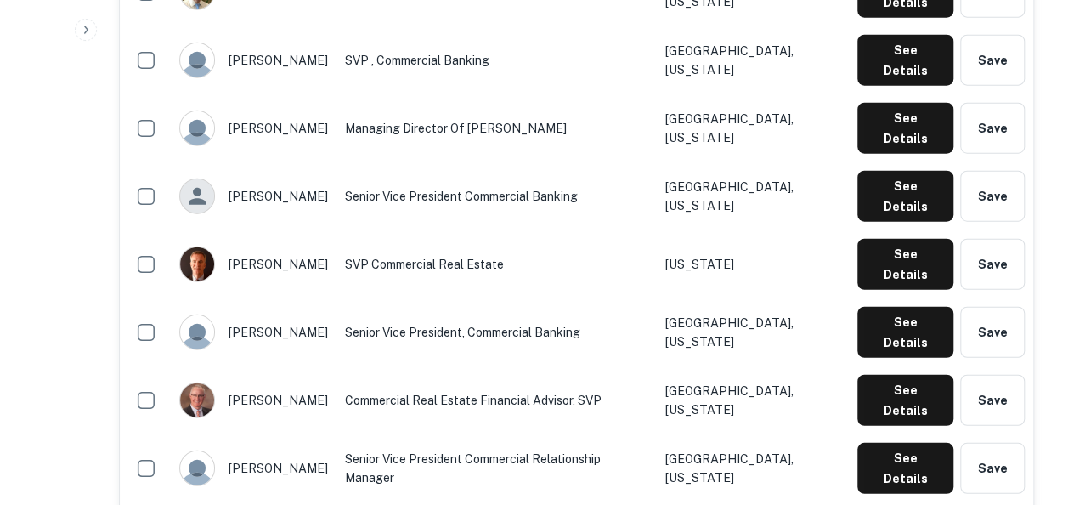
scroll to position [2064, 0]
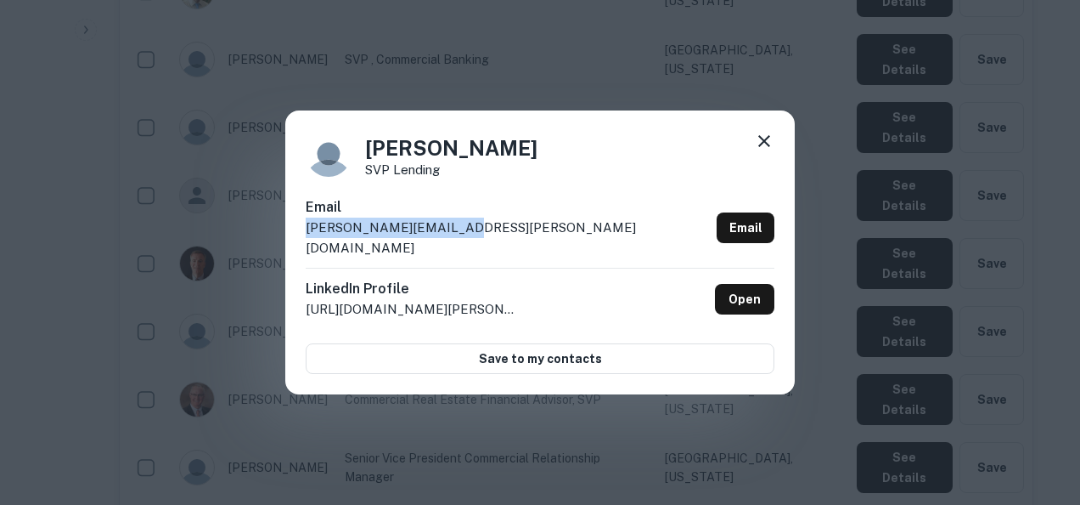
drag, startPoint x: 459, startPoint y: 228, endPoint x: 457, endPoint y: 245, distance: 17.9
click at [457, 245] on div "Email roger.leitner@pnfp.com Email" at bounding box center [540, 232] width 469 height 70
click at [762, 147] on icon at bounding box center [764, 141] width 12 height 12
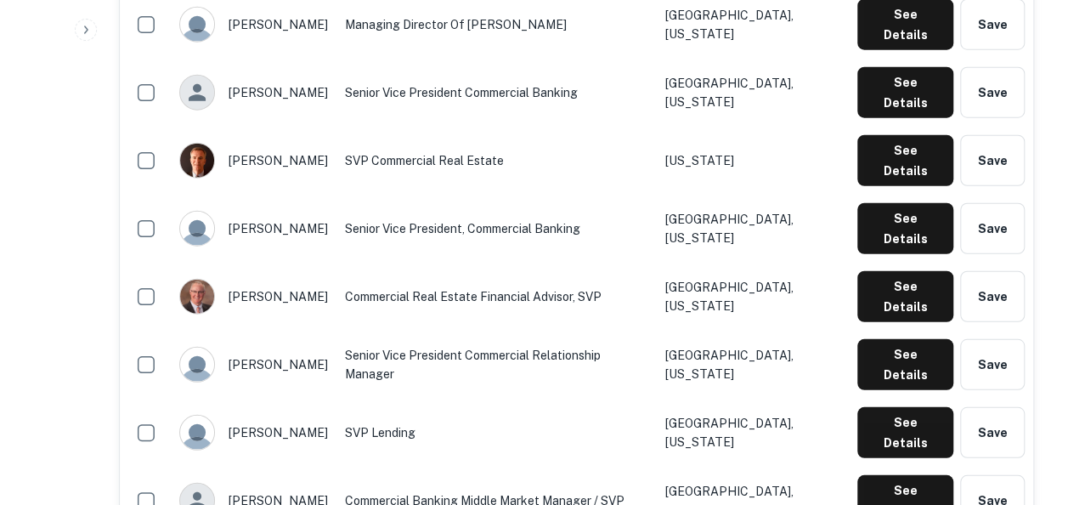
scroll to position [2167, 0]
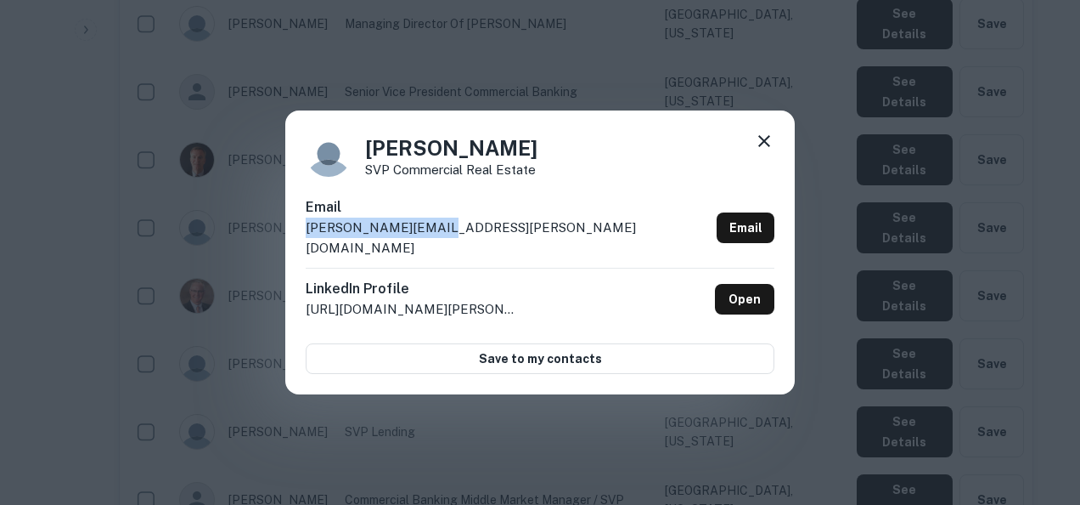
drag, startPoint x: 459, startPoint y: 231, endPoint x: 304, endPoint y: 229, distance: 154.6
click at [304, 229] on div "Ryan Jones SVP Commercial Real Estate Email ryan.jones@pnfp.com Email LinkedIn …" at bounding box center [540, 252] width 510 height 284
click at [696, 428] on div "Ryan Jones SVP Commercial Real Estate Email ryan.jones@pnfp.com Email LinkedIn …" at bounding box center [540, 252] width 1080 height 505
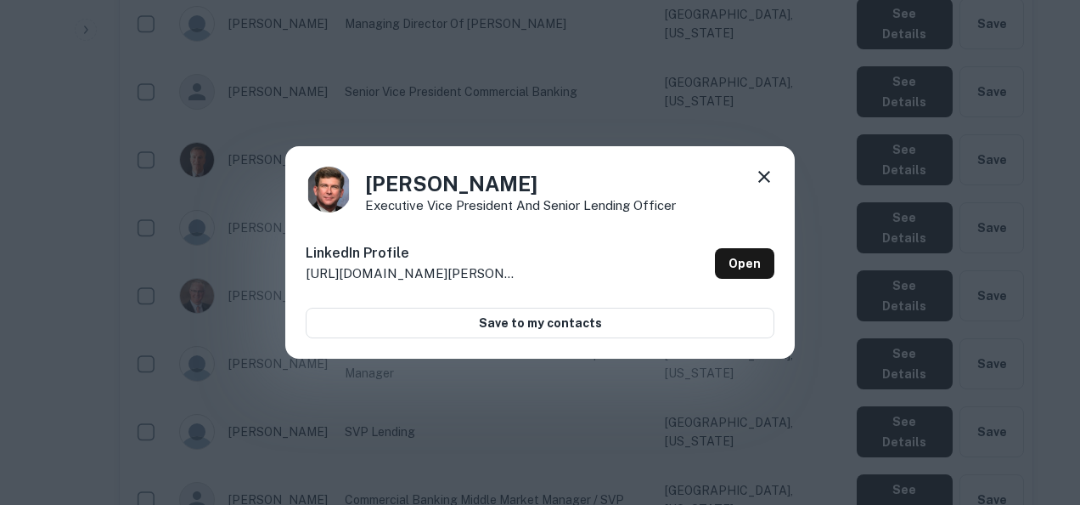
click at [751, 176] on div "Sam Belk Executive Vice President and Senior Lending Officer" at bounding box center [540, 189] width 469 height 46
click at [766, 174] on icon at bounding box center [764, 177] width 12 height 12
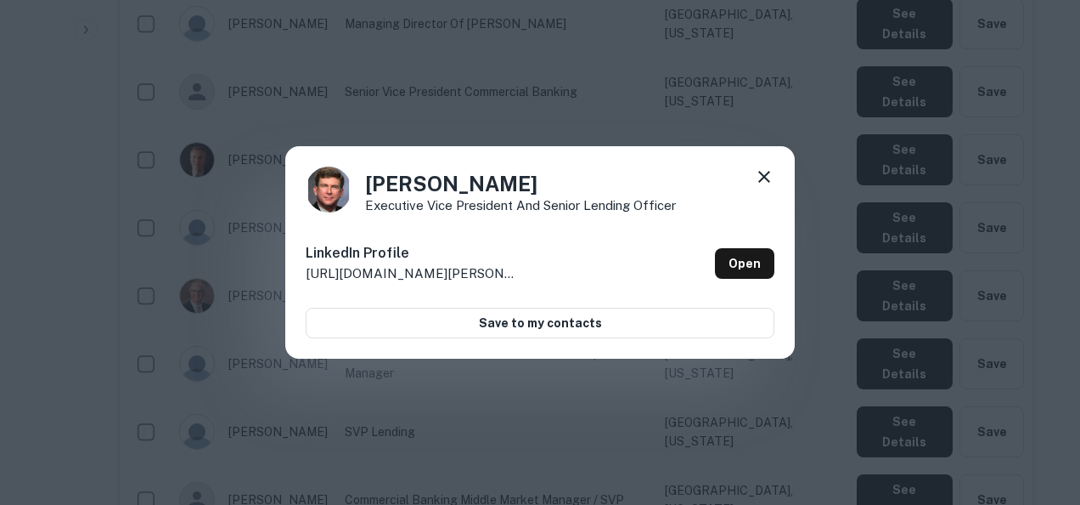
click at [761, 172] on icon at bounding box center [764, 176] width 20 height 20
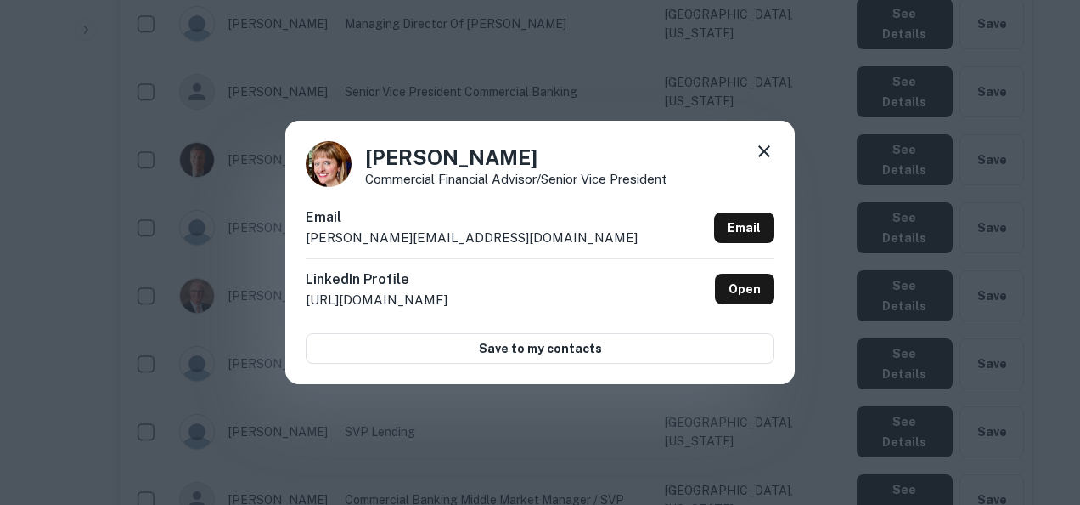
click at [764, 153] on icon at bounding box center [764, 151] width 20 height 20
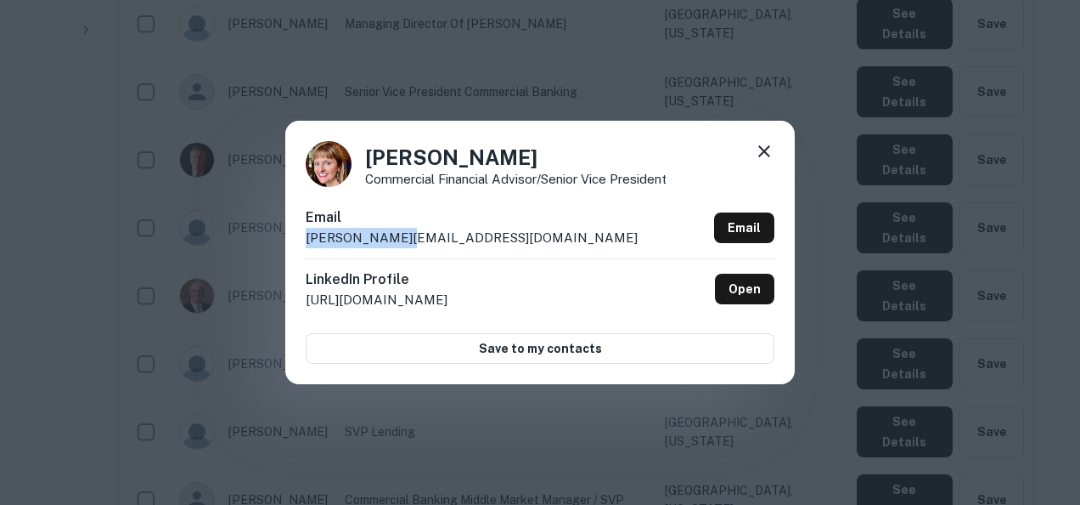
drag, startPoint x: 428, startPoint y: 239, endPoint x: 274, endPoint y: 252, distance: 154.3
click at [274, 252] on div "Sam N Commercial Financial Advisor/Senior Vice President Email sam.n@pnfp.com E…" at bounding box center [540, 252] width 1080 height 505
click at [826, 313] on div "Sam N Commercial Financial Advisor/Senior Vice President Email sam.n@pnfp.com E…" at bounding box center [540, 252] width 1080 height 505
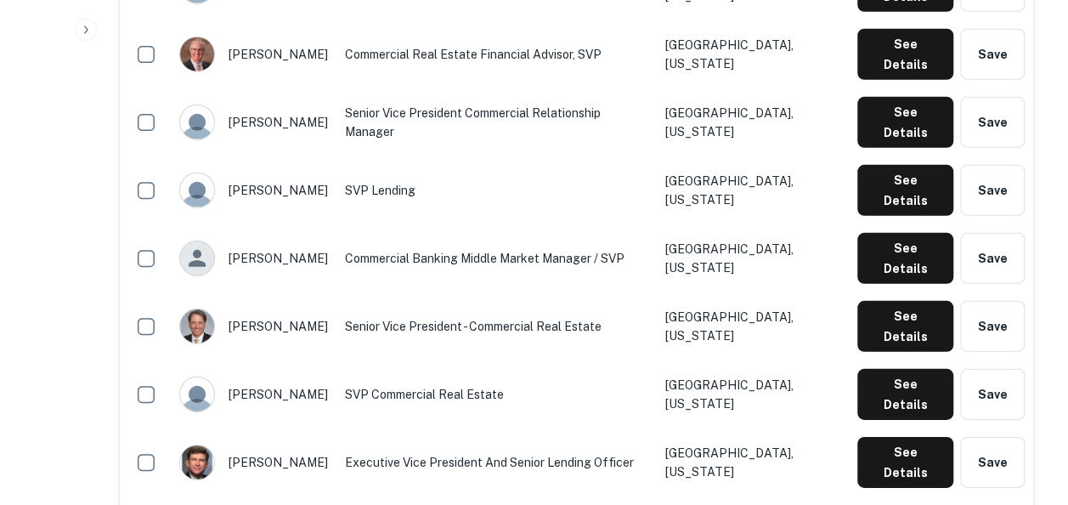
scroll to position [2407, 0]
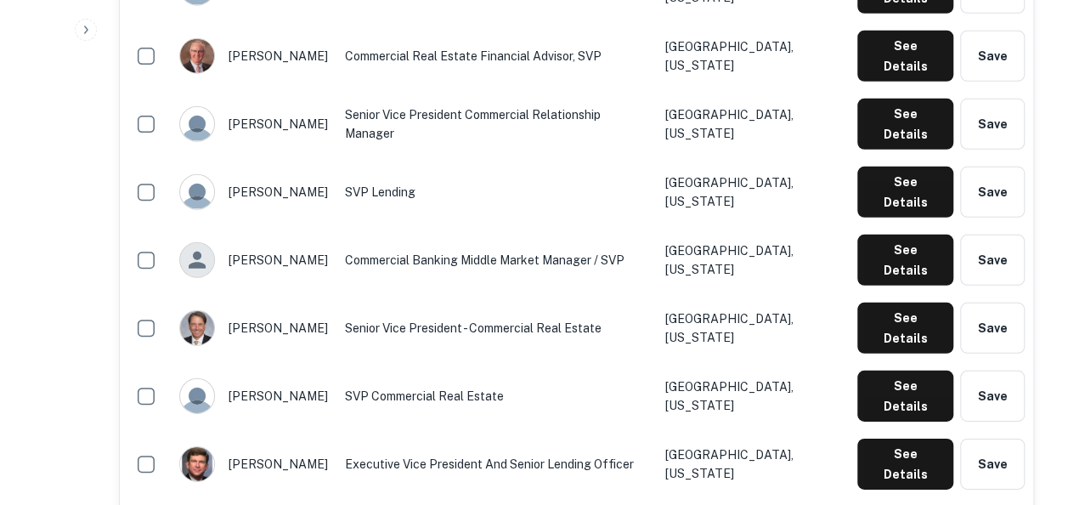
drag, startPoint x: 900, startPoint y: 76, endPoint x: 899, endPoint y: 66, distance: 10.3
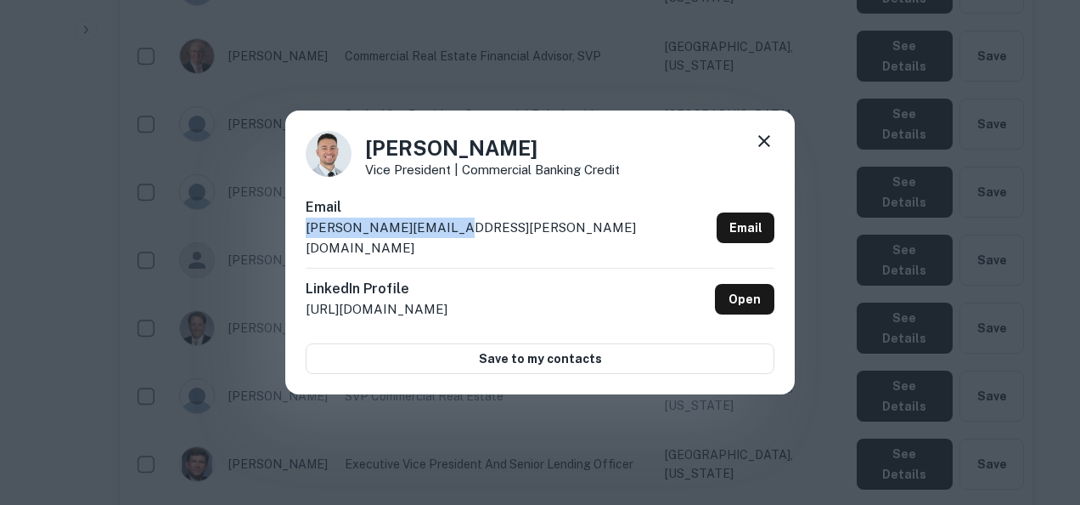
drag, startPoint x: 470, startPoint y: 250, endPoint x: 301, endPoint y: 235, distance: 169.6
click at [301, 235] on div "Sam Thompson Vice President | Commercial Banking Credit Email sam.thompson@pnfp…" at bounding box center [540, 252] width 510 height 284
click at [905, 378] on div "Sam Thompson Vice President | Commercial Banking Credit Email sam.thompson@pnfp…" at bounding box center [540, 252] width 1080 height 505
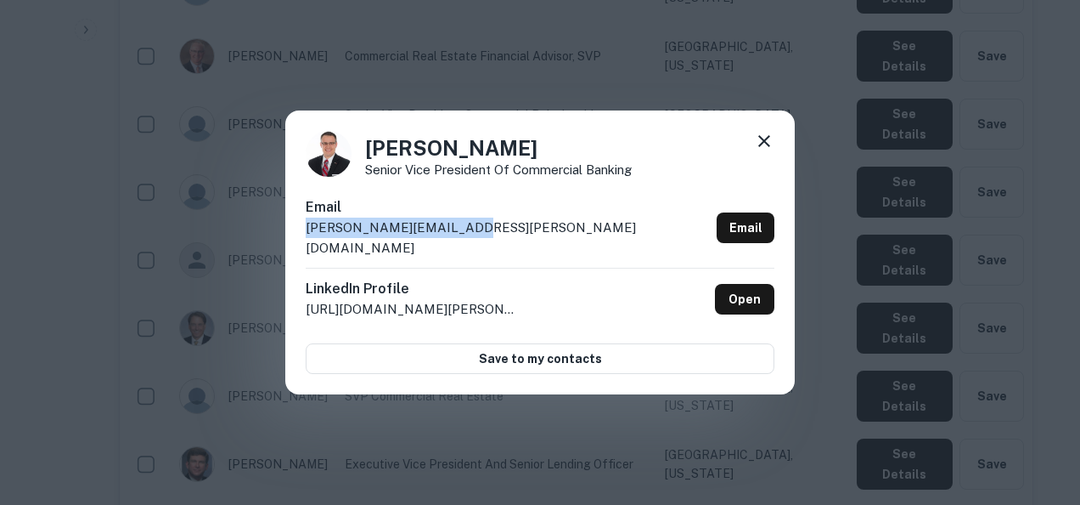
drag, startPoint x: 488, startPoint y: 241, endPoint x: 292, endPoint y: 235, distance: 195.4
click at [292, 235] on div "Shannon Miller Senior Vice President of Commercial Banking Email shannon.miller…" at bounding box center [540, 252] width 510 height 284
click at [806, 323] on div "Shannon Miller Senior Vice President of Commercial Banking Email shannon.miller…" at bounding box center [540, 252] width 1080 height 505
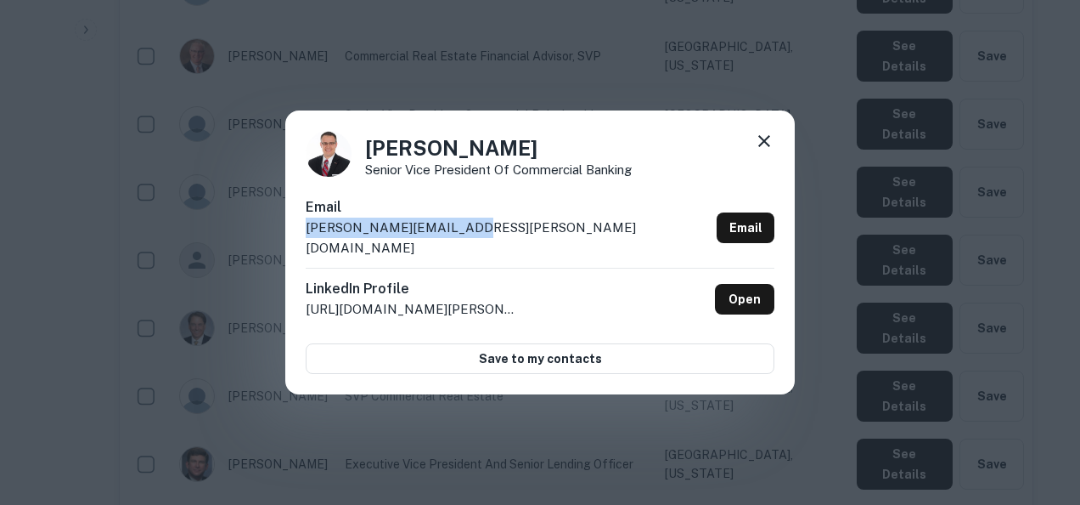
drag, startPoint x: 489, startPoint y: 243, endPoint x: 307, endPoint y: 234, distance: 182.0
click at [307, 234] on div "Email shannon.miller@pnfp.com Email" at bounding box center [540, 232] width 469 height 70
click at [874, 423] on div "Shannon Miller Senior Vice President of Commercial Banking Email shannon.miller…" at bounding box center [540, 252] width 1080 height 505
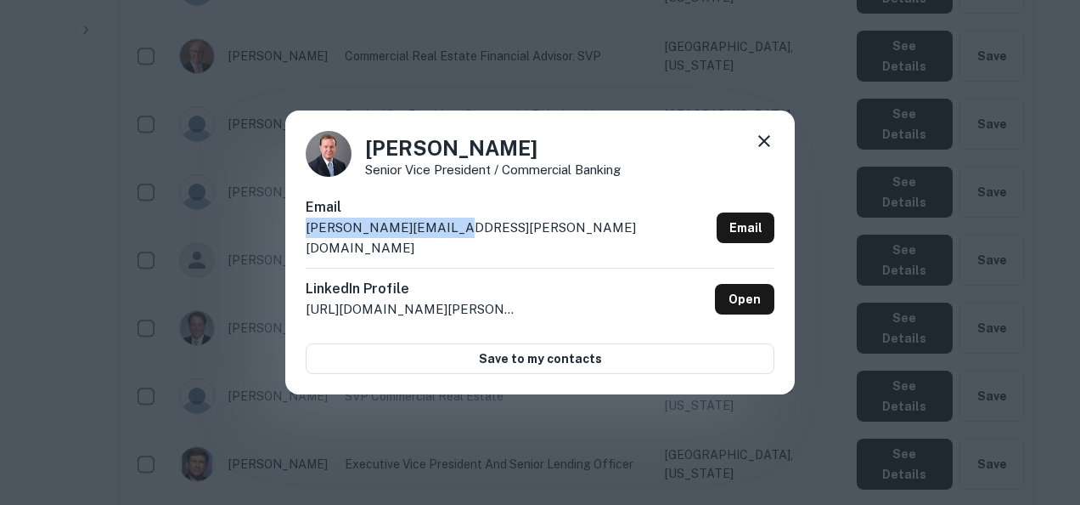
drag, startPoint x: 463, startPoint y: 240, endPoint x: 296, endPoint y: 247, distance: 167.5
click at [296, 247] on div "Steve Havard Senior Vice President / Commercial Banking Email steve.havard@pnfp…" at bounding box center [540, 252] width 510 height 284
click at [668, 328] on div "Email steve.havard@pnfp.com Email LinkedIn Profile http://www.linkedin.com/in/s…" at bounding box center [540, 285] width 469 height 177
drag, startPoint x: 471, startPoint y: 233, endPoint x: 296, endPoint y: 245, distance: 176.2
click at [296, 245] on div "Steve Havard Senior Vice President / Commercial Banking Email steve.havard@pnfp…" at bounding box center [540, 252] width 510 height 284
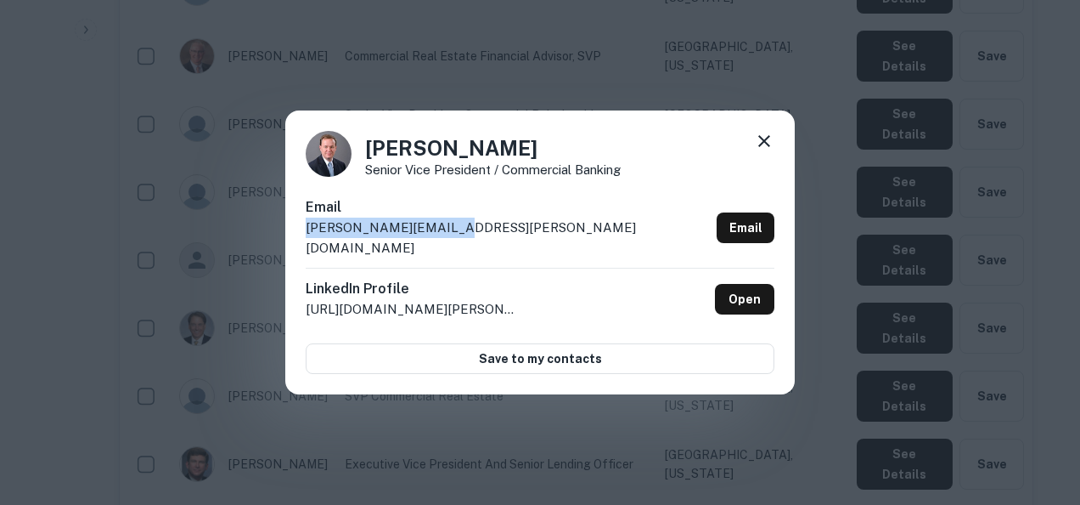
click at [482, 228] on div "Email steve.havard@pnfp.com Email" at bounding box center [540, 232] width 469 height 70
drag, startPoint x: 482, startPoint y: 228, endPoint x: 280, endPoint y: 238, distance: 201.5
click at [280, 238] on div "Steve Havard Senior Vice President / Commercial Banking Email steve.havard@pnfp…" at bounding box center [540, 252] width 1080 height 505
click at [770, 151] on icon at bounding box center [764, 141] width 20 height 20
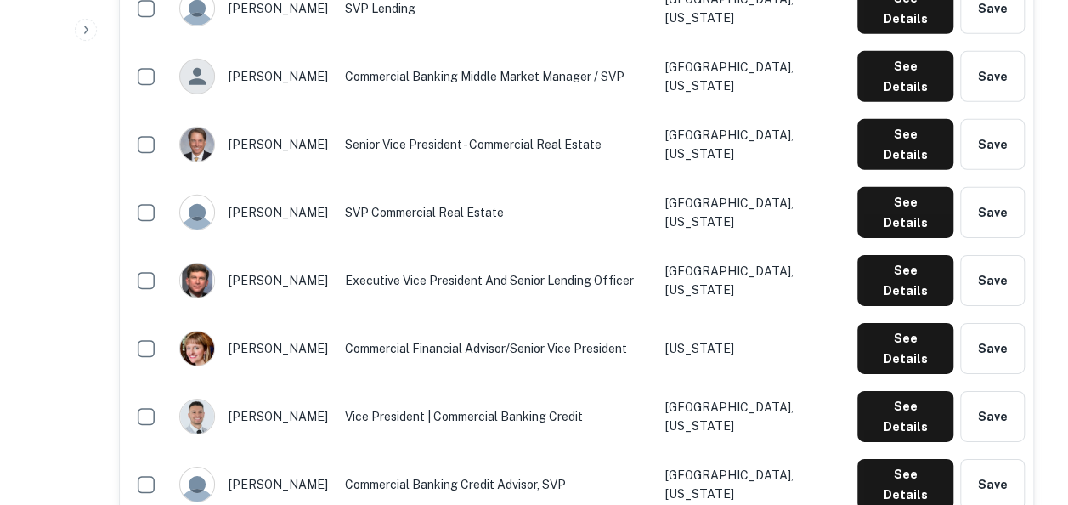
scroll to position [2599, 0]
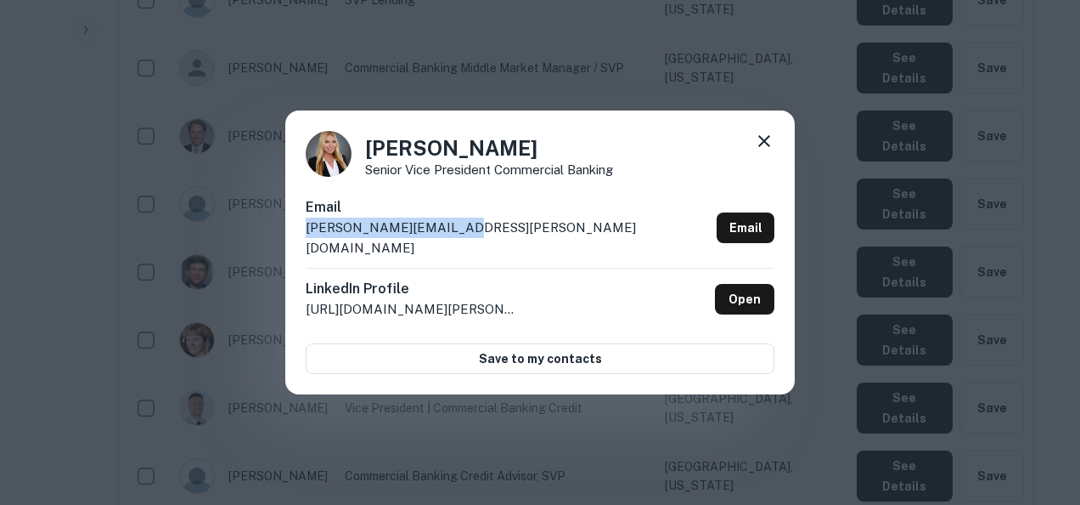
drag, startPoint x: 508, startPoint y: 224, endPoint x: 455, endPoint y: 248, distance: 57.8
click at [455, 248] on div "Email theresa.floyd@pnfp.com Email" at bounding box center [540, 232] width 469 height 70
click at [750, 433] on div "Theresa Floyd Senior Vice President Commercial Banking Email theresa.floyd@pnfp…" at bounding box center [540, 252] width 1080 height 505
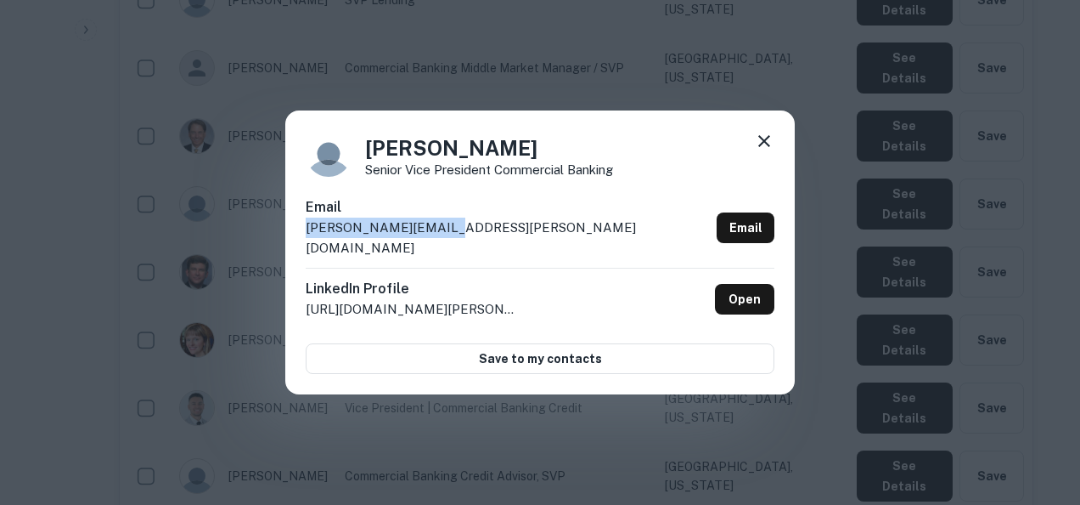
drag, startPoint x: 466, startPoint y: 241, endPoint x: 368, endPoint y: 223, distance: 100.1
click at [368, 223] on div "Email tina.greene@pnfp.com Email" at bounding box center [540, 232] width 469 height 70
click at [692, 437] on div "Tina Greene Senior Vice President Commercial Banking Email tina.greene@pnfp.com…" at bounding box center [540, 252] width 1080 height 505
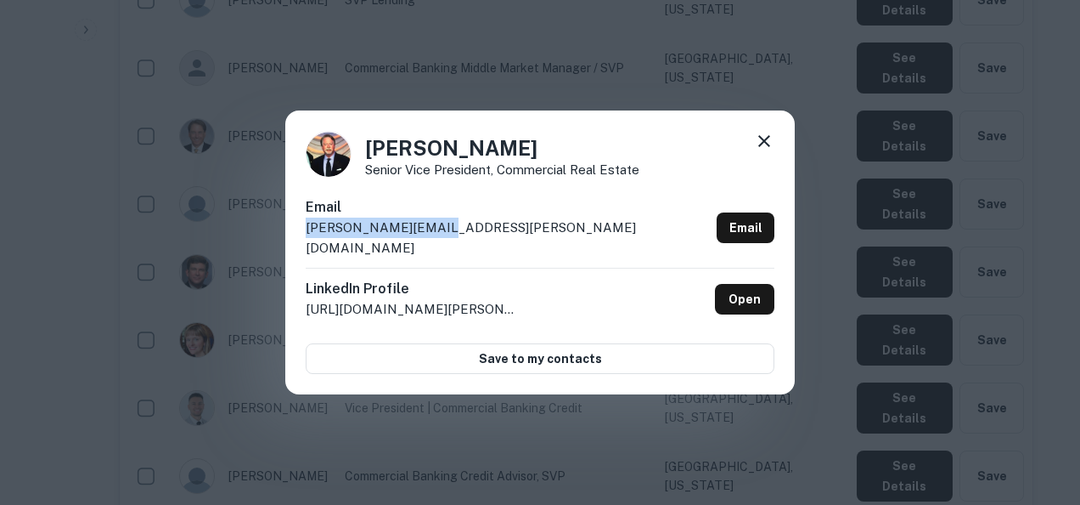
drag, startPoint x: 466, startPoint y: 240, endPoint x: 306, endPoint y: 249, distance: 160.7
click at [306, 249] on div "Email tom.butsch@pnfp.com Email" at bounding box center [540, 232] width 469 height 70
click at [634, 461] on div "Tom Butsch Senior Vice President, Commercial Real Estate Email tom.butsch@pnfp.…" at bounding box center [540, 252] width 1080 height 505
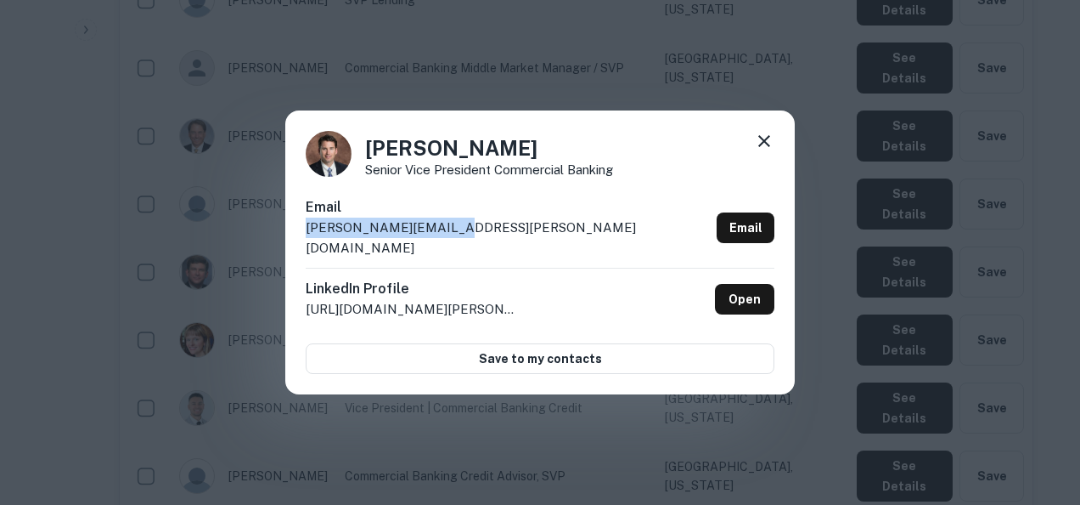
drag, startPoint x: 462, startPoint y: 239, endPoint x: 285, endPoint y: 246, distance: 176.8
click at [285, 246] on div "Tommy Chapin Senior Vice President Commercial Banking Email tommy.chapin@pnfp.c…" at bounding box center [540, 252] width 510 height 284
click at [545, 465] on div "Tommy Chapin Senior Vice President Commercial Banking Email tommy.chapin@pnfp.c…" at bounding box center [540, 252] width 1080 height 505
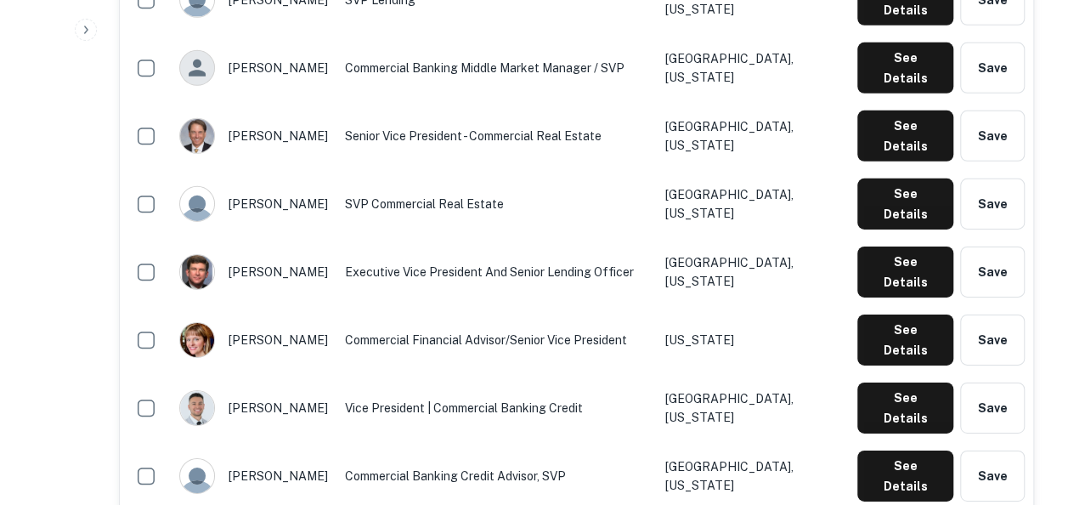
scroll to position [2678, 0]
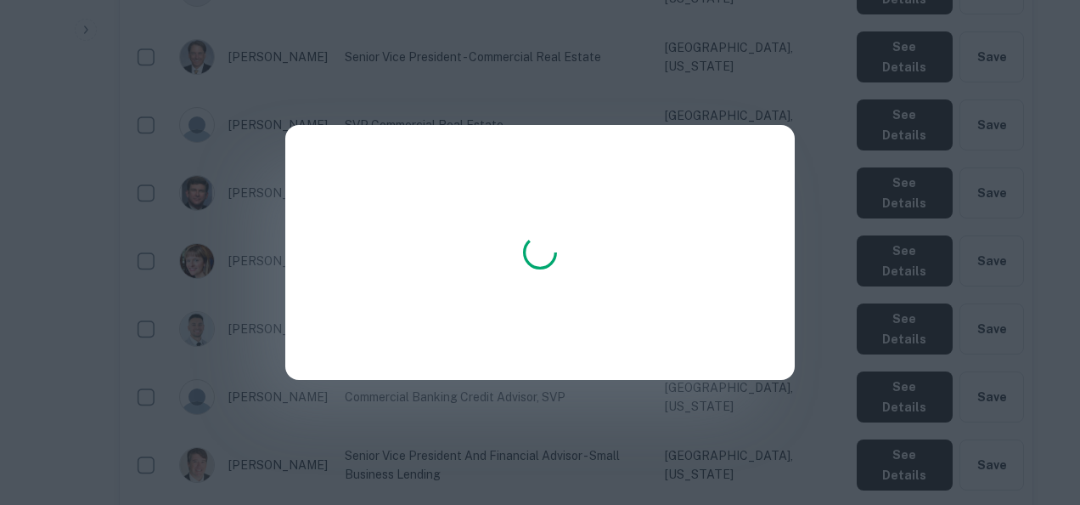
click at [903, 274] on div at bounding box center [540, 252] width 1080 height 505
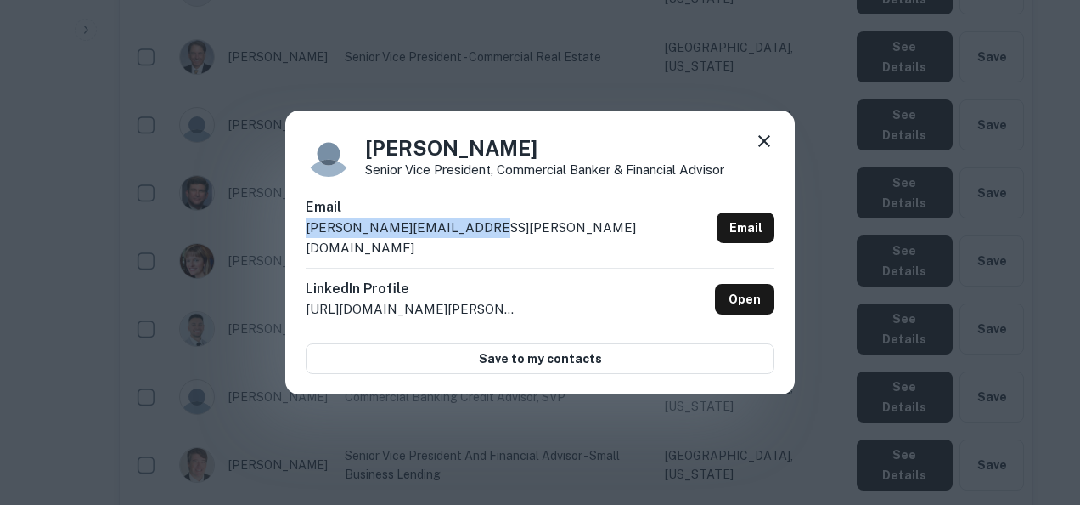
drag, startPoint x: 489, startPoint y: 233, endPoint x: 301, endPoint y: 241, distance: 188.7
click at [301, 241] on div "Travis Howington Senior Vice President, Commercial Banker & Financial Advisor E…" at bounding box center [540, 252] width 510 height 284
click at [691, 444] on div "Travis Howington Senior Vice President, Commercial Banker & Financial Advisor E…" at bounding box center [540, 252] width 1080 height 505
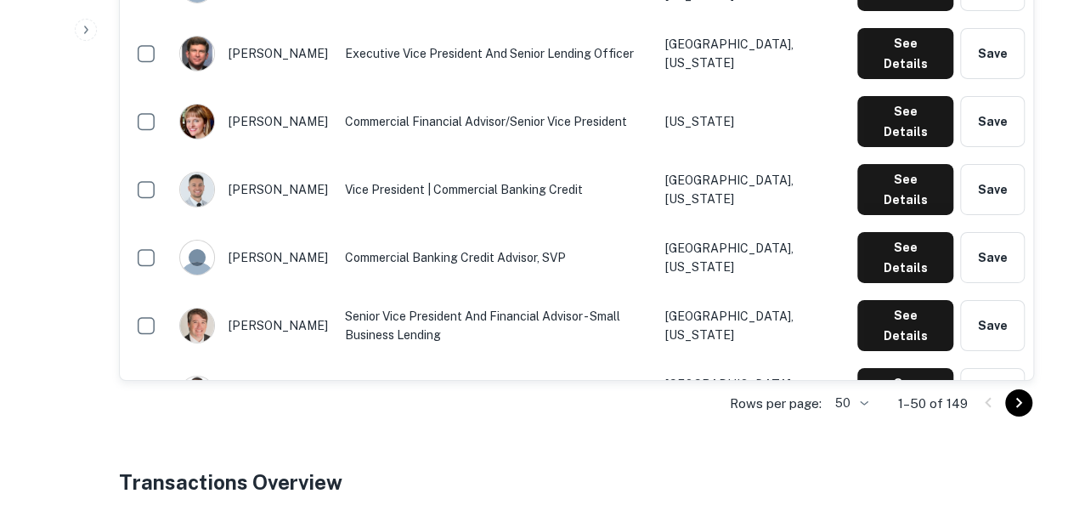
scroll to position [2818, 0]
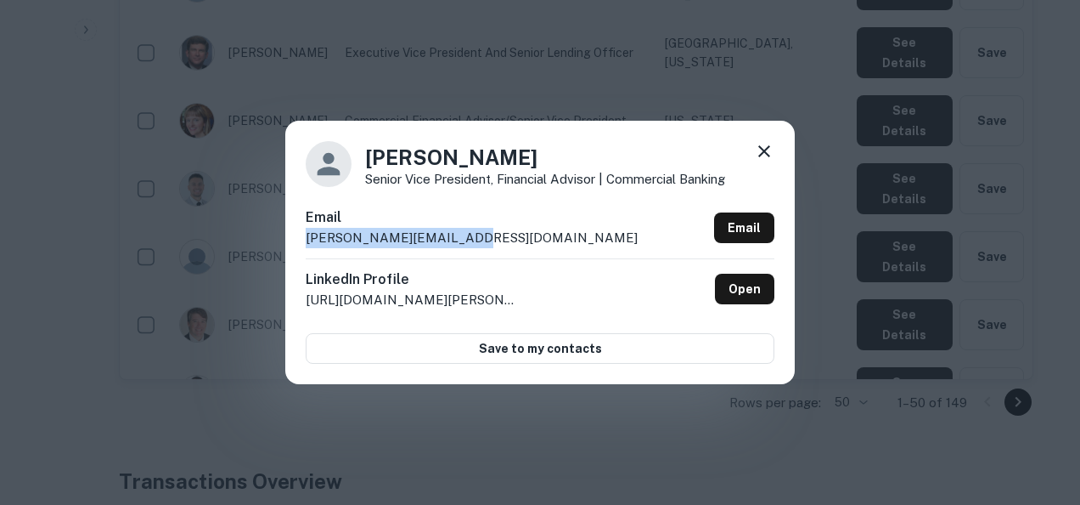
drag, startPoint x: 493, startPoint y: 234, endPoint x: 305, endPoint y: 243, distance: 187.9
click at [305, 243] on div "Vaughn Winmond Senior Vice President, Financial Advisor | Commercial Banking Em…" at bounding box center [540, 252] width 510 height 263
click at [673, 457] on div "Vaughn Winmond Senior Vice President, Financial Advisor | Commercial Banking Em…" at bounding box center [540, 252] width 1080 height 505
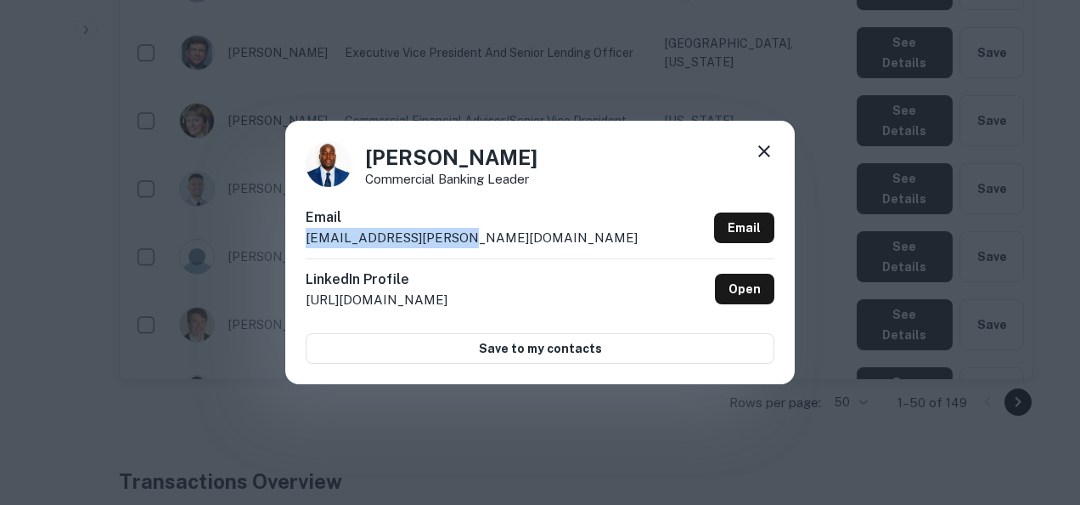
drag, startPoint x: 478, startPoint y: 240, endPoint x: 296, endPoint y: 239, distance: 182.6
click at [296, 239] on div "Baimba Norman Commercial Banking Leader Email baimba.norman@pnfp.com Email Link…" at bounding box center [540, 252] width 510 height 263
click at [765, 148] on icon at bounding box center [764, 151] width 20 height 20
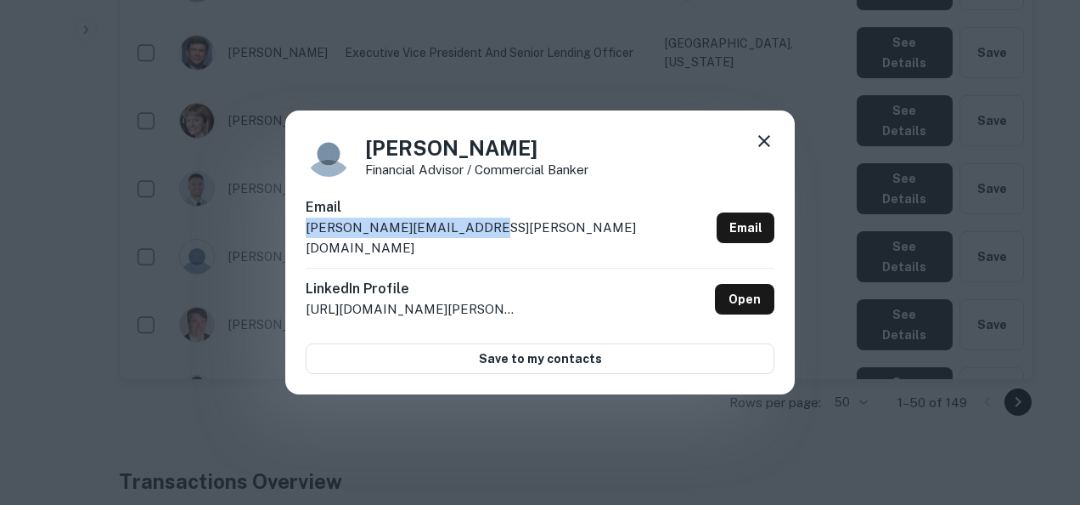
drag, startPoint x: 507, startPoint y: 229, endPoint x: 292, endPoint y: 241, distance: 215.2
click at [292, 241] on div "Brian Quincannon Financial Advisor / Commercial Banker Email brian.quincannon@p…" at bounding box center [540, 252] width 510 height 284
click at [751, 147] on div "Brian Quincannon Financial Advisor / Commercial Banker" at bounding box center [540, 154] width 469 height 46
click at [758, 147] on icon at bounding box center [764, 141] width 20 height 20
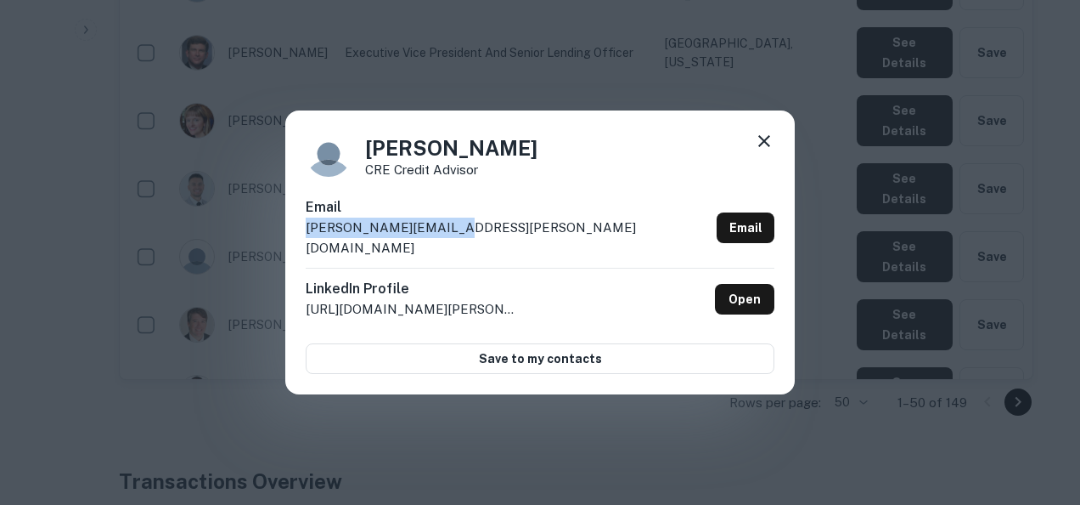
drag, startPoint x: 450, startPoint y: 236, endPoint x: 302, endPoint y: 240, distance: 147.8
click at [302, 240] on div "David Greene CRE Credit Advisor Email david.greene@pnfp.com Email LinkedIn Prof…" at bounding box center [540, 252] width 510 height 284
click at [701, 461] on div "David Greene CRE Credit Advisor Email david.greene@pnfp.com Email LinkedIn Prof…" at bounding box center [540, 252] width 1080 height 505
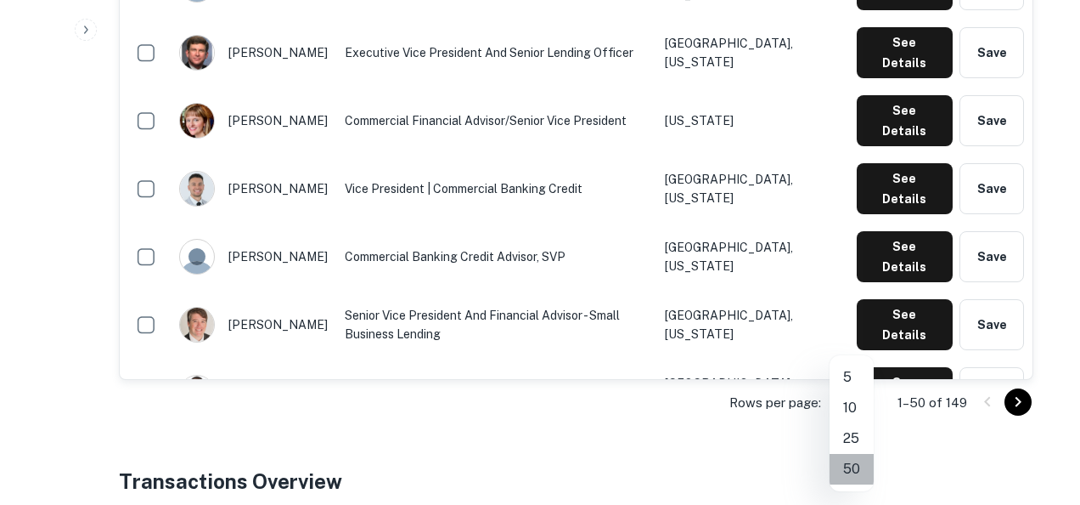
click at [853, 459] on li "50" at bounding box center [852, 469] width 44 height 31
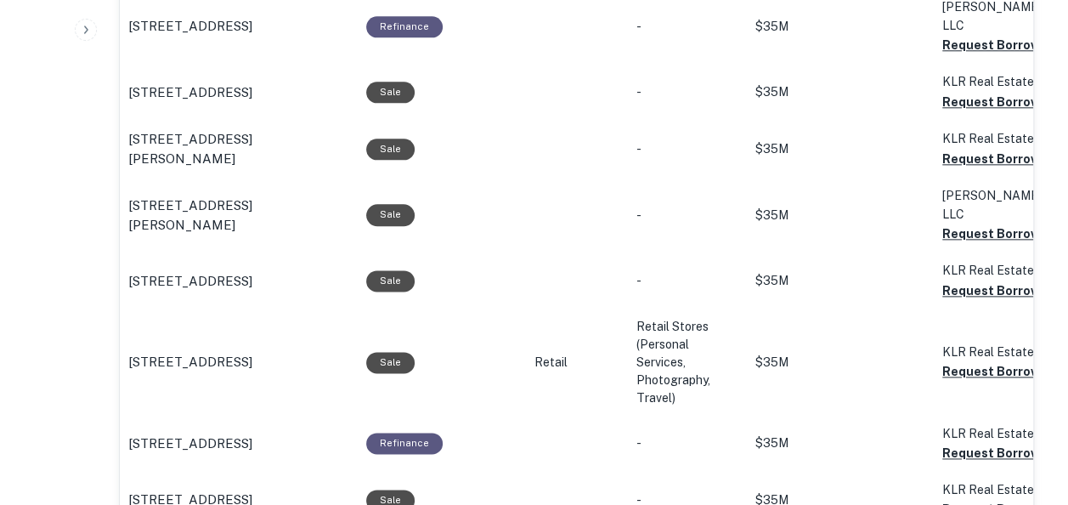
scroll to position [4469, 0]
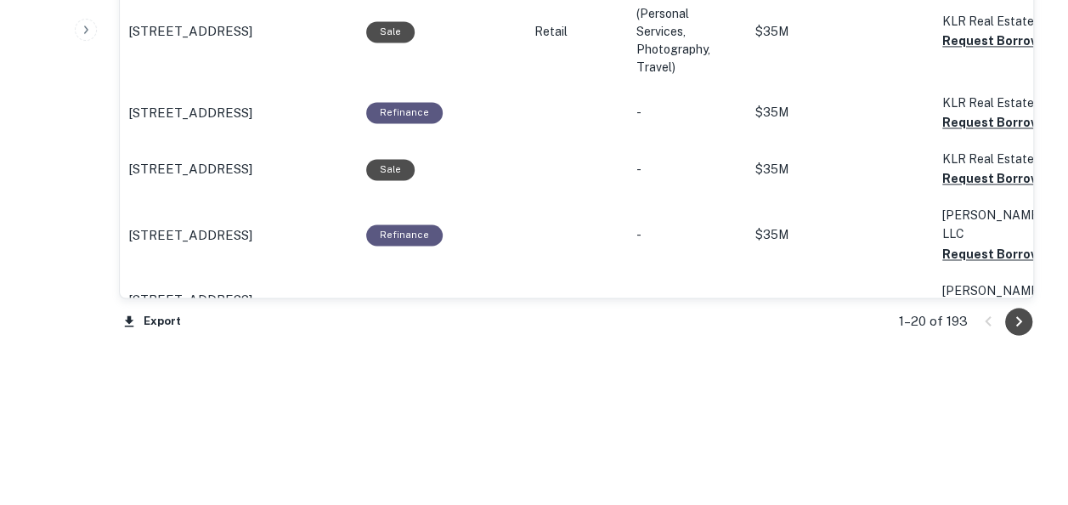
click at [1017, 313] on icon "Go to next page" at bounding box center [1018, 321] width 20 height 20
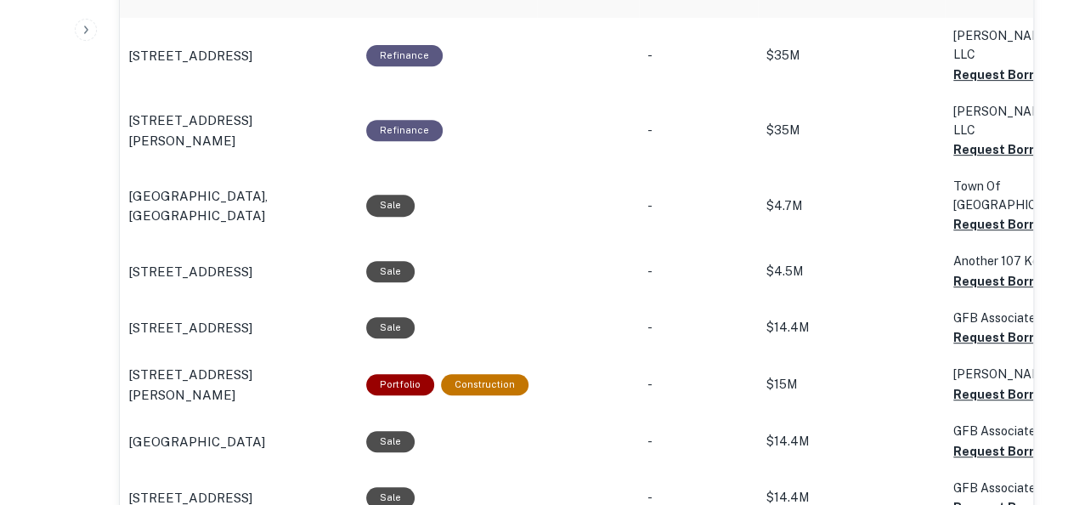
scroll to position [4437, 0]
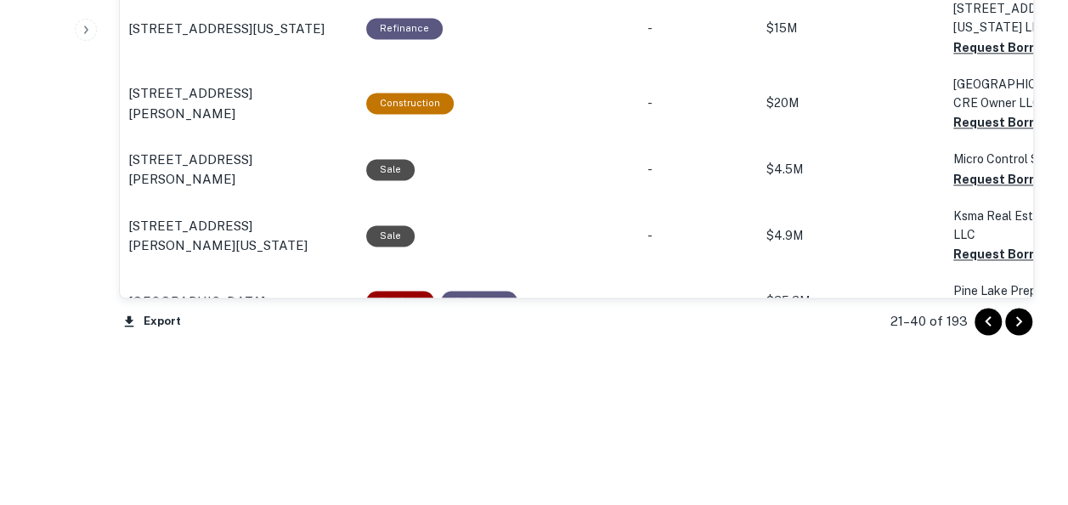
click at [1021, 317] on icon "Go to next page" at bounding box center [1018, 321] width 20 height 20
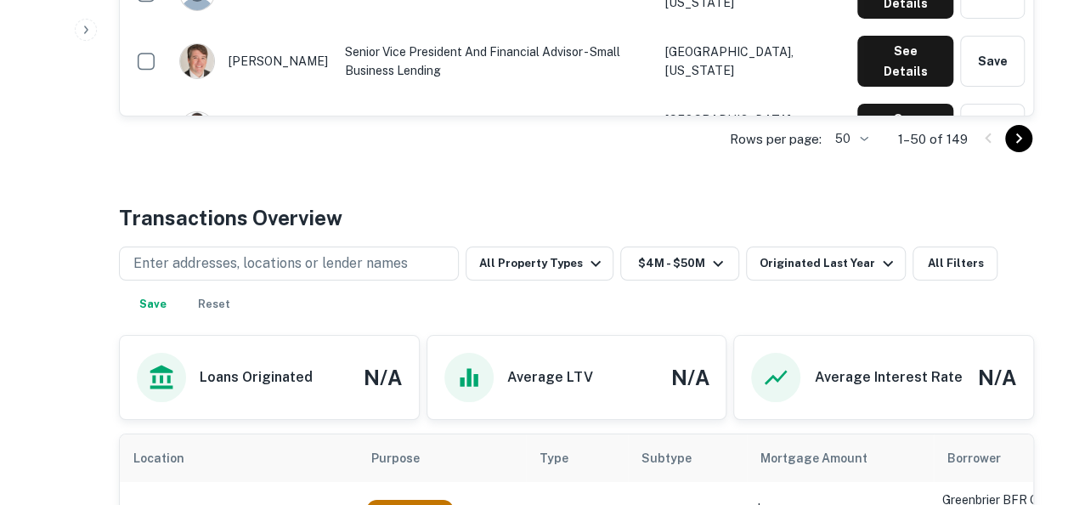
scroll to position [3069, 0]
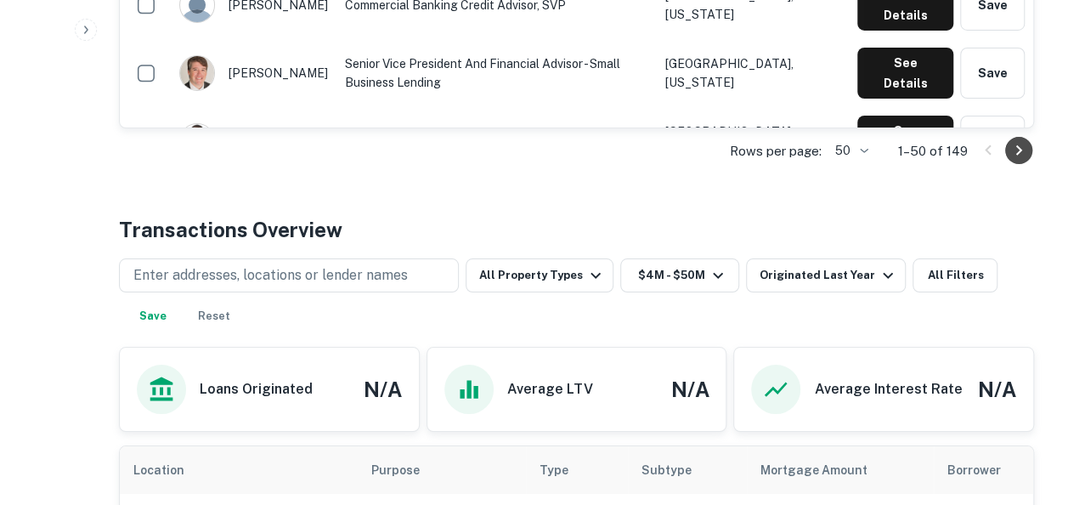
click at [1017, 148] on icon "Go to next page" at bounding box center [1018, 150] width 20 height 20
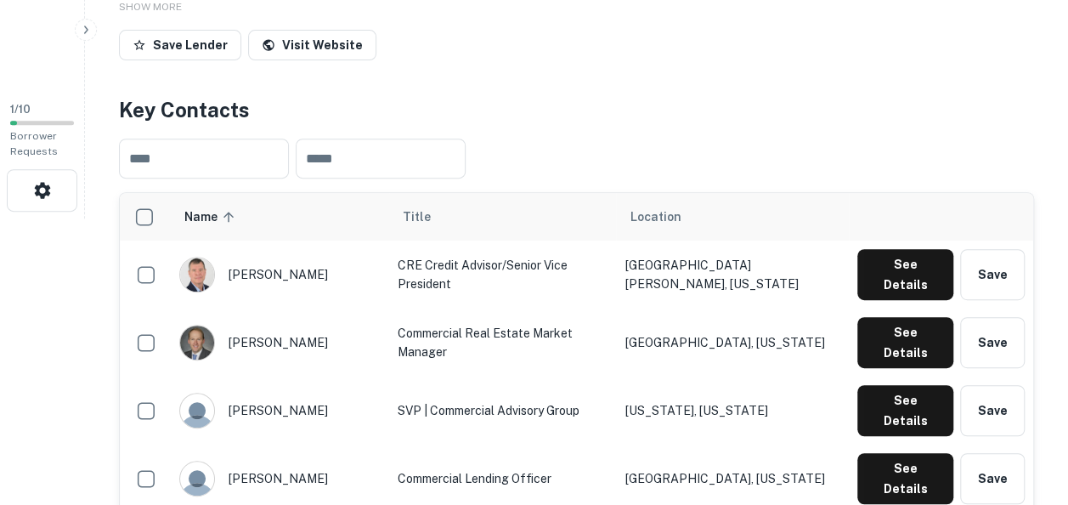
scroll to position [288, 0]
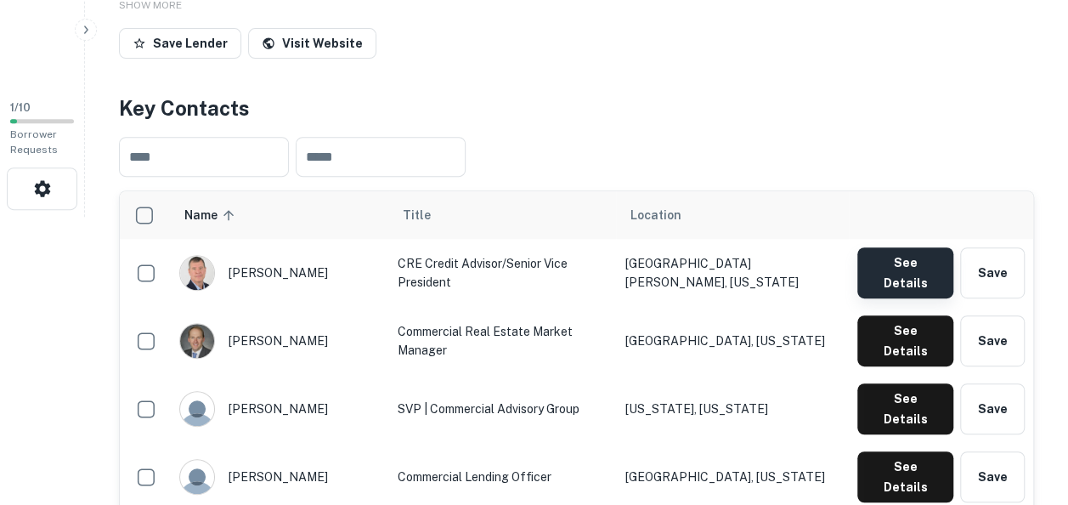
click at [898, 256] on button "See Details" at bounding box center [905, 272] width 96 height 51
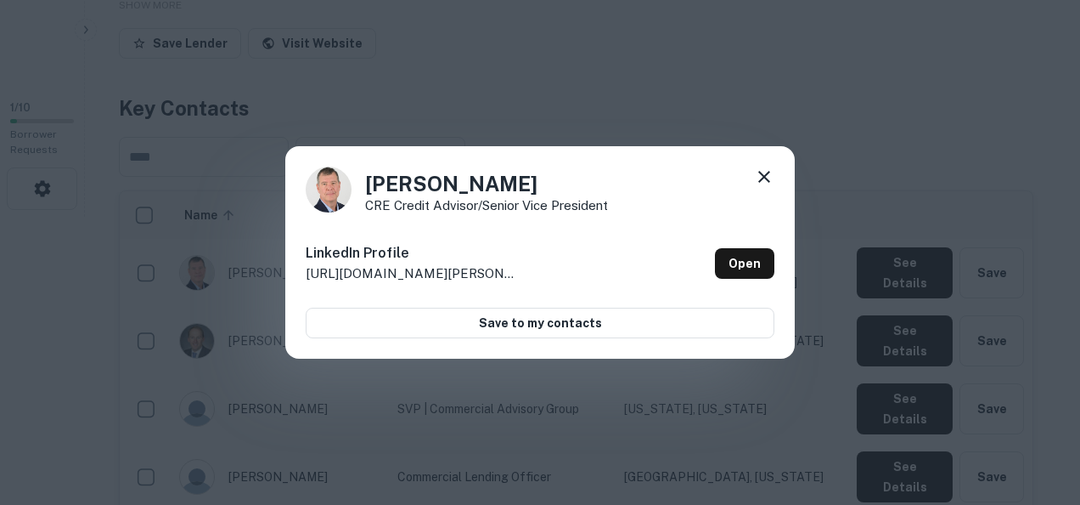
click at [769, 176] on icon at bounding box center [764, 176] width 20 height 20
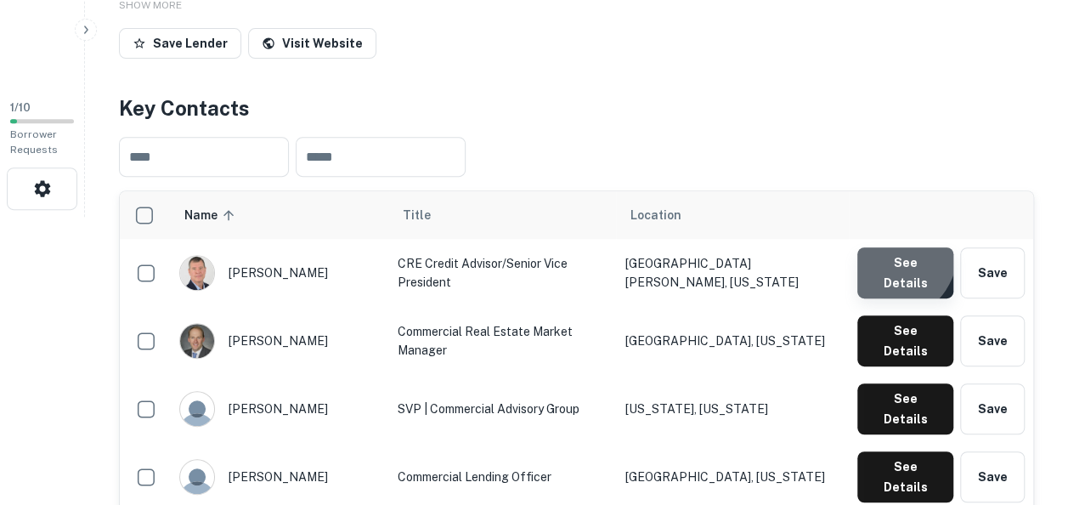
click at [888, 251] on button "See Details" at bounding box center [905, 272] width 96 height 51
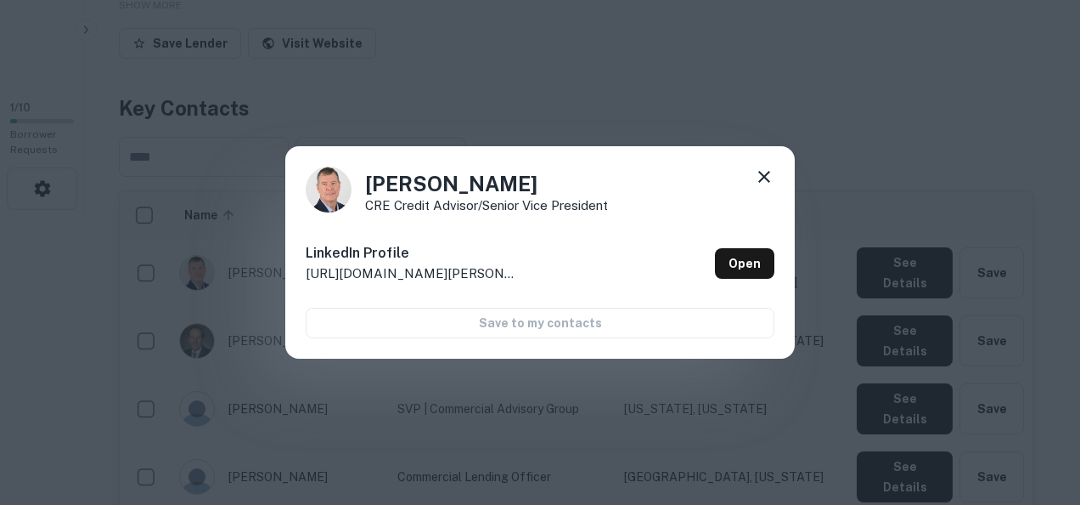
click at [768, 172] on icon at bounding box center [764, 176] width 20 height 20
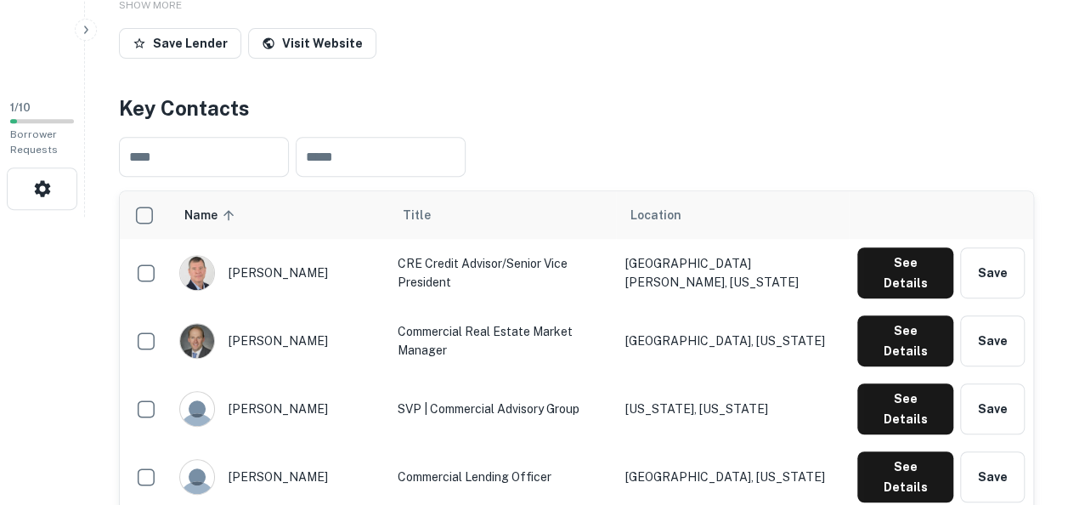
scroll to position [415, 0]
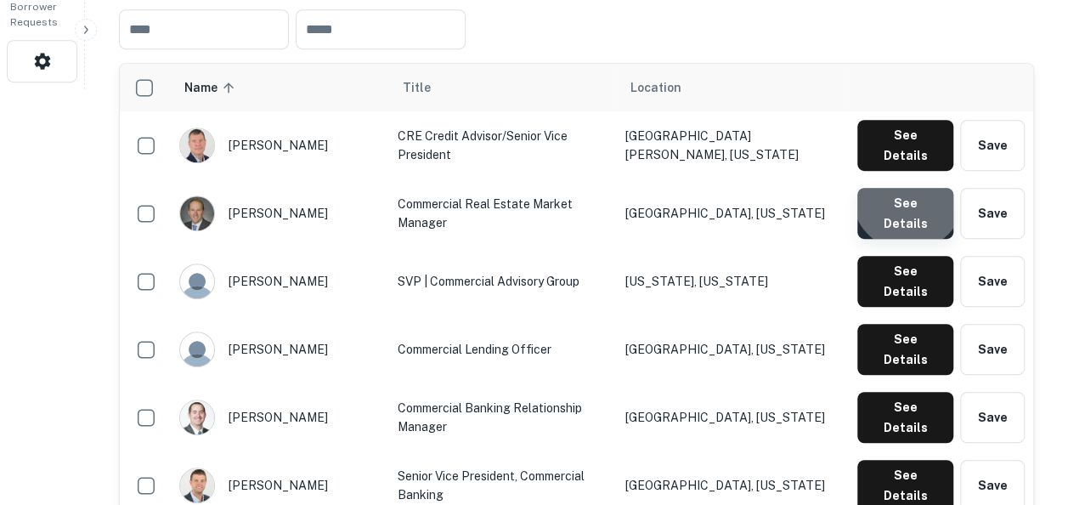
click at [910, 188] on button "See Details" at bounding box center [905, 213] width 96 height 51
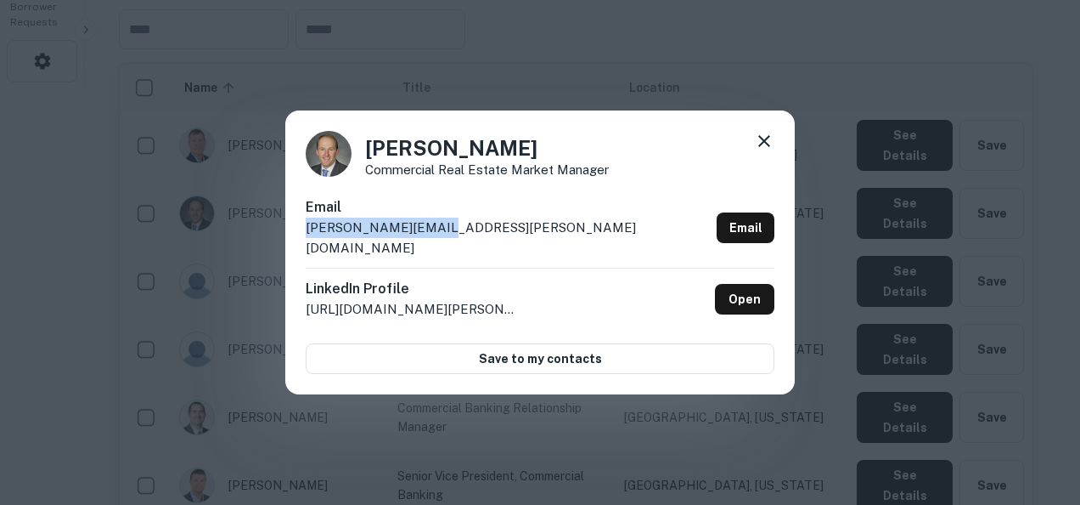
drag, startPoint x: 454, startPoint y: 236, endPoint x: 305, endPoint y: 240, distance: 148.7
click at [305, 240] on div "Edwin Pugh Commercial Real Estate Market Manager Email edwin.pugh@pnfp.com Emai…" at bounding box center [540, 252] width 510 height 284
click at [815, 185] on div "Edwin Pugh Commercial Real Estate Market Manager Email edwin.pugh@pnfp.com Emai…" at bounding box center [540, 252] width 1080 height 505
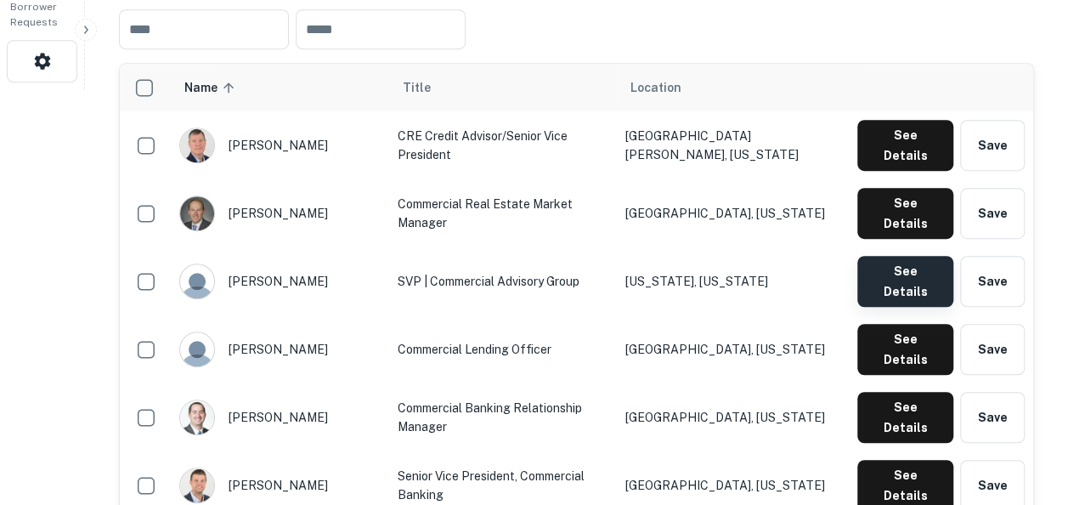
click at [887, 256] on button "See Details" at bounding box center [905, 281] width 96 height 51
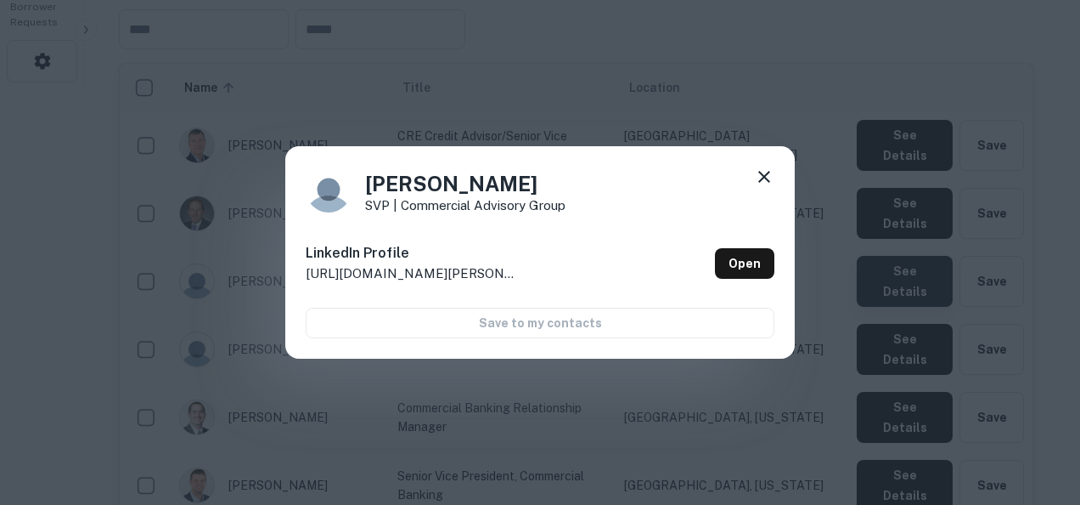
click at [887, 240] on div "Fahed Arekat SVP | Commercial Advisory Group LinkedIn Profile http://www.linked…" at bounding box center [540, 252] width 1080 height 505
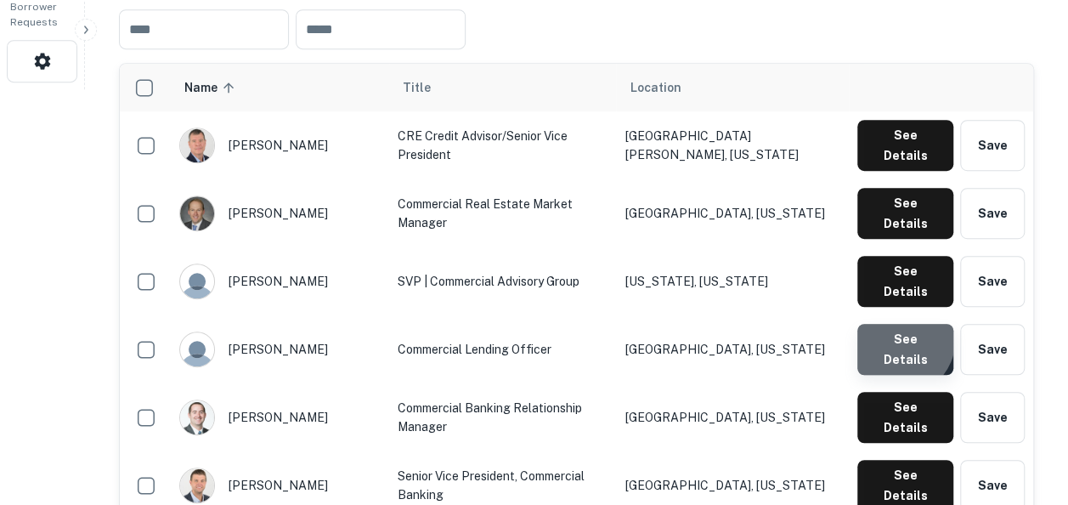
click at [901, 324] on button "See Details" at bounding box center [905, 349] width 96 height 51
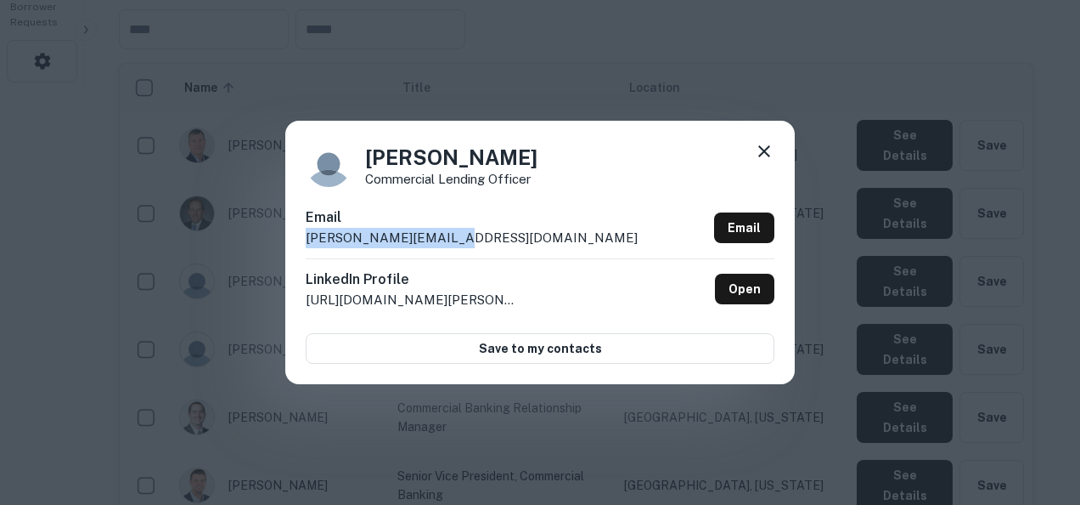
drag, startPoint x: 474, startPoint y: 229, endPoint x: 294, endPoint y: 240, distance: 180.3
click at [294, 240] on div "Frank Hammer Commercial Lending Officer Email frank.hammer@pnfp.com Email Linke…" at bounding box center [540, 252] width 510 height 263
click at [555, 440] on div "Frank Hammer Commercial Lending Officer Email frank.hammer@pnfp.com Email Linke…" at bounding box center [540, 252] width 1080 height 505
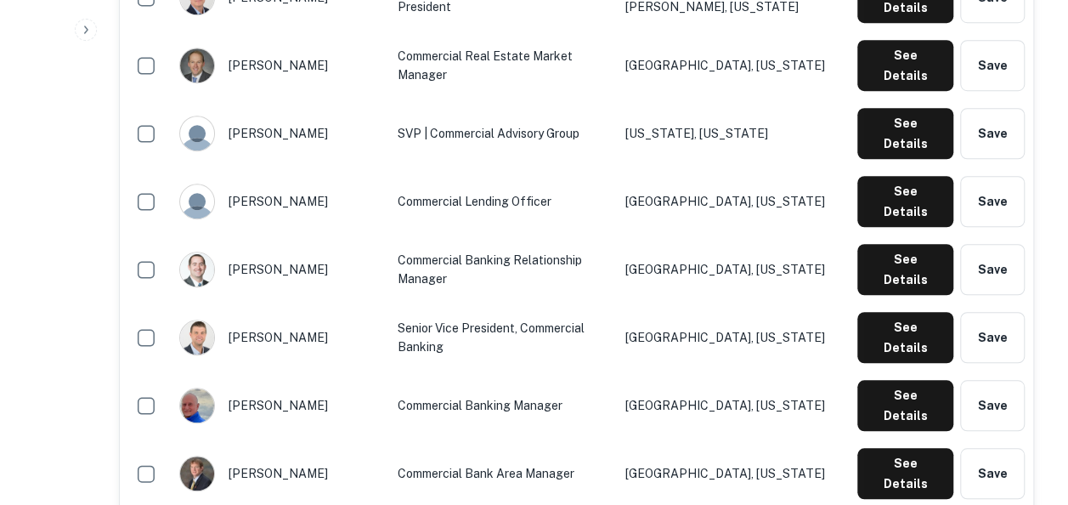
scroll to position [564, 0]
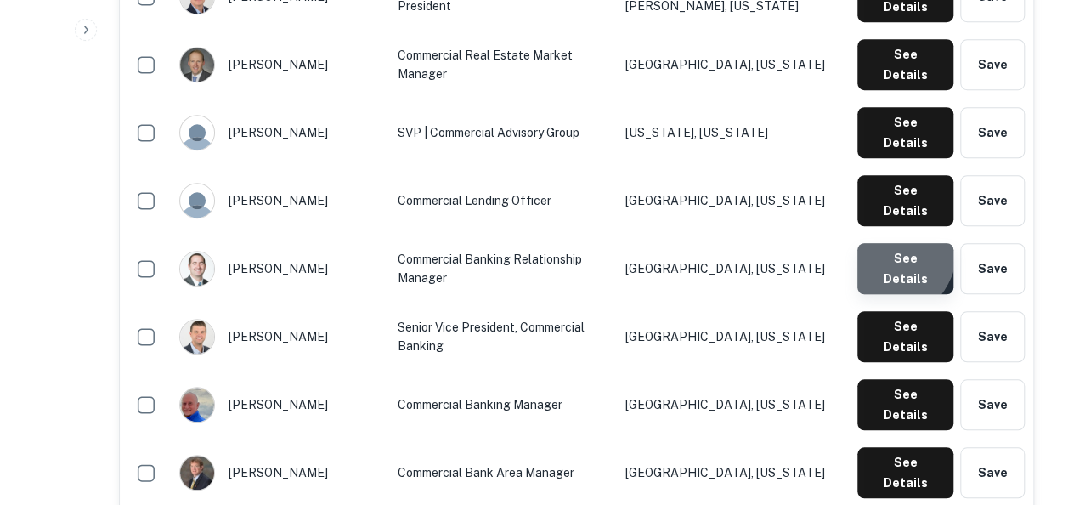
click at [884, 243] on button "See Details" at bounding box center [905, 268] width 96 height 51
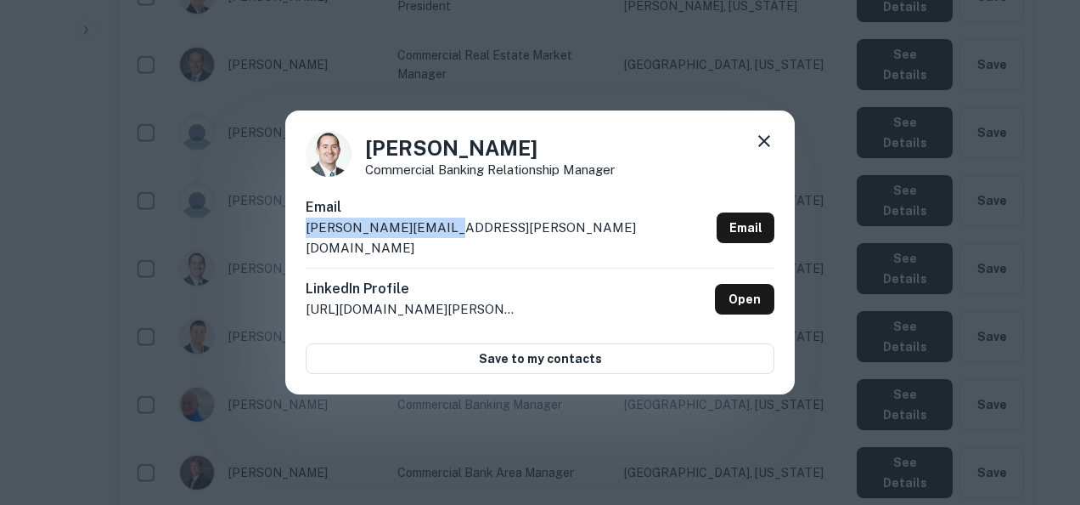
drag, startPoint x: 457, startPoint y: 233, endPoint x: 296, endPoint y: 241, distance: 161.6
click at [296, 241] on div "Greg Fudacz Commercial Banking Relationship Manager Email greg.fudacz@pnfp.com …" at bounding box center [540, 252] width 510 height 284
click at [585, 443] on div "Greg Fudacz Commercial Banking Relationship Manager Email greg.fudacz@pnfp.com …" at bounding box center [540, 252] width 1080 height 505
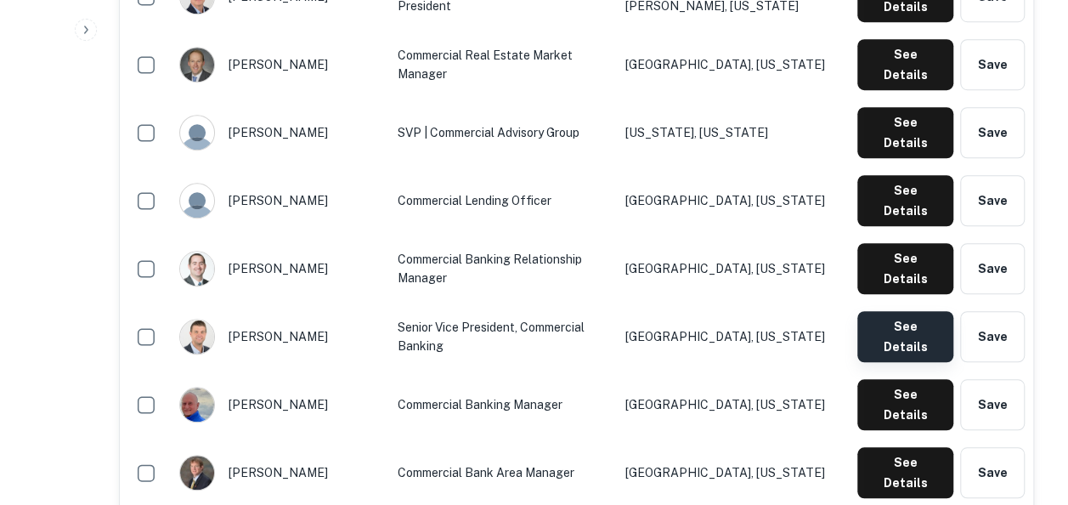
click at [912, 311] on button "See Details" at bounding box center [905, 336] width 96 height 51
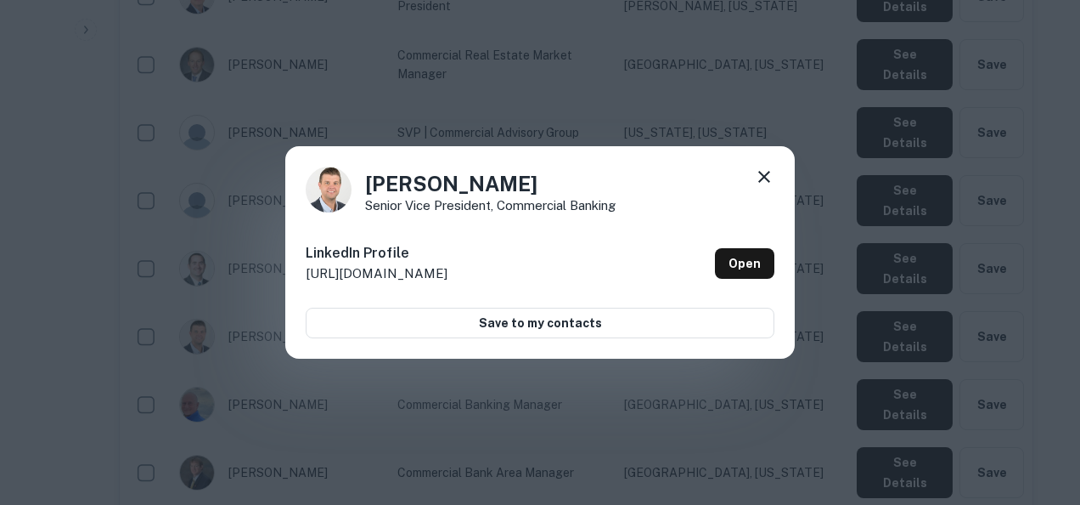
click at [759, 173] on icon at bounding box center [764, 176] width 20 height 20
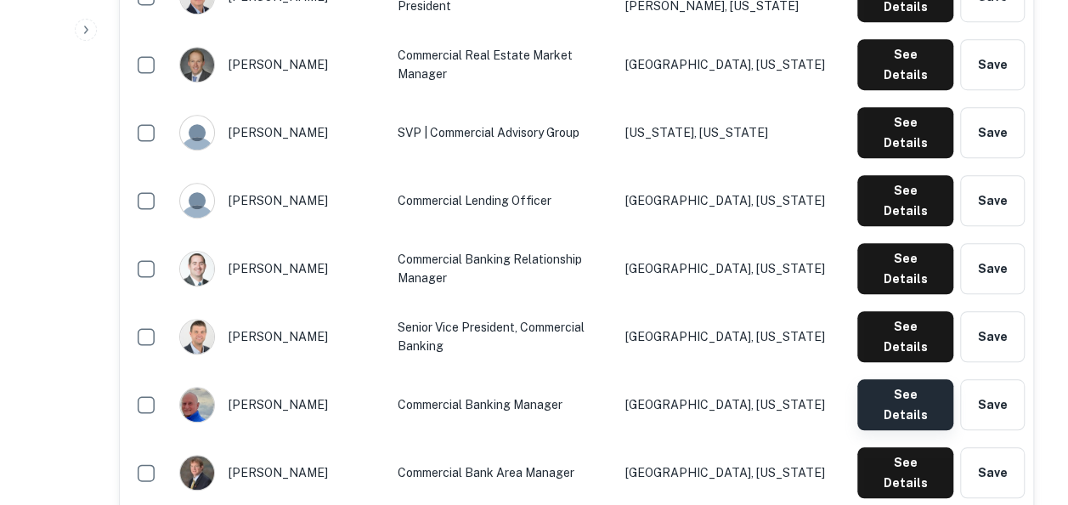
click at [914, 379] on button "See Details" at bounding box center [905, 404] width 96 height 51
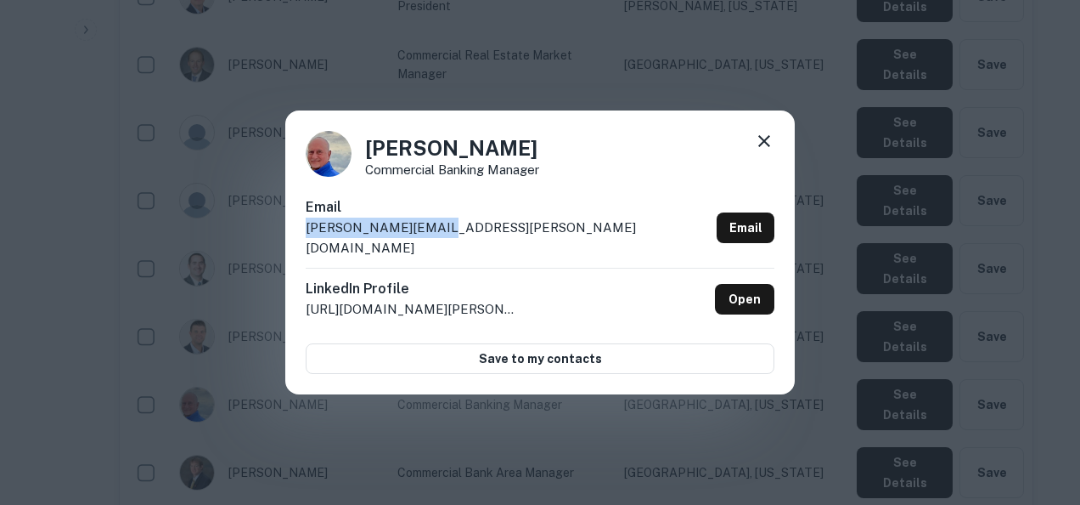
drag, startPoint x: 471, startPoint y: 229, endPoint x: 296, endPoint y: 237, distance: 175.1
click at [296, 237] on div "Jim Brewer Commercial Banking Manager Email jim.brewer@pnfp.com Email LinkedIn …" at bounding box center [540, 252] width 510 height 284
click at [807, 404] on div "Jim Brewer Commercial Banking Manager Email jim.brewer@pnfp.com Email LinkedIn …" at bounding box center [540, 252] width 1080 height 505
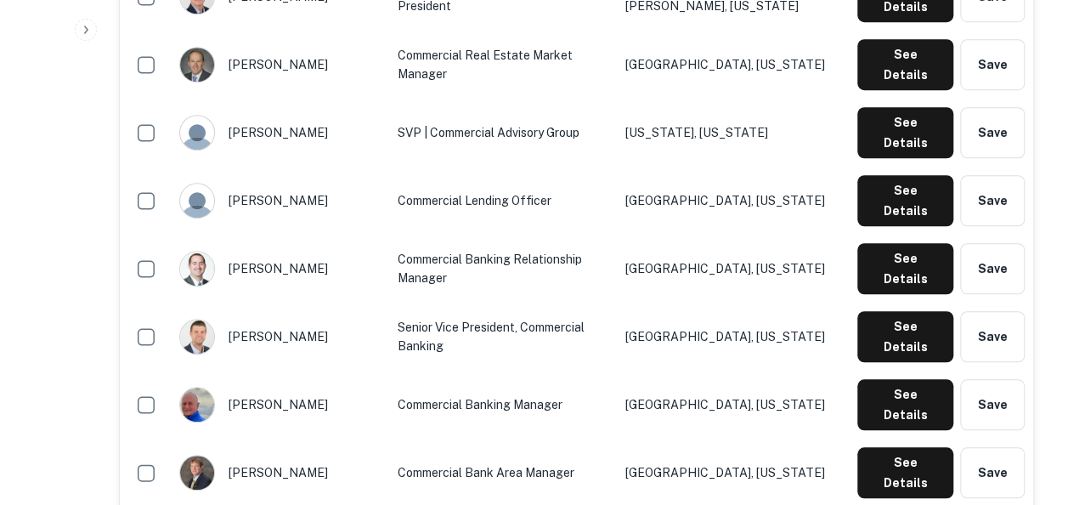
click at [743, 370] on td "Monroe, North Carolina" at bounding box center [732, 404] width 233 height 68
click at [889, 311] on button "See Details" at bounding box center [905, 336] width 96 height 51
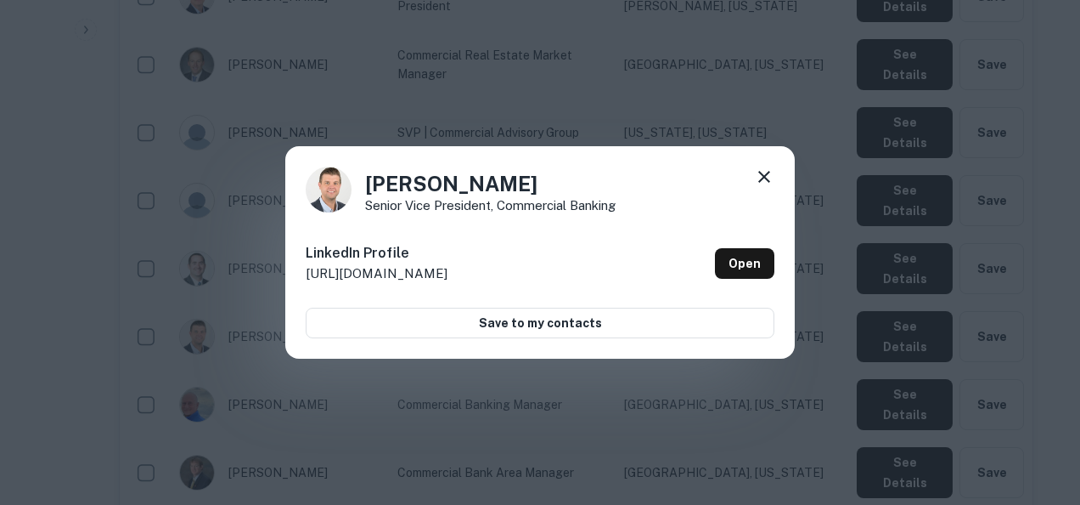
click at [766, 179] on icon at bounding box center [764, 177] width 12 height 12
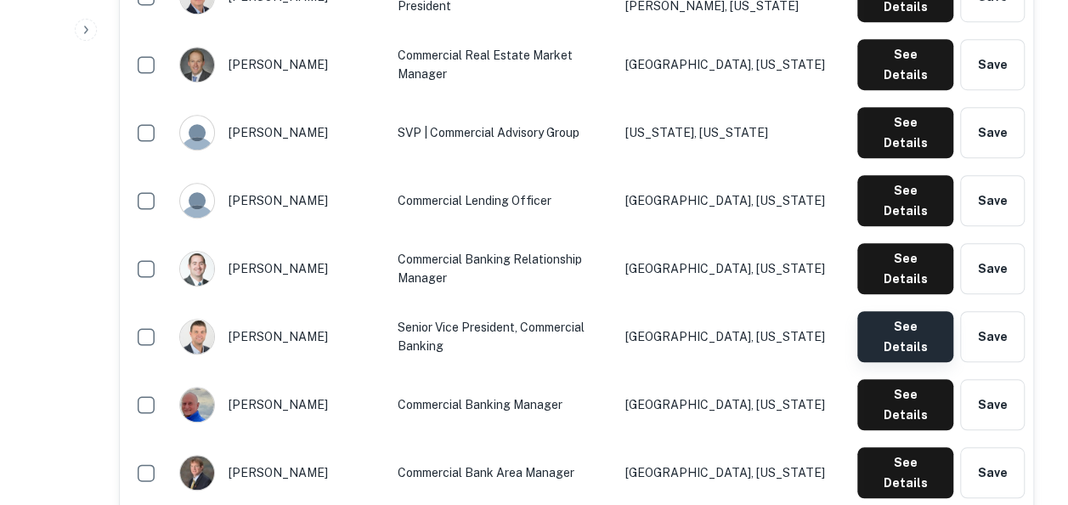
click at [878, 311] on button "See Details" at bounding box center [905, 336] width 96 height 51
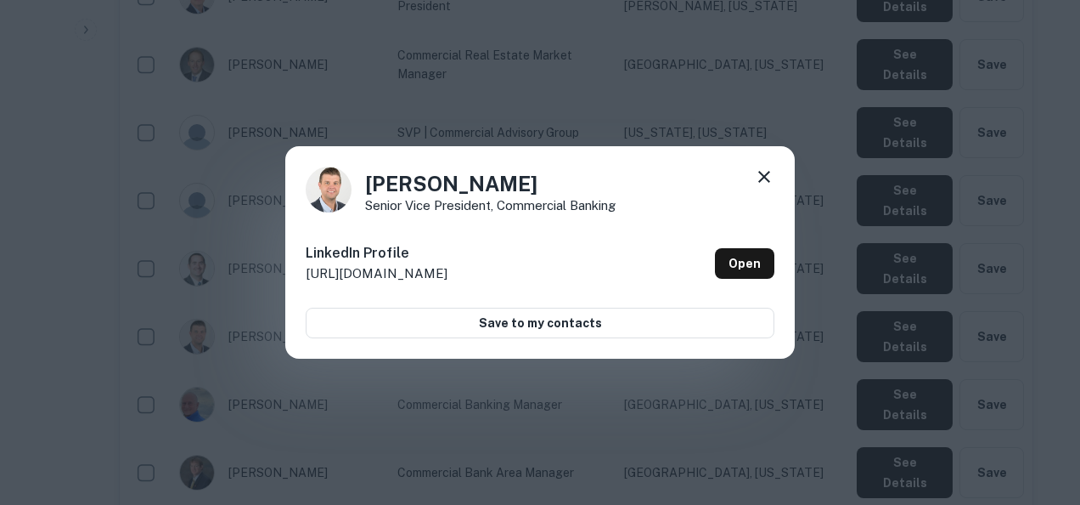
click at [754, 175] on icon at bounding box center [764, 176] width 20 height 20
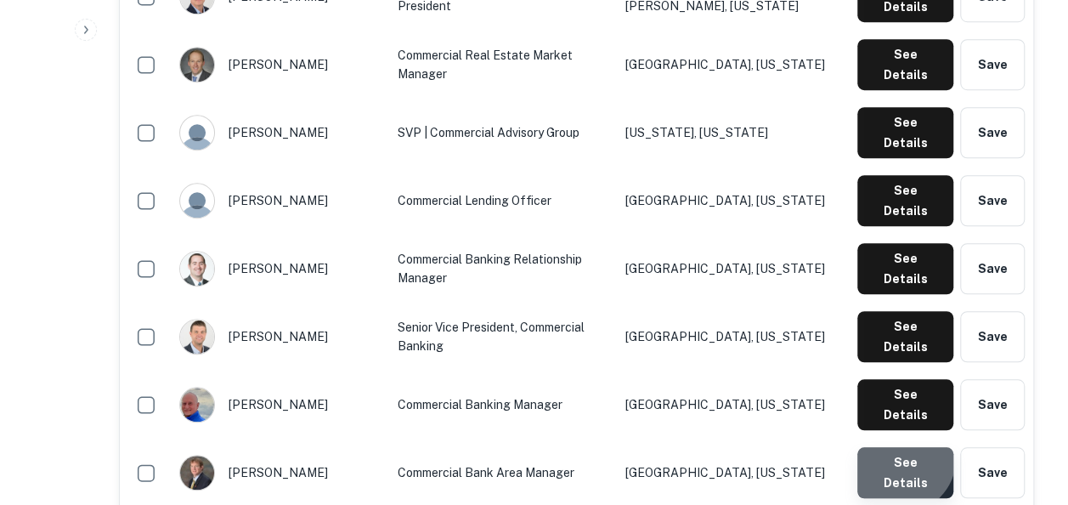
click at [902, 447] on button "See Details" at bounding box center [905, 472] width 96 height 51
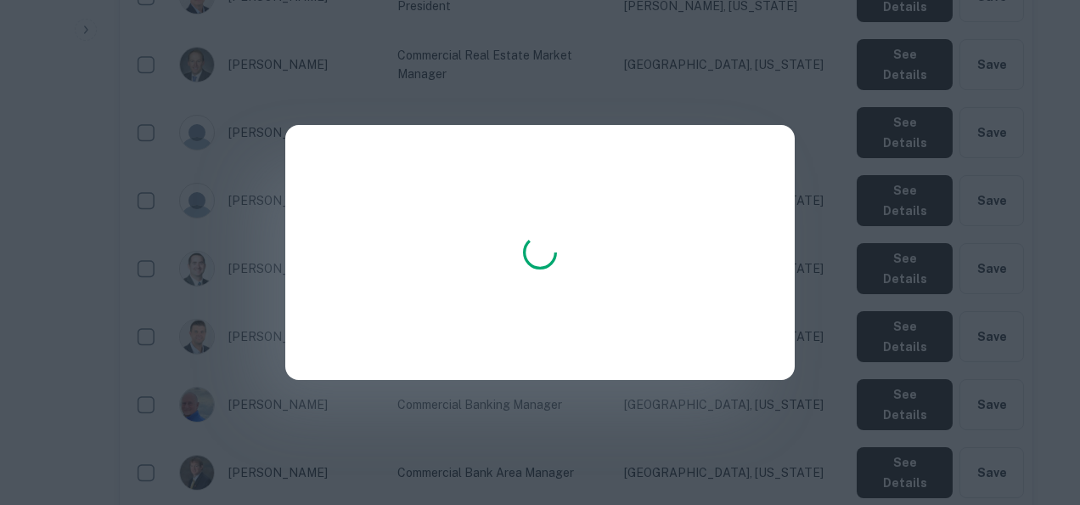
click at [725, 94] on div at bounding box center [540, 252] width 1080 height 505
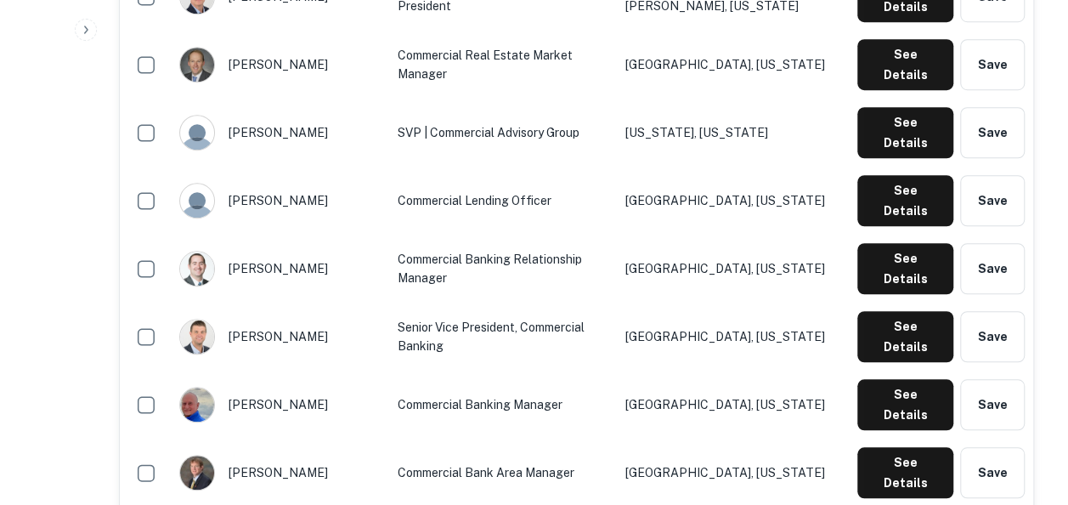
scroll to position [613, 0]
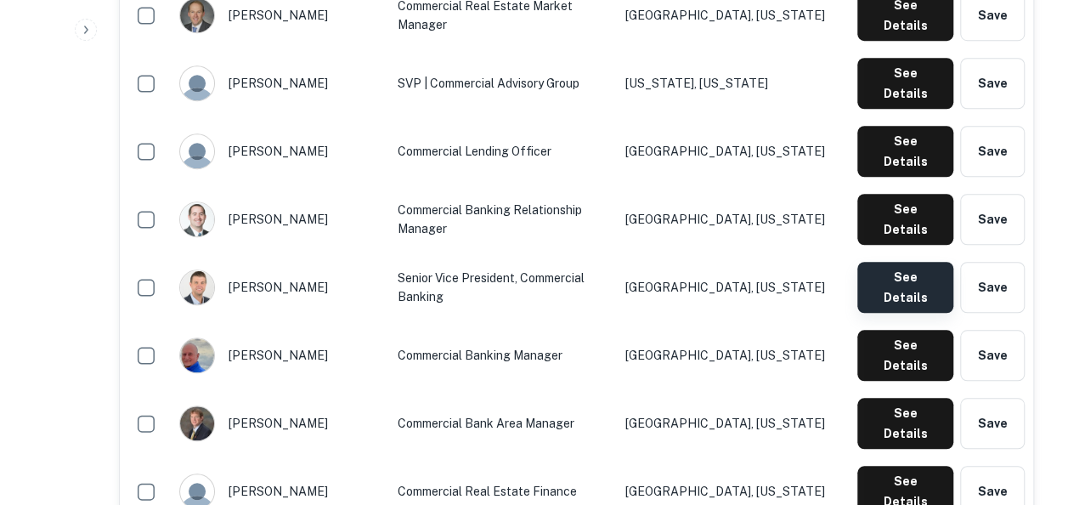
click at [915, 262] on button "See Details" at bounding box center [905, 287] width 96 height 51
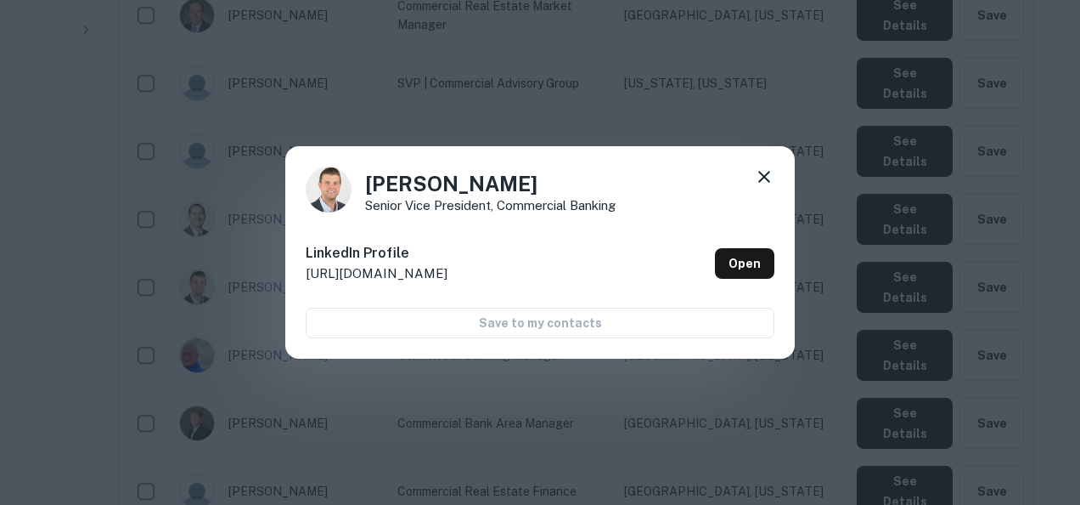
click at [764, 173] on icon at bounding box center [764, 176] width 20 height 20
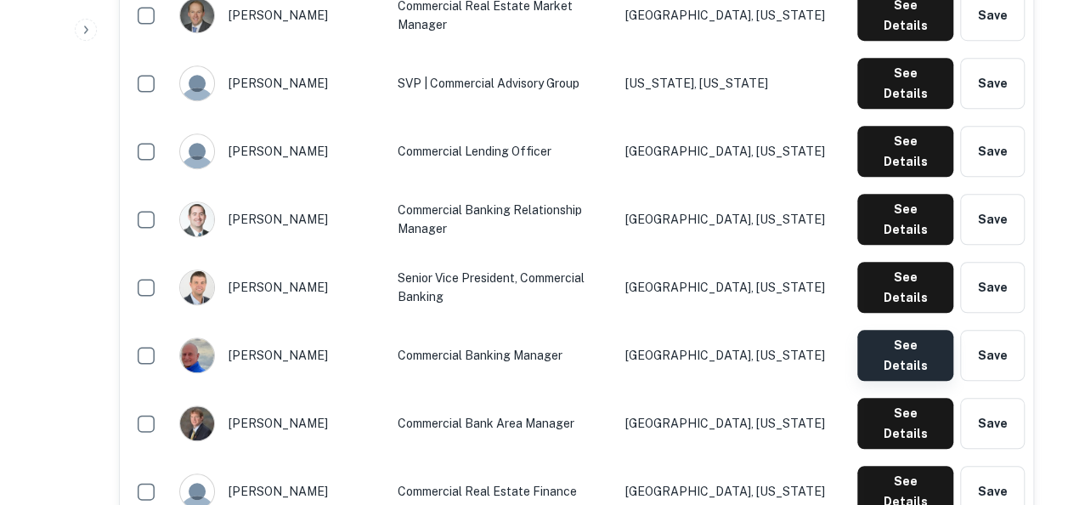
click at [907, 330] on button "See Details" at bounding box center [905, 355] width 96 height 51
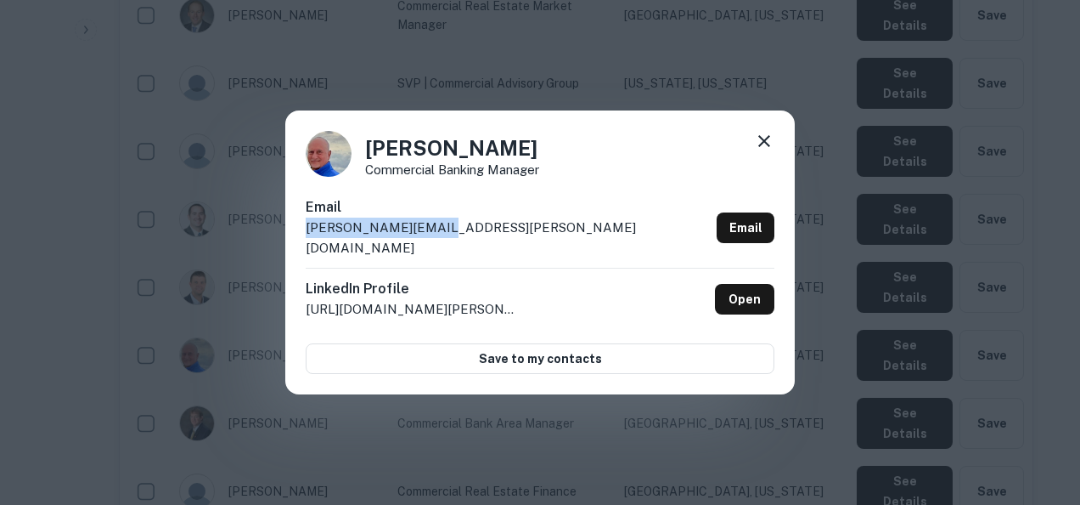
drag, startPoint x: 482, startPoint y: 240, endPoint x: 301, endPoint y: 240, distance: 180.9
click at [301, 240] on div "Jim Brewer Commercial Banking Manager Email jim.brewer@pnfp.com Email LinkedIn …" at bounding box center [540, 252] width 510 height 284
click at [707, 452] on div "Jim Brewer Commercial Banking Manager Email jim.brewer@pnfp.com Email LinkedIn …" at bounding box center [540, 252] width 1080 height 505
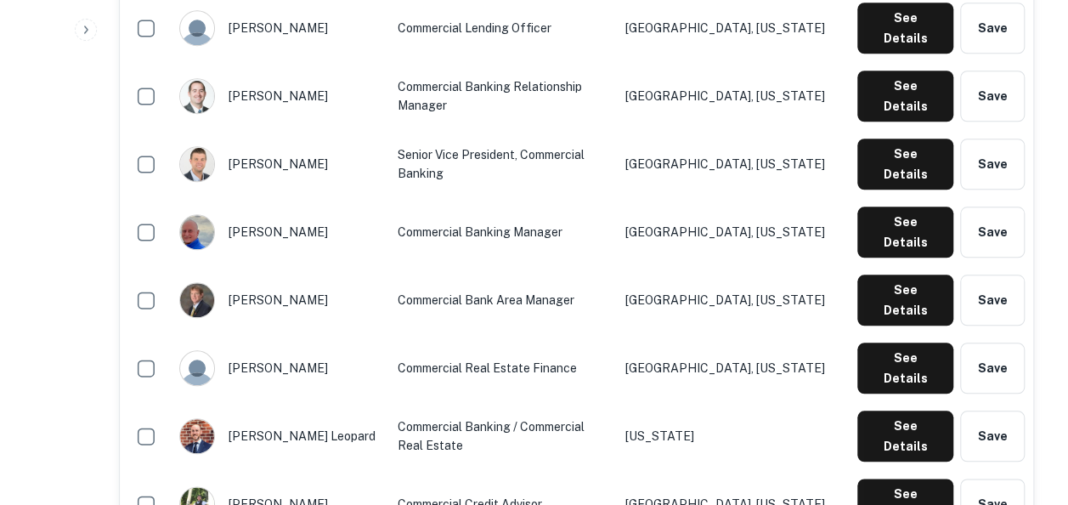
scroll to position [737, 0]
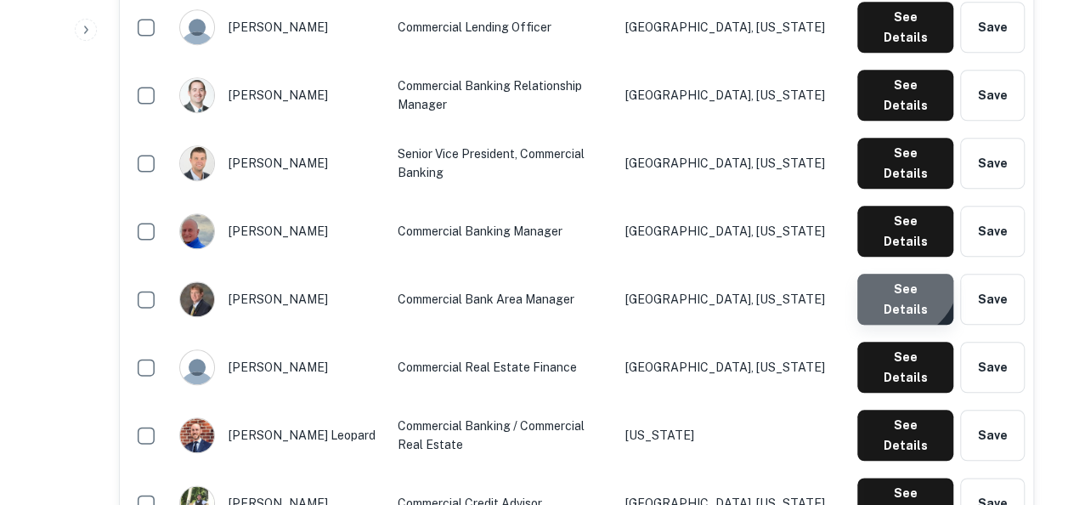
click at [895, 273] on button "See Details" at bounding box center [905, 298] width 96 height 51
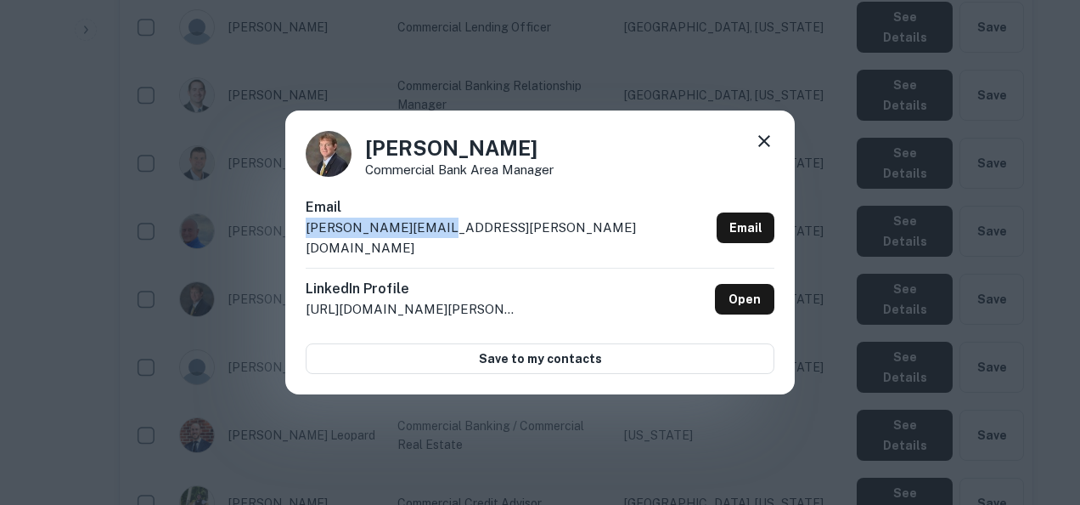
drag, startPoint x: 437, startPoint y: 233, endPoint x: 270, endPoint y: 239, distance: 167.4
click at [270, 239] on div "Jim Foster Commercial Bank Area Manager Email jim.foster@pnfp.com Email LinkedI…" at bounding box center [540, 252] width 1080 height 505
click at [567, 421] on div "Jim Foster Commercial Bank Area Manager Email jim.foster@pnfp.com Email LinkedI…" at bounding box center [540, 252] width 1080 height 505
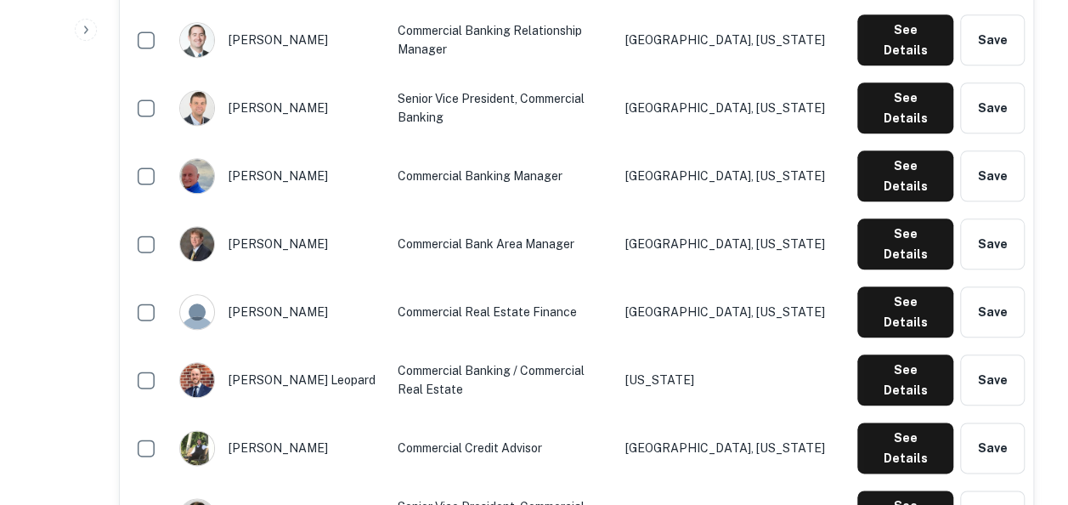
scroll to position [793, 0]
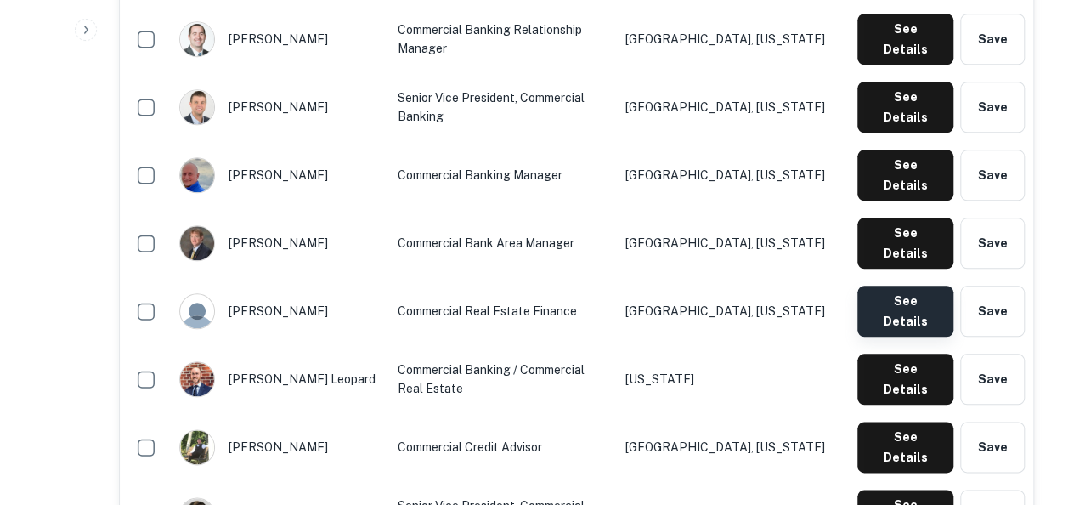
click at [904, 285] on button "See Details" at bounding box center [905, 310] width 96 height 51
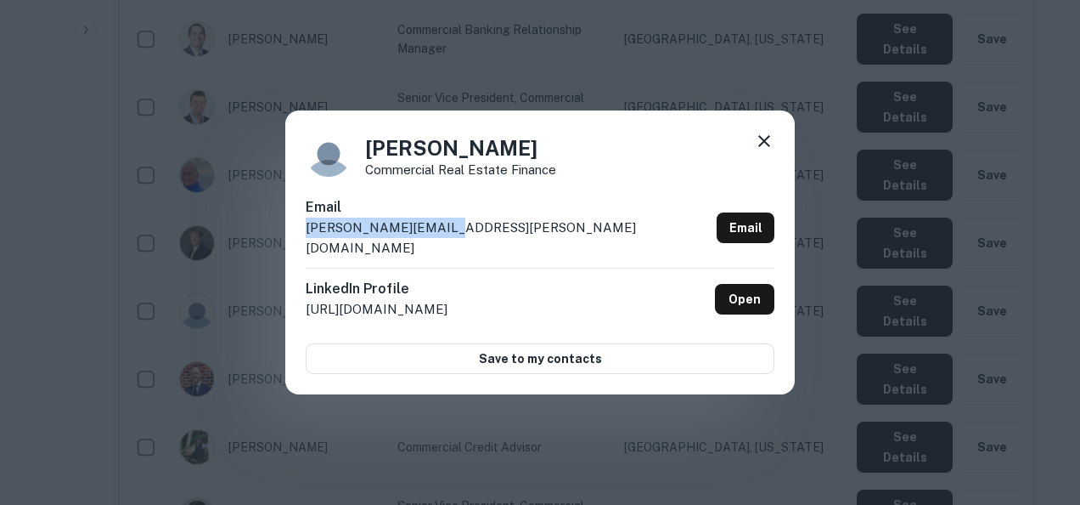
drag, startPoint x: 469, startPoint y: 217, endPoint x: 443, endPoint y: 237, distance: 32.1
click at [443, 237] on div "Email john.cannon@pnfp.com Email" at bounding box center [540, 232] width 469 height 70
click at [605, 463] on div "John Cannon Commercial Real Estate Finance Email john.cannon@pnfp.com Email Lin…" at bounding box center [540, 252] width 1080 height 505
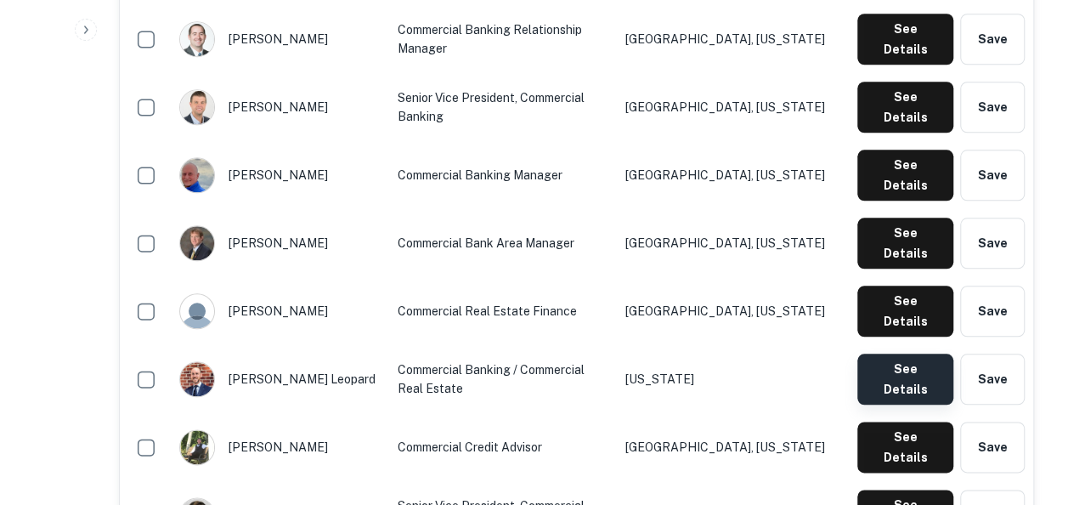
click at [917, 353] on button "See Details" at bounding box center [905, 378] width 96 height 51
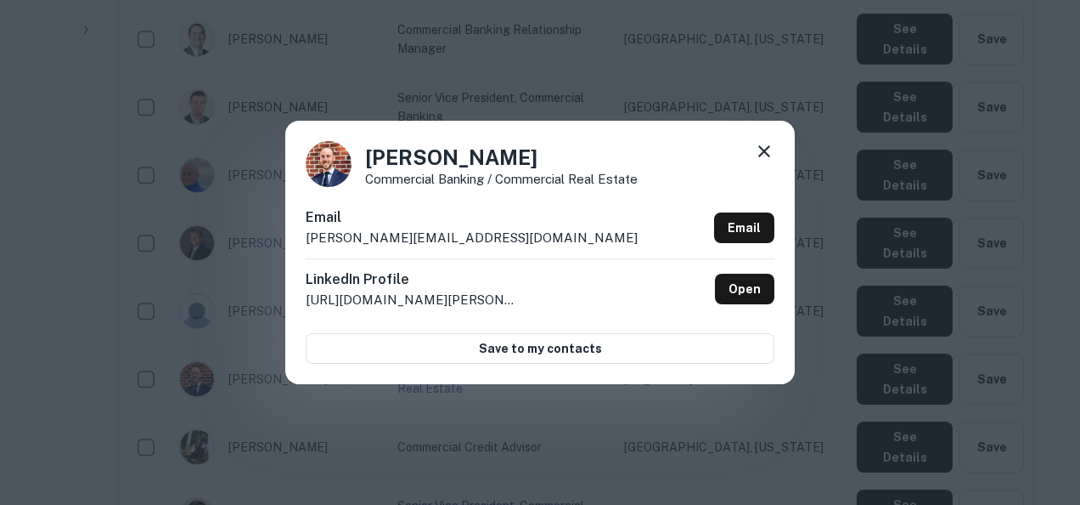
drag, startPoint x: 467, startPoint y: 220, endPoint x: 441, endPoint y: 225, distance: 26.8
click at [441, 225] on div "Email ken.leopard@pnfp.com Email" at bounding box center [540, 232] width 469 height 51
drag, startPoint x: 461, startPoint y: 242, endPoint x: 306, endPoint y: 245, distance: 155.5
click at [306, 245] on div "Email ken.leopard@pnfp.com Email" at bounding box center [540, 232] width 469 height 51
click at [661, 445] on div "Ken Leopard Commercial Banking / Commercial Real Estate Email ken.leopard@pnfp.…" at bounding box center [540, 252] width 1080 height 505
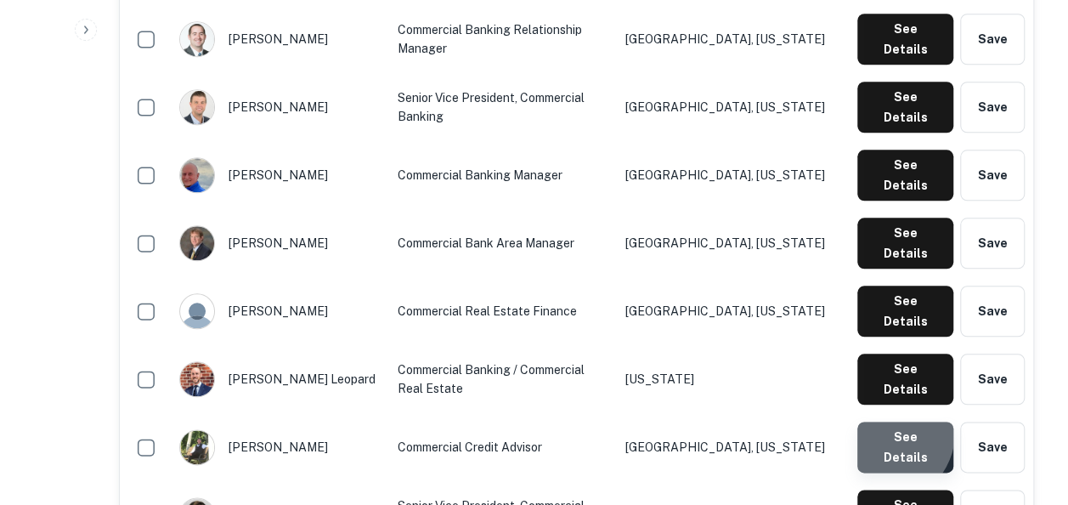
click at [883, 421] on button "See Details" at bounding box center [905, 446] width 96 height 51
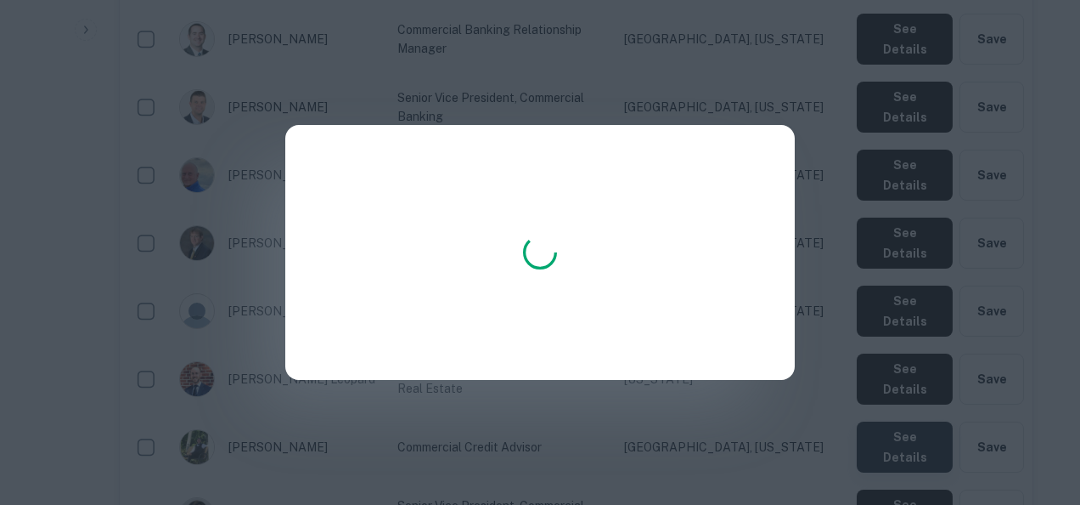
click at [883, 282] on div at bounding box center [540, 252] width 1080 height 505
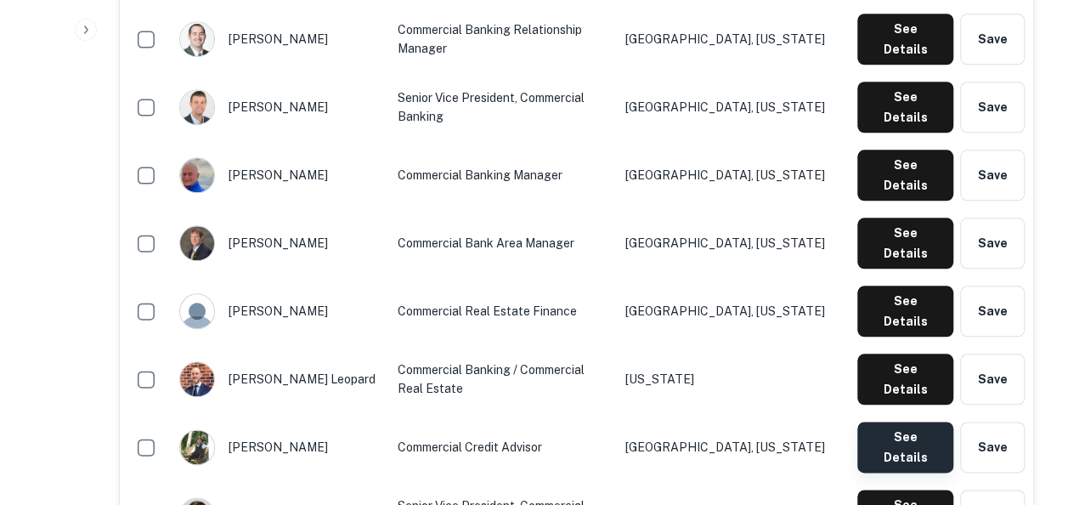
click at [883, 421] on button "See Details" at bounding box center [905, 446] width 96 height 51
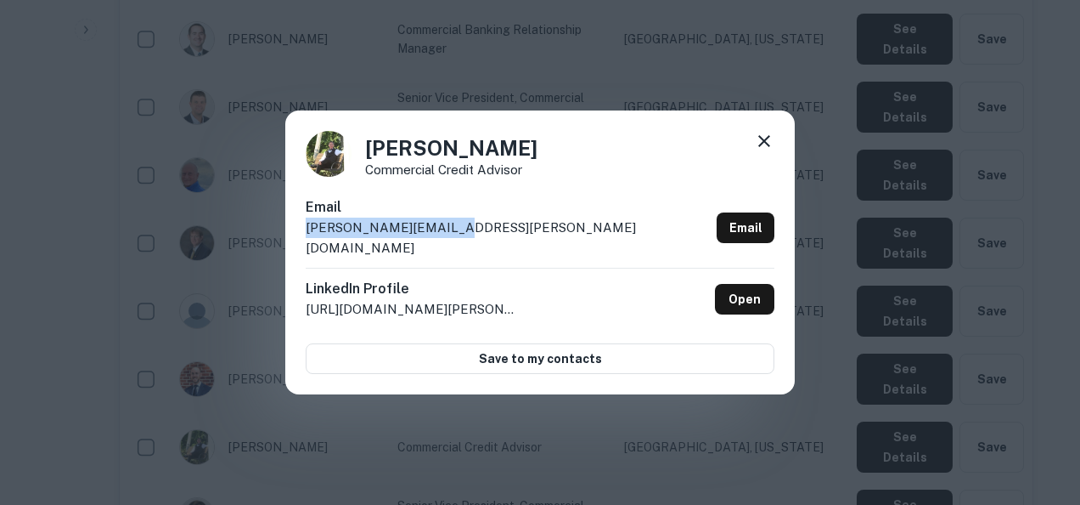
drag, startPoint x: 469, startPoint y: 243, endPoint x: 302, endPoint y: 255, distance: 166.9
click at [302, 255] on div "Kenneth Lowe Commercial Credit Advisor Email kenneth.lowe@pnfp.com Email Linked…" at bounding box center [540, 252] width 510 height 284
click at [511, 468] on div "Kenneth Lowe Commercial Credit Advisor Email kenneth.lowe@pnfp.com Email Linked…" at bounding box center [540, 252] width 1080 height 505
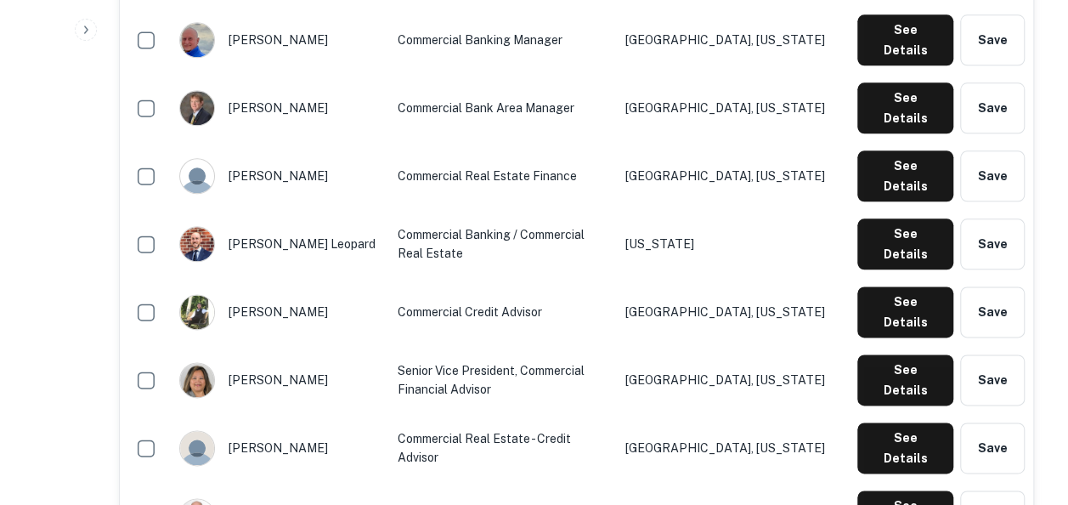
scroll to position [934, 0]
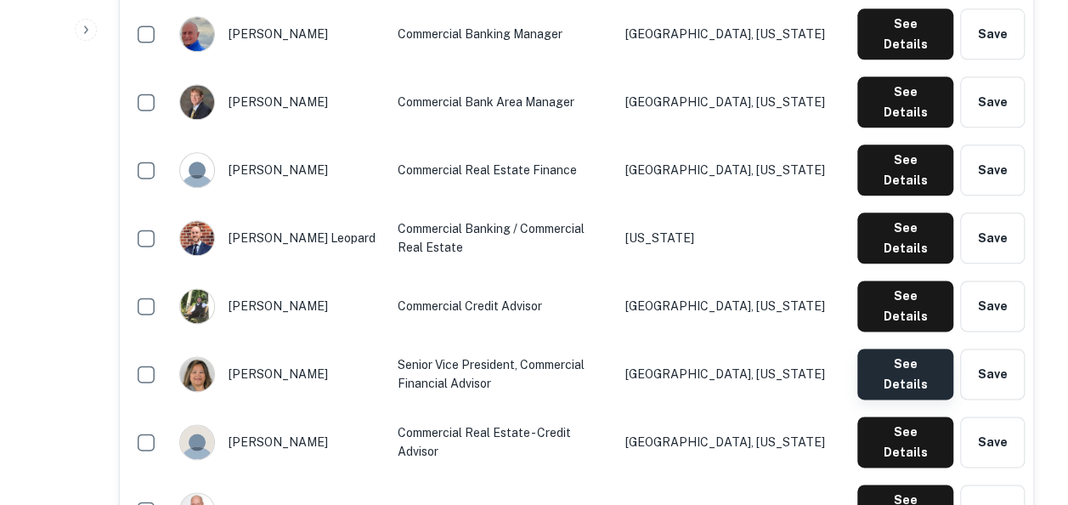
click at [882, 348] on button "See Details" at bounding box center [905, 373] width 96 height 51
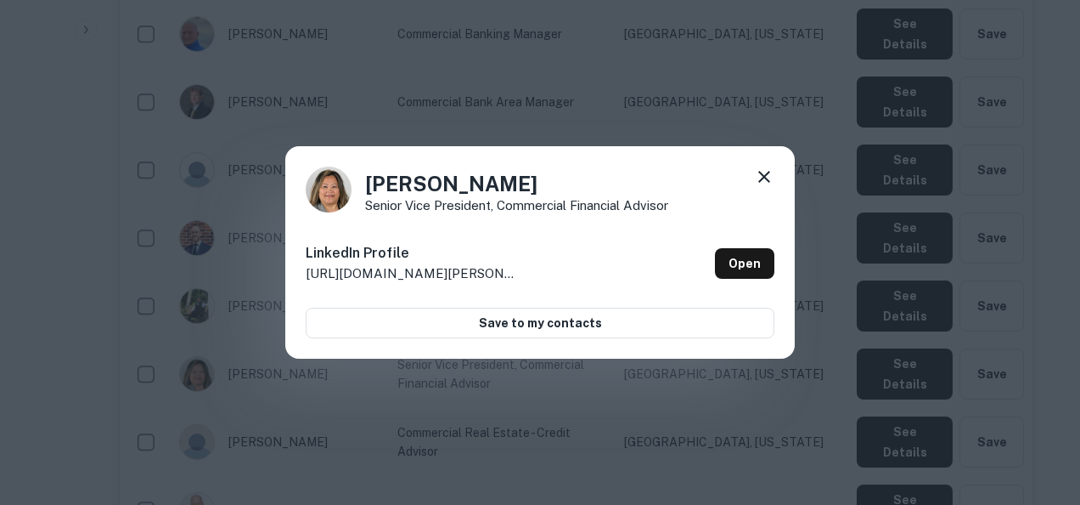
click at [754, 182] on icon at bounding box center [764, 176] width 20 height 20
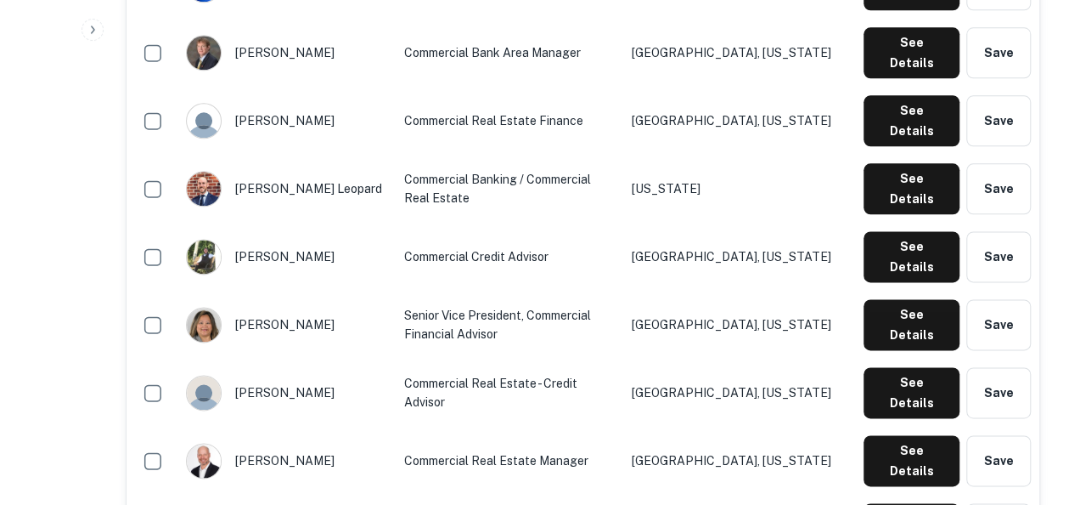
scroll to position [987, 0]
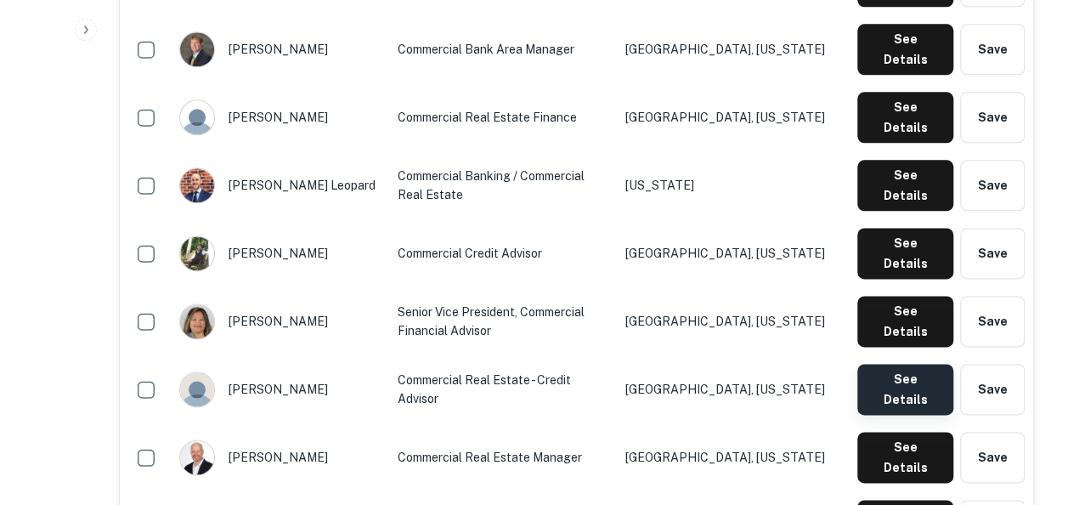
click at [896, 364] on button "See Details" at bounding box center [905, 389] width 96 height 51
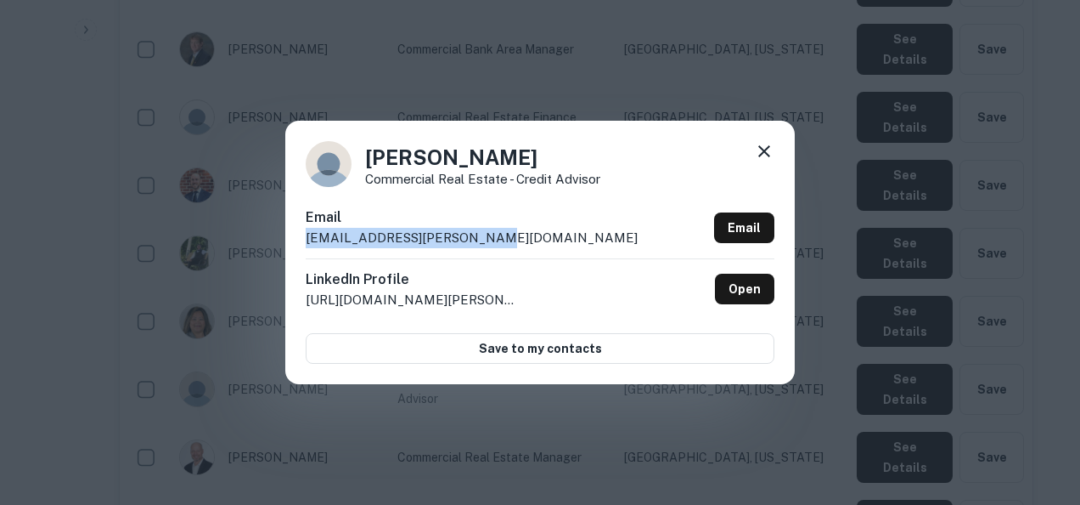
drag, startPoint x: 475, startPoint y: 235, endPoint x: 302, endPoint y: 251, distance: 173.2
click at [302, 251] on div "Kinnery Clinebell Commercial Real Estate - Credit Advisor Email kinnery.clinebe…" at bounding box center [540, 252] width 510 height 263
click at [579, 445] on div "Kinnery Clinebell Commercial Real Estate - Credit Advisor Email kinnery.clinebe…" at bounding box center [540, 252] width 1080 height 505
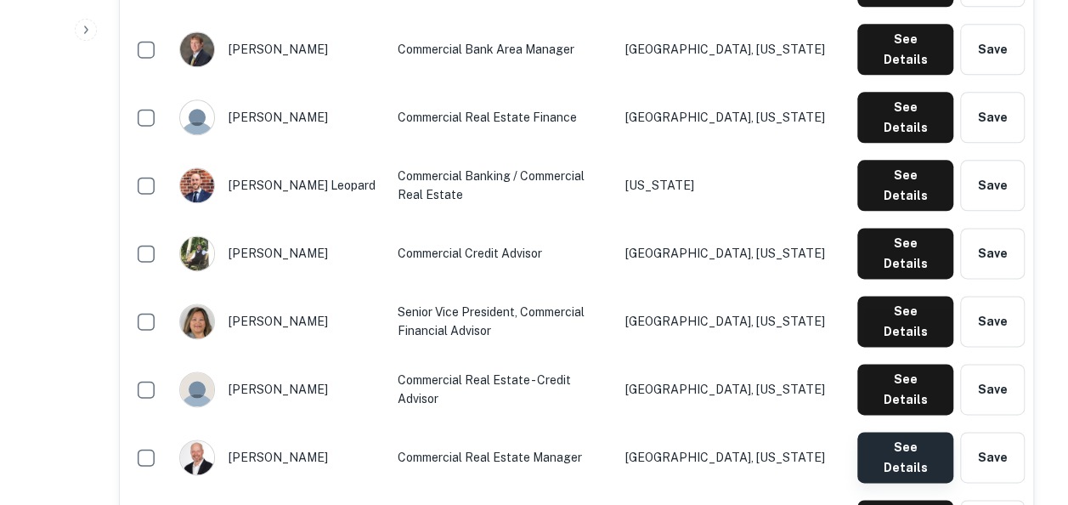
click at [909, 431] on button "See Details" at bounding box center [905, 456] width 96 height 51
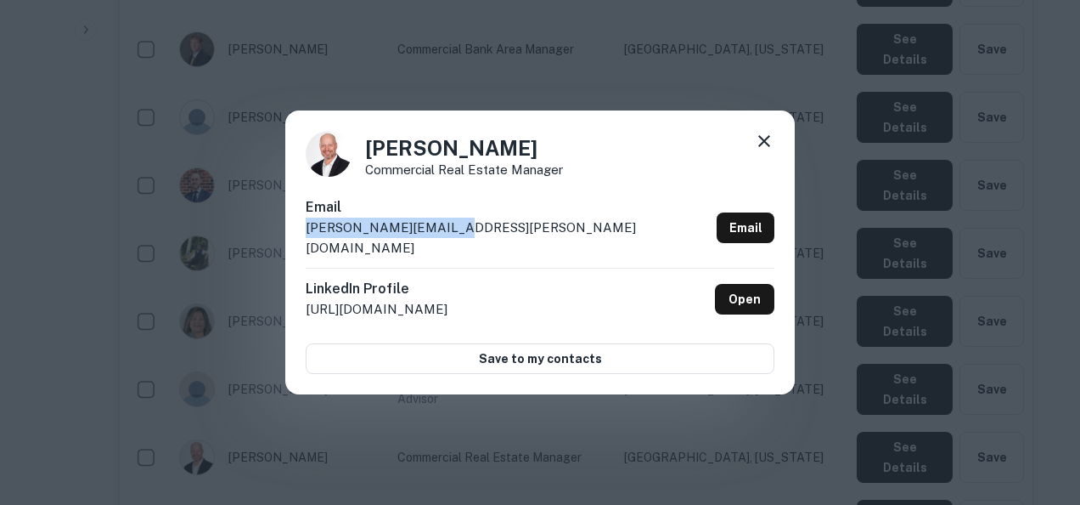
drag, startPoint x: 471, startPoint y: 232, endPoint x: 306, endPoint y: 249, distance: 165.6
click at [306, 249] on div "Email matt.jurenko@pnfp.com Email" at bounding box center [540, 232] width 469 height 70
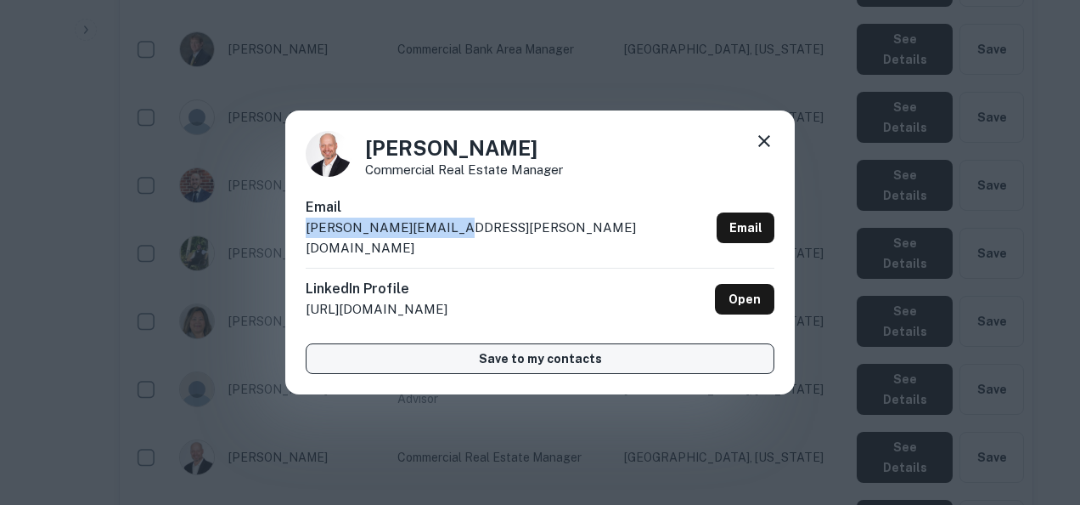
click at [760, 350] on button "Save to my contacts" at bounding box center [540, 358] width 469 height 31
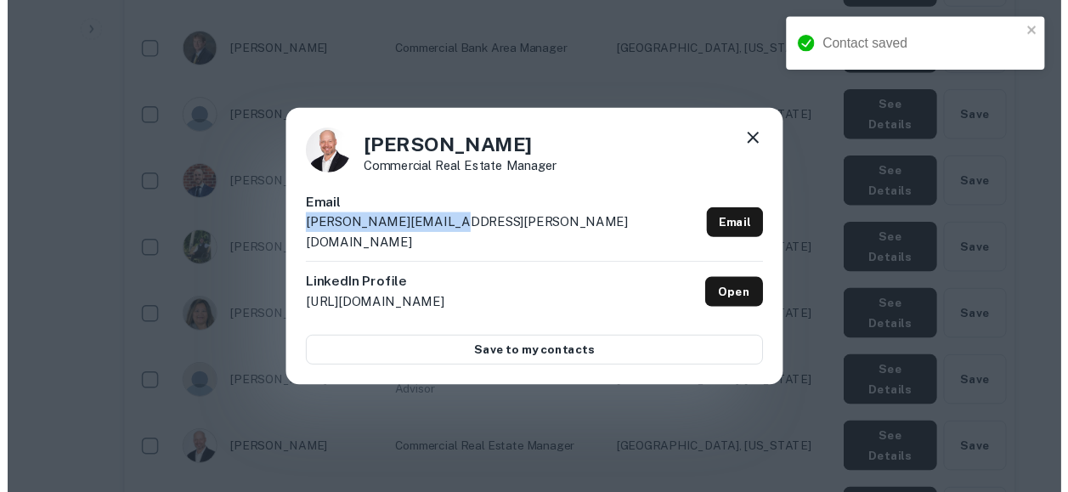
scroll to position [0, 0]
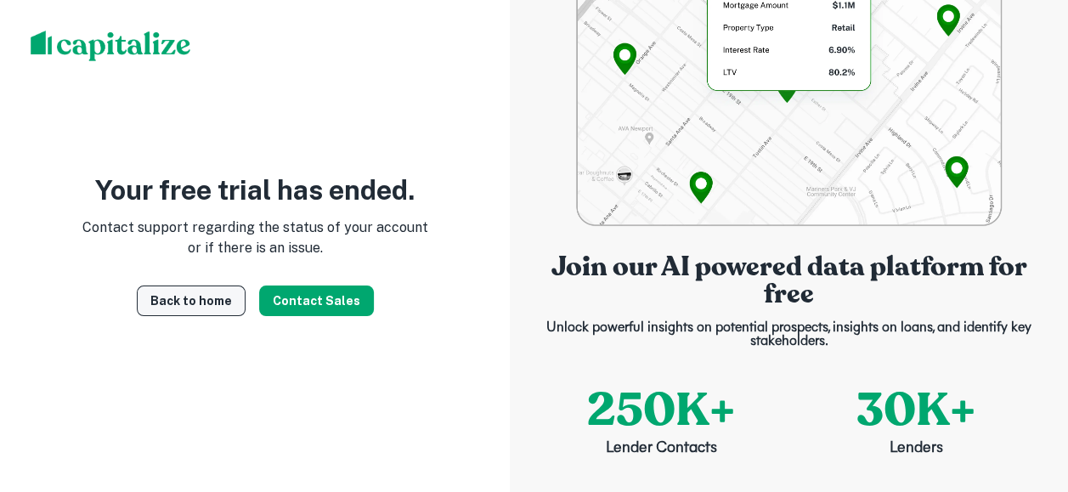
click at [195, 309] on link "Back to home" at bounding box center [191, 300] width 109 height 31
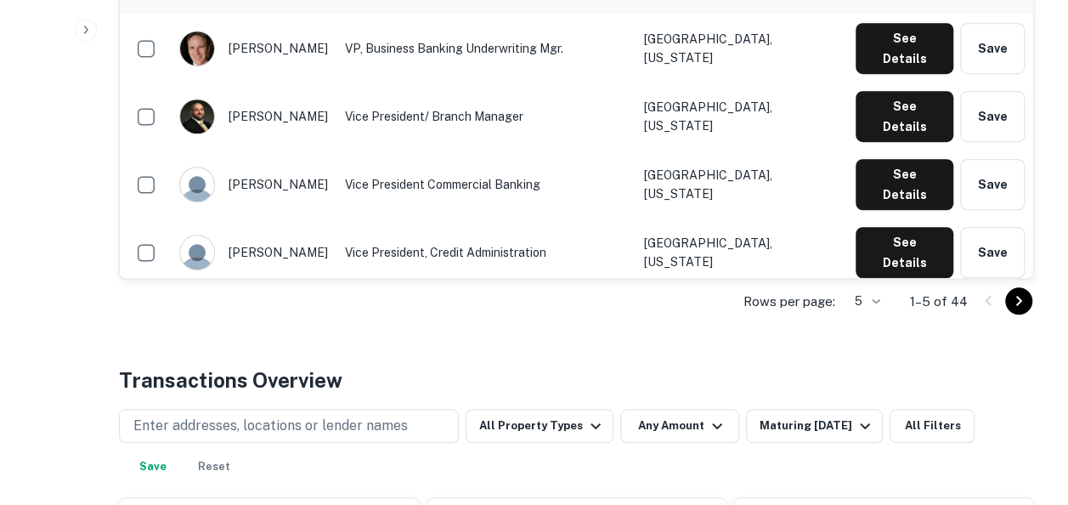
scroll to position [475, 0]
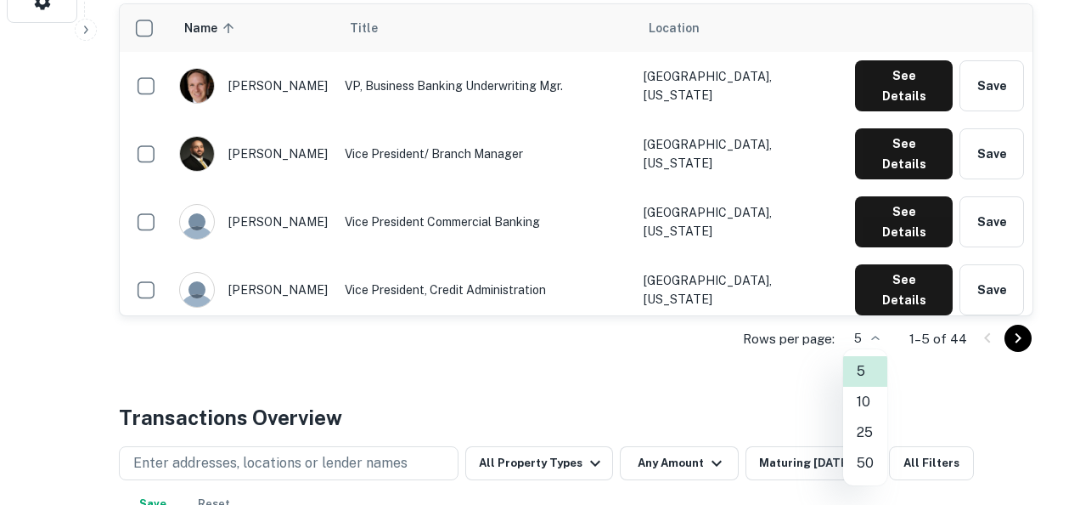
click at [863, 454] on li "50" at bounding box center [865, 463] width 44 height 31
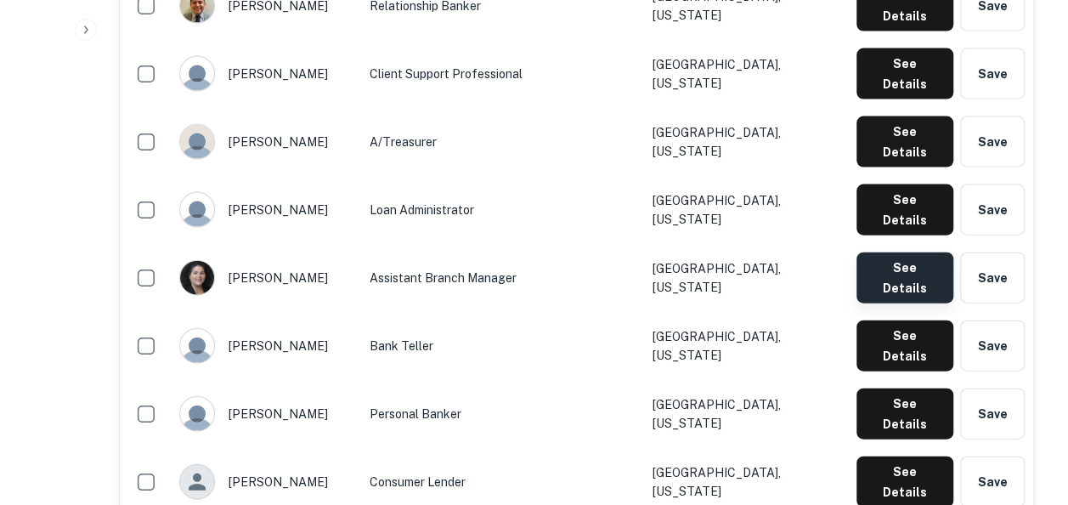
scroll to position [1776, 0]
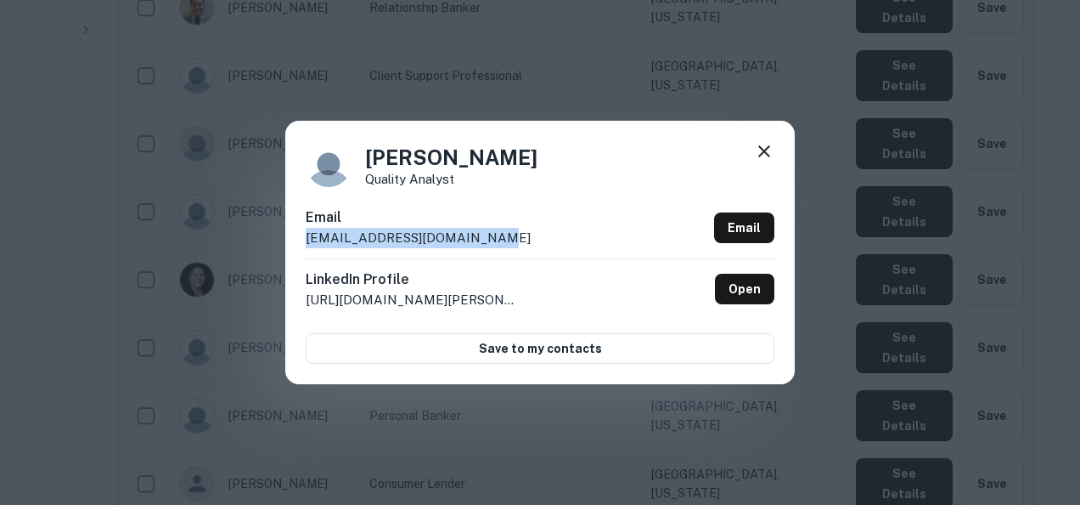
drag, startPoint x: 494, startPoint y: 238, endPoint x: 304, endPoint y: 243, distance: 190.3
click at [304, 243] on div "Jose Cachola Quality Analyst Email jcachola@bankatvillage.com Email LinkedIn Pr…" at bounding box center [540, 252] width 510 height 263
copy p "jcachola@bankatvillage.com"
click at [520, 440] on div "Jose Cachola Quality Analyst Email jcachola@bankatvillage.com Email LinkedIn Pr…" at bounding box center [540, 252] width 1080 height 505
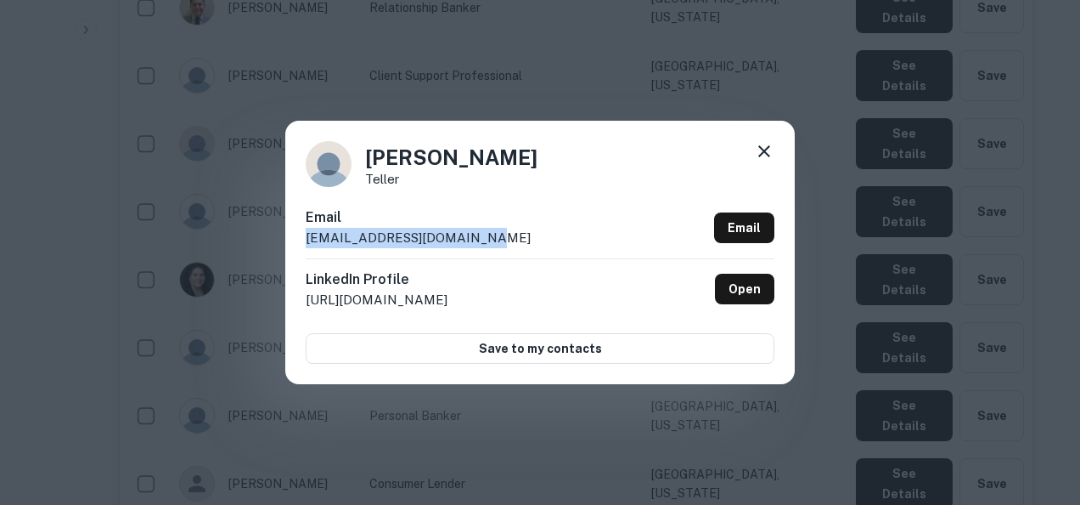
drag, startPoint x: 514, startPoint y: 228, endPoint x: 301, endPoint y: 241, distance: 213.6
click at [301, 241] on div "Marjana Bartha Teller Email mbartha@bankatvillage.com Email LinkedIn Profile ht…" at bounding box center [540, 252] width 510 height 263
copy p "mbartha@bankatvillage.com"
click at [598, 432] on div "Marjana Bartha Teller Email mbartha@bankatvillage.com Email LinkedIn Profile ht…" at bounding box center [540, 252] width 1080 height 505
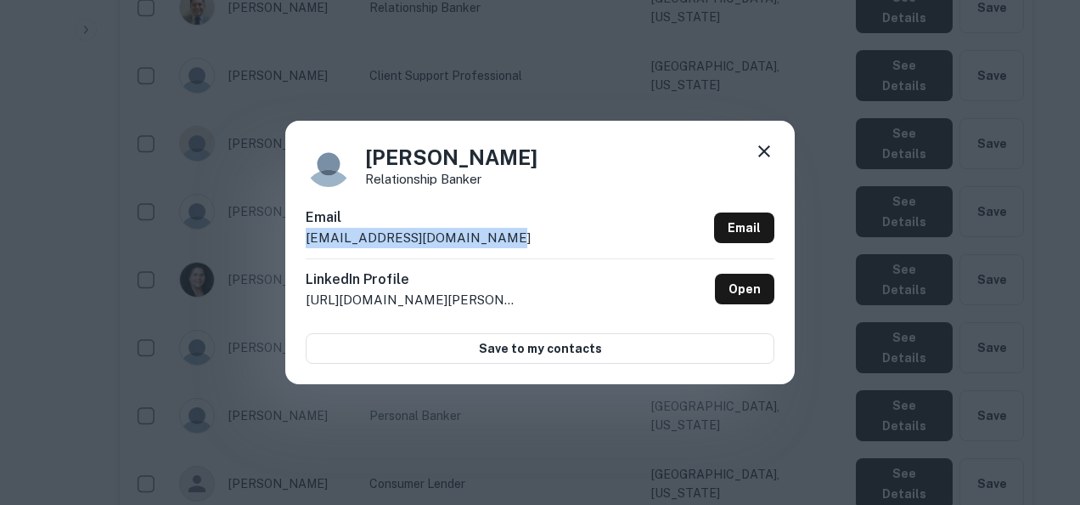
drag, startPoint x: 516, startPoint y: 235, endPoint x: 287, endPoint y: 243, distance: 229.4
click at [287, 243] on div "Nancy Arreguin Relationship Banker Email narreguin@bankatvillage.com Email Link…" at bounding box center [540, 252] width 510 height 263
copy p "narreguin@bankatvillage.com"
click at [722, 428] on div "Nancy Arreguin Relationship Banker Email narreguin@bankatvillage.com Email Link…" at bounding box center [540, 252] width 1080 height 505
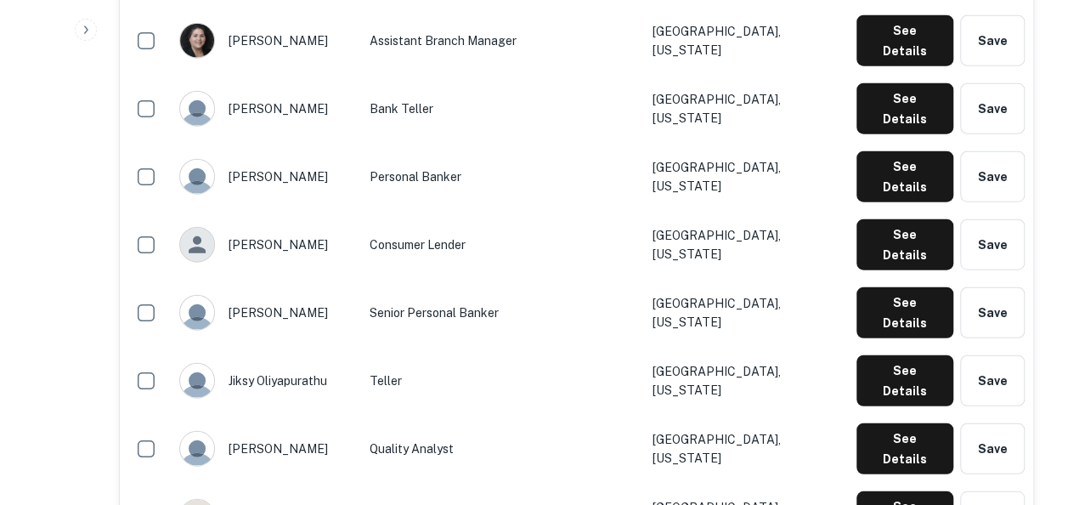
scroll to position [2015, 0]
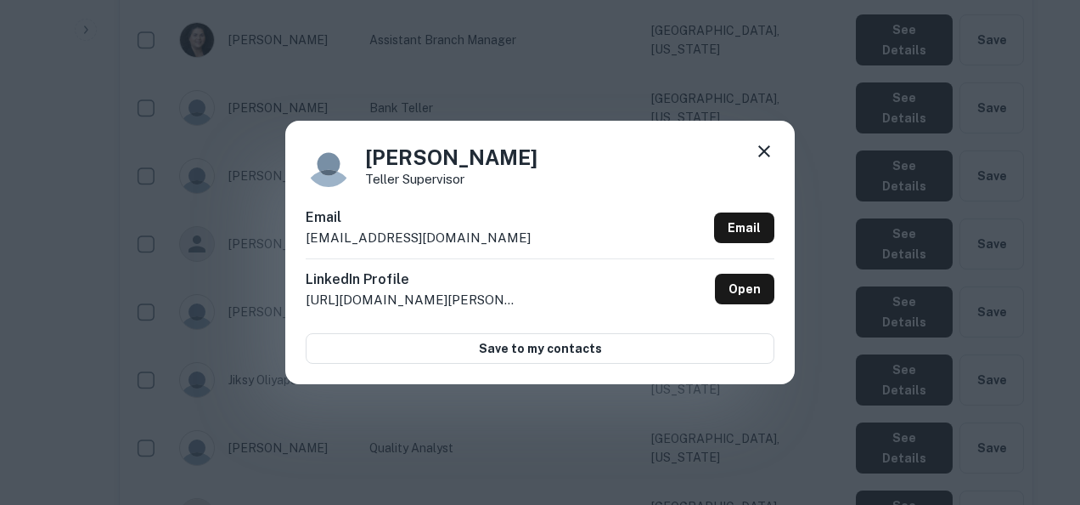
click at [498, 223] on div "Email onikolla@bankatvillage.com Email" at bounding box center [540, 232] width 469 height 51
drag, startPoint x: 490, startPoint y: 236, endPoint x: 301, endPoint y: 245, distance: 189.6
click at [301, 245] on div "Ornela Nikolla Teller Supervisor Email onikolla@bankatvillage.com Email LinkedI…" at bounding box center [540, 252] width 510 height 263
copy p "onikolla@bankatvillage.com"
click at [635, 388] on div "Ornela Nikolla Teller Supervisor Email onikolla@bankatvillage.com Email LinkedI…" at bounding box center [540, 252] width 1080 height 505
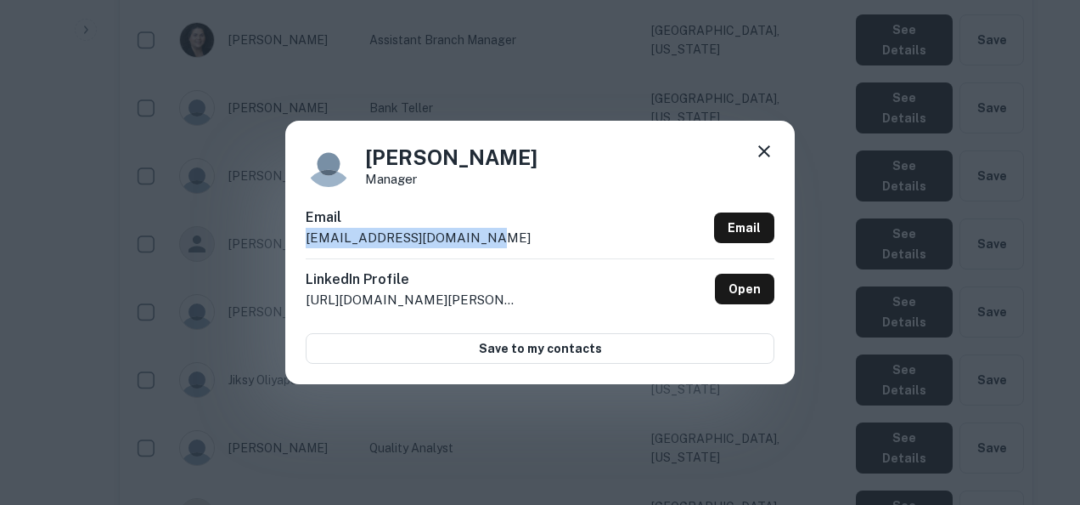
drag, startPoint x: 532, startPoint y: 228, endPoint x: 480, endPoint y: 246, distance: 55.1
click at [480, 246] on div "Email rbowman@bankatvillage.com Email" at bounding box center [540, 232] width 469 height 51
copy div "rbowman@bankatvillage.com"
click at [505, 407] on div "Rick Bowman Manager Email rbowman@bankatvillage.com Email LinkedIn Profile http…" at bounding box center [540, 252] width 1080 height 505
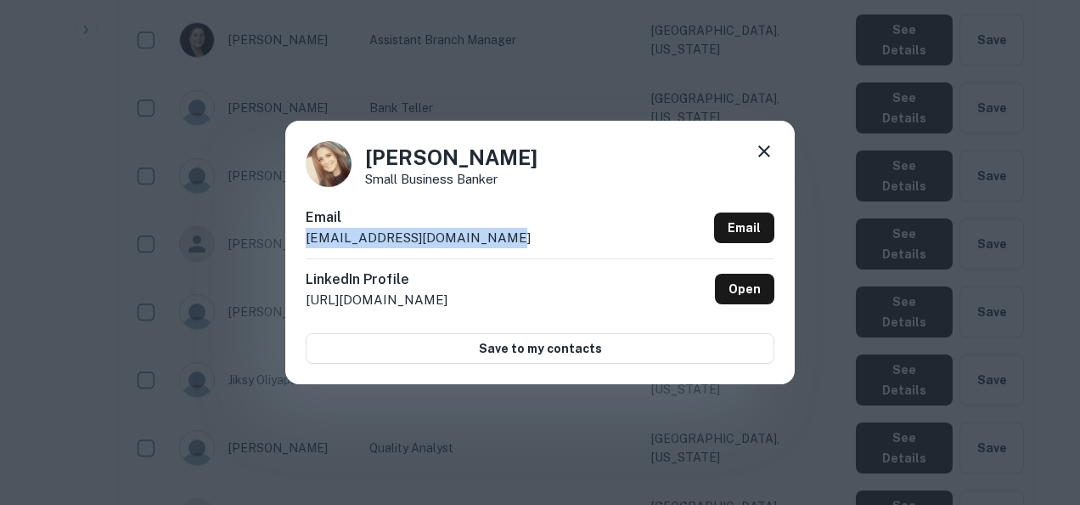
drag, startPoint x: 554, startPoint y: 230, endPoint x: 305, endPoint y: 234, distance: 248.9
click at [305, 234] on div "Tia Bekteshi Small Business Banker Email tbekteshi@bankatvillage.com Email Link…" at bounding box center [540, 252] width 510 height 263
copy p "tbekteshi@bankatvillage.com"
click at [726, 431] on div "Tia Bekteshi Small Business Banker Email tbekteshi@bankatvillage.com Email Link…" at bounding box center [540, 252] width 1080 height 505
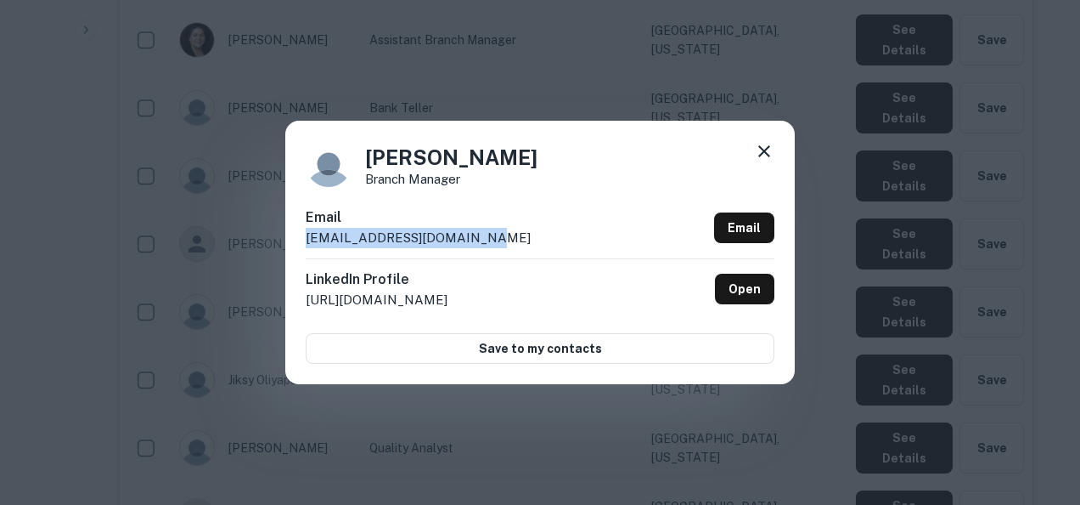
drag, startPoint x: 496, startPoint y: 242, endPoint x: 296, endPoint y: 233, distance: 199.8
click at [296, 233] on div "Vladislav Vakher Branch Manager Email vvakher@bankatvillage.com Email LinkedIn …" at bounding box center [540, 252] width 510 height 263
copy p "vvakher@bankatvillage.com"
click at [839, 369] on div "Vladislav Vakher Branch Manager Email vvakher@bankatvillage.com Email LinkedIn …" at bounding box center [540, 252] width 1080 height 505
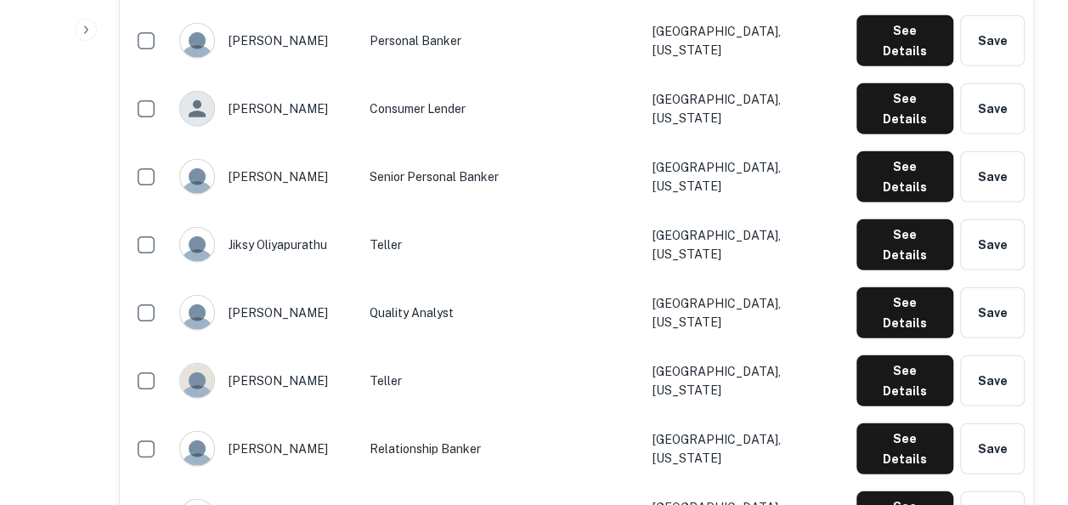
scroll to position [2151, 0]
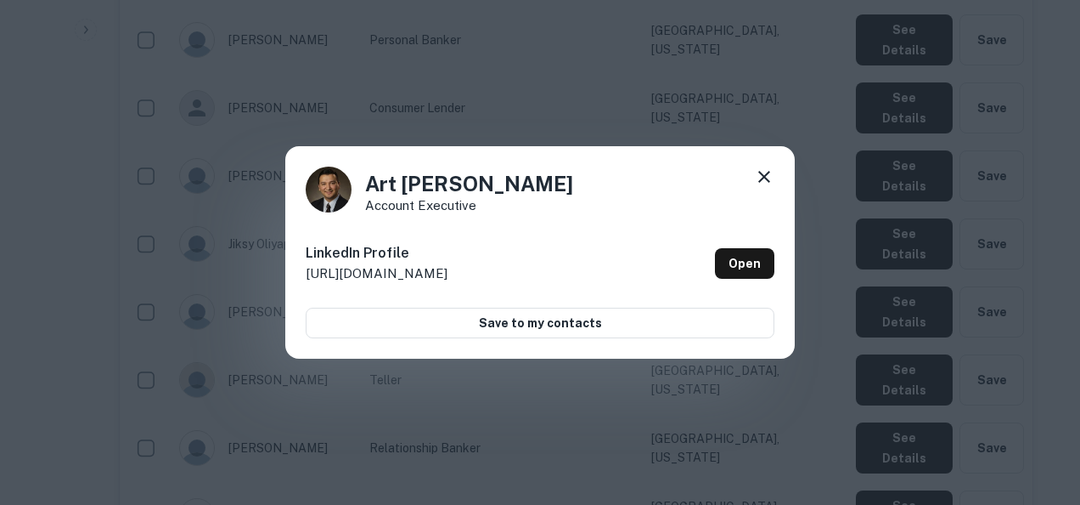
click at [764, 170] on icon at bounding box center [764, 176] width 20 height 20
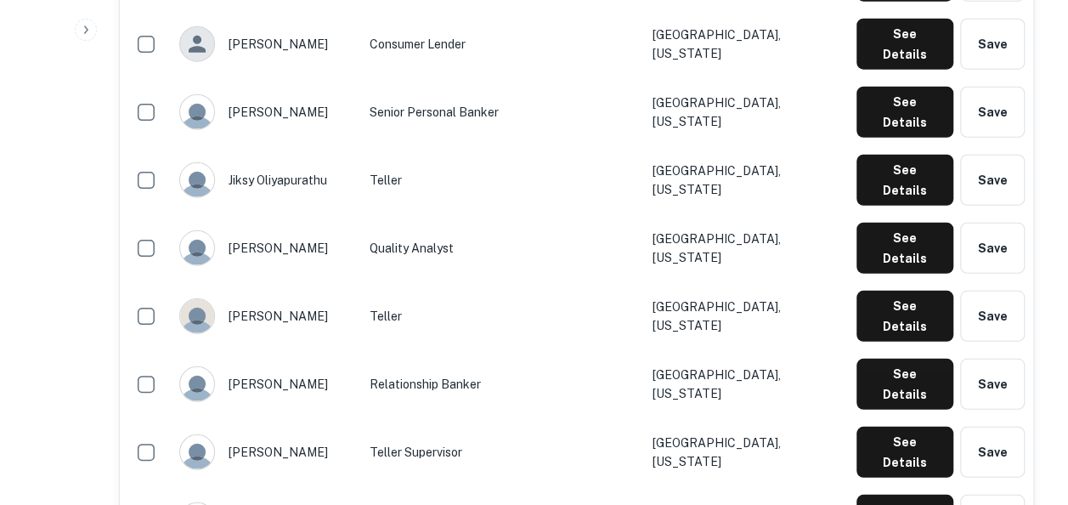
scroll to position [2216, 0]
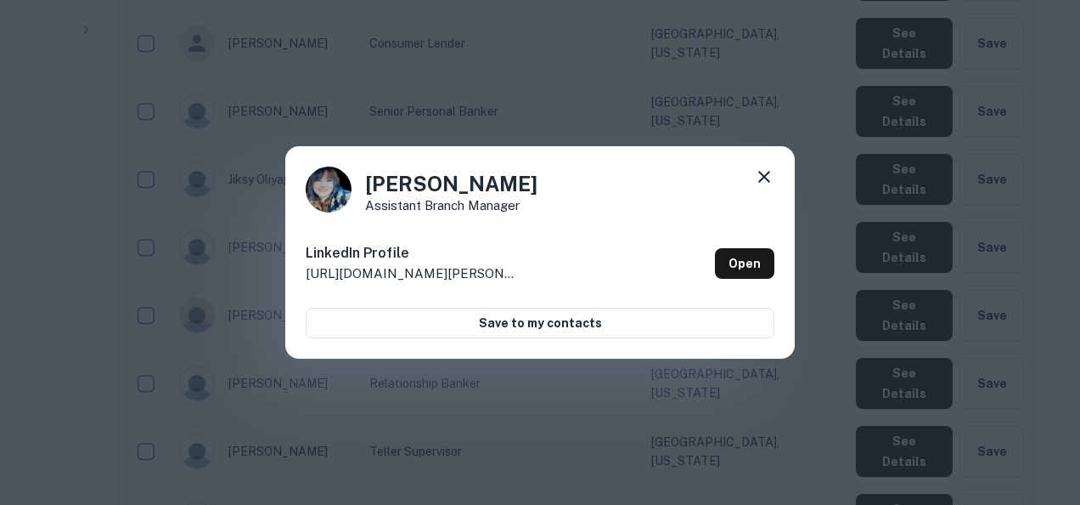
click at [754, 170] on icon at bounding box center [764, 176] width 20 height 20
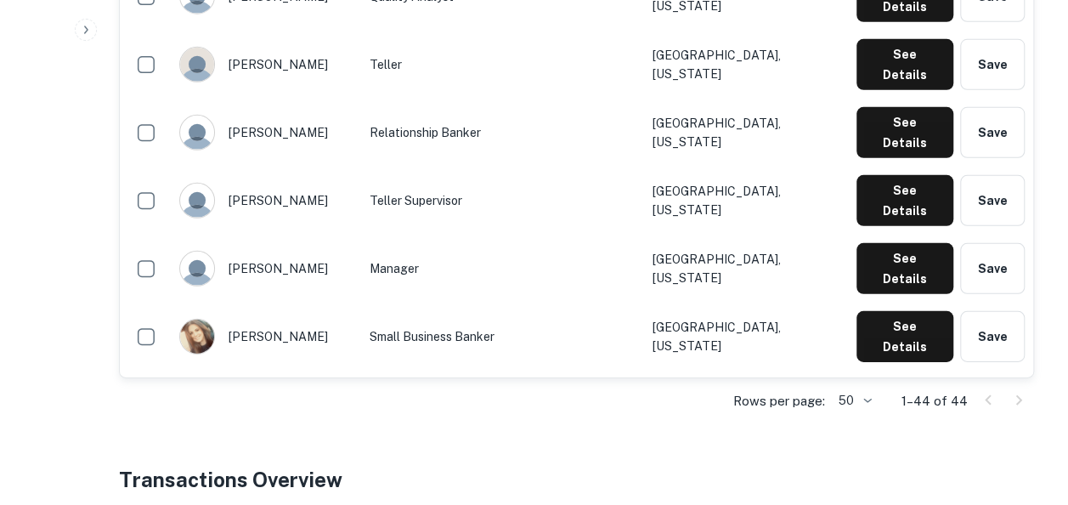
scroll to position [2588, 0]
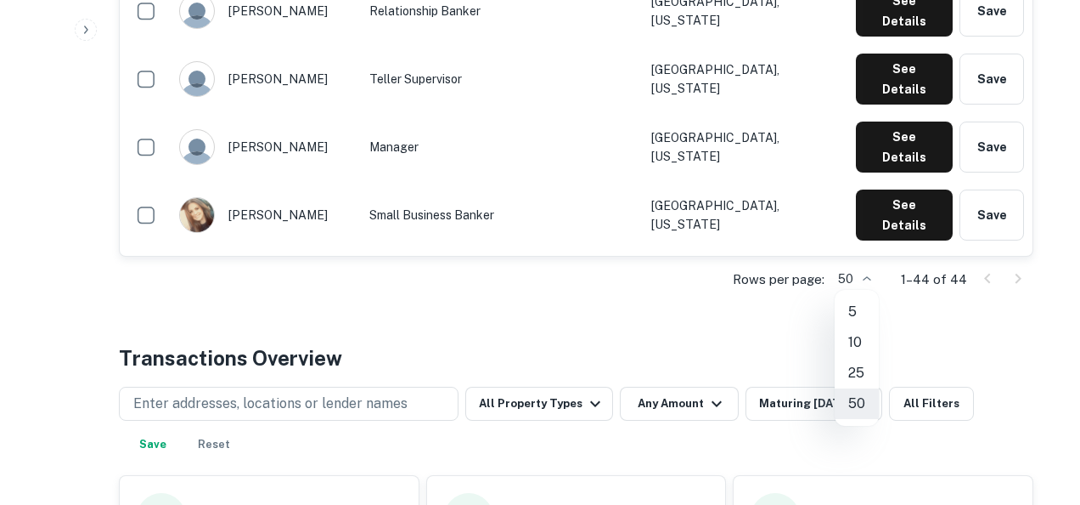
click at [862, 408] on li "50" at bounding box center [857, 403] width 44 height 31
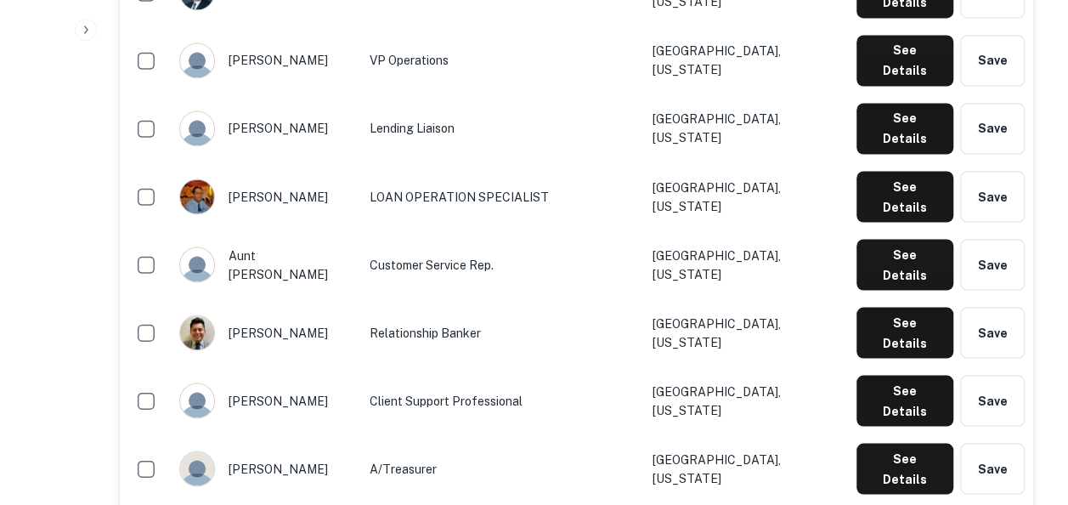
scroll to position [1433, 0]
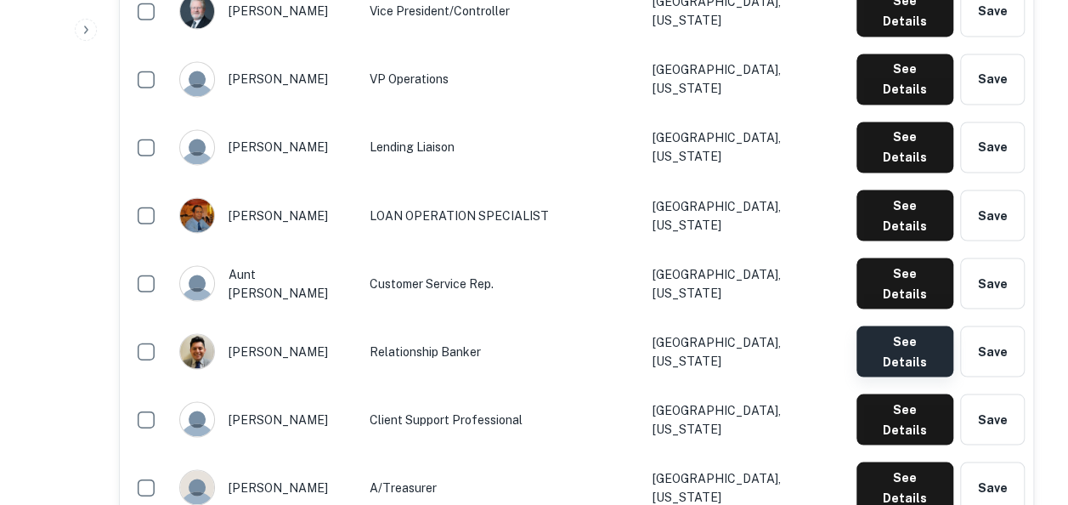
click at [894, 325] on button "See Details" at bounding box center [904, 350] width 97 height 51
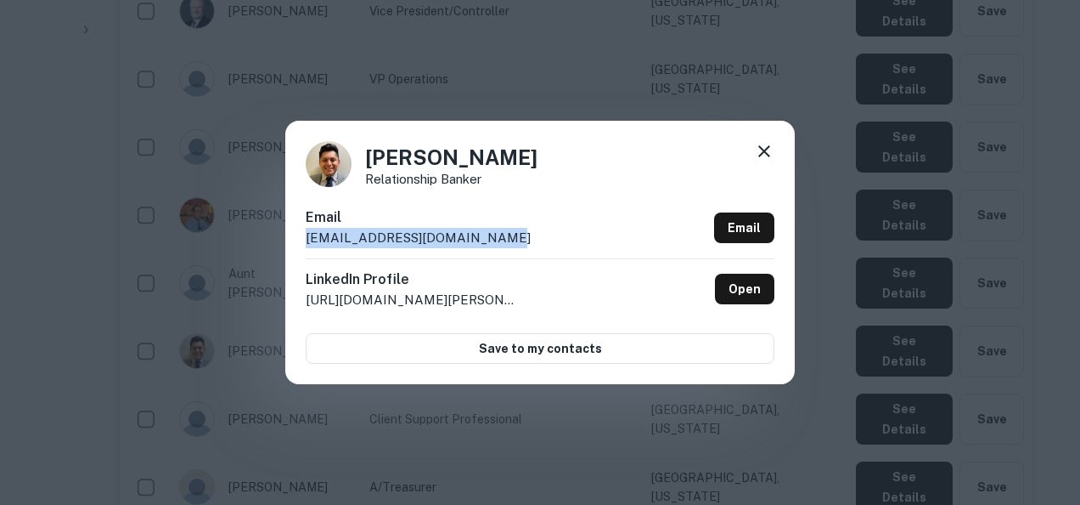
drag, startPoint x: 484, startPoint y: 236, endPoint x: 296, endPoint y: 245, distance: 187.9
click at [296, 245] on div "Bryan Barcenas Relationship Banker Email bbarcenas@bankatvillage.com Email Link…" at bounding box center [540, 252] width 510 height 263
copy p "bbarcenas@bankatvillage.com"
click at [693, 471] on div "Bryan Barcenas Relationship Banker Email bbarcenas@bankatvillage.com Email Link…" at bounding box center [540, 252] width 1080 height 505
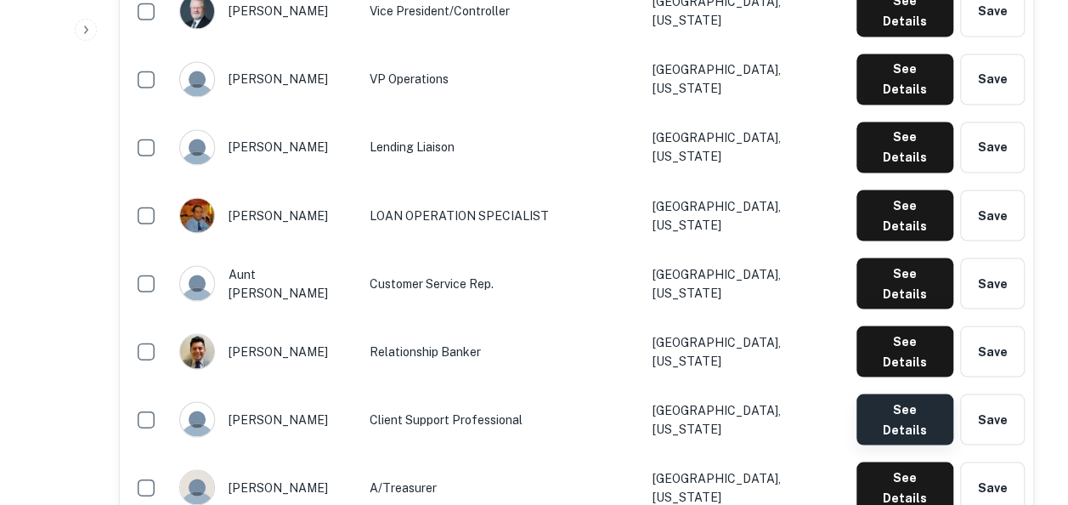
click at [922, 393] on button "See Details" at bounding box center [904, 418] width 97 height 51
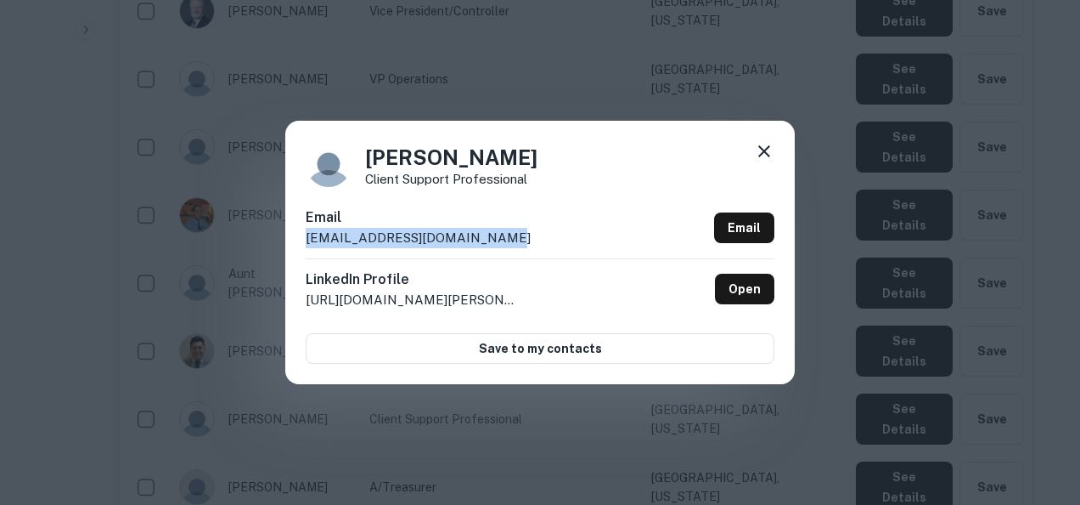
drag, startPoint x: 477, startPoint y: 241, endPoint x: 302, endPoint y: 245, distance: 175.9
click at [302, 245] on div "Cindy Tinaglia Client Support Professional Email ctinaglia@bankatvillage.com Em…" at bounding box center [540, 252] width 510 height 263
copy p "ctinaglia@bankatvillage.com"
click at [583, 421] on div "Cindy Tinaglia Client Support Professional Email ctinaglia@bankatvillage.com Em…" at bounding box center [540, 252] width 1080 height 505
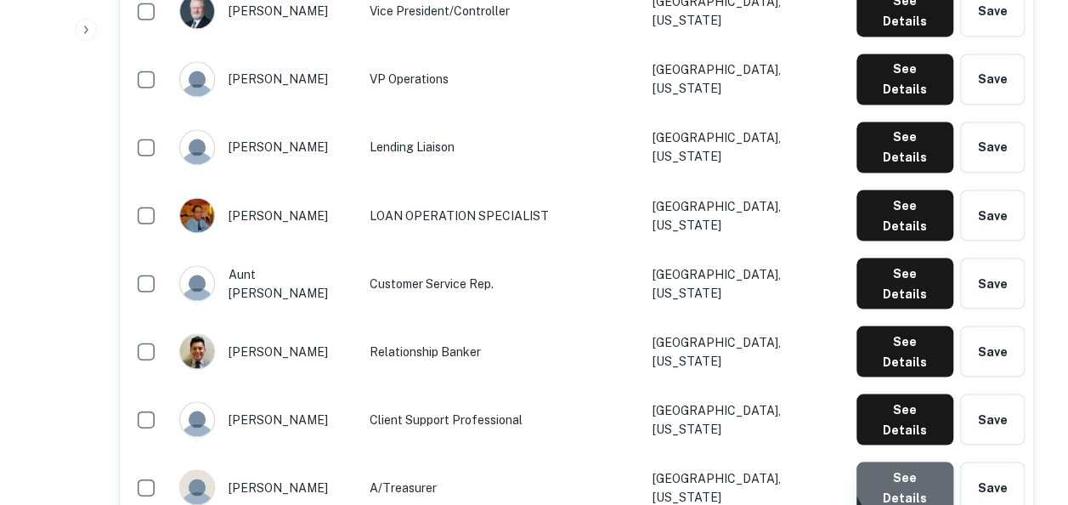
click at [926, 461] on button "See Details" at bounding box center [904, 486] width 97 height 51
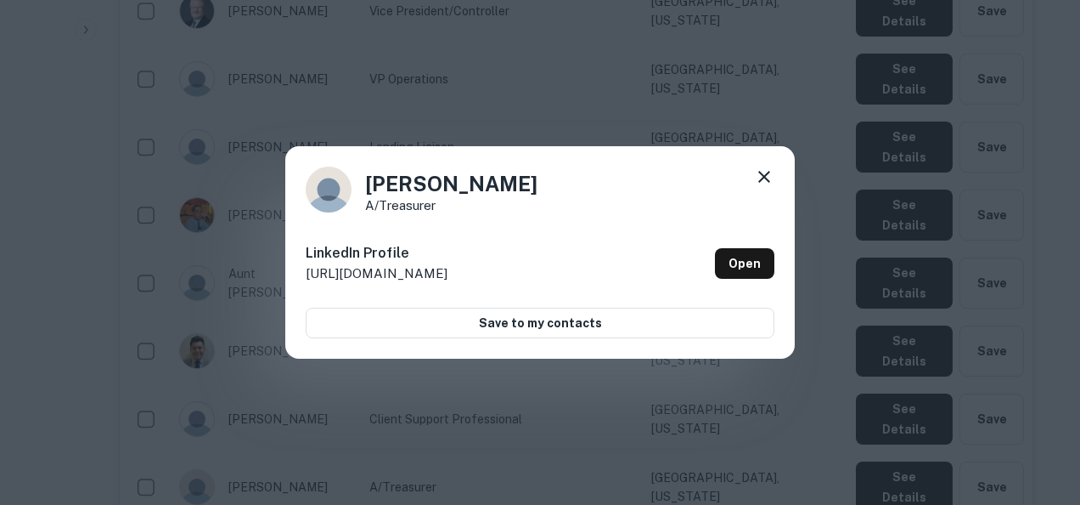
click at [764, 172] on icon at bounding box center [764, 176] width 20 height 20
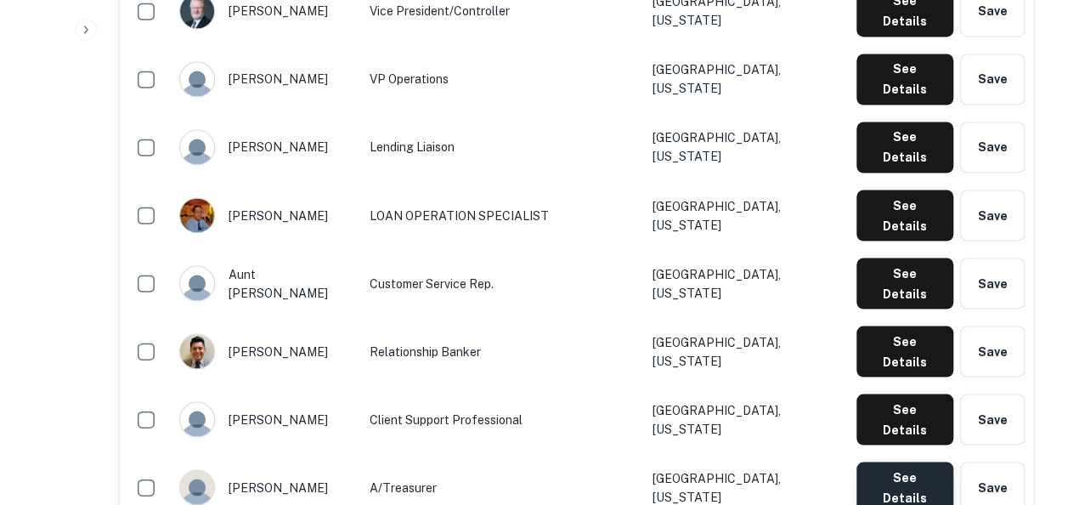
click at [921, 461] on button "See Details" at bounding box center [904, 486] width 97 height 51
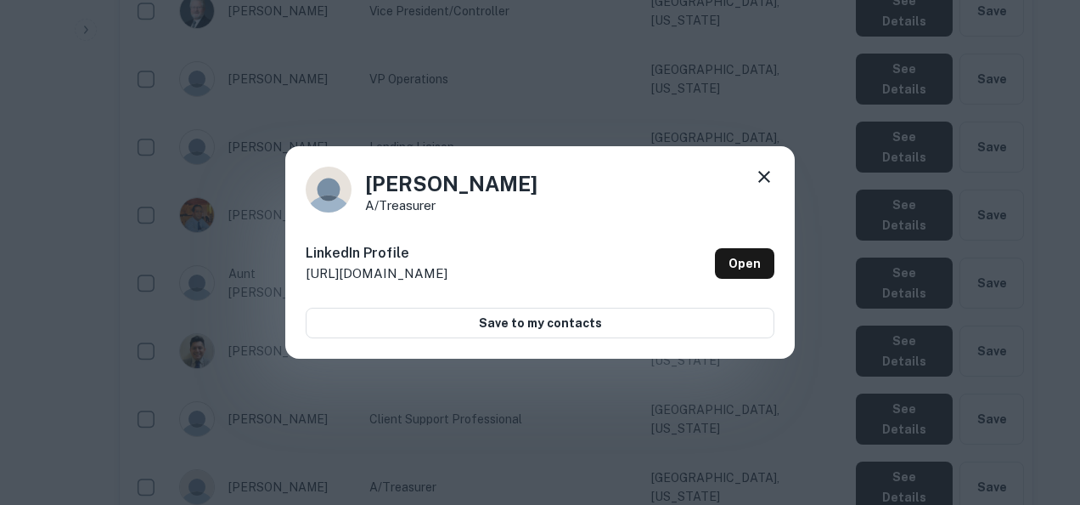
click at [768, 183] on icon at bounding box center [764, 176] width 20 height 20
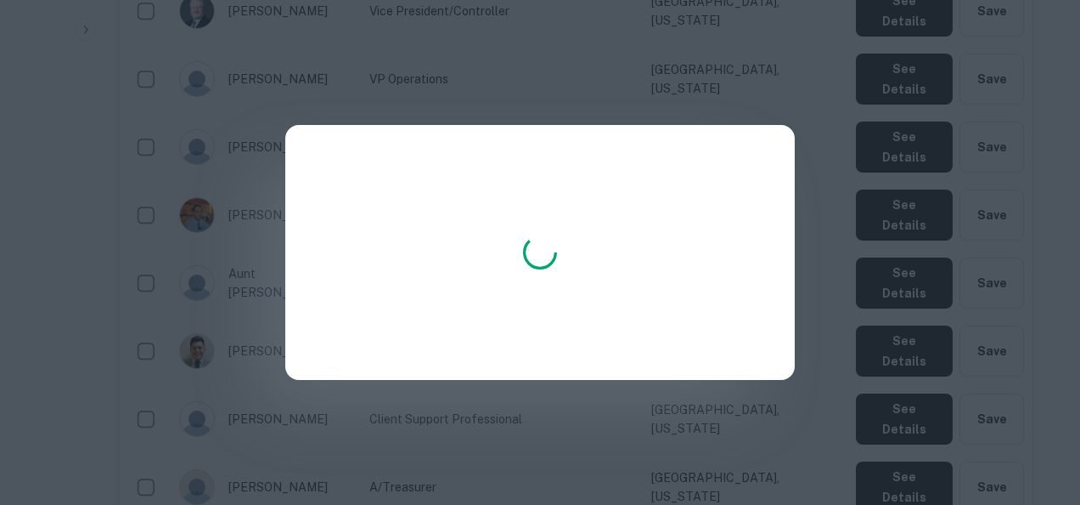
click at [753, 255] on div at bounding box center [540, 252] width 510 height 255
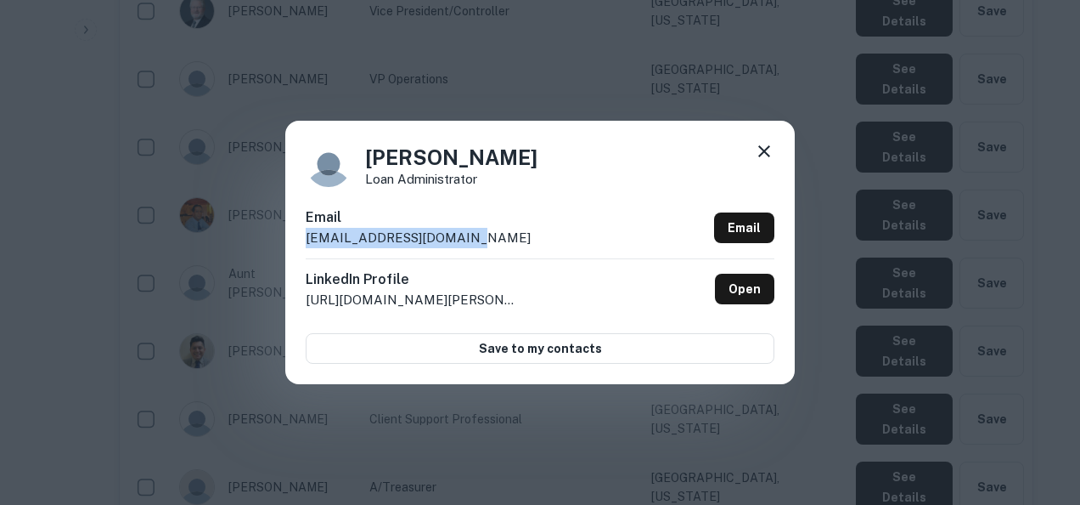
drag, startPoint x: 477, startPoint y: 240, endPoint x: 298, endPoint y: 237, distance: 179.2
click at [298, 237] on div "Deanna Dubs Loan Administrator Email ddubs@bankatvillage.com Email LinkedIn Pro…" at bounding box center [540, 252] width 510 height 263
click at [768, 147] on icon at bounding box center [764, 151] width 12 height 12
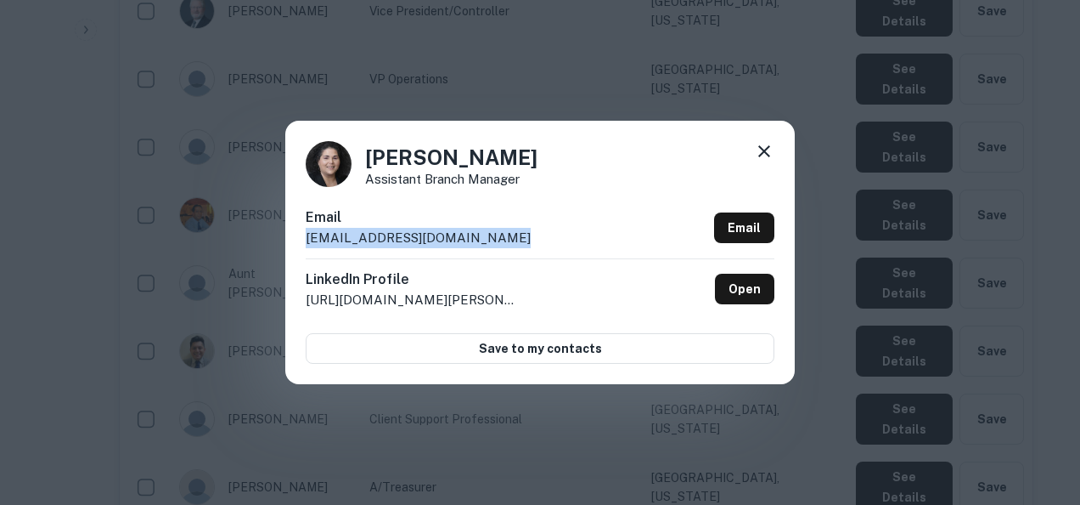
drag, startPoint x: 493, startPoint y: 240, endPoint x: 300, endPoint y: 250, distance: 193.1
click at [300, 250] on div "Delia Ciminello Assistant Branch Manager Email dciminello@bankatvillage.com Ema…" at bounding box center [540, 252] width 510 height 263
click at [749, 456] on div "Delia Ciminello Assistant Branch Manager Email dciminello@bankatvillage.com Ema…" at bounding box center [540, 252] width 1080 height 505
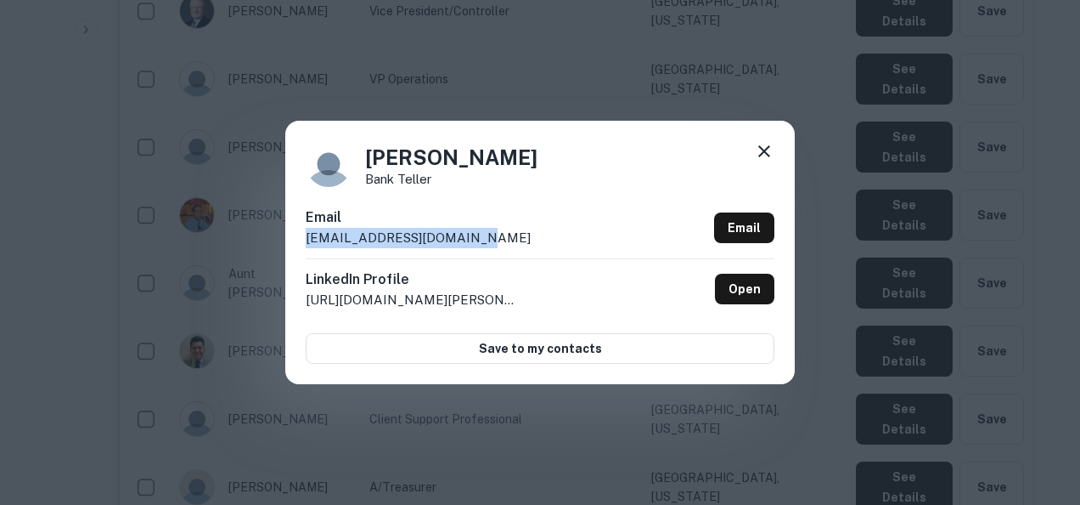
drag, startPoint x: 482, startPoint y: 240, endPoint x: 283, endPoint y: 236, distance: 199.6
click at [283, 236] on div "Donna Riedl Bank Teller Email driedl@bankatvillage.com Email LinkedIn Profile h…" at bounding box center [540, 252] width 1080 height 505
click at [764, 146] on icon at bounding box center [764, 151] width 20 height 20
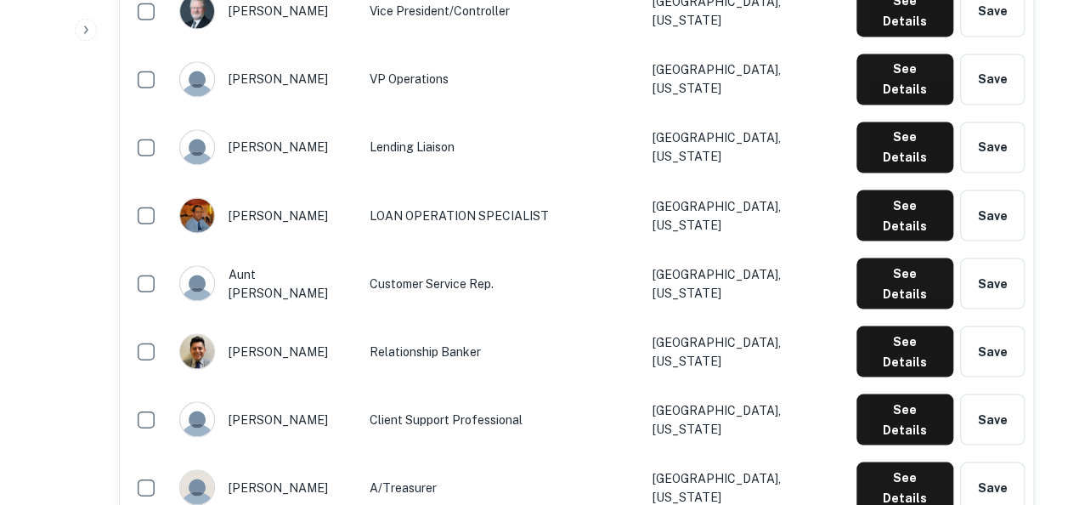
scroll to position [1547, 0]
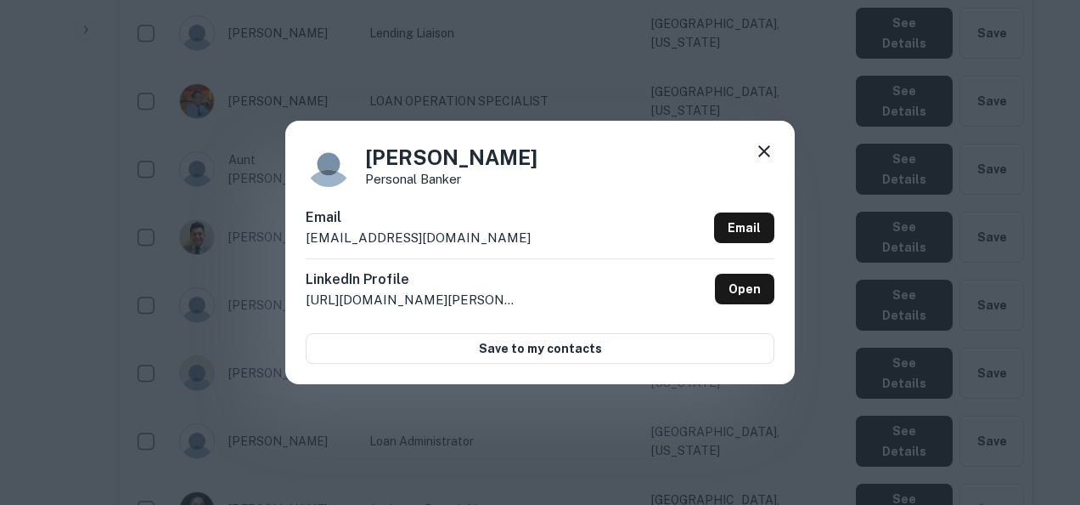
drag, startPoint x: 550, startPoint y: 234, endPoint x: 301, endPoint y: 240, distance: 249.8
click at [301, 240] on div "Emanuele Barranco Personal Banker Email emanuelebarranco@bankatvillage.com Emai…" at bounding box center [540, 252] width 510 height 263
click at [662, 450] on div "Emanuele Barranco Personal Banker Email emanuelebarranco@bankatvillage.com Emai…" at bounding box center [540, 252] width 1080 height 505
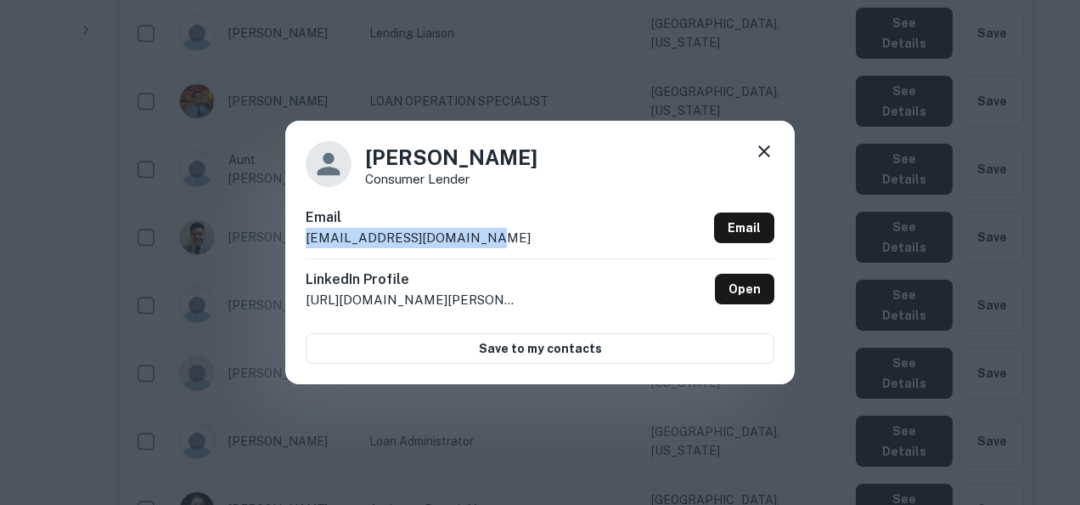
drag, startPoint x: 537, startPoint y: 244, endPoint x: 280, endPoint y: 233, distance: 256.7
click at [280, 233] on div "Jane Drezen Consumer Lender Email jdrezen@bankatvillage.com Email LinkedIn Prof…" at bounding box center [540, 252] width 1080 height 505
click at [669, 406] on div "Jane Drezen Consumer Lender Email jdrezen@bankatvillage.com Email LinkedIn Prof…" at bounding box center [540, 252] width 1080 height 505
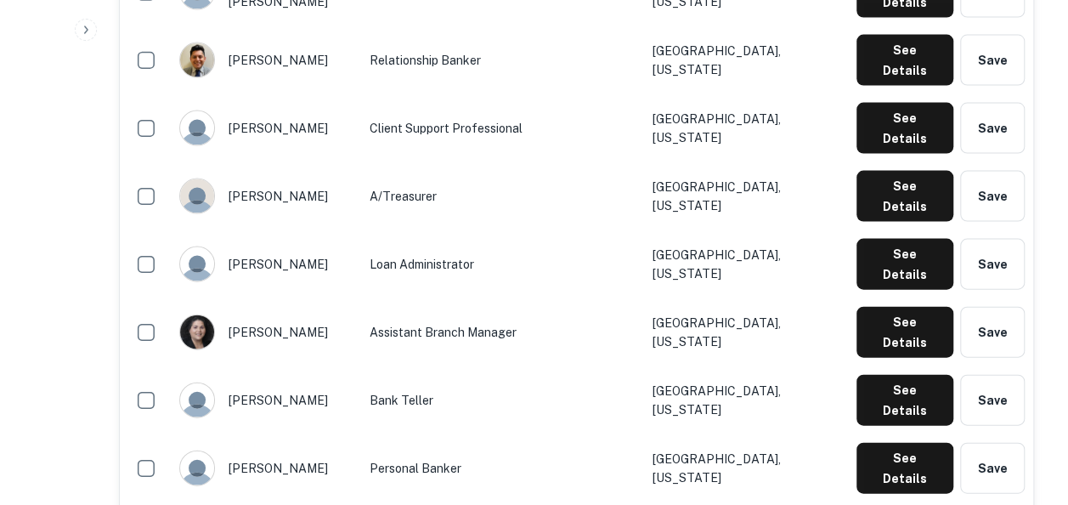
scroll to position [1820, 0]
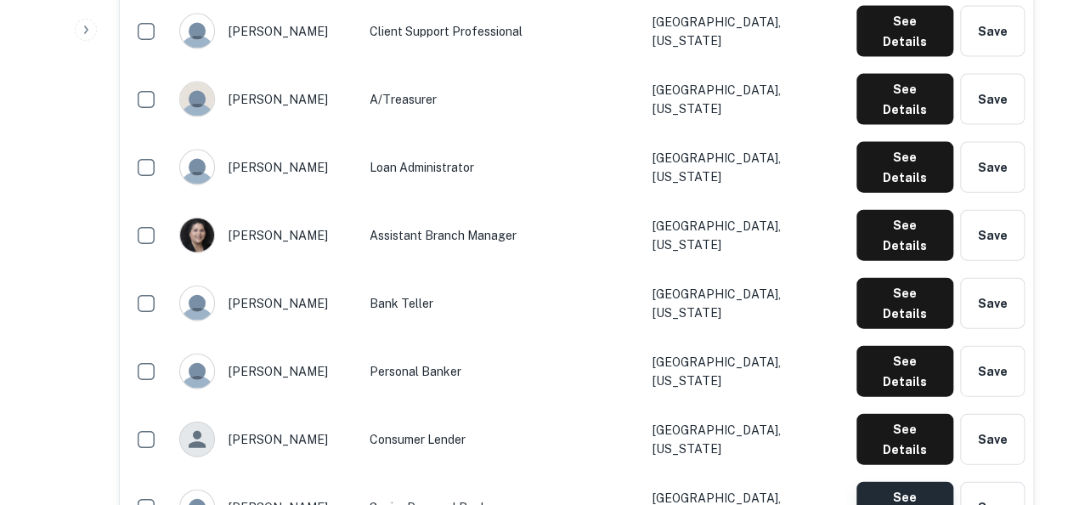
click at [912, 482] on button "See Details" at bounding box center [904, 507] width 97 height 51
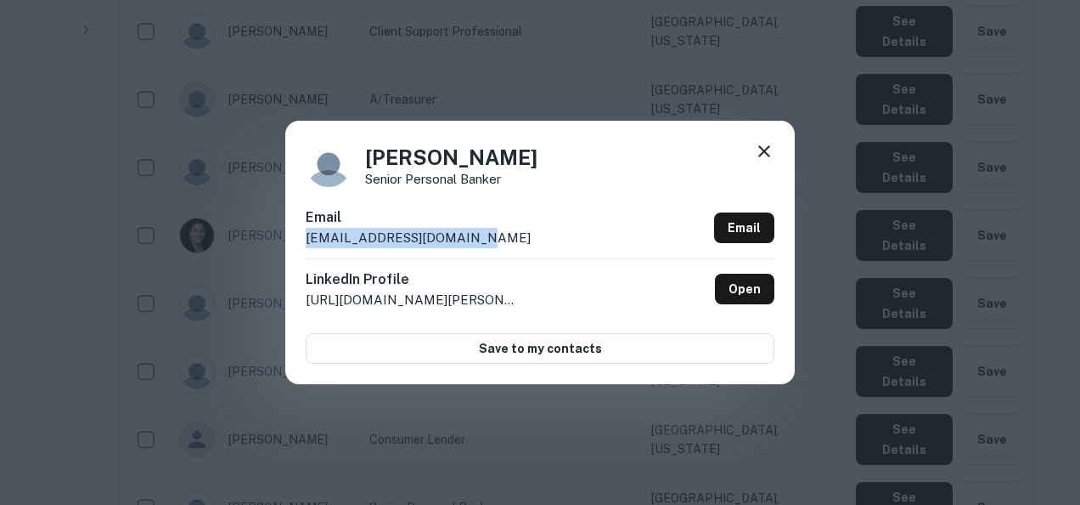
drag, startPoint x: 474, startPoint y: 238, endPoint x: 301, endPoint y: 245, distance: 173.4
click at [301, 245] on div "Jeanette Allen Senior Personal Banker Email jallen@bankatvillage.com Email Link…" at bounding box center [540, 252] width 510 height 263
click at [570, 409] on div "Jeanette Allen Senior Personal Banker Email jallen@bankatvillage.com Email Link…" at bounding box center [540, 252] width 1080 height 505
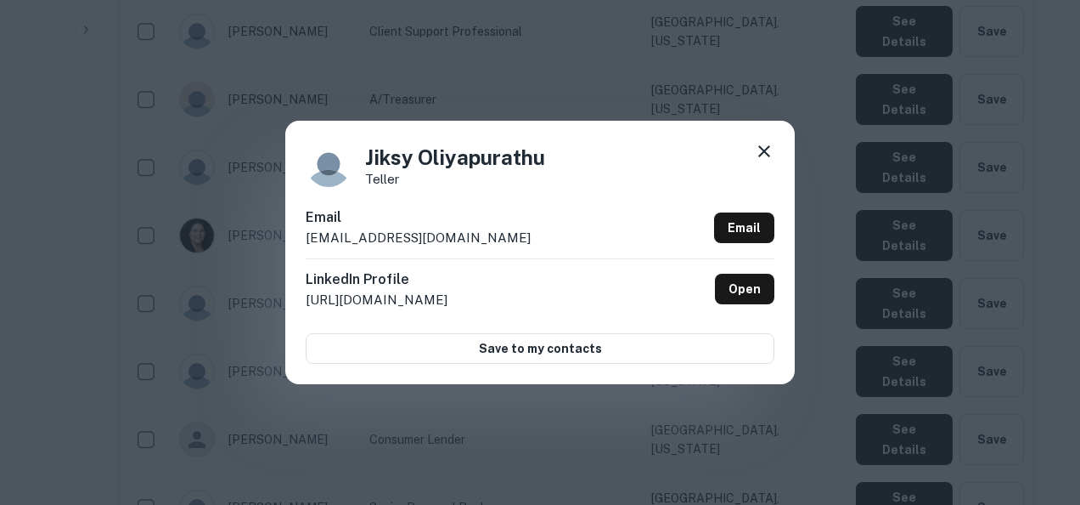
drag, startPoint x: 521, startPoint y: 246, endPoint x: 294, endPoint y: 255, distance: 227.8
click at [294, 255] on div "Jiksy Oliyapurathu Teller Email joliyapurathu@bankatvillage.com Email LinkedIn …" at bounding box center [540, 252] width 510 height 263
click at [719, 430] on div "Jiksy Oliyapurathu Teller Email joliyapurathu@bankatvillage.com Email LinkedIn …" at bounding box center [540, 252] width 1080 height 505
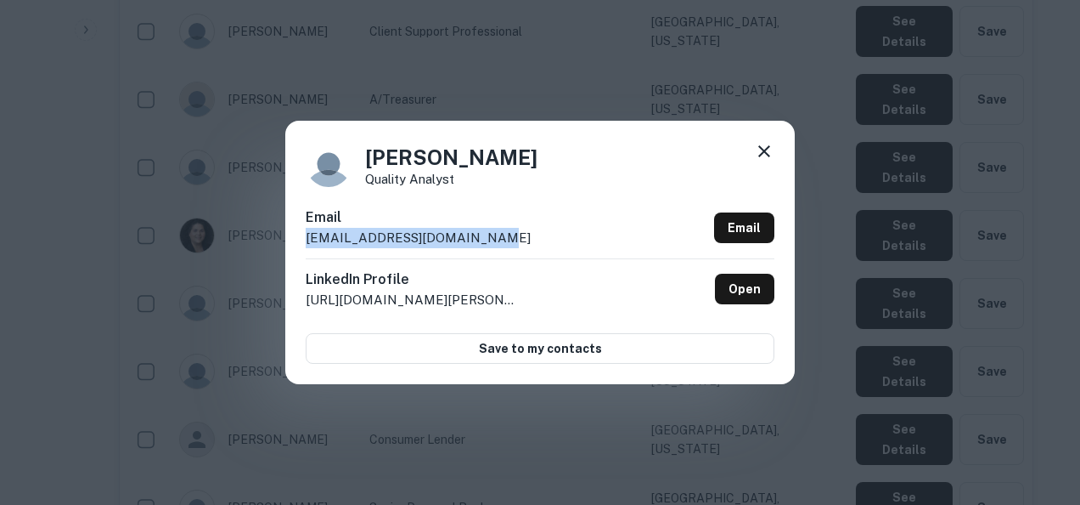
drag, startPoint x: 499, startPoint y: 243, endPoint x: 273, endPoint y: 244, distance: 225.1
click at [273, 244] on div "Jose Cachola Quality Analyst Email jcachola@bankatvillage.com Email LinkedIn Pr…" at bounding box center [540, 252] width 1080 height 505
click at [768, 146] on icon at bounding box center [764, 151] width 12 height 12
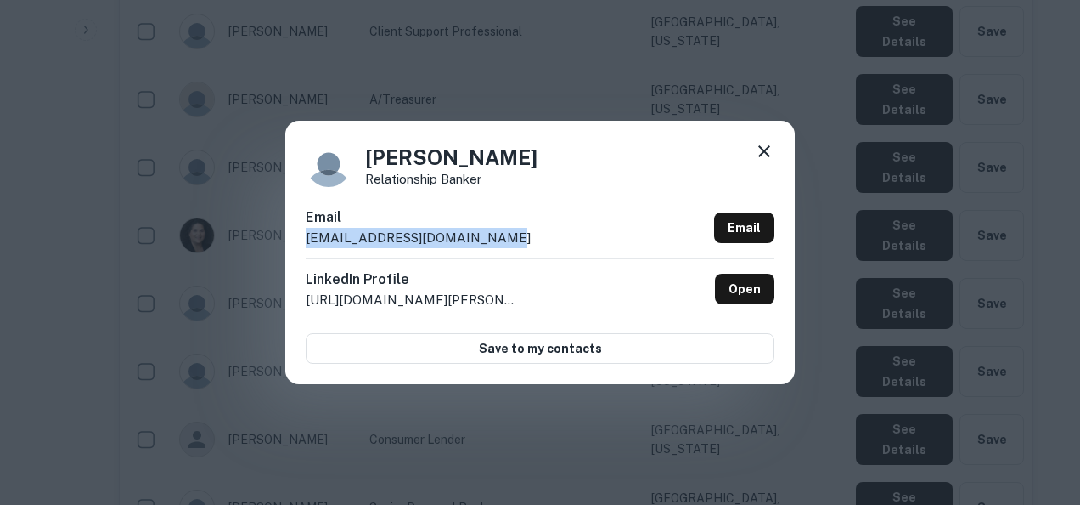
drag, startPoint x: 521, startPoint y: 237, endPoint x: 287, endPoint y: 246, distance: 234.6
click at [287, 246] on div "Nancy Arreguin Relationship Banker Email narreguin@bankatvillage.com Email Link…" at bounding box center [540, 252] width 510 height 263
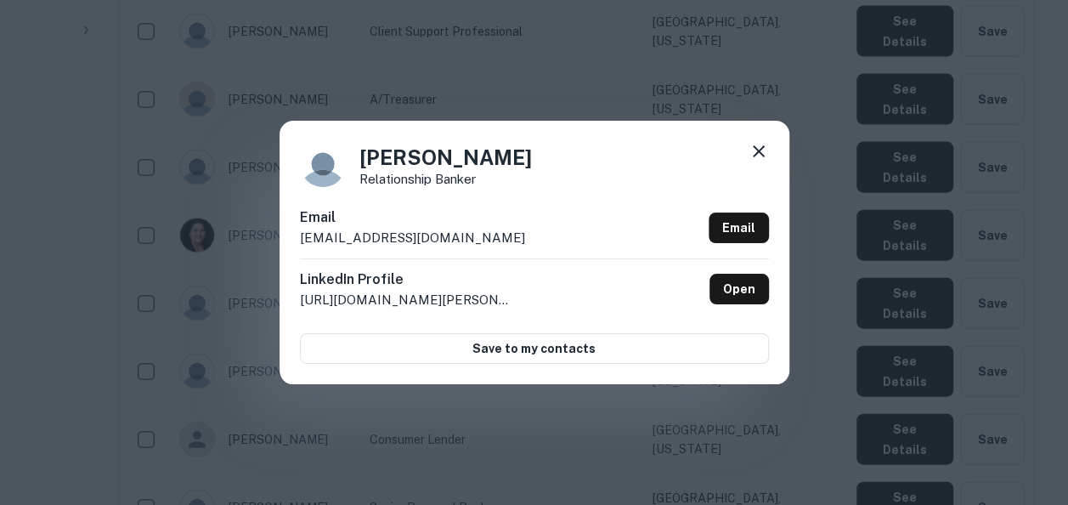
click at [566, 448] on div "Nancy Arreguin Relationship Banker Email narreguin@bankatvillage.com Email Link…" at bounding box center [534, 252] width 1068 height 505
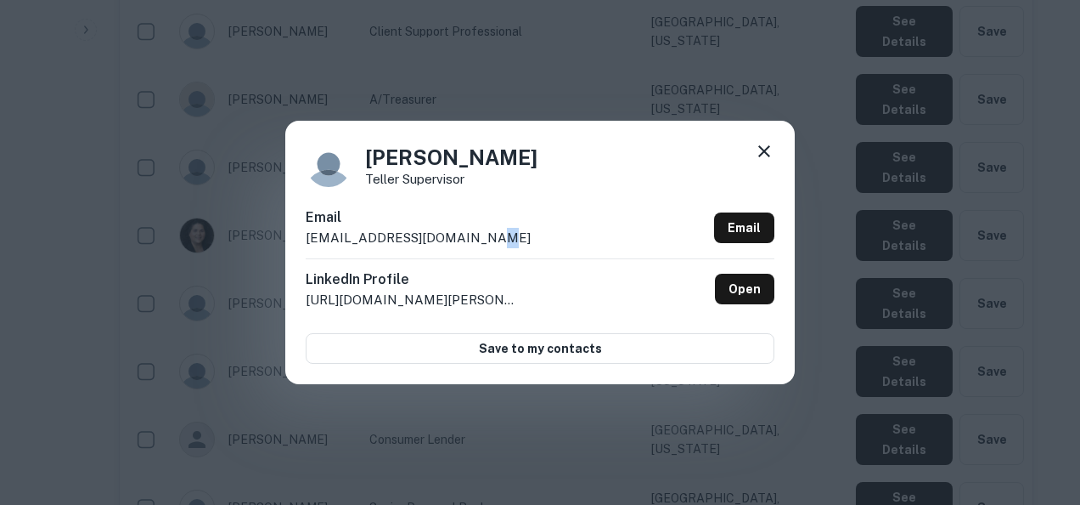
drag, startPoint x: 489, startPoint y: 240, endPoint x: 455, endPoint y: 234, distance: 34.5
click at [455, 234] on div "Email onikolla@bankatvillage.com Email" at bounding box center [540, 232] width 469 height 51
click at [538, 233] on div "Email onikolla@bankatvillage.com Email" at bounding box center [540, 232] width 469 height 51
drag, startPoint x: 498, startPoint y: 237, endPoint x: 307, endPoint y: 249, distance: 191.5
click at [307, 249] on div "Email onikolla@bankatvillage.com Email" at bounding box center [540, 232] width 469 height 51
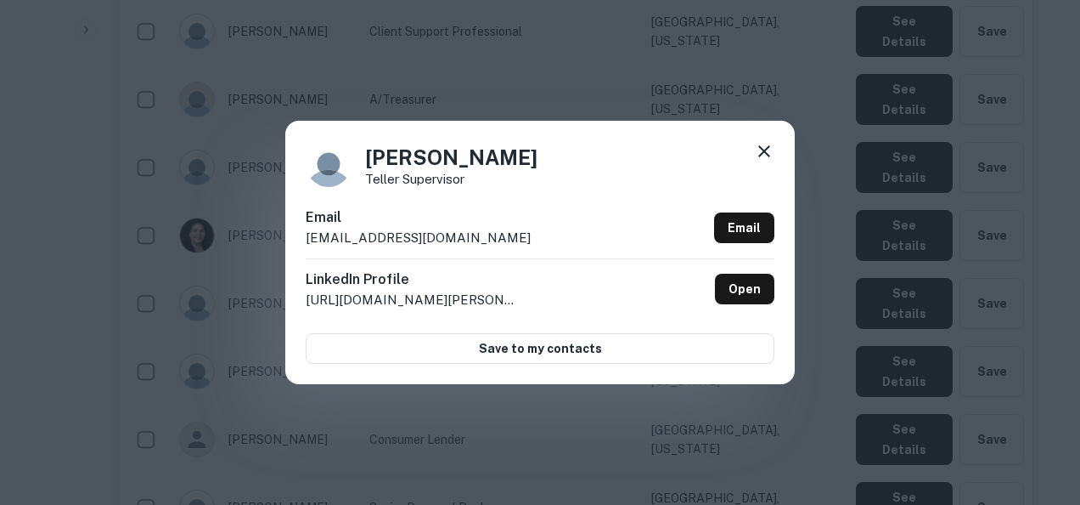
click at [600, 437] on div "Ornela Nikolla Teller Supervisor Email onikolla@bankatvillage.com Email LinkedI…" at bounding box center [540, 252] width 1080 height 505
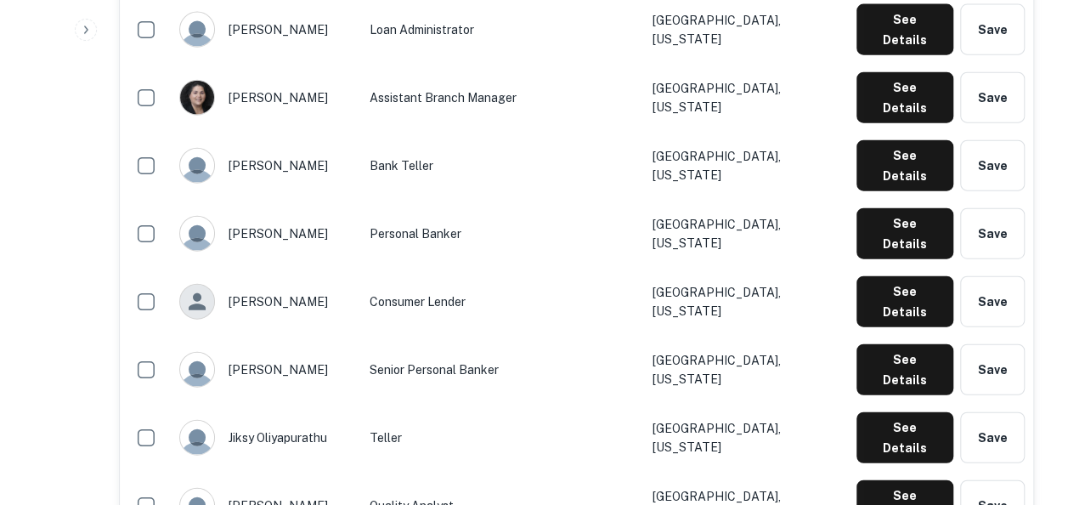
scroll to position [2025, 0]
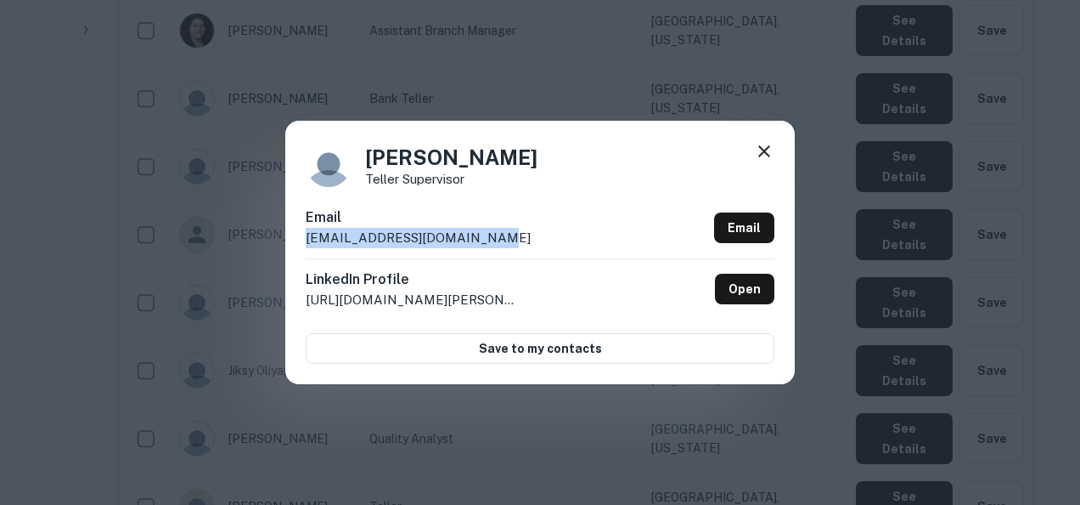
drag, startPoint x: 507, startPoint y: 244, endPoint x: 305, endPoint y: 241, distance: 202.2
click at [305, 241] on div "Ornela Nikolla Teller Supervisor Email onikolla@bankatvillage.com Email LinkedI…" at bounding box center [540, 252] width 510 height 263
click at [961, 309] on div "Ornela Nikolla Teller Supervisor Email onikolla@bankatvillage.com Email LinkedI…" at bounding box center [540, 252] width 1080 height 505
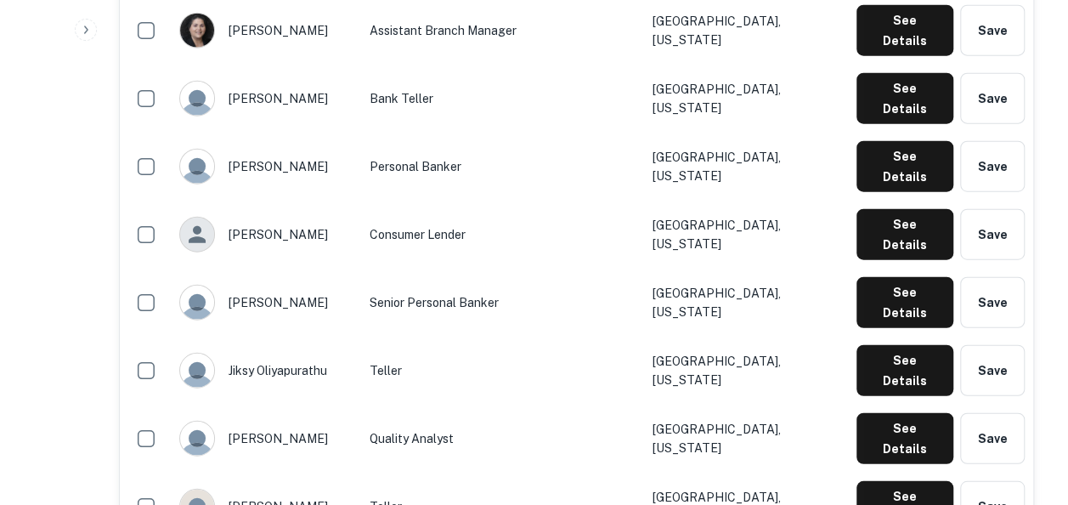
drag, startPoint x: 316, startPoint y: 172, endPoint x: 314, endPoint y: 200, distance: 28.9
drag, startPoint x: 314, startPoint y: 200, endPoint x: 265, endPoint y: 158, distance: 65.0
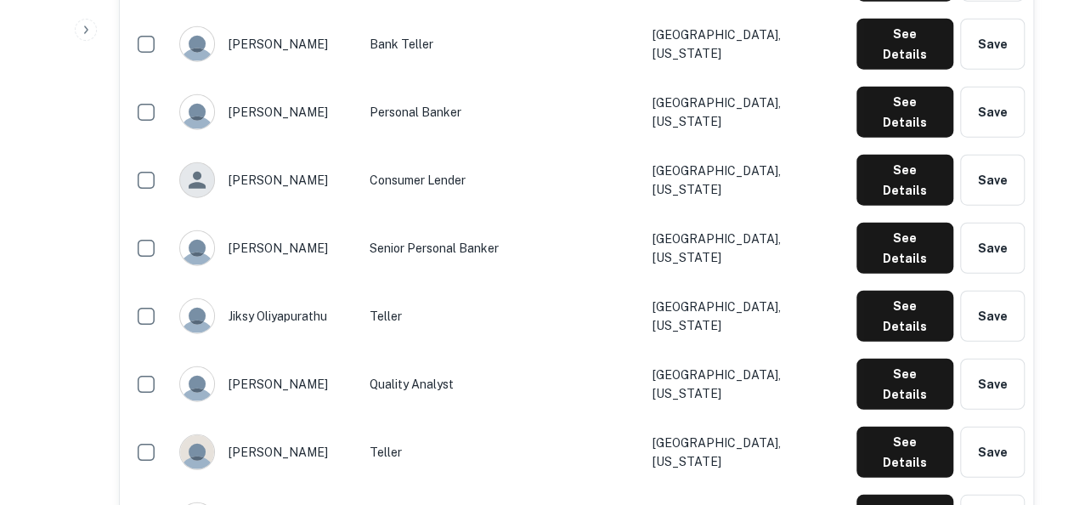
scroll to position [2078, 0]
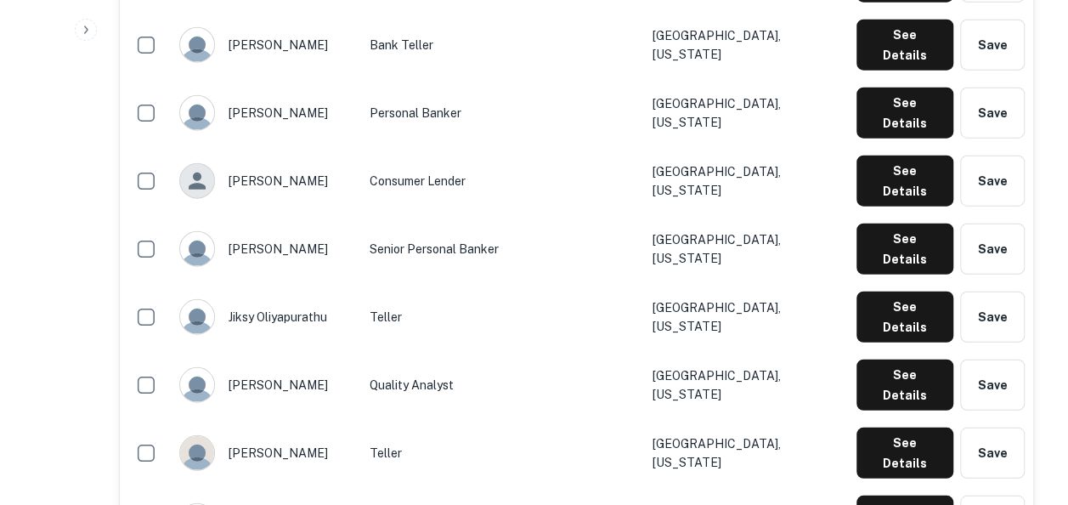
drag, startPoint x: 273, startPoint y: 214, endPoint x: 207, endPoint y: 202, distance: 67.3
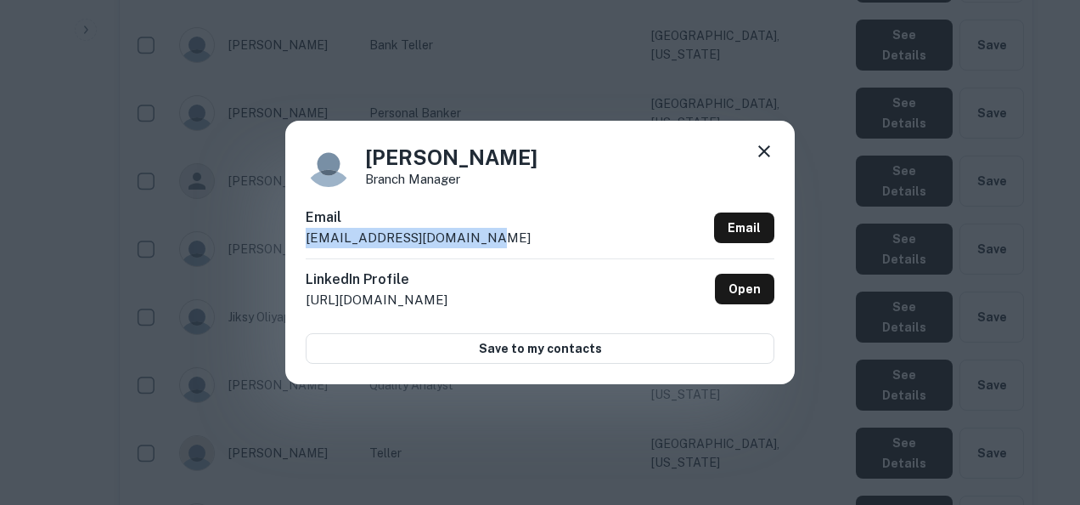
drag, startPoint x: 478, startPoint y: 233, endPoint x: 301, endPoint y: 238, distance: 177.6
click at [301, 238] on div "Vladislav Vakher Branch Manager Email vvakher@bankatvillage.com Email LinkedIn …" at bounding box center [540, 252] width 510 height 263
click at [872, 109] on div "Vladislav Vakher Branch Manager Email vvakher@bankatvillage.com Email LinkedIn …" at bounding box center [540, 252] width 1080 height 505
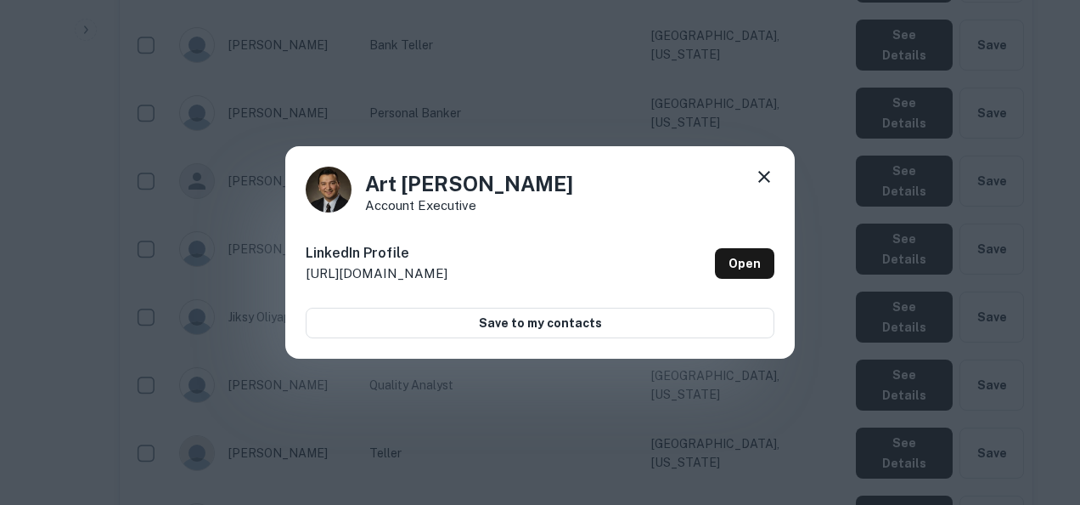
click at [769, 173] on icon at bounding box center [764, 176] width 20 height 20
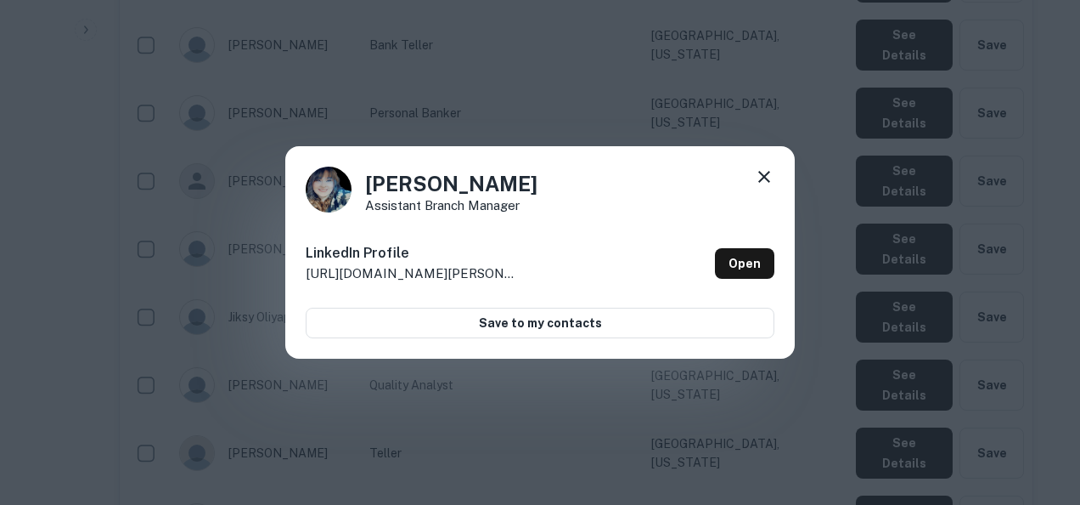
click at [761, 173] on icon at bounding box center [764, 177] width 12 height 12
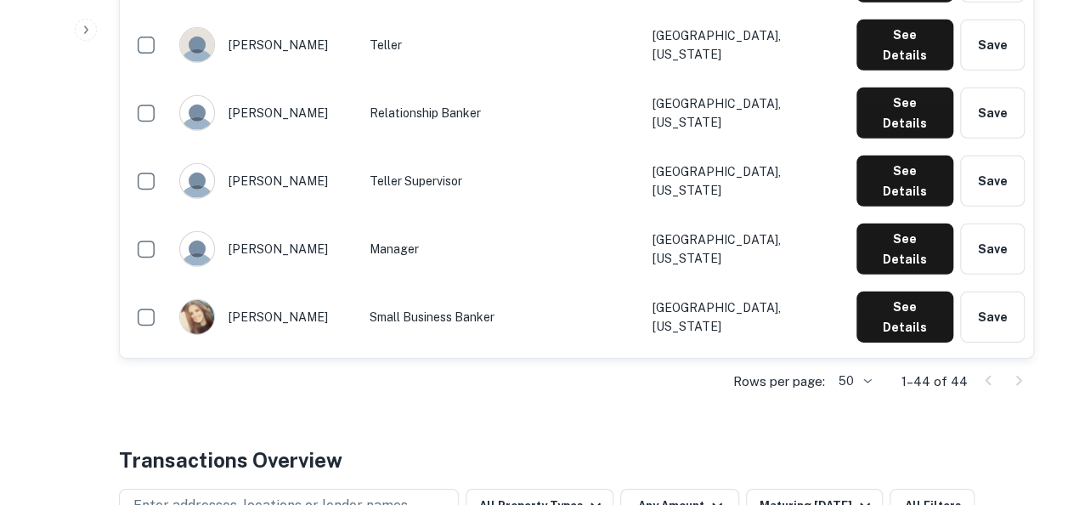
scroll to position [2498, 0]
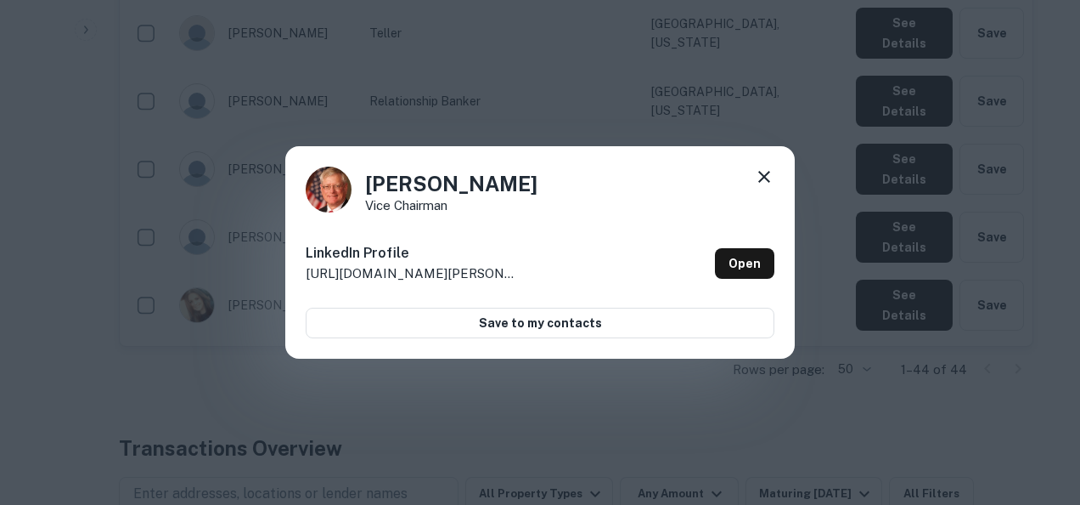
click at [776, 173] on div "Tom Winfree Vice Chairman LinkedIn Profile http://www.linkedin.com/in/tom-winfr…" at bounding box center [540, 252] width 510 height 212
click at [775, 173] on div "Tom Winfree Vice Chairman LinkedIn Profile http://www.linkedin.com/in/tom-winfr…" at bounding box center [540, 252] width 510 height 212
click at [769, 170] on icon at bounding box center [764, 176] width 20 height 20
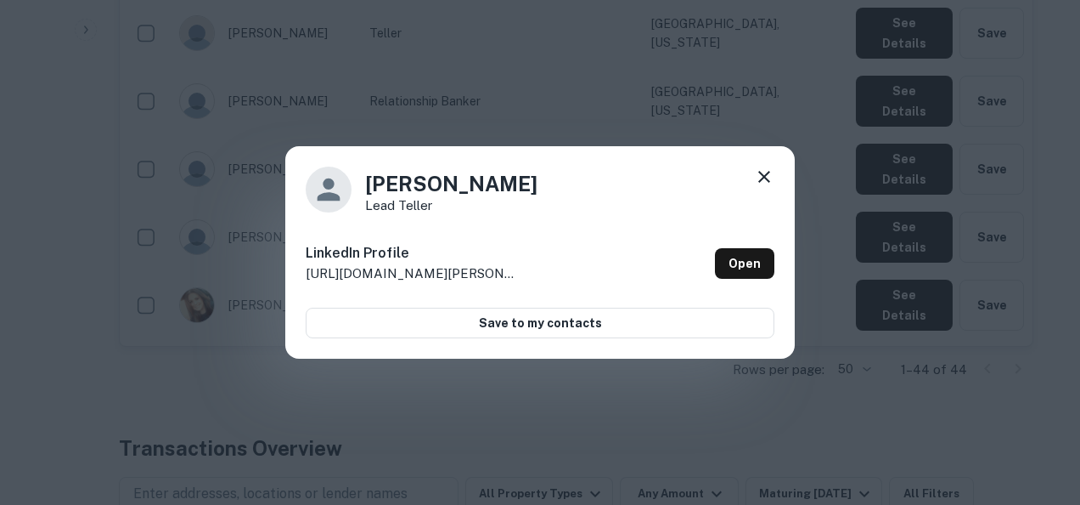
click at [768, 173] on icon at bounding box center [764, 177] width 12 height 12
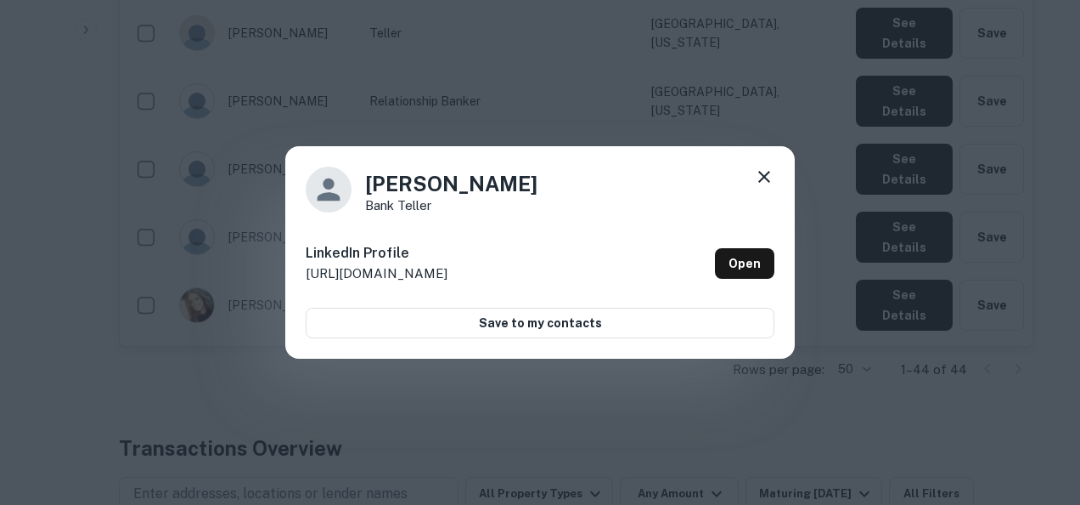
click at [757, 167] on icon at bounding box center [764, 176] width 20 height 20
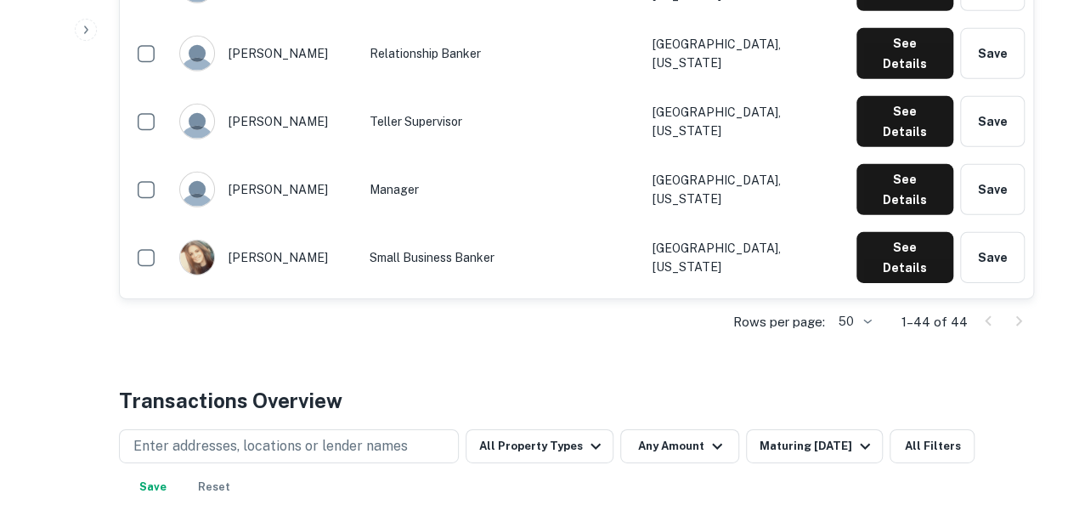
scroll to position [2545, 0]
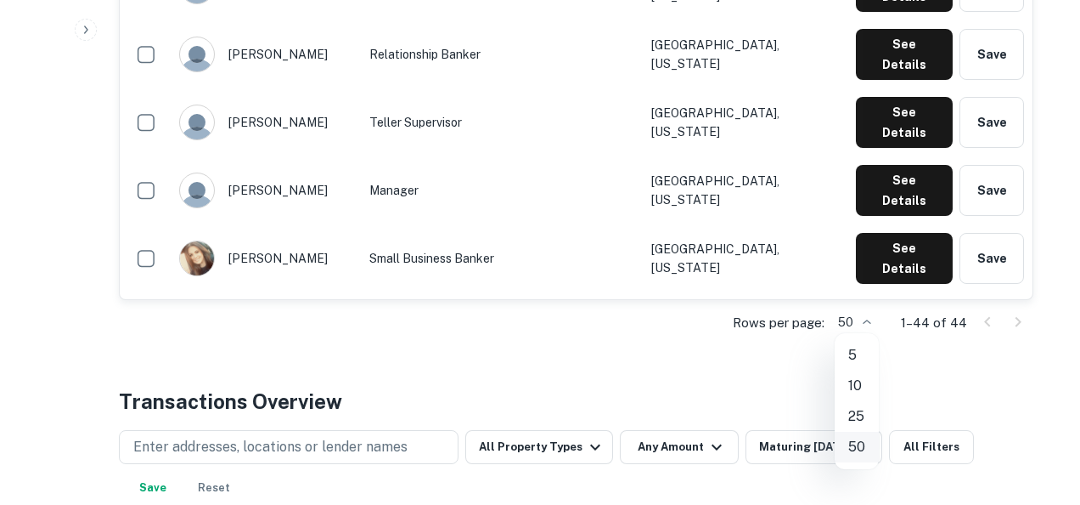
click at [863, 448] on li "50" at bounding box center [857, 446] width 44 height 31
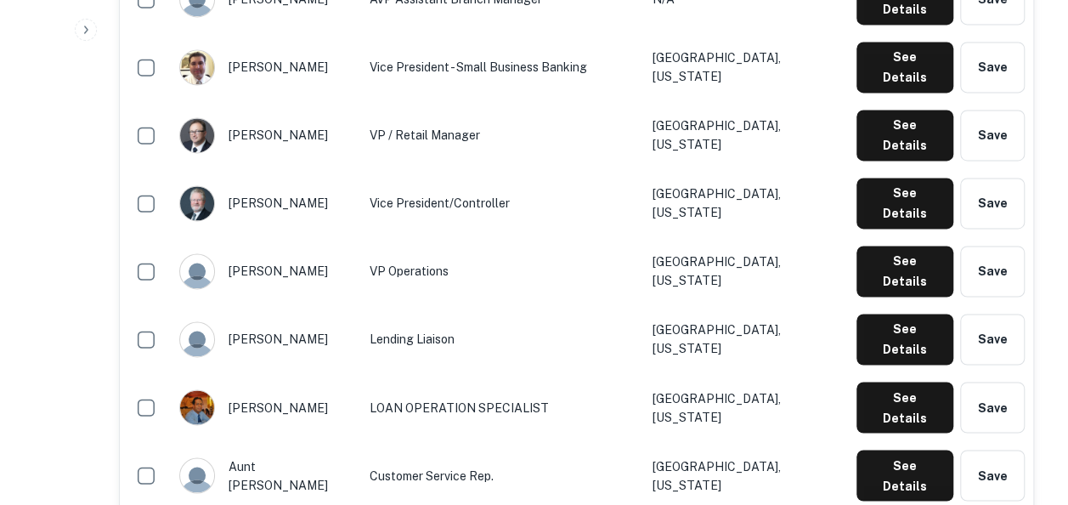
scroll to position [1240, 0]
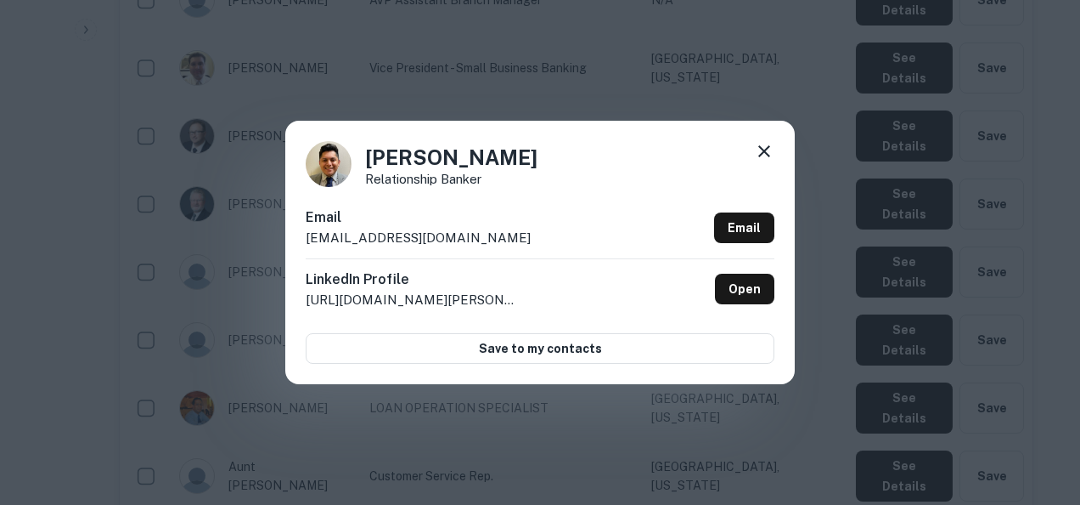
click at [219, 333] on div "Bryan Barcenas Relationship Banker Email bbarcenas@bankatvillage.com Email Link…" at bounding box center [540, 252] width 1080 height 505
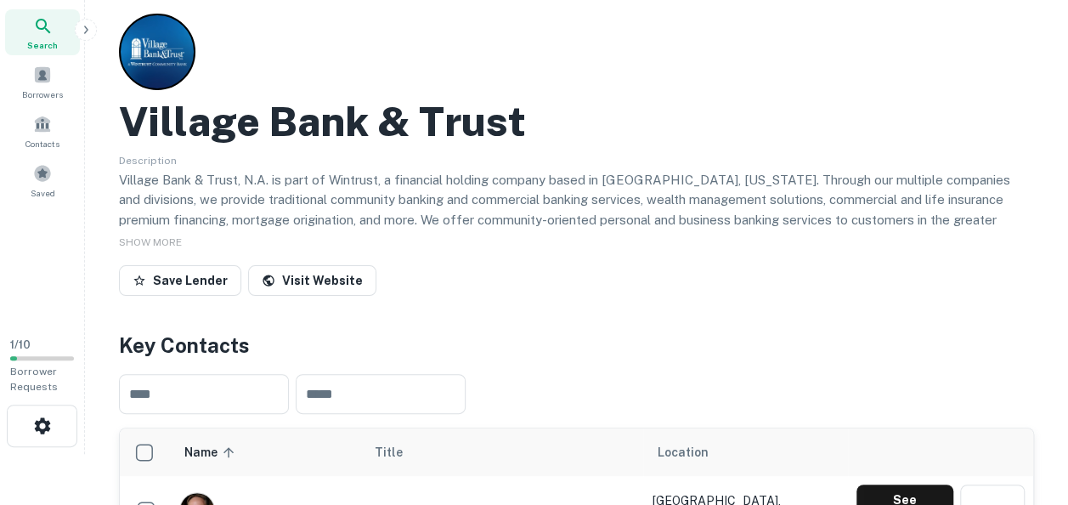
scroll to position [0, 0]
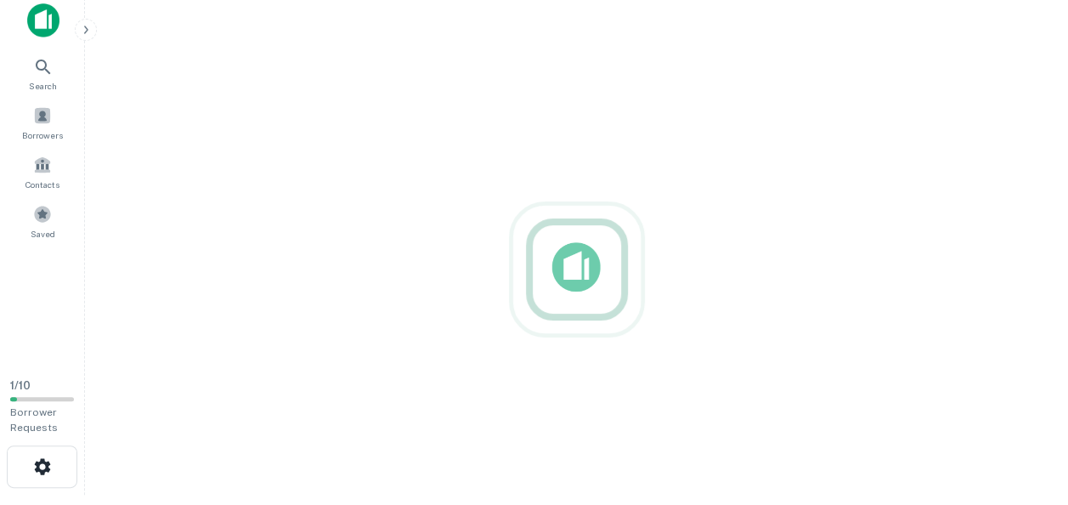
scroll to position [27, 0]
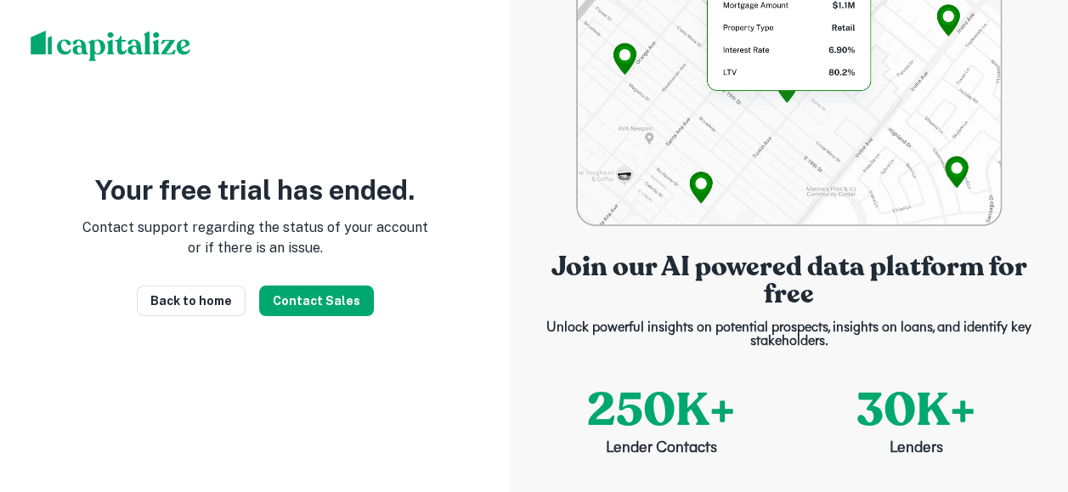
scroll to position [87, 0]
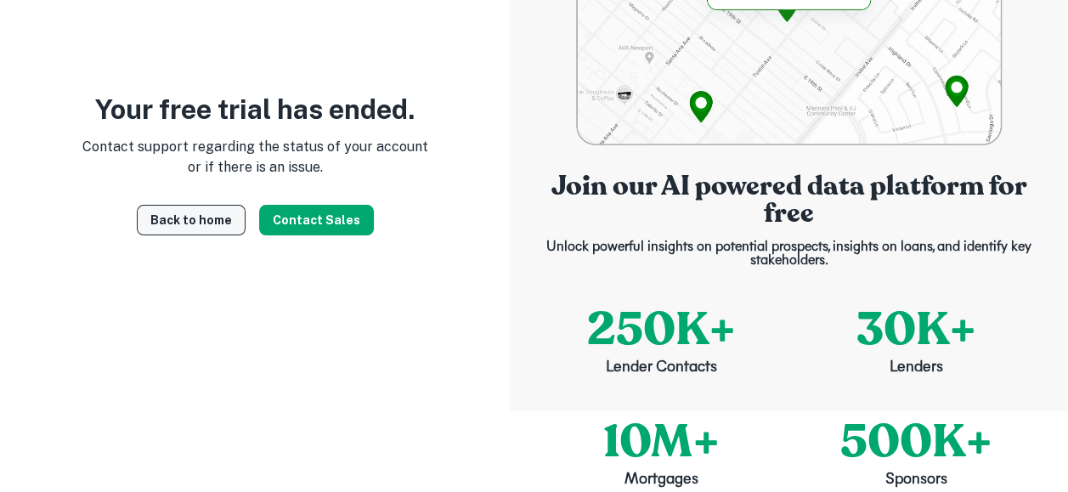
click at [195, 224] on link "Back to home" at bounding box center [191, 220] width 109 height 31
